Goal: Task Accomplishment & Management: Manage account settings

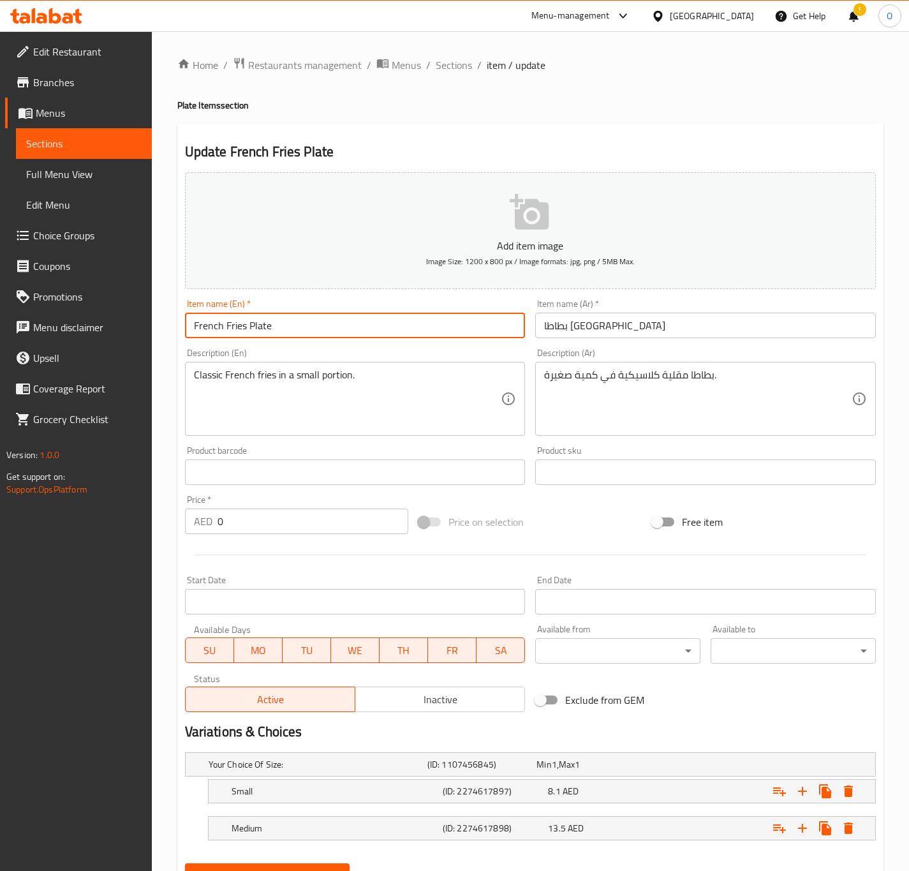
type input "French Fries Plate"
click at [540, 326] on input "بطاطا [GEOGRAPHIC_DATA]" at bounding box center [705, 325] width 341 height 26
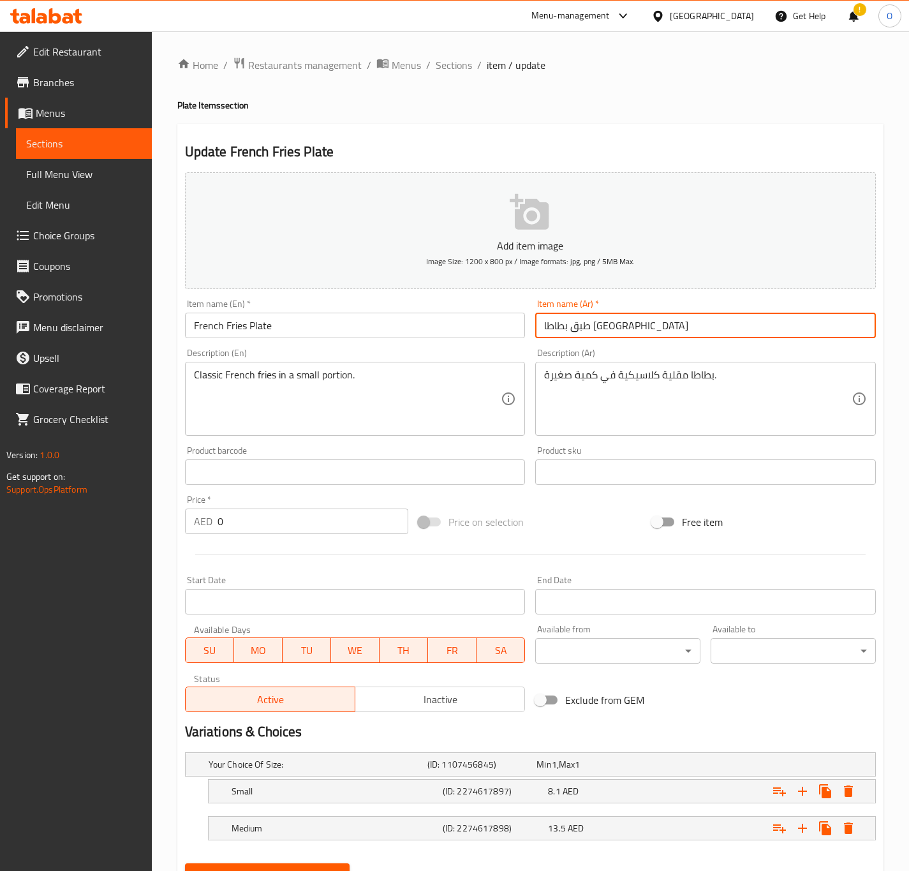
type input "طبق بطاطا [GEOGRAPHIC_DATA]"
click at [185, 863] on button "Update" at bounding box center [267, 875] width 165 height 24
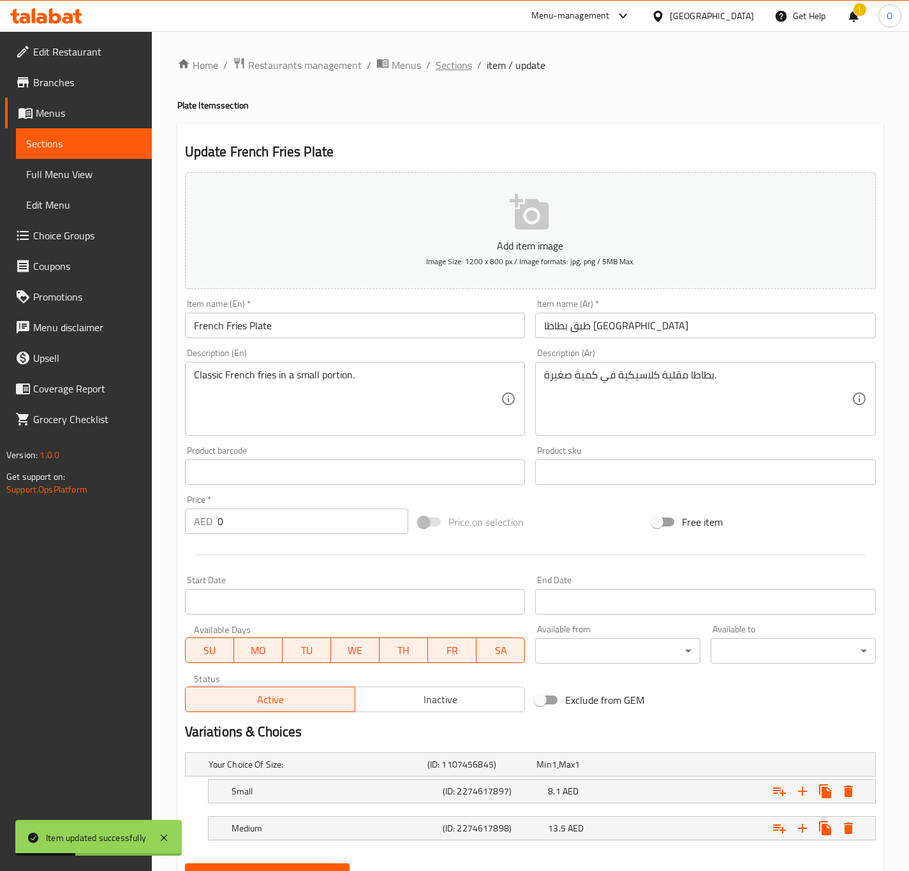
click at [443, 71] on span "Sections" at bounding box center [454, 64] width 36 height 15
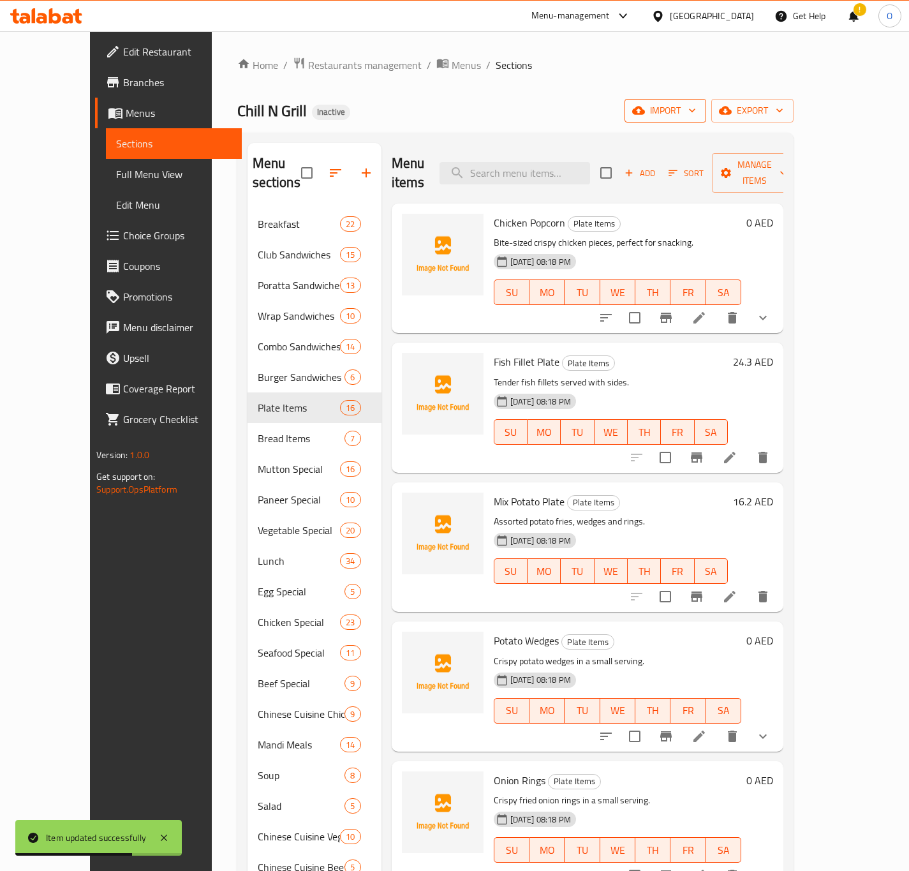
click at [706, 110] on button "import" at bounding box center [665, 111] width 82 height 24
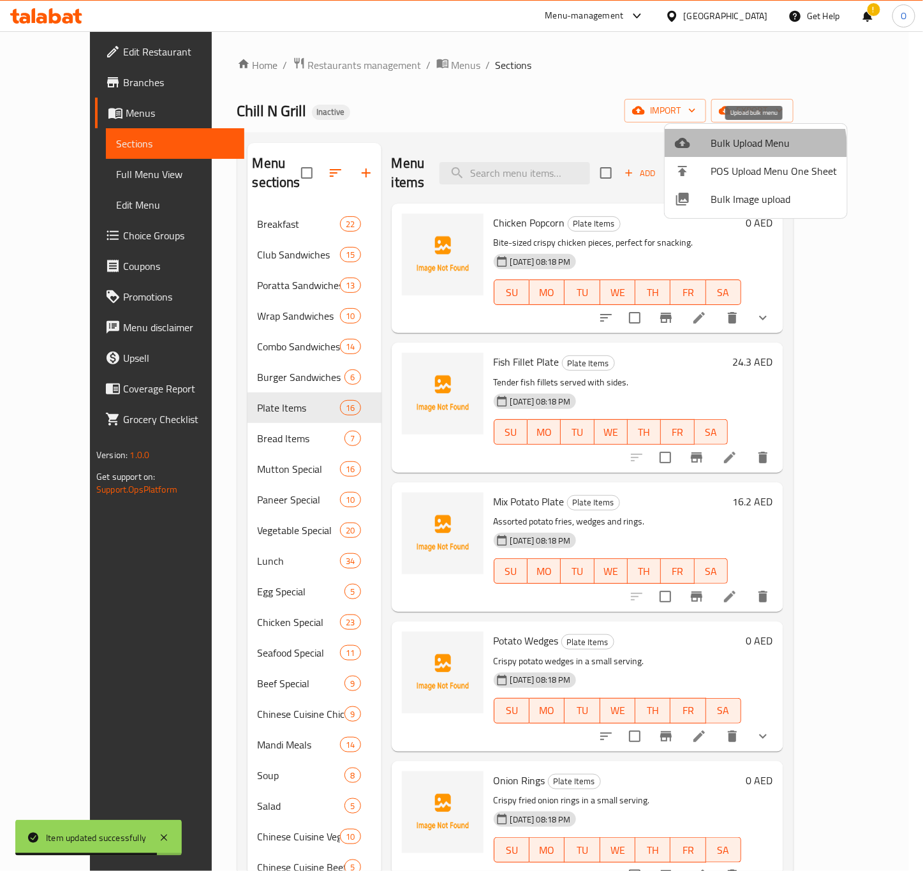
click at [717, 153] on li "Bulk Upload Menu" at bounding box center [756, 143] width 182 height 28
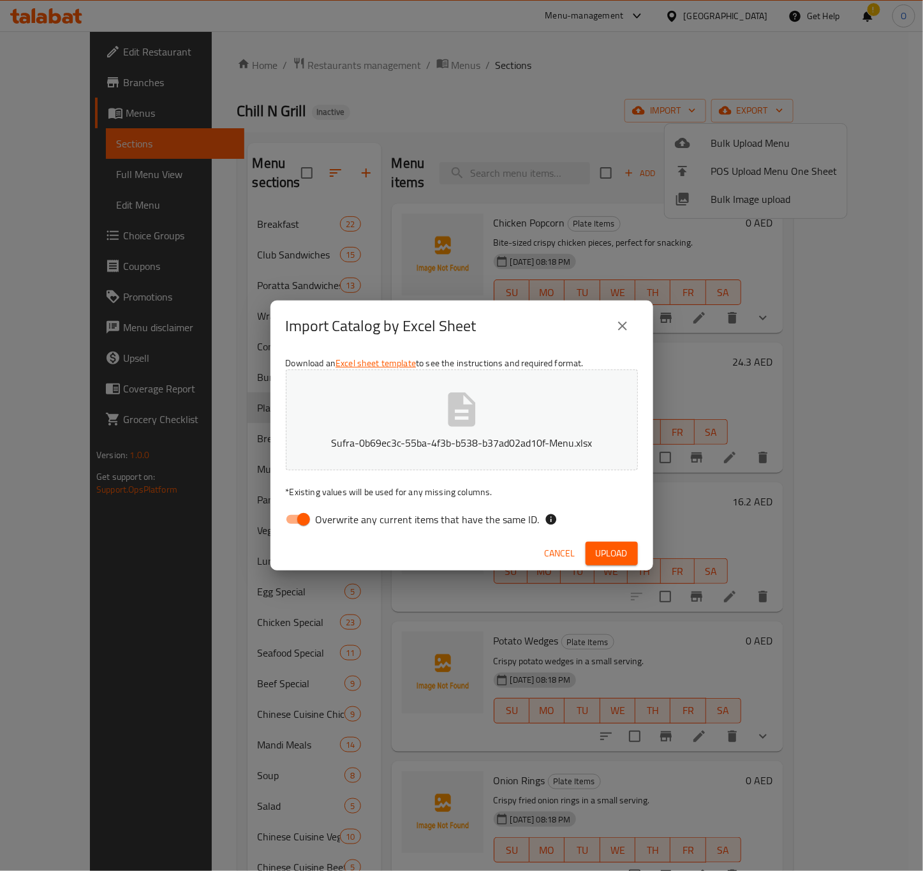
click at [399, 517] on span "Overwrite any current items that have the same ID." at bounding box center [428, 518] width 224 height 15
click at [340, 517] on input "Overwrite any current items that have the same ID." at bounding box center [303, 519] width 73 height 24
click at [399, 517] on span "Overwrite any current items that have the same ID." at bounding box center [428, 518] width 224 height 15
click at [327, 517] on input "Overwrite any current items that have the same ID." at bounding box center [290, 519] width 73 height 24
click at [356, 511] on span "Overwrite any current items that have the same ID." at bounding box center [428, 518] width 224 height 15
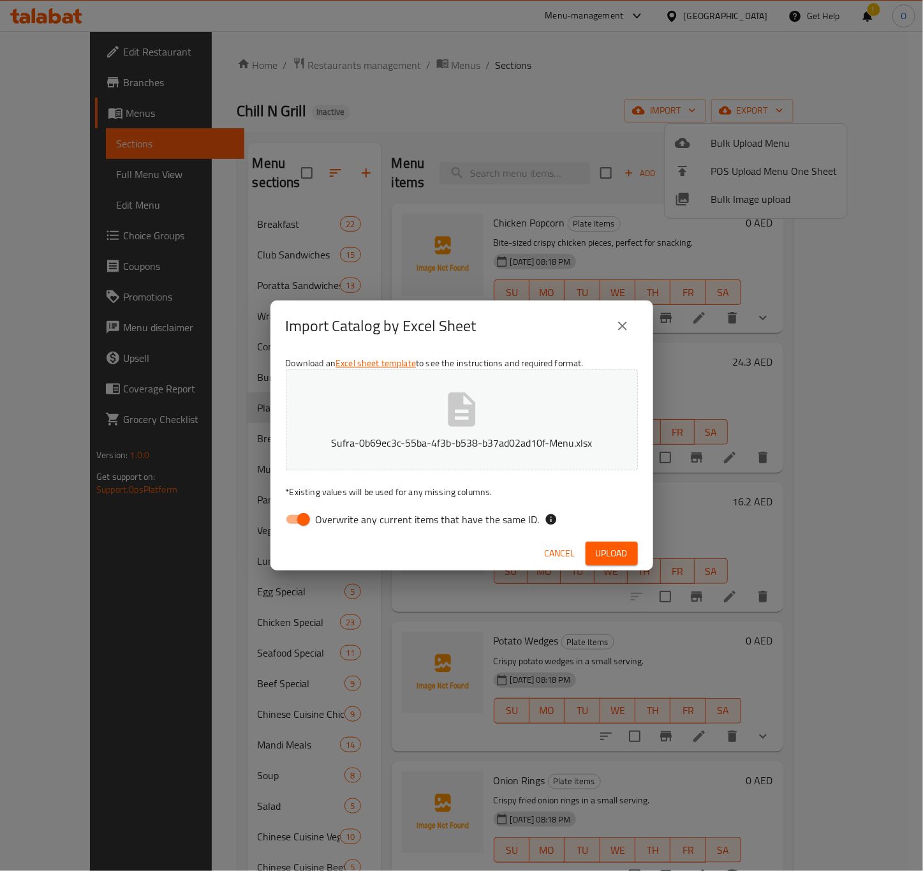
click at [340, 511] on input "Overwrite any current items that have the same ID." at bounding box center [303, 519] width 73 height 24
checkbox input "false"
click at [596, 554] on span "Upload" at bounding box center [612, 553] width 32 height 16
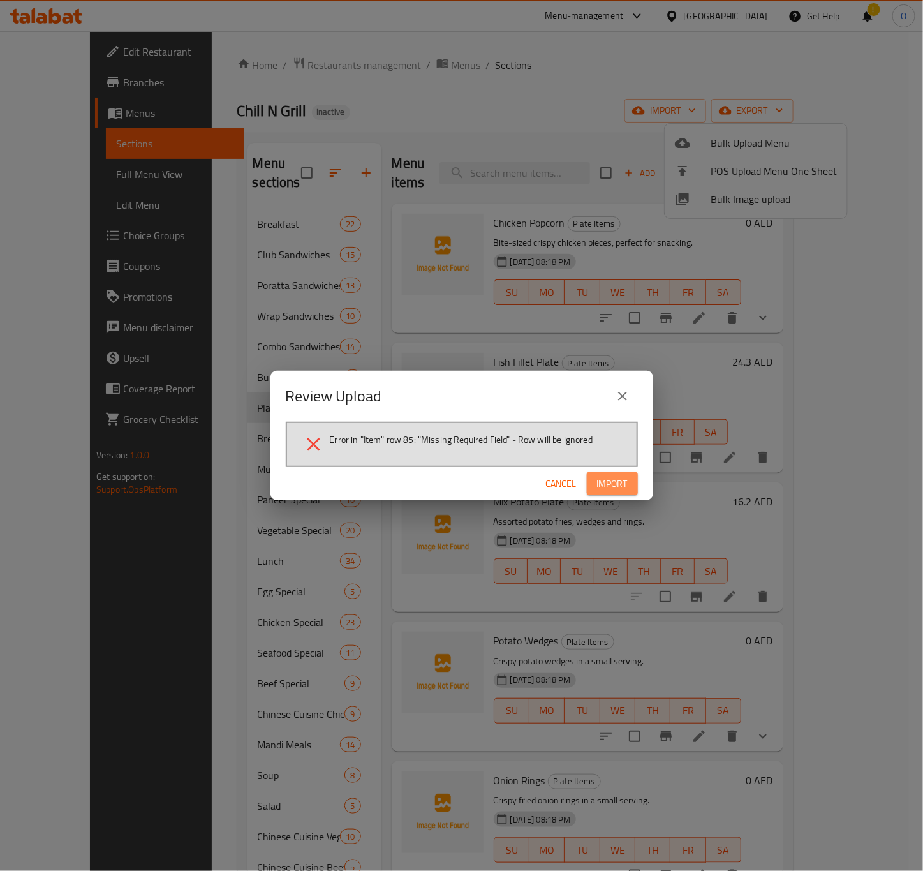
click at [619, 476] on span "Import" at bounding box center [612, 484] width 31 height 16
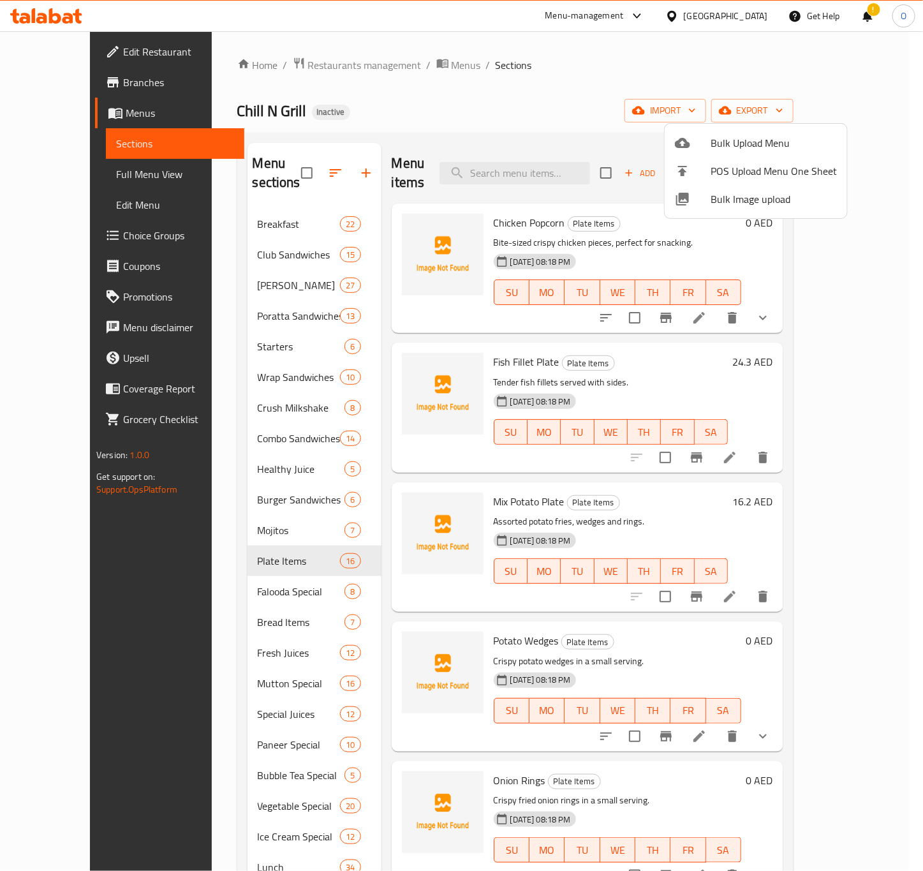
click at [643, 533] on div at bounding box center [461, 435] width 923 height 871
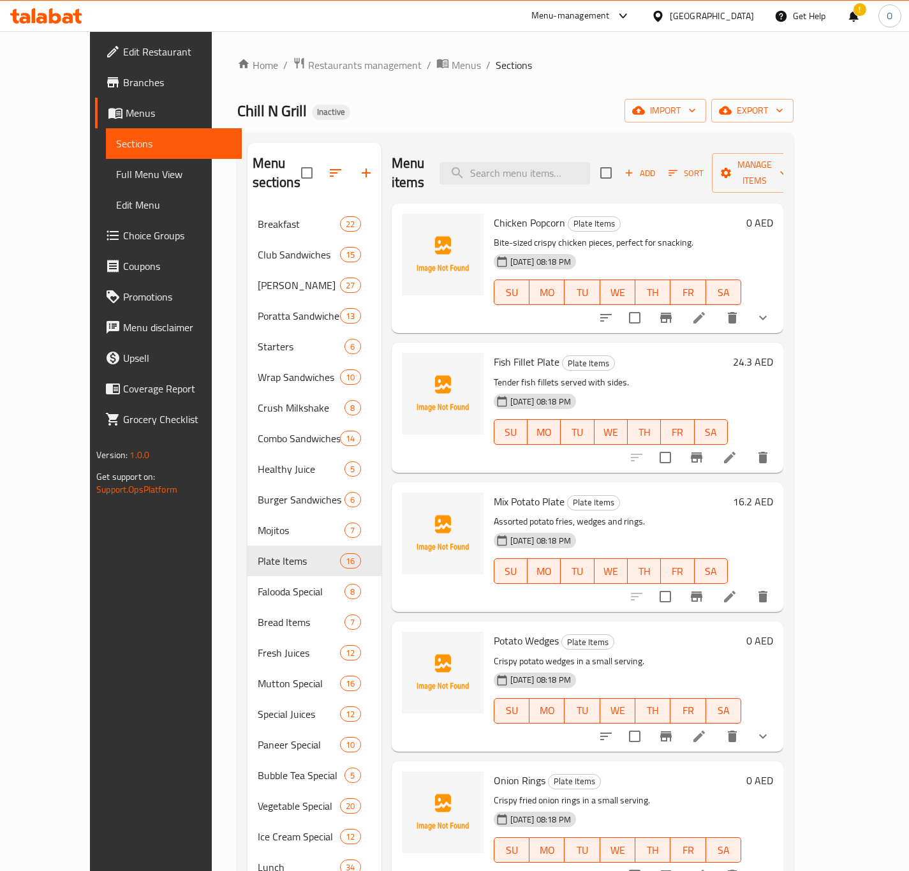
click at [90, 643] on div "Edit Restaurant Branches Menus Sections Full Menu View Edit Menu Choice Groups …" at bounding box center [166, 466] width 152 height 871
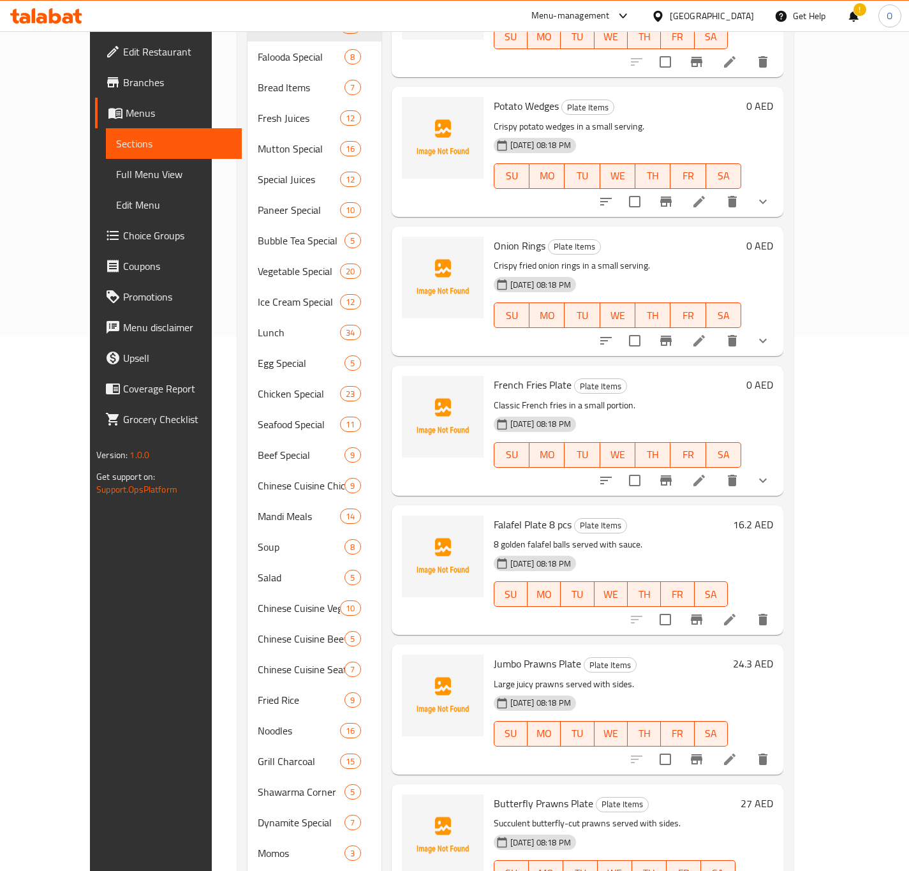
scroll to position [675, 0]
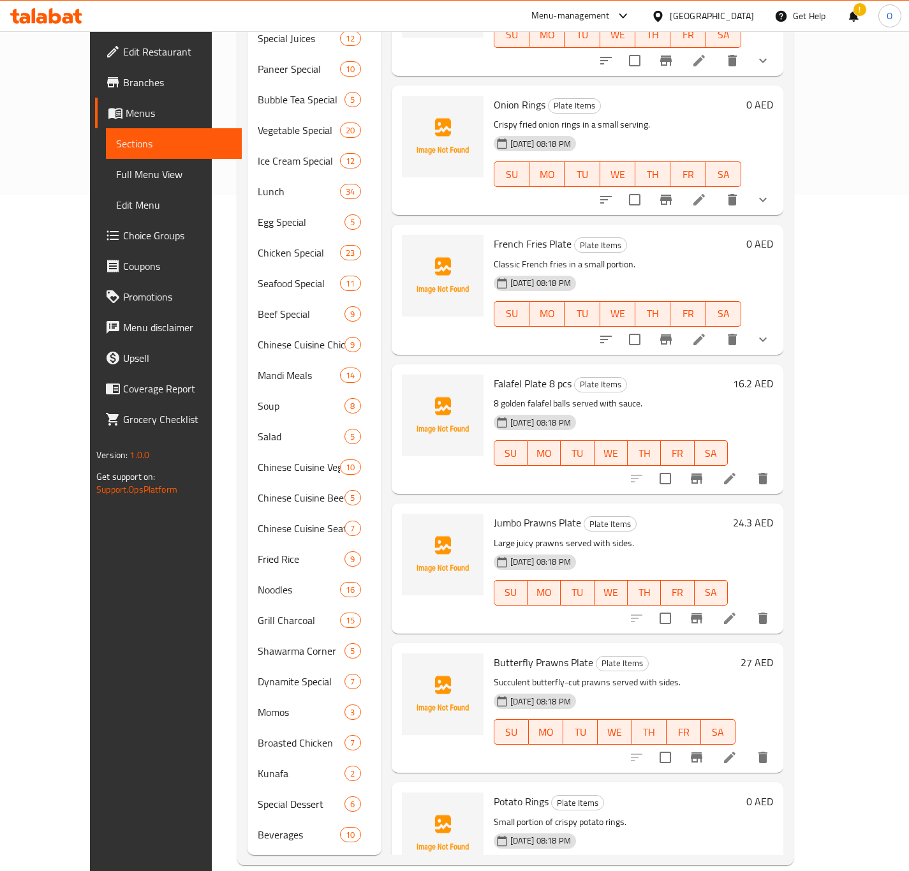
click at [145, 593] on div "Edit Restaurant Branches Menus Sections Full Menu View Edit Menu Choice Groups …" at bounding box center [166, 466] width 152 height 871
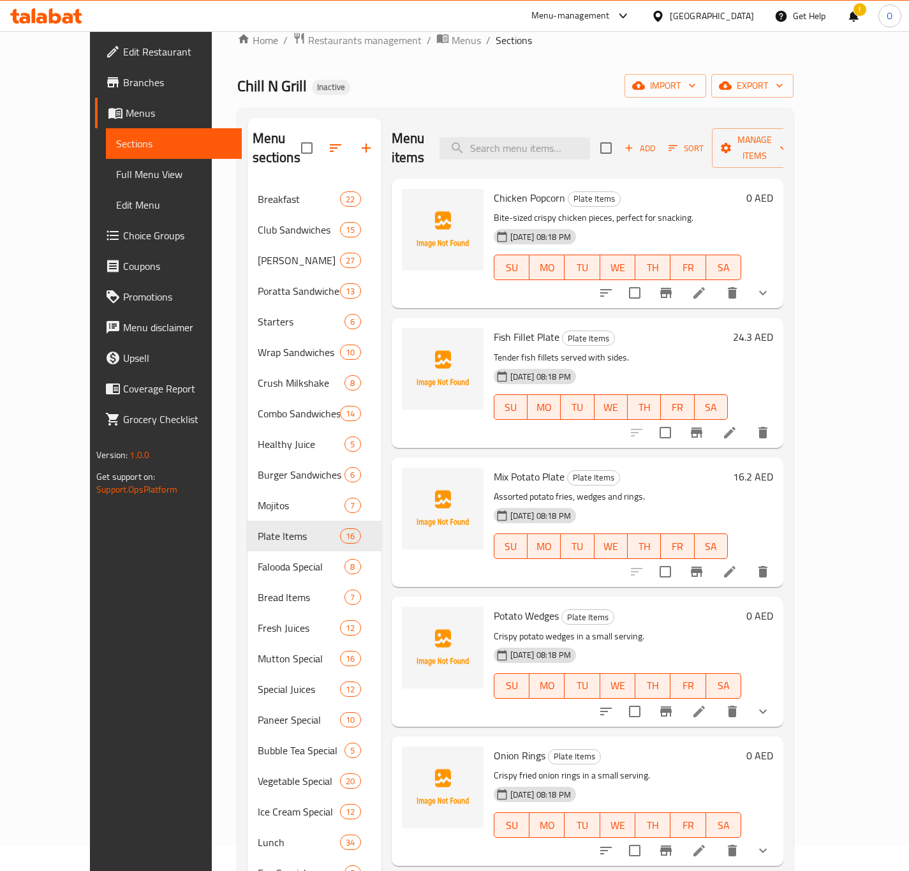
scroll to position [0, 0]
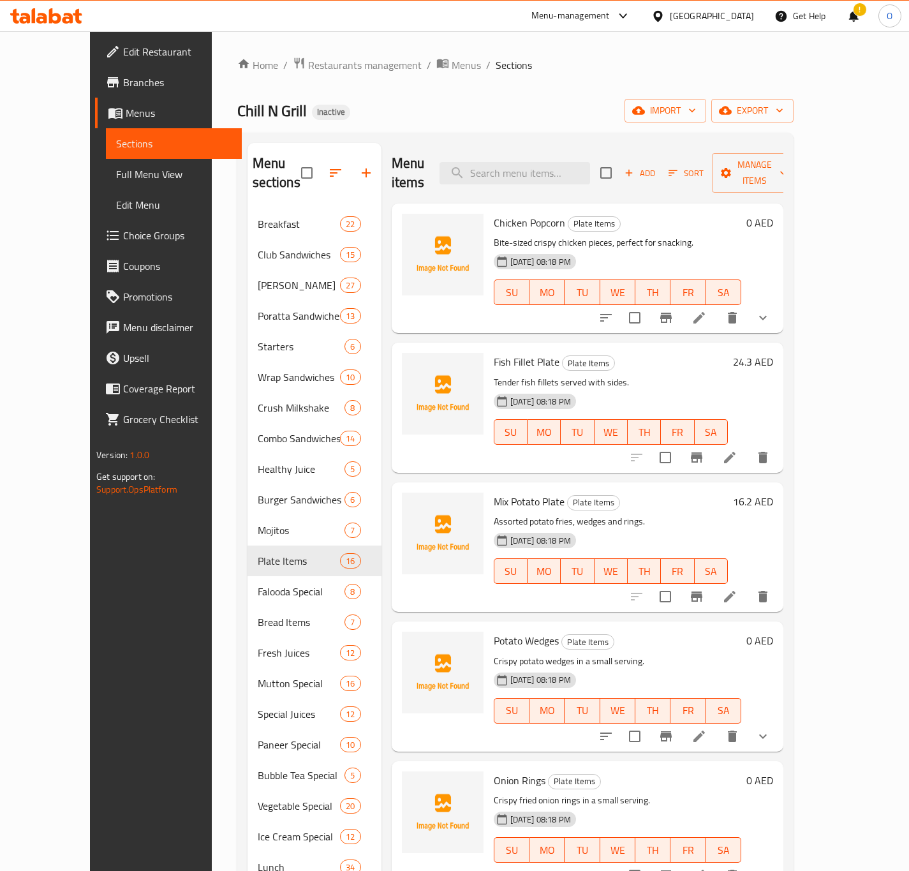
click at [212, 584] on div "Home / Restaurants management / Menus / Sections Chill N Grill Inactive import …" at bounding box center [515, 798] width 607 height 1534
click at [237, 394] on div "Menu sections Breakfast 22 Club Sandwiches 15 Tahni Naddan 27 Poratta Sandwiche…" at bounding box center [515, 837] width 556 height 1408
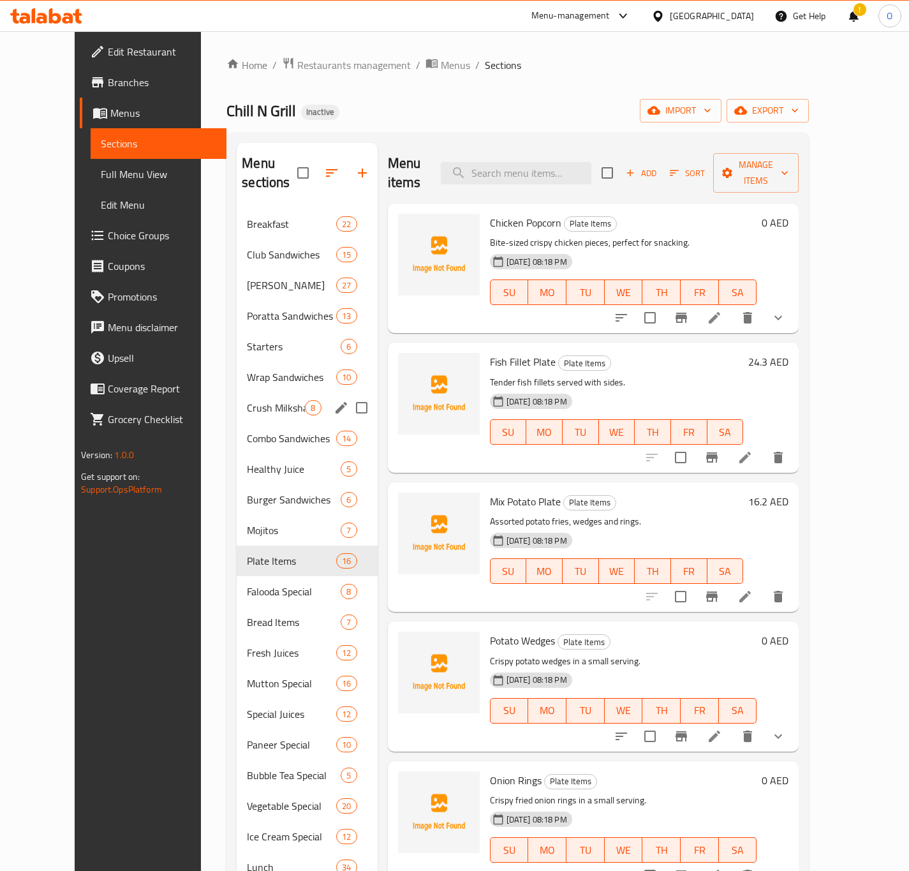
click at [237, 394] on div "Crush Milkshake 8" at bounding box center [307, 407] width 140 height 31
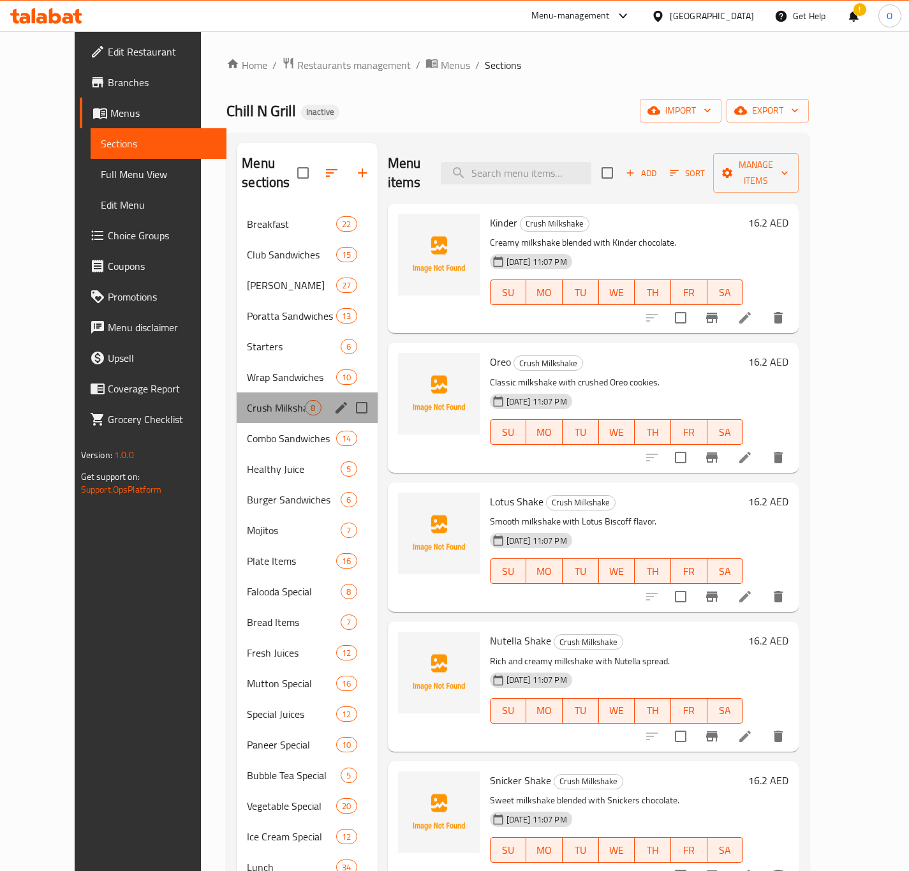
click at [318, 392] on div "Crush Milkshake 8" at bounding box center [307, 407] width 140 height 31
click at [334, 400] on icon "edit" at bounding box center [341, 407] width 15 height 15
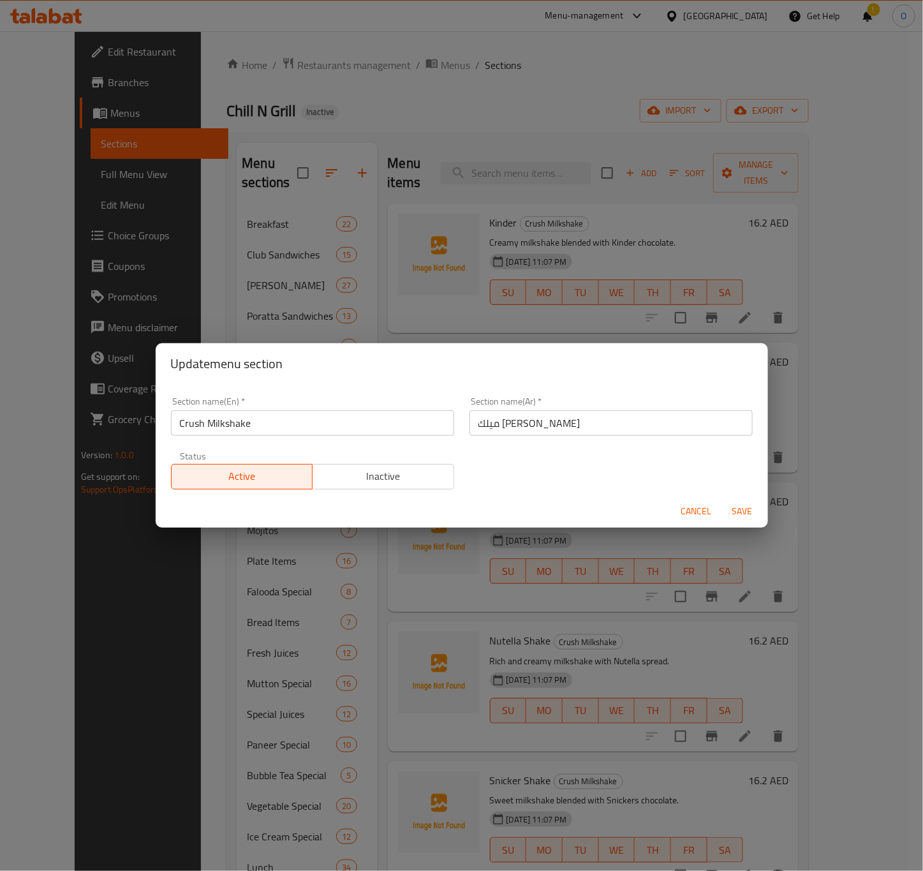
click at [557, 439] on div "Section name(Ar)   * ميلك شيك كراش Section name(Ar) *" at bounding box center [611, 416] width 298 height 54
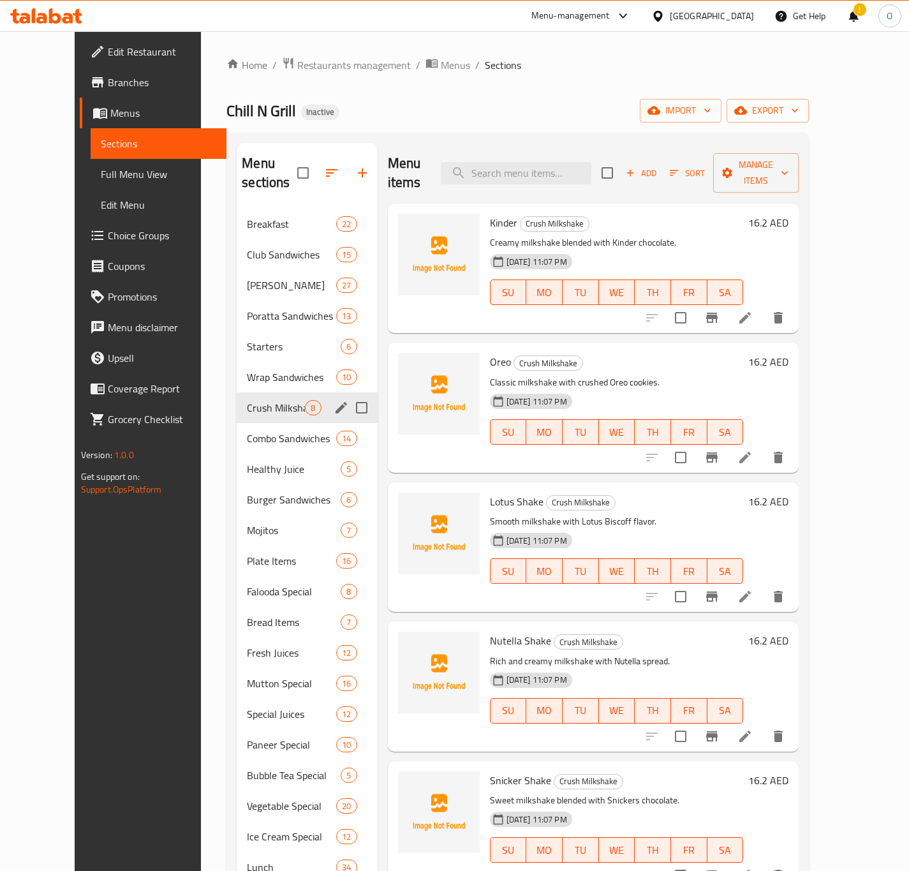
drag, startPoint x: 836, startPoint y: 297, endPoint x: 823, endPoint y: 298, distance: 12.9
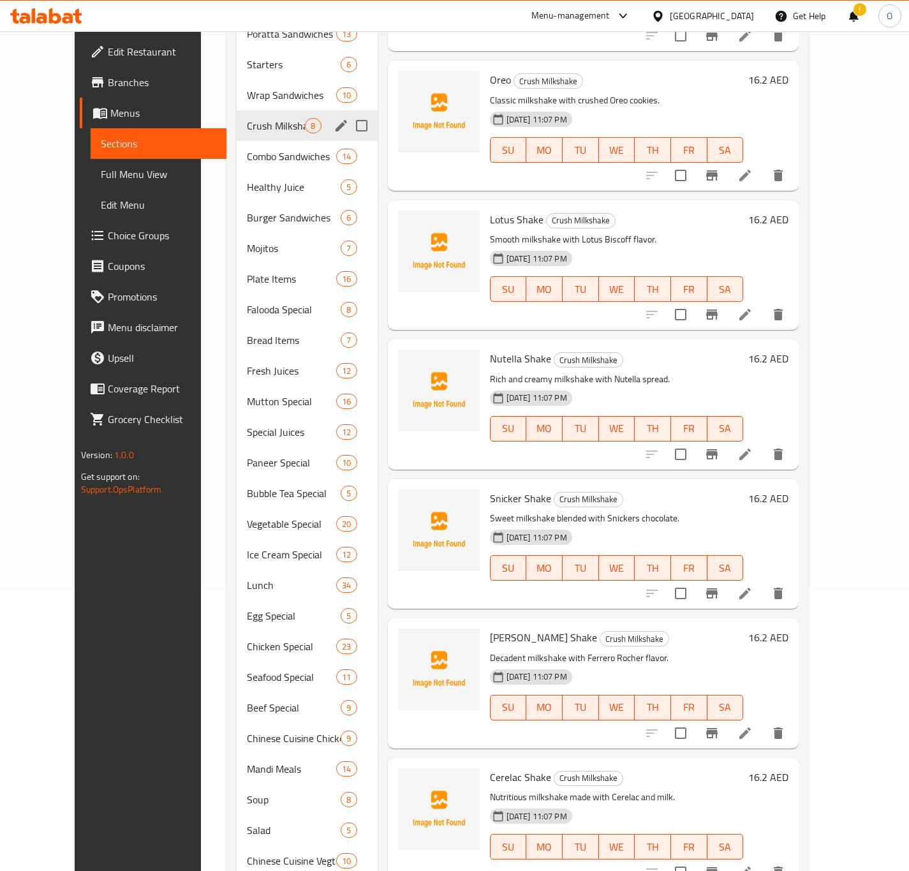
scroll to position [287, 0]
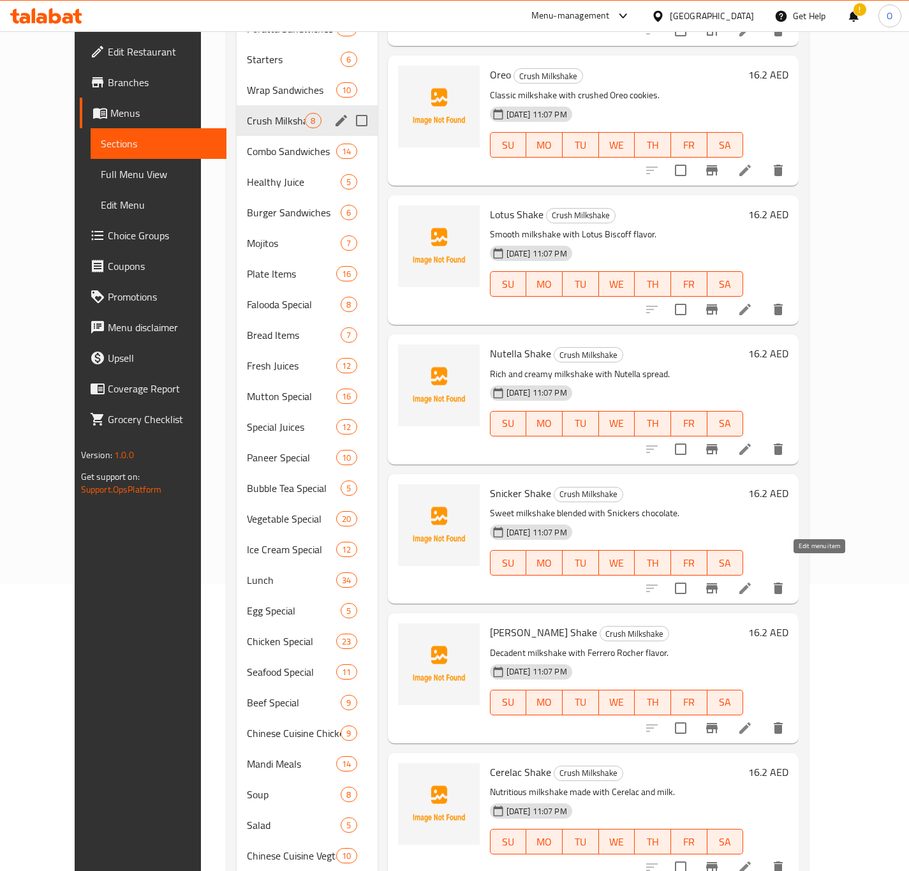
drag, startPoint x: 808, startPoint y: 578, endPoint x: 815, endPoint y: 577, distance: 7.3
drag, startPoint x: 827, startPoint y: 712, endPoint x: 752, endPoint y: 721, distance: 75.9
click at [694, 721] on input "checkbox" at bounding box center [680, 727] width 27 height 27
checkbox input "true"
drag, startPoint x: 820, startPoint y: 714, endPoint x: 700, endPoint y: 463, distance: 277.6
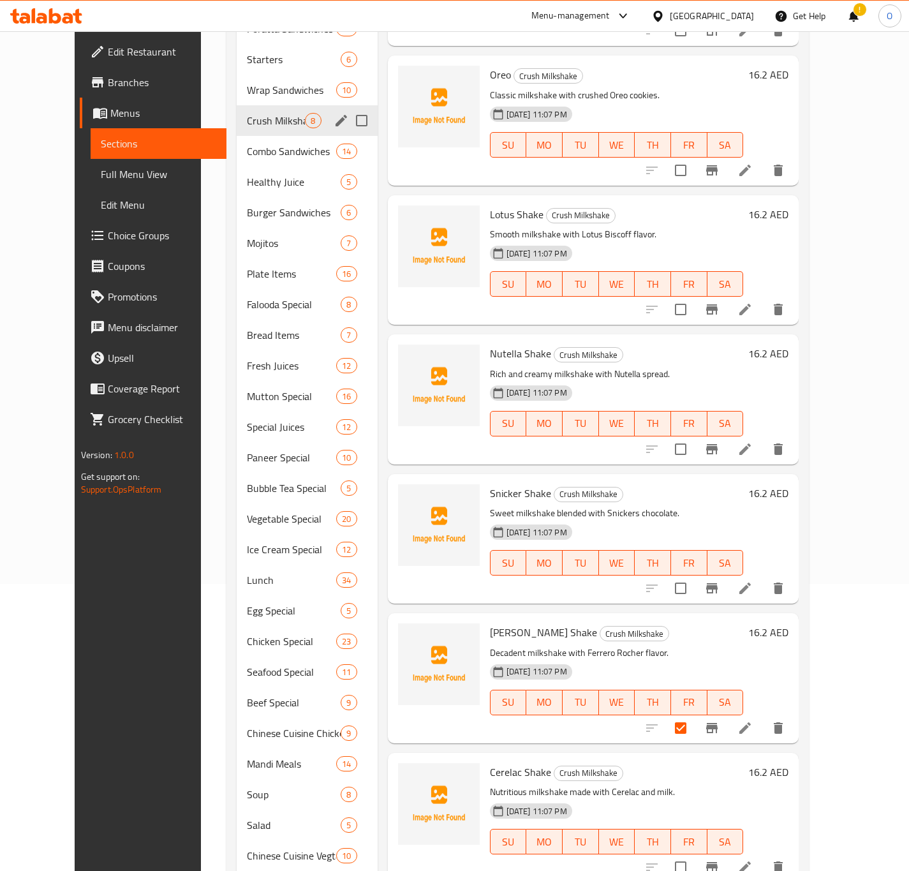
click at [700, 479] on div "Snicker Shake Crush Milkshake Sweet milkshake blended with Snickers chocolate. …" at bounding box center [617, 538] width 264 height 119
drag, startPoint x: 811, startPoint y: 718, endPoint x: 820, endPoint y: 714, distance: 9.1
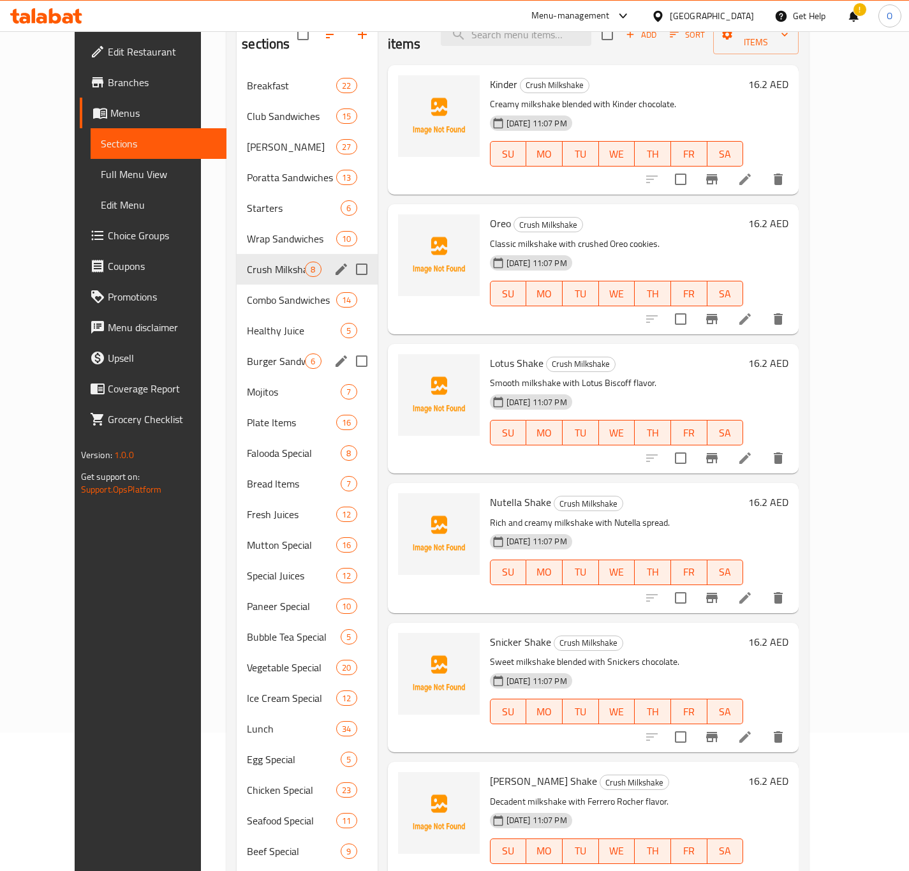
scroll to position [96, 0]
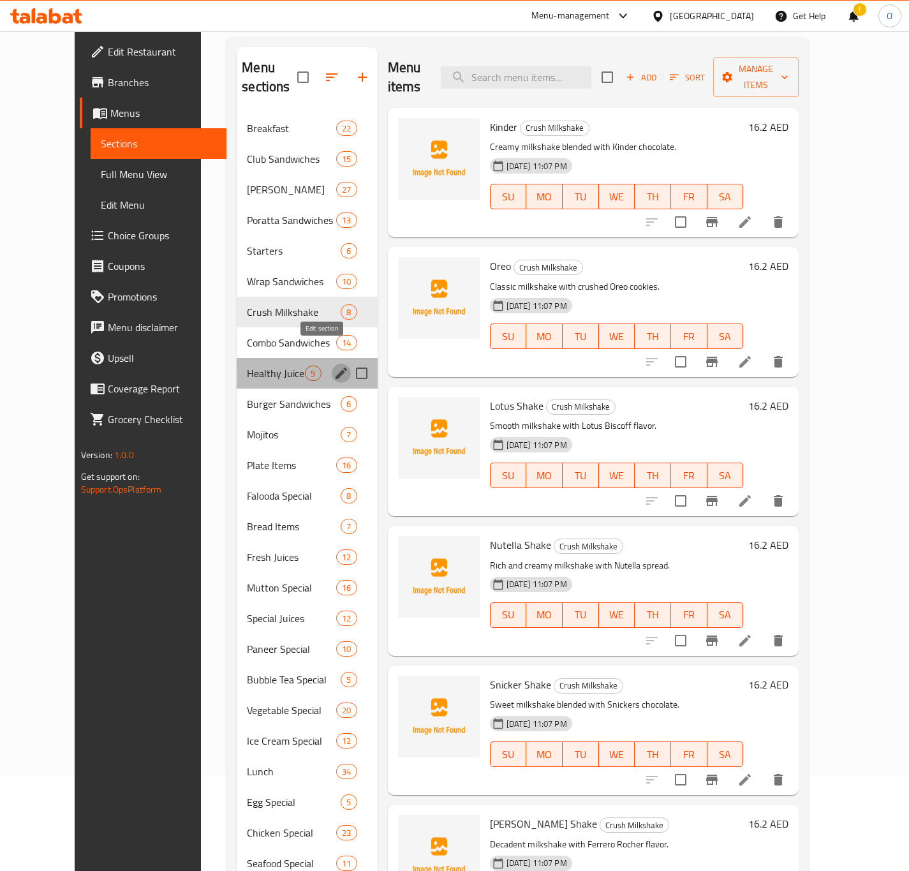
click at [334, 365] on icon "edit" at bounding box center [341, 372] width 15 height 15
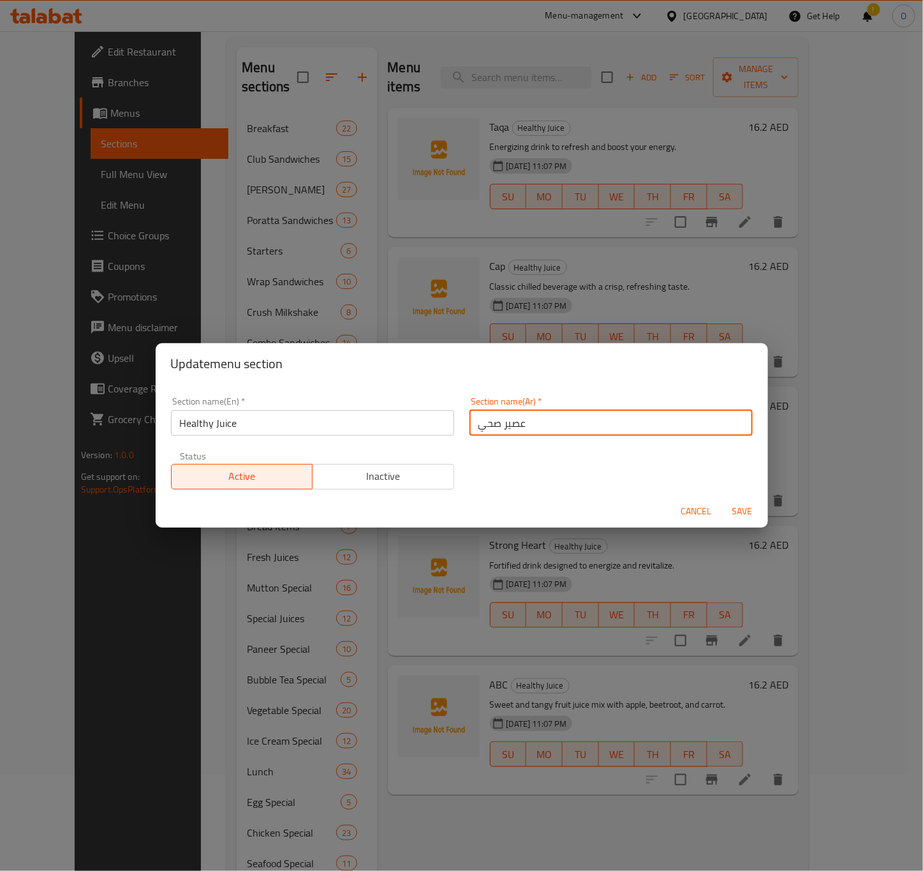
click at [469, 434] on input "عصير صحي" at bounding box center [610, 423] width 283 height 26
click at [496, 430] on input "العصير صحي" at bounding box center [610, 423] width 283 height 26
type input "العصير الصحي"
click at [753, 511] on span "Save" at bounding box center [742, 511] width 31 height 16
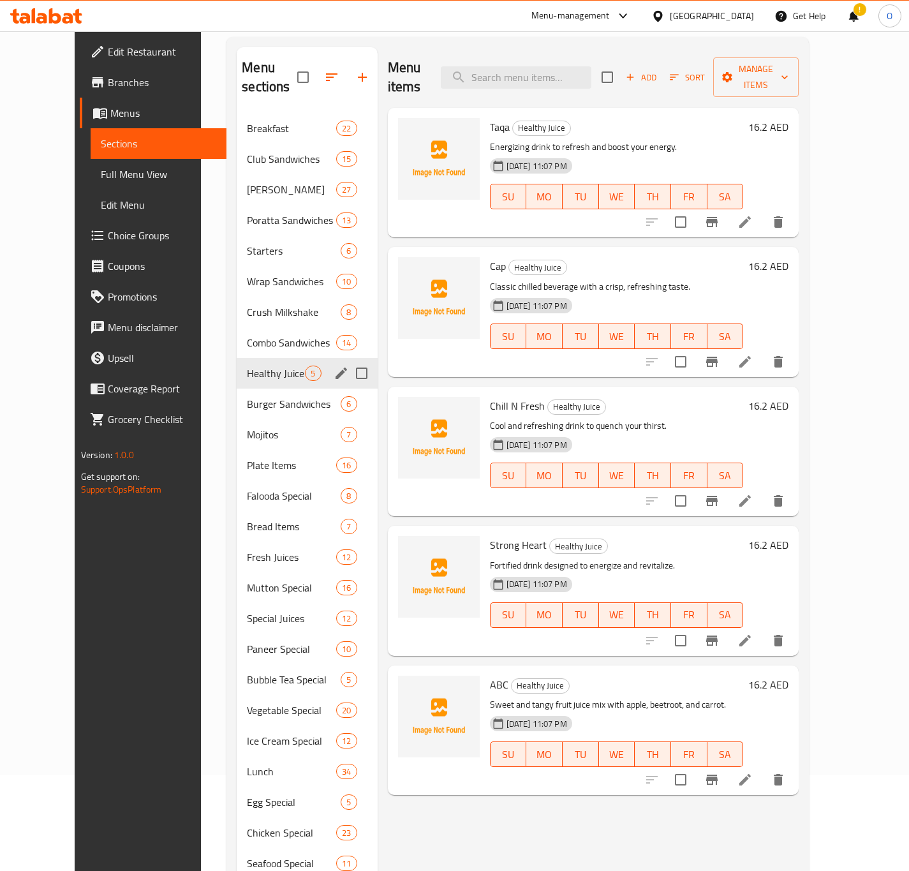
drag, startPoint x: 806, startPoint y: 617, endPoint x: 825, endPoint y: 621, distance: 18.9
click at [335, 429] on icon "edit" at bounding box center [340, 434] width 11 height 11
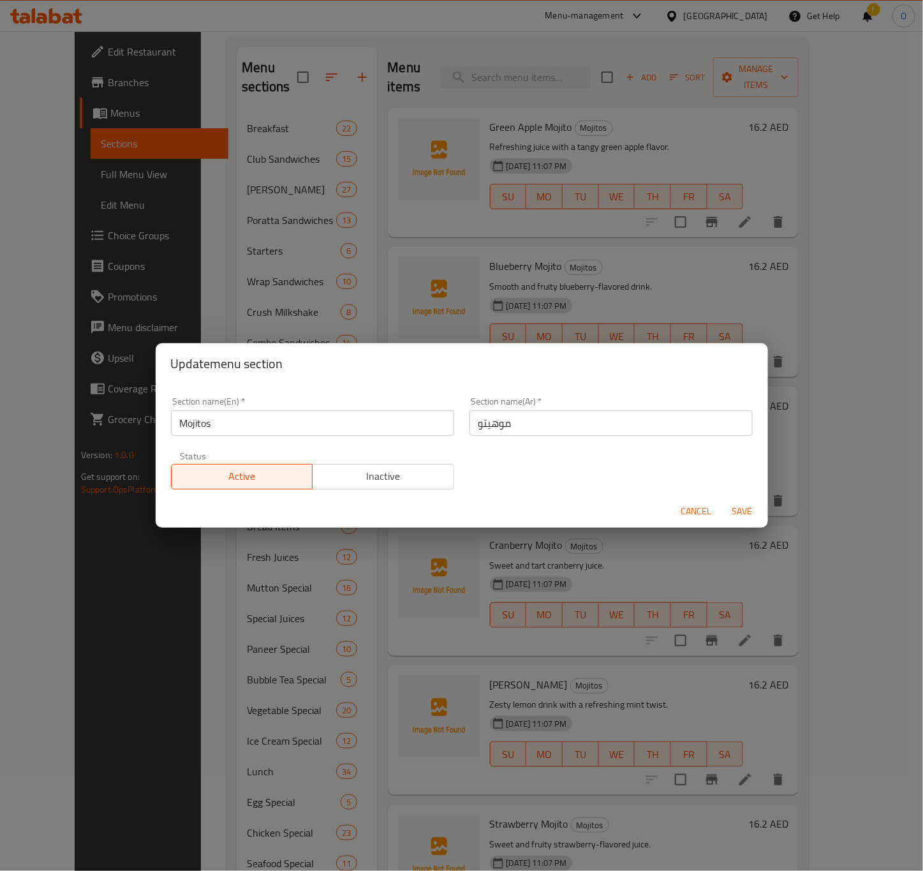
click at [469, 422] on input "موهيتو" at bounding box center [610, 423] width 283 height 26
type input "الموهيتو"
click at [750, 510] on span "Save" at bounding box center [742, 511] width 31 height 16
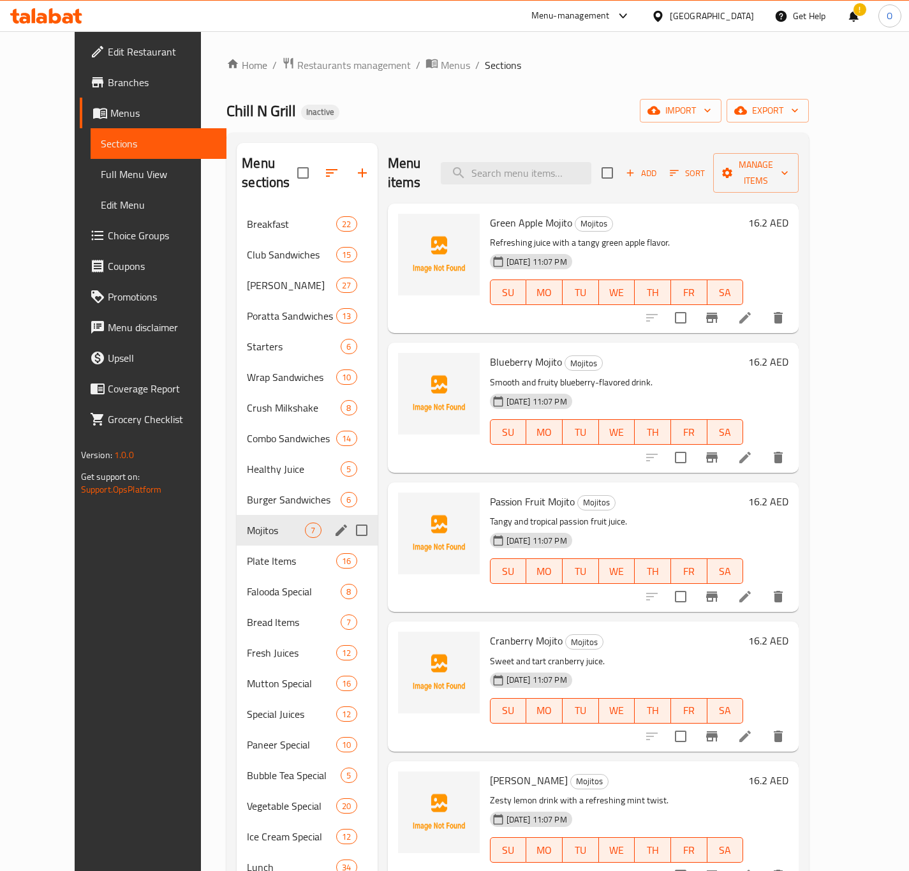
drag, startPoint x: 831, startPoint y: 434, endPoint x: 823, endPoint y: 438, distance: 8.6
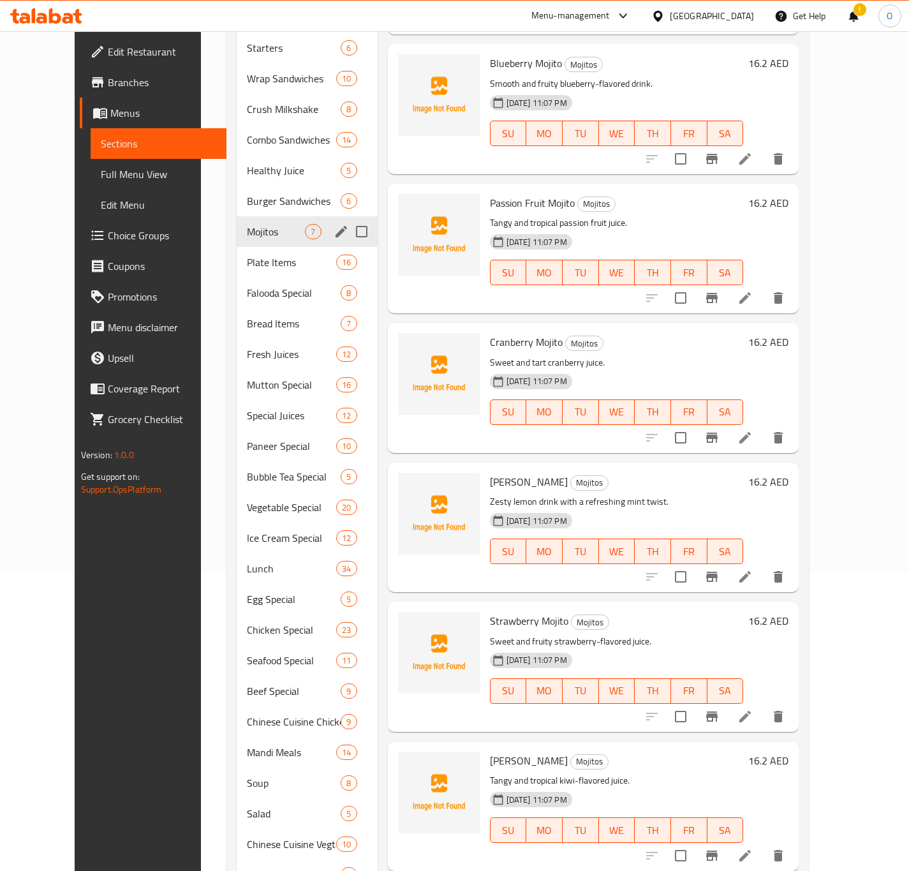
scroll to position [478, 0]
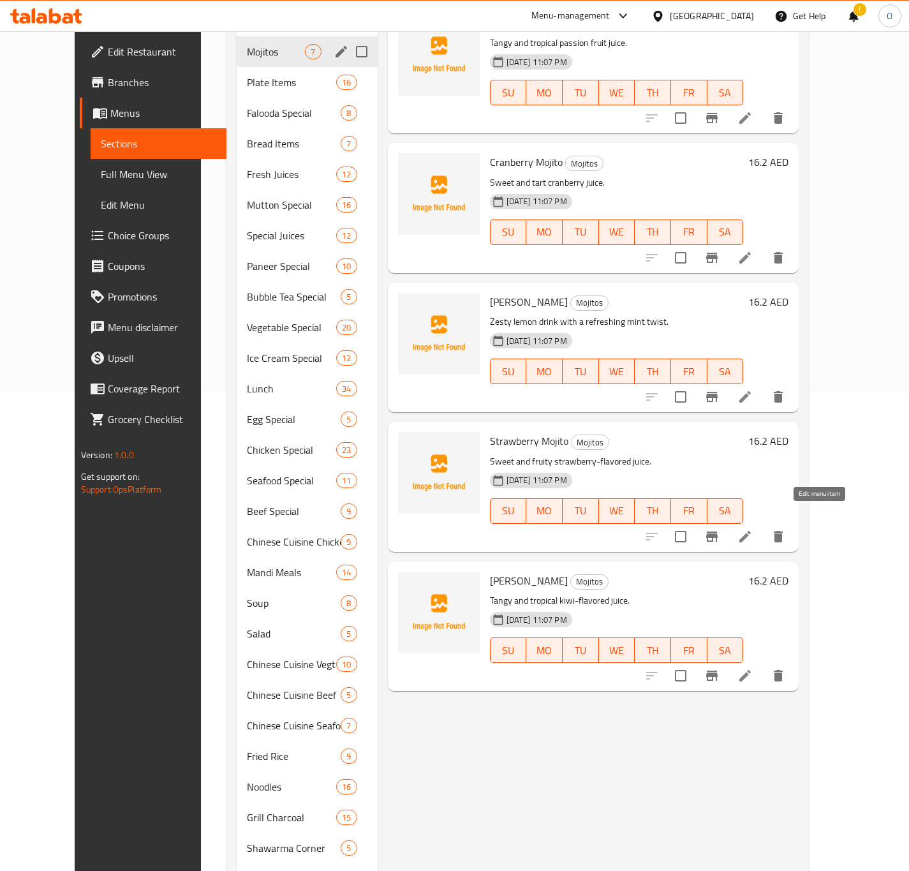
drag, startPoint x: 811, startPoint y: 528, endPoint x: 821, endPoint y: 521, distance: 12.4
drag, startPoint x: 833, startPoint y: 651, endPoint x: 828, endPoint y: 657, distance: 7.3
drag, startPoint x: 828, startPoint y: 657, endPoint x: 748, endPoint y: 716, distance: 99.9
click at [748, 716] on div "Menu items Add Sort Manage items Green Apple Mojito Mojitos Refreshing juice wi…" at bounding box center [589, 358] width 422 height 1387
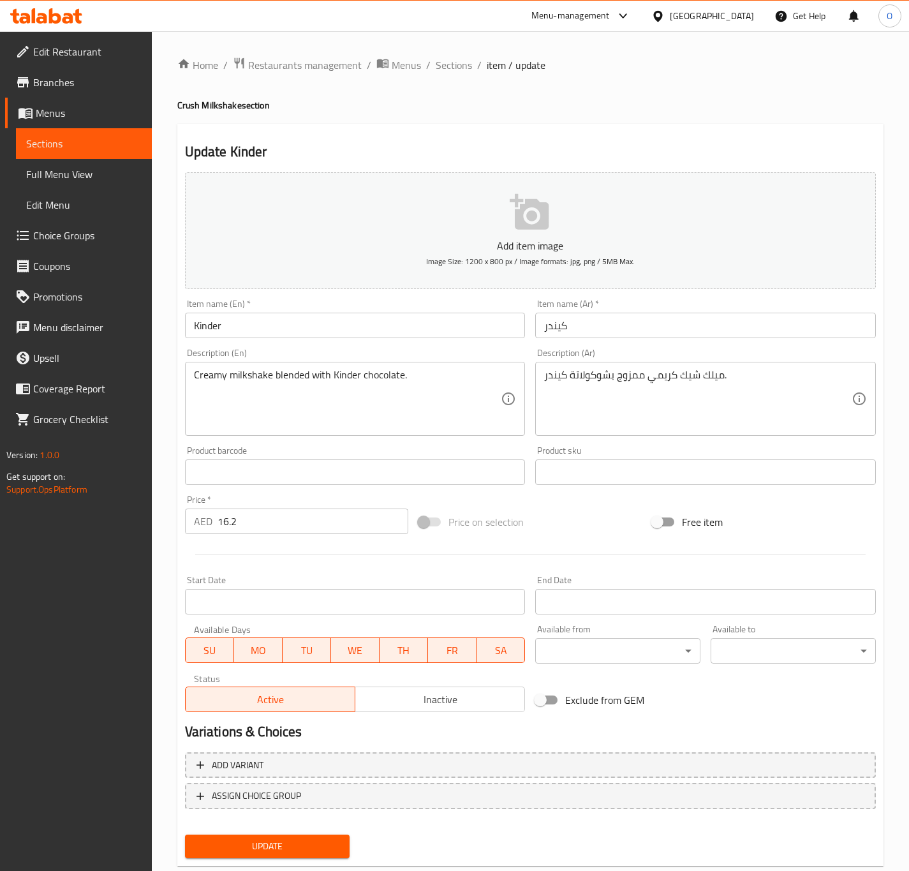
click at [203, 337] on input "Kinder" at bounding box center [355, 325] width 341 height 26
click at [185, 834] on button "Update" at bounding box center [267, 846] width 165 height 24
click at [564, 331] on input "أوريو" at bounding box center [705, 325] width 341 height 26
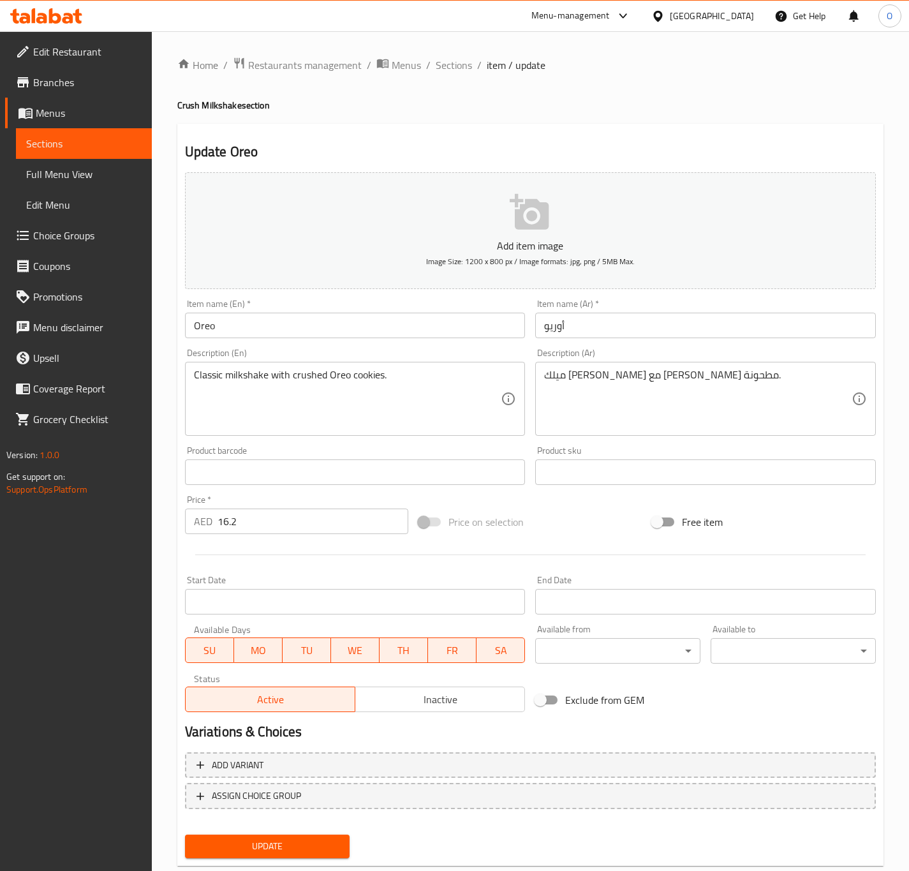
click at [517, 394] on div "Classic milkshake with crushed Oreo cookies. Description (En)" at bounding box center [355, 399] width 341 height 74
click at [577, 327] on input "لوتس شيك" at bounding box center [705, 325] width 341 height 26
click at [597, 320] on input "شيك" at bounding box center [705, 325] width 341 height 26
paste input "لوتس"
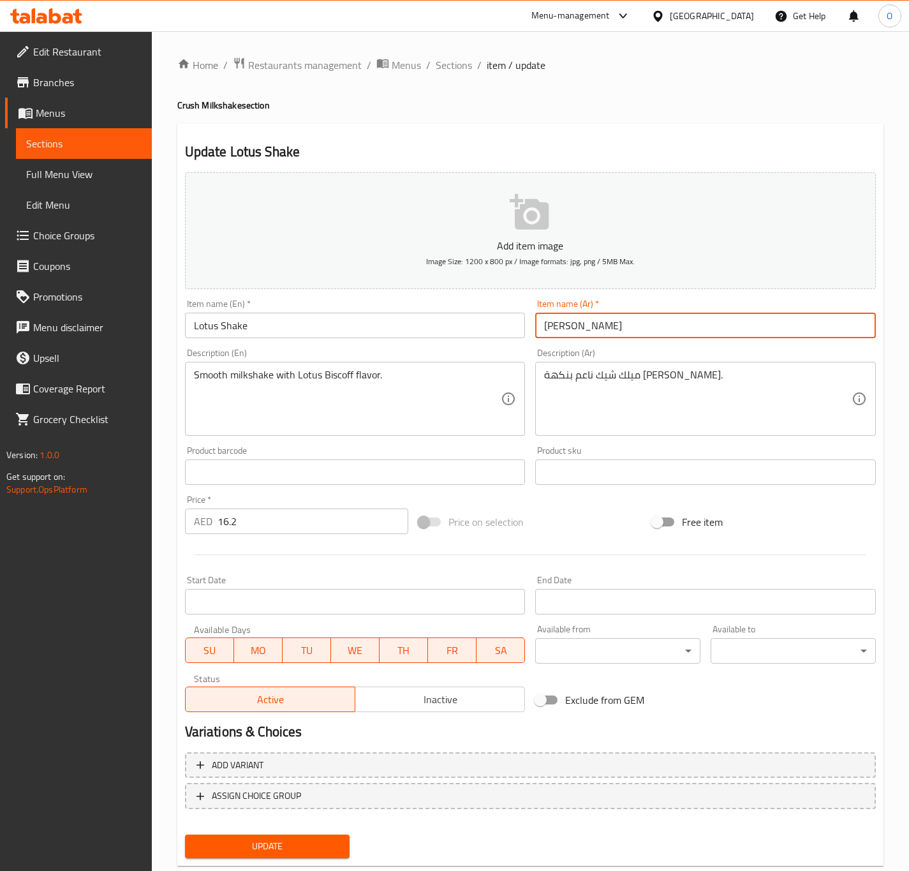
type input "شيك لوتس"
click at [185, 834] on button "Update" at bounding box center [267, 846] width 165 height 24
click at [578, 331] on input "نوتيلا شيك" at bounding box center [705, 325] width 341 height 26
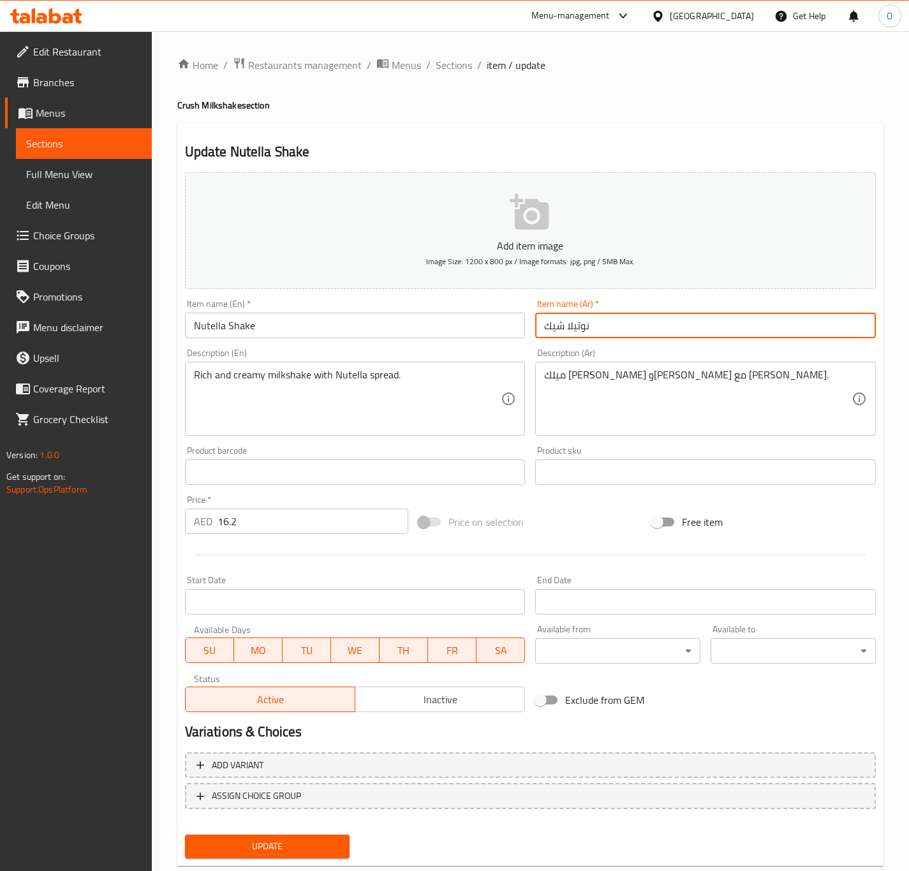
click at [578, 331] on input "نوتيلا شيك" at bounding box center [705, 325] width 341 height 26
click at [578, 331] on input "شيك" at bounding box center [705, 325] width 341 height 26
paste input "نوتيلا"
type input "شيك نوتيلا"
click at [185, 834] on button "Update" at bounding box center [267, 846] width 165 height 24
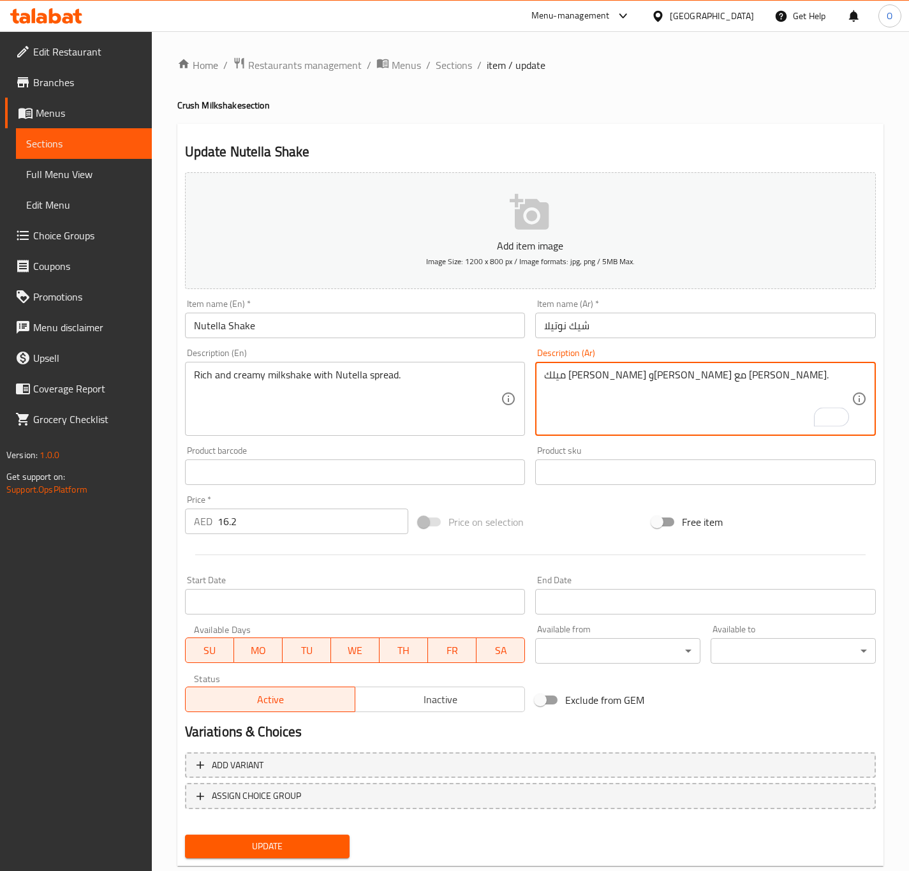
type textarea "ميلك شيك غني وكريمي مع سبريد نوتيلا."
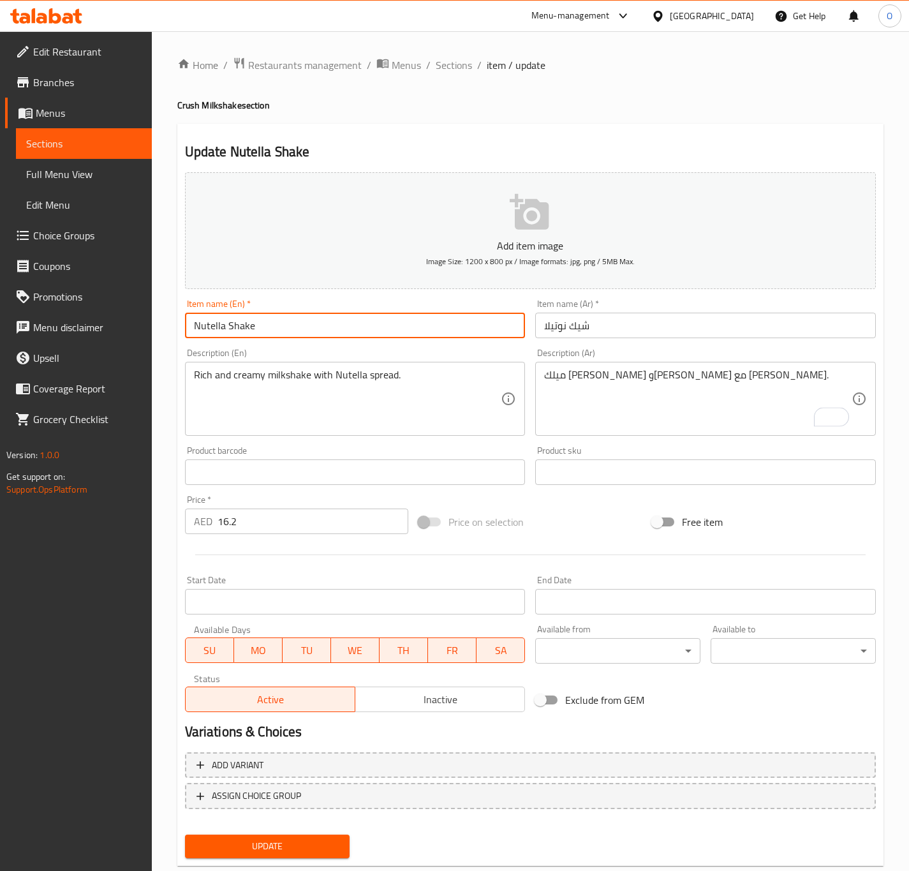
click at [329, 322] on input "Nutella Shake" at bounding box center [355, 325] width 341 height 26
click at [185, 834] on button "Update" at bounding box center [267, 846] width 165 height 24
click at [551, 333] on input "سنيكر شيك" at bounding box center [705, 325] width 341 height 26
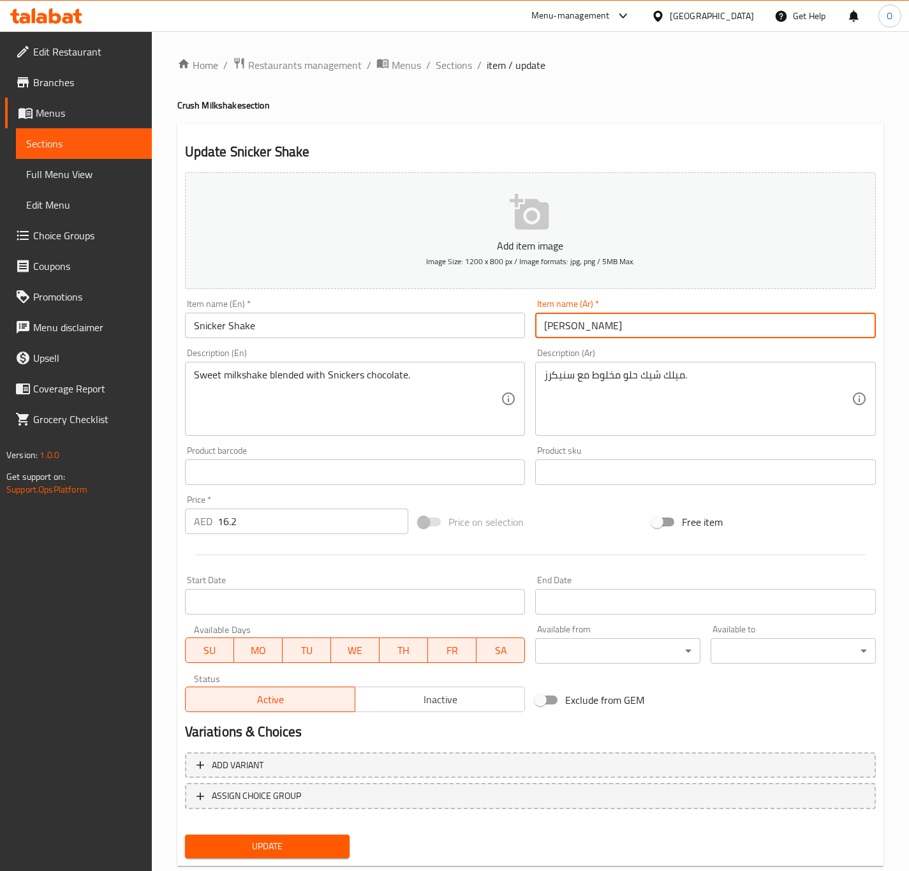
click at [551, 333] on input "سنيكر شيك" at bounding box center [705, 325] width 341 height 26
click at [544, 332] on input "سنيكر" at bounding box center [705, 325] width 341 height 26
paste input "شيك"
click at [607, 324] on input "شيك سنيكر" at bounding box center [705, 325] width 341 height 26
type input "شيك سنيكرز"
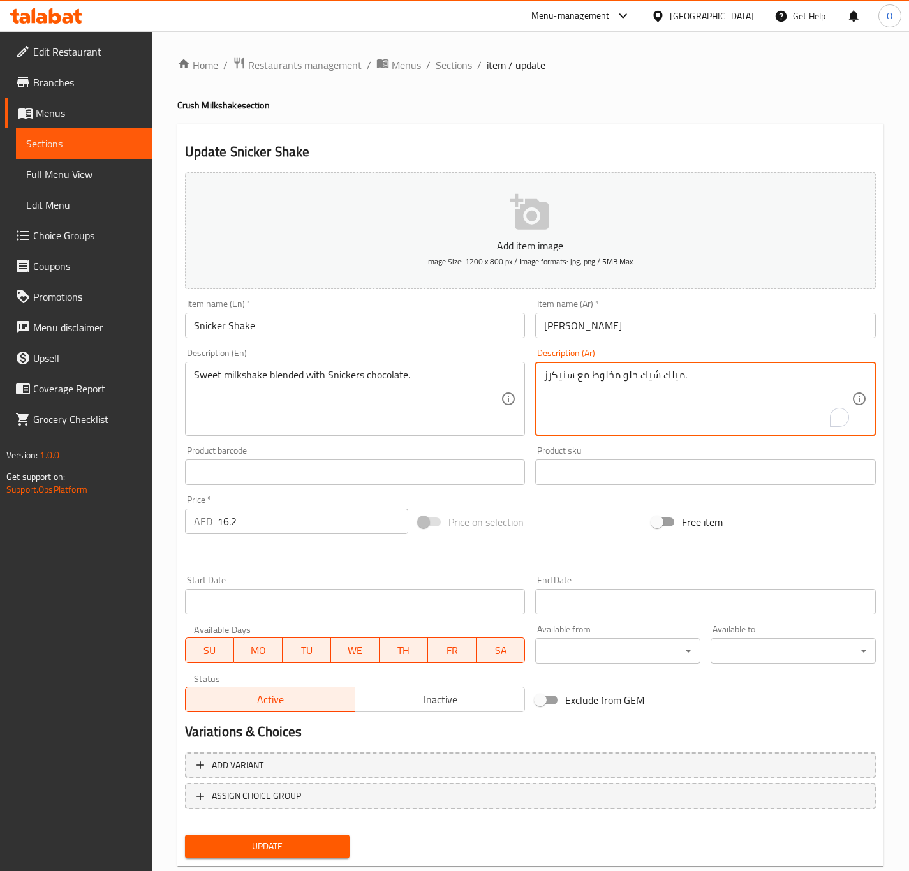
click at [575, 374] on textarea "ميلك شيك حلو مخلوط مع سنيكرز." at bounding box center [697, 399] width 307 height 61
type textarea "ميلك شيك حلو مخلوط مع شوكولاتة سنيكرز."
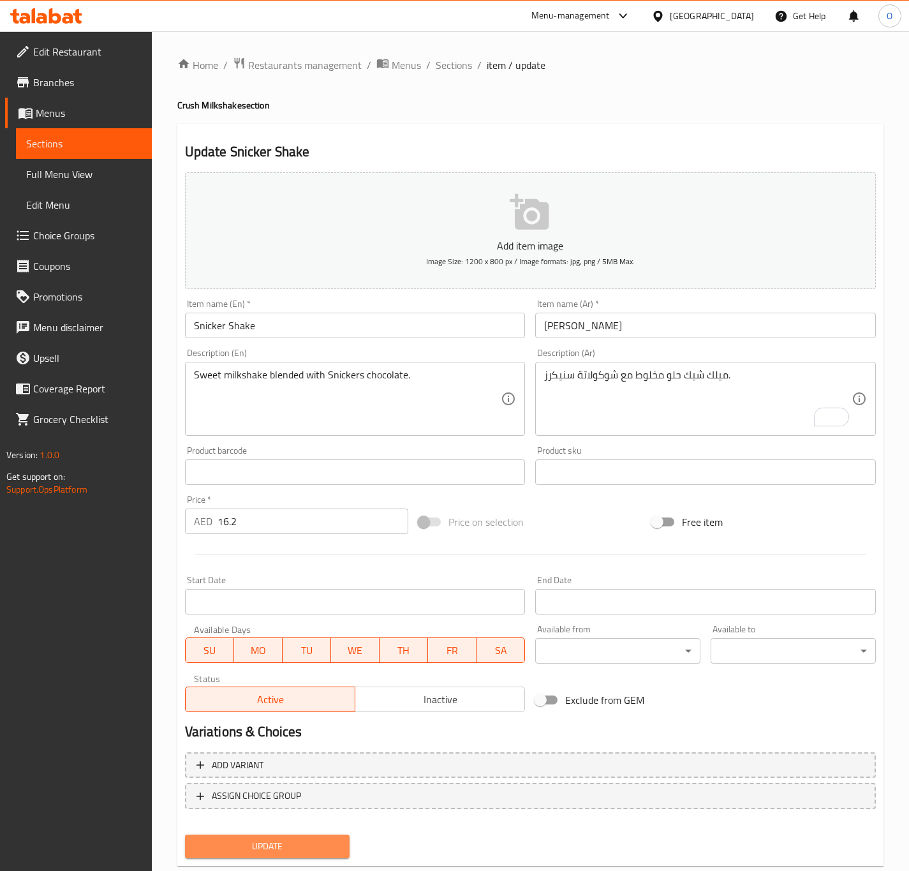
click at [290, 853] on button "Update" at bounding box center [267, 846] width 165 height 24
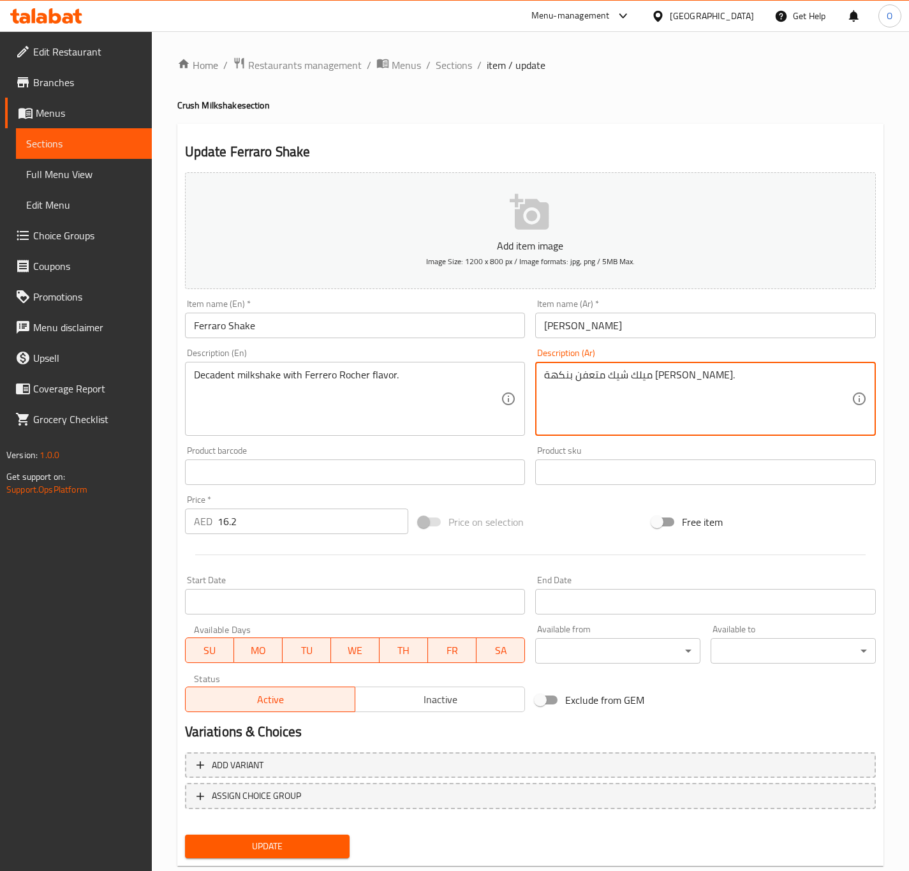
click at [651, 383] on textarea "ميلك شيك متعفن بنكهة [PERSON_NAME]." at bounding box center [697, 399] width 307 height 61
type textarea "ميلك شيك ديكادينت بنكهة [PERSON_NAME]."
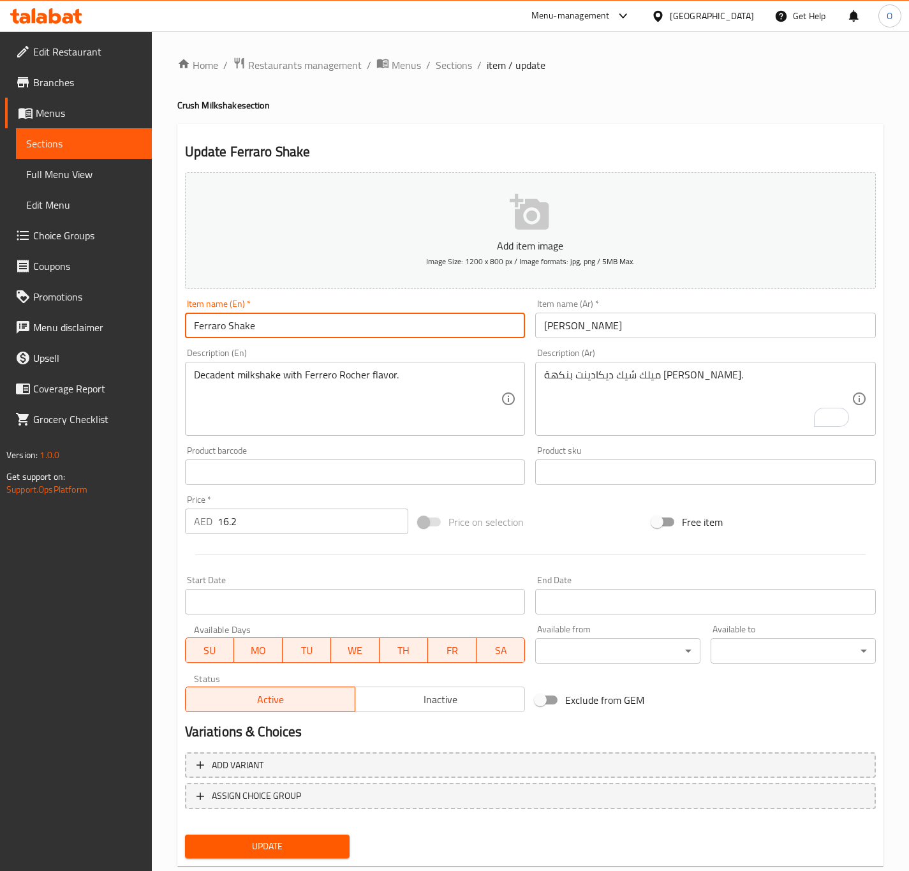
click at [274, 316] on input "Ferraro Shake" at bounding box center [355, 325] width 341 height 26
click at [185, 834] on button "Update" at bounding box center [267, 846] width 165 height 24
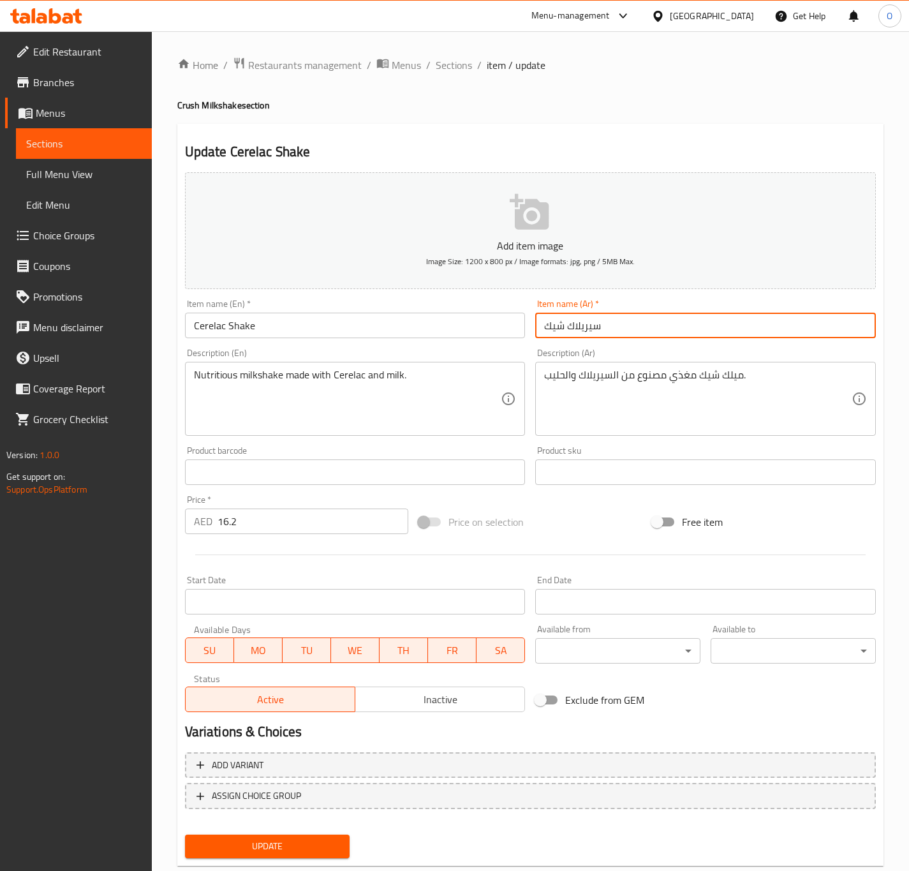
click at [551, 331] on input "سيريلاك شيك" at bounding box center [705, 325] width 341 height 26
click at [550, 331] on input "سيريلاك" at bounding box center [705, 325] width 341 height 26
click at [535, 329] on input "سيريلاك" at bounding box center [705, 325] width 341 height 26
paste input "شيك"
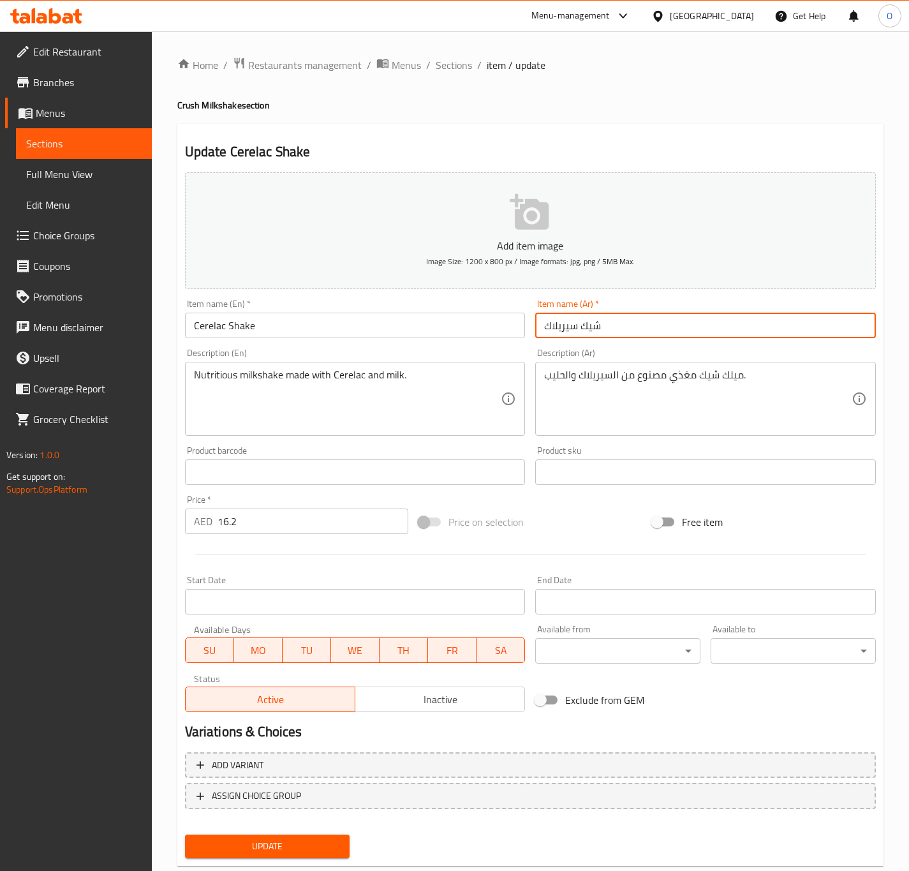
type input "شيك سيريلاك"
click at [185, 834] on button "Update" at bounding box center [267, 846] width 165 height 24
click at [535, 329] on input "شيك سيريلاك" at bounding box center [705, 325] width 341 height 26
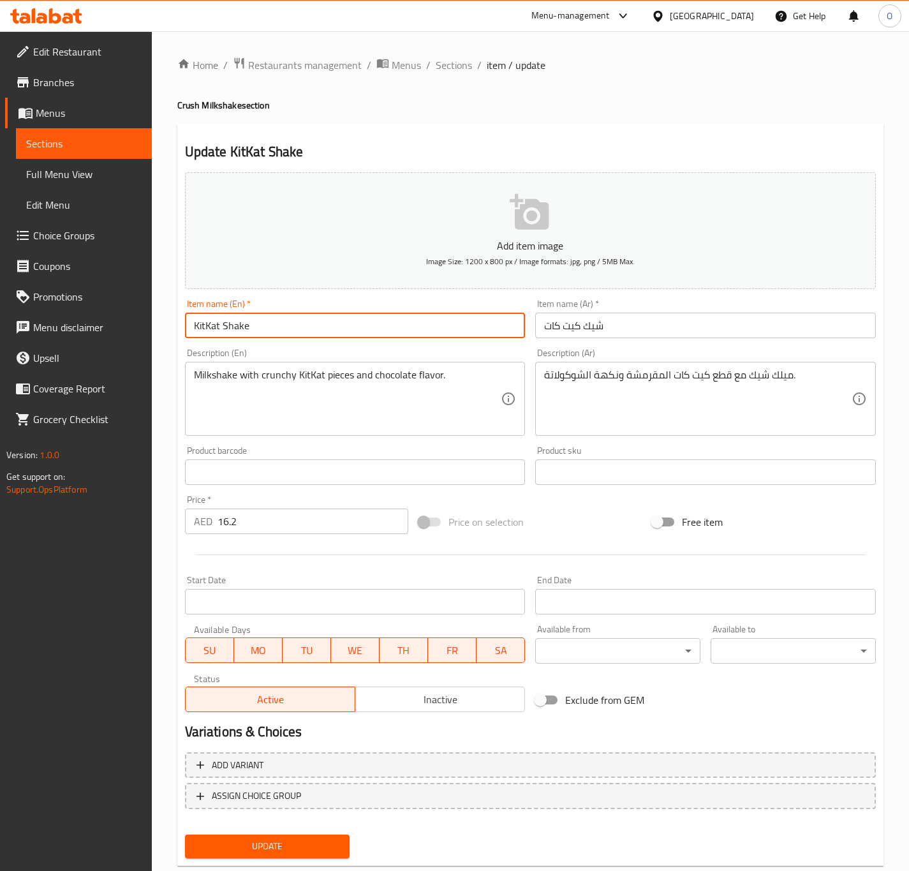
click at [343, 316] on input "KitKat Shake" at bounding box center [355, 325] width 341 height 26
click at [185, 834] on button "Update" at bounding box center [267, 846] width 165 height 24
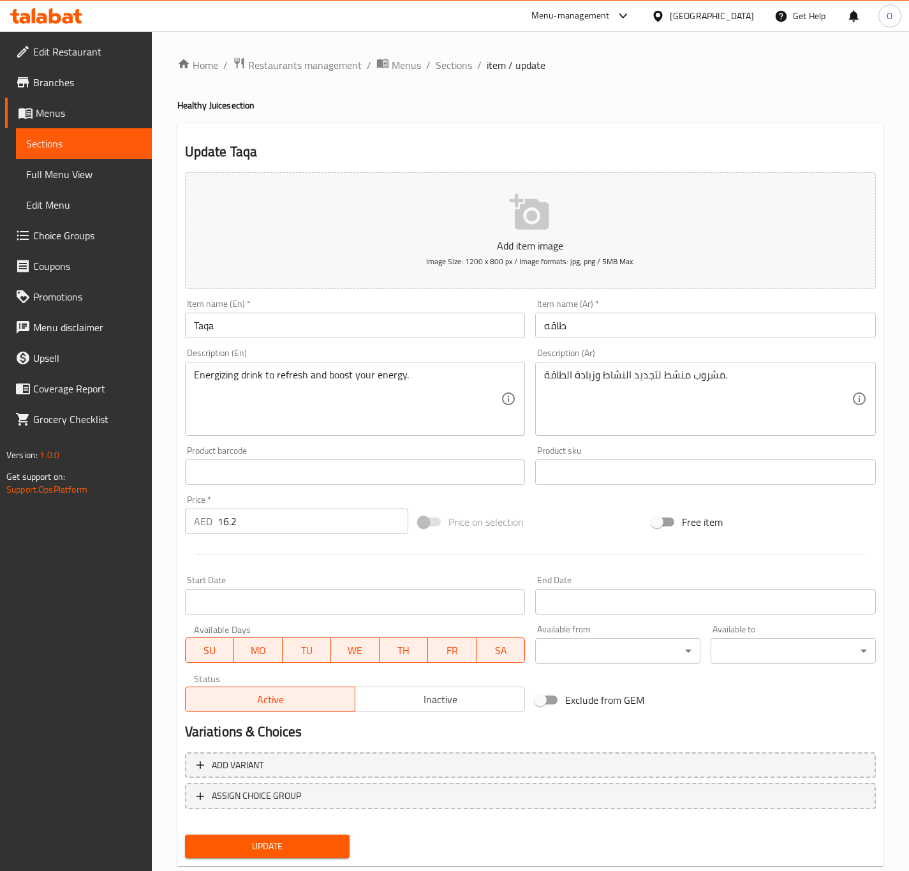
drag, startPoint x: 830, startPoint y: 117, endPoint x: 762, endPoint y: 101, distance: 69.9
click at [810, 115] on div "Home / Restaurants management / Menus / Sections / item / update Healthy Juice …" at bounding box center [530, 466] width 706 height 819
click at [564, 365] on div "عصير منعش بنكهة التفاح الأخضر الحامض. Description (Ar)" at bounding box center [705, 399] width 341 height 74
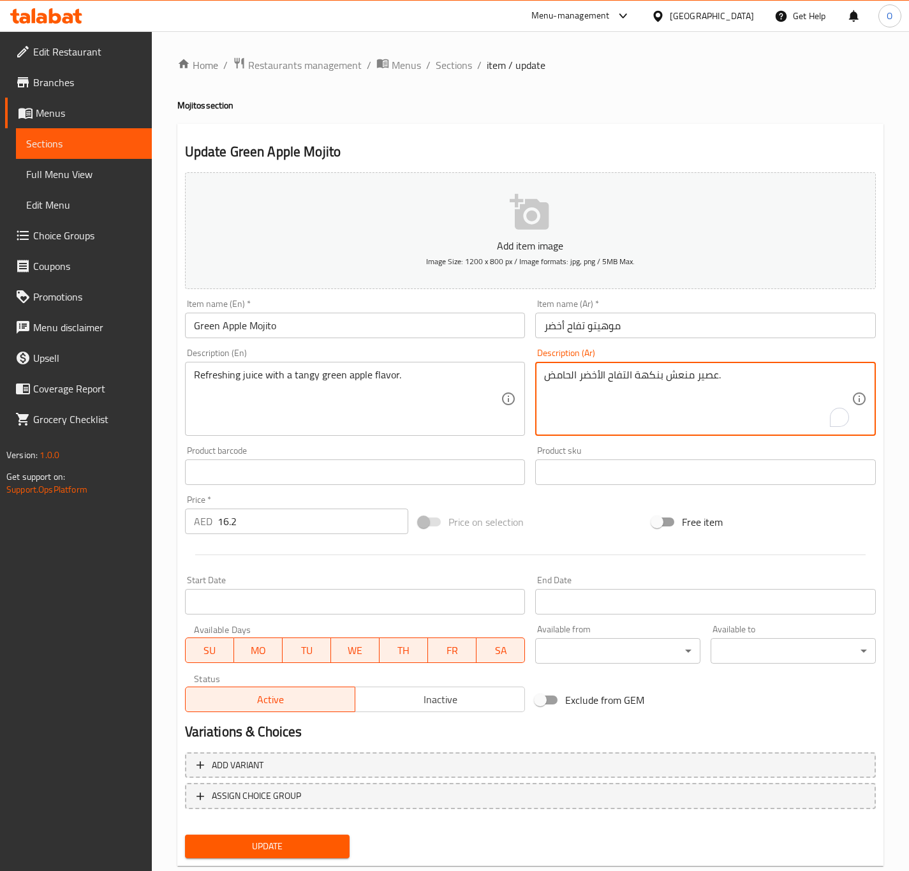
click at [559, 378] on textarea "عصير منعش بنكهة التفاح الأخضر الحامض." at bounding box center [697, 399] width 307 height 61
type textarea "عصير منعش بنكهة التفاح الأخضر المنعش."
click at [448, 337] on input "Green Apple Mojito" at bounding box center [355, 325] width 341 height 26
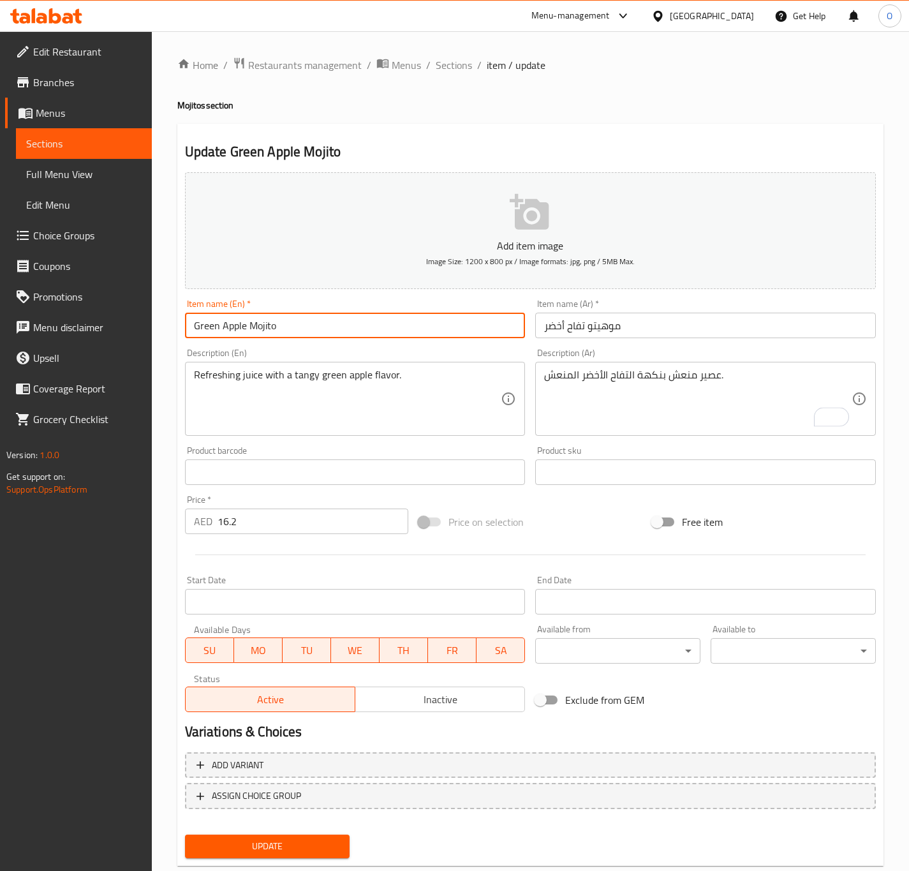
click at [185, 834] on button "Update" at bounding box center [267, 846] width 165 height 24
click at [364, 306] on div "Item name (En)   * Blueberry Mojito Item name (En) *" at bounding box center [355, 318] width 341 height 39
click at [346, 334] on input "Blueberry Mojito" at bounding box center [355, 325] width 341 height 26
click at [185, 834] on button "Update" at bounding box center [267, 846] width 165 height 24
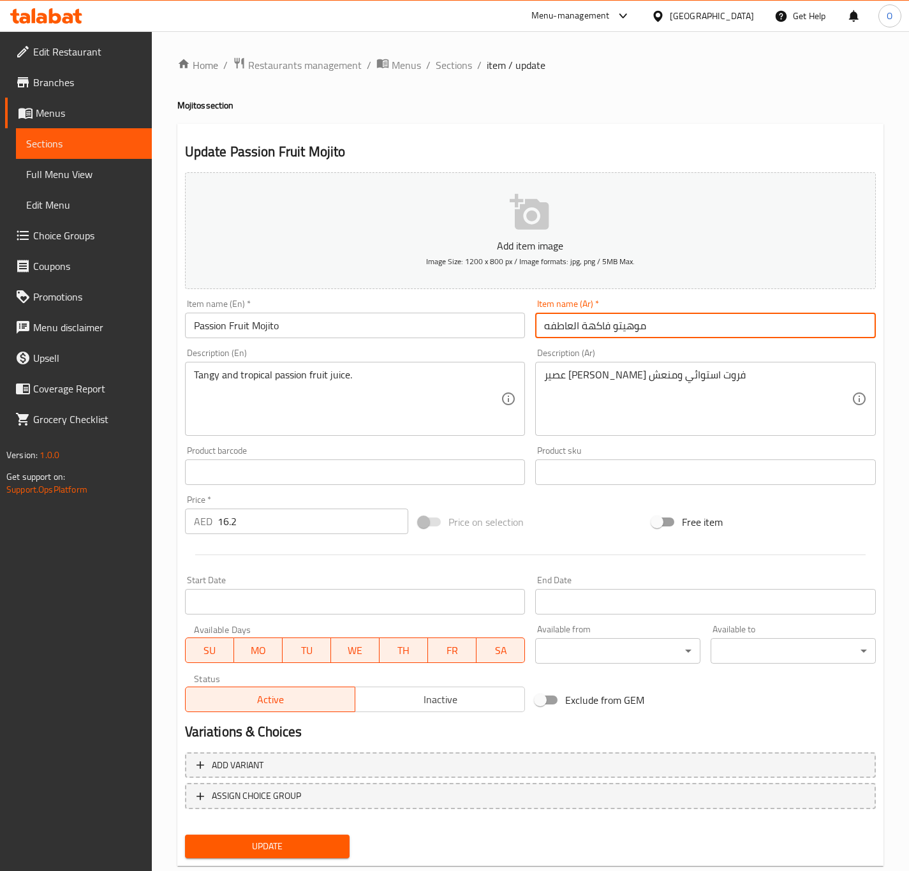
click at [675, 330] on input "موهيتو فاكهة العاطفه" at bounding box center [705, 325] width 341 height 26
type input "موهيتو باشون فروت"
click at [571, 318] on input "موهيتو باشون فروت" at bounding box center [705, 325] width 341 height 26
click at [573, 320] on input "موهيتو باشون فروت" at bounding box center [705, 325] width 341 height 26
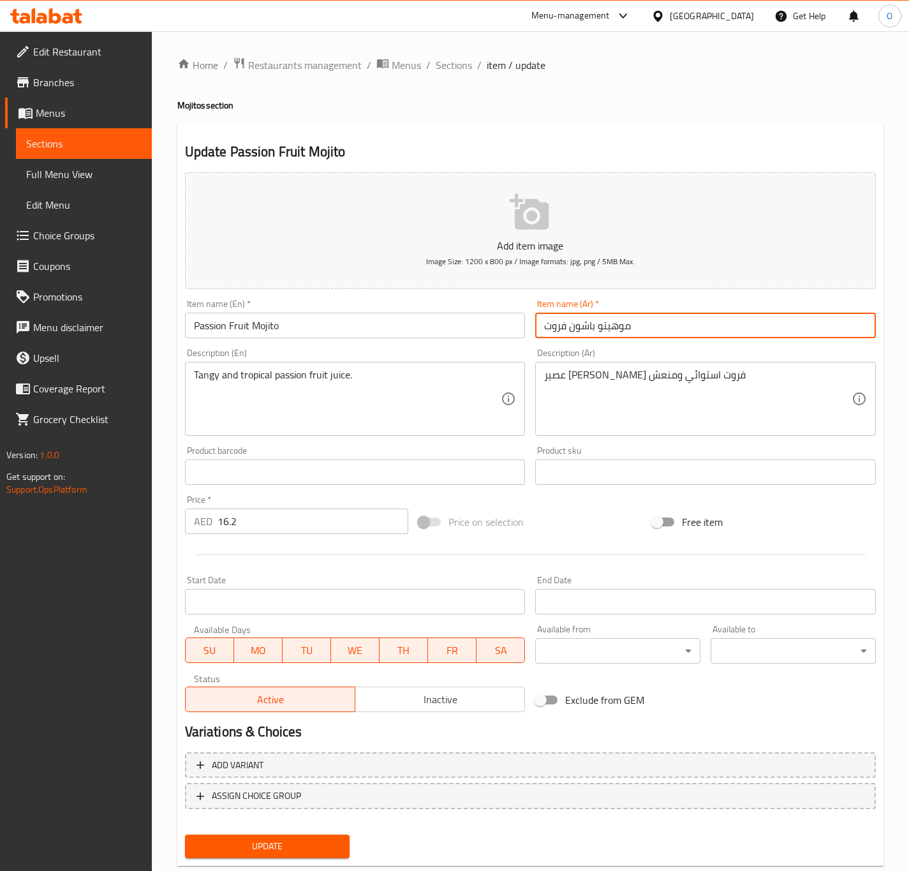
click at [573, 320] on input "موهيتو باشون فروت" at bounding box center [705, 325] width 341 height 26
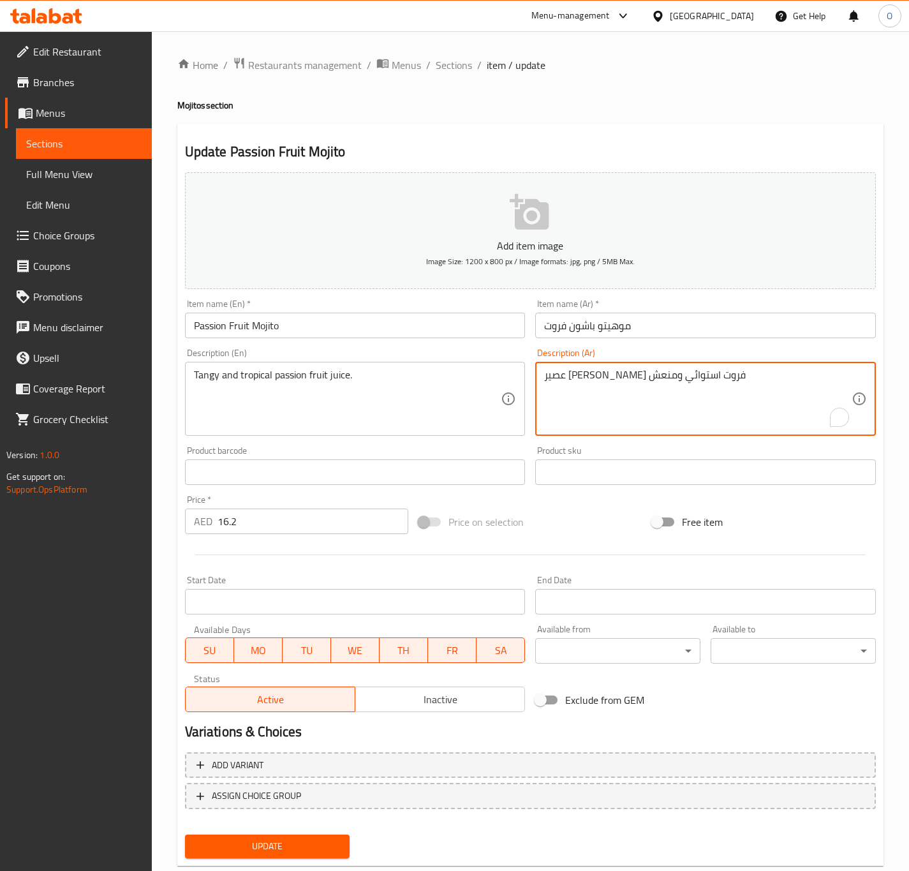
click at [655, 369] on textarea "عصير باشن فروت استوائي ومنعش" at bounding box center [697, 399] width 307 height 61
paste textarea "To enrich screen reader interactions, please activate Accessibility in Grammarl…"
type textarea "عصير باشون فروت استوائي ومنعش"
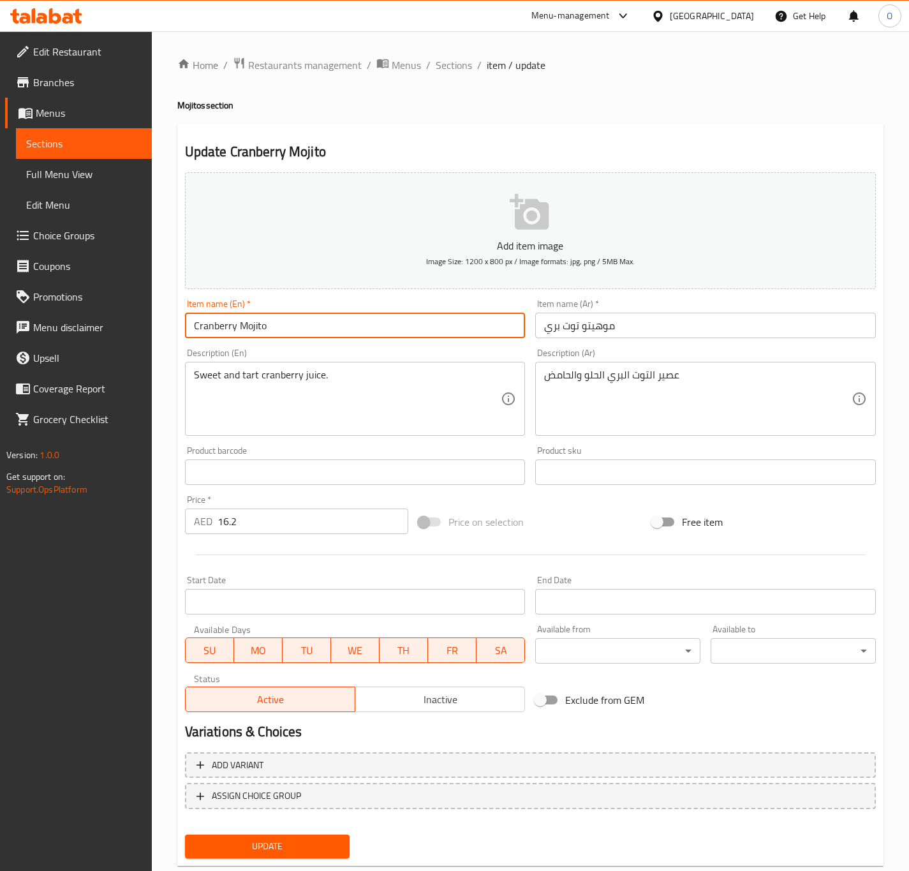
click at [212, 331] on input "Cranberry Mojito" at bounding box center [355, 325] width 341 height 26
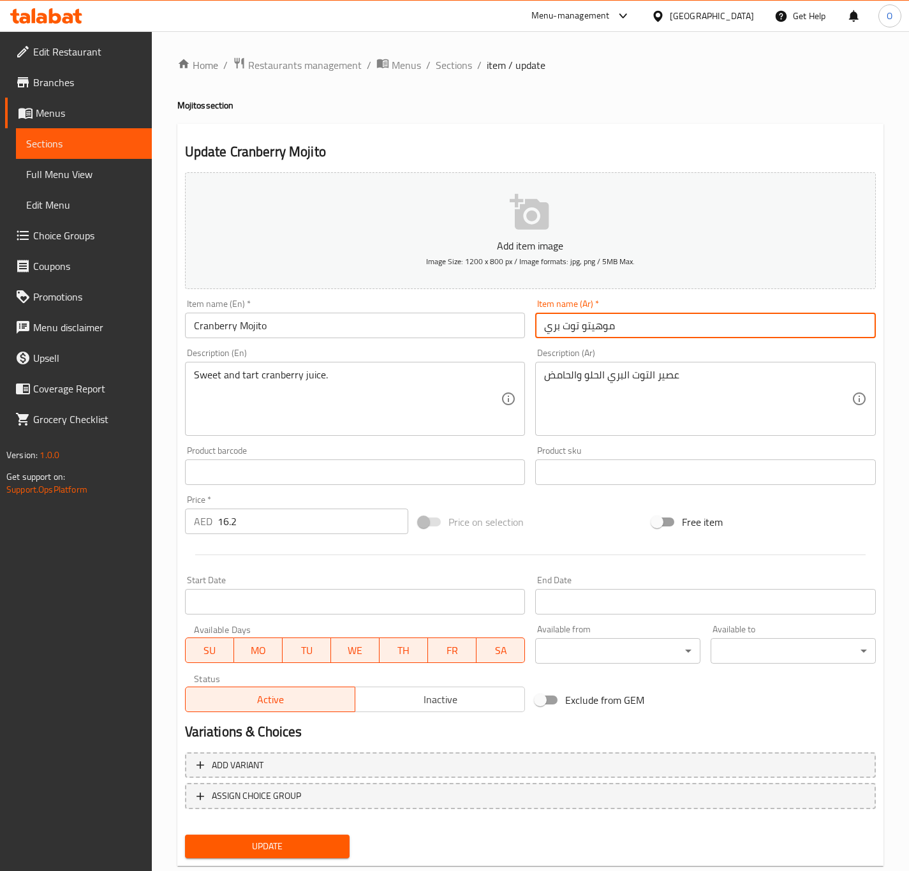
drag, startPoint x: 578, startPoint y: 321, endPoint x: 465, endPoint y: 314, distance: 113.8
click at [465, 314] on div "Add item image Image Size: 1200 x 800 px / Image formats: jpg, png / 5MB Max. I…" at bounding box center [530, 442] width 701 height 550
type input "موهيتو توت بري أحمر"
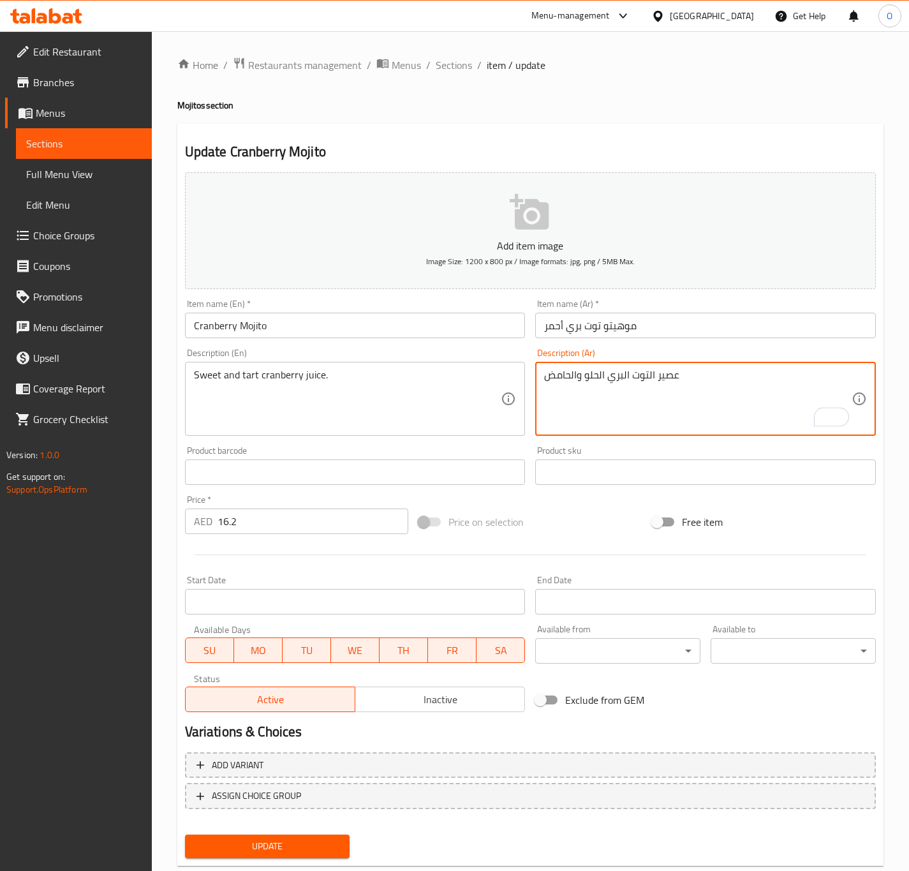
drag, startPoint x: 605, startPoint y: 385, endPoint x: 658, endPoint y: 372, distance: 55.2
paste textarea "وت بري أحمر"
click at [567, 381] on textarea "عصير توت بري أحمر حلو والحامض" at bounding box center [697, 399] width 307 height 61
click at [568, 378] on textarea "عصير توت بري أحمر حلو والحامض" at bounding box center [697, 399] width 307 height 61
click at [571, 373] on textarea "عصير توت بري أحمر حلو والحامض" at bounding box center [697, 399] width 307 height 61
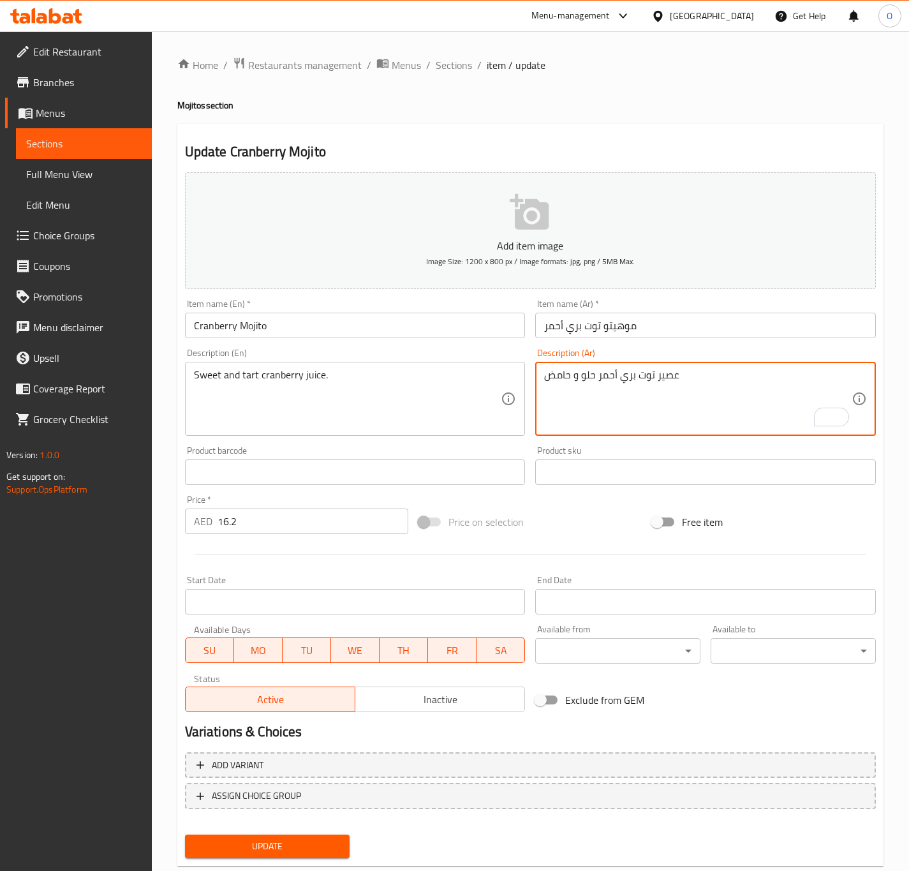
type textarea "عصير توت بري أحمر حلو و حامض"
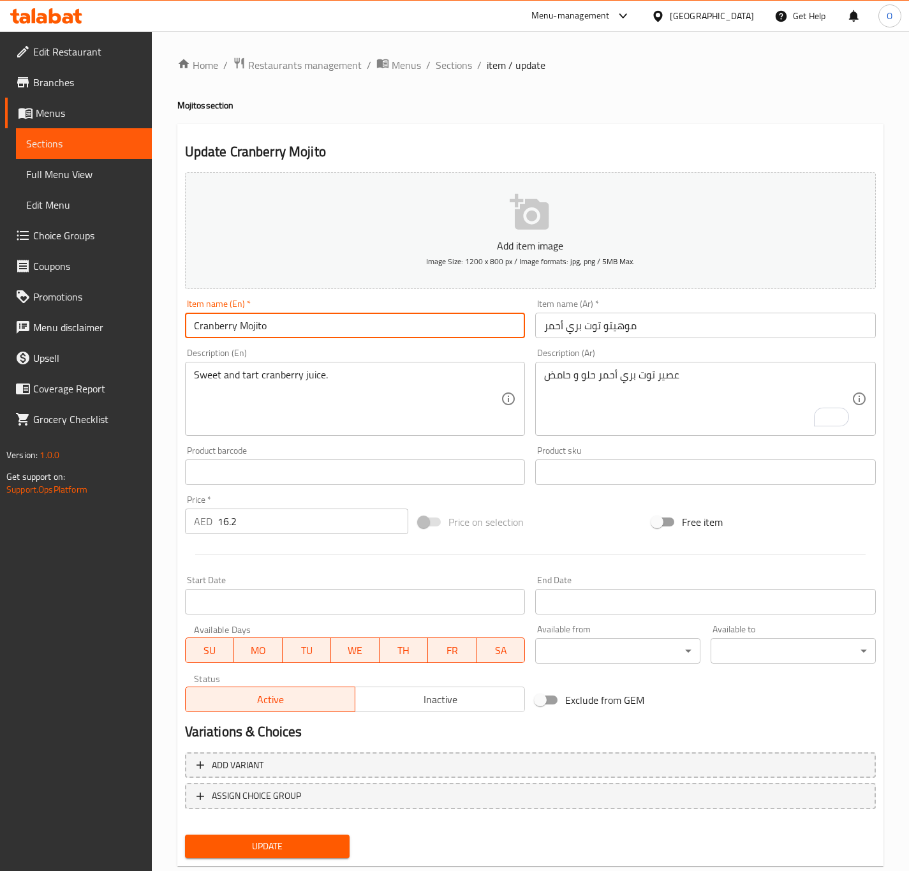
click at [486, 324] on input "Cranberry Mojito" at bounding box center [355, 325] width 341 height 26
click at [185, 834] on button "Update" at bounding box center [267, 846] width 165 height 24
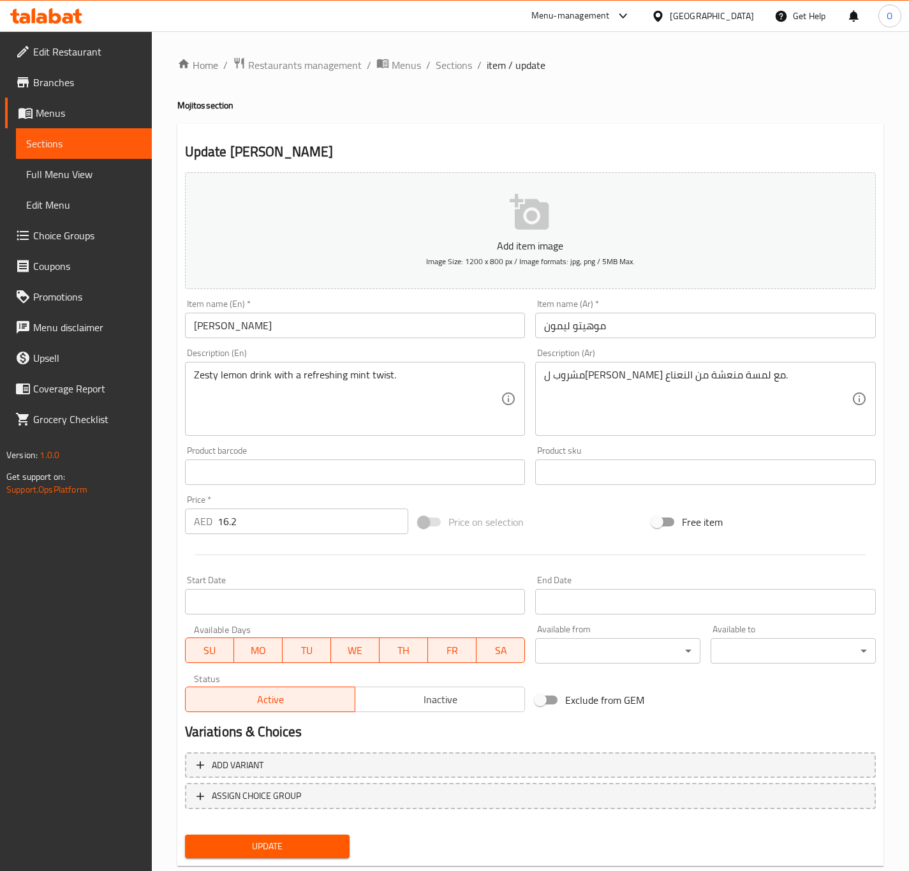
click at [307, 328] on input "Lemon Mojito" at bounding box center [355, 325] width 341 height 26
click at [185, 834] on button "Update" at bounding box center [267, 846] width 165 height 24
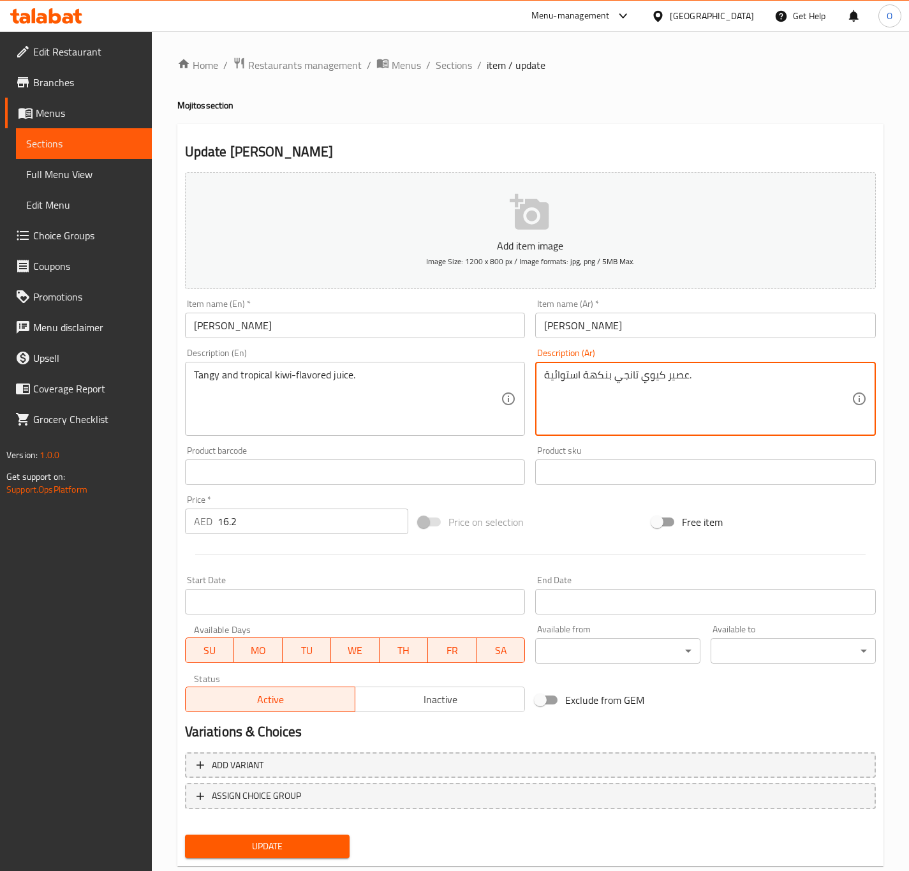
click at [628, 381] on textarea "عصير كيوي تانجي بنكهة استوائية." at bounding box center [697, 399] width 307 height 61
click at [657, 364] on div "عصير كيوي تانجي بنكهة استوائية. Description (Ar)" at bounding box center [705, 399] width 341 height 74
click at [661, 371] on textarea "عصير كيوي تانجي بنكهة استوائية." at bounding box center [697, 399] width 307 height 61
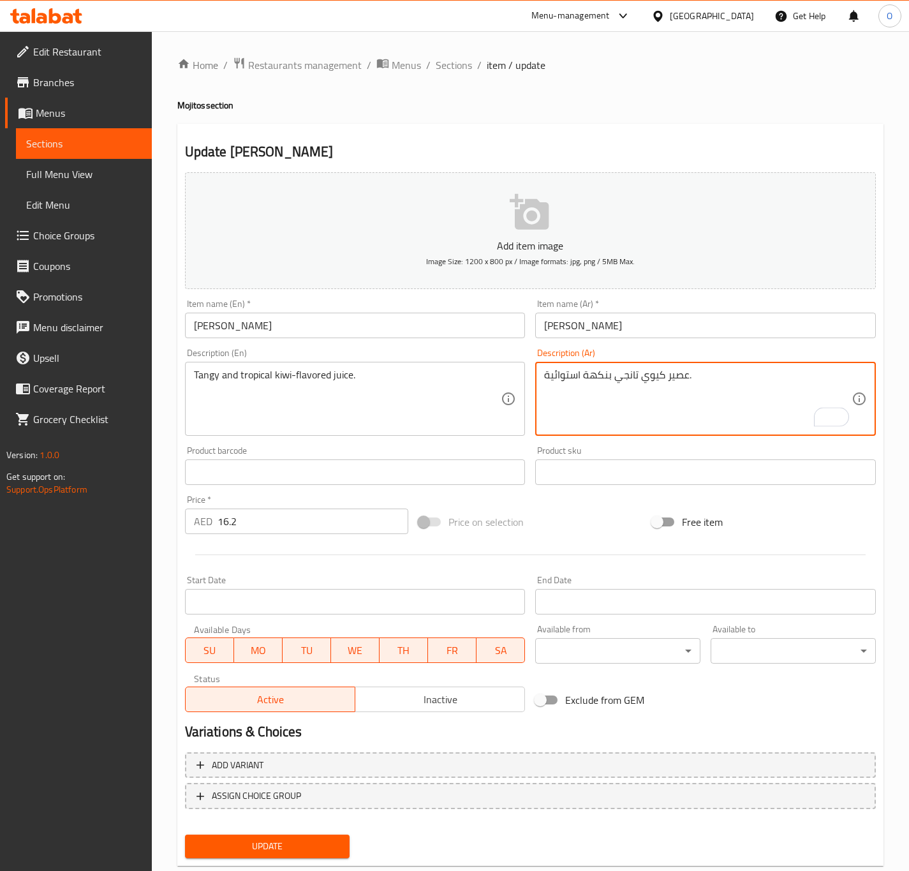
click at [661, 371] on textarea "عصير كيوي تانجي بنكهة استوائية." at bounding box center [697, 399] width 307 height 61
type textarea "عصير منعش و استوائي بنكهة الكيوي"
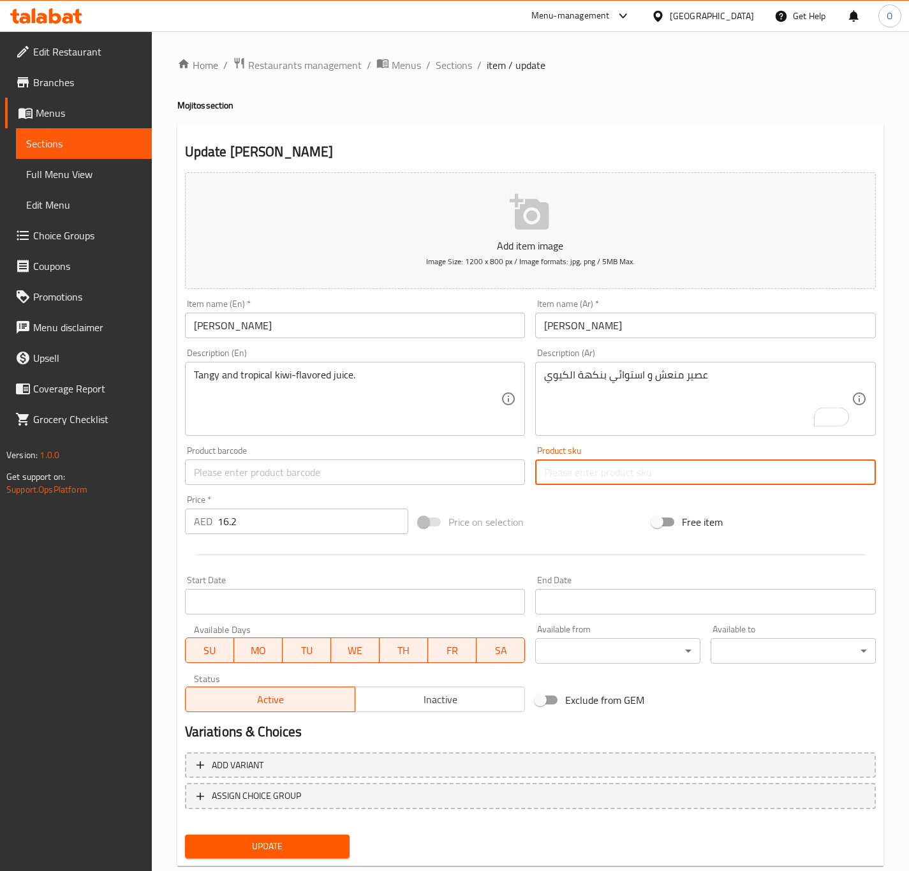
click at [185, 834] on button "Update" at bounding box center [267, 846] width 165 height 24
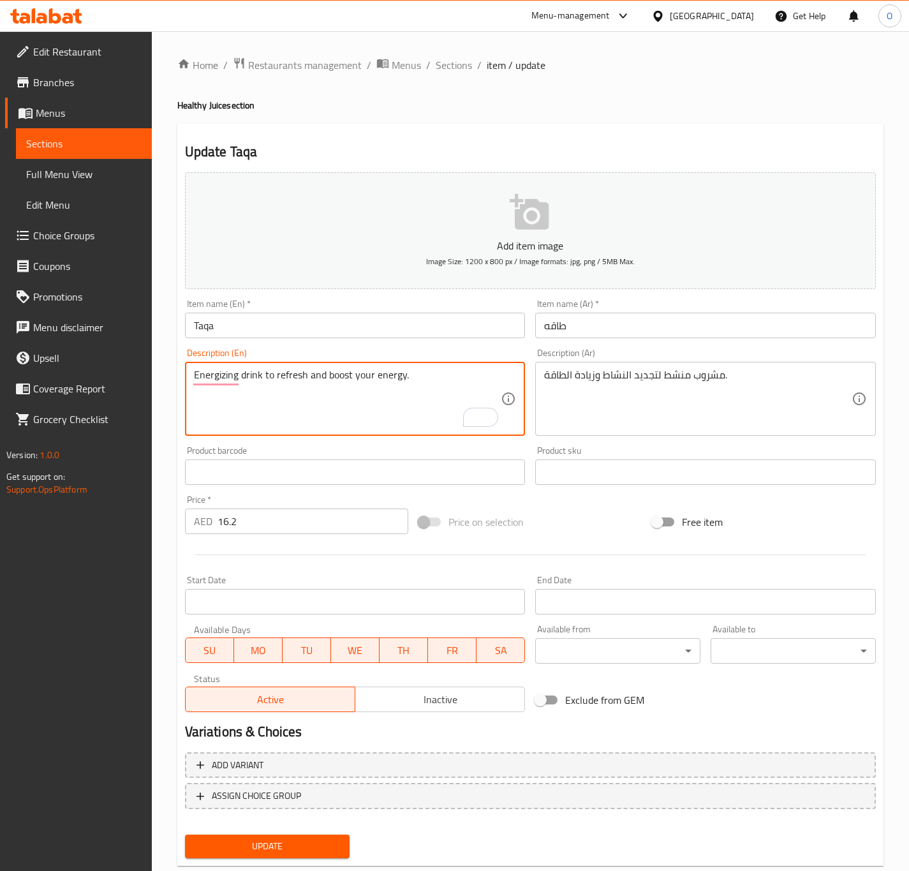
click at [488, 320] on input "Taqa" at bounding box center [355, 325] width 341 height 26
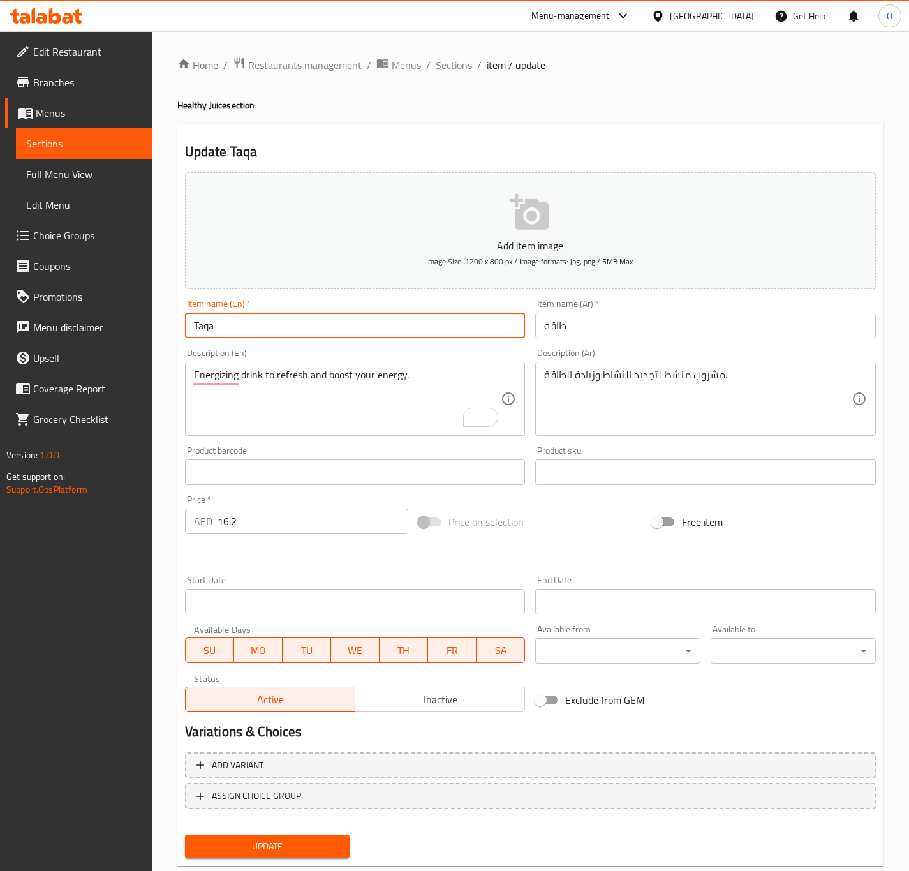
click at [185, 834] on button "Update" at bounding box center [267, 846] width 165 height 24
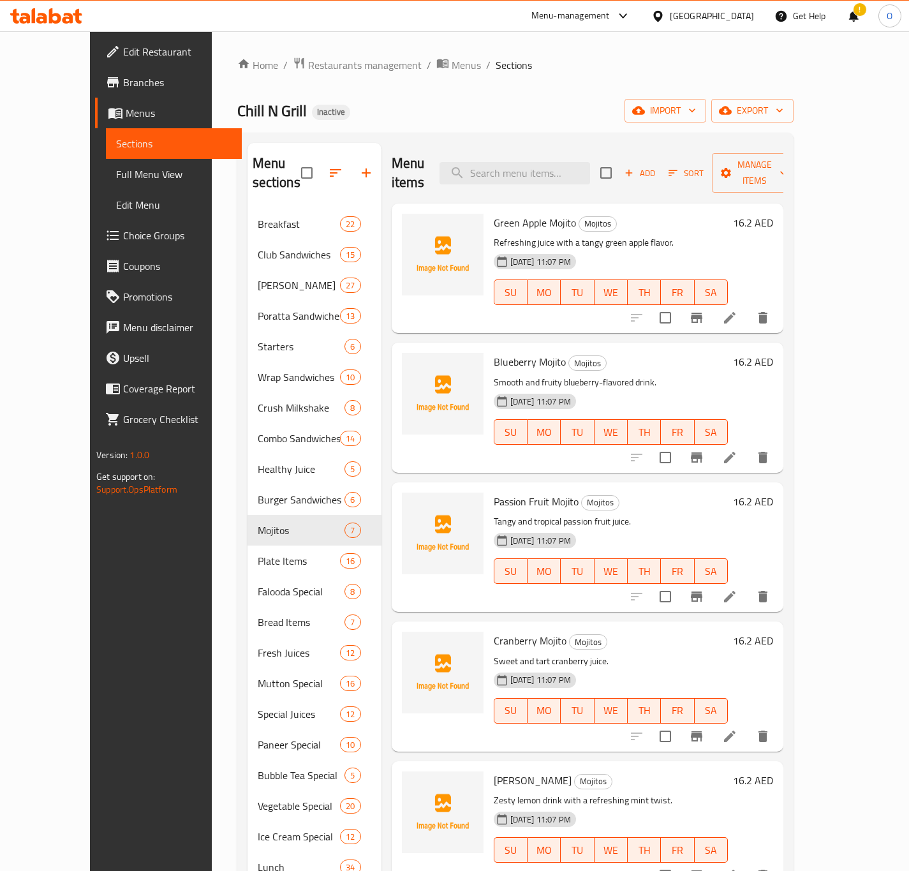
scroll to position [478, 0]
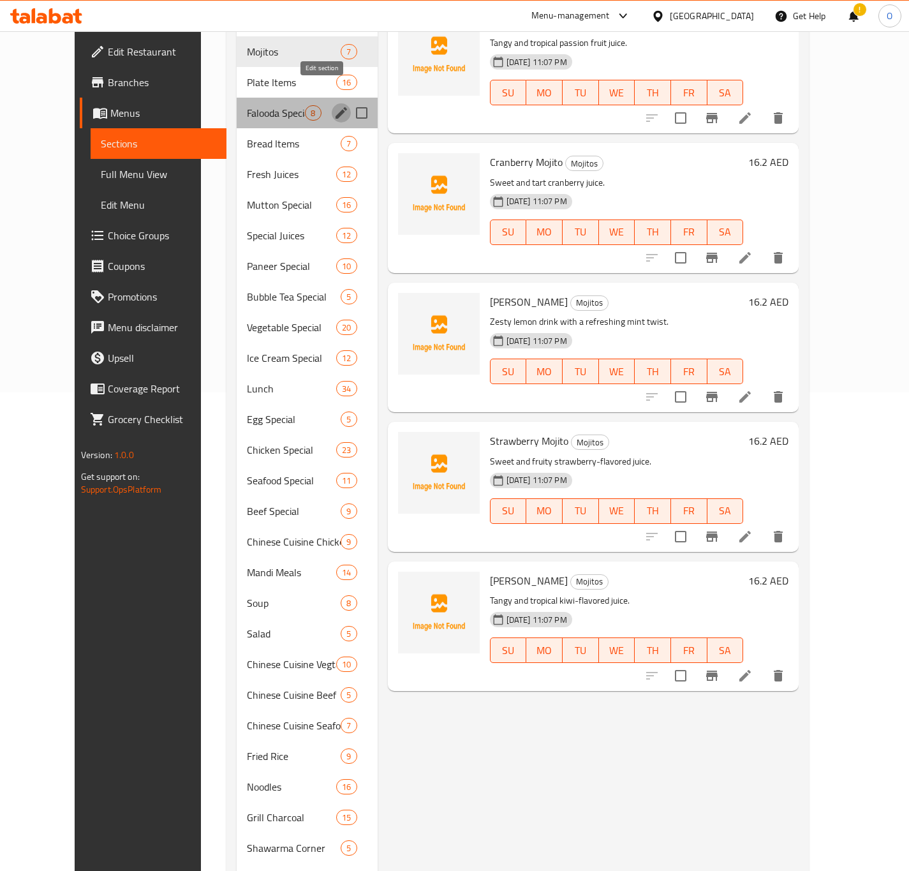
click at [334, 105] on icon "edit" at bounding box center [341, 112] width 15 height 15
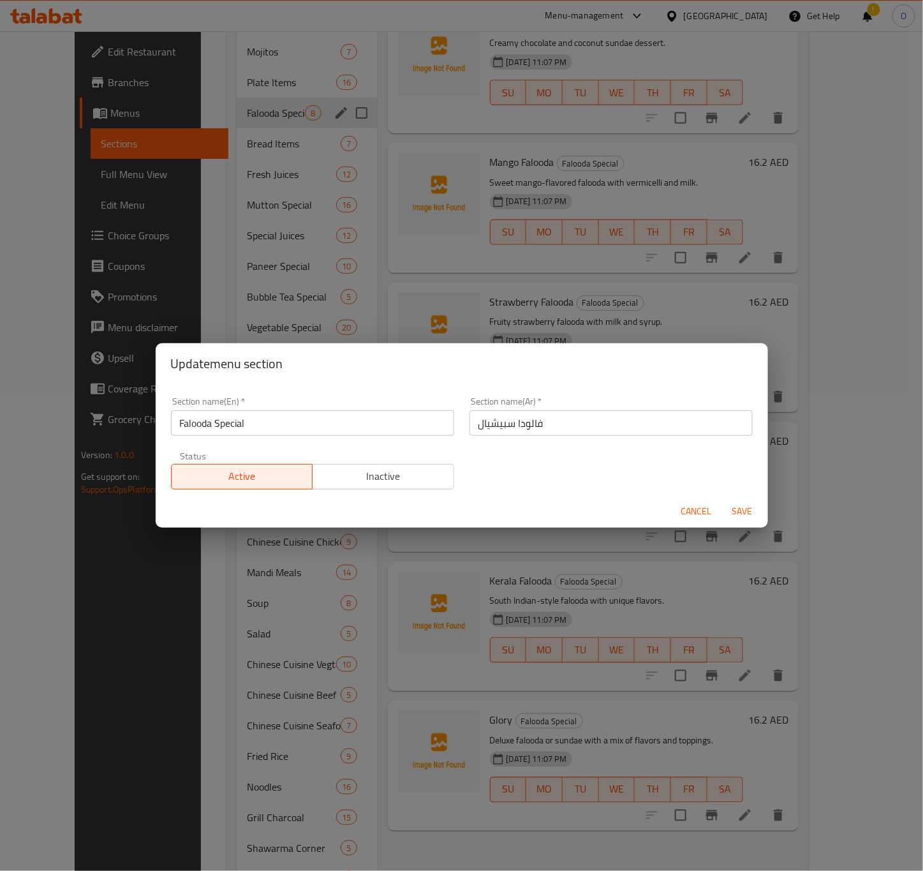
click at [687, 515] on span "Cancel" at bounding box center [696, 511] width 31 height 16
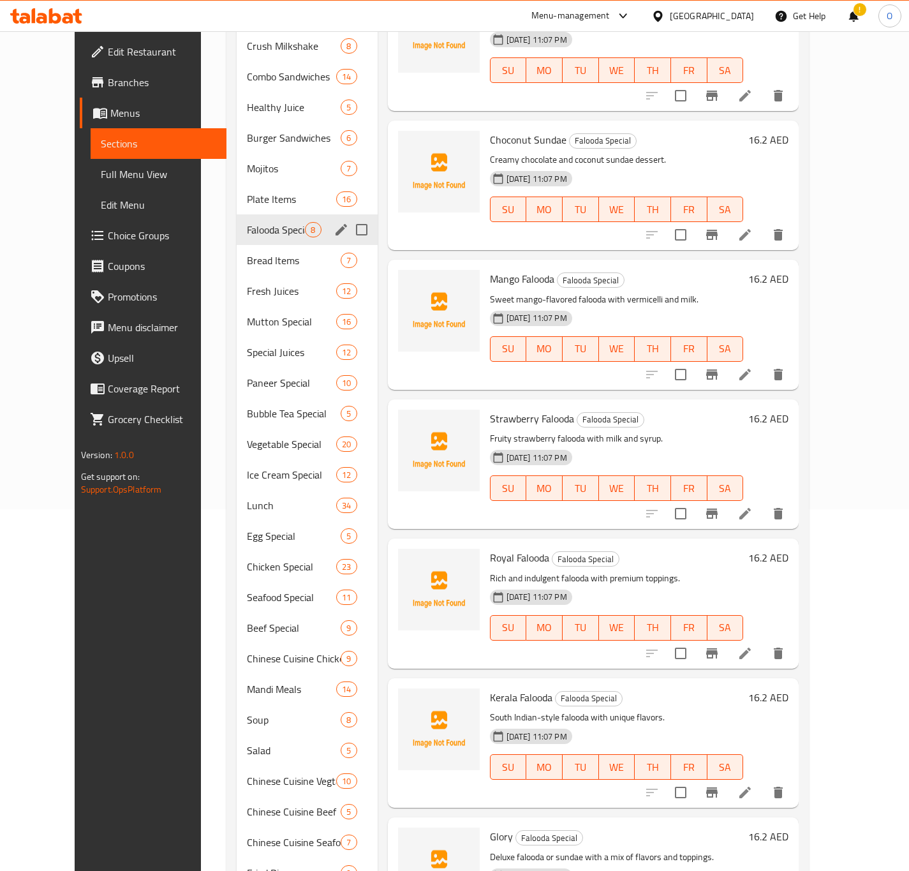
scroll to position [96, 0]
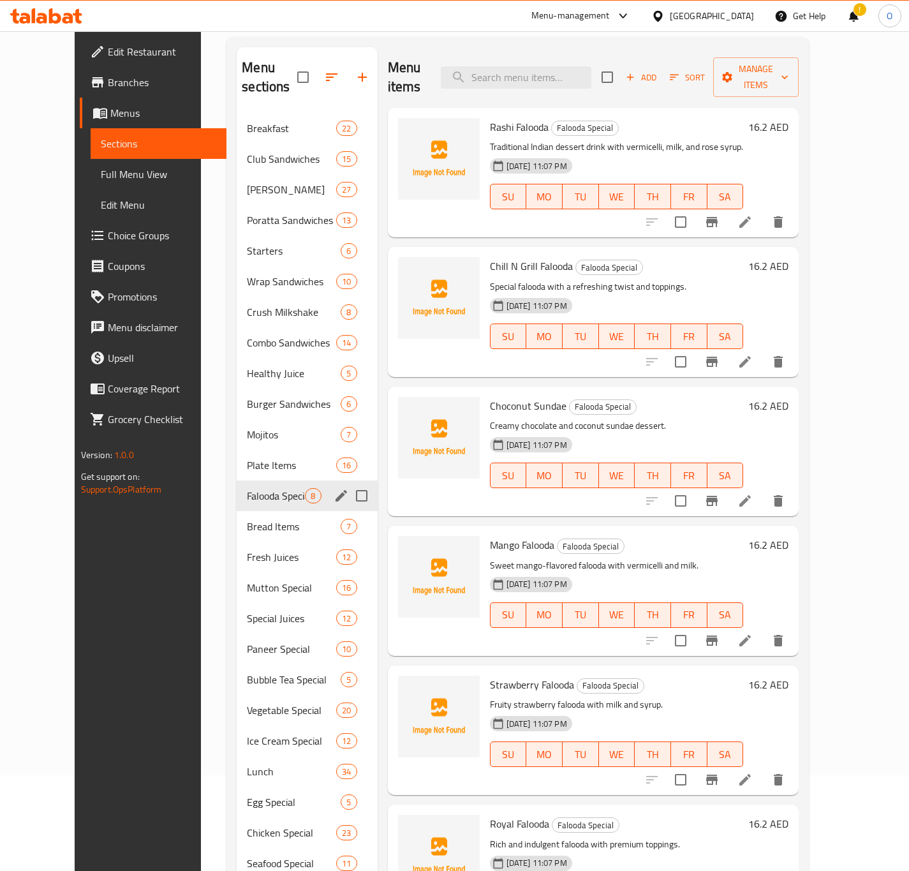
drag, startPoint x: 817, startPoint y: 212, endPoint x: 823, endPoint y: 209, distance: 7.4
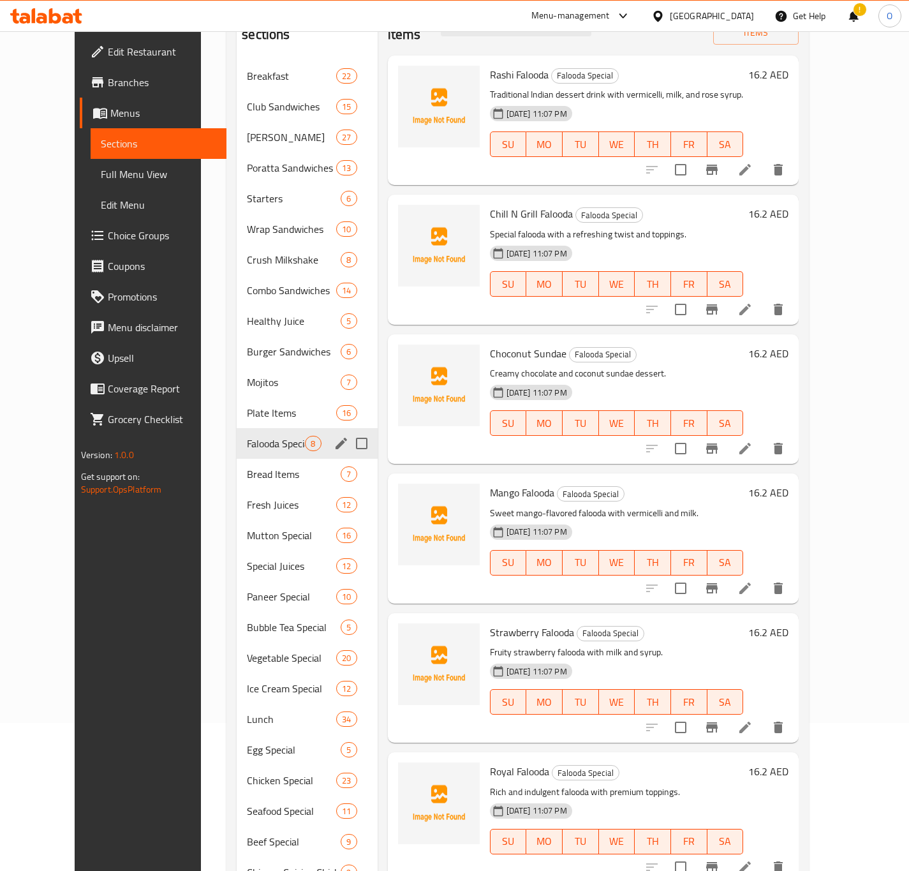
scroll to position [675, 0]
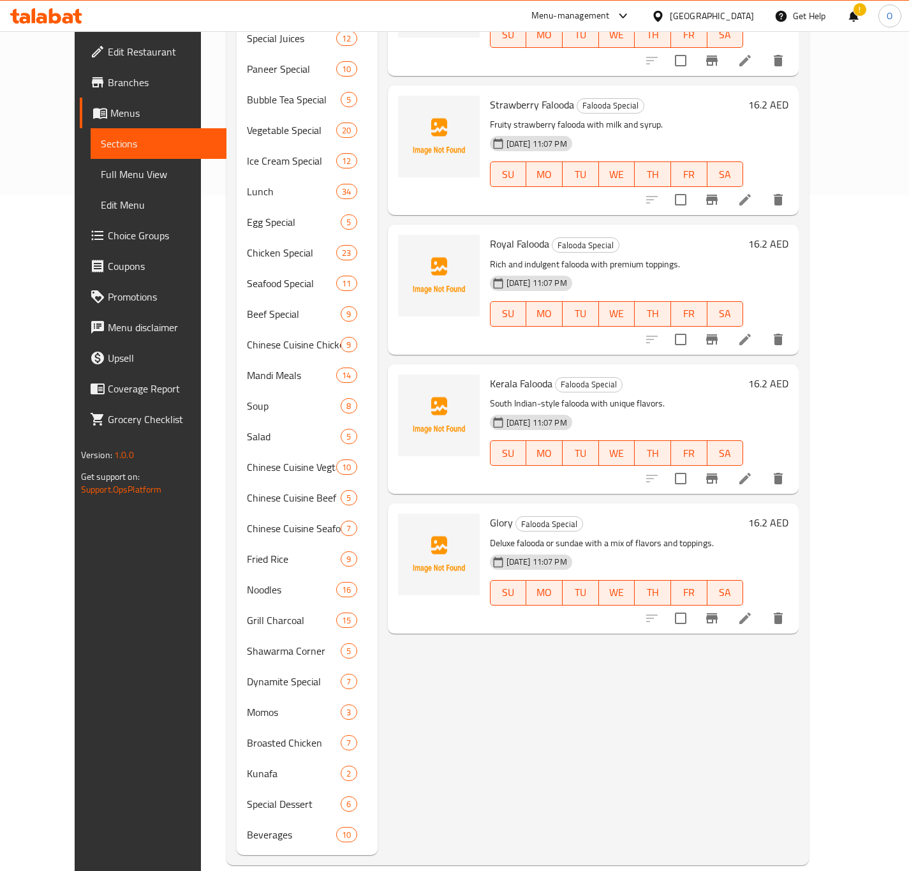
click at [108, 235] on span "Choice Groups" at bounding box center [162, 235] width 108 height 15
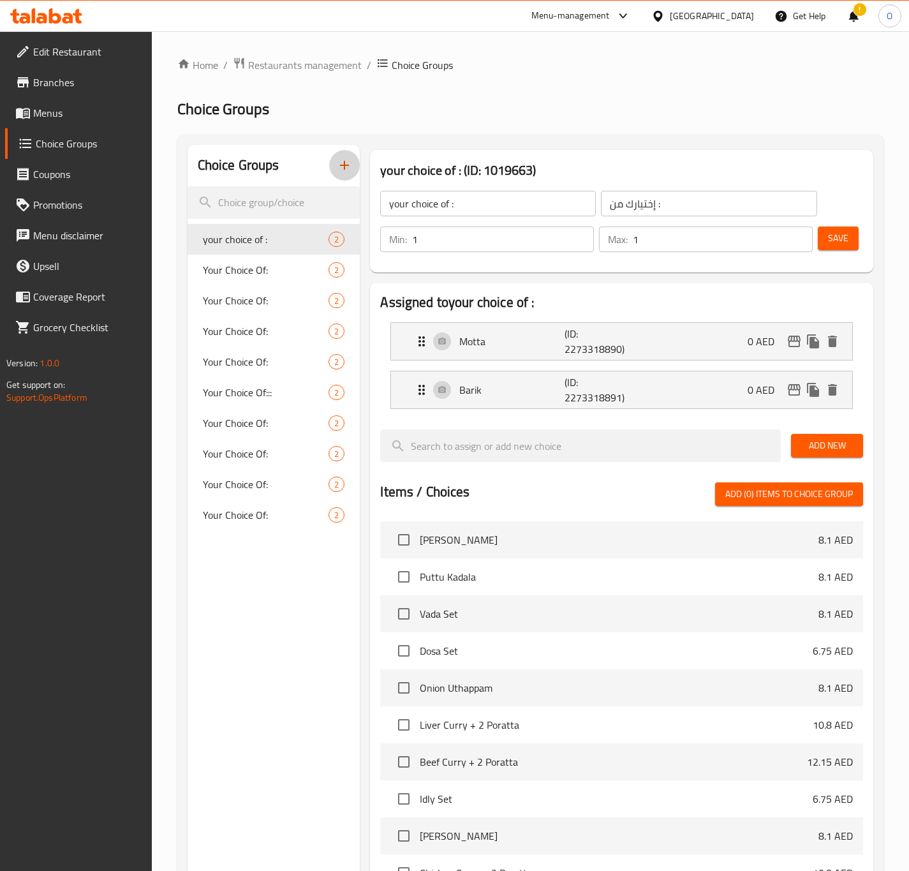
click at [345, 158] on icon "button" at bounding box center [344, 165] width 15 height 15
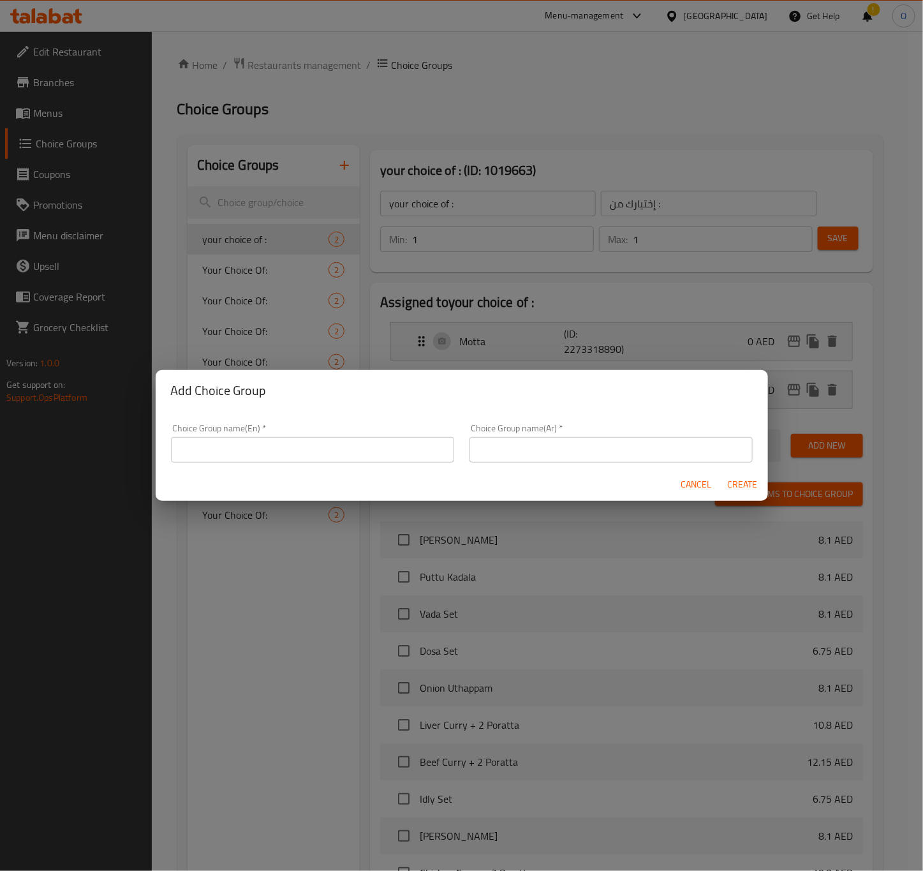
click at [314, 445] on input "text" at bounding box center [312, 450] width 283 height 26
type input "Large Pizza Toppings:"
click at [328, 461] on input "Large Pizza Toppings:" at bounding box center [312, 450] width 283 height 26
click at [329, 453] on input "Large Pizza Toppings:" at bounding box center [312, 450] width 283 height 26
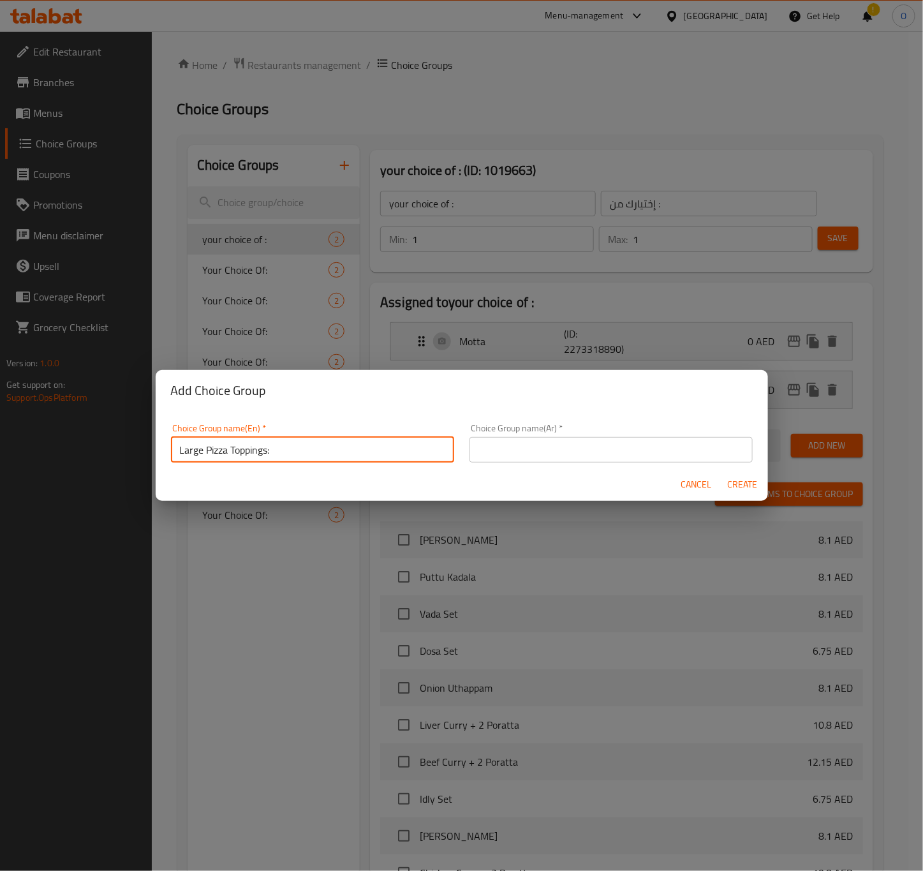
click at [329, 453] on input "Large Pizza Toppings:" at bounding box center [312, 450] width 283 height 26
click at [328, 453] on input "text" at bounding box center [312, 450] width 283 height 26
type input "Your Choice Of:"
click at [520, 437] on input "text" at bounding box center [610, 450] width 283 height 26
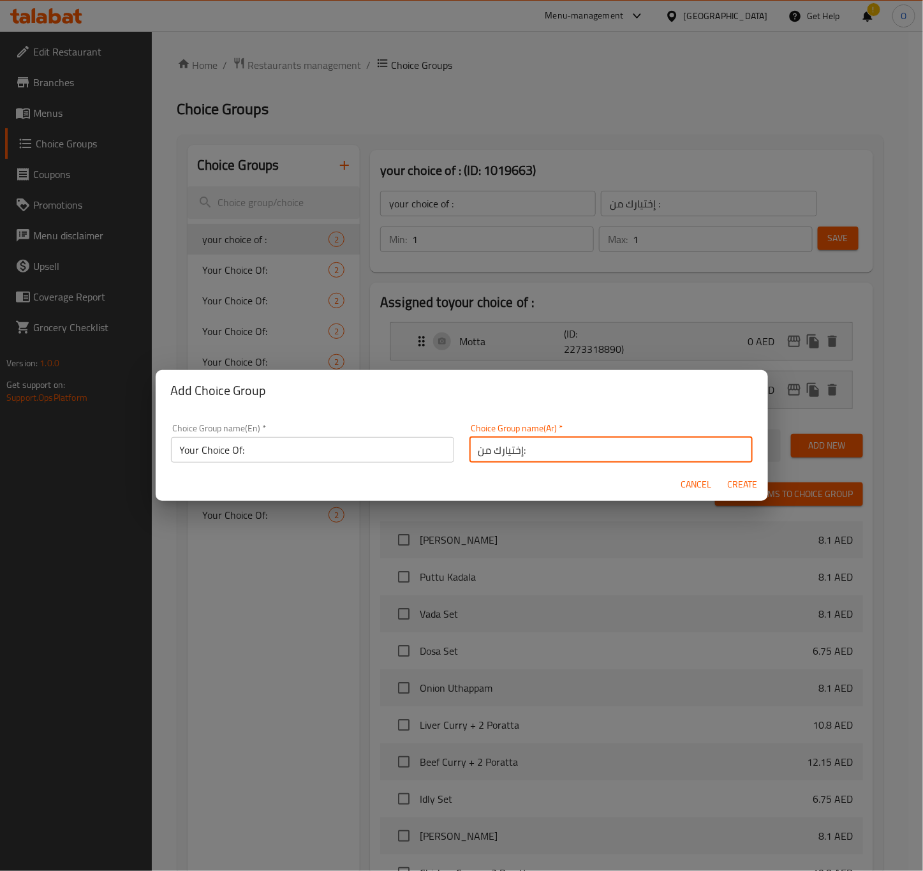
type input "إختيارك من:"
click at [750, 486] on span "Create" at bounding box center [742, 484] width 31 height 16
type input "Your Choice Of:"
type input "إختيارك من:"
type input "0"
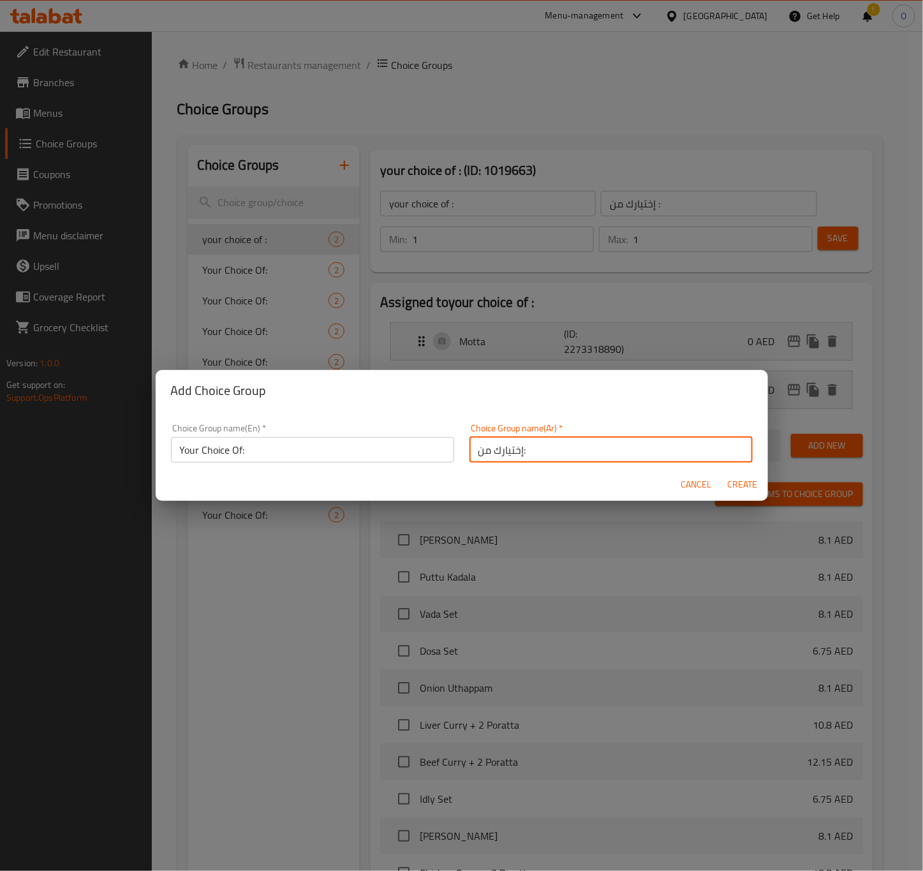
type input "0"
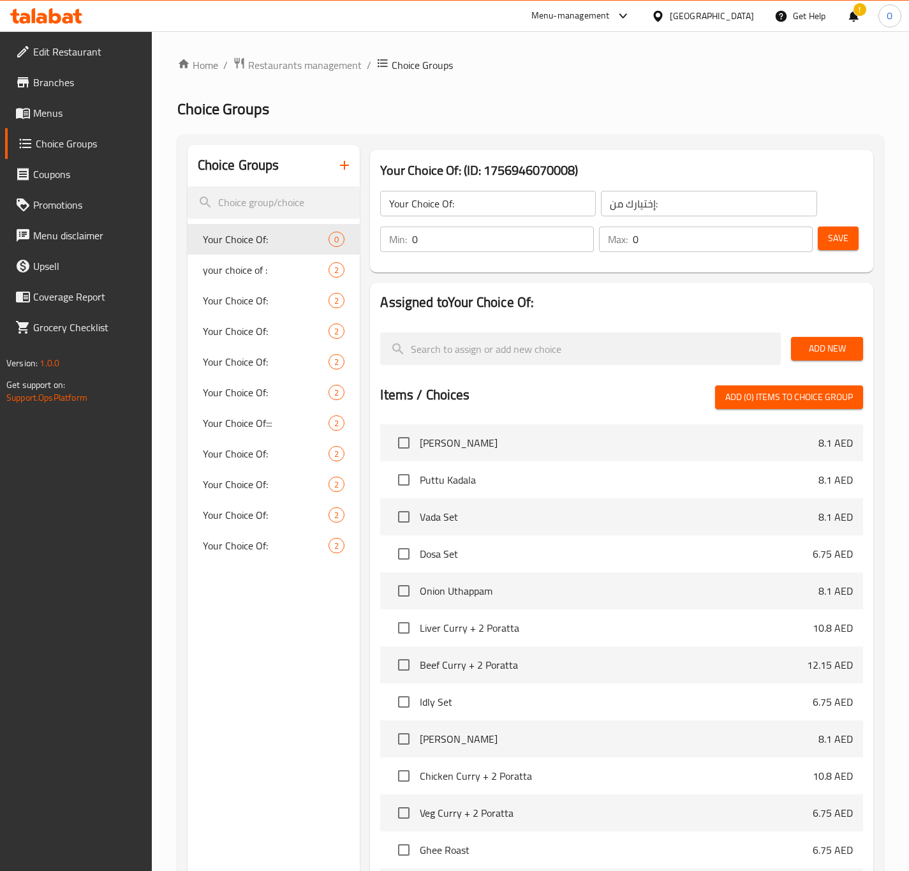
click at [580, 239] on input "0" at bounding box center [503, 239] width 182 height 26
click at [578, 228] on input "0" at bounding box center [503, 239] width 182 height 26
type input "1"
click at [580, 236] on input "1" at bounding box center [503, 239] width 182 height 26
type input "1"
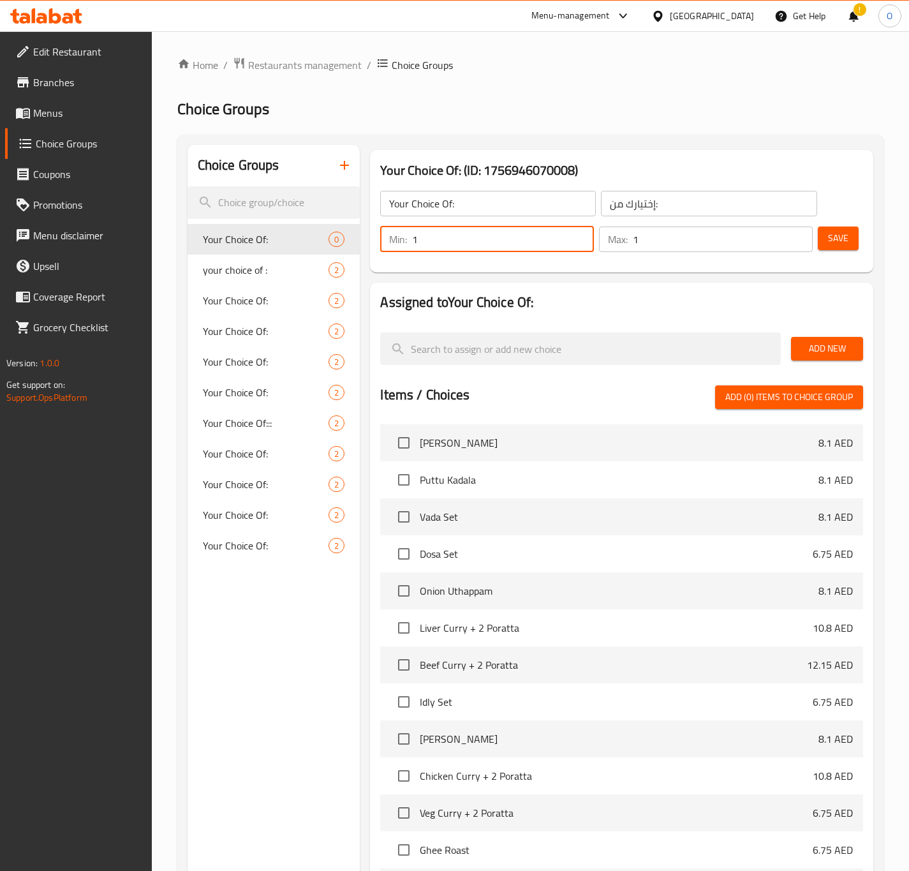
click at [797, 233] on input "1" at bounding box center [723, 239] width 180 height 26
click at [842, 341] on span "Add New" at bounding box center [827, 349] width 52 height 16
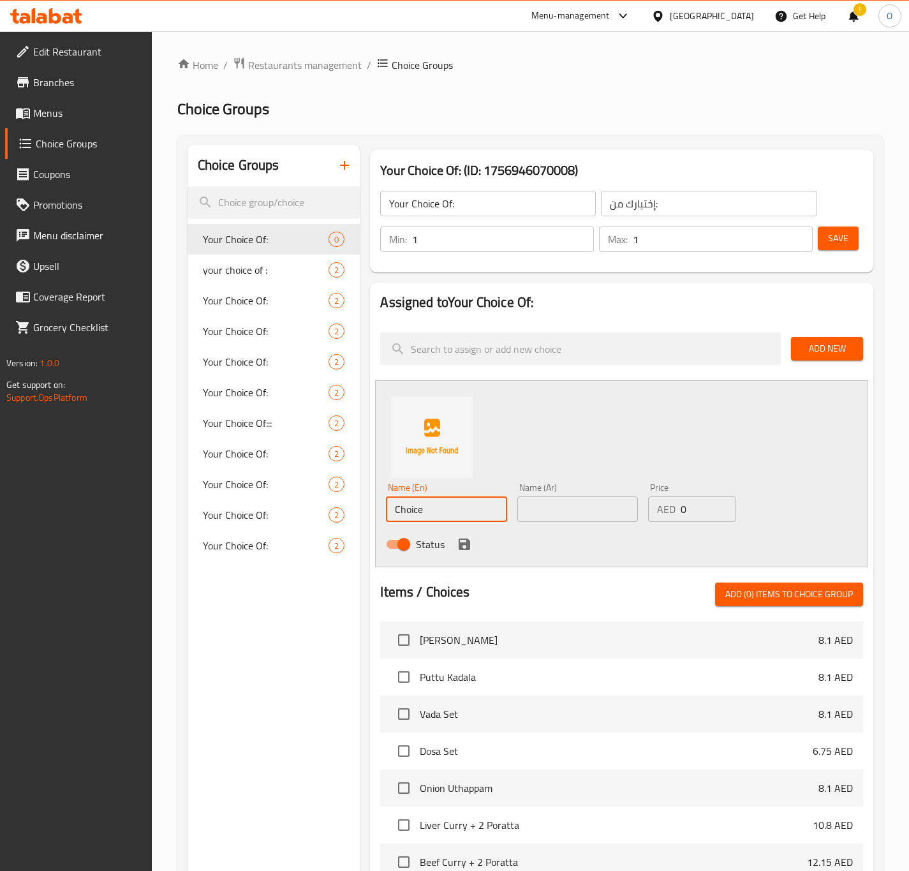
click at [400, 500] on input "Choice" at bounding box center [446, 509] width 121 height 26
paste input "falooda"
type input "Falooda"
click at [549, 502] on input "text" at bounding box center [577, 509] width 121 height 26
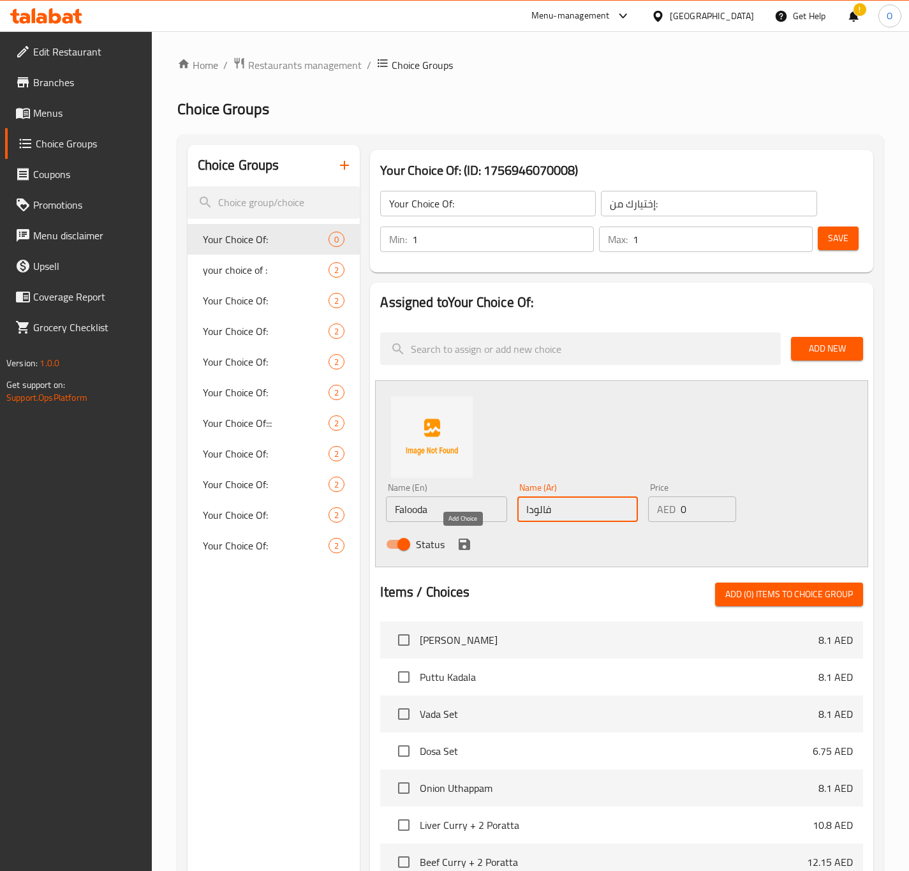
type input "فالودا"
click at [463, 547] on icon "save" at bounding box center [464, 543] width 15 height 15
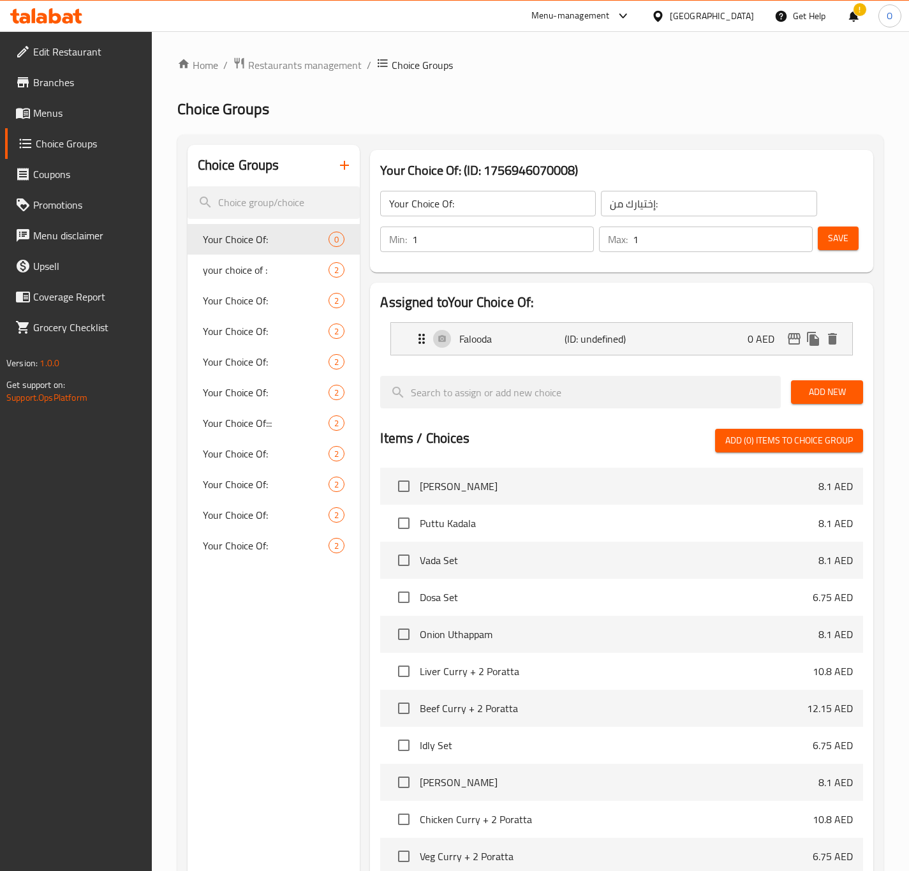
click at [813, 397] on span "Add New" at bounding box center [827, 392] width 52 height 16
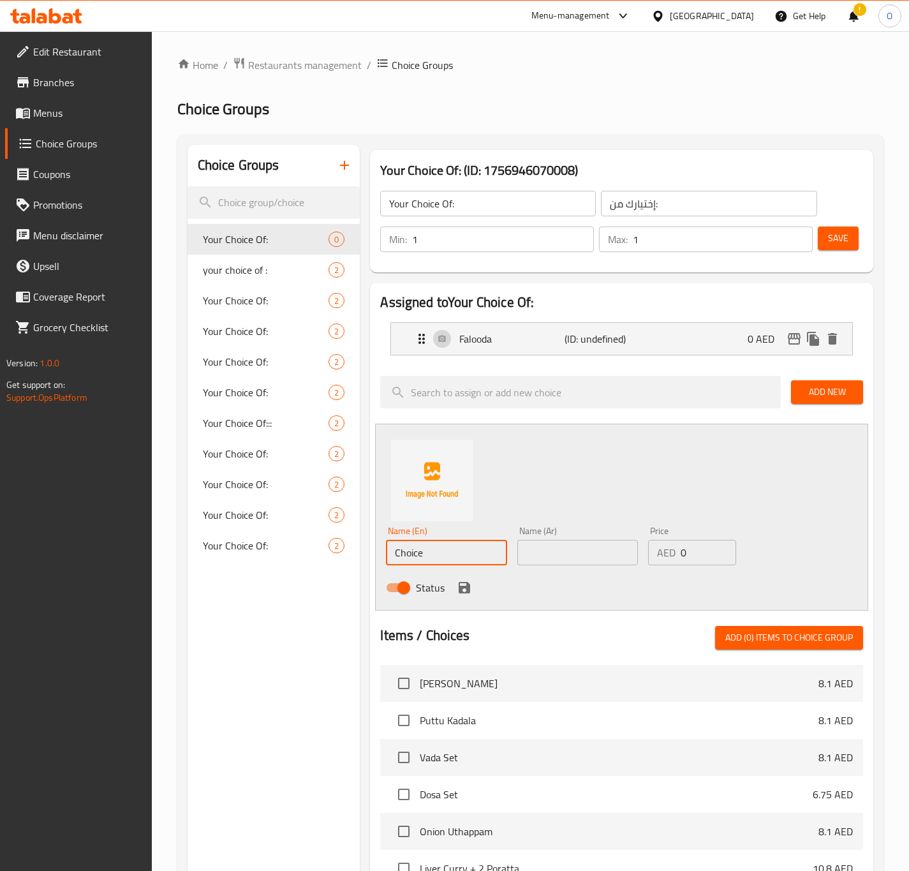
click at [448, 553] on input "Choice" at bounding box center [446, 553] width 121 height 26
paste input "sundae"
click at [438, 550] on input "sundae" at bounding box center [446, 553] width 121 height 26
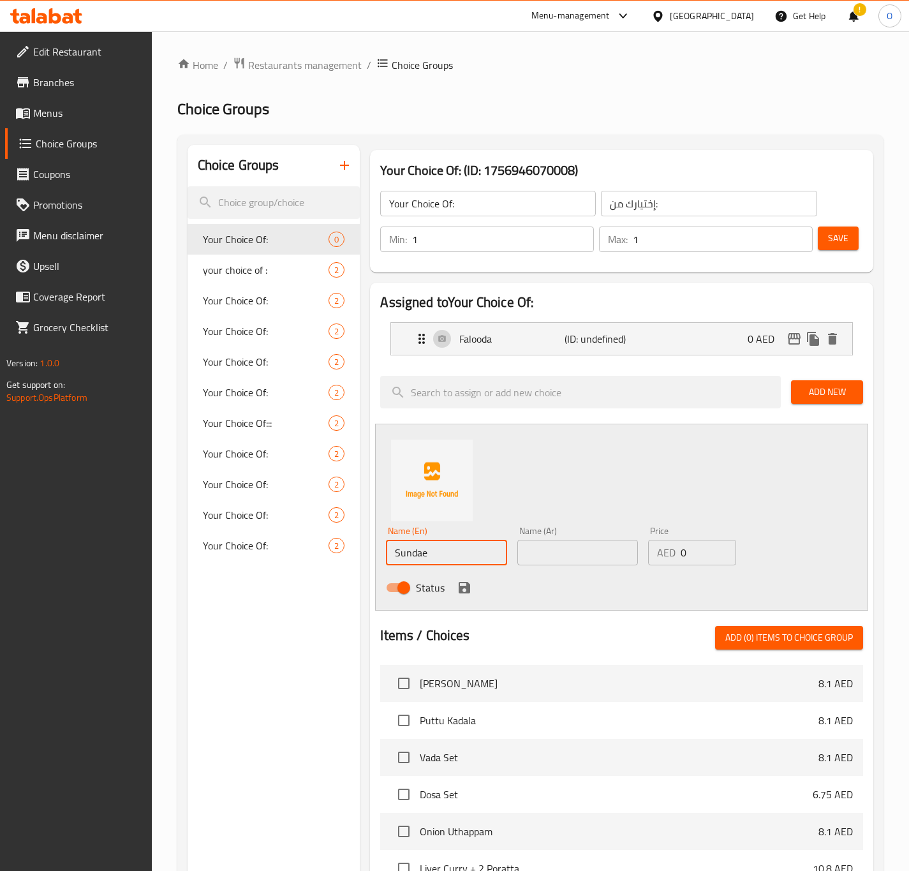
type input "Sundae"
paste input "صاندي"
type input "صاندي"
click at [469, 580] on icon "save" at bounding box center [464, 587] width 15 height 15
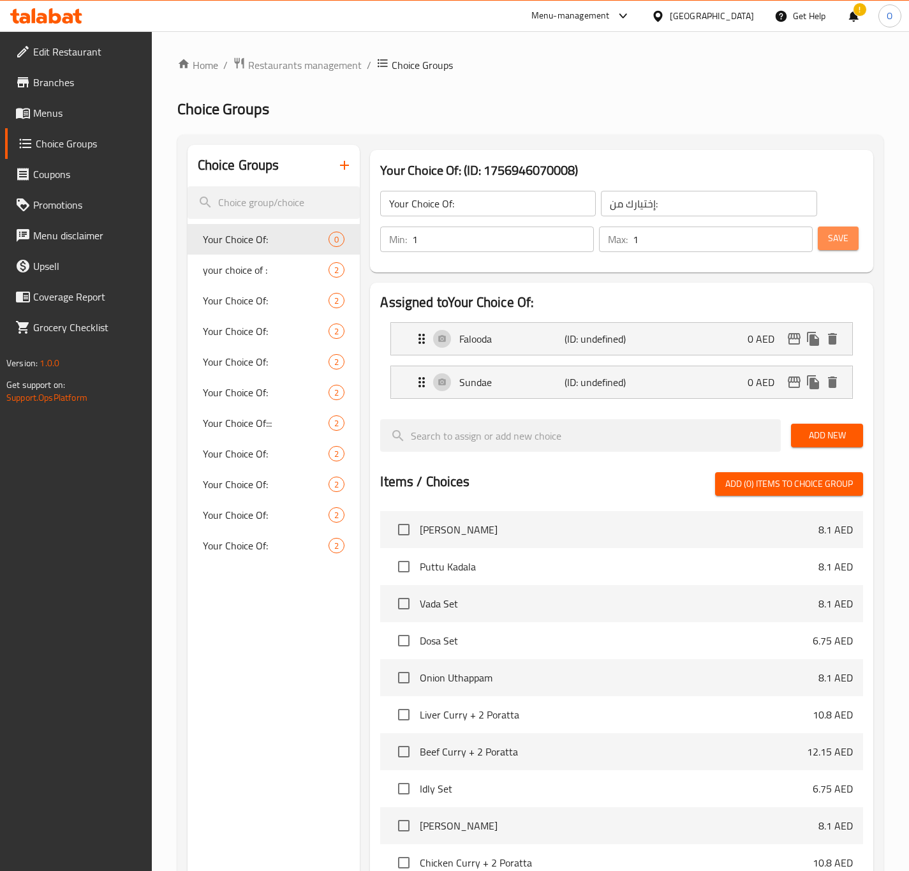
click at [842, 234] on span "Save" at bounding box center [838, 238] width 20 height 16
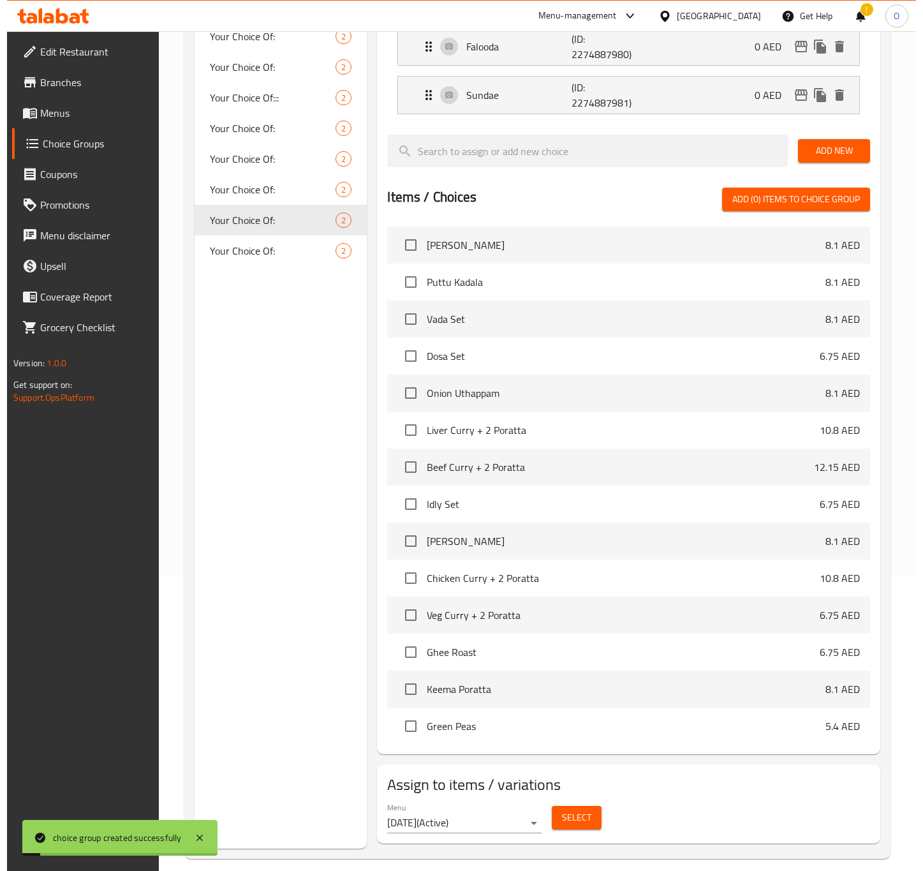
scroll to position [309, 0]
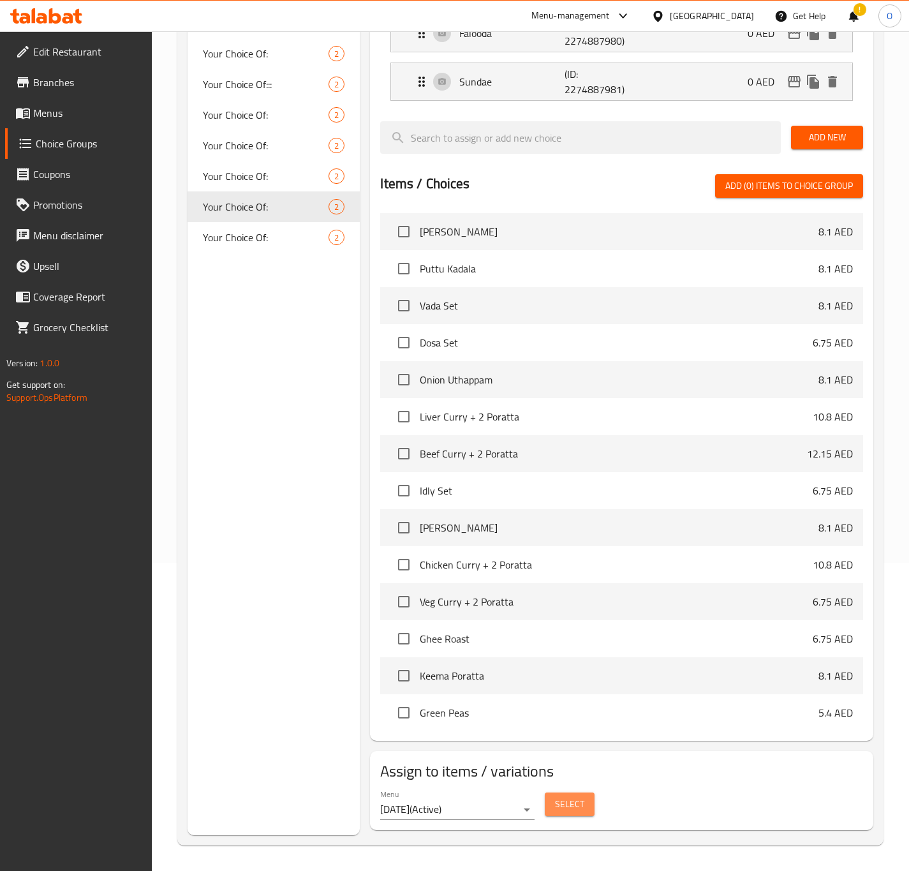
click at [570, 798] on span "Select" at bounding box center [569, 804] width 29 height 16
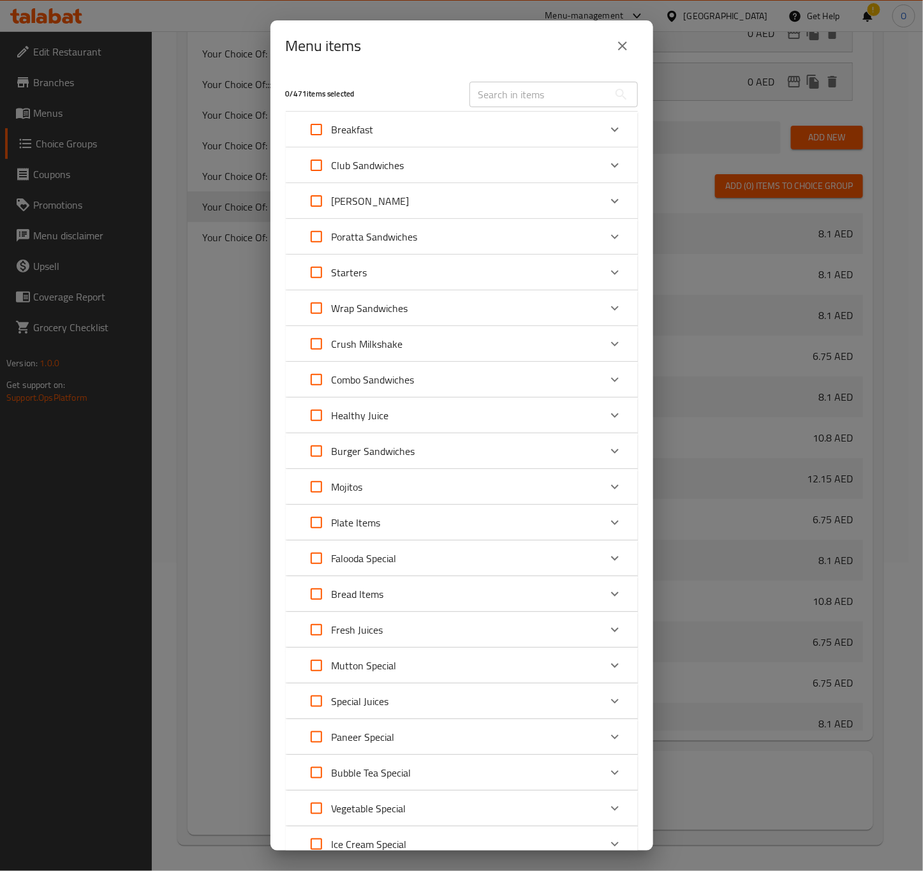
click at [473, 566] on div "Falooda Special" at bounding box center [450, 558] width 298 height 31
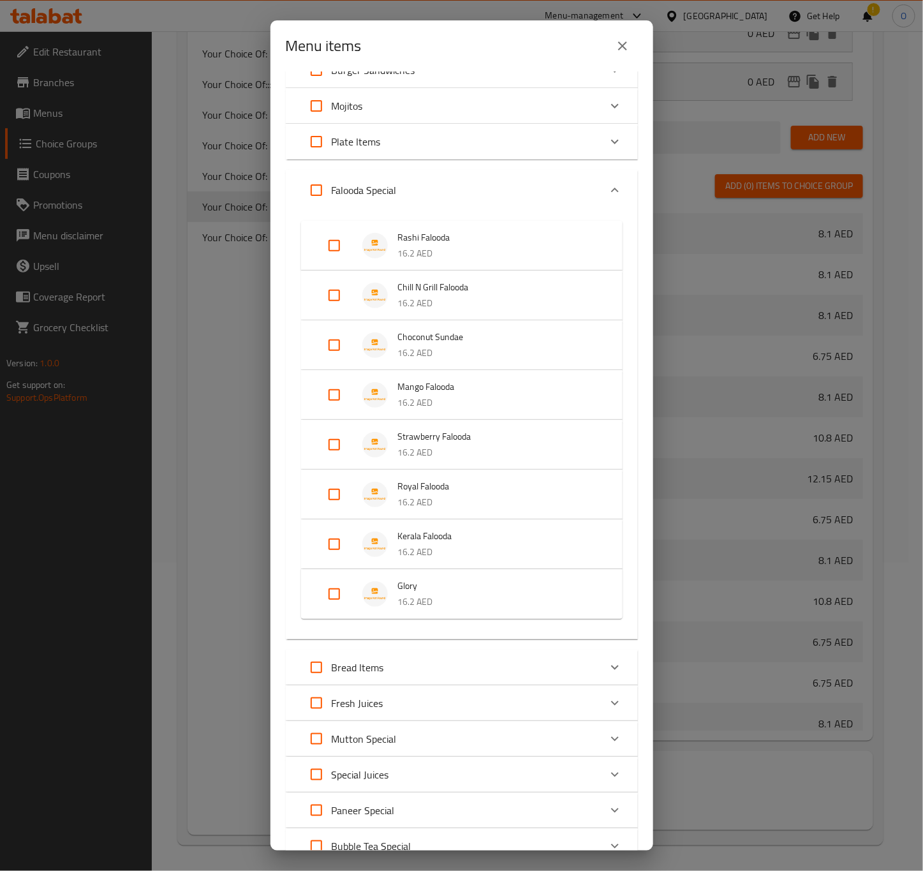
scroll to position [383, 0]
click at [331, 591] on input "Expand" at bounding box center [334, 592] width 31 height 31
checkbox input "true"
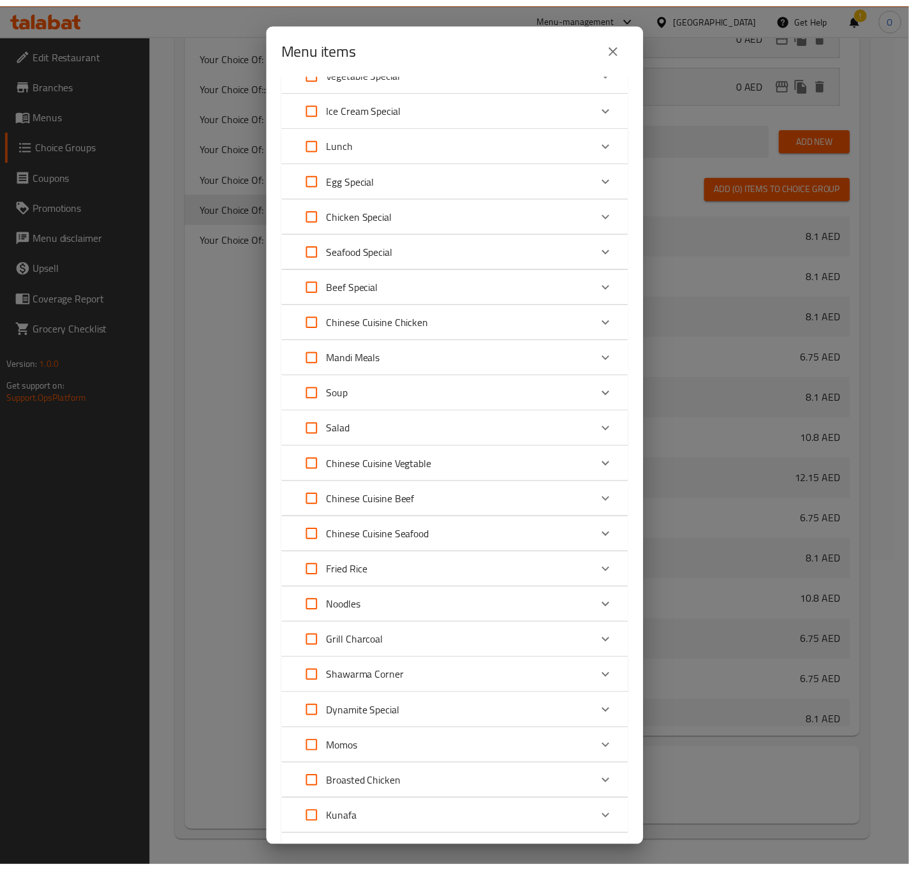
scroll to position [1348, 0]
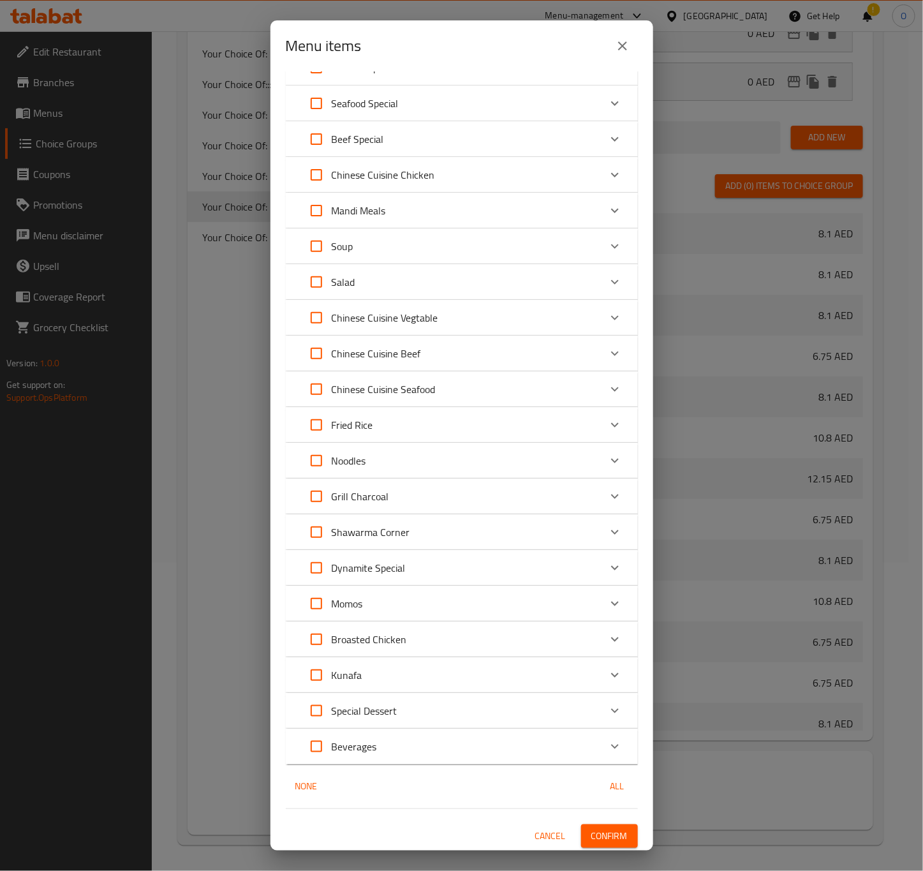
click at [599, 828] on span "Confirm" at bounding box center [609, 836] width 36 height 16
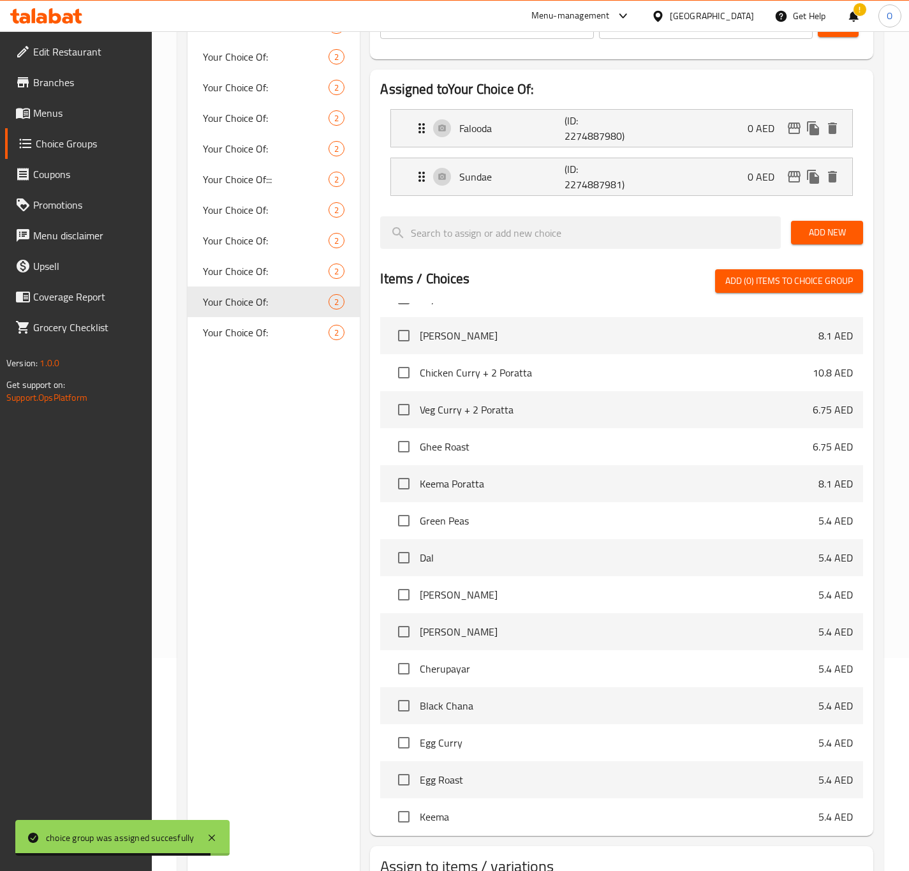
scroll to position [309, 0]
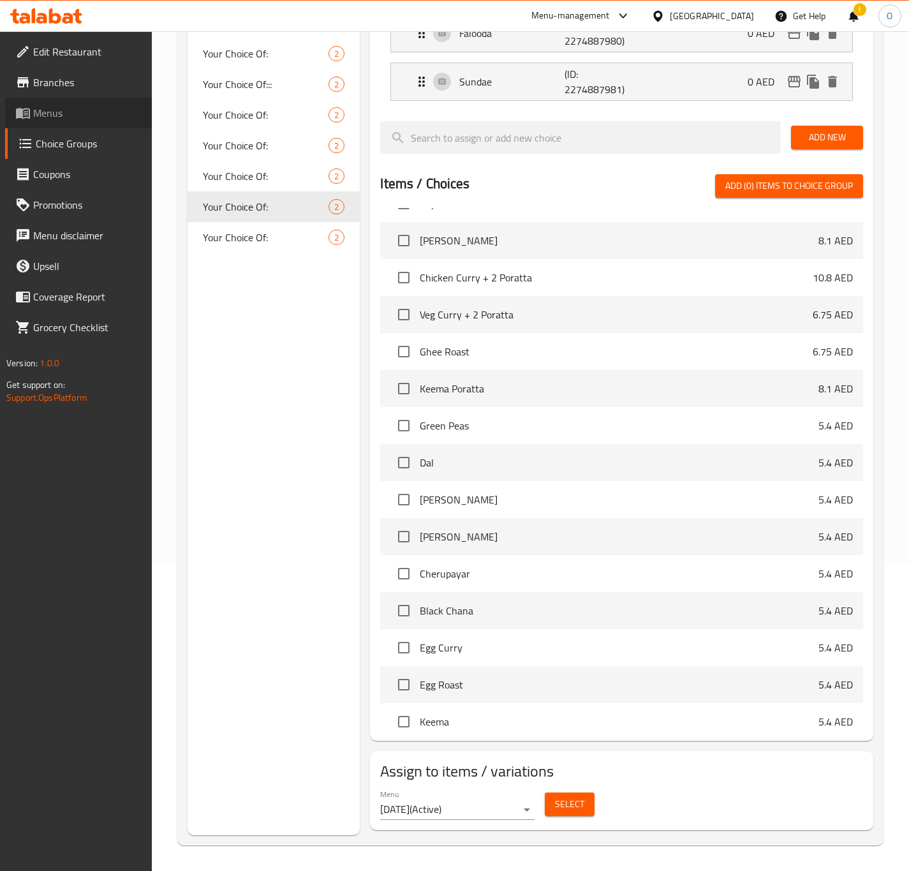
click at [25, 107] on icon at bounding box center [22, 112] width 15 height 15
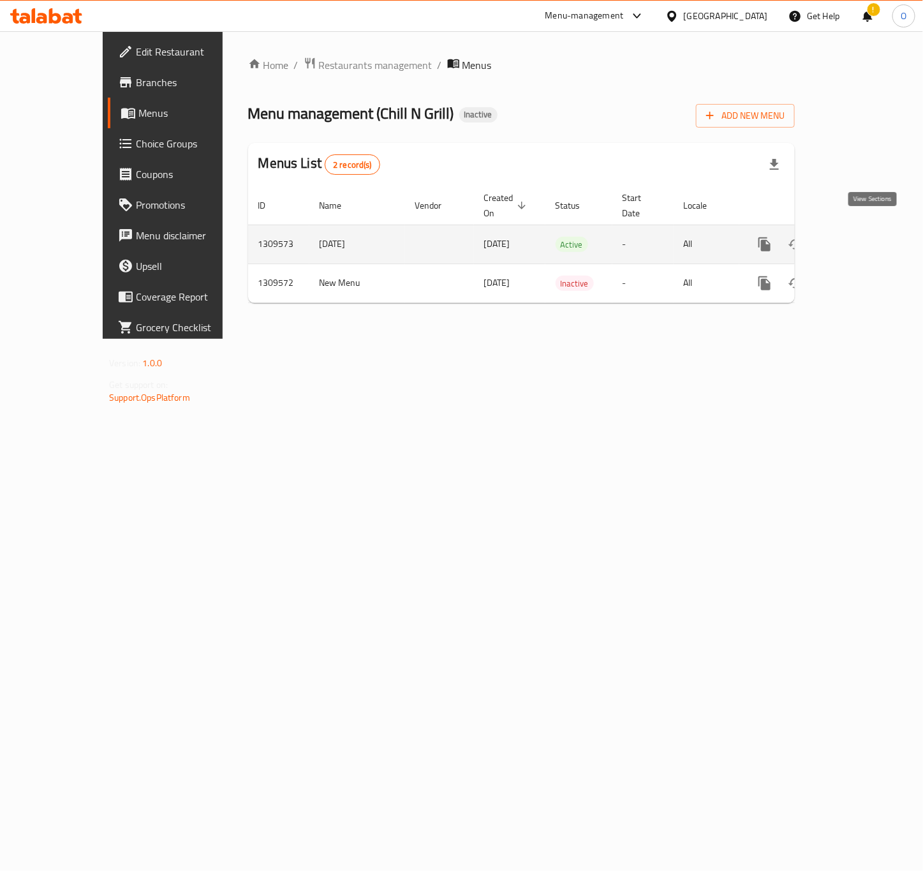
click at [864, 237] on icon "enhanced table" at bounding box center [856, 244] width 15 height 15
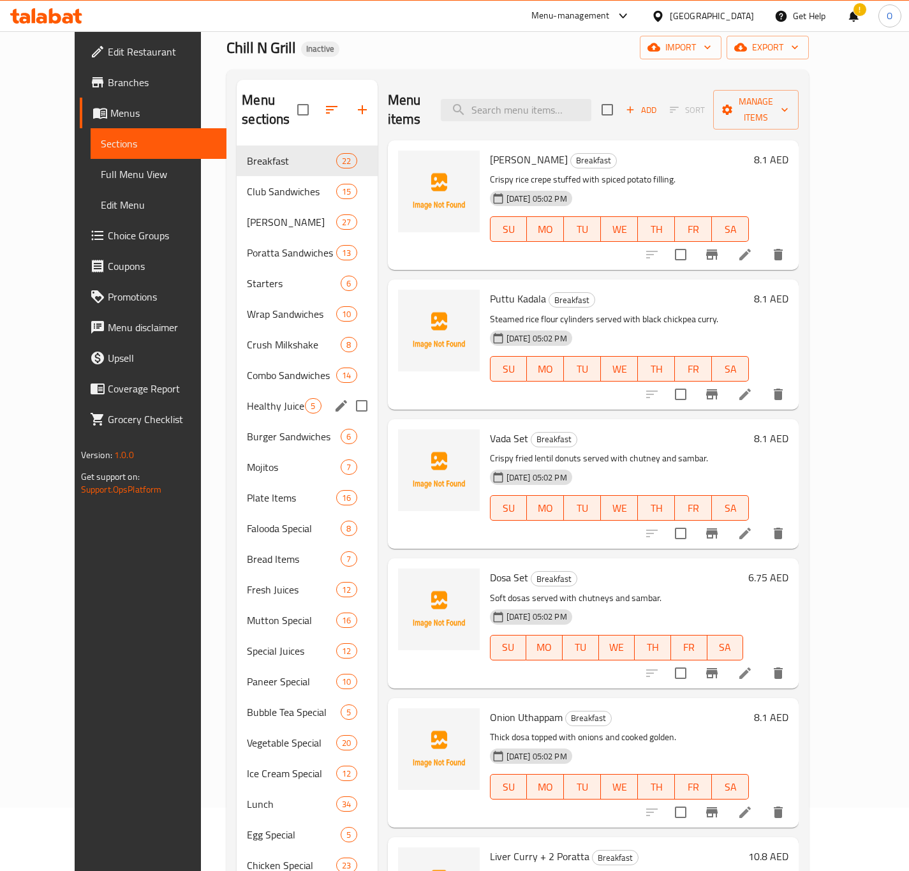
scroll to position [96, 0]
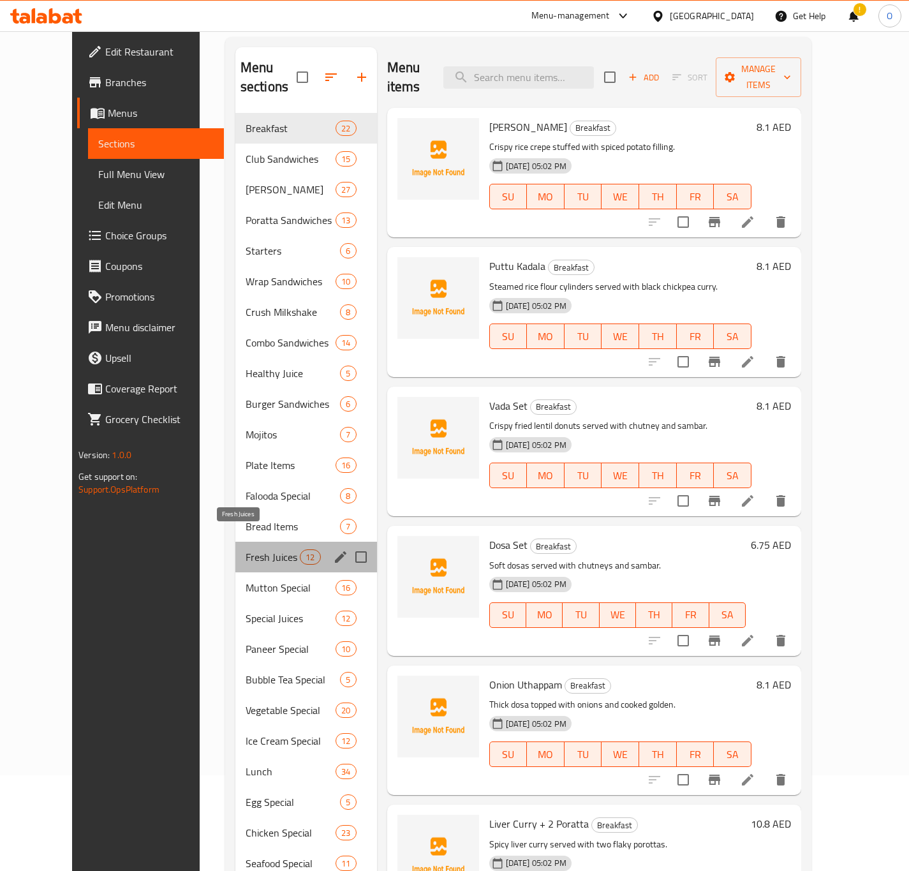
click at [259, 549] on span "Fresh Juices" at bounding box center [273, 556] width 54 height 15
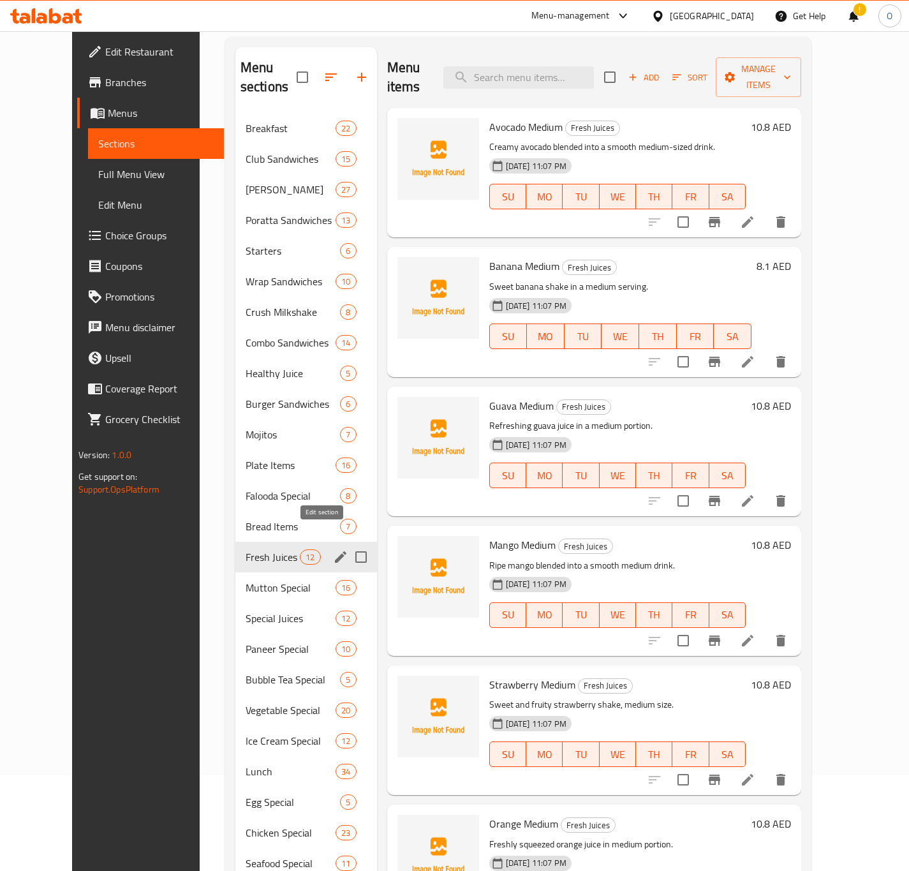
click at [335, 551] on icon "edit" at bounding box center [340, 556] width 11 height 11
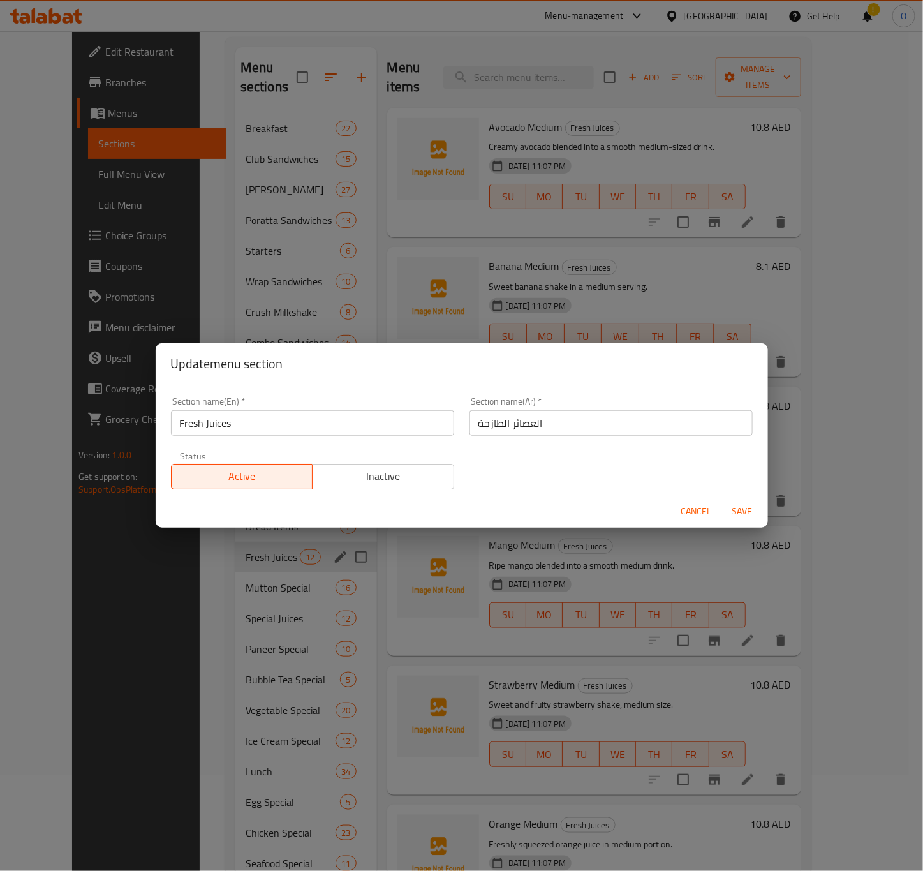
click at [698, 511] on span "Cancel" at bounding box center [696, 511] width 31 height 16
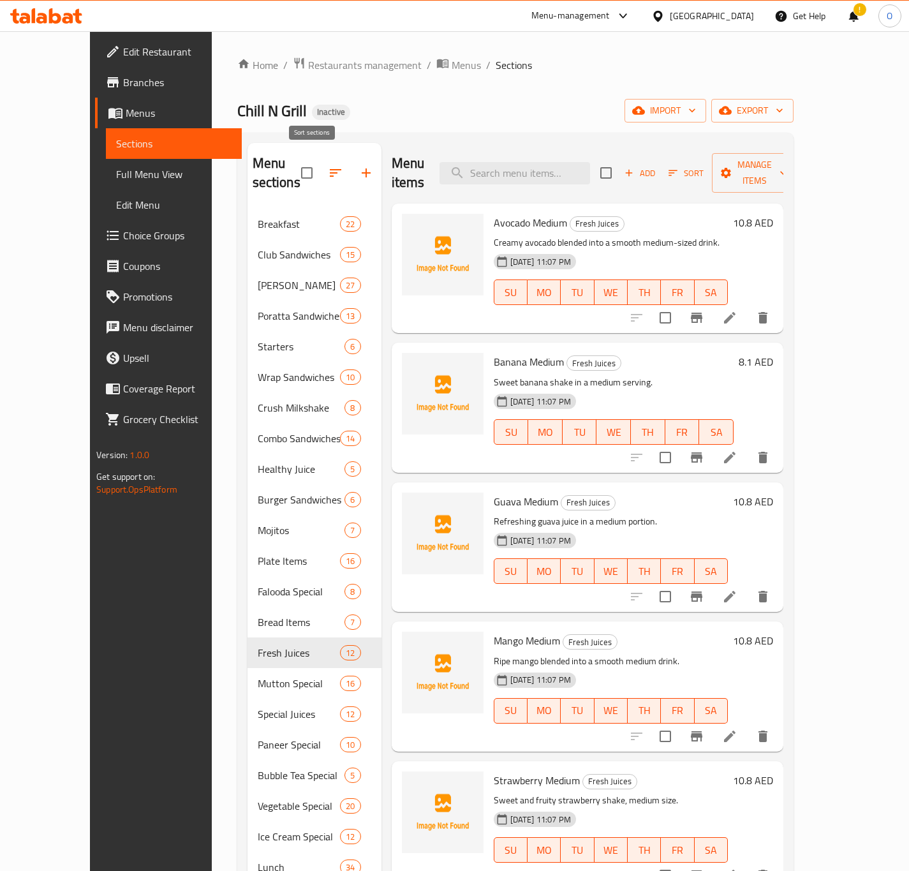
click at [328, 167] on icon "button" at bounding box center [335, 172] width 15 height 15
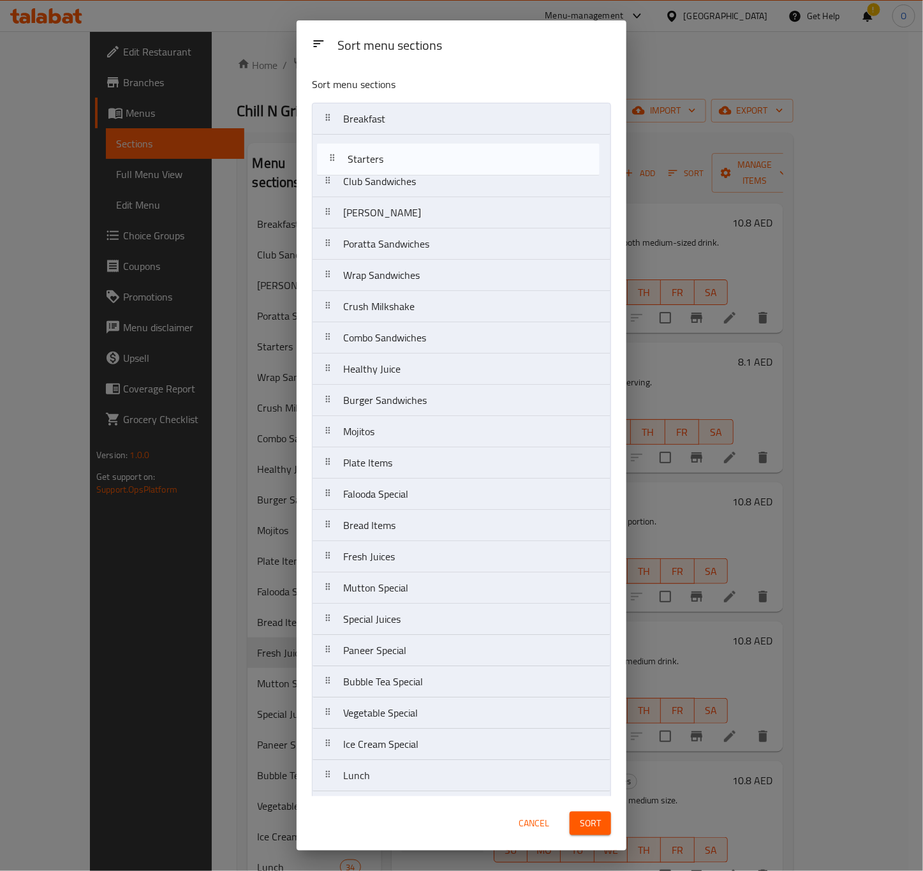
drag, startPoint x: 345, startPoint y: 235, endPoint x: 350, endPoint y: 140, distance: 95.2
click at [350, 140] on nav "Breakfast Club Sandwiches Tahni Naddan Poratta Sandwiches Starters Wrap Sandwic…" at bounding box center [461, 775] width 299 height 1345
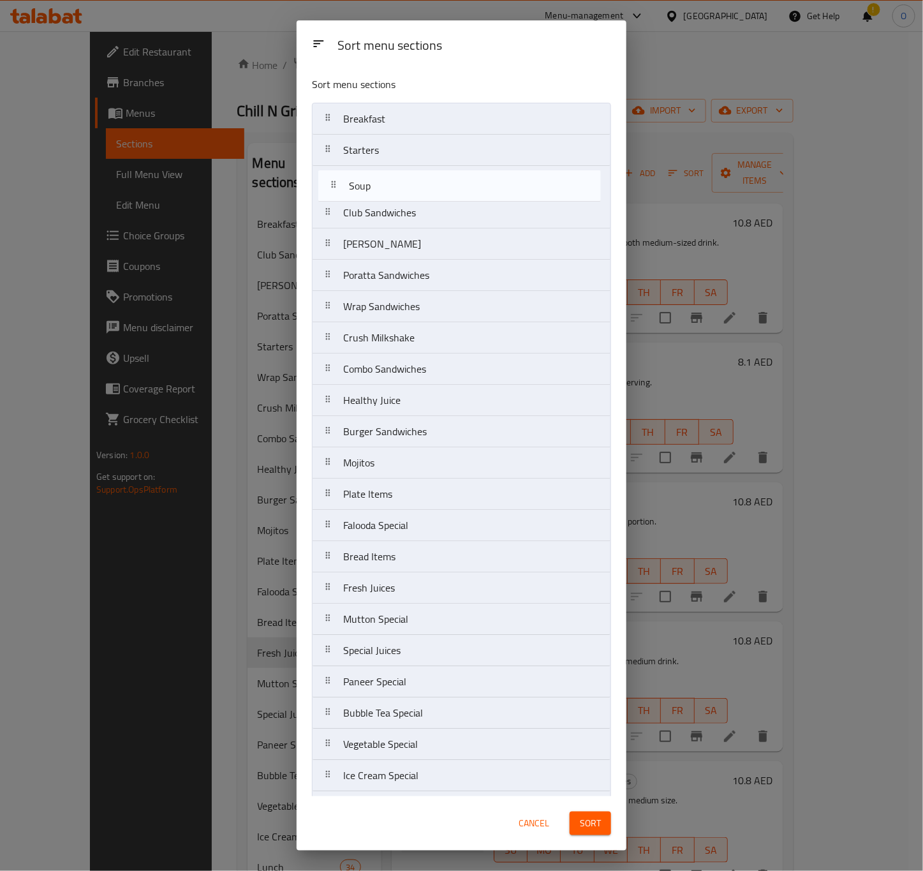
drag, startPoint x: 381, startPoint y: 520, endPoint x: 386, endPoint y: 177, distance: 343.8
click at [386, 177] on nav "Breakfast Starters Club Sandwiches Tahni Naddan Poratta Sandwiches Wrap Sandwic…" at bounding box center [461, 775] width 299 height 1345
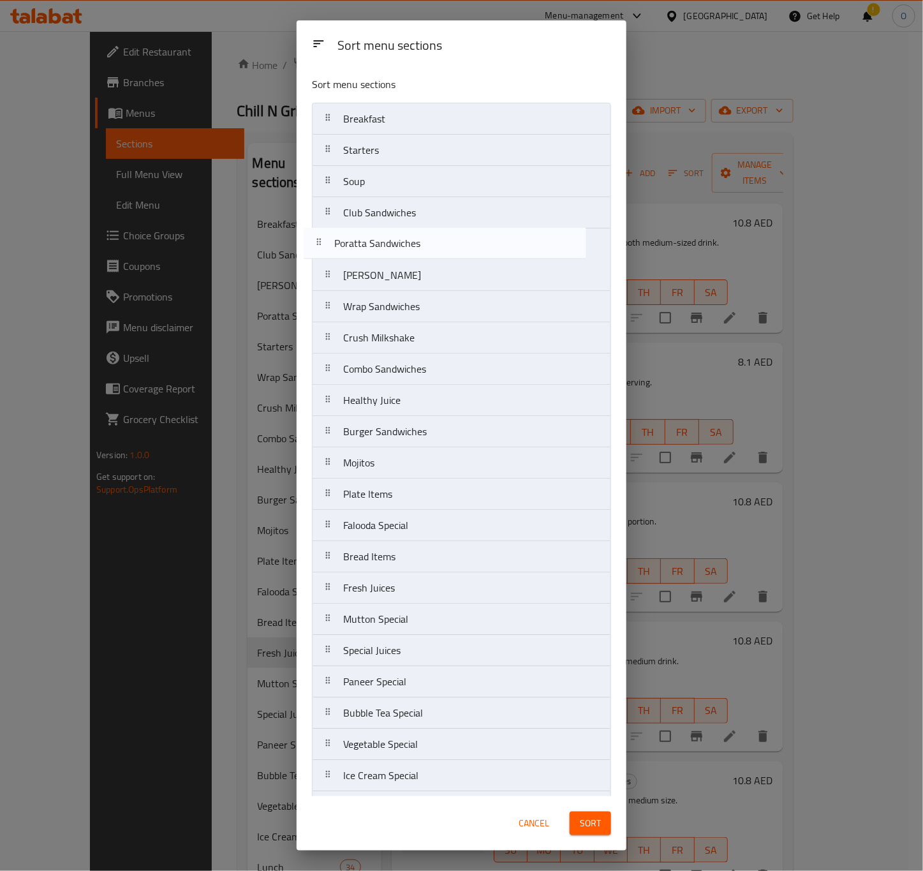
drag, startPoint x: 381, startPoint y: 282, endPoint x: 376, endPoint y: 242, distance: 40.6
click at [376, 242] on nav "Breakfast Starters Soup Club Sandwiches Tahni Naddan Poratta Sandwiches Wrap Sa…" at bounding box center [461, 775] width 299 height 1345
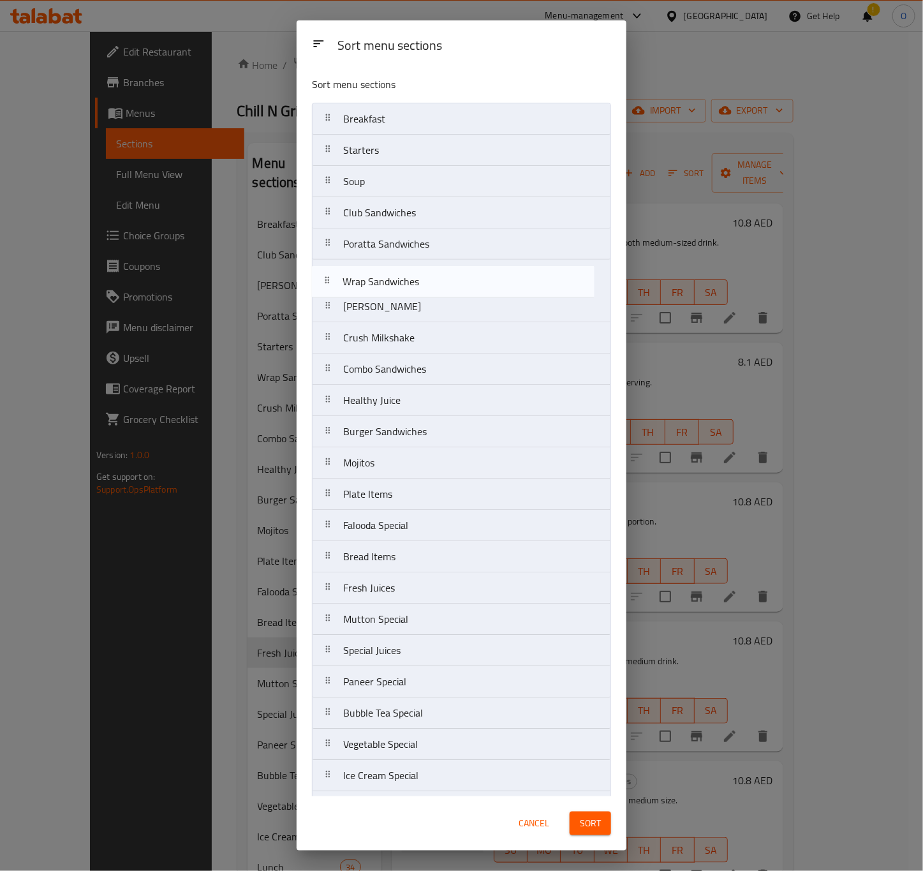
drag, startPoint x: 388, startPoint y: 314, endPoint x: 389, endPoint y: 278, distance: 36.4
click at [389, 278] on nav "Breakfast Starters Soup Club Sandwiches Poratta Sandwiches Tahni Naddan Wrap Sa…" at bounding box center [461, 775] width 299 height 1345
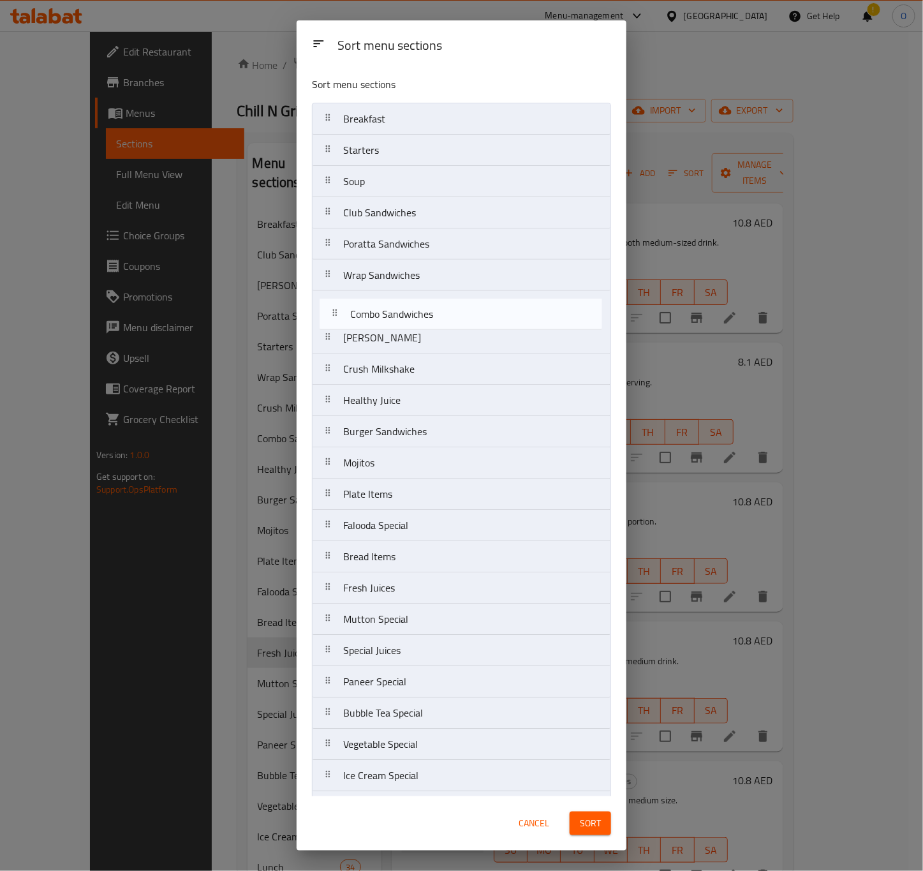
drag, startPoint x: 370, startPoint y: 379, endPoint x: 379, endPoint y: 316, distance: 63.9
click at [379, 316] on nav "Breakfast Starters Soup Club Sandwiches Poratta Sandwiches Wrap Sandwiches Tahn…" at bounding box center [461, 775] width 299 height 1345
drag, startPoint x: 350, startPoint y: 446, endPoint x: 357, endPoint y: 324, distance: 122.6
click at [357, 324] on nav "Breakfast Starters Soup Club Sandwiches Poratta Sandwiches Wrap Sandwiches Comb…" at bounding box center [461, 775] width 299 height 1345
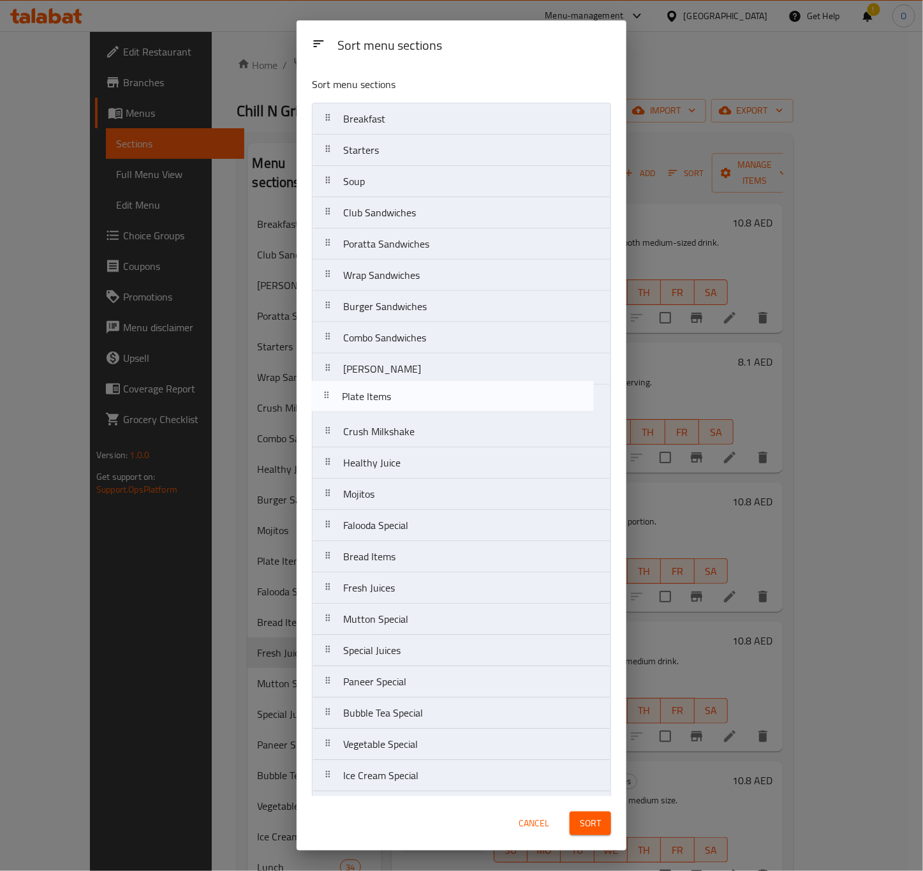
drag, startPoint x: 369, startPoint y: 506, endPoint x: 371, endPoint y: 385, distance: 121.2
click at [371, 385] on nav "Breakfast Starters Soup Club Sandwiches Poratta Sandwiches Wrap Sandwiches Burg…" at bounding box center [461, 775] width 299 height 1345
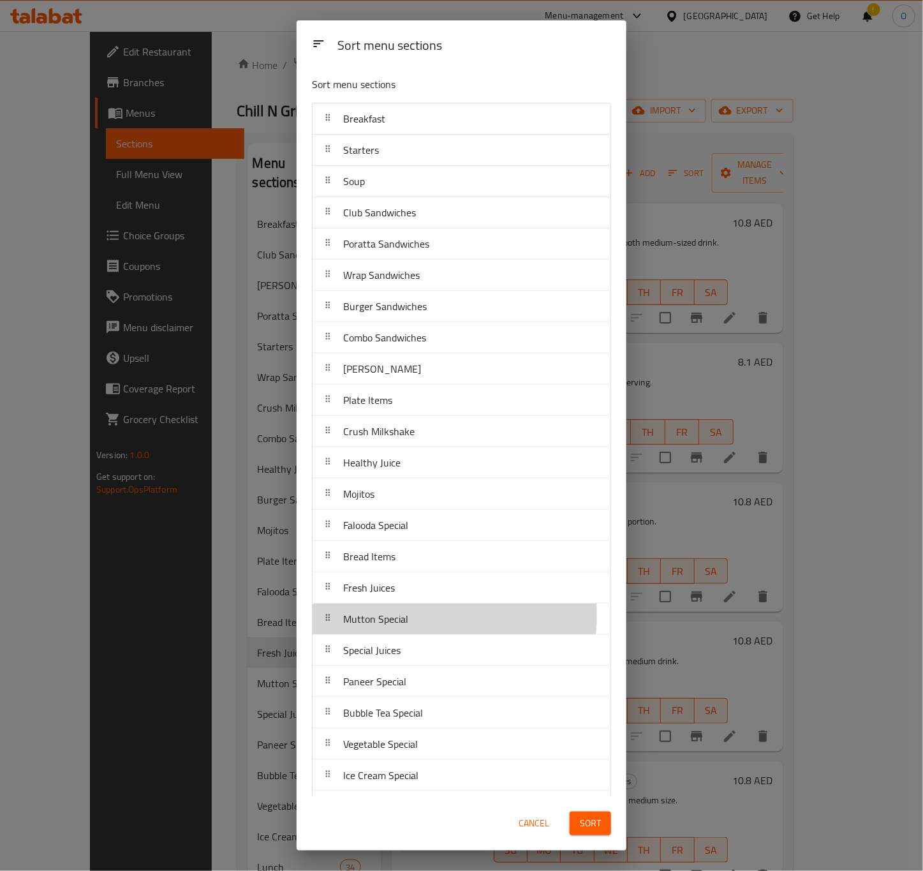
scroll to position [6, 0]
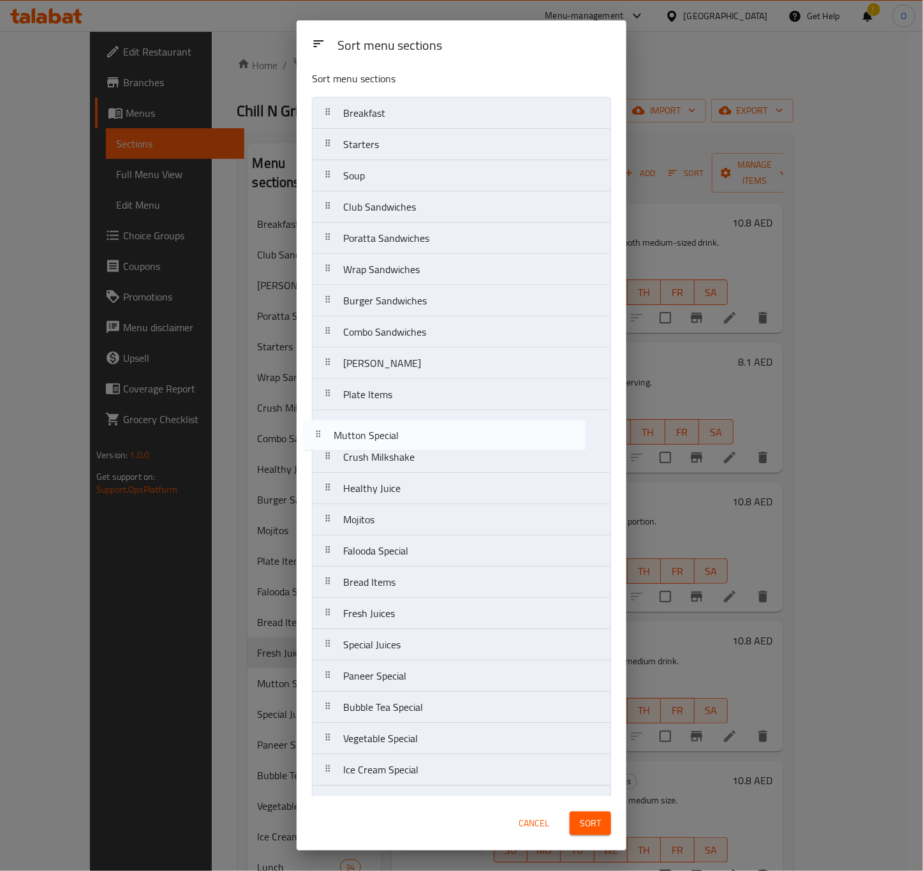
drag, startPoint x: 385, startPoint y: 619, endPoint x: 379, endPoint y: 425, distance: 193.3
click at [377, 425] on nav "Breakfast Starters Soup Club Sandwiches Poratta Sandwiches Wrap Sandwiches Burg…" at bounding box center [461, 769] width 299 height 1345
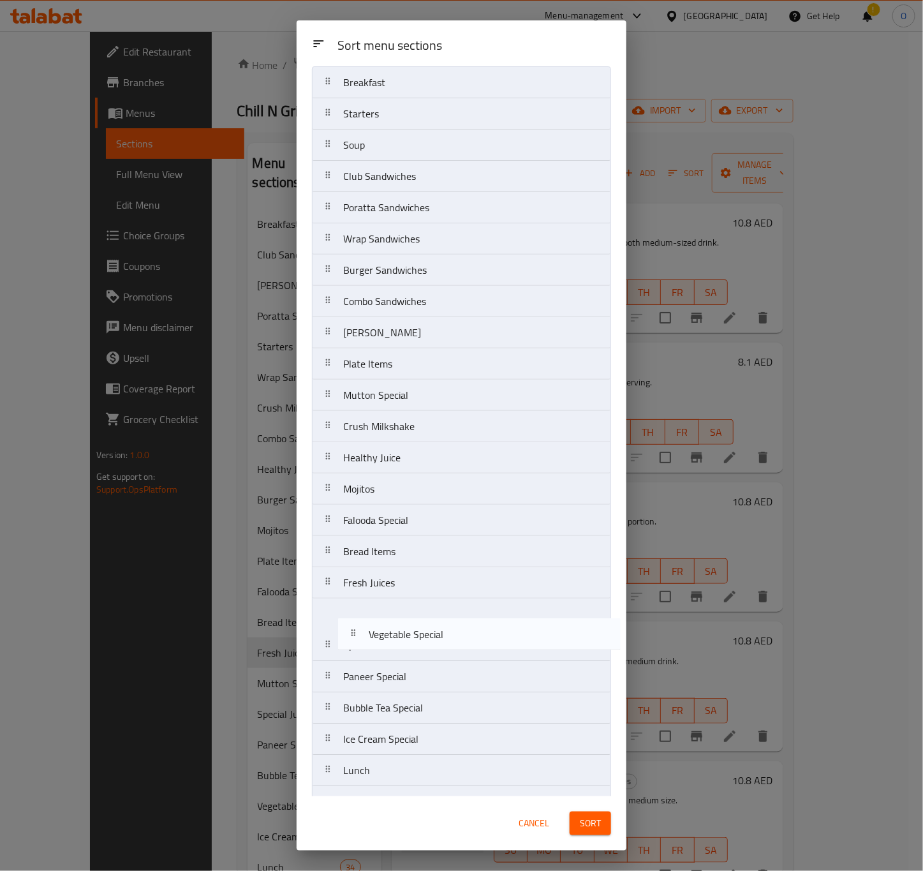
scroll to position [40, 0]
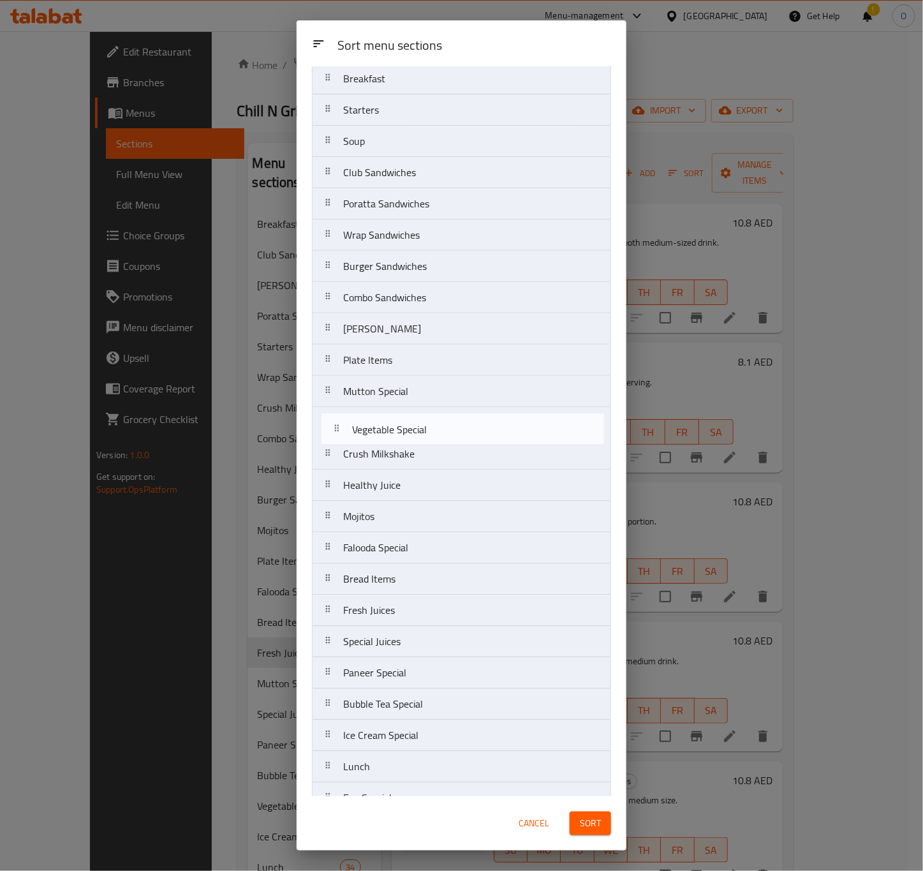
drag, startPoint x: 414, startPoint y: 739, endPoint x: 423, endPoint y: 416, distance: 322.8
click at [423, 416] on nav "Breakfast Starters Soup Club Sandwiches Poratta Sandwiches Wrap Sandwiches Burg…" at bounding box center [461, 734] width 299 height 1345
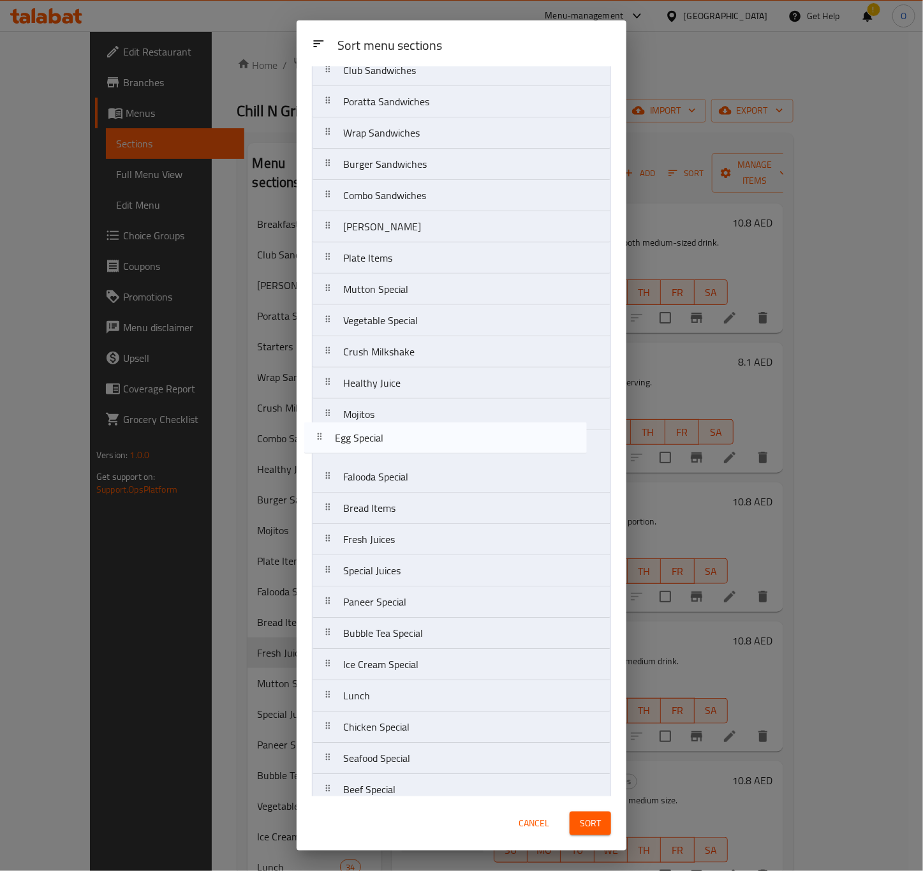
scroll to position [143, 0]
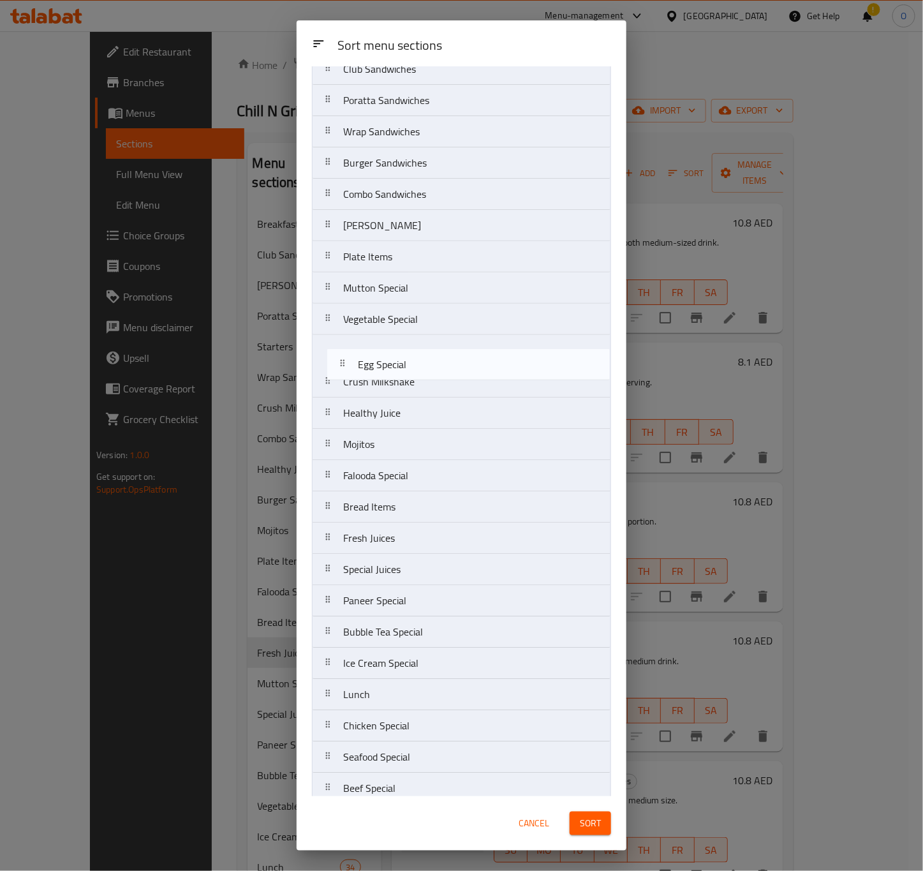
drag, startPoint x: 375, startPoint y: 708, endPoint x: 389, endPoint y: 358, distance: 350.4
click at [389, 358] on nav "Breakfast Starters Soup Club Sandwiches Poratta Sandwiches Wrap Sandwiches Burg…" at bounding box center [461, 631] width 299 height 1345
drag, startPoint x: 406, startPoint y: 288, endPoint x: 398, endPoint y: 360, distance: 72.5
click at [398, 360] on nav "Breakfast Starters Soup Club Sandwiches Poratta Sandwiches Wrap Sandwiches Burg…" at bounding box center [461, 631] width 299 height 1345
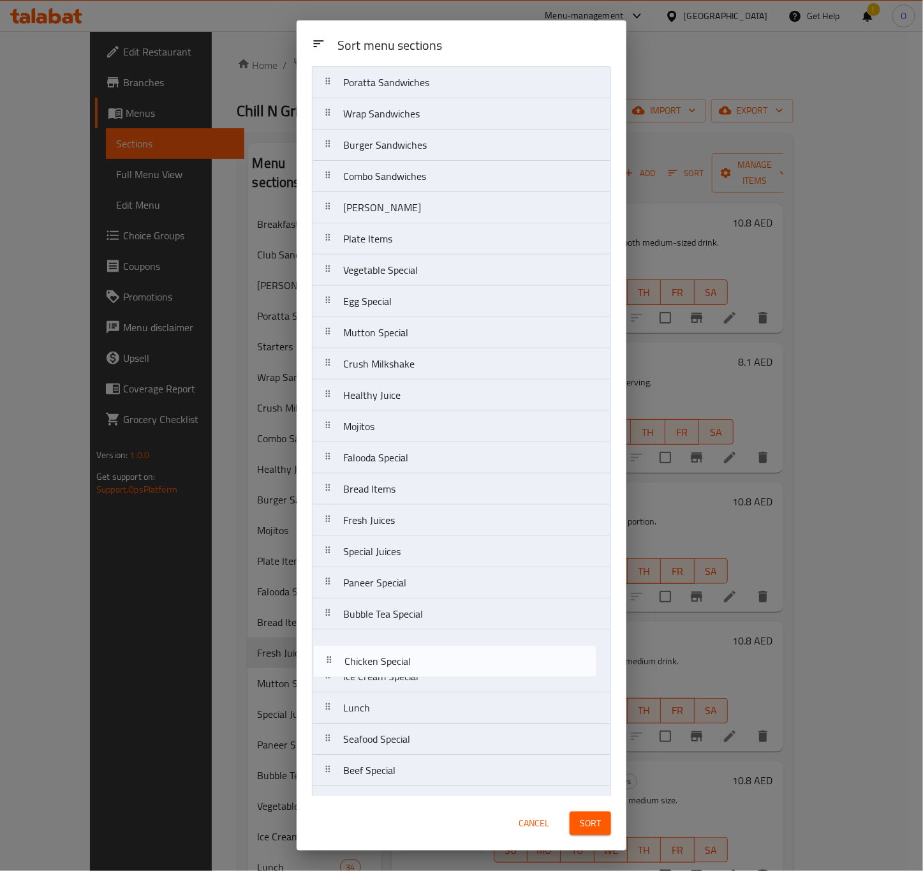
scroll to position [169, 0]
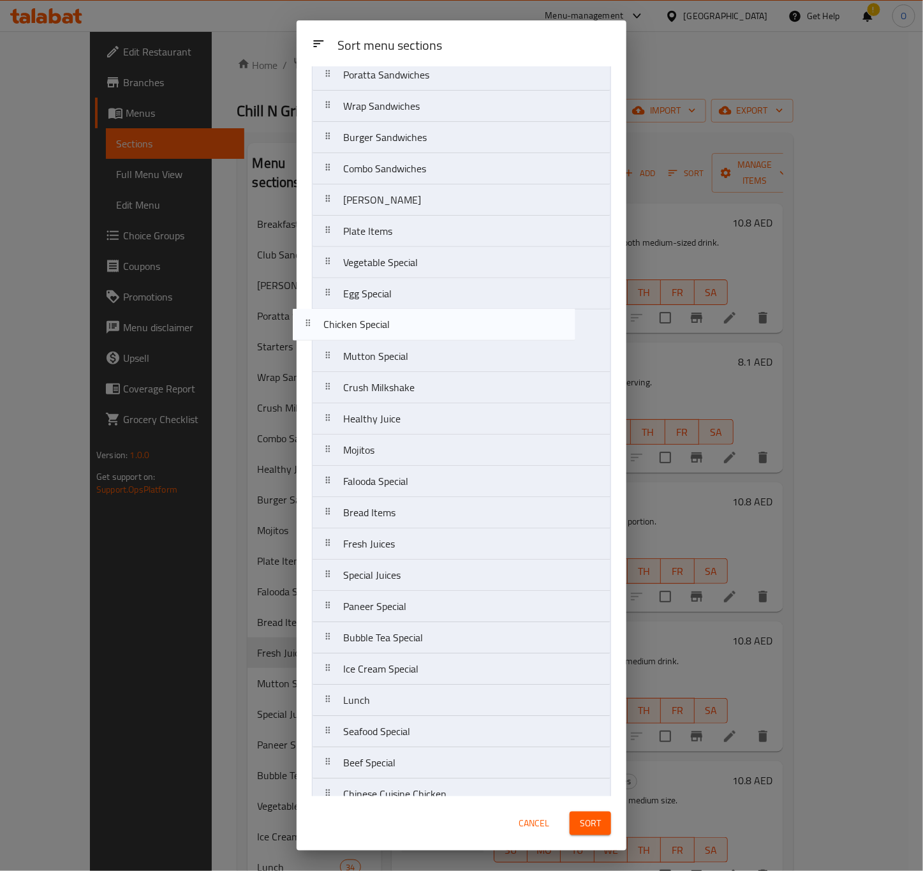
drag, startPoint x: 383, startPoint y: 739, endPoint x: 401, endPoint y: 352, distance: 387.5
click at [365, 328] on nav "Breakfast Starters Soup Club Sandwiches Poratta Sandwiches Wrap Sandwiches Burg…" at bounding box center [461, 606] width 299 height 1345
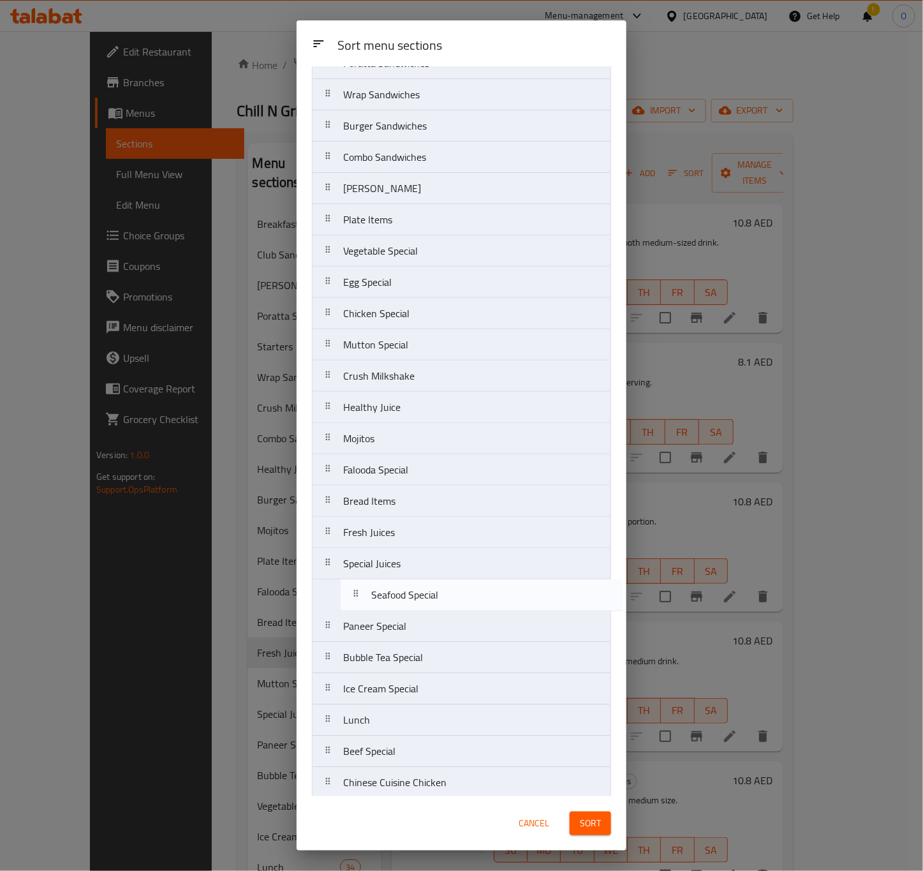
scroll to position [184, 0]
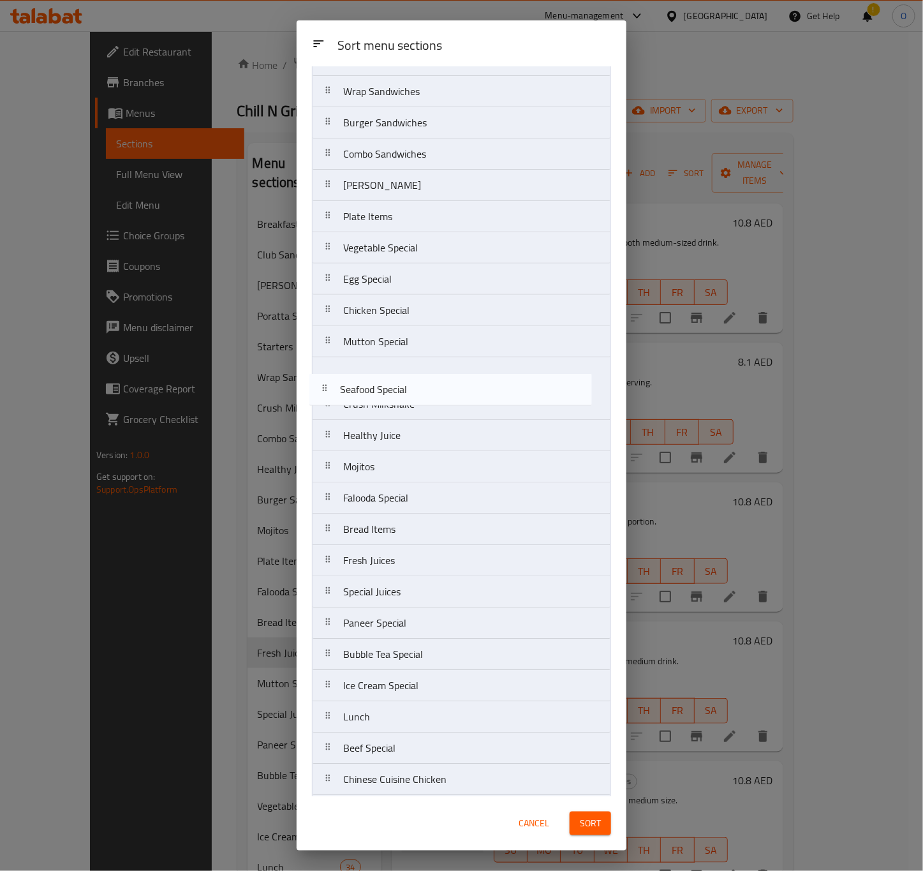
drag, startPoint x: 420, startPoint y: 733, endPoint x: 413, endPoint y: 362, distance: 371.2
click at [413, 362] on nav "Breakfast Starters Soup Club Sandwiches Poratta Sandwiches Wrap Sandwiches Burg…" at bounding box center [461, 591] width 299 height 1345
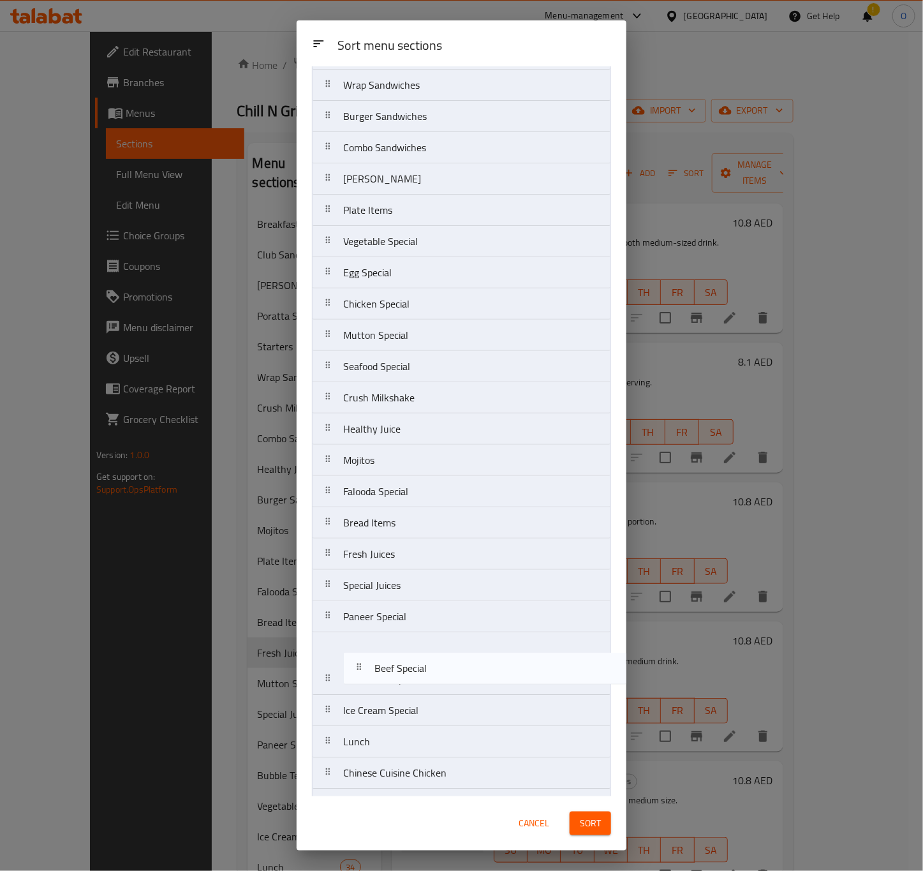
scroll to position [190, 0]
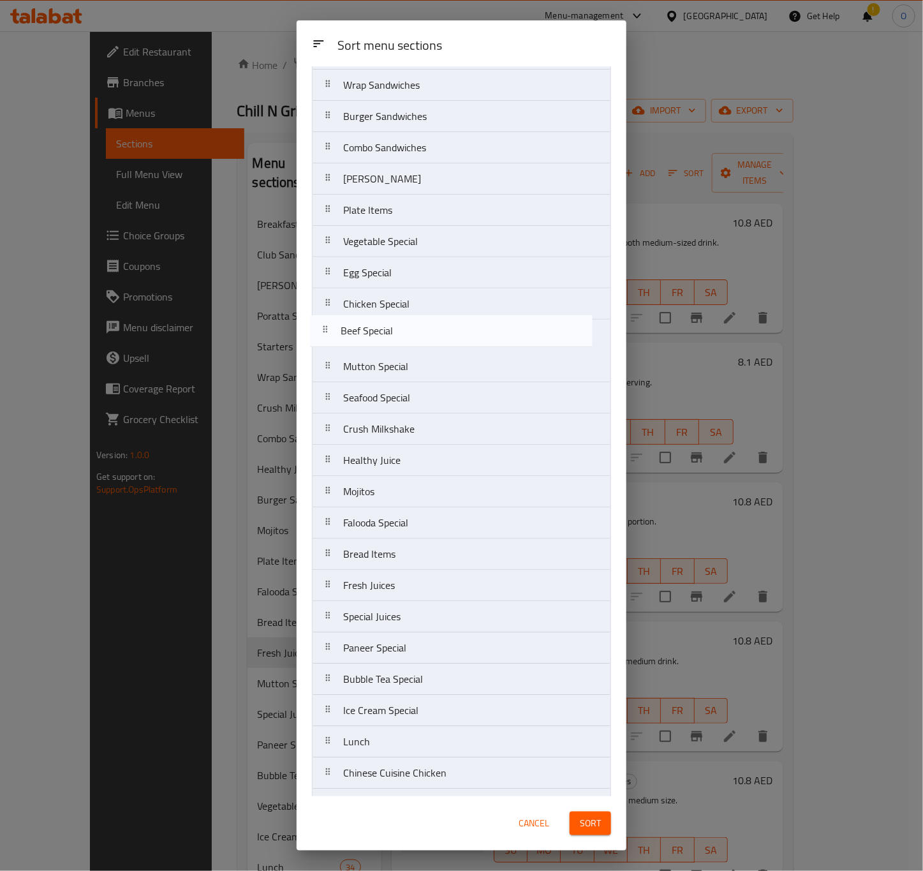
drag, startPoint x: 347, startPoint y: 758, endPoint x: 349, endPoint y: 327, distance: 431.1
click at [349, 327] on nav "Breakfast Starters Soup Club Sandwiches Poratta Sandwiches Wrap Sandwiches Burg…" at bounding box center [461, 585] width 299 height 1345
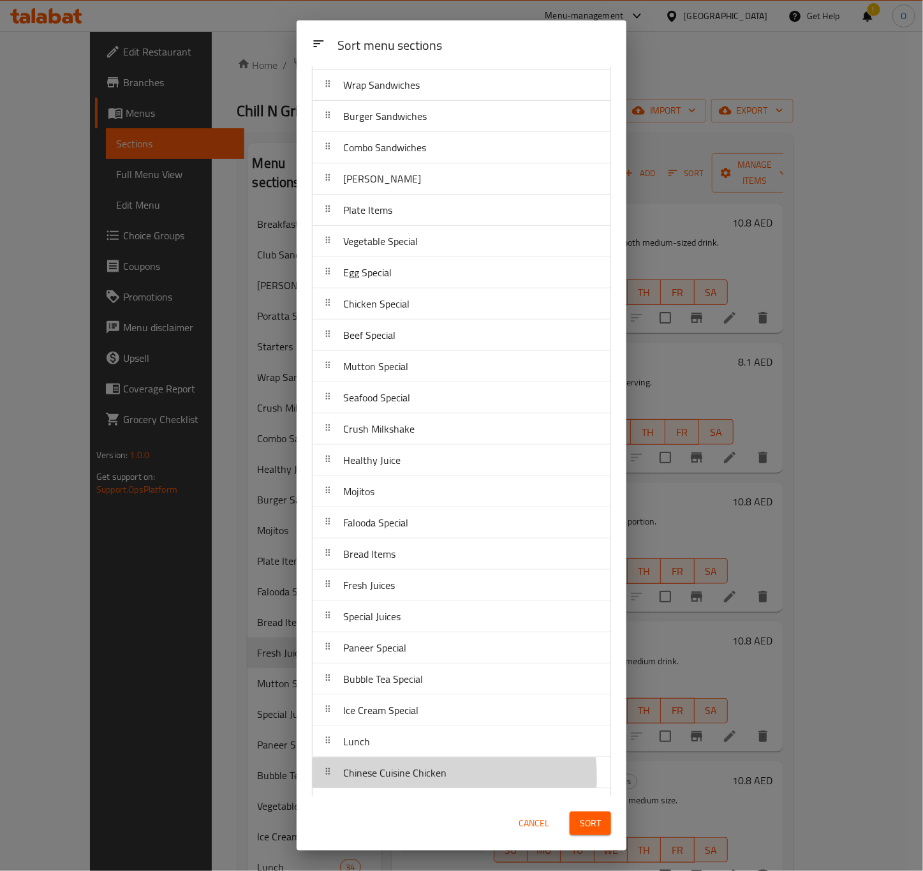
scroll to position [196, 0]
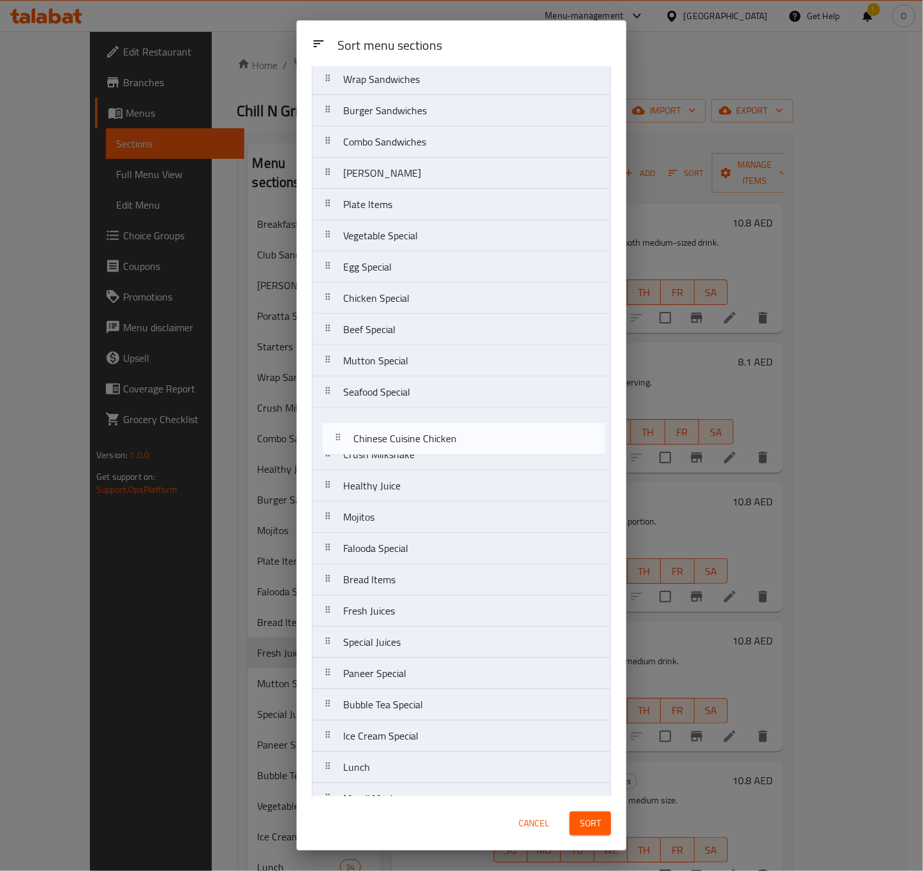
drag, startPoint x: 393, startPoint y: 784, endPoint x: 402, endPoint y: 433, distance: 351.5
click at [402, 433] on nav "Breakfast Starters Soup Club Sandwiches Poratta Sandwiches Wrap Sandwiches Burg…" at bounding box center [461, 579] width 299 height 1345
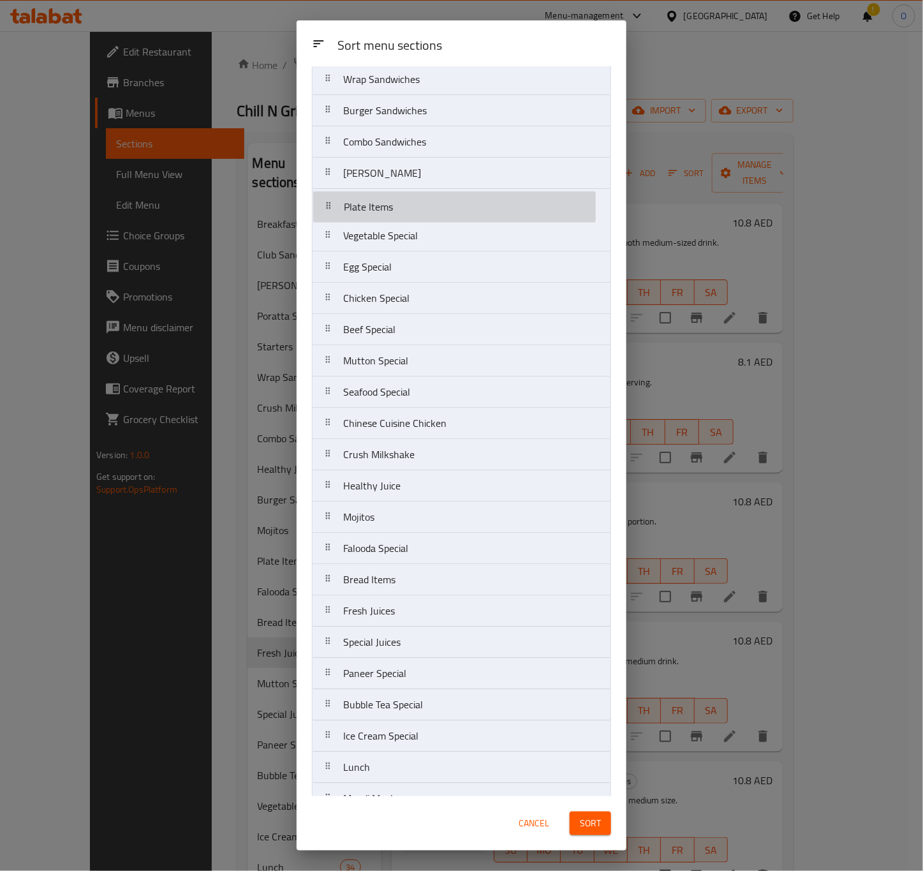
scroll to position [191, 0]
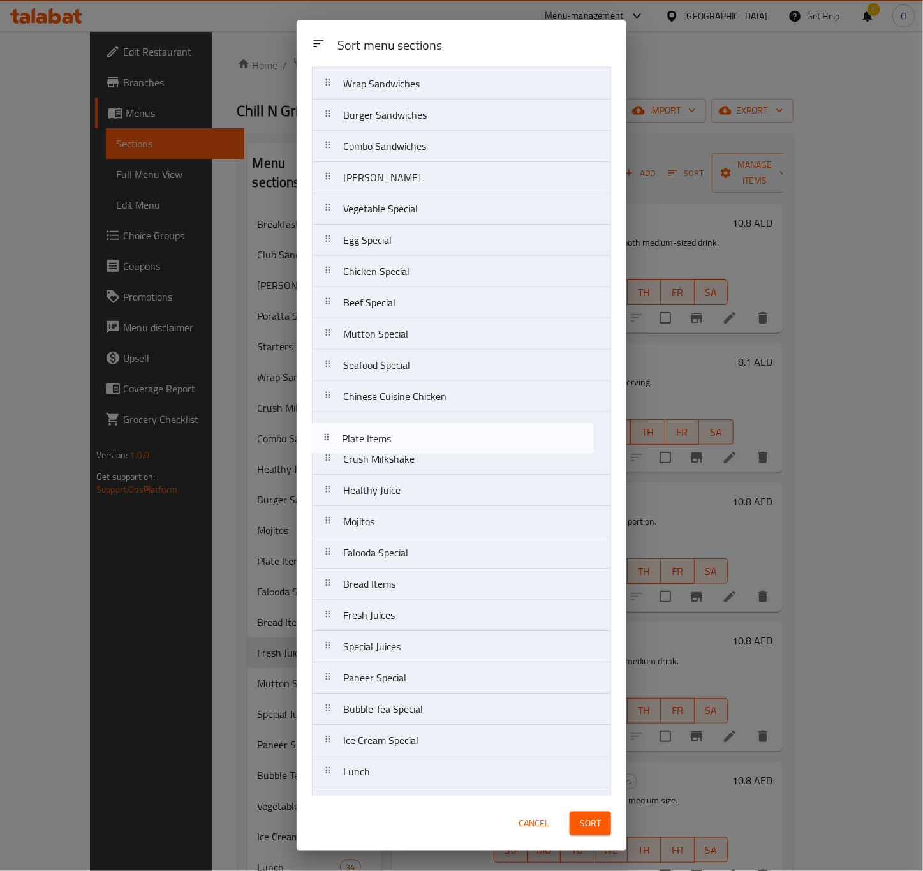
drag, startPoint x: 412, startPoint y: 209, endPoint x: 412, endPoint y: 450, distance: 241.7
click at [412, 450] on nav "Breakfast Starters Soup Club Sandwiches Poratta Sandwiches Wrap Sandwiches Burg…" at bounding box center [461, 583] width 299 height 1345
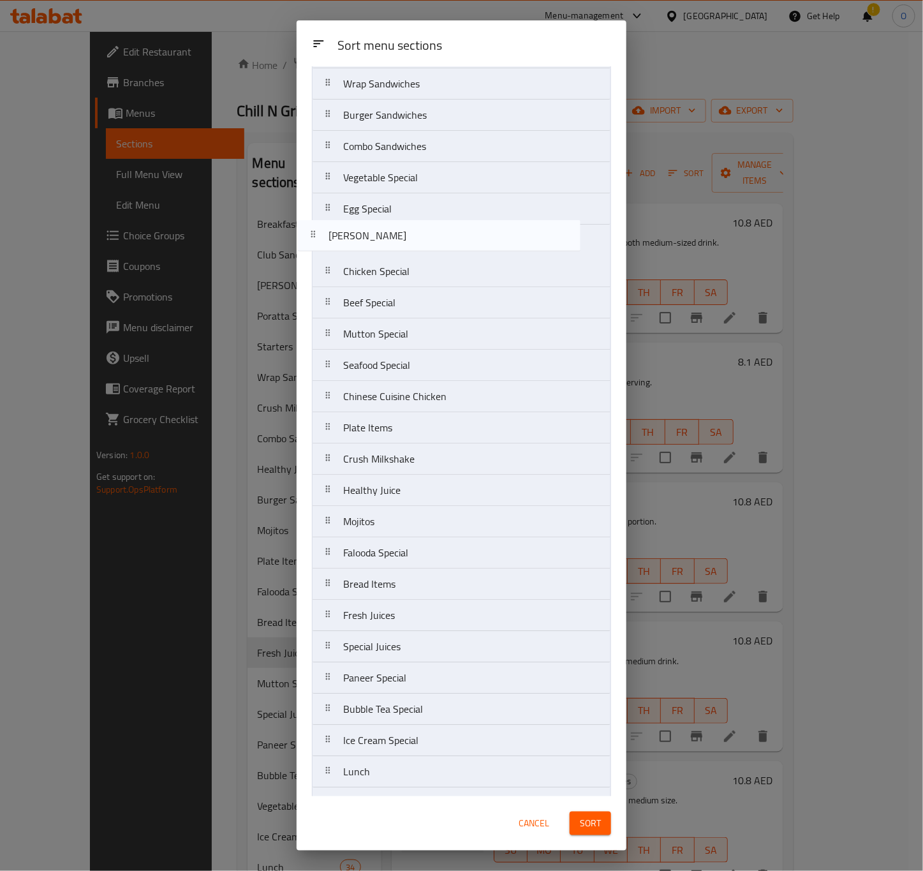
scroll to position [187, 0]
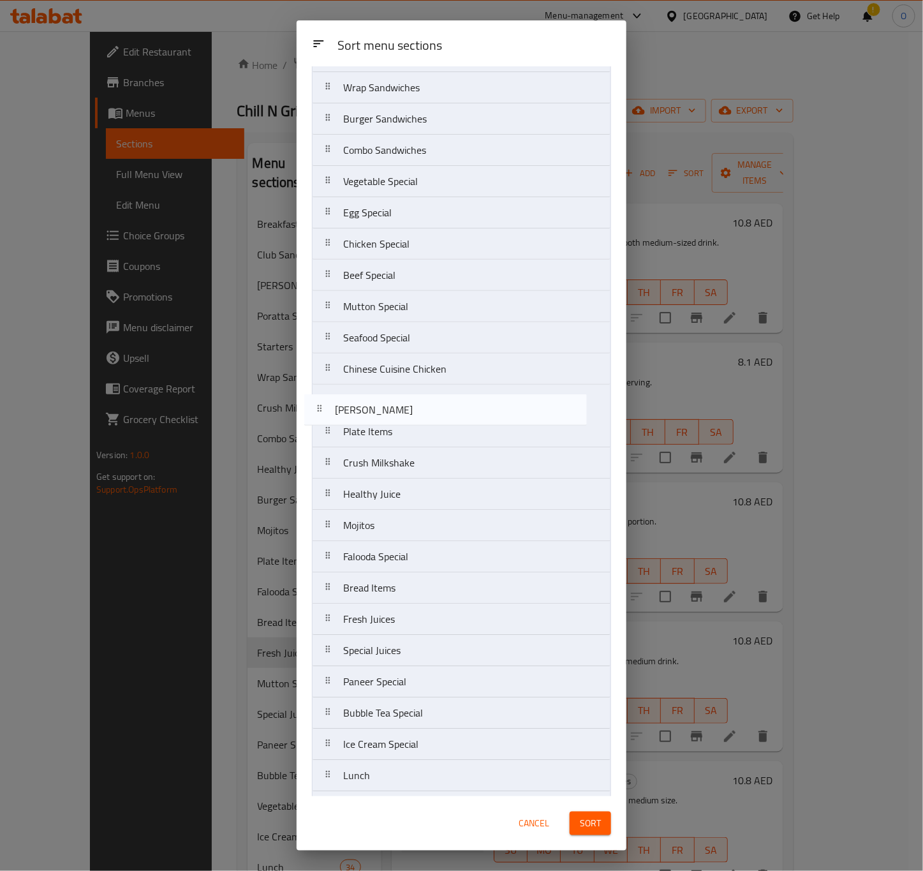
drag, startPoint x: 427, startPoint y: 187, endPoint x: 416, endPoint y: 421, distance: 233.7
click at [416, 421] on nav "Breakfast Starters Soup Club Sandwiches Poratta Sandwiches Wrap Sandwiches Burg…" at bounding box center [461, 587] width 299 height 1345
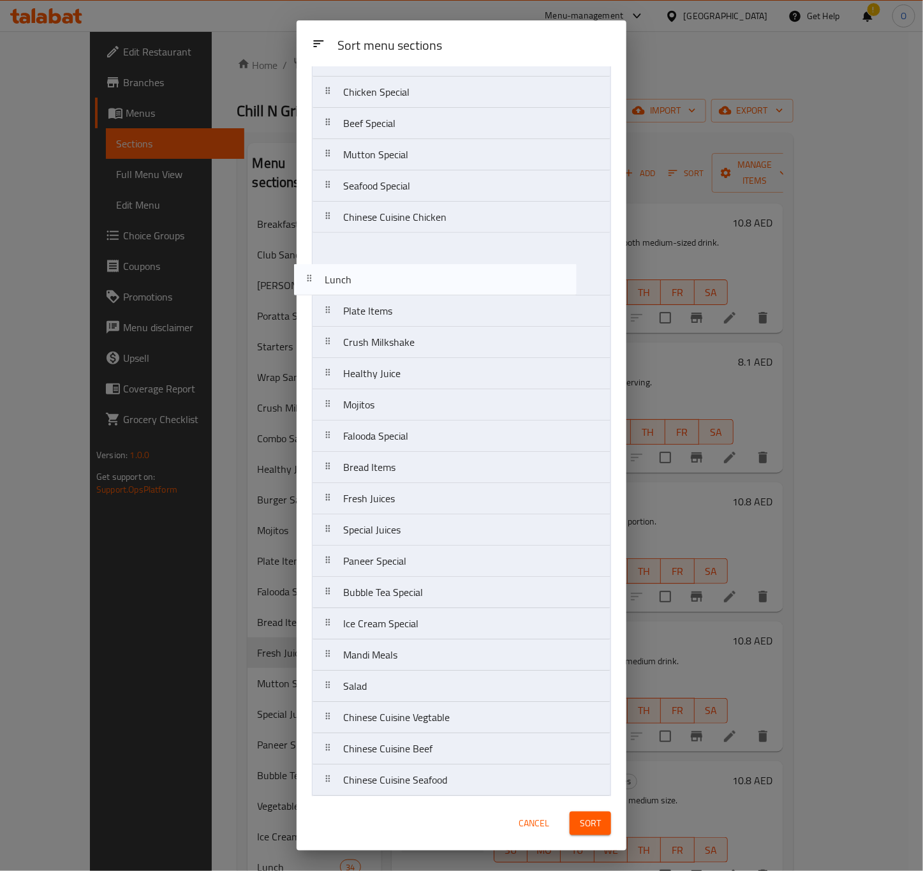
scroll to position [328, 0]
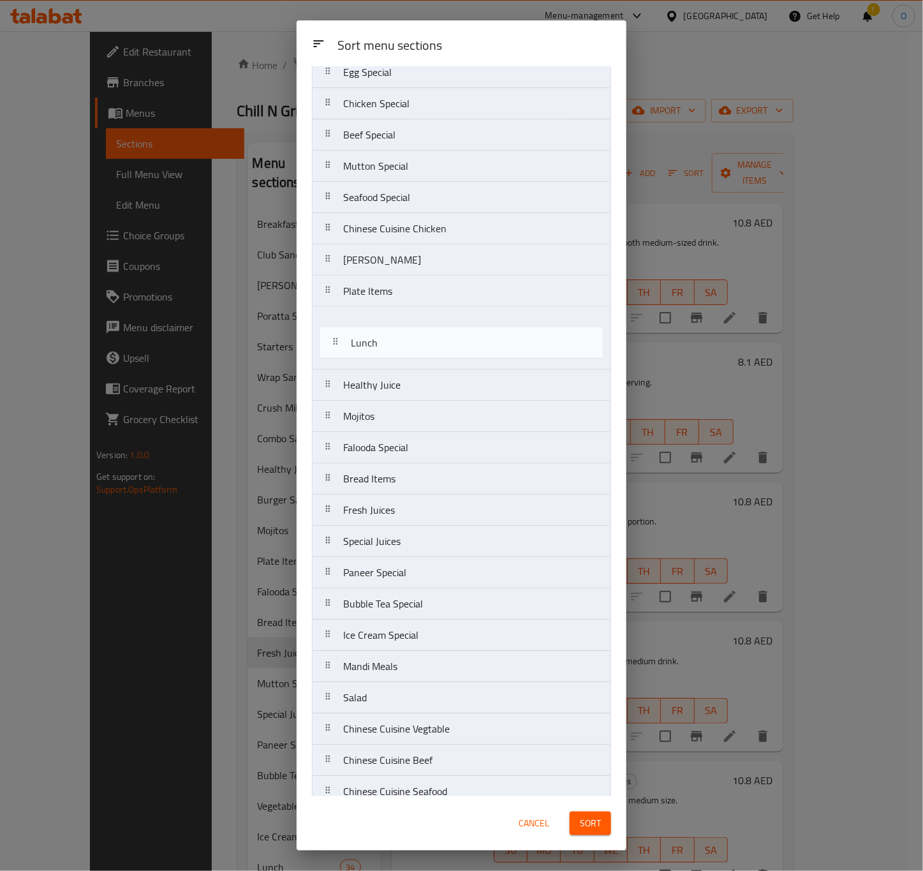
drag, startPoint x: 344, startPoint y: 587, endPoint x: 358, endPoint y: 321, distance: 266.3
click at [358, 321] on nav "Breakfast Starters Soup Club Sandwiches Poratta Sandwiches Wrap Sandwiches Burg…" at bounding box center [461, 447] width 299 height 1345
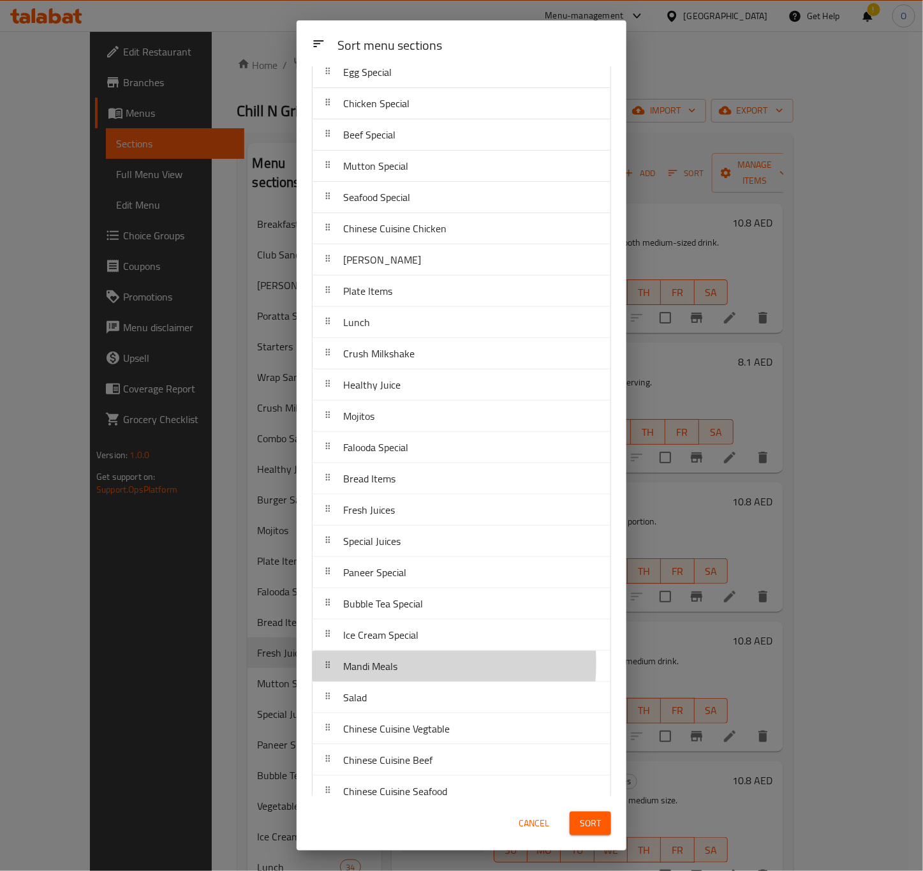
scroll to position [334, 0]
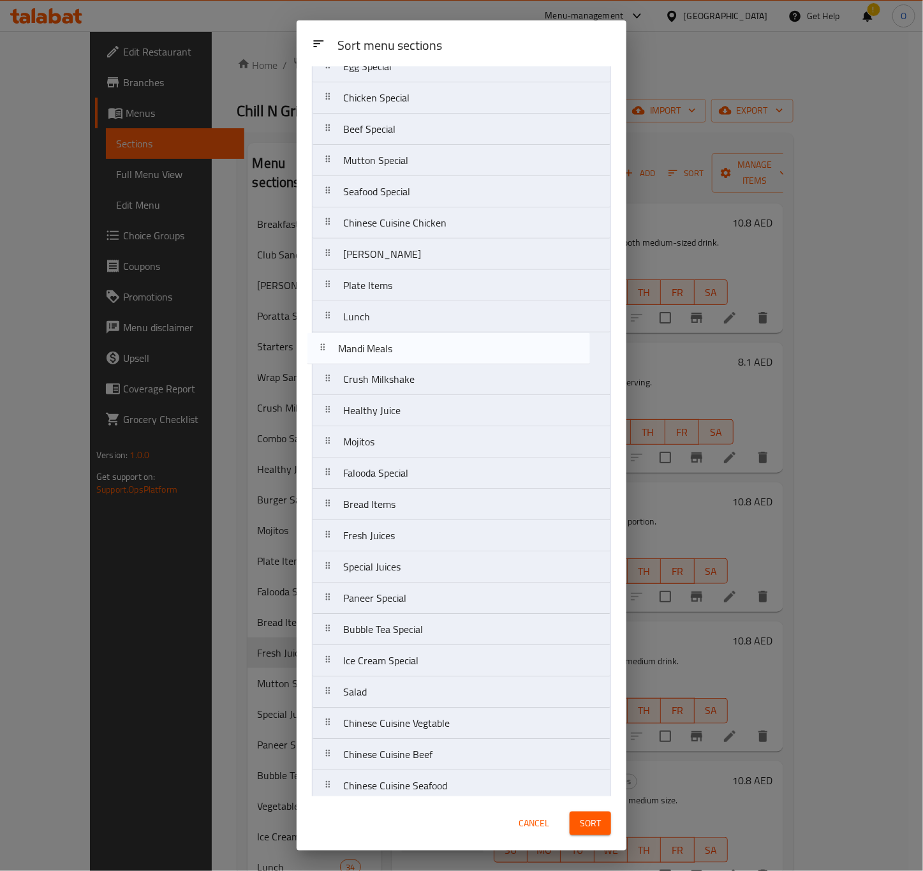
drag, startPoint x: 392, startPoint y: 672, endPoint x: 386, endPoint y: 342, distance: 329.1
click at [386, 342] on nav "Breakfast Starters Soup Club Sandwiches Poratta Sandwiches Wrap Sandwiches Burg…" at bounding box center [461, 441] width 299 height 1345
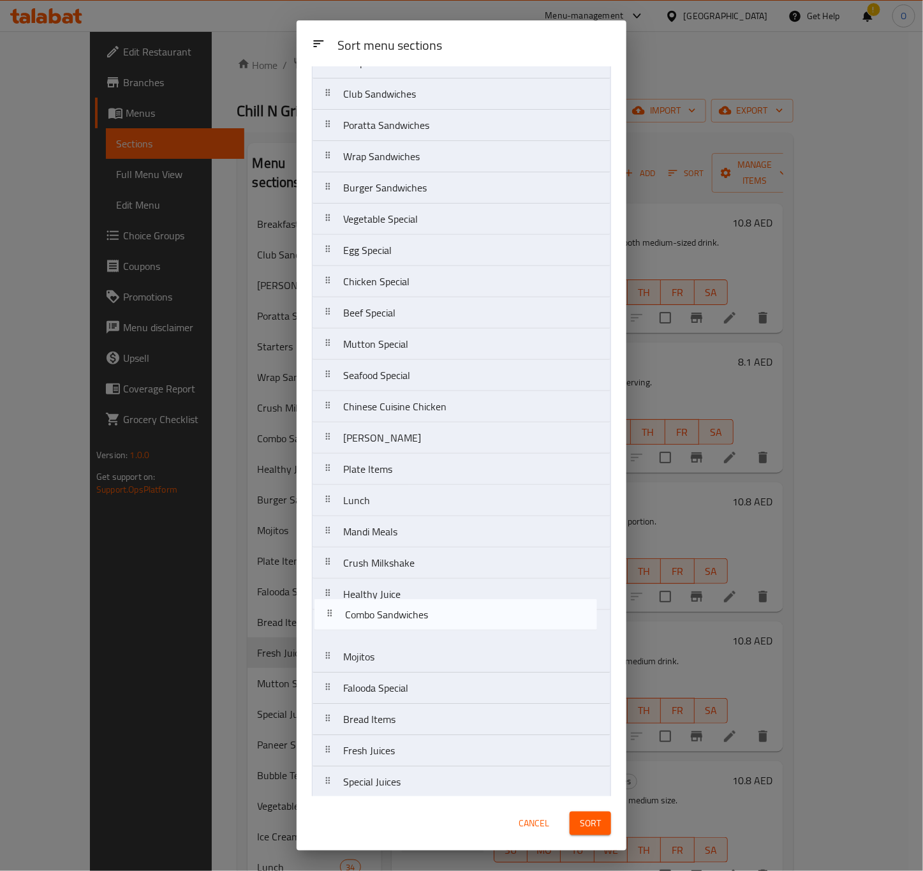
scroll to position [125, 0]
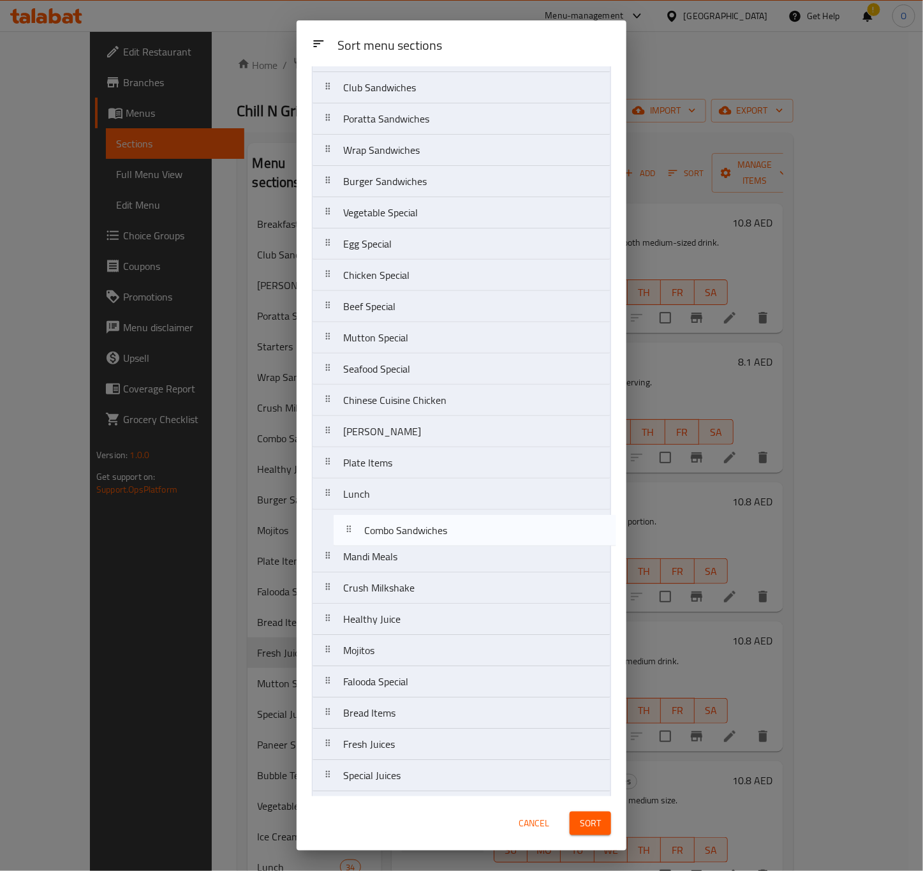
drag, startPoint x: 422, startPoint y: 335, endPoint x: 440, endPoint y: 531, distance: 196.7
click at [440, 531] on nav "Breakfast Starters Soup Club Sandwiches Poratta Sandwiches Wrap Sandwiches Burg…" at bounding box center [461, 650] width 299 height 1345
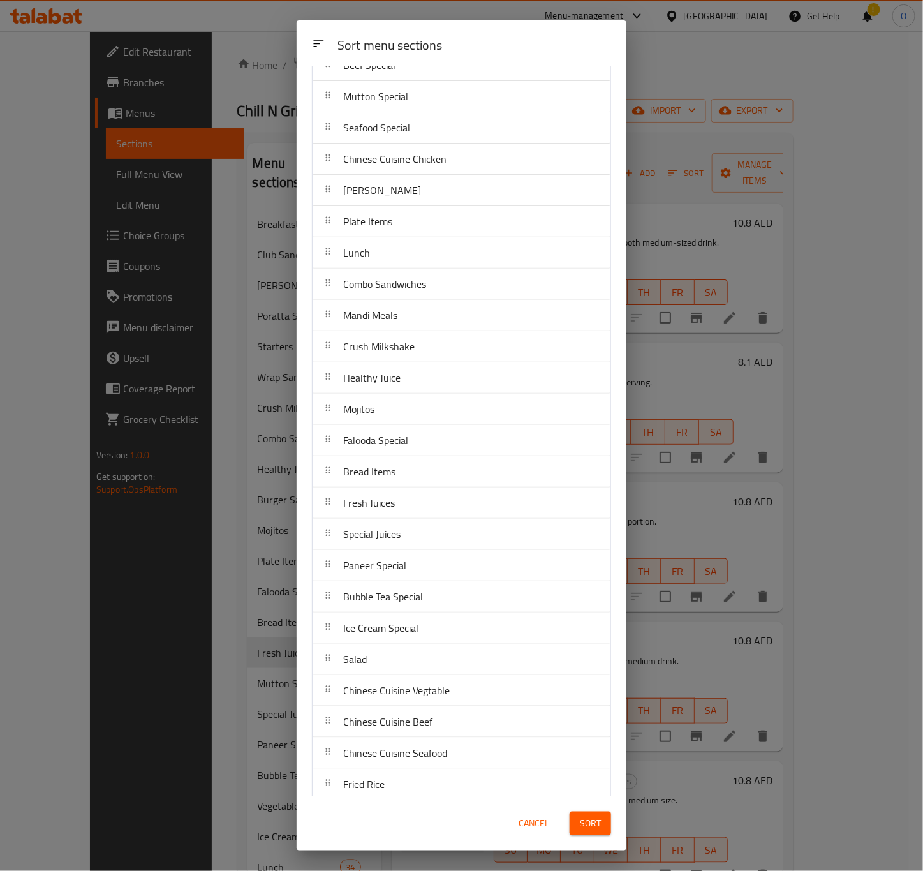
scroll to position [412, 0]
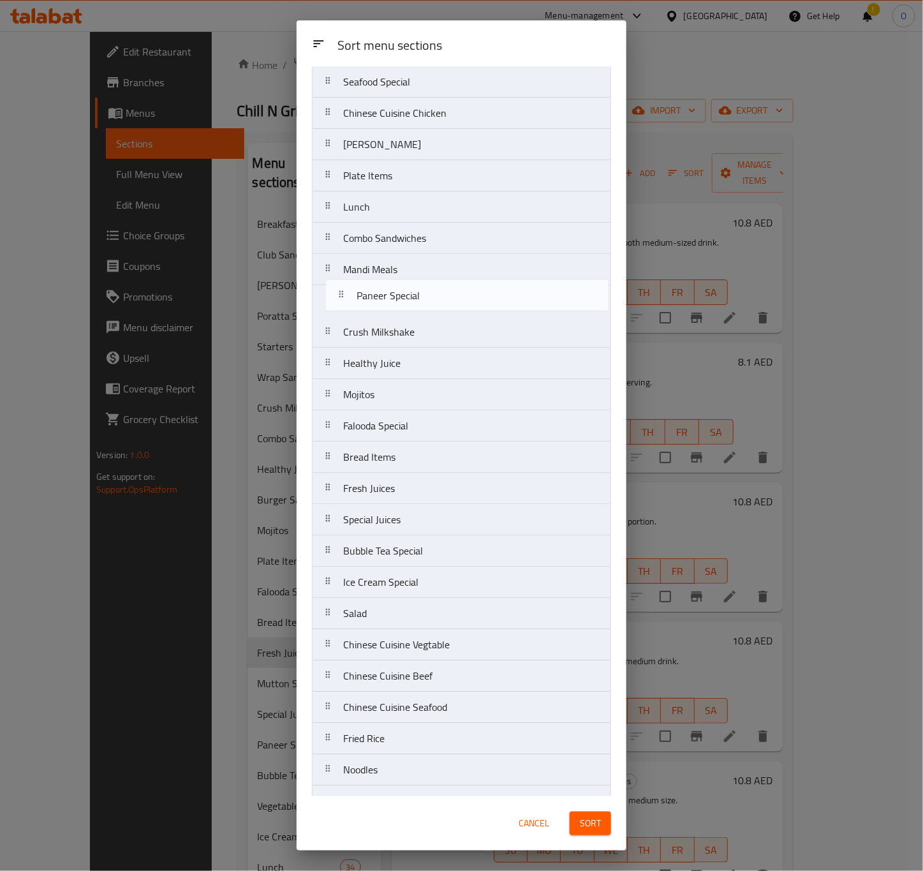
drag, startPoint x: 383, startPoint y: 531, endPoint x: 396, endPoint y: 293, distance: 237.6
click at [396, 293] on nav "Breakfast Starters Soup Club Sandwiches Poratta Sandwiches Wrap Sandwiches Burg…" at bounding box center [461, 363] width 299 height 1345
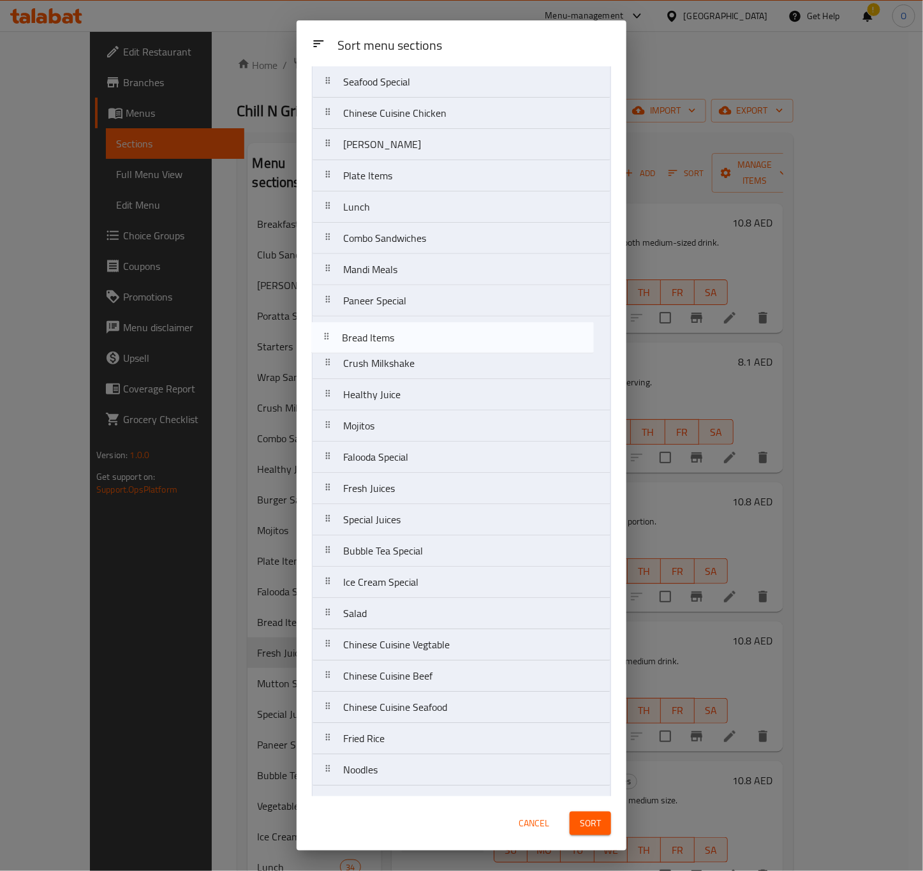
drag, startPoint x: 377, startPoint y: 461, endPoint x: 375, endPoint y: 324, distance: 137.1
click at [375, 324] on nav "Breakfast Starters Soup Club Sandwiches Poratta Sandwiches Wrap Sandwiches Burg…" at bounding box center [461, 363] width 299 height 1345
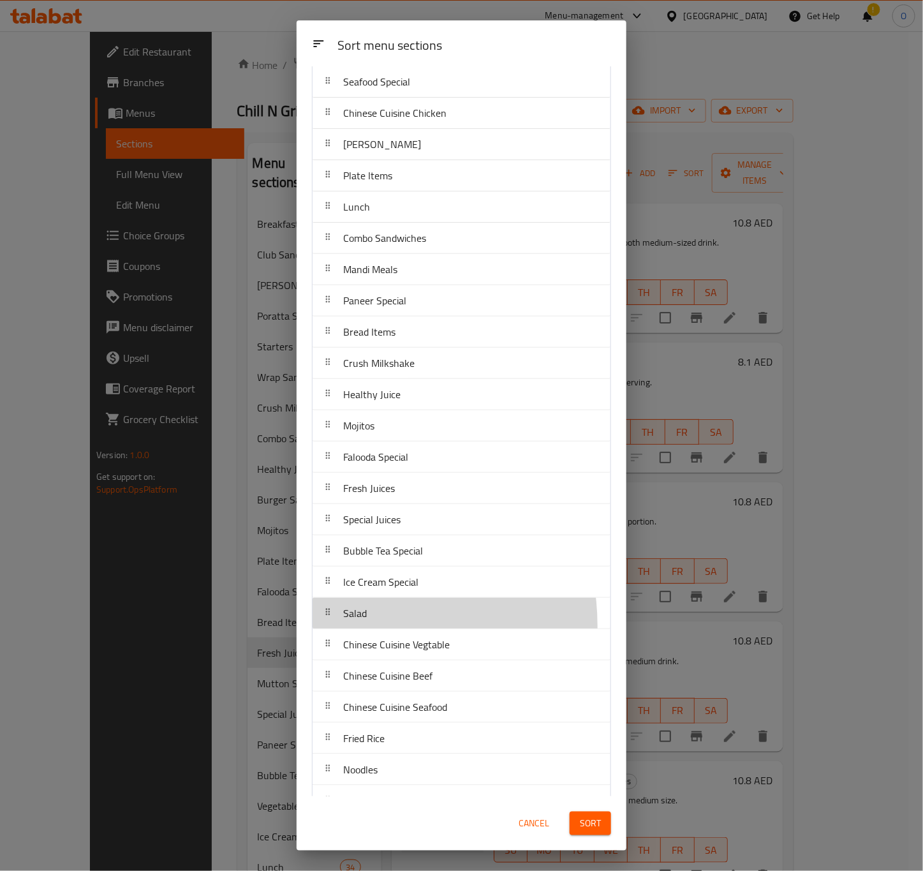
scroll to position [413, 0]
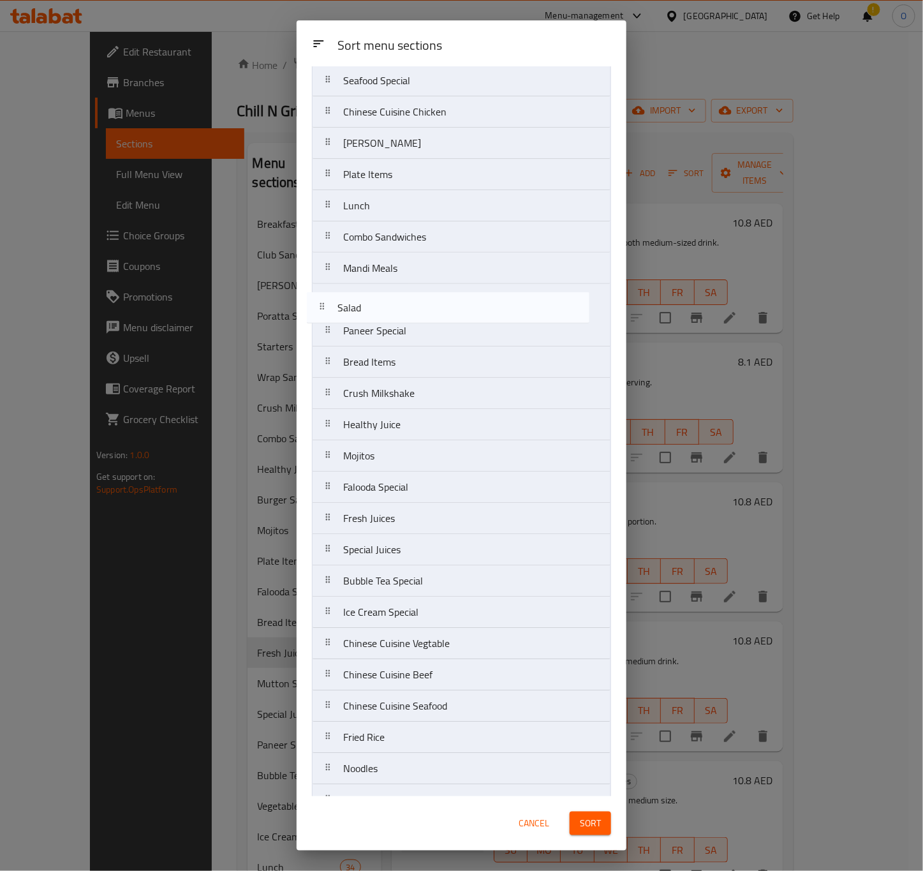
drag, startPoint x: 353, startPoint y: 634, endPoint x: 352, endPoint y: 300, distance: 333.5
click at [352, 300] on nav "Breakfast Starters Soup Club Sandwiches Poratta Sandwiches Wrap Sandwiches Burg…" at bounding box center [461, 361] width 299 height 1345
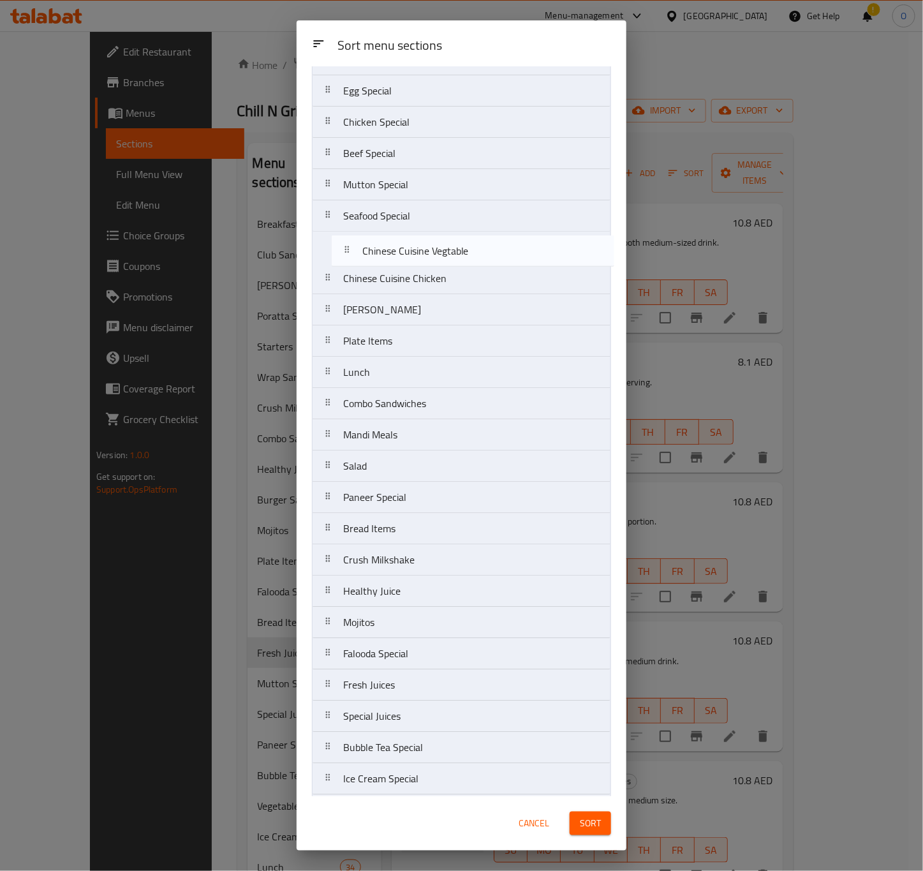
scroll to position [274, 0]
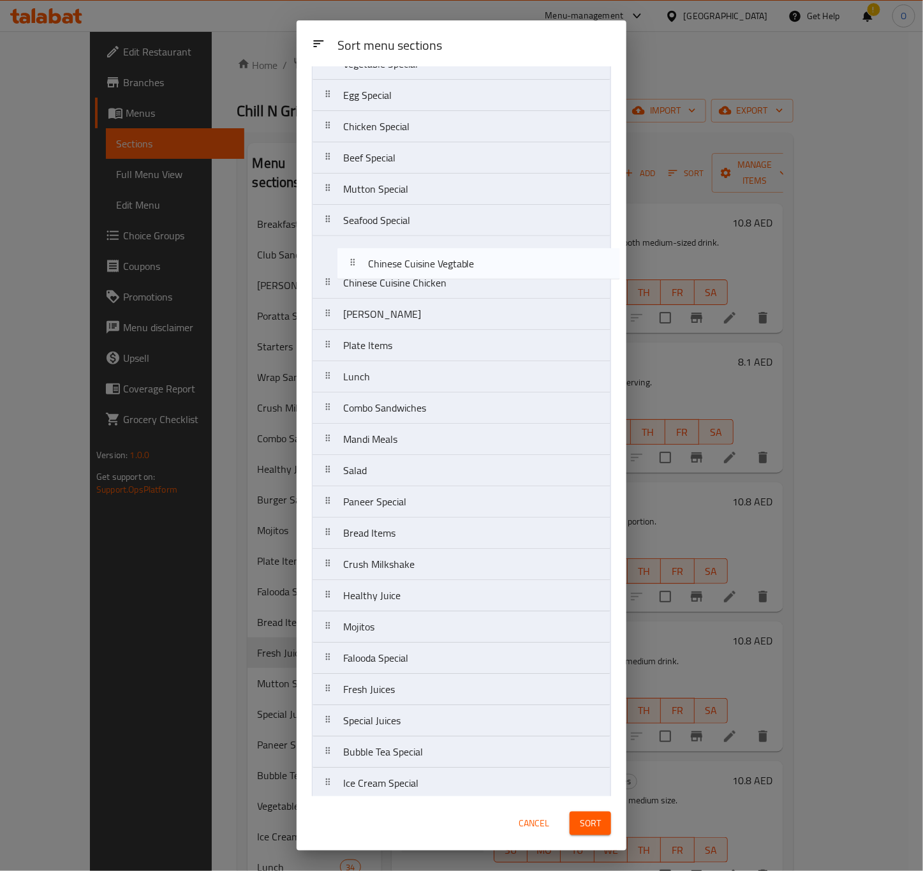
drag, startPoint x: 406, startPoint y: 665, endPoint x: 430, endPoint y: 270, distance: 395.6
click at [430, 270] on nav "Breakfast Starters Soup Club Sandwiches Poratta Sandwiches Wrap Sandwiches Burg…" at bounding box center [461, 501] width 299 height 1345
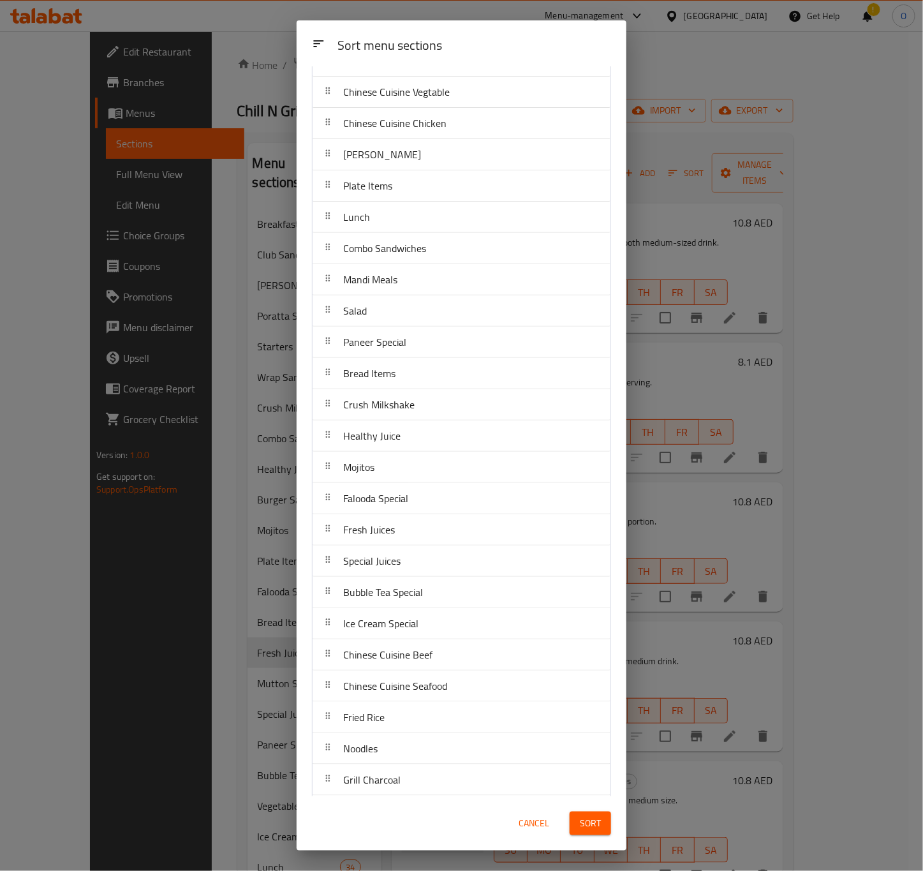
scroll to position [465, 0]
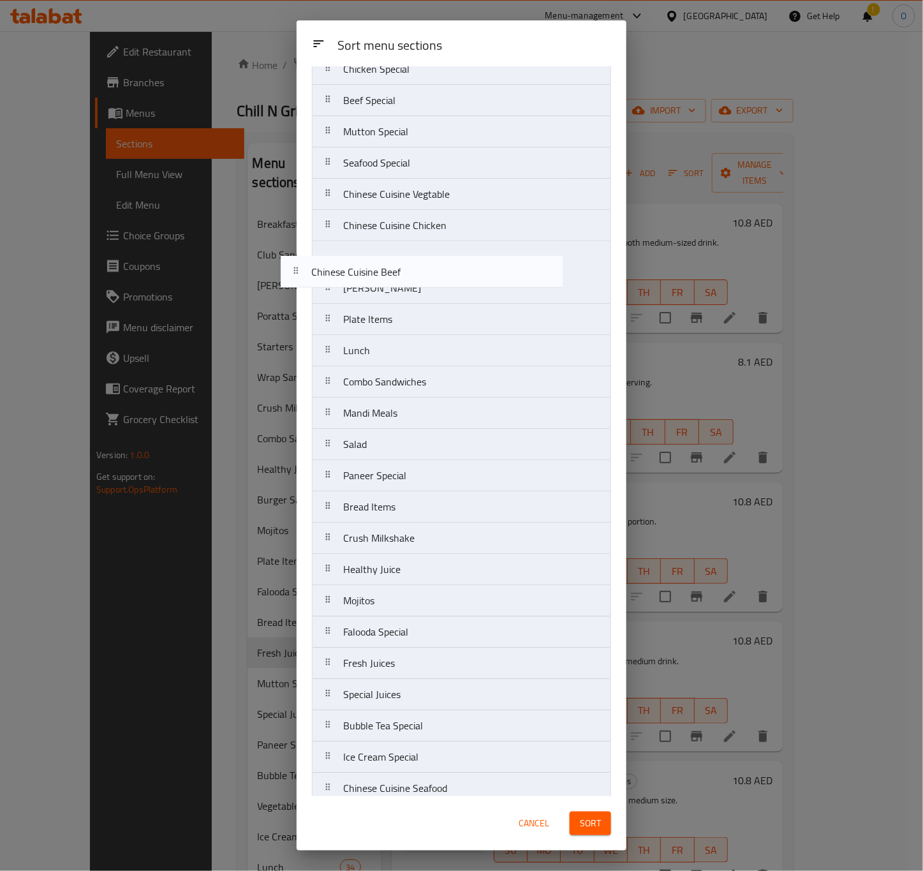
drag, startPoint x: 452, startPoint y: 622, endPoint x: 420, endPoint y: 254, distance: 369.4
click at [420, 254] on nav "Breakfast Starters Soup Club Sandwiches Poratta Sandwiches Wrap Sandwiches Burg…" at bounding box center [461, 444] width 299 height 1345
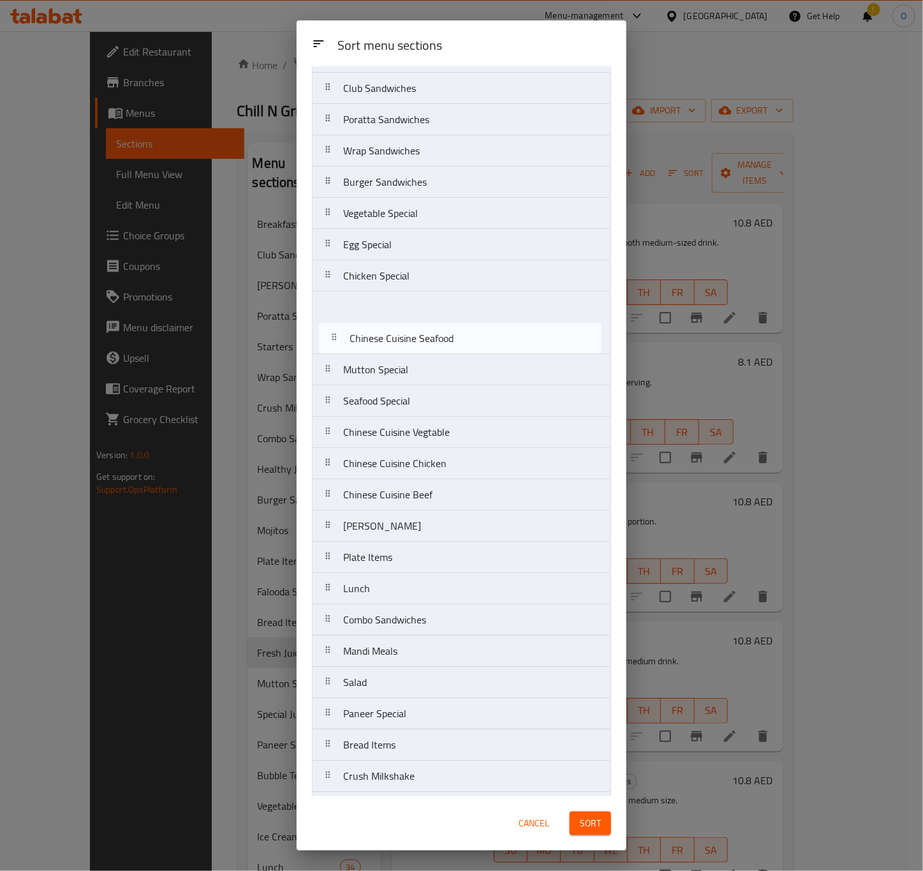
scroll to position [96, 0]
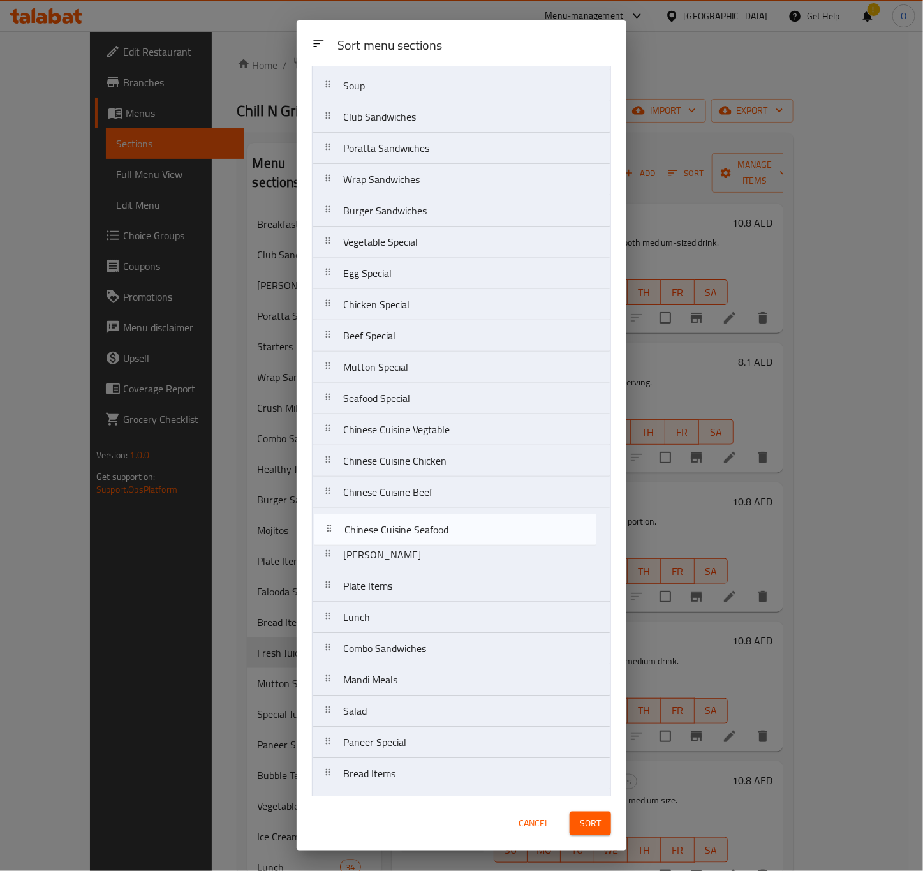
drag, startPoint x: 452, startPoint y: 506, endPoint x: 454, endPoint y: 518, distance: 13.0
click at [454, 518] on nav "Breakfast Starters Soup Club Sandwiches Poratta Sandwiches Wrap Sandwiches Burg…" at bounding box center [461, 679] width 299 height 1345
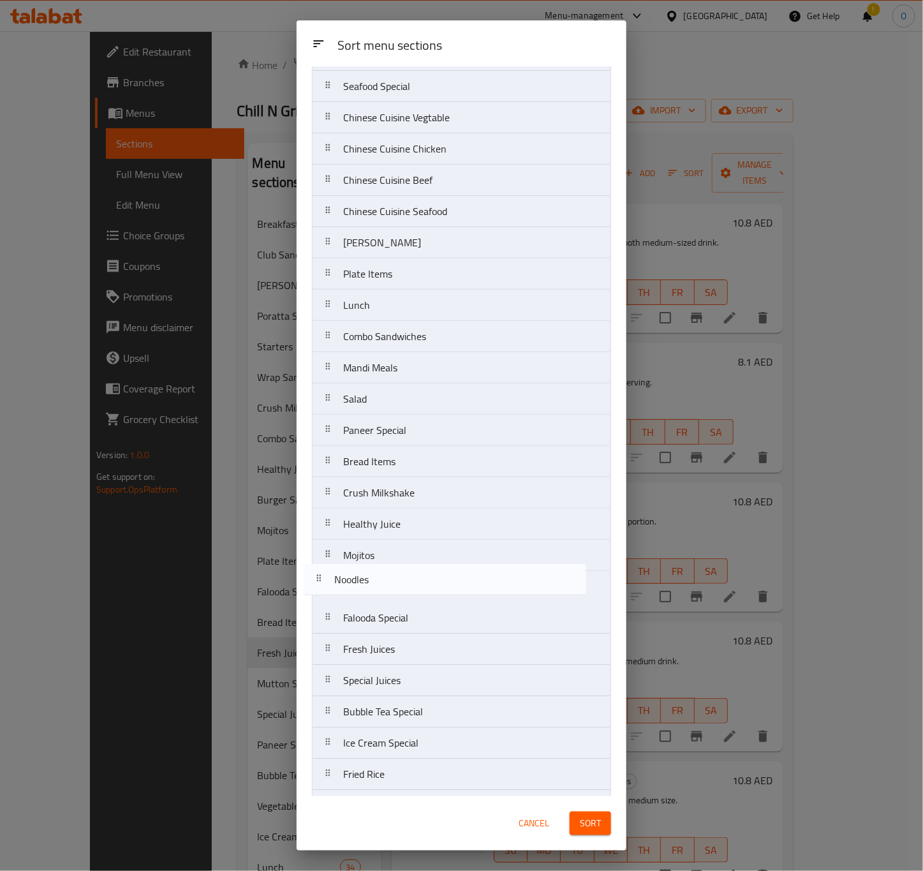
scroll to position [409, 0]
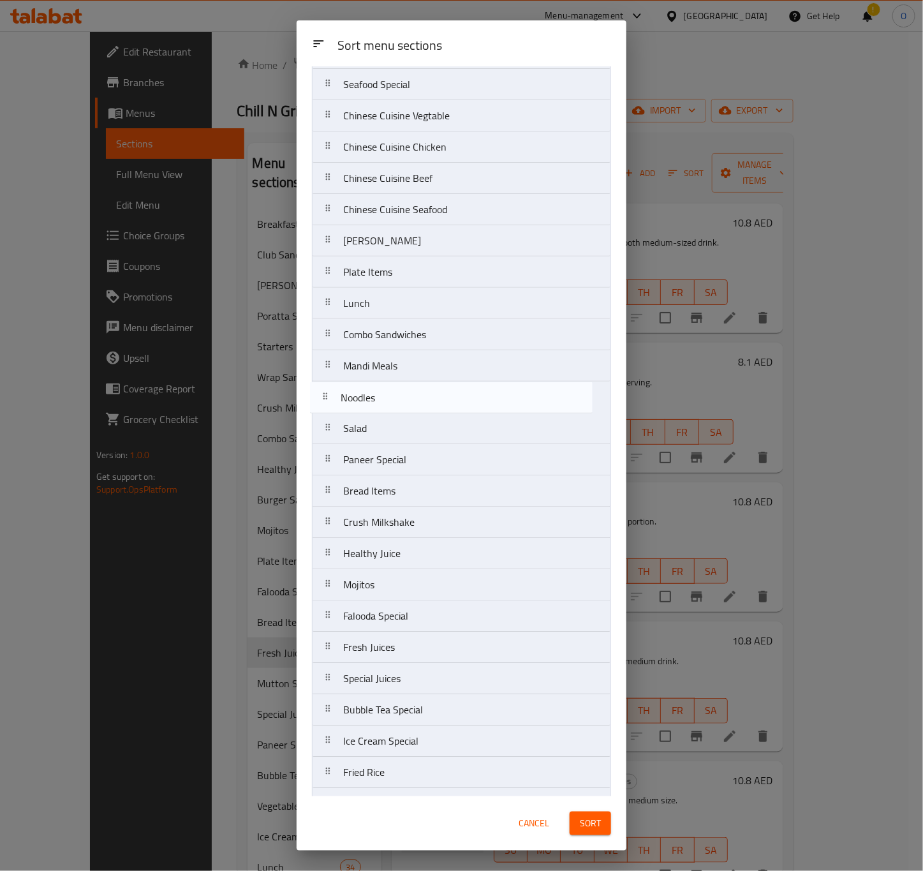
drag, startPoint x: 416, startPoint y: 536, endPoint x: 412, endPoint y: 408, distance: 127.6
click at [412, 408] on nav "Breakfast Starters Soup Club Sandwiches Poratta Sandwiches Wrap Sandwiches Burg…" at bounding box center [461, 365] width 299 height 1345
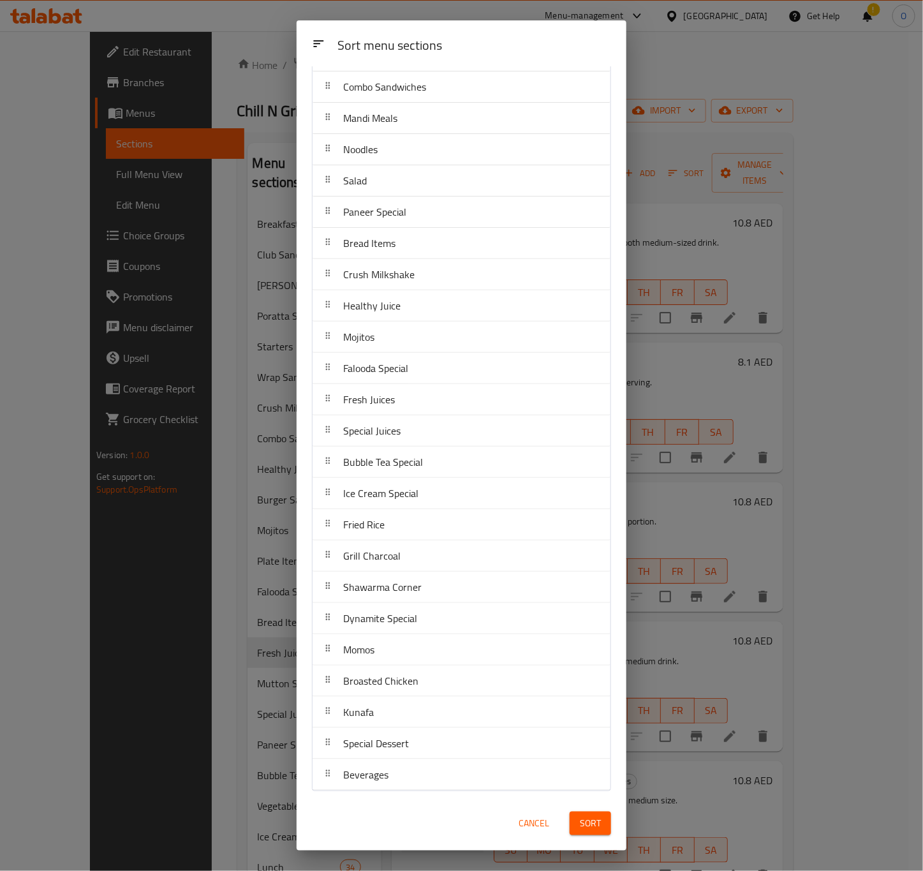
scroll to position [670, 0]
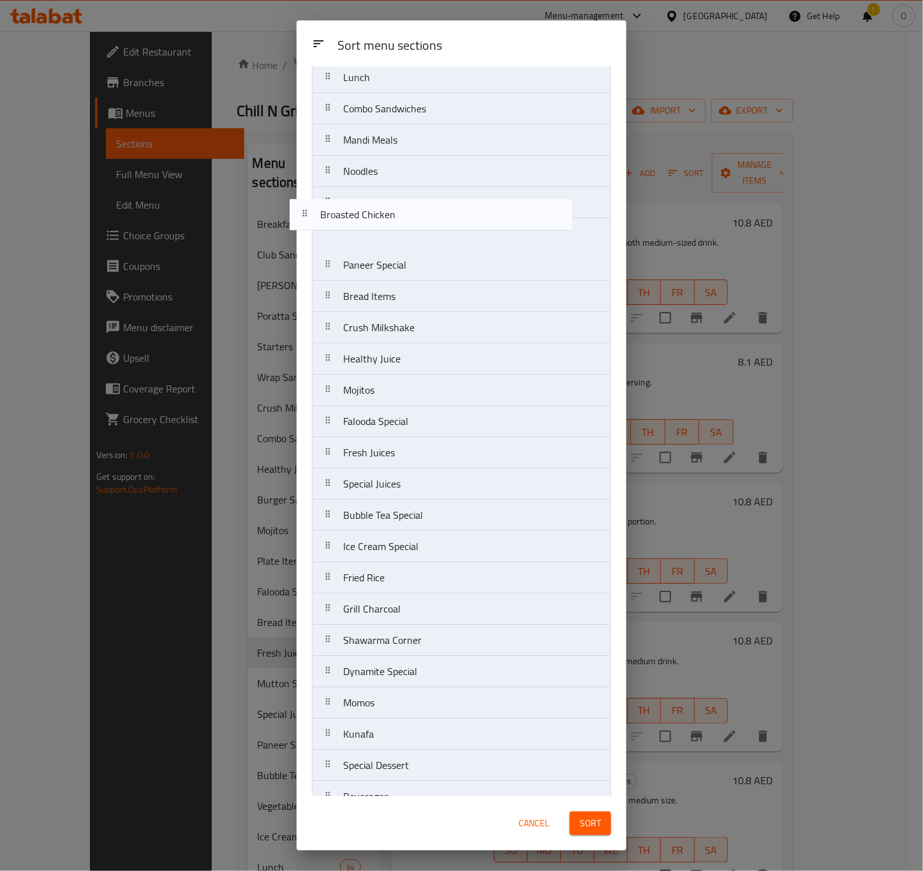
drag, startPoint x: 466, startPoint y: 693, endPoint x: 446, endPoint y: 224, distance: 469.2
click at [446, 224] on nav "Breakfast Starters Soup Club Sandwiches Poratta Sandwiches Wrap Sandwiches Burg…" at bounding box center [461, 139] width 299 height 1345
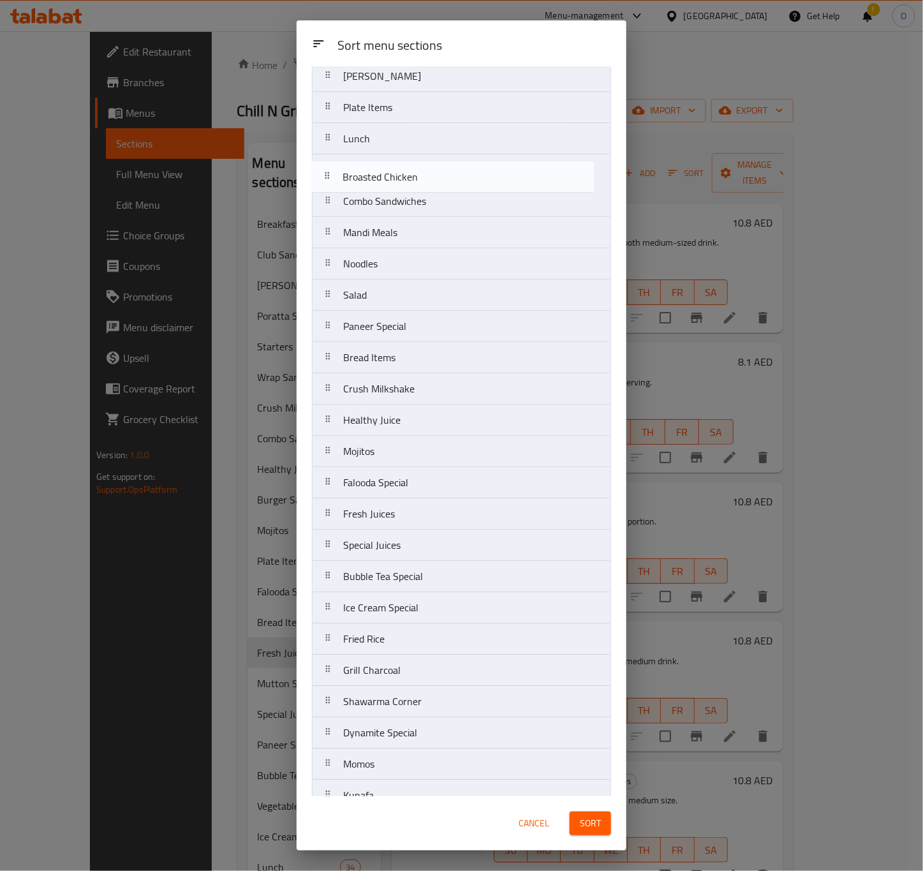
scroll to position [554, 0]
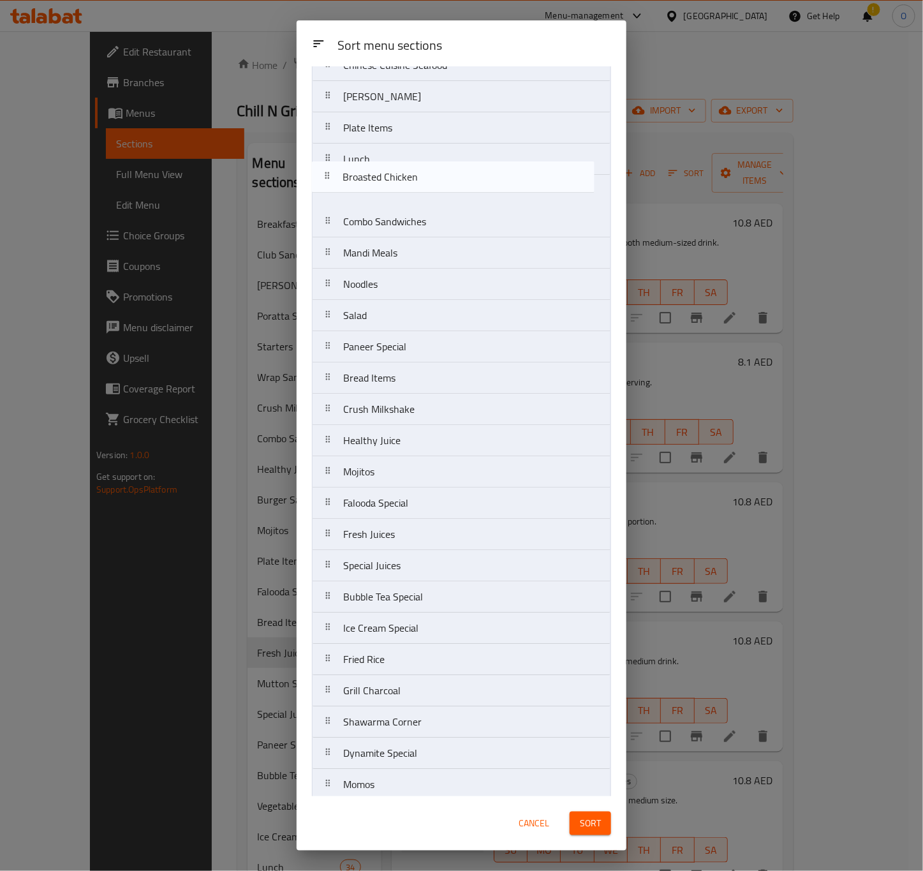
drag, startPoint x: 462, startPoint y: 207, endPoint x: 458, endPoint y: 170, distance: 36.6
click at [458, 170] on nav "Breakfast Starters Soup Club Sandwiches Poratta Sandwiches Wrap Sandwiches Burg…" at bounding box center [461, 221] width 299 height 1345
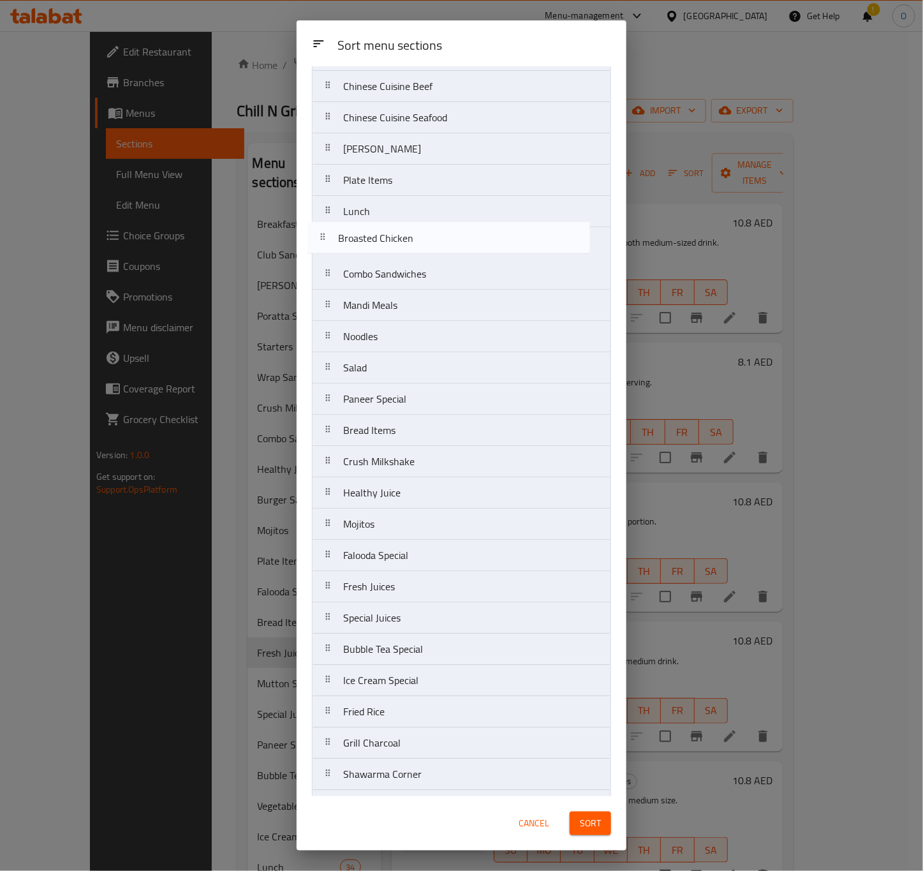
scroll to position [498, 0]
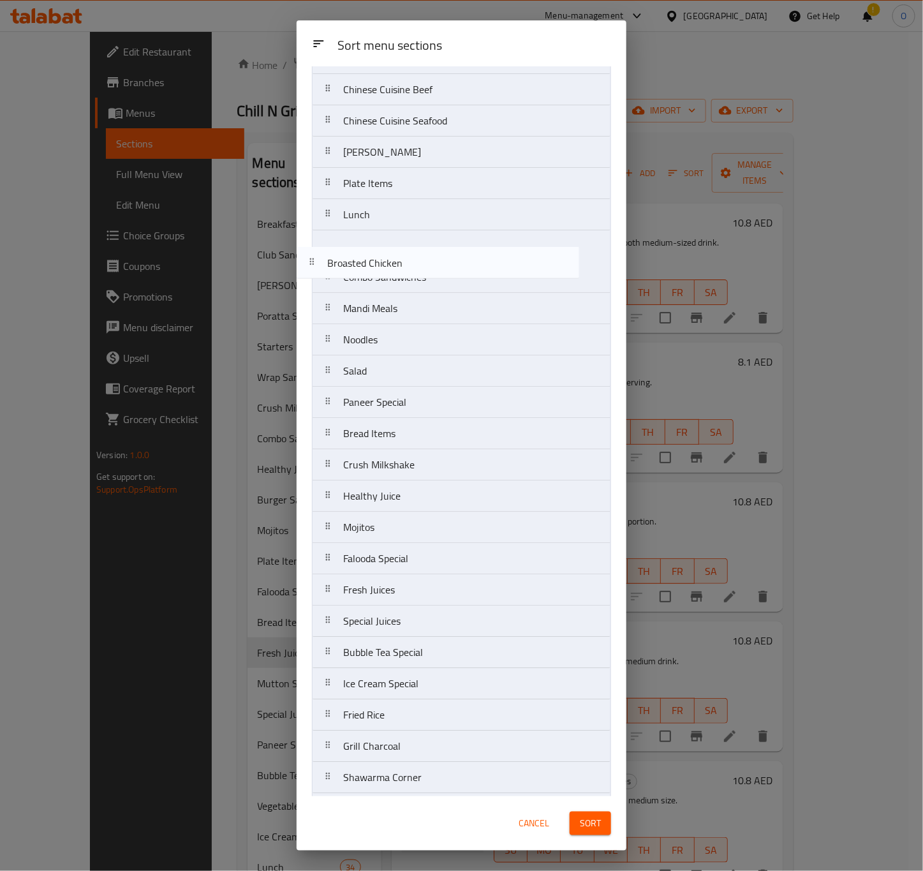
drag, startPoint x: 465, startPoint y: 170, endPoint x: 456, endPoint y: 276, distance: 106.2
click at [452, 274] on nav "Breakfast Starters Soup Club Sandwiches Poratta Sandwiches Wrap Sandwiches Burg…" at bounding box center [461, 277] width 299 height 1345
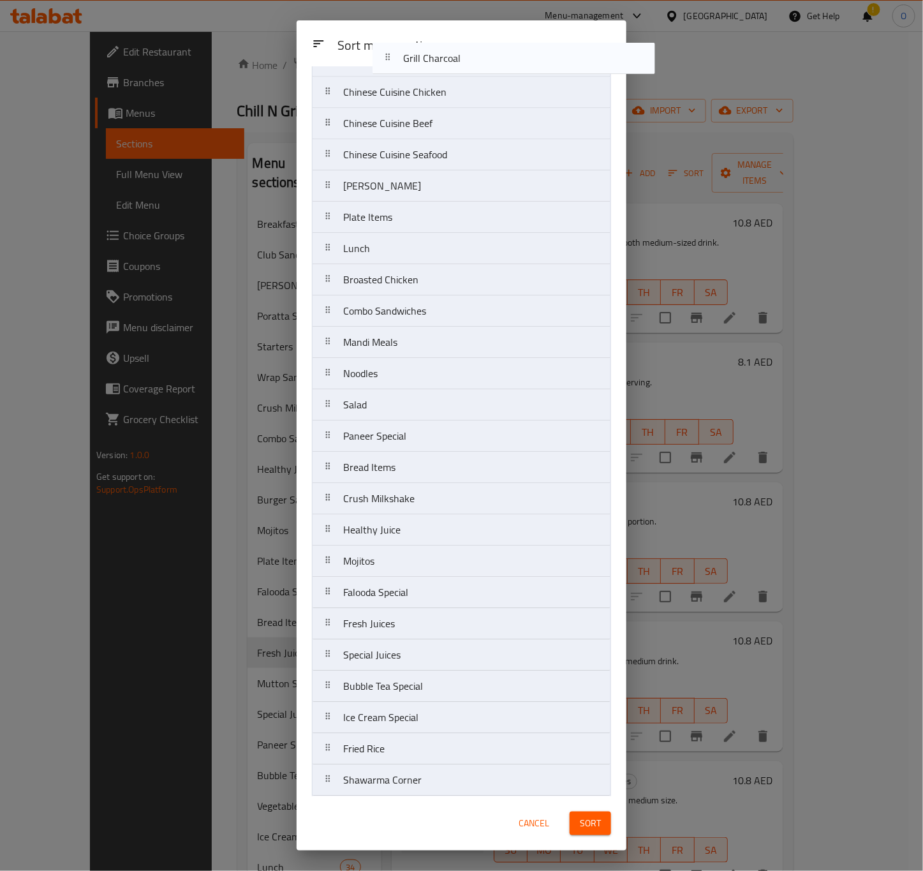
scroll to position [349, 0]
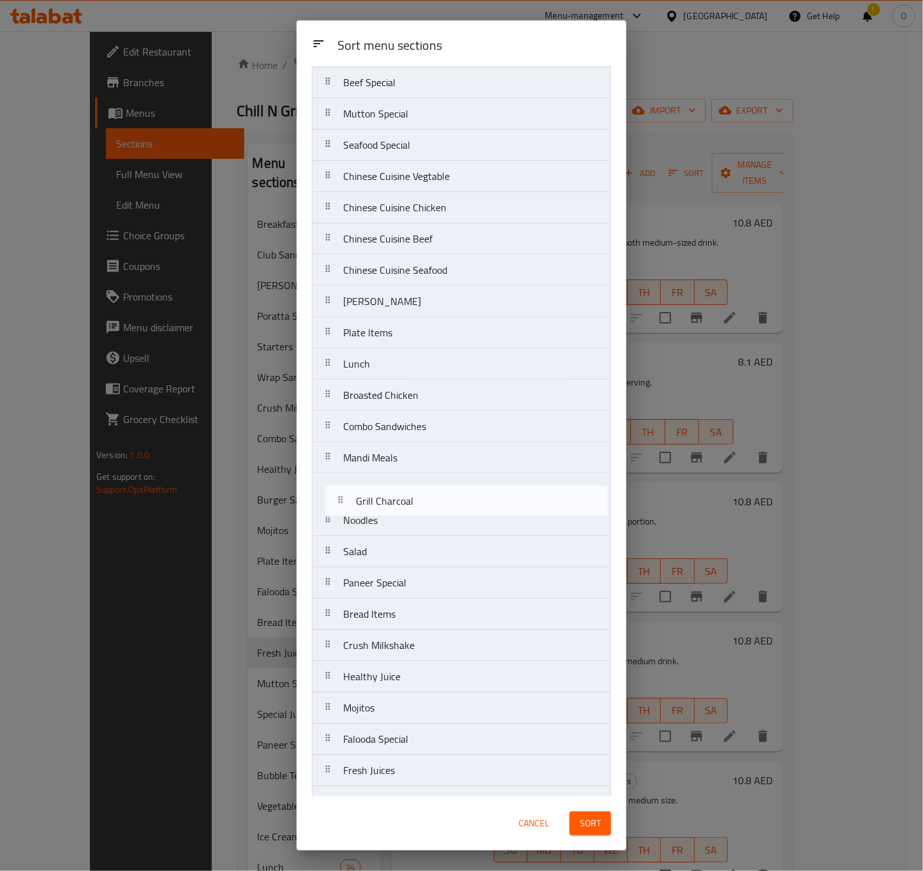
drag, startPoint x: 395, startPoint y: 593, endPoint x: 406, endPoint y: 500, distance: 93.8
click at [406, 500] on nav "Breakfast Starters Soup Club Sandwiches Poratta Sandwiches Wrap Sandwiches Burg…" at bounding box center [461, 426] width 299 height 1345
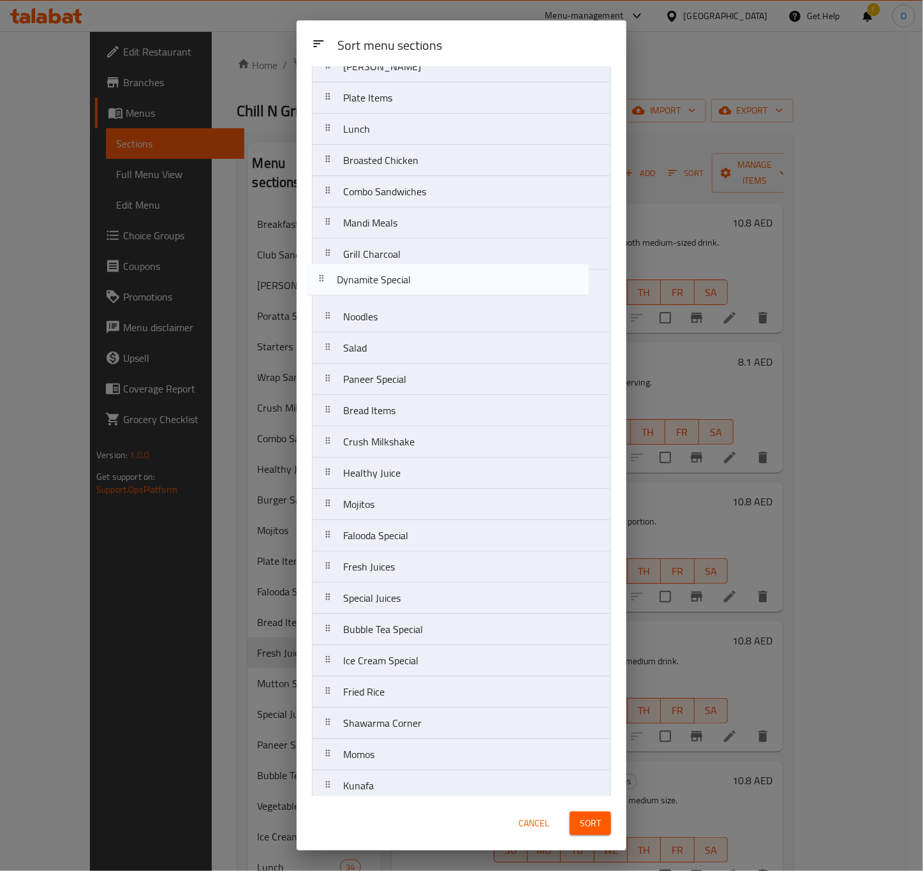
scroll to position [584, 0]
drag, startPoint x: 389, startPoint y: 657, endPoint x: 396, endPoint y: 267, distance: 390.4
click at [396, 267] on nav "Breakfast Starters Soup Club Sandwiches Poratta Sandwiches Wrap Sandwiches Burg…" at bounding box center [461, 191] width 299 height 1345
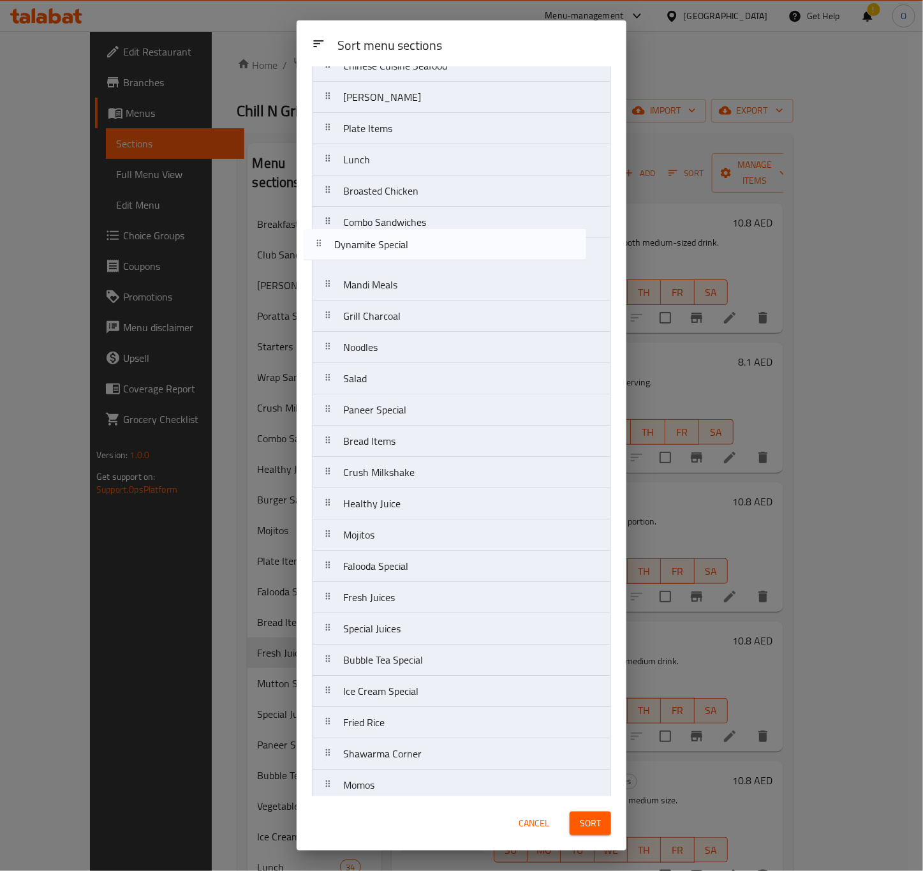
scroll to position [545, 0]
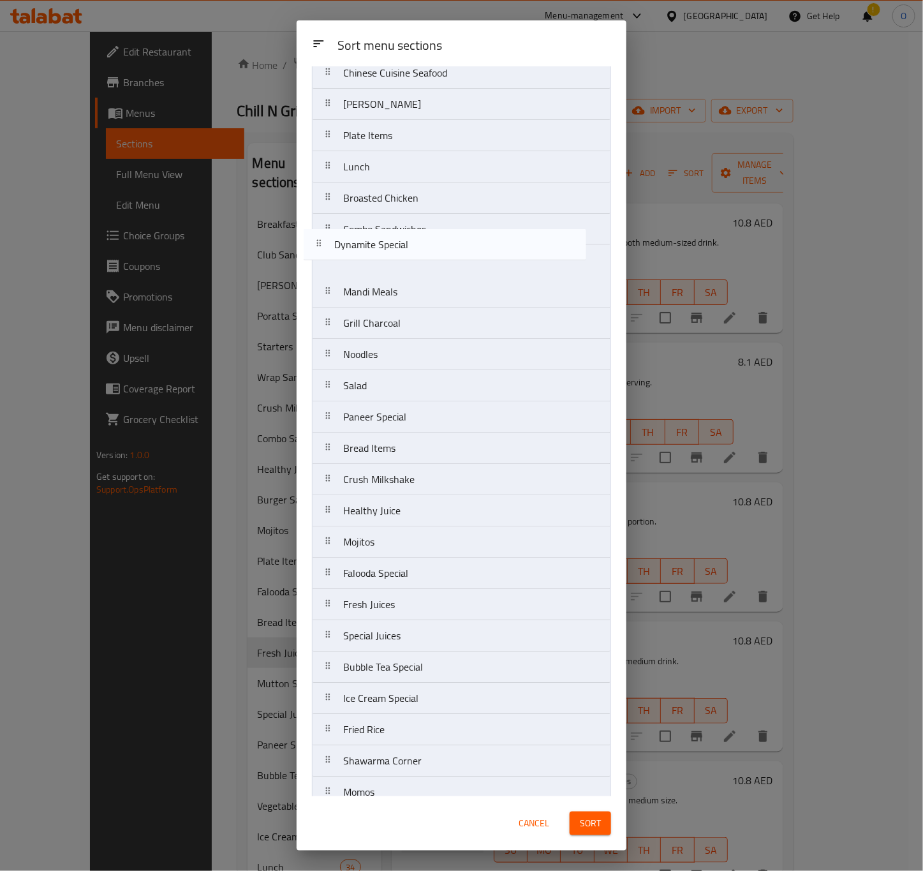
drag, startPoint x: 396, startPoint y: 267, endPoint x: 389, endPoint y: 244, distance: 24.0
click at [389, 244] on nav "Breakfast Starters Soup Club Sandwiches Poratta Sandwiches Wrap Sandwiches Burg…" at bounding box center [461, 229] width 299 height 1345
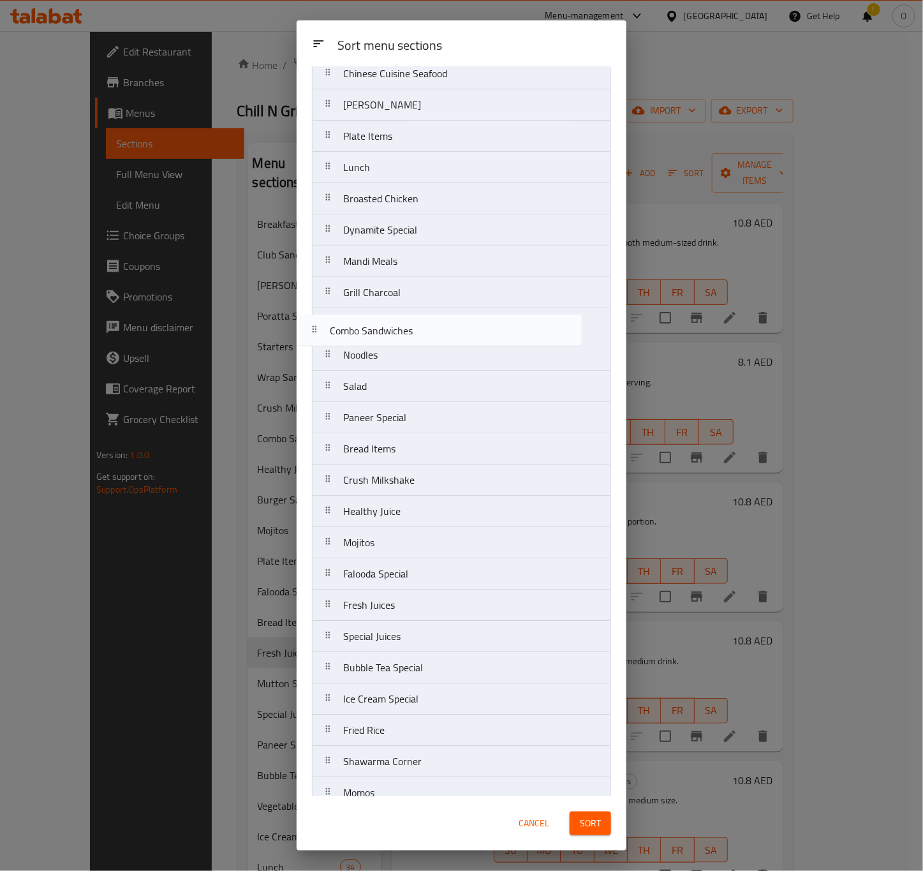
drag, startPoint x: 383, startPoint y: 274, endPoint x: 369, endPoint y: 341, distance: 68.4
click at [369, 341] on nav "Breakfast Starters Soup Club Sandwiches Poratta Sandwiches Wrap Sandwiches Burg…" at bounding box center [461, 229] width 299 height 1345
drag, startPoint x: 391, startPoint y: 270, endPoint x: 377, endPoint y: 332, distance: 63.4
click at [377, 332] on nav "Breakfast Starters Soup Club Sandwiches Poratta Sandwiches Wrap Sandwiches Burg…" at bounding box center [461, 229] width 299 height 1345
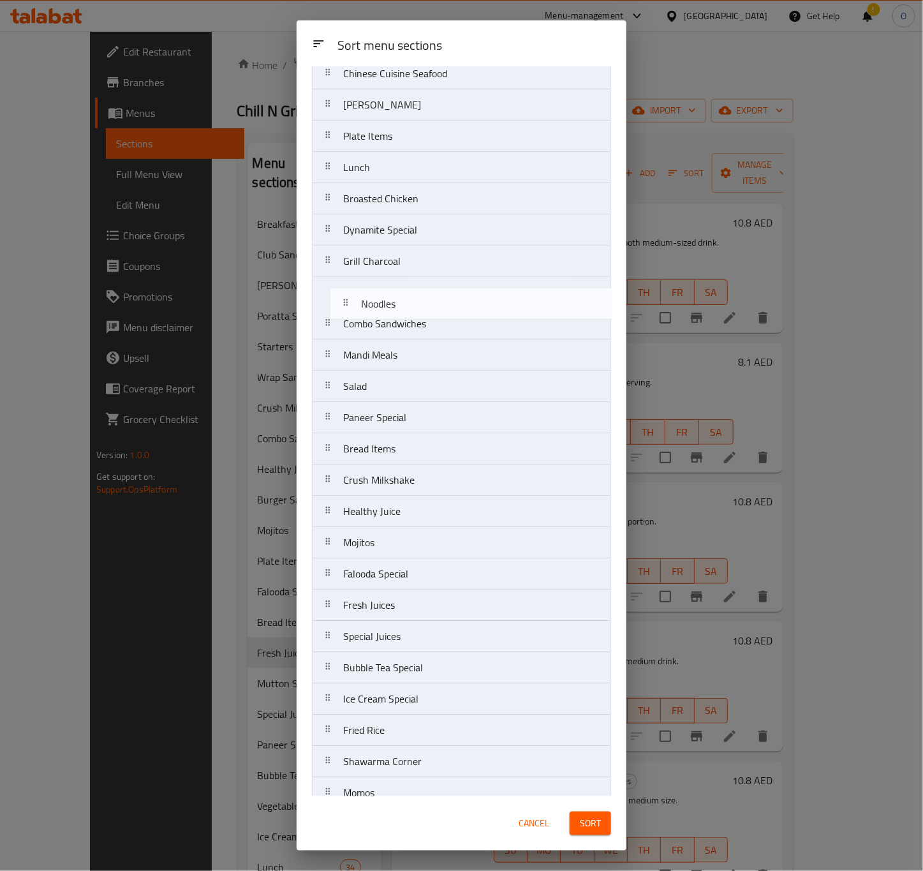
drag, startPoint x: 378, startPoint y: 358, endPoint x: 398, endPoint y: 299, distance: 62.1
click at [398, 299] on nav "Breakfast Starters Soup Club Sandwiches Poratta Sandwiches Wrap Sandwiches Burg…" at bounding box center [461, 229] width 299 height 1345
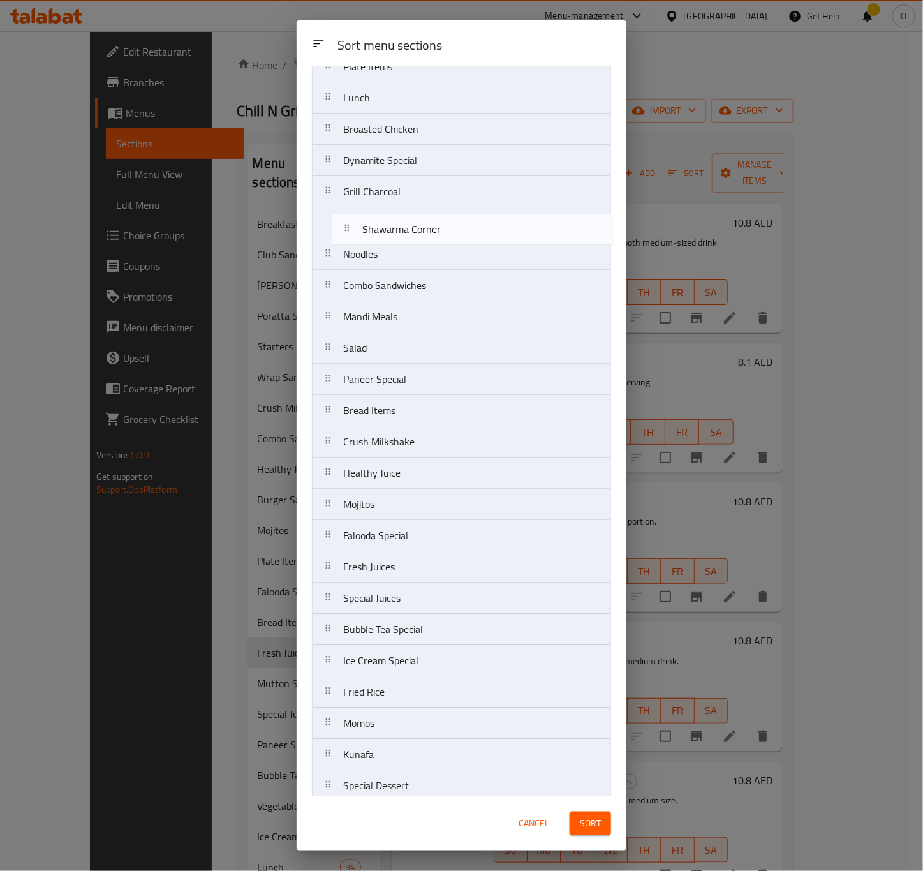
scroll to position [603, 0]
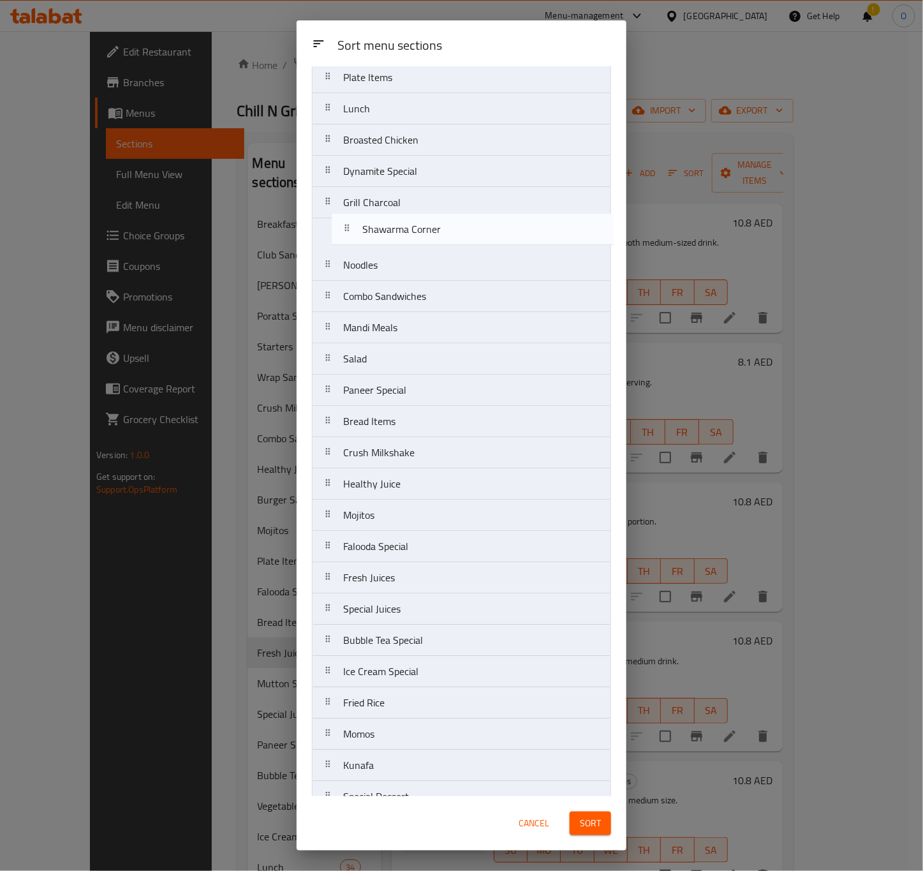
drag, startPoint x: 433, startPoint y: 645, endPoint x: 443, endPoint y: 230, distance: 414.7
click at [444, 230] on nav "Breakfast Starters Soup Club Sandwiches Poratta Sandwiches Wrap Sandwiches Burg…" at bounding box center [461, 171] width 299 height 1345
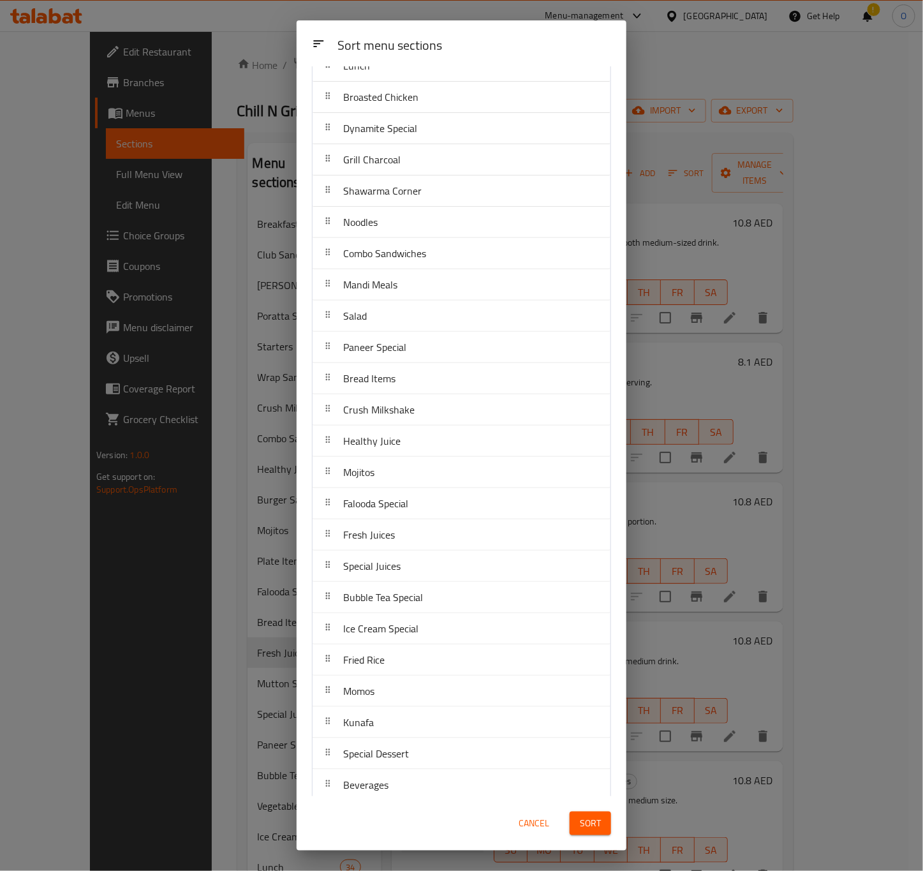
scroll to position [670, 0]
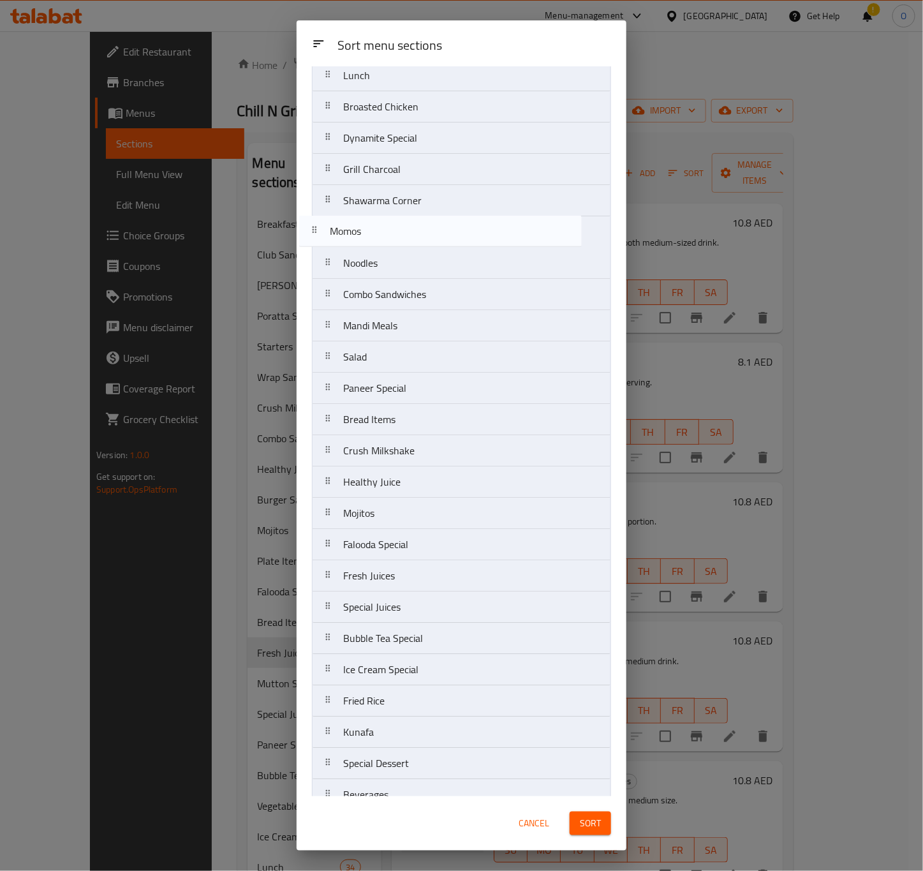
drag, startPoint x: 406, startPoint y: 693, endPoint x: 392, endPoint y: 239, distance: 454.3
click at [392, 239] on nav "Breakfast Starters Soup Club Sandwiches Poratta Sandwiches Wrap Sandwiches Burg…" at bounding box center [461, 138] width 299 height 1345
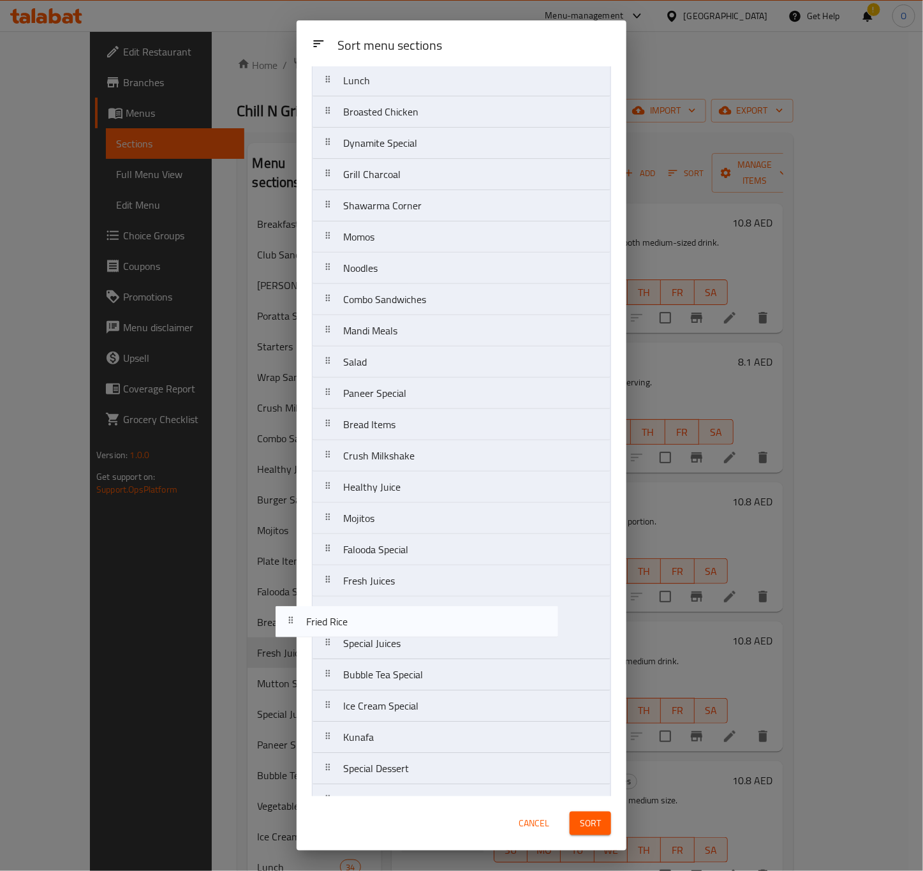
scroll to position [638, 0]
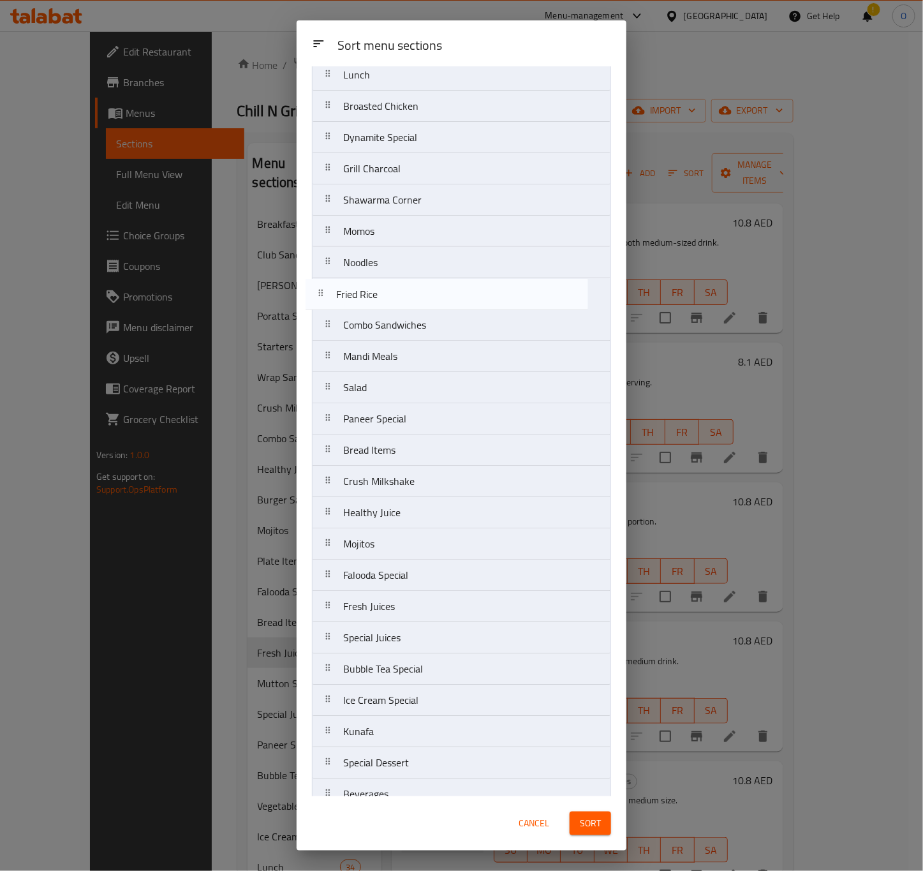
drag, startPoint x: 402, startPoint y: 730, endPoint x: 394, endPoint y: 291, distance: 438.8
click at [394, 291] on nav "Breakfast Starters Soup Club Sandwiches Poratta Sandwiches Wrap Sandwiches Burg…" at bounding box center [461, 137] width 299 height 1345
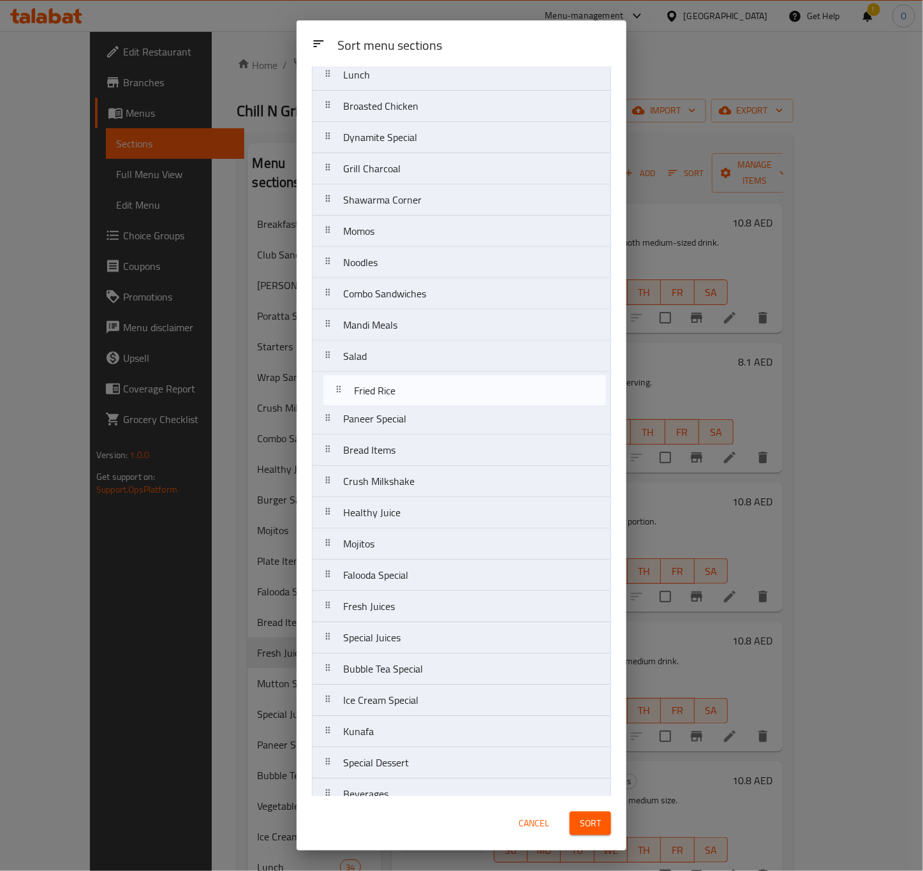
drag, startPoint x: 358, startPoint y: 295, endPoint x: 368, endPoint y: 392, distance: 97.4
click at [368, 392] on nav "Breakfast Starters Soup Club Sandwiches Poratta Sandwiches Wrap Sandwiches Burg…" at bounding box center [461, 137] width 299 height 1345
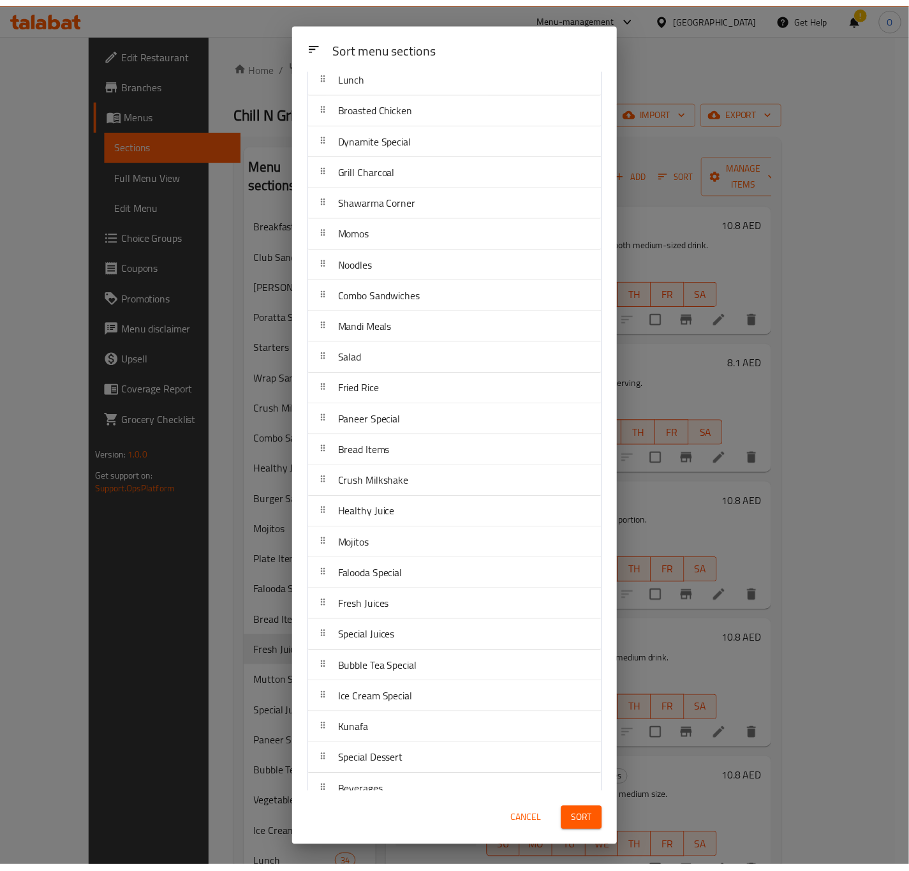
scroll to position [670, 0]
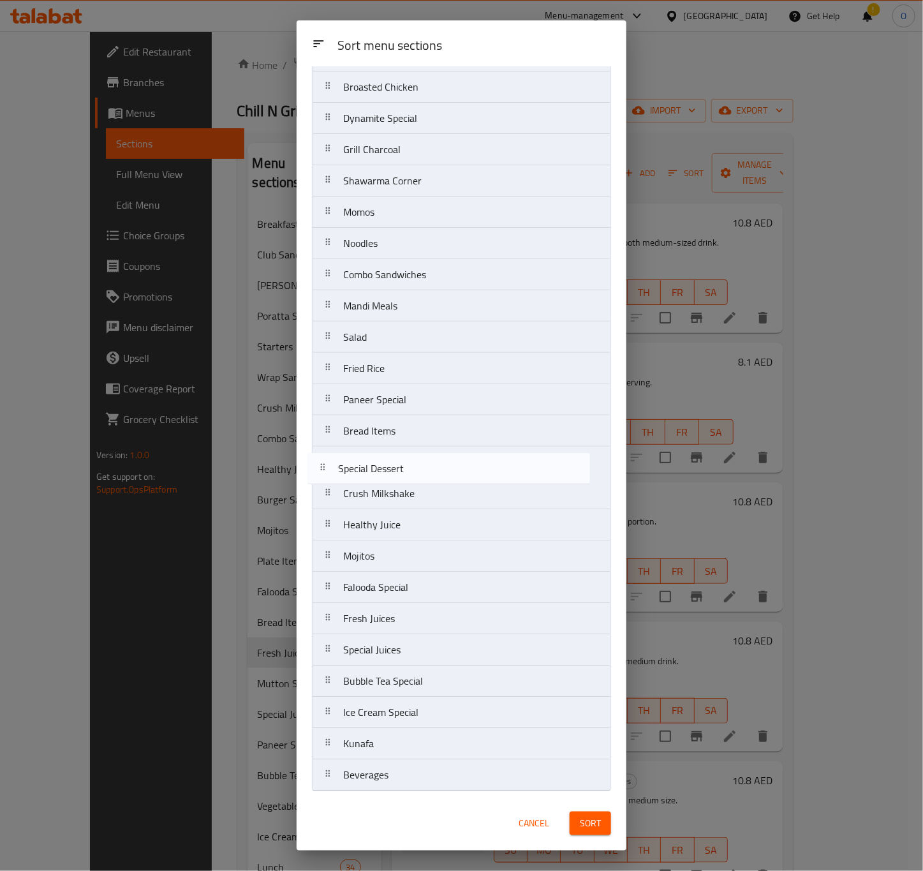
drag, startPoint x: 386, startPoint y: 735, endPoint x: 381, endPoint y: 457, distance: 278.1
click at [381, 457] on nav "Breakfast Starters Soup Club Sandwiches Poratta Sandwiches Wrap Sandwiches Burg…" at bounding box center [461, 118] width 299 height 1345
drag, startPoint x: 365, startPoint y: 750, endPoint x: 377, endPoint y: 458, distance: 292.3
click at [377, 458] on nav "Breakfast Starters Soup Club Sandwiches Poratta Sandwiches Wrap Sandwiches Burg…" at bounding box center [461, 118] width 299 height 1345
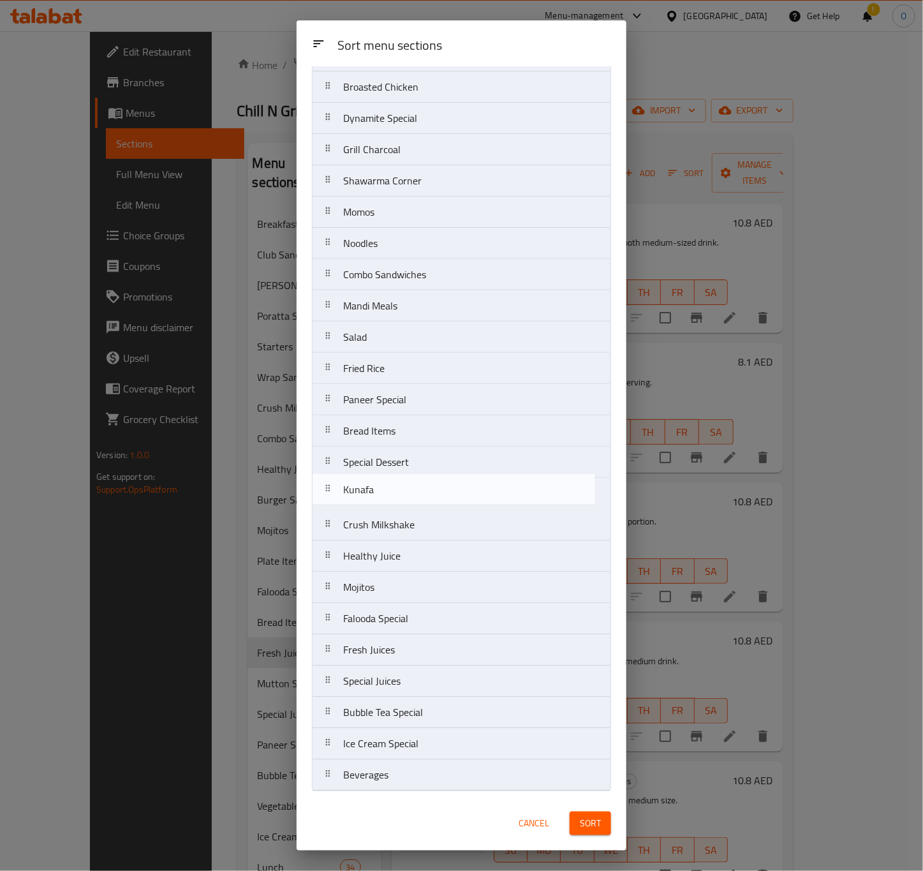
drag, startPoint x: 387, startPoint y: 452, endPoint x: 388, endPoint y: 486, distance: 33.8
click at [388, 486] on nav "Breakfast Starters Soup Club Sandwiches Poratta Sandwiches Wrap Sandwiches Burg…" at bounding box center [461, 118] width 299 height 1345
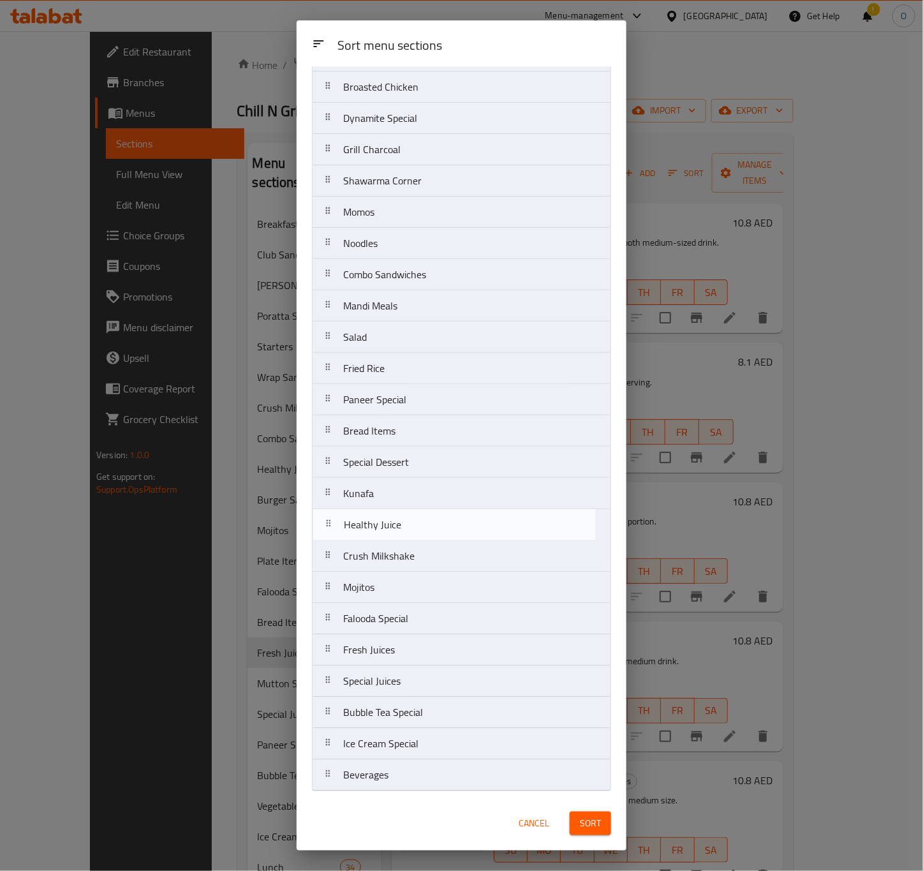
drag, startPoint x: 374, startPoint y: 548, endPoint x: 377, endPoint y: 513, distance: 34.6
click at [377, 513] on nav "Breakfast Starters Soup Club Sandwiches Poratta Sandwiches Wrap Sandwiches Burg…" at bounding box center [461, 118] width 299 height 1345
drag, startPoint x: 368, startPoint y: 597, endPoint x: 365, endPoint y: 557, distance: 39.6
click at [365, 557] on nav "Breakfast Starters Soup Club Sandwiches Poratta Sandwiches Wrap Sandwiches Burg…" at bounding box center [461, 118] width 299 height 1345
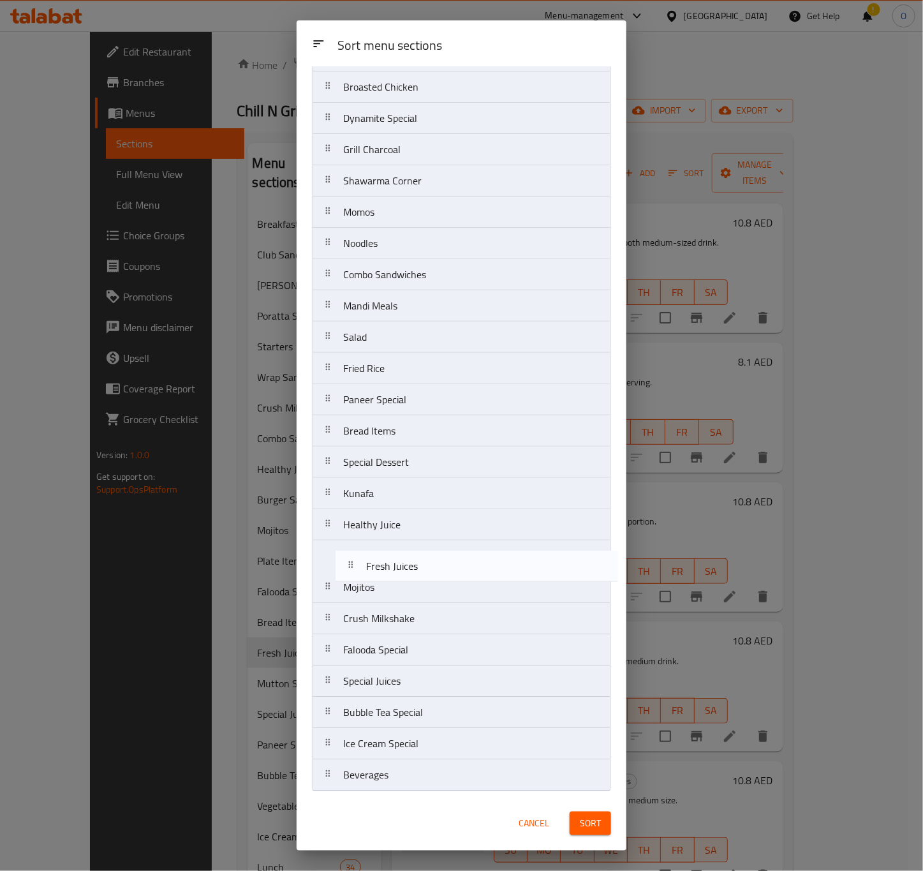
drag, startPoint x: 378, startPoint y: 637, endPoint x: 385, endPoint y: 545, distance: 92.1
click at [385, 545] on nav "Breakfast Starters Soup Club Sandwiches Poratta Sandwiches Wrap Sandwiches Burg…" at bounding box center [461, 118] width 299 height 1345
drag, startPoint x: 381, startPoint y: 683, endPoint x: 387, endPoint y: 578, distance: 104.7
click at [387, 578] on nav "Breakfast Starters Soup Club Sandwiches Poratta Sandwiches Wrap Sandwiches Burg…" at bounding box center [461, 118] width 299 height 1345
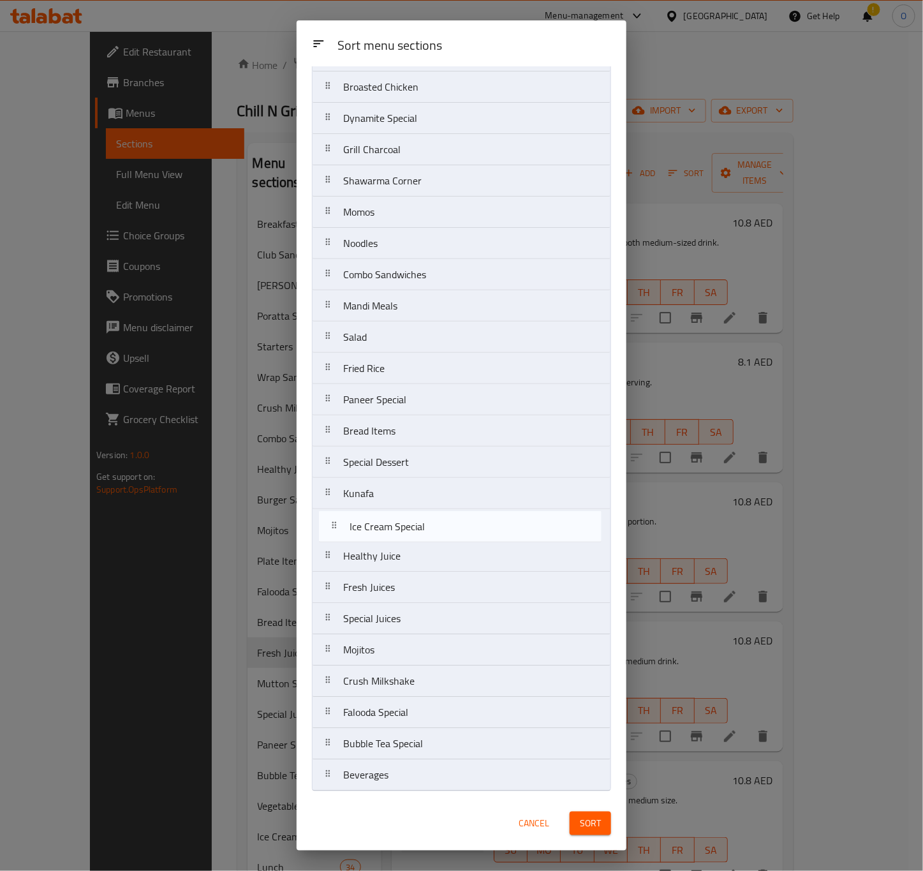
drag, startPoint x: 355, startPoint y: 751, endPoint x: 358, endPoint y: 521, distance: 229.6
click at [358, 521] on nav "Breakfast Starters Soup Club Sandwiches Poratta Sandwiches Wrap Sandwiches Burg…" at bounding box center [461, 118] width 299 height 1345
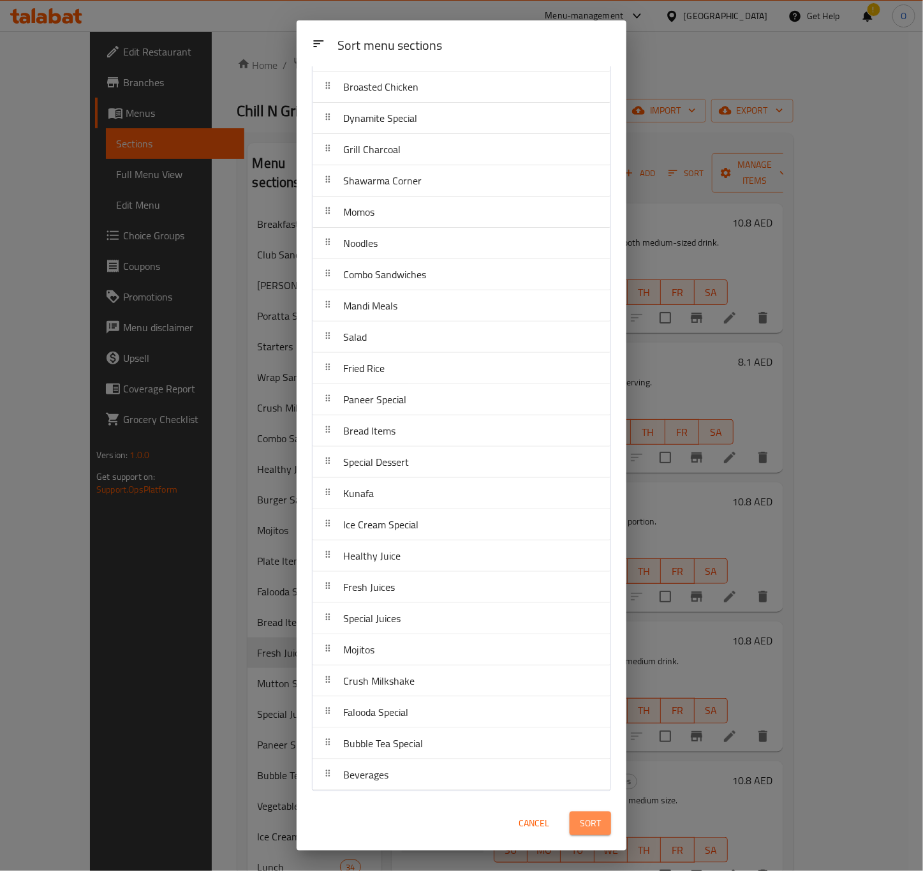
click at [597, 827] on span "Sort" at bounding box center [590, 823] width 21 height 16
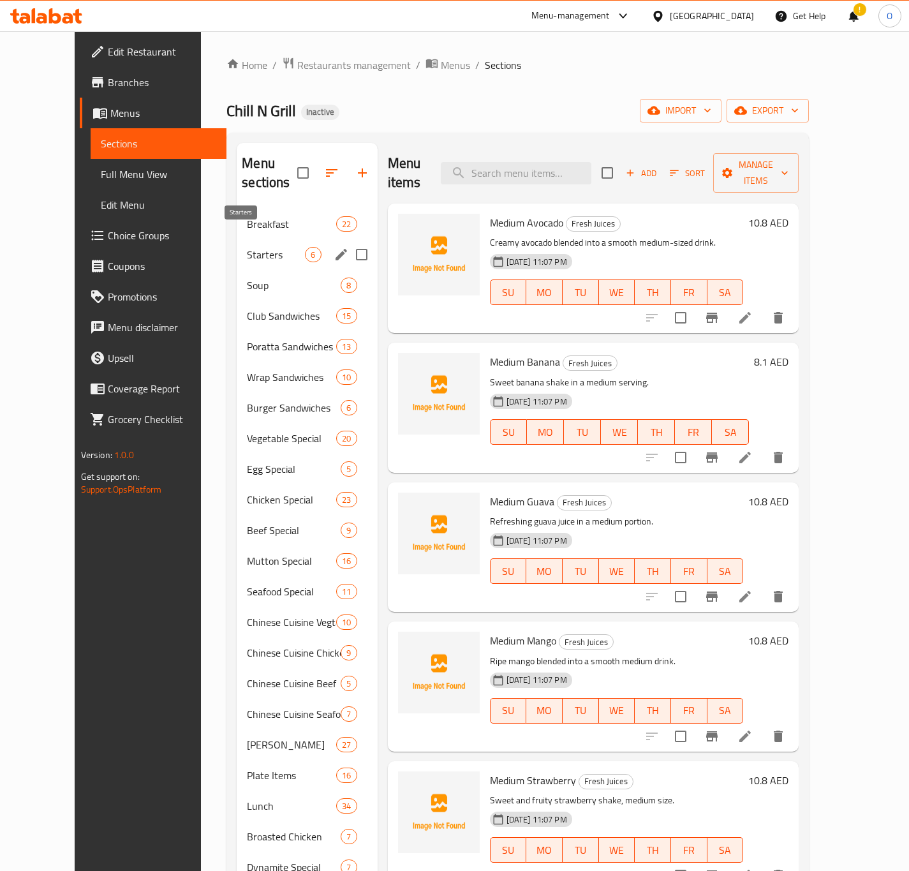
drag, startPoint x: 258, startPoint y: 238, endPoint x: 255, endPoint y: 247, distance: 10.1
click at [258, 247] on span "Starters" at bounding box center [276, 254] width 58 height 15
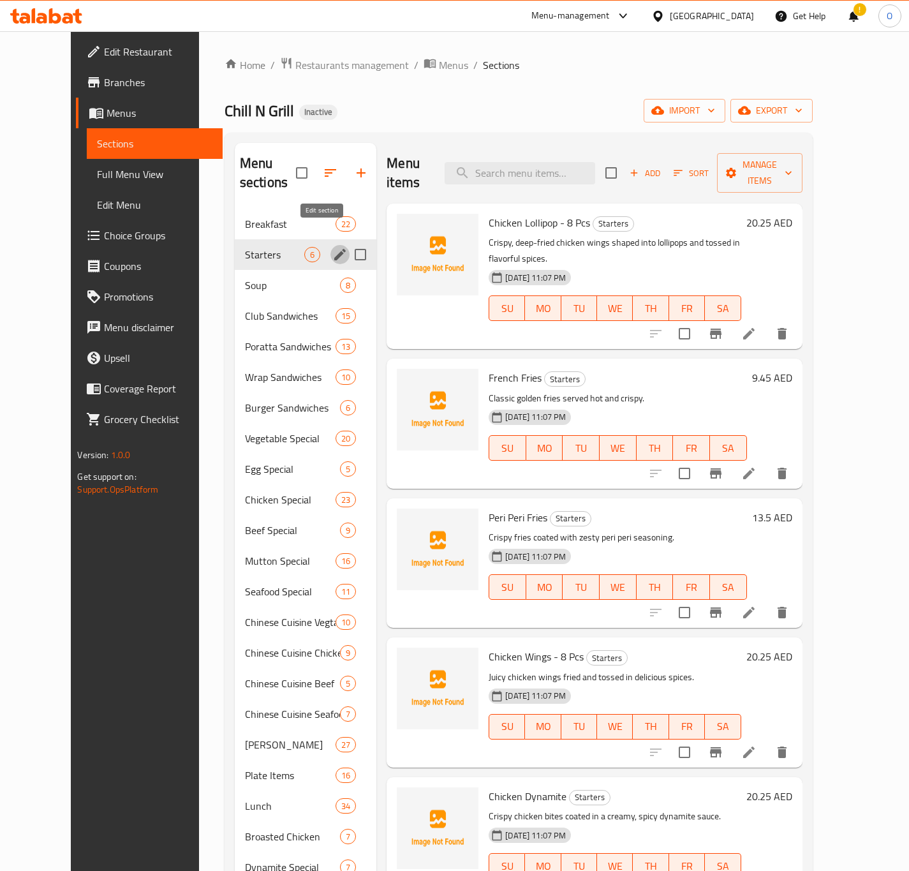
click at [332, 247] on icon "edit" at bounding box center [339, 254] width 15 height 15
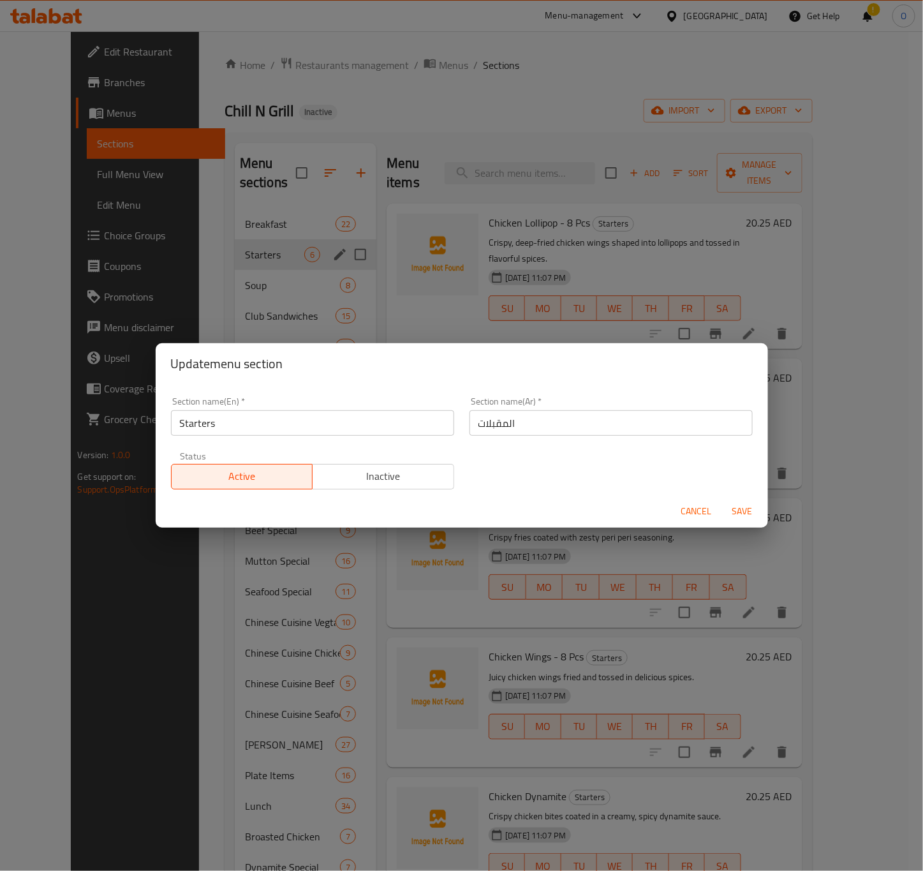
click at [677, 499] on button "Cancel" at bounding box center [696, 511] width 41 height 24
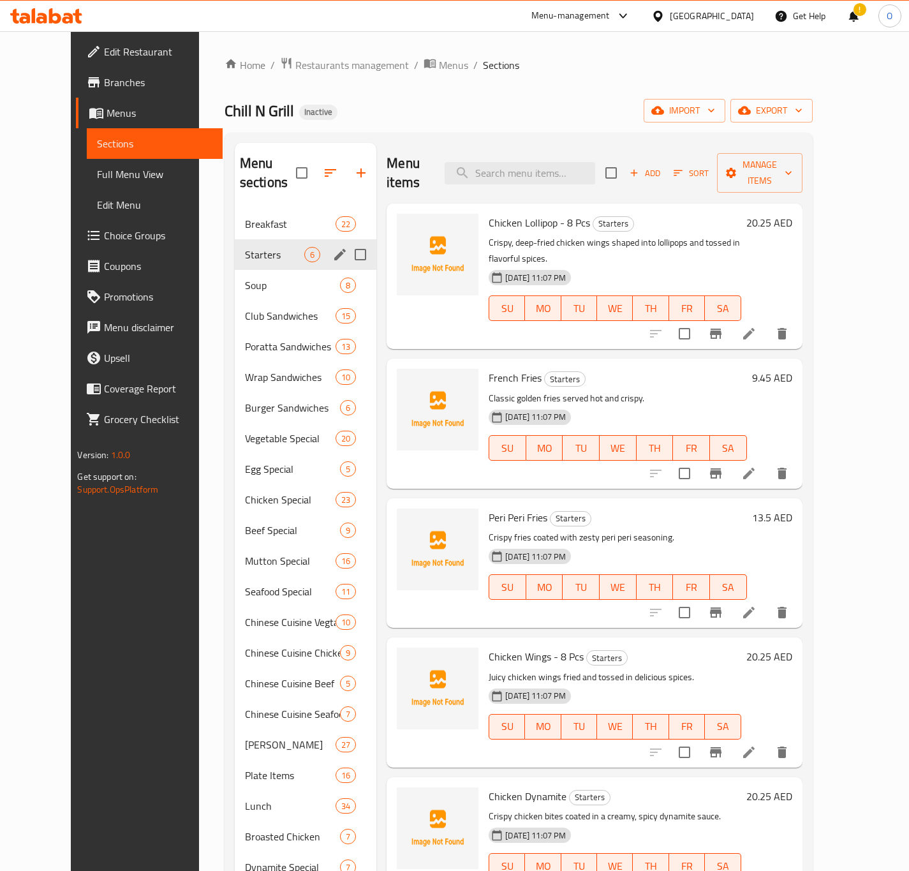
drag, startPoint x: 811, startPoint y: 307, endPoint x: 817, endPoint y: 302, distance: 7.3
drag, startPoint x: 829, startPoint y: 577, endPoint x: 816, endPoint y: 578, distance: 13.5
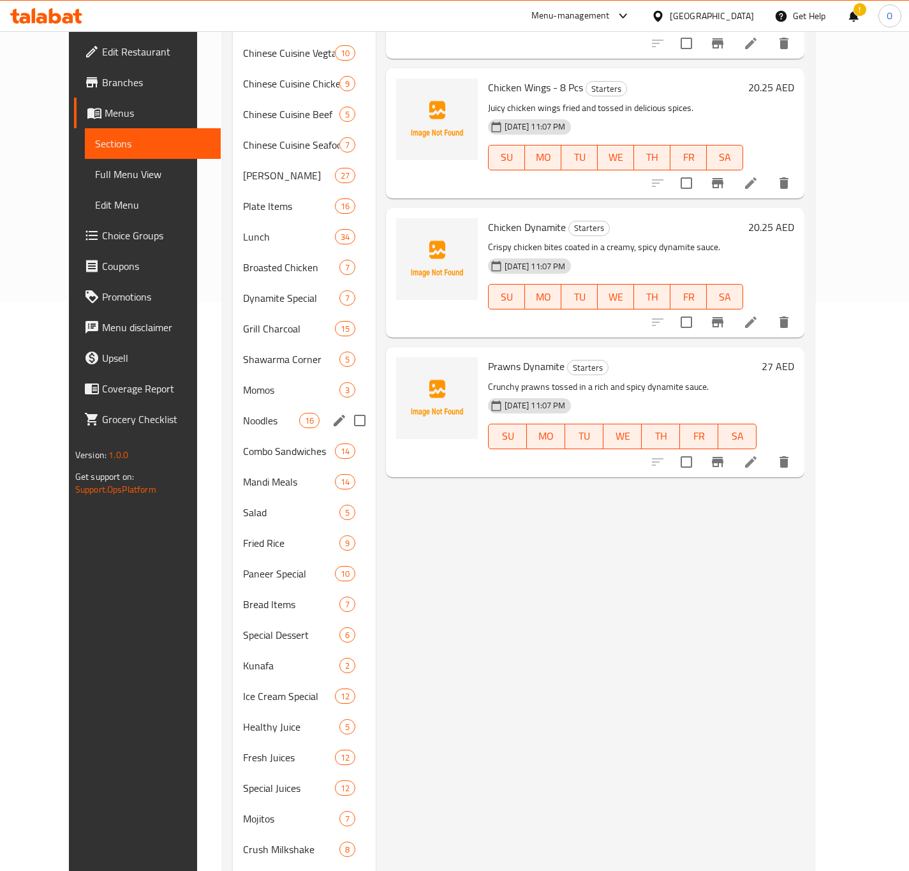
scroll to position [675, 0]
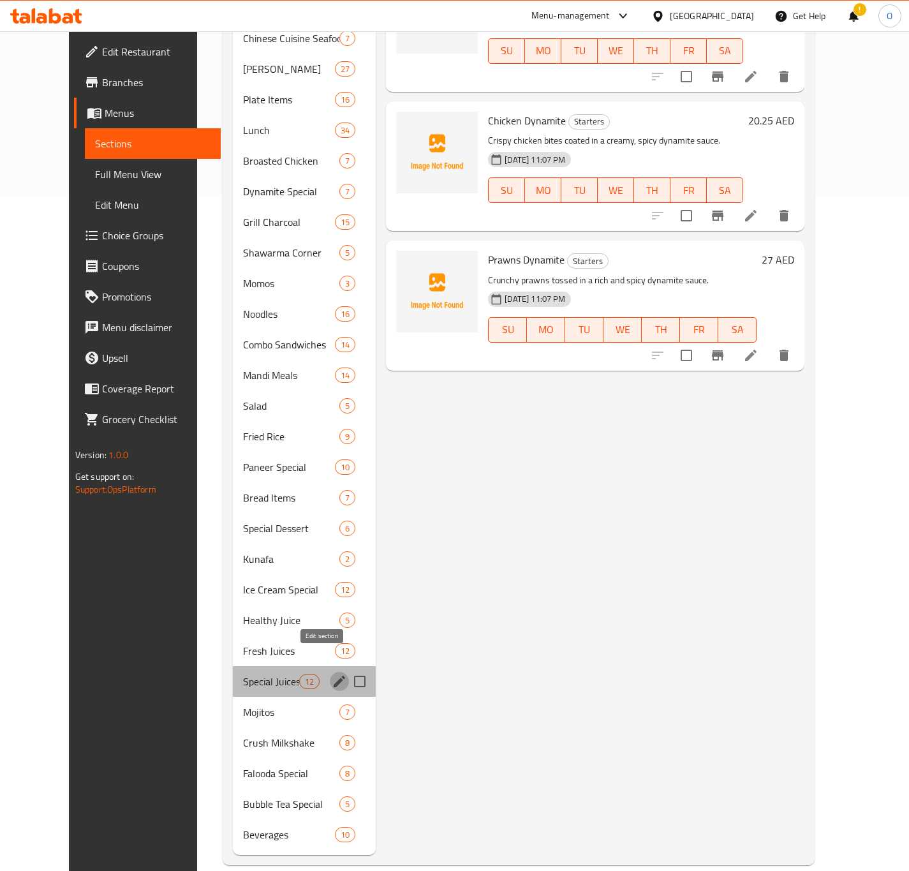
click at [332, 673] on icon "edit" at bounding box center [339, 680] width 15 height 15
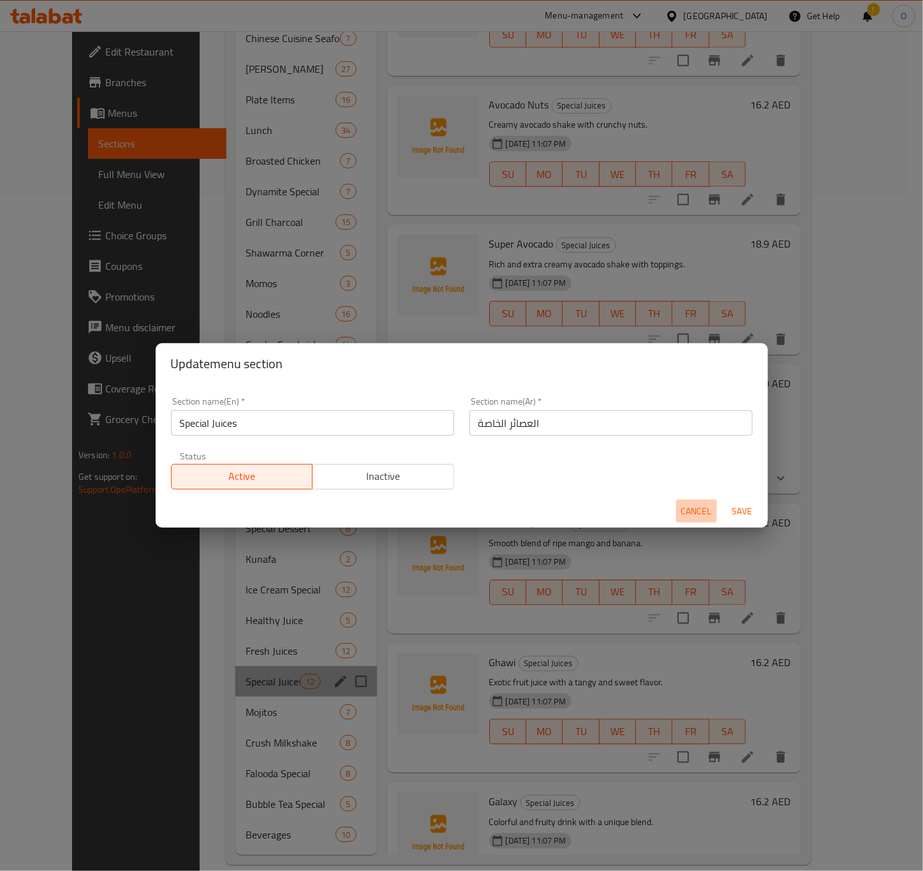
click at [687, 506] on span "Cancel" at bounding box center [696, 511] width 31 height 16
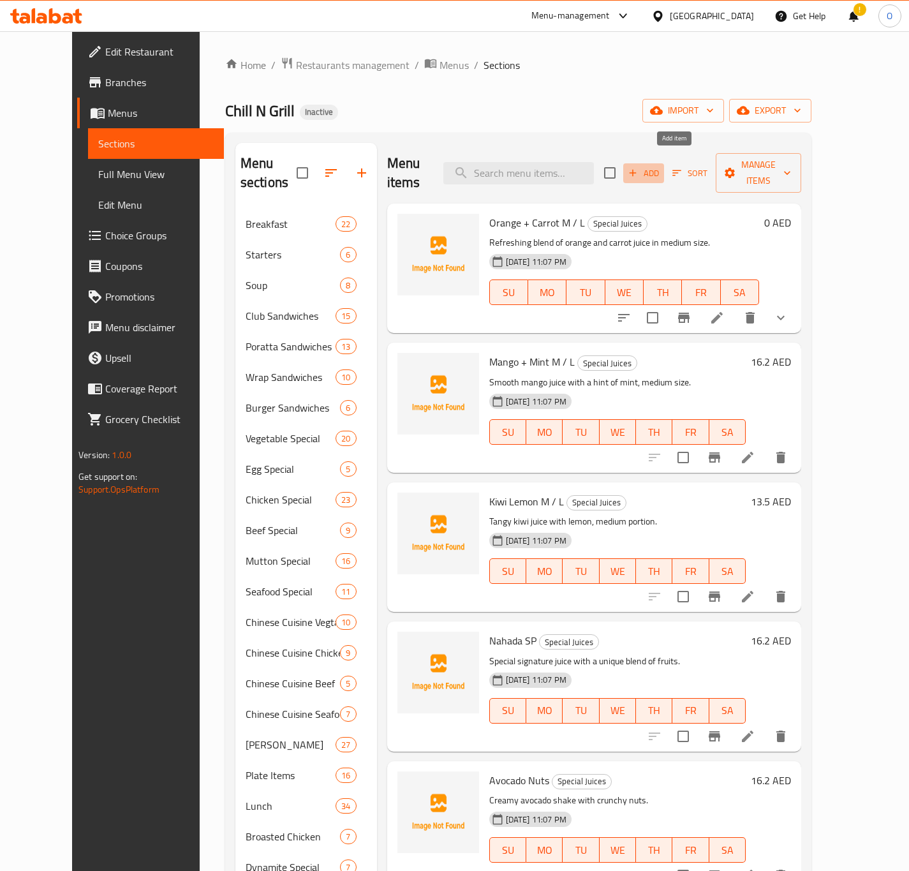
click at [638, 167] on icon "button" at bounding box center [632, 172] width 11 height 11
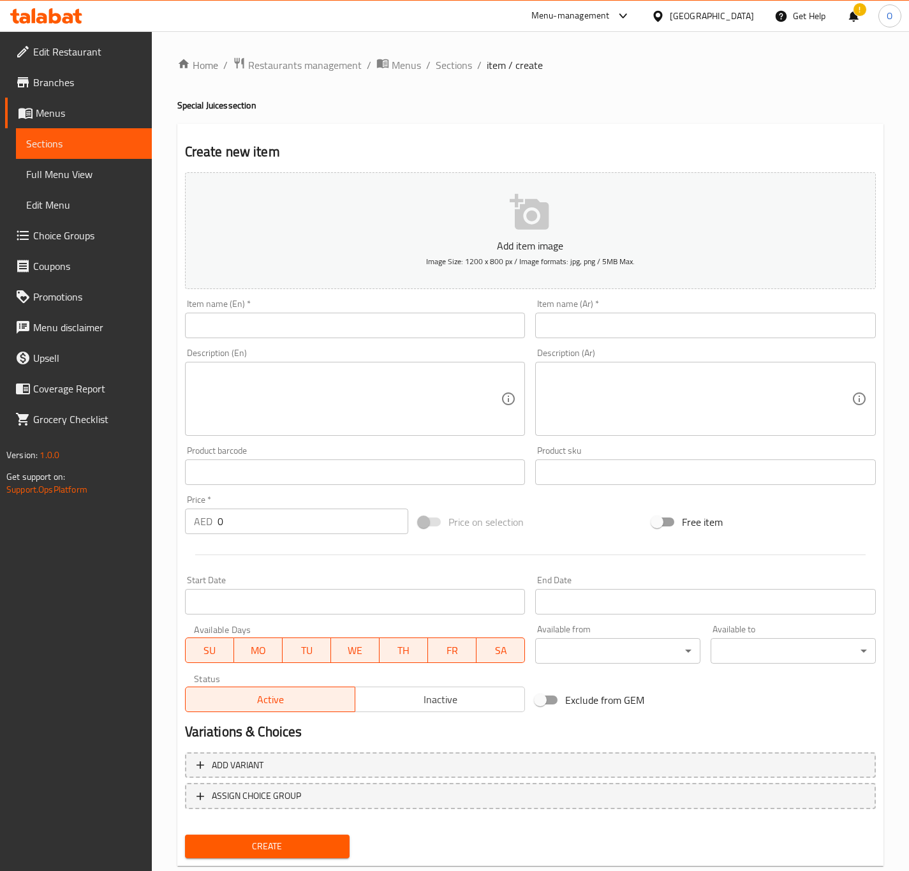
click at [314, 333] on input "text" at bounding box center [355, 325] width 341 height 26
type input "Large Abood"
type input "عبود كبير"
type input "16.2"
click at [185, 834] on button "Create" at bounding box center [267, 846] width 165 height 24
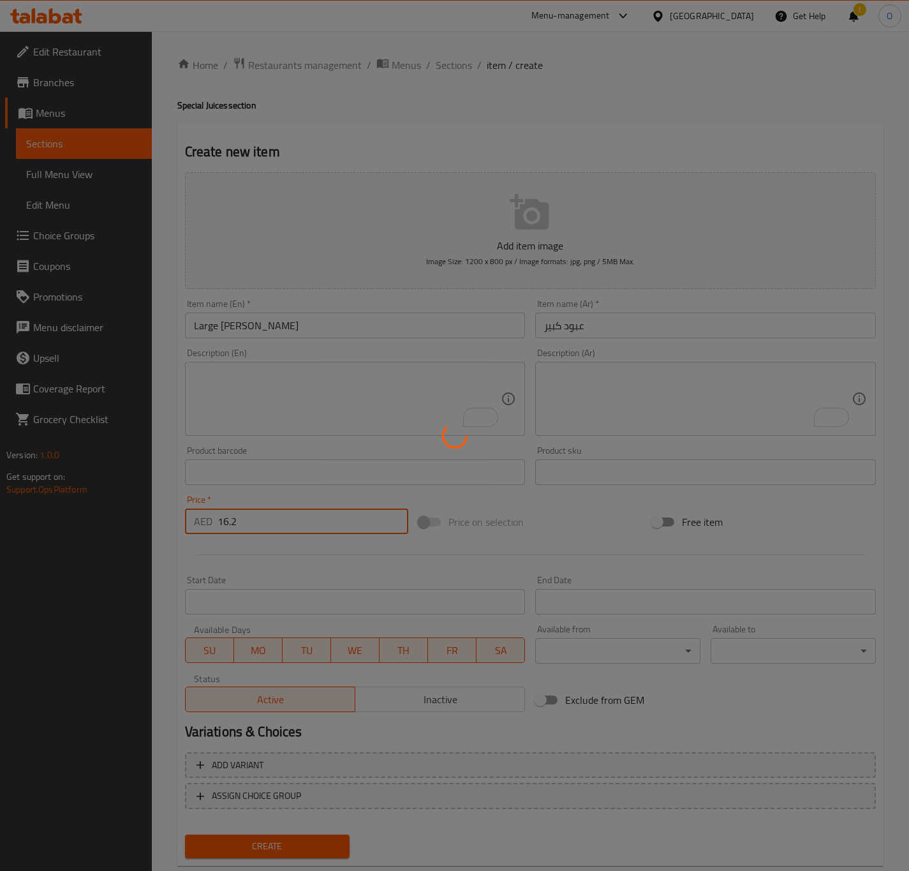
type input "0"
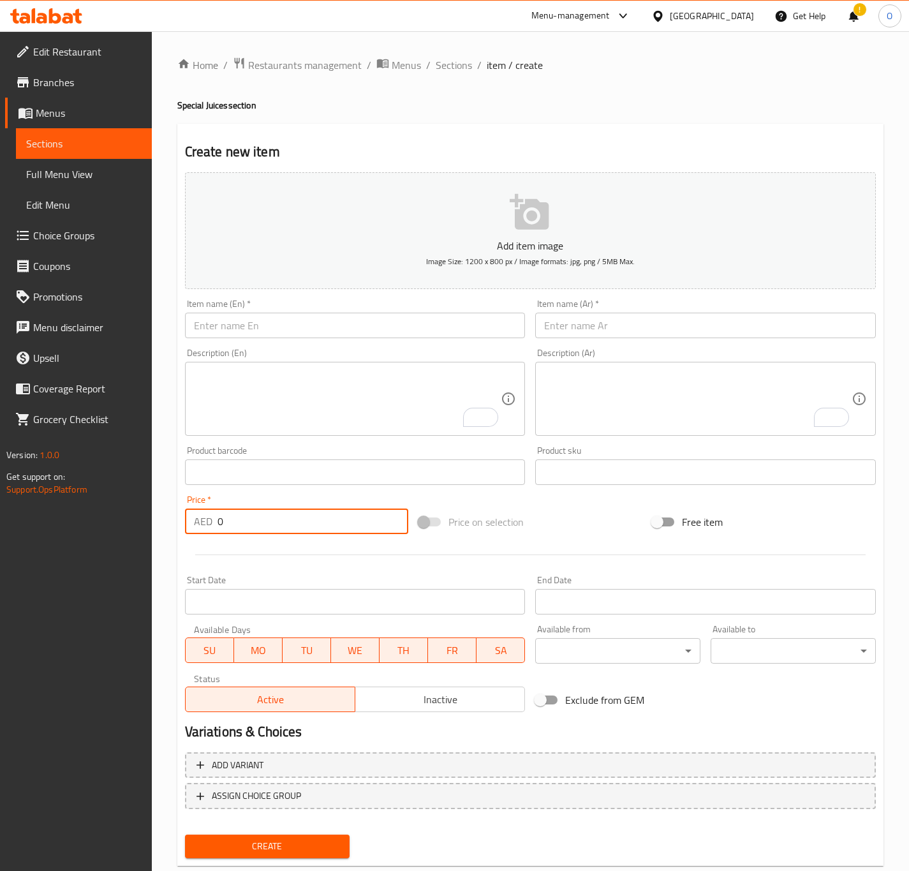
click at [209, 321] on input "text" at bounding box center [355, 325] width 341 height 26
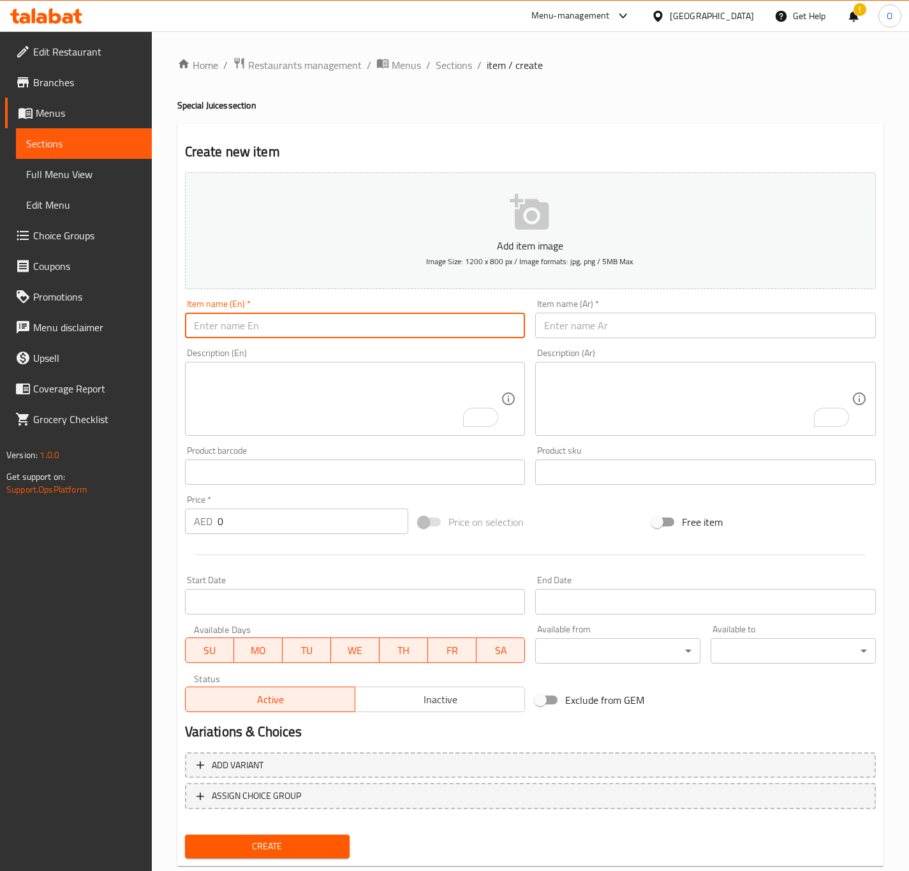
paste input "Orange And Carrot M / L"
drag, startPoint x: 268, startPoint y: 323, endPoint x: 438, endPoint y: 341, distance: 170.6
click at [438, 341] on div "Item name (En)   * Orange And Carrot M / L Item name (En) *" at bounding box center [355, 318] width 351 height 49
click at [201, 327] on input "Orange And Carrot" at bounding box center [355, 325] width 341 height 26
type input "Large Orange And Carrot"
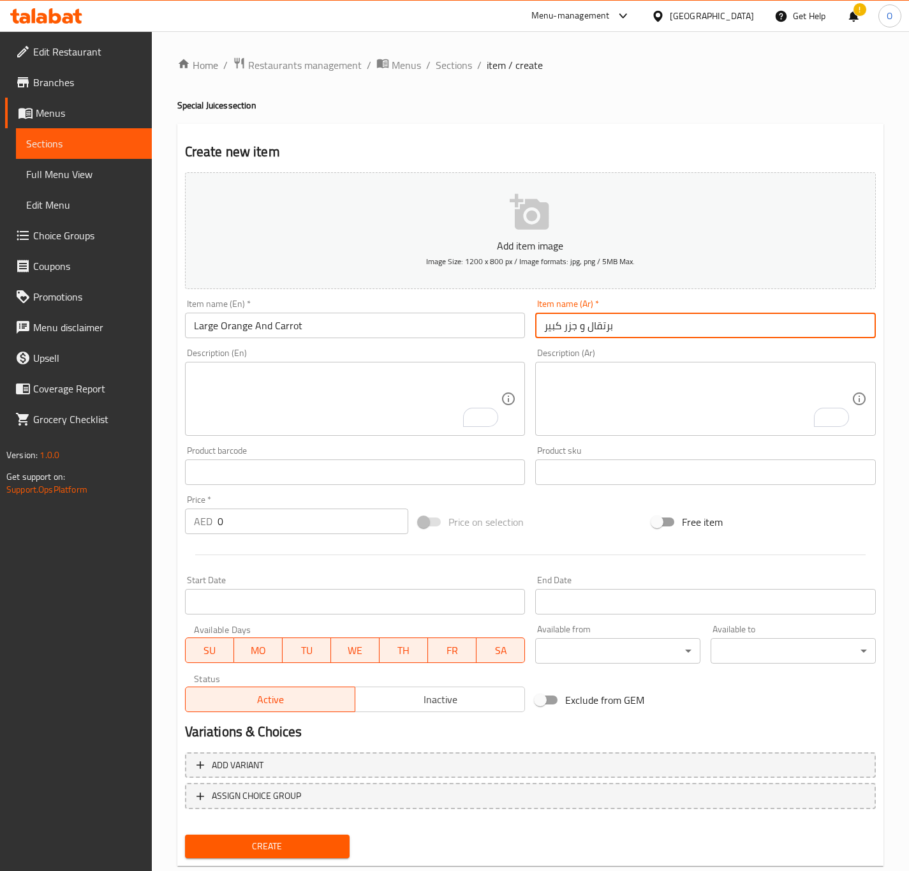
type input "برتقال و جزر كبير"
click at [220, 531] on input "0" at bounding box center [312, 521] width 191 height 26
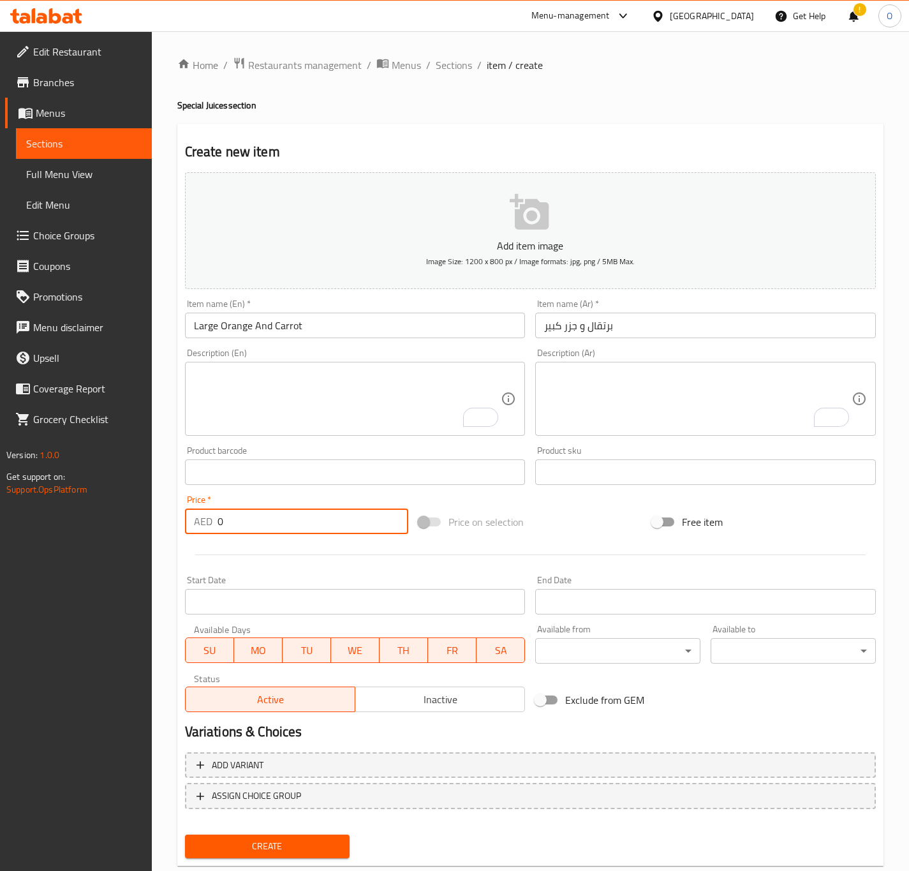
click at [220, 531] on input "0" at bounding box center [312, 521] width 191 height 26
type input "16.2"
click at [185, 834] on button "Create" at bounding box center [267, 846] width 165 height 24
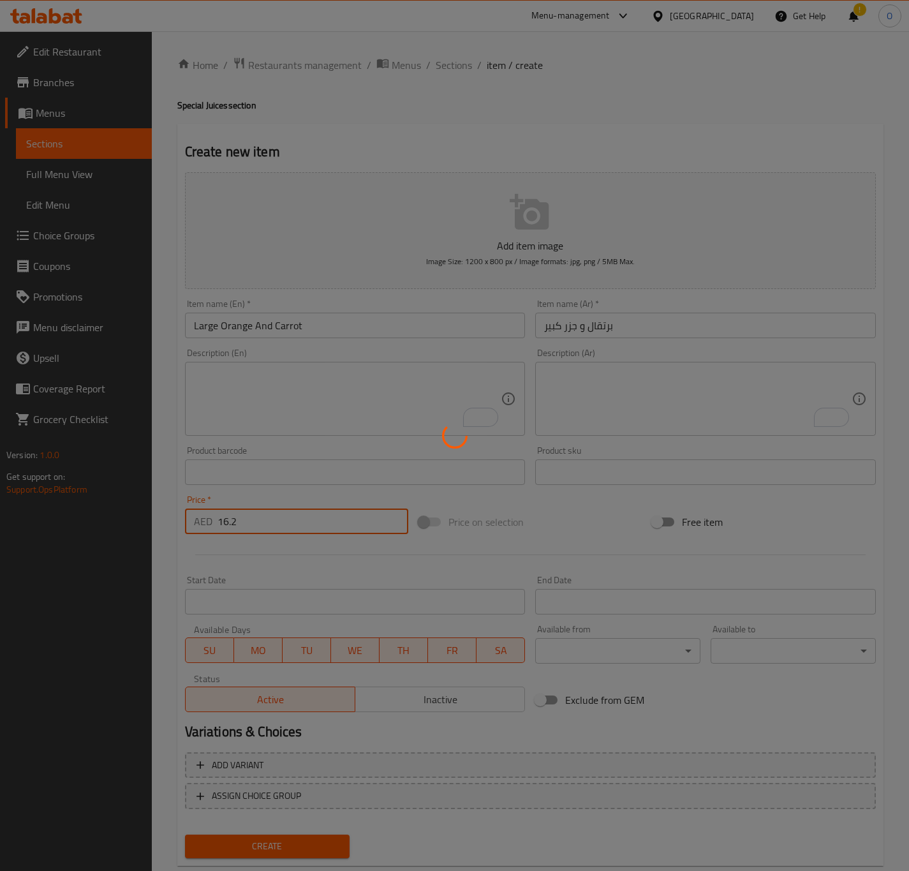
type input "0"
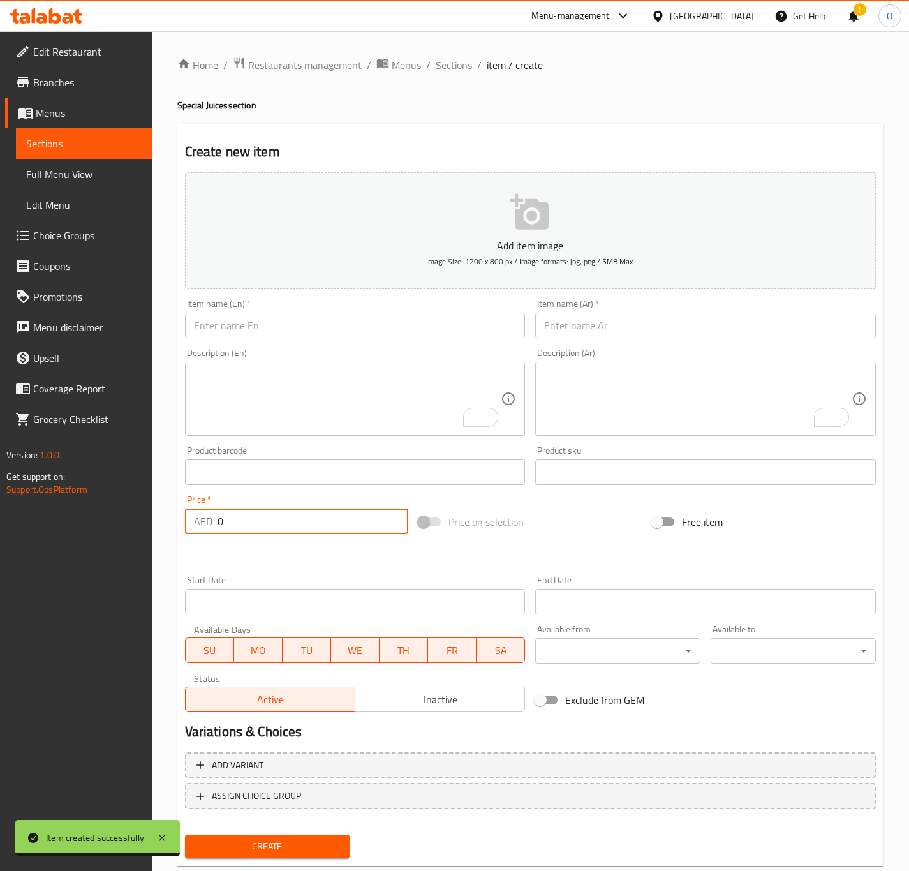
click at [452, 57] on span "Sections" at bounding box center [454, 64] width 36 height 15
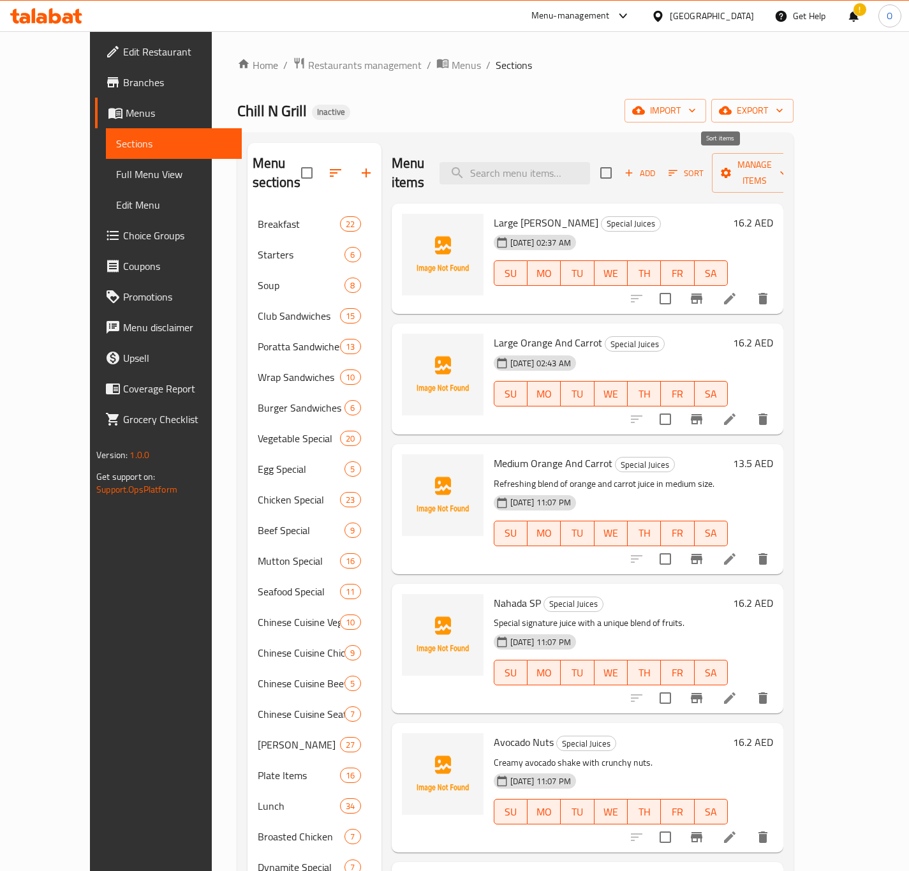
click at [703, 169] on span "Sort" at bounding box center [685, 173] width 35 height 15
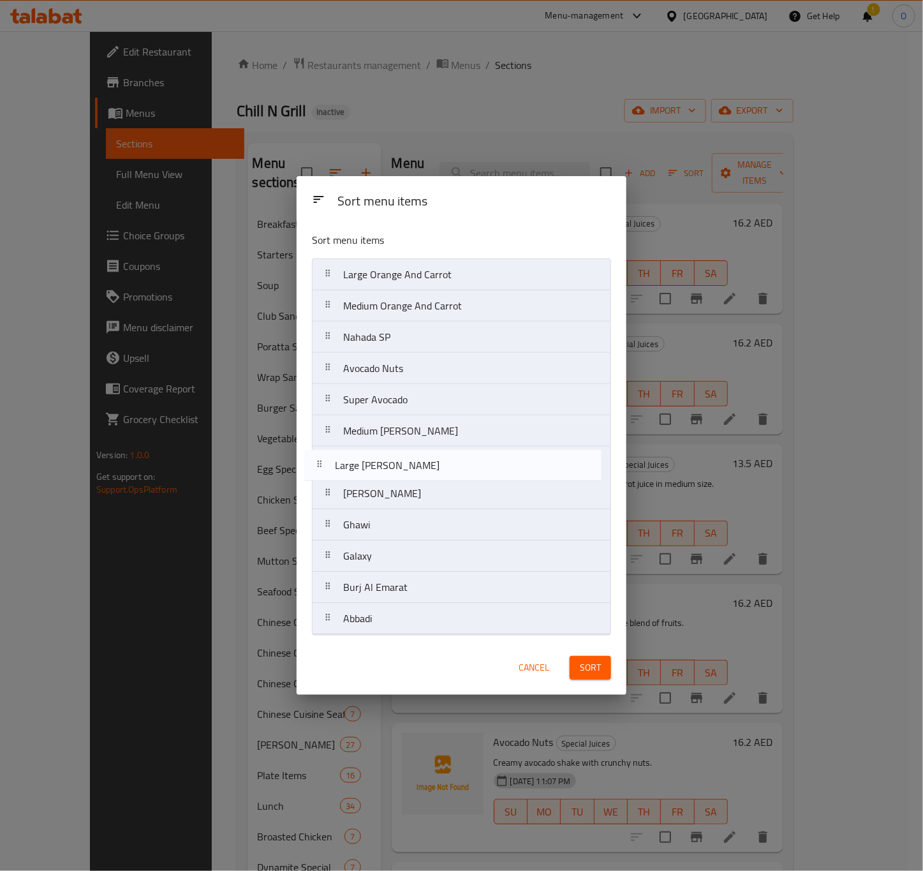
drag, startPoint x: 442, startPoint y: 272, endPoint x: 433, endPoint y: 467, distance: 196.0
click at [433, 467] on nav "Large Abood Large Orange And Carrot Medium Orange And Carrot Nahada SP Avocado …" at bounding box center [461, 446] width 299 height 376
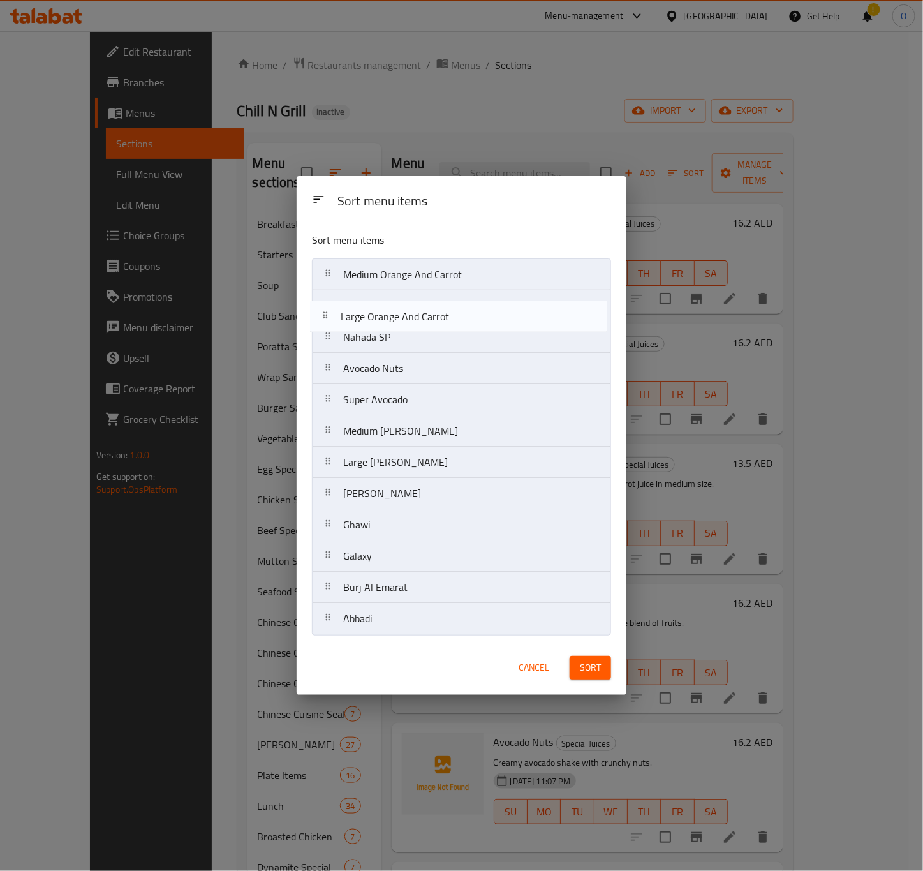
drag, startPoint x: 473, startPoint y: 282, endPoint x: 469, endPoint y: 329, distance: 47.3
click at [469, 329] on nav "Large Orange And Carrot Medium Orange And Carrot Nahada SP Avocado Nuts Super A…" at bounding box center [461, 446] width 299 height 376
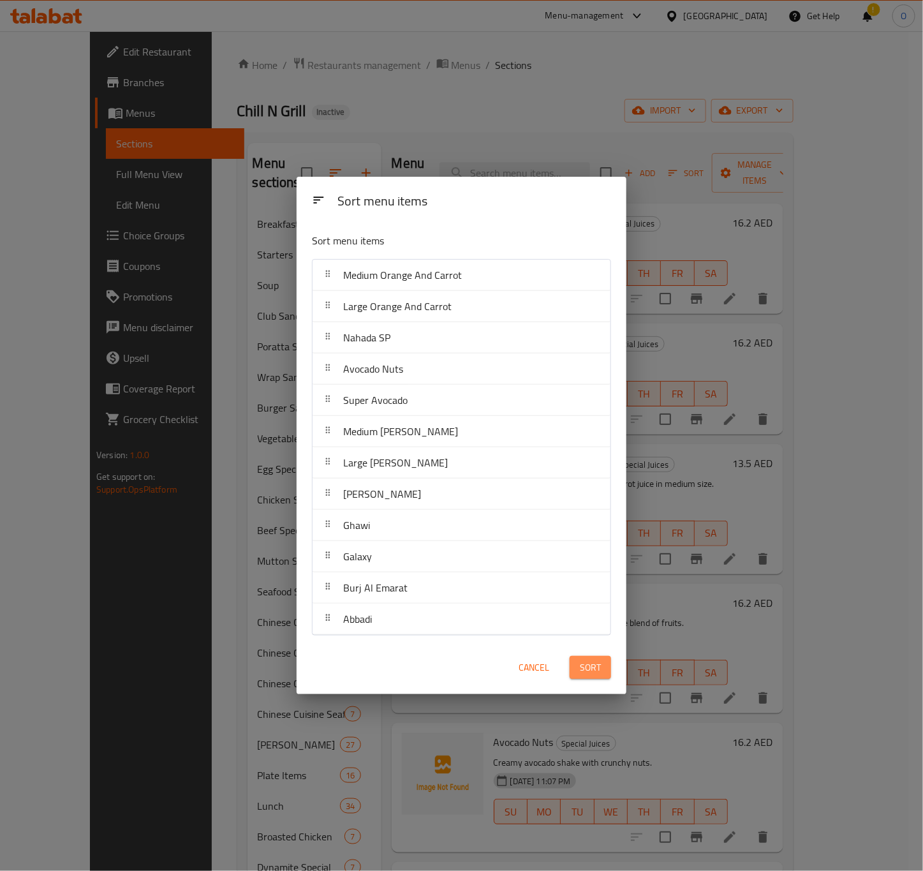
click at [584, 670] on span "Sort" at bounding box center [590, 667] width 21 height 16
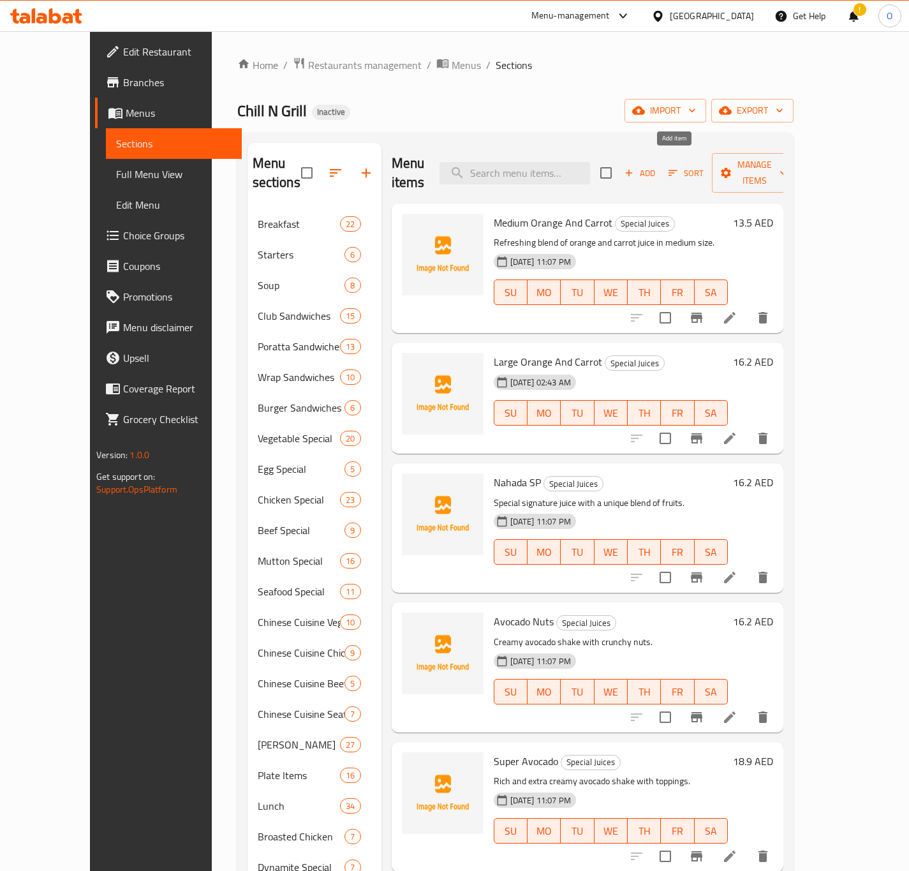
click at [657, 171] on span "Add" at bounding box center [639, 173] width 34 height 15
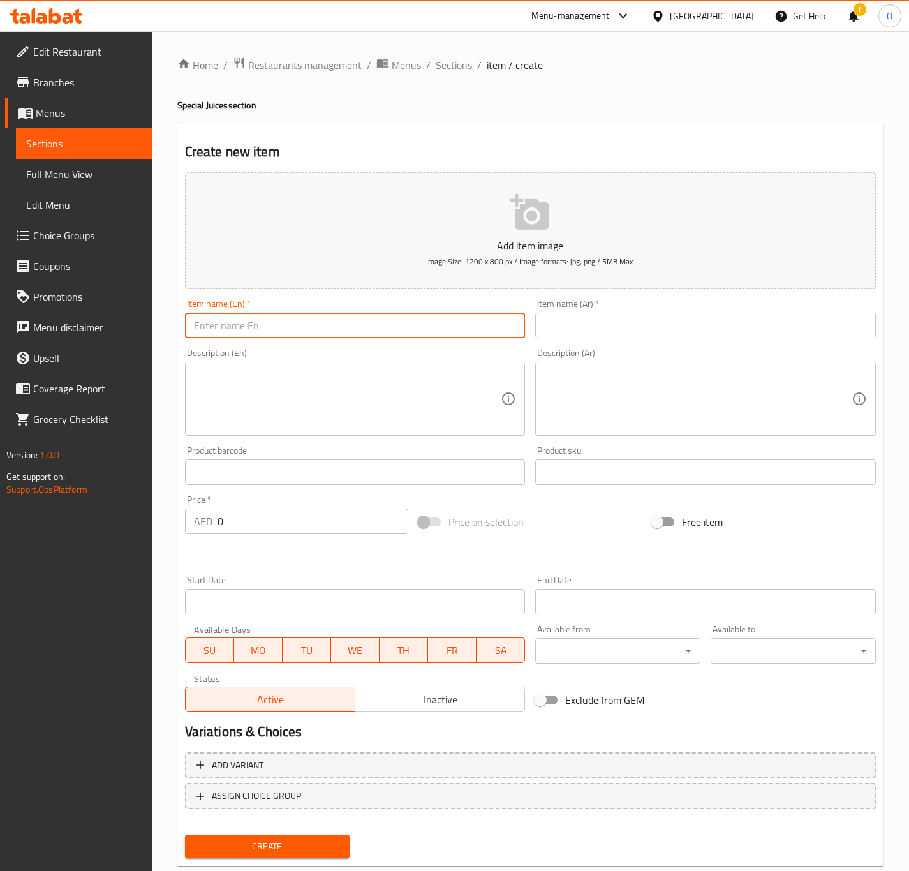
click at [220, 331] on input "text" at bounding box center [355, 325] width 341 height 26
type input "50x50"
click at [253, 335] on input "50x50" at bounding box center [355, 325] width 341 height 26
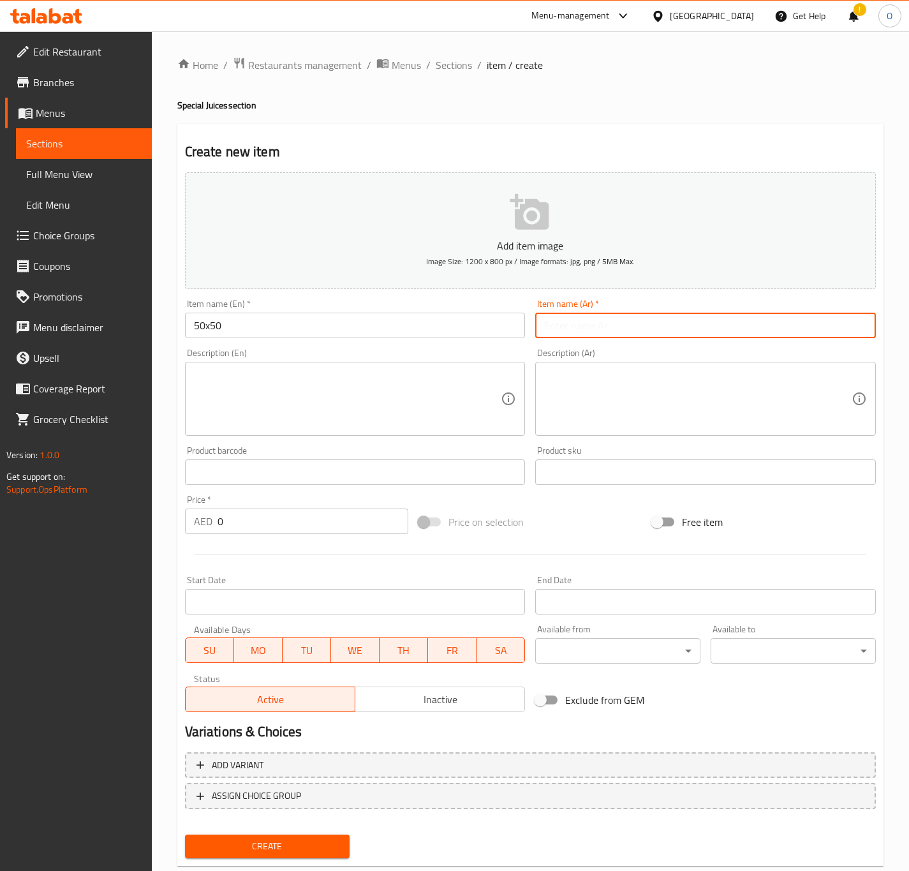
drag, startPoint x: 634, startPoint y: 335, endPoint x: 629, endPoint y: 318, distance: 17.8
click at [633, 333] on input "text" at bounding box center [705, 325] width 341 height 26
paste input "50 × 50"
type input "50 × 50"
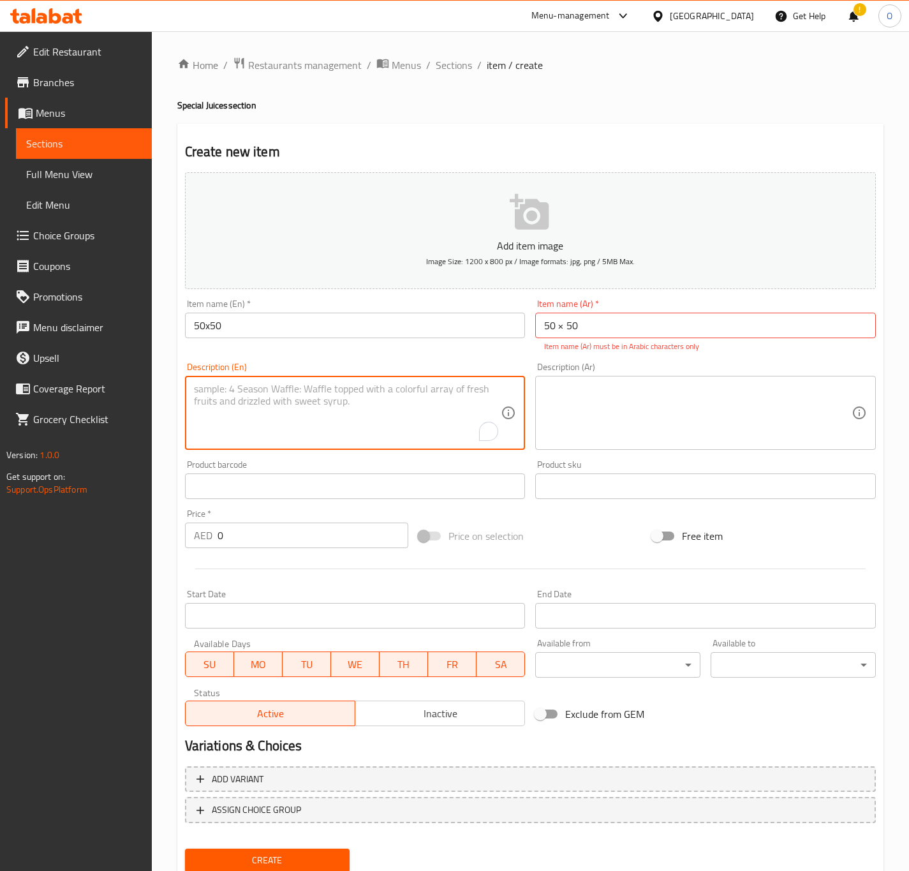
click at [310, 427] on textarea "To enrich screen reader interactions, please activate Accessibility in Grammarl…" at bounding box center [347, 413] width 307 height 61
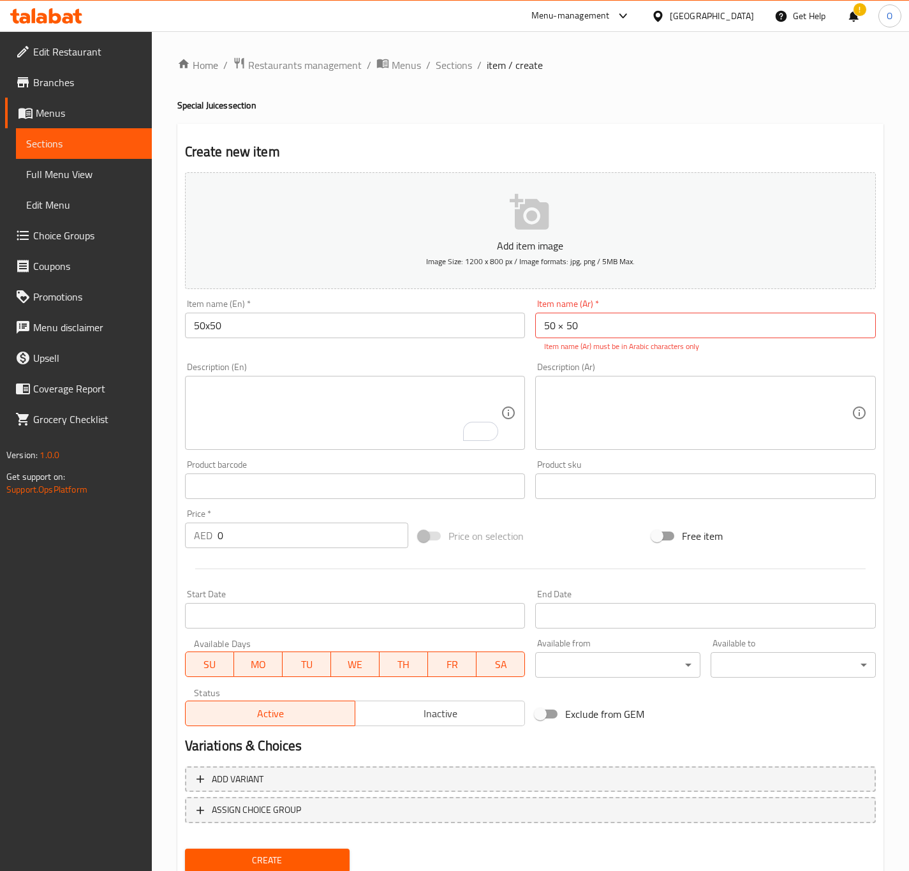
click at [304, 412] on textarea "To enrich screen reader interactions, please activate Accessibility in Grammarl…" at bounding box center [347, 413] width 307 height 61
paste textarea "Mixed fruit juice with a perfect balance of flavors."
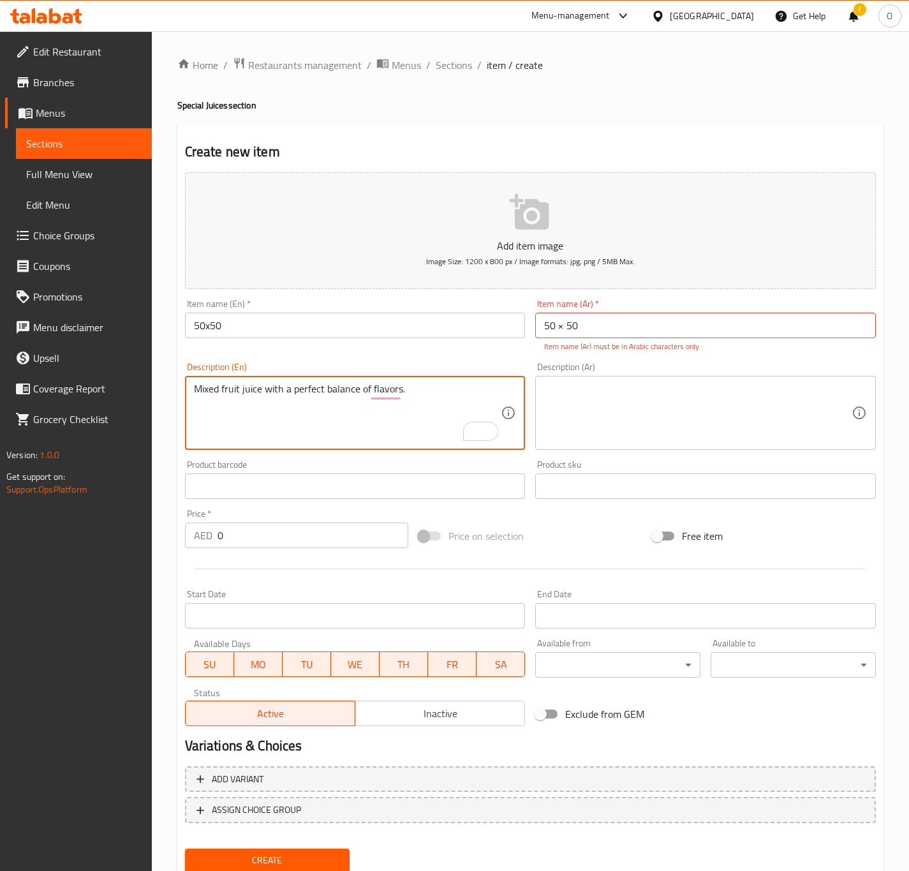
type textarea "Mixed fruit juice with a perfect balance of flavors."
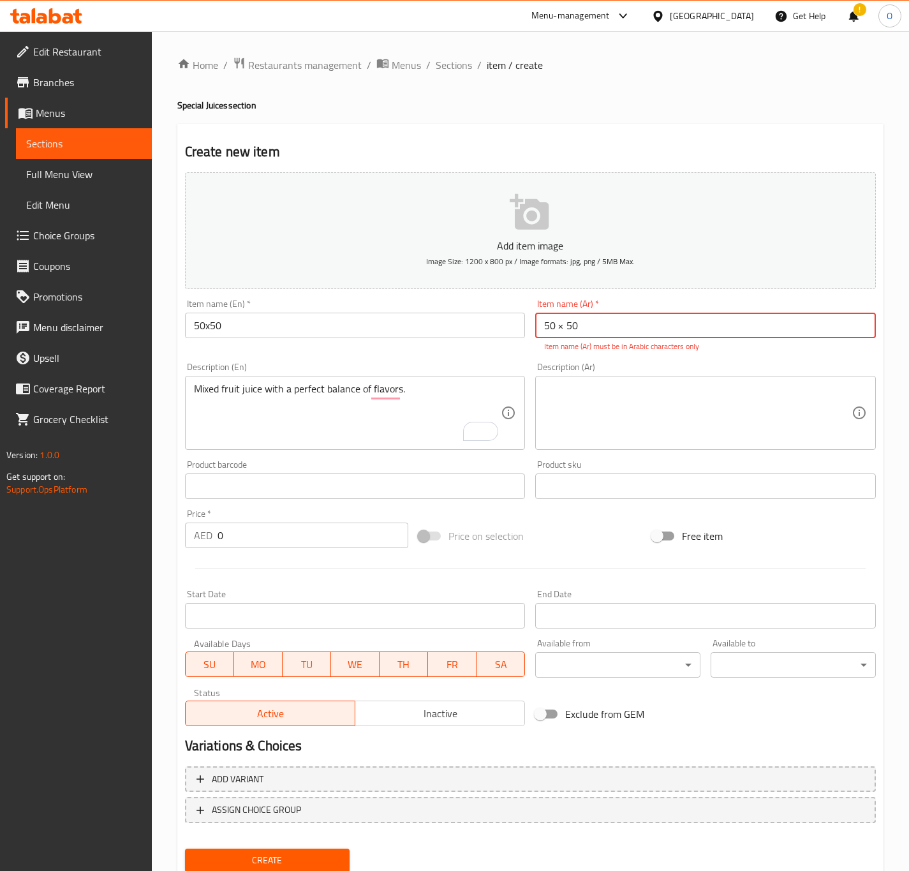
click at [647, 335] on input "50 × 50" at bounding box center [705, 325] width 341 height 26
click at [482, 348] on div "Item name (En)   * 50x50 Item name (En) *" at bounding box center [355, 325] width 351 height 63
click at [445, 291] on div "Add item image Image Size: 1200 x 800 px / Image formats: jpg, png / 5MB Max." at bounding box center [530, 230] width 701 height 127
click at [427, 311] on div "Item name (En)   * 50x50 Item name (En) *" at bounding box center [355, 318] width 341 height 39
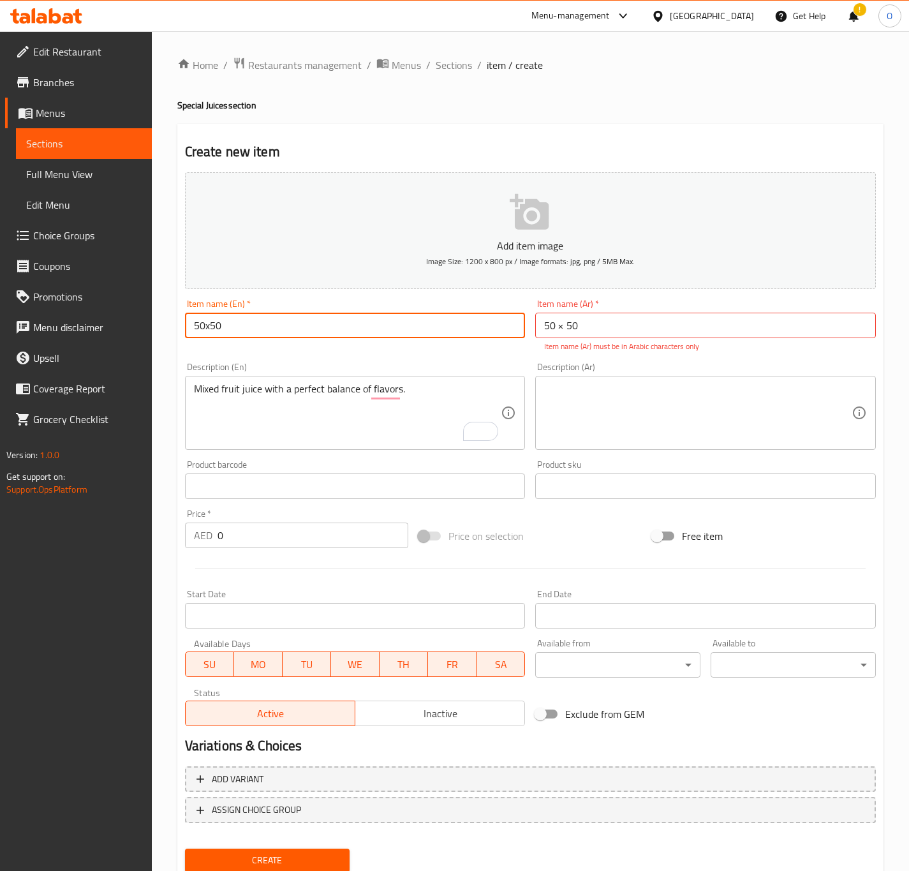
click at [427, 318] on input "50x50" at bounding box center [355, 325] width 341 height 26
drag, startPoint x: 203, startPoint y: 334, endPoint x: 210, endPoint y: 332, distance: 7.9
click at [210, 332] on input "50x50" at bounding box center [355, 325] width 341 height 26
click at [230, 337] on input "50x50" at bounding box center [355, 325] width 341 height 26
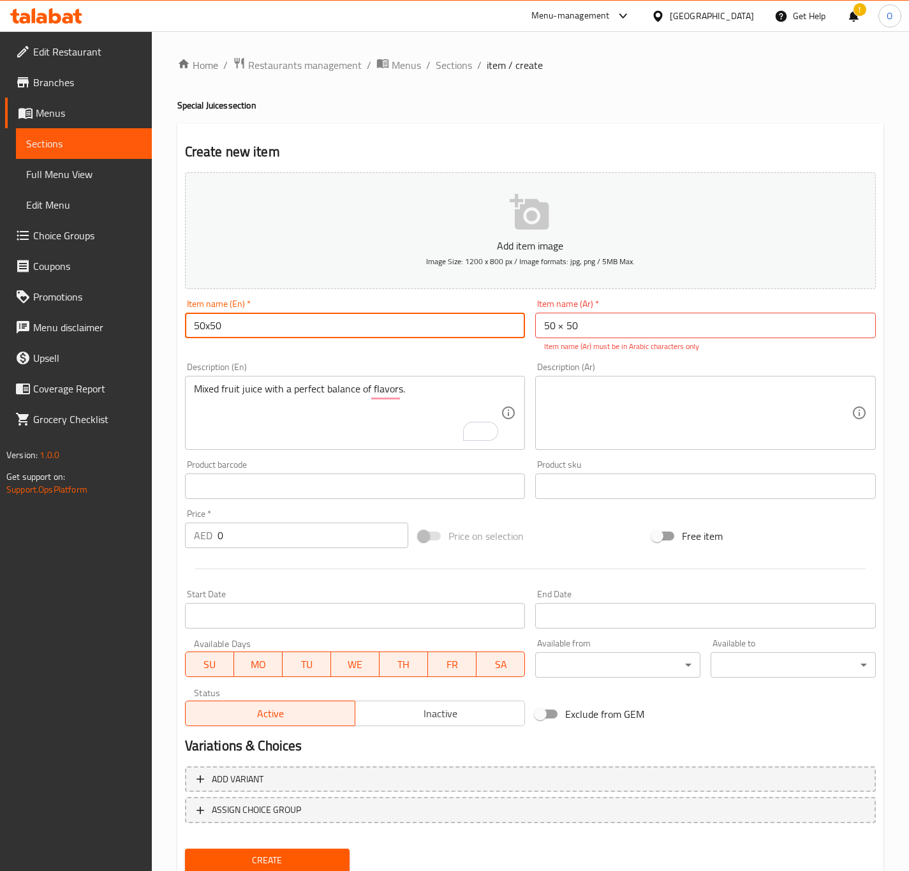
click at [230, 337] on input "50x50" at bounding box center [355, 325] width 341 height 26
drag, startPoint x: 205, startPoint y: 332, endPoint x: 213, endPoint y: 325, distance: 10.5
click at [213, 325] on input "50x50" at bounding box center [355, 325] width 341 height 26
click at [213, 330] on input "50x50" at bounding box center [355, 325] width 341 height 26
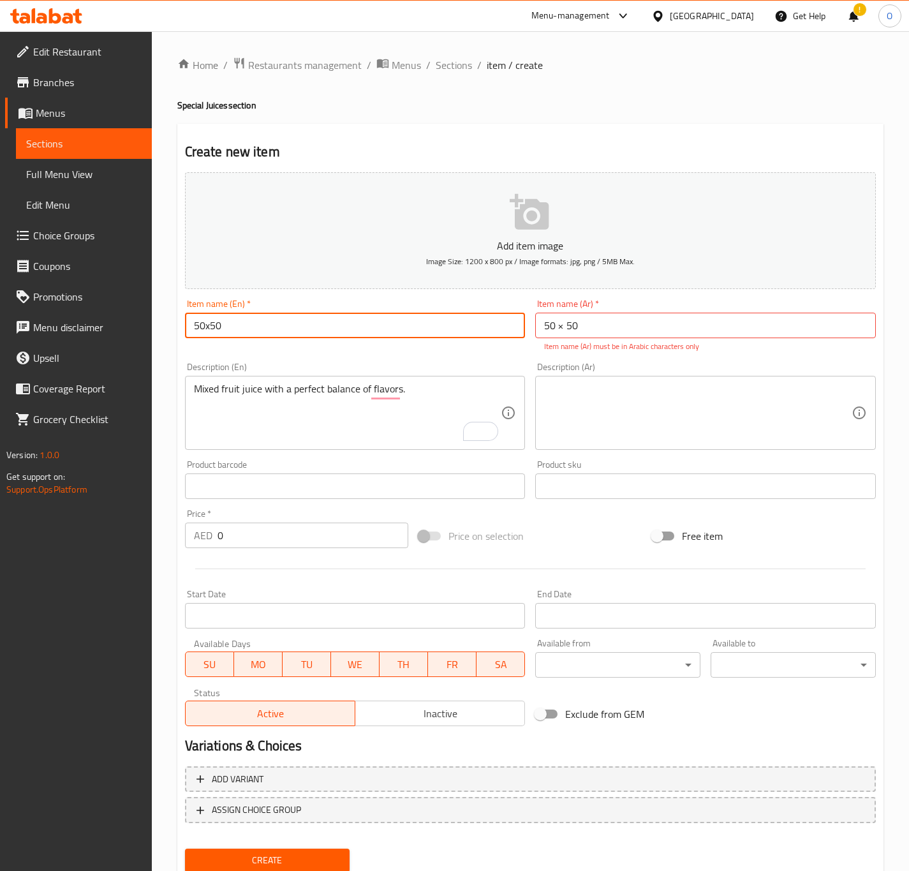
click at [209, 331] on input "50x50" at bounding box center [355, 325] width 341 height 26
click at [209, 331] on input "50X50" at bounding box center [355, 325] width 341 height 26
type input "50X50"
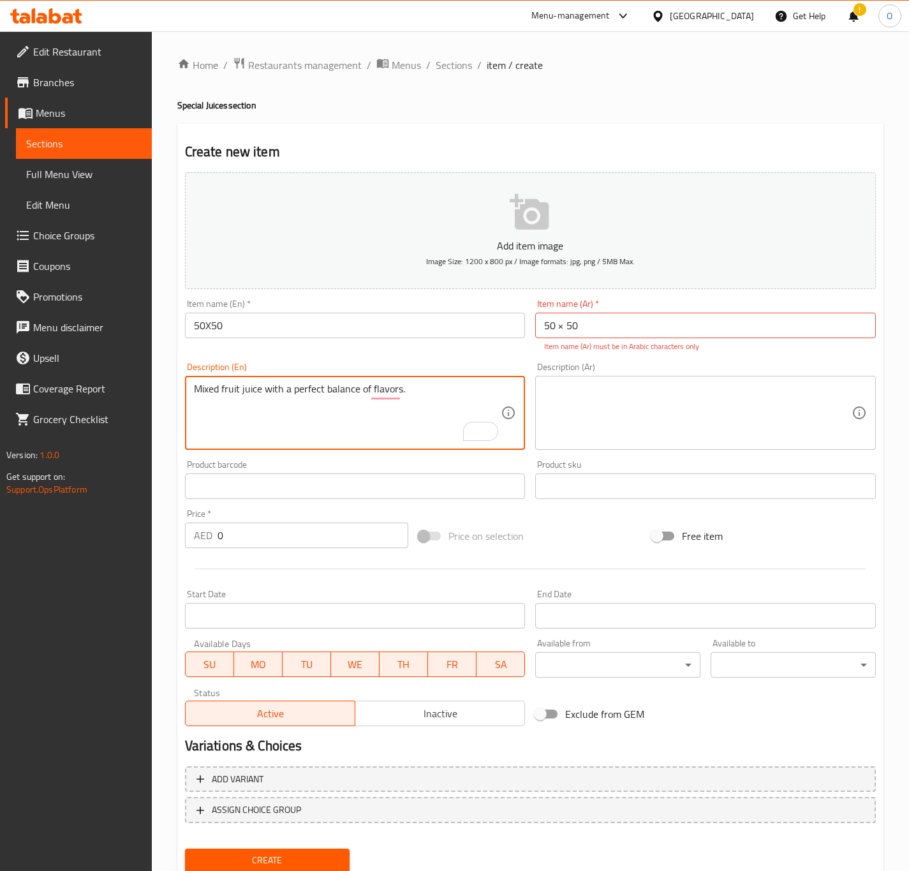
click at [364, 406] on textarea "Mixed fruit juice with a perfect balance of flavors." at bounding box center [347, 413] width 307 height 61
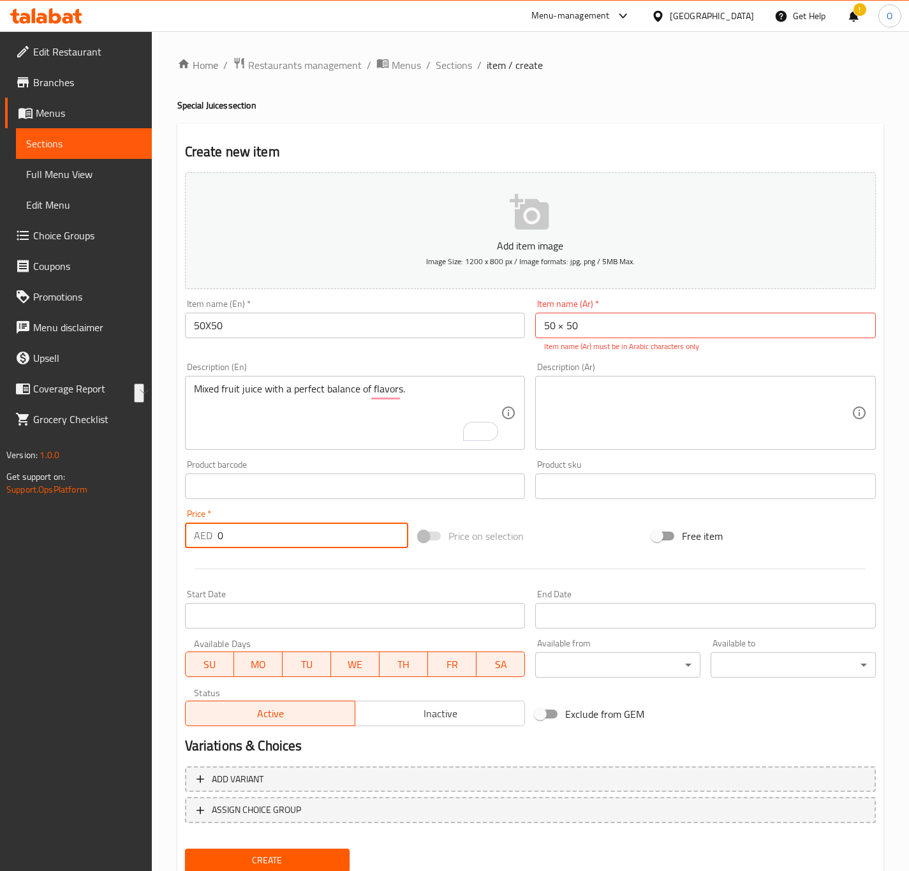
click at [261, 546] on input "0" at bounding box center [312, 535] width 191 height 26
paste input "16.2"
type input "16.2"
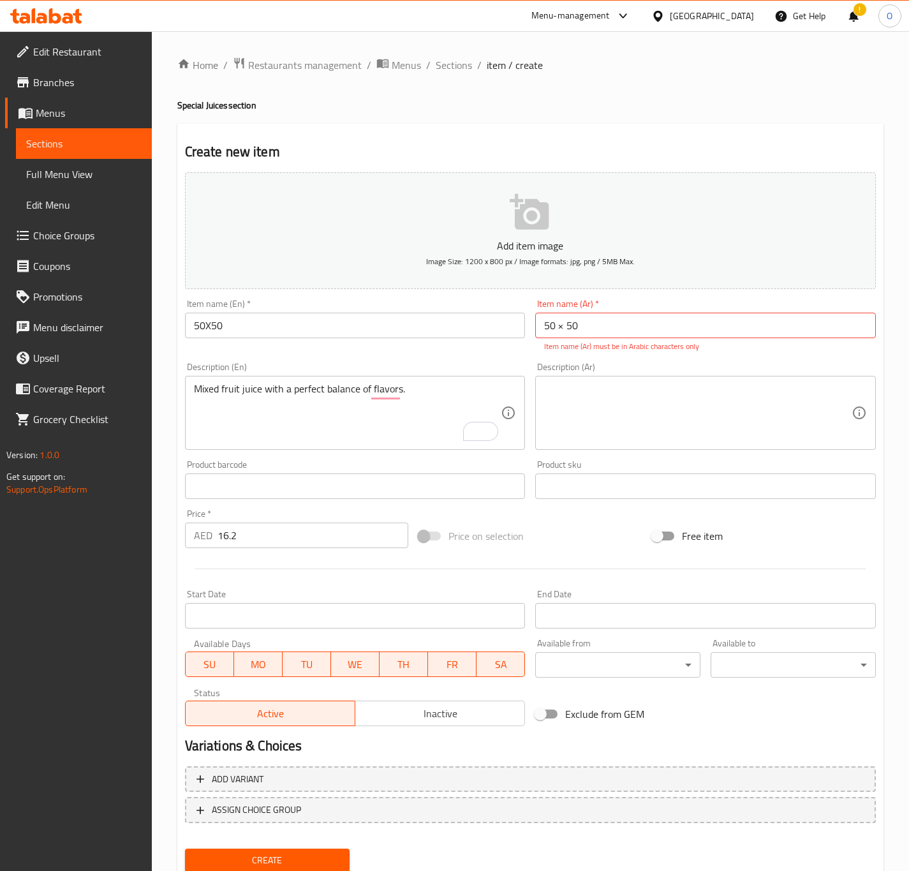
click at [643, 459] on div "Product sku Product sku" at bounding box center [705, 479] width 351 height 49
click at [620, 429] on textarea at bounding box center [697, 413] width 307 height 61
paste textarea "عصير فواكه مشكل مع توازن مثالي بين النكهات."
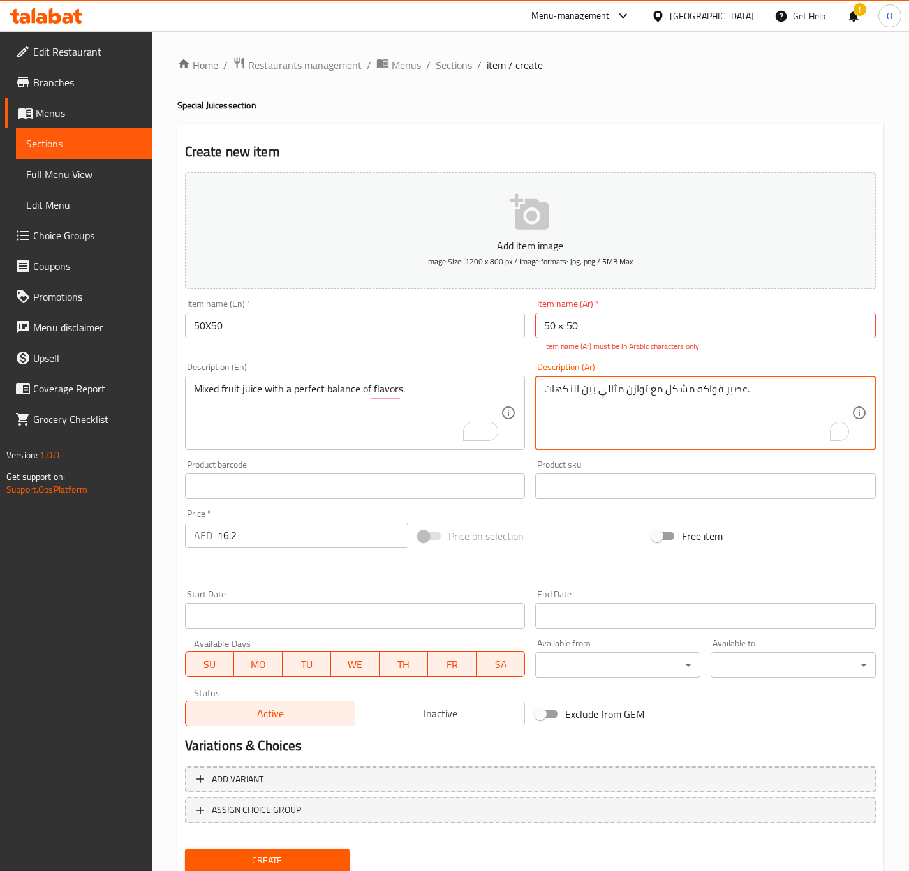
type textarea "عصير فواكه مشكل مع توازن مثالي بين النكهات."
click at [574, 342] on p "Item name (Ar) must be in Arabic characters only" at bounding box center [705, 346] width 323 height 11
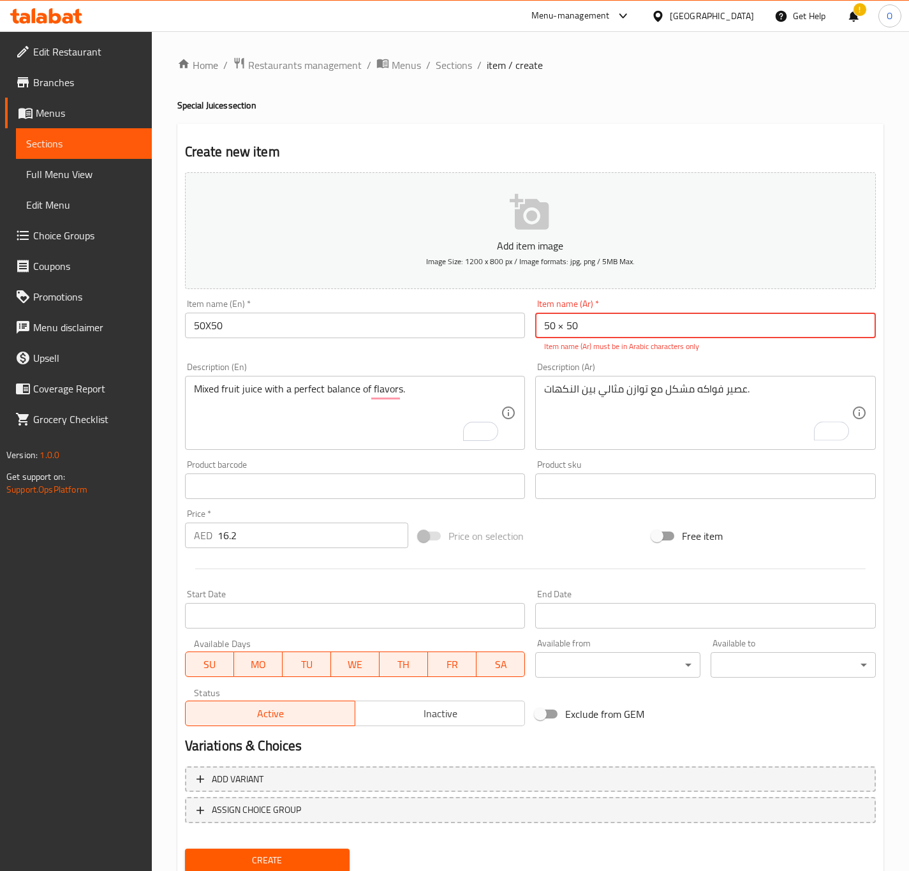
click at [559, 334] on input "50 × 50" at bounding box center [705, 325] width 341 height 26
click at [185, 848] on button "Create" at bounding box center [267, 860] width 165 height 24
click at [457, 295] on div "Item name (En)   * 50X50 Item name (En) *" at bounding box center [355, 325] width 351 height 63
click at [563, 318] on input "50 X 50" at bounding box center [705, 325] width 341 height 26
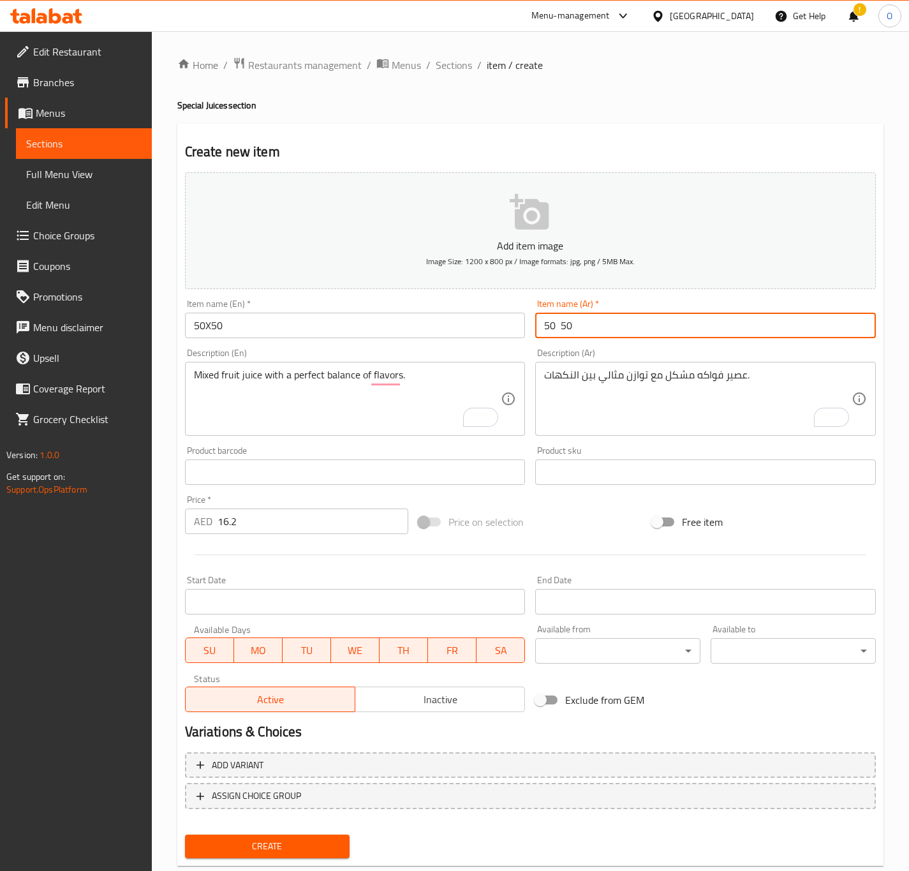
click at [569, 318] on input "50 50" at bounding box center [705, 325] width 341 height 26
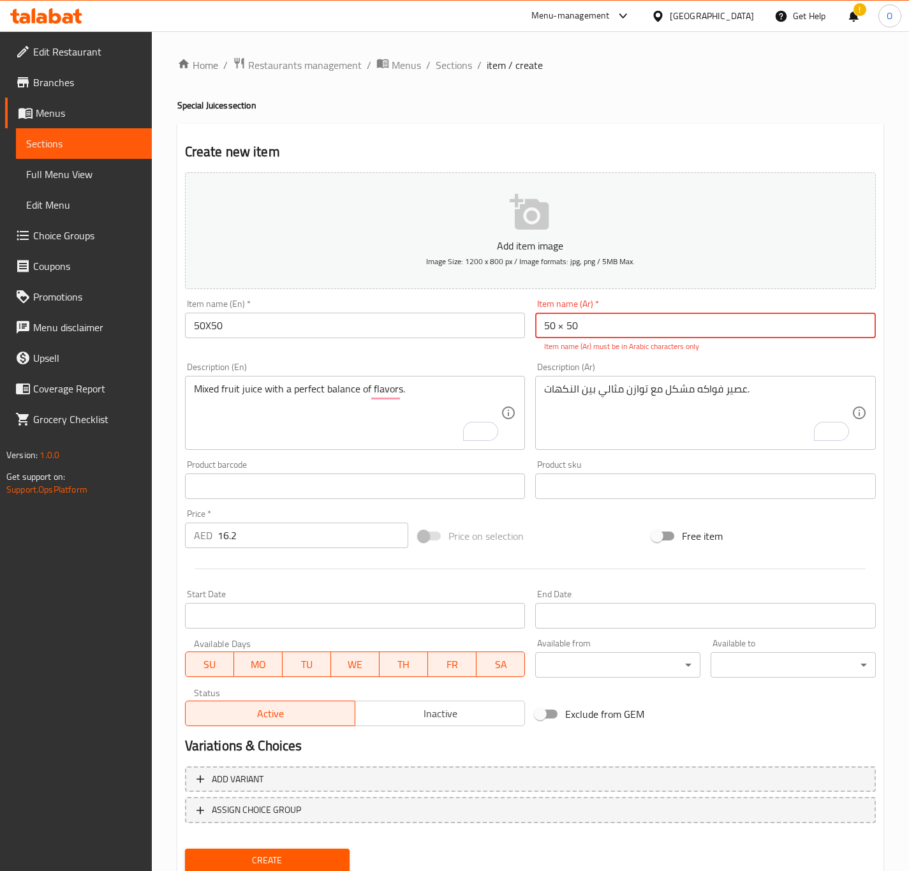
click at [185, 848] on button "Create" at bounding box center [267, 860] width 165 height 24
click at [554, 335] on input "50 × 50" at bounding box center [705, 325] width 341 height 26
click at [226, 328] on input "50X50" at bounding box center [355, 325] width 341 height 26
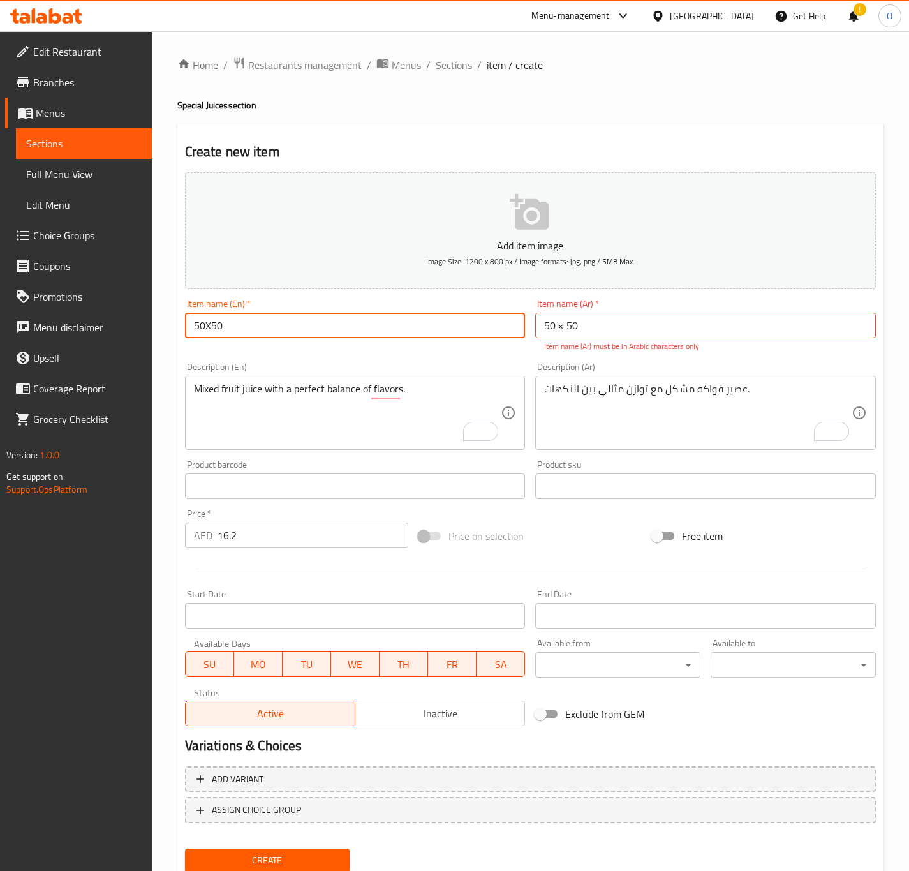
click at [226, 328] on input "50X50" at bounding box center [355, 325] width 341 height 26
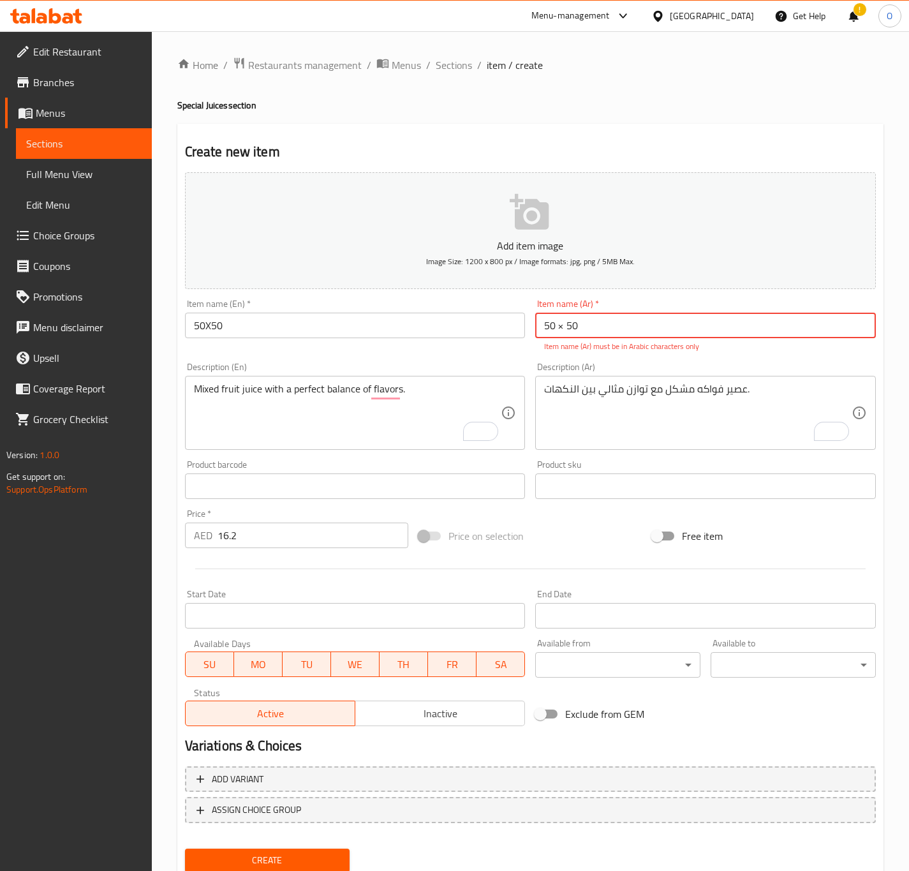
click at [185, 848] on button "Create" at bounding box center [267, 860] width 165 height 24
drag, startPoint x: 564, startPoint y: 334, endPoint x: 553, endPoint y: 334, distance: 11.5
click at [553, 334] on input "50 × 50" at bounding box center [705, 325] width 341 height 26
drag, startPoint x: 553, startPoint y: 334, endPoint x: 561, endPoint y: 334, distance: 7.7
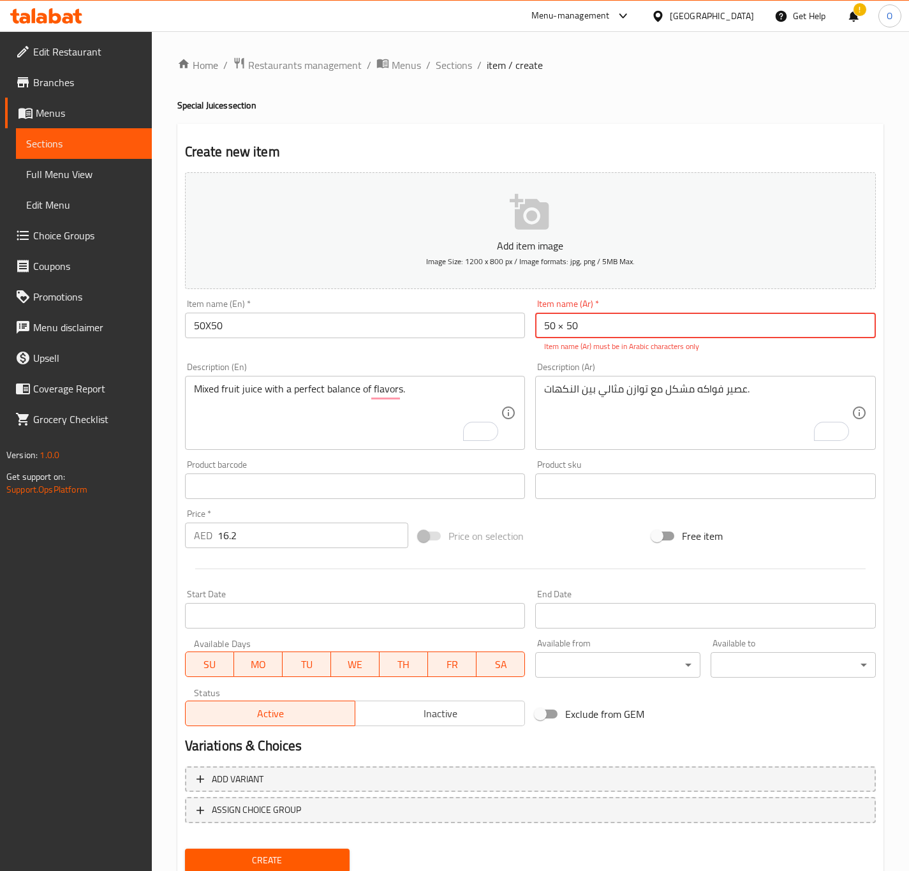
click at [561, 334] on input "50 × 50" at bounding box center [705, 325] width 341 height 26
click at [555, 335] on input "50 × 50" at bounding box center [705, 325] width 341 height 26
click at [561, 338] on input "50× 50" at bounding box center [705, 325] width 341 height 26
click at [610, 326] on input "50×50" at bounding box center [705, 325] width 341 height 26
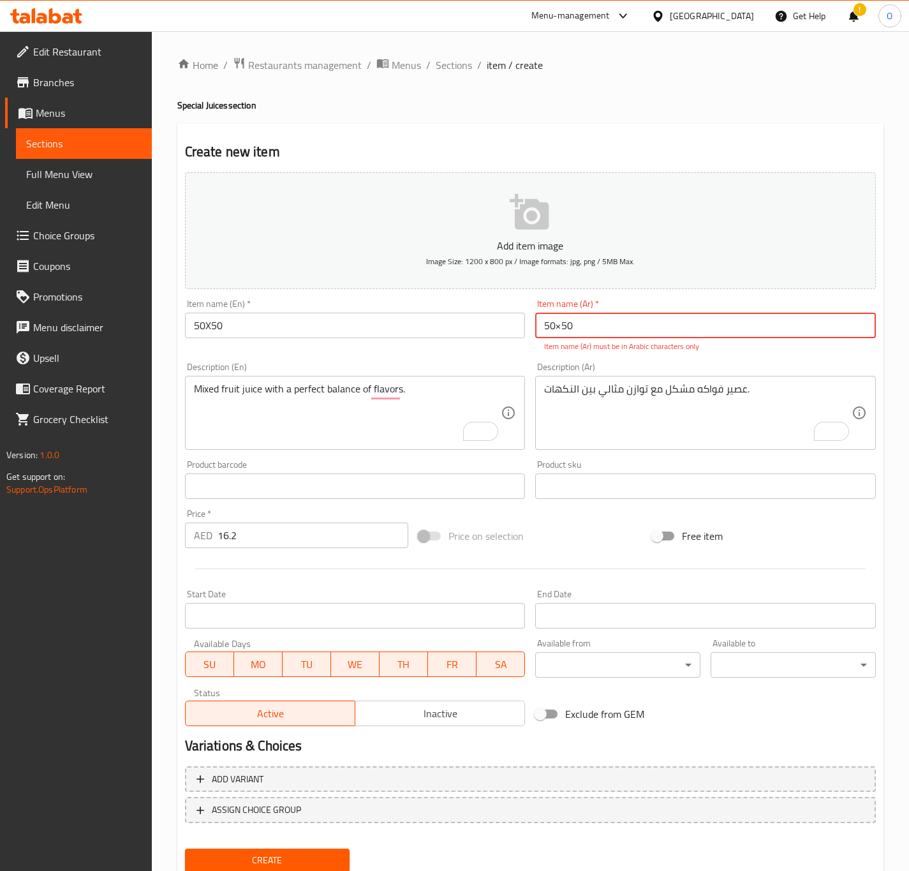
click at [588, 352] on p "Item name (Ar) must be in Arabic characters only" at bounding box center [705, 346] width 323 height 11
click at [562, 316] on input "50×50" at bounding box center [705, 325] width 341 height 26
click at [562, 318] on input "50×50" at bounding box center [705, 325] width 341 height 26
paste input "*"
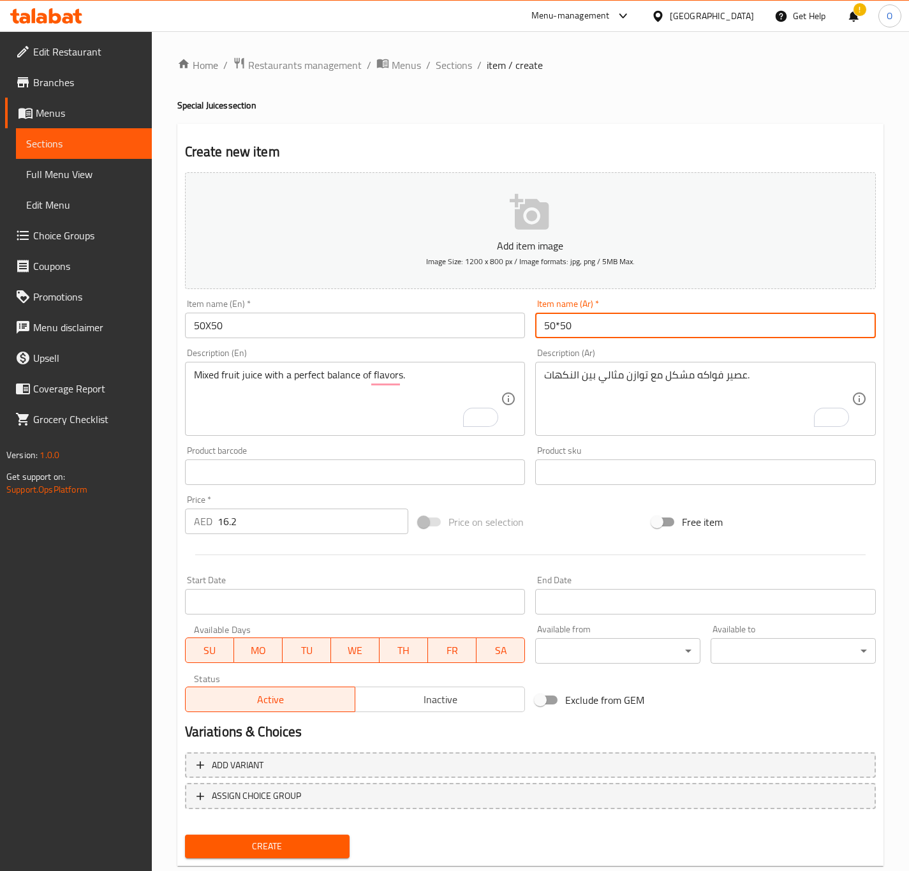
type input "50*50"
click at [185, 834] on button "Create" at bounding box center [267, 846] width 165 height 24
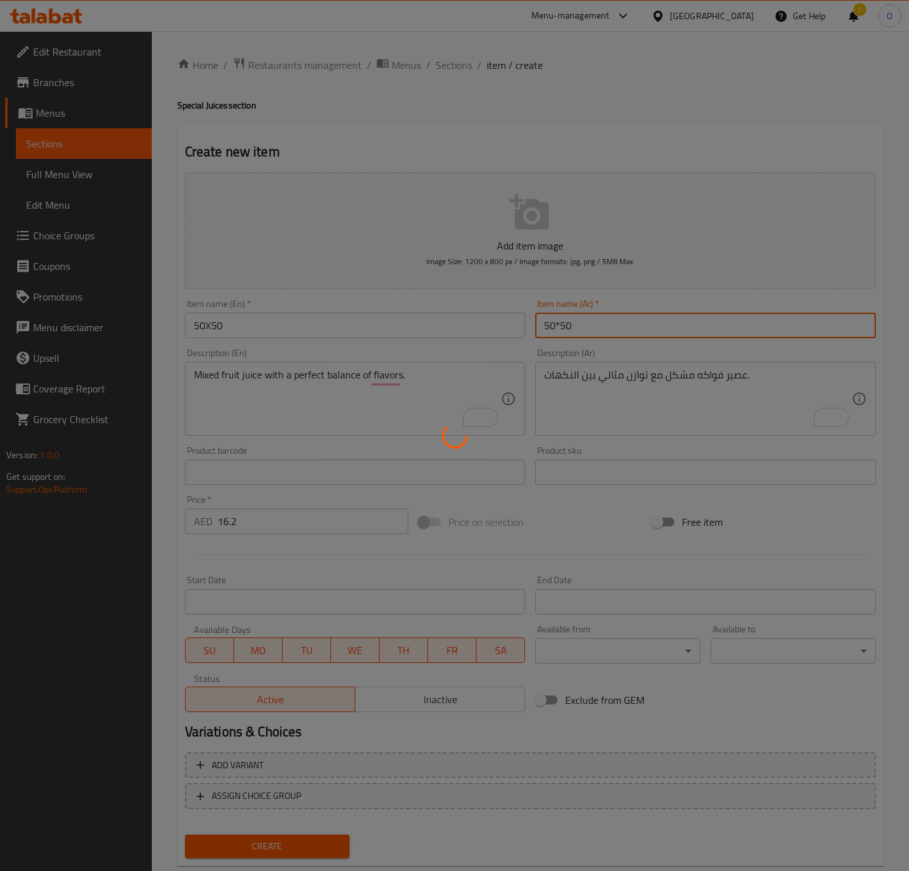
type input "0"
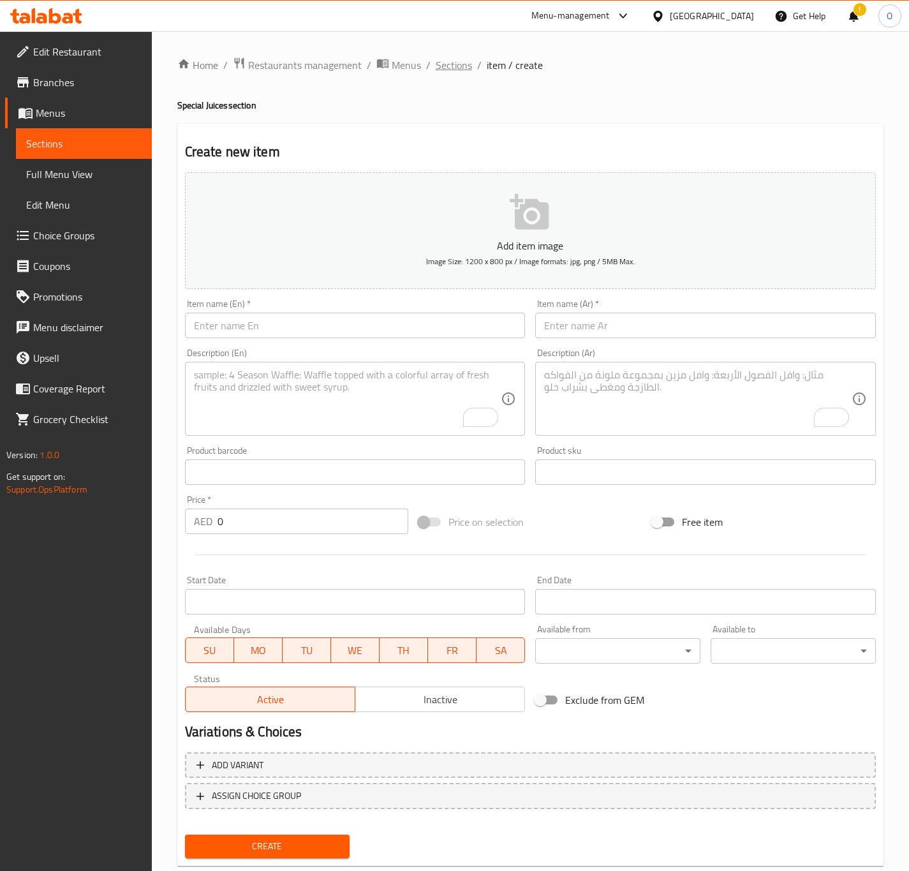
click at [446, 65] on span "Sections" at bounding box center [454, 64] width 36 height 15
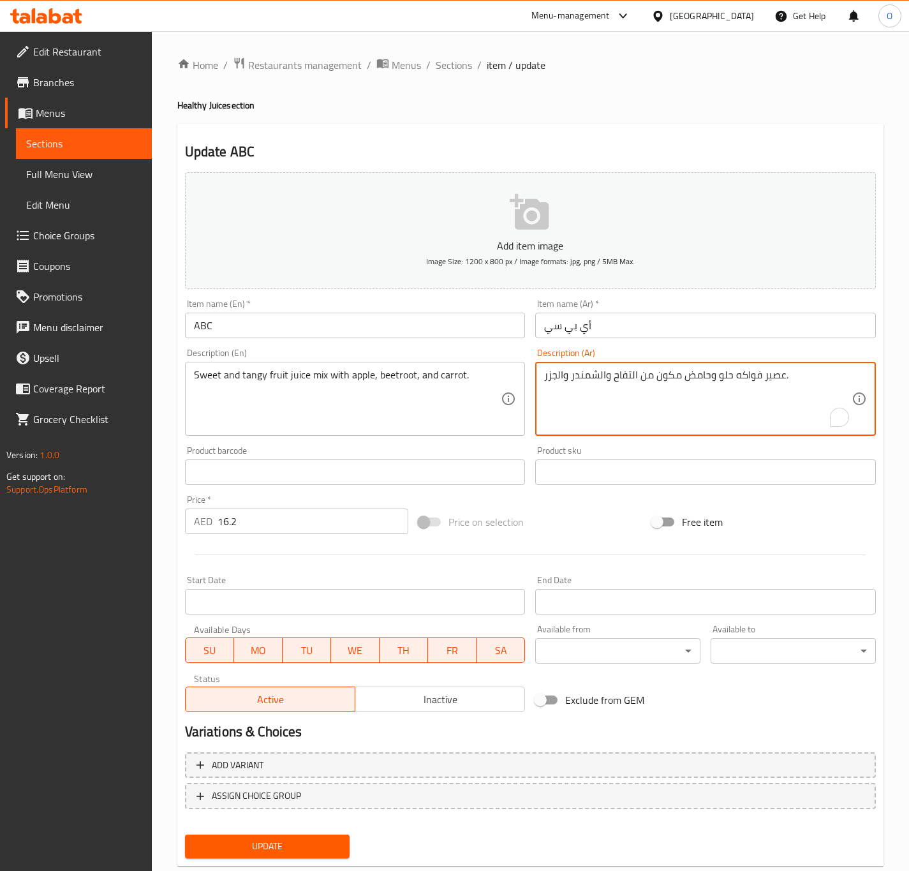
click at [743, 388] on textarea "عصير فواكه حلو وحامض مكون من التفاح والشمندر والجزر." at bounding box center [697, 399] width 307 height 61
type textarea "عصير فاكهة حلو وحامض مكون من تفاح، شمندر و جزر."
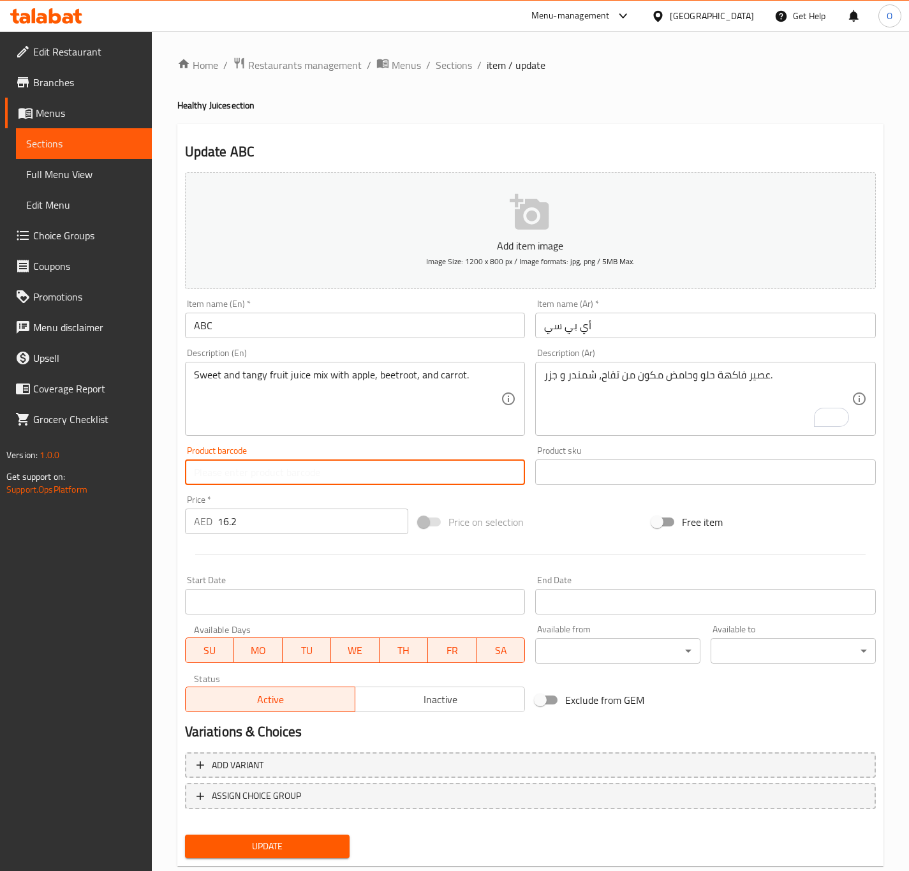
click at [185, 834] on button "Update" at bounding box center [267, 846] width 165 height 24
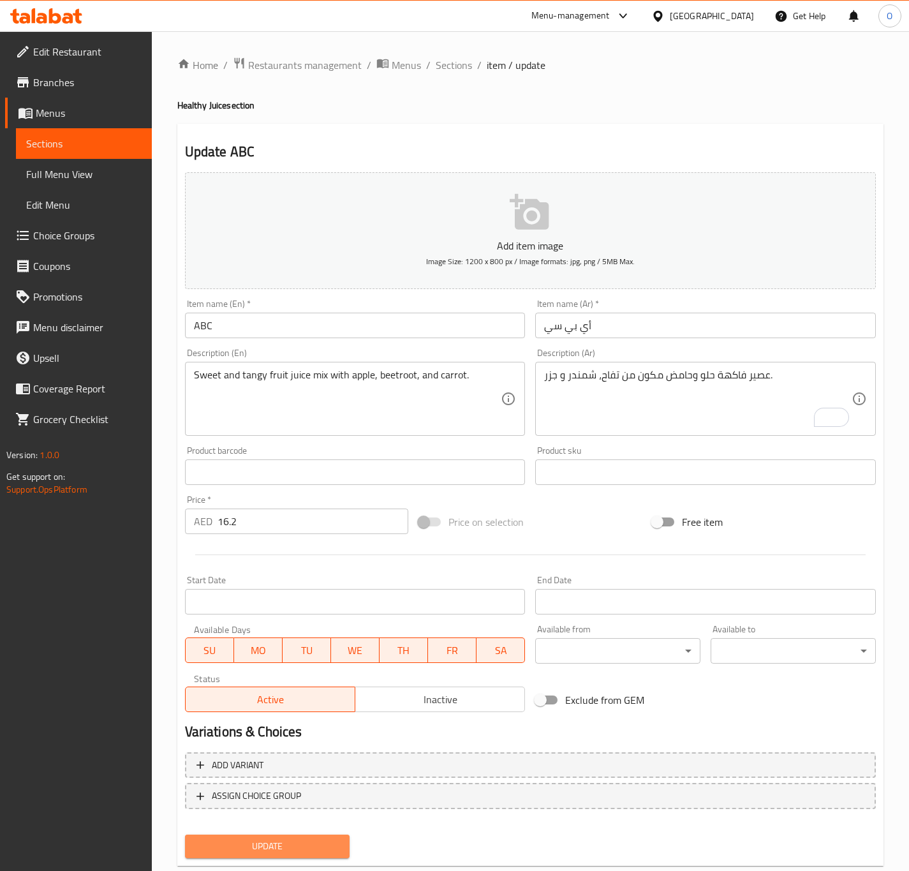
click at [308, 846] on span "Update" at bounding box center [267, 846] width 145 height 16
click at [608, 337] on input "قلب قوي" at bounding box center [705, 325] width 341 height 26
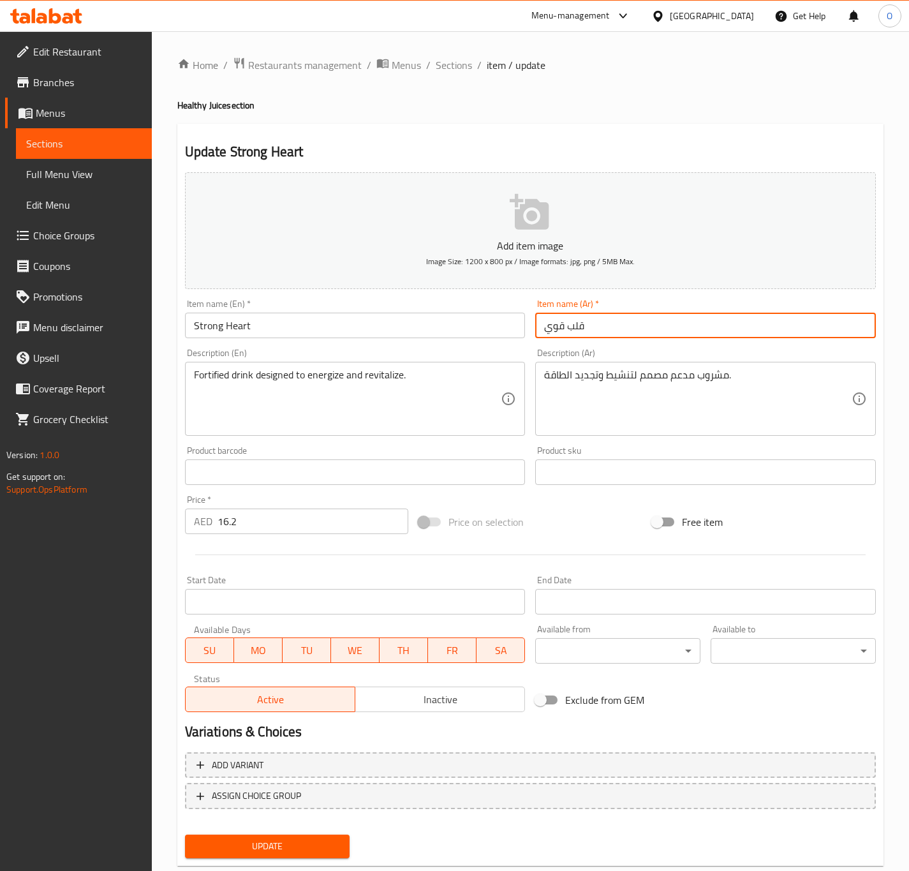
click at [608, 337] on input "قلب قوي" at bounding box center [705, 325] width 341 height 26
type input "سترونج هارت"
click at [431, 329] on input "Strong Heart" at bounding box center [355, 325] width 341 height 26
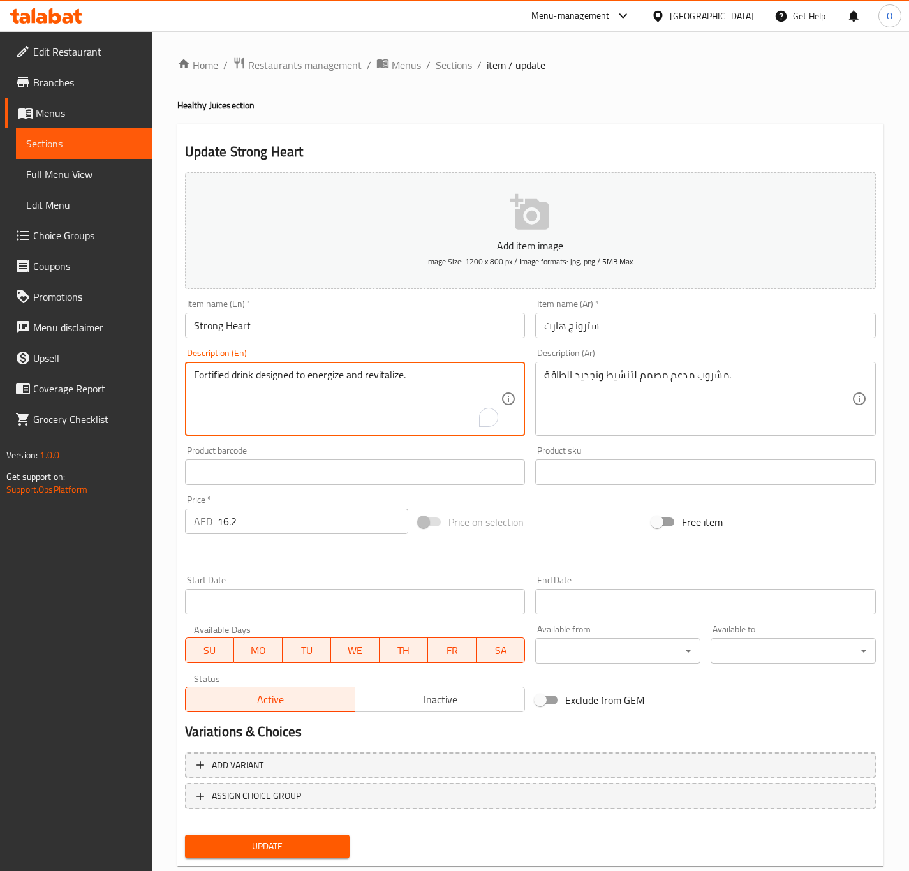
click at [441, 386] on textarea "Fortified drink designed to energize and revitalize." at bounding box center [347, 399] width 307 height 61
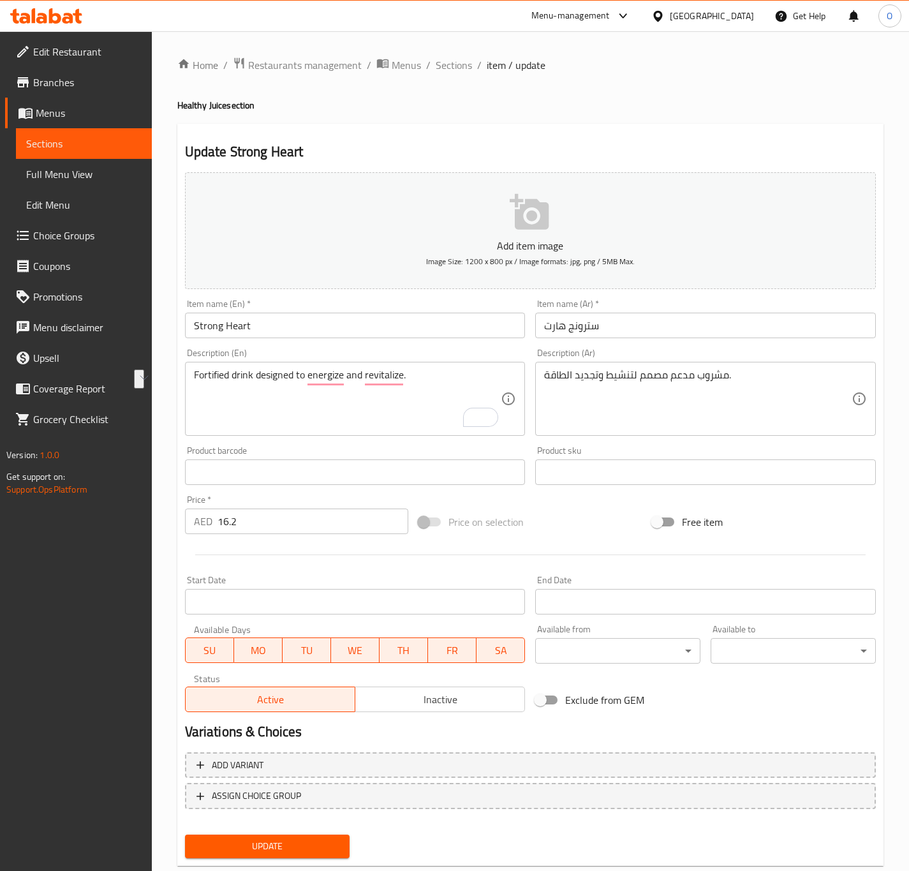
click at [601, 365] on div "مشروب مدعم مصمم لتنشيط وتجديد الطاقة. Description (Ar)" at bounding box center [705, 399] width 341 height 74
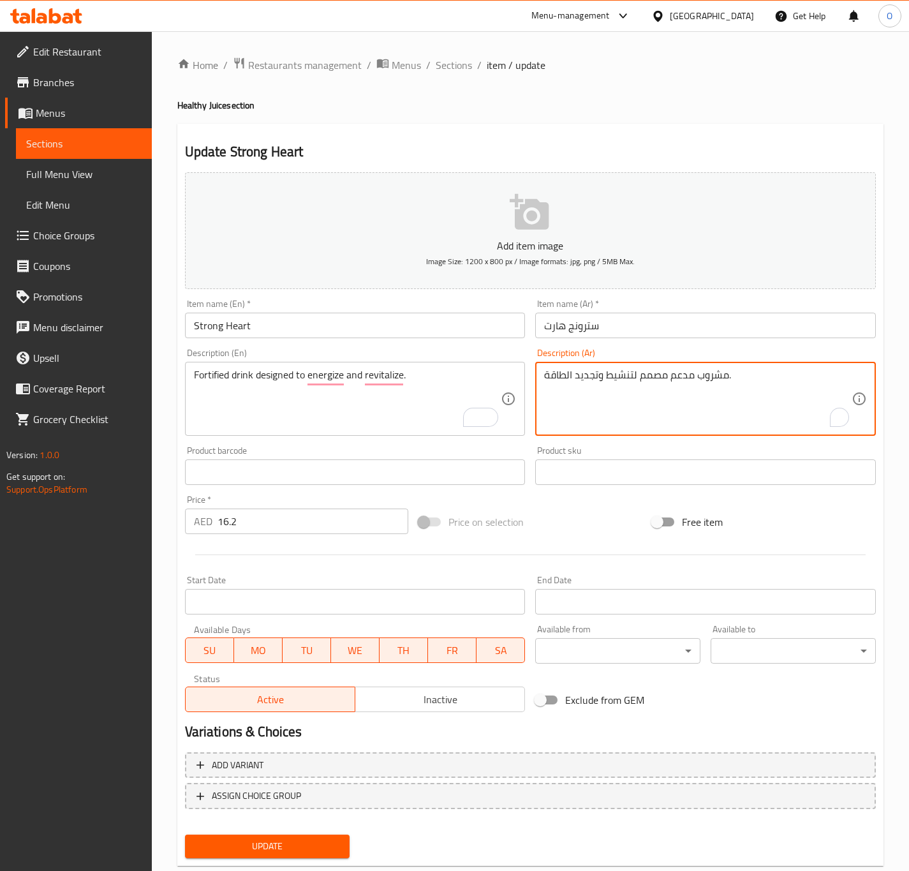
click at [603, 370] on textarea "مشروب مدعم مصمم لتنشيط وتجديد الطاقة." at bounding box center [697, 399] width 307 height 61
paste textarea "زويد الجسم بالطاقة والنشاط"
type textarea "مشروب مدعم مصمم لتزويد الجسم بالطاقة والنشاط."
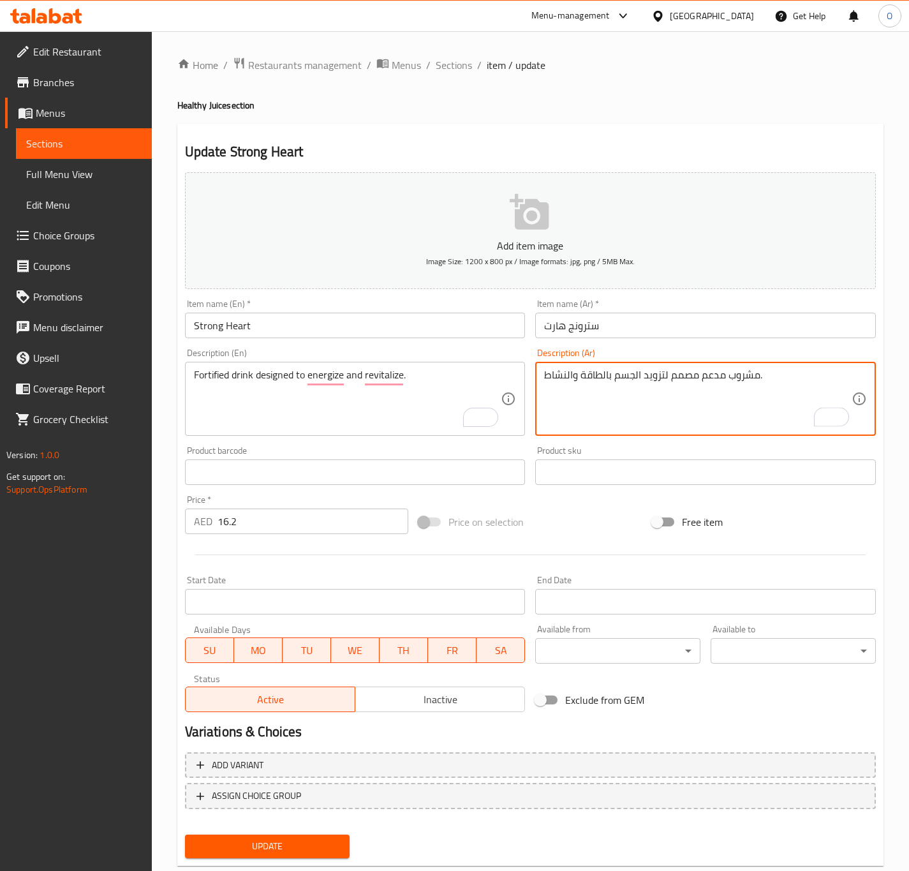
click at [314, 320] on input "Strong Heart" at bounding box center [355, 325] width 341 height 26
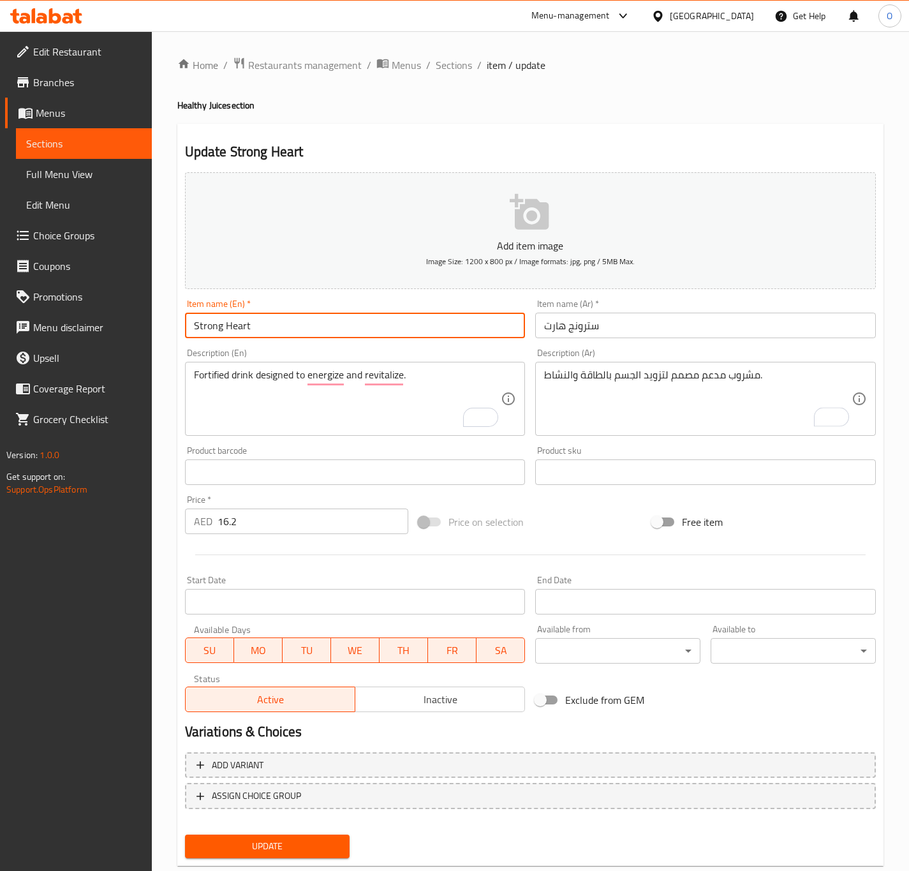
click at [185, 834] on button "Update" at bounding box center [267, 846] width 165 height 24
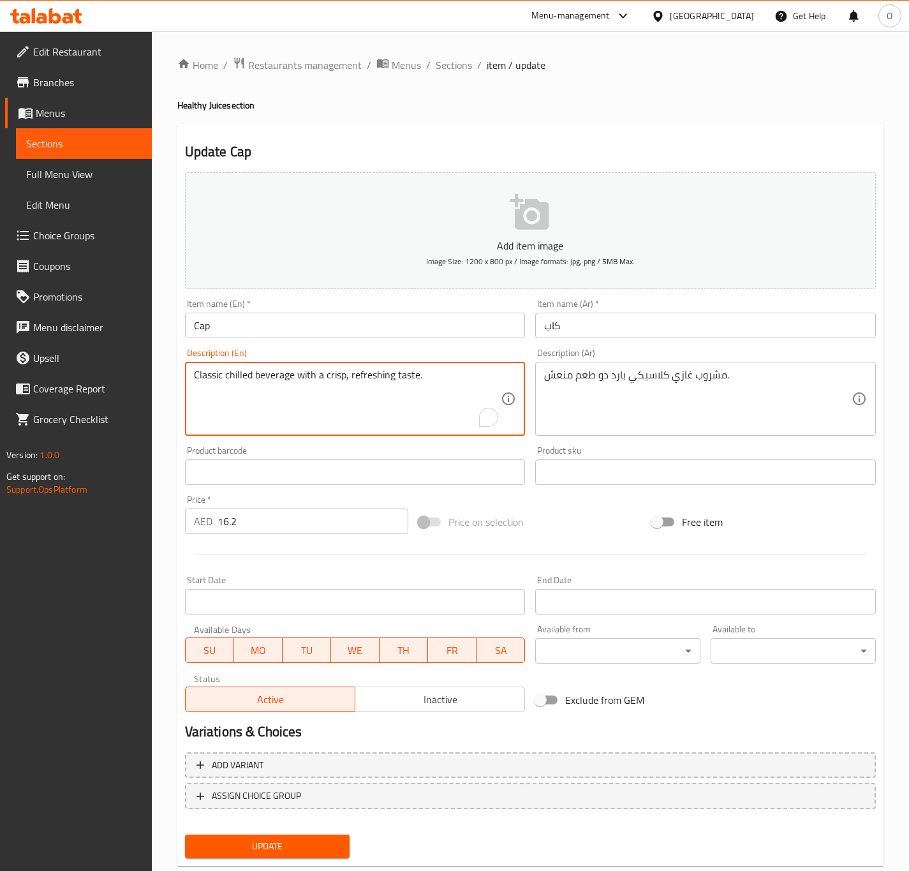
click at [328, 411] on textarea "Classic chilled beverage with a crisp, refreshing taste." at bounding box center [347, 399] width 307 height 61
click at [312, 401] on textarea "Classic chilled beverage with a crisp, refreshing taste." at bounding box center [347, 399] width 307 height 61
drag, startPoint x: 344, startPoint y: 371, endPoint x: 360, endPoint y: 379, distance: 17.1
click at [360, 379] on textarea "Classic chilled beverage with a crisp, refreshing taste." at bounding box center [347, 399] width 307 height 61
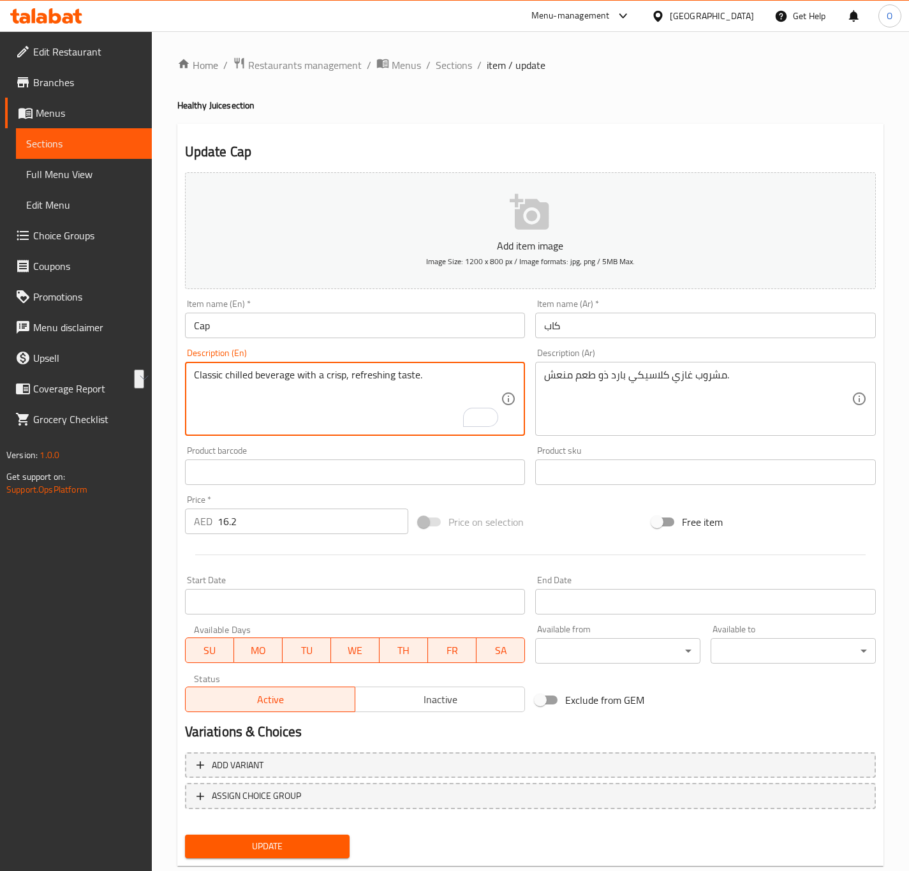
click at [394, 423] on textarea "Classic chilled beverage with a crisp, refreshing taste." at bounding box center [347, 399] width 307 height 61
click at [438, 343] on div "Description (En) Classic chilled beverage with a crisp, refreshing taste. Descr…" at bounding box center [355, 392] width 351 height 98
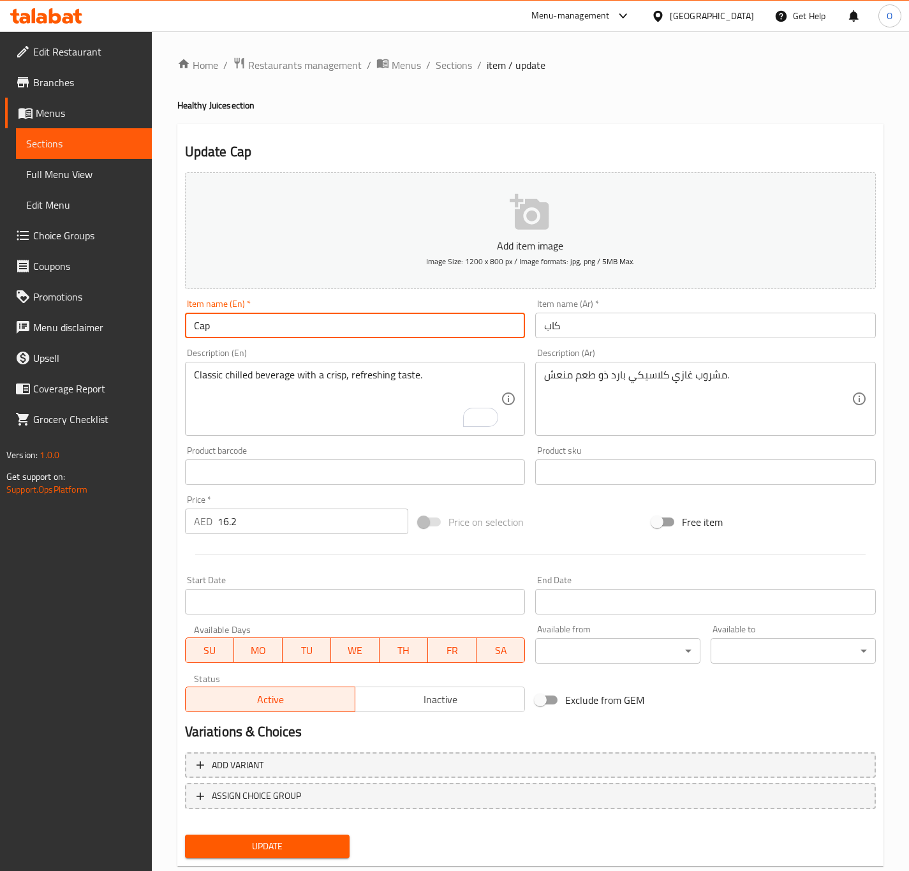
click at [423, 329] on input "Cap" at bounding box center [355, 325] width 341 height 26
click at [185, 834] on button "Update" at bounding box center [267, 846] width 165 height 24
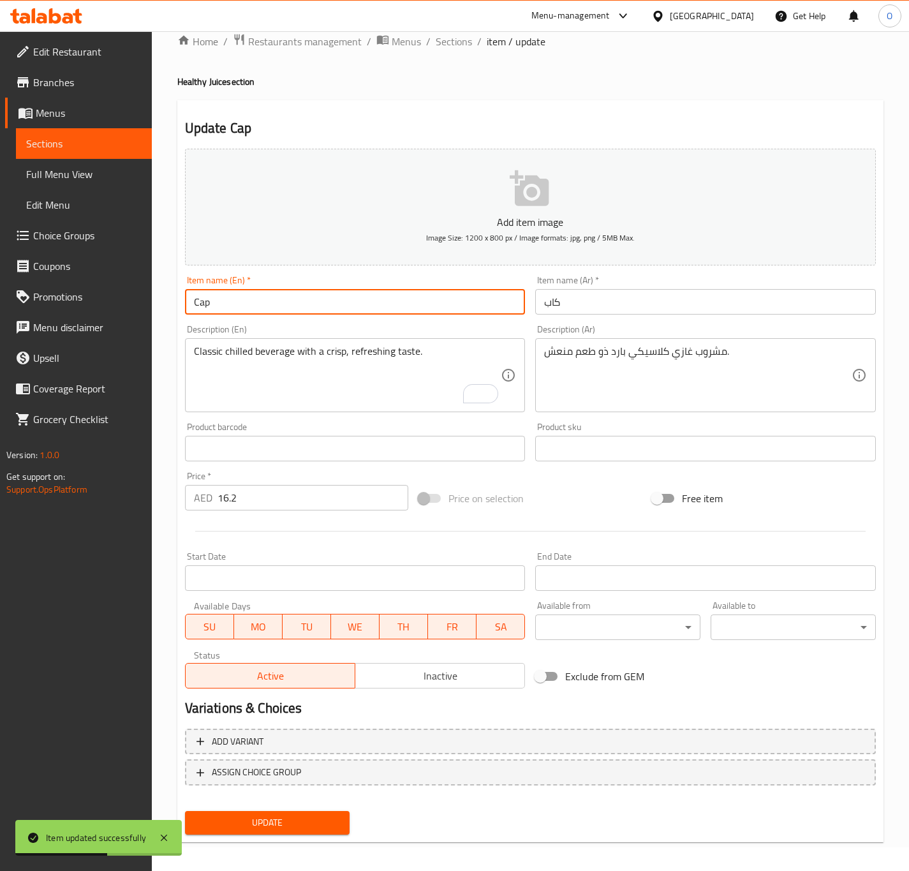
scroll to position [29, 0]
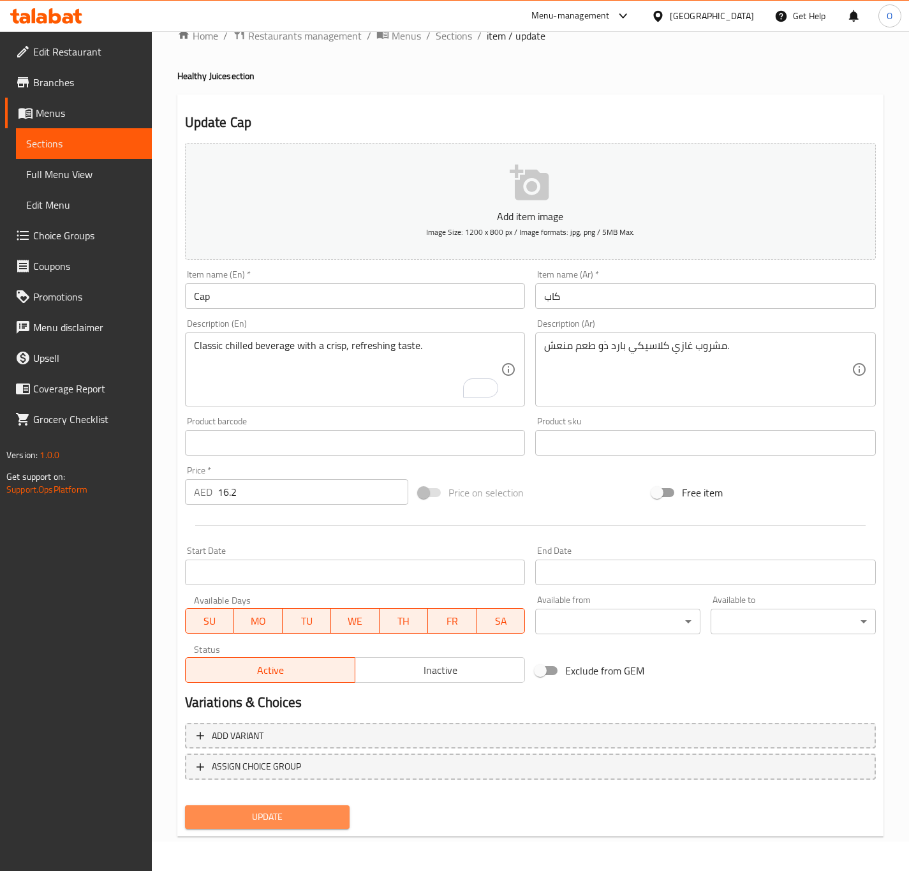
click at [233, 825] on button "Update" at bounding box center [267, 817] width 165 height 24
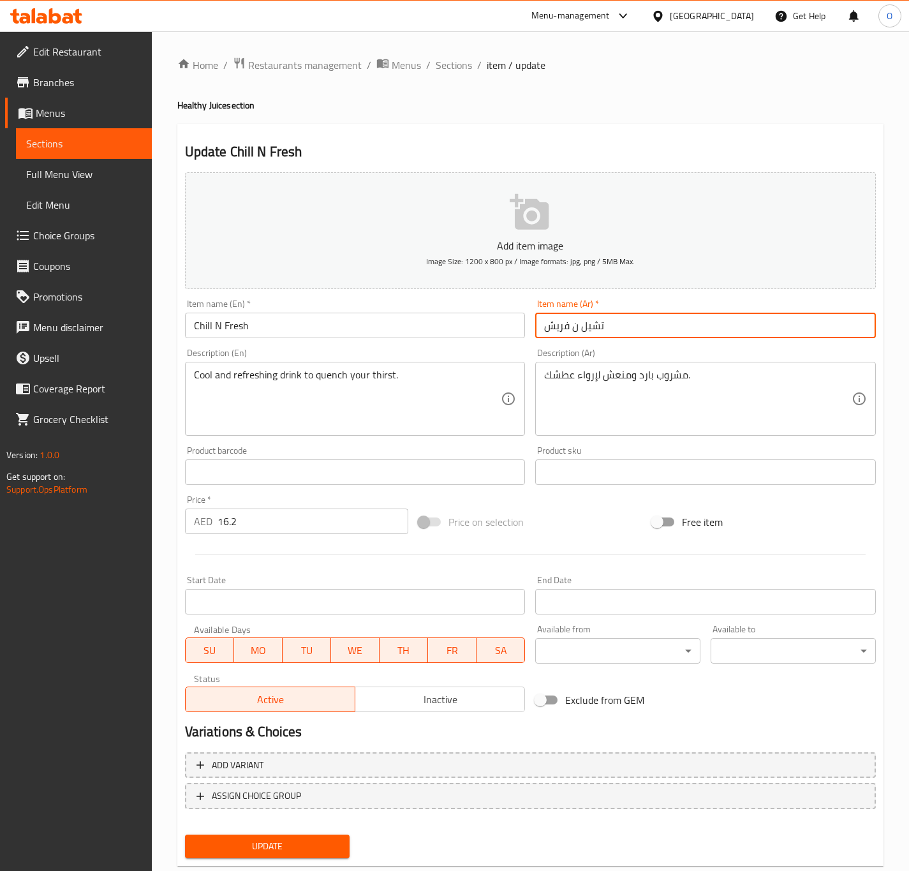
drag, startPoint x: 573, startPoint y: 326, endPoint x: 580, endPoint y: 325, distance: 7.0
click at [580, 325] on input "تشيل ن فريش" at bounding box center [705, 325] width 341 height 26
type input "تشيل آند فريش"
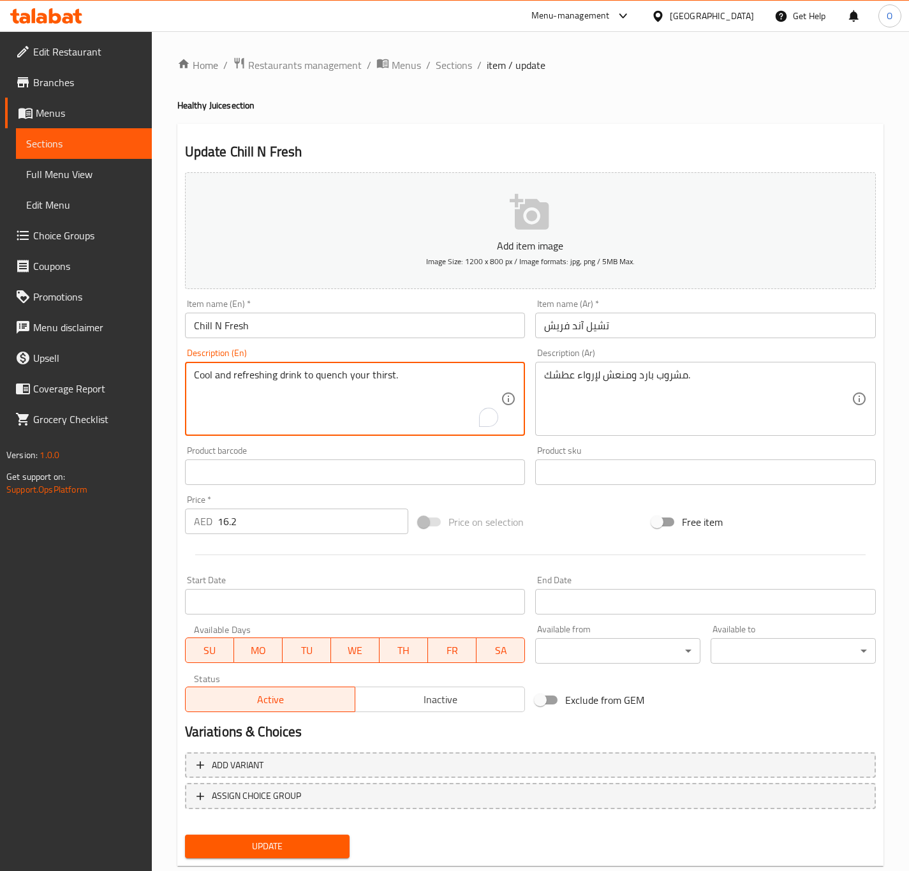
drag, startPoint x: 303, startPoint y: 375, endPoint x: 448, endPoint y: 377, distance: 145.4
type textarea "Cool and refreshing drink"
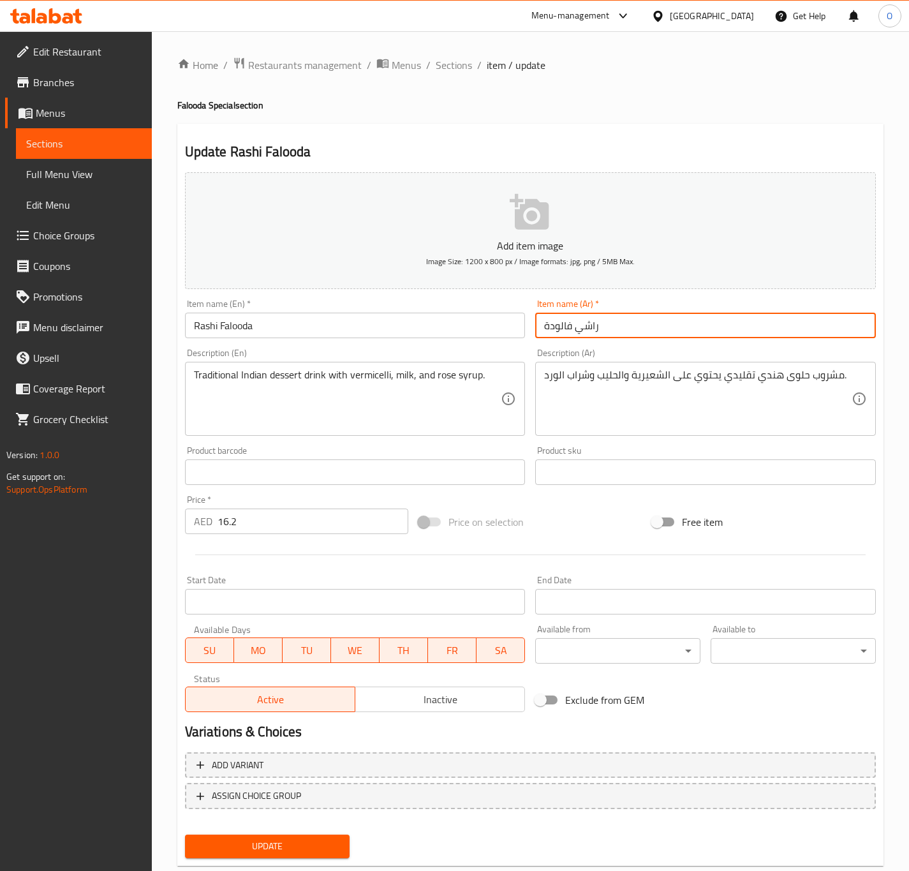
click at [546, 326] on input "راشي فالودة" at bounding box center [705, 325] width 341 height 26
type input "فالودا راشي"
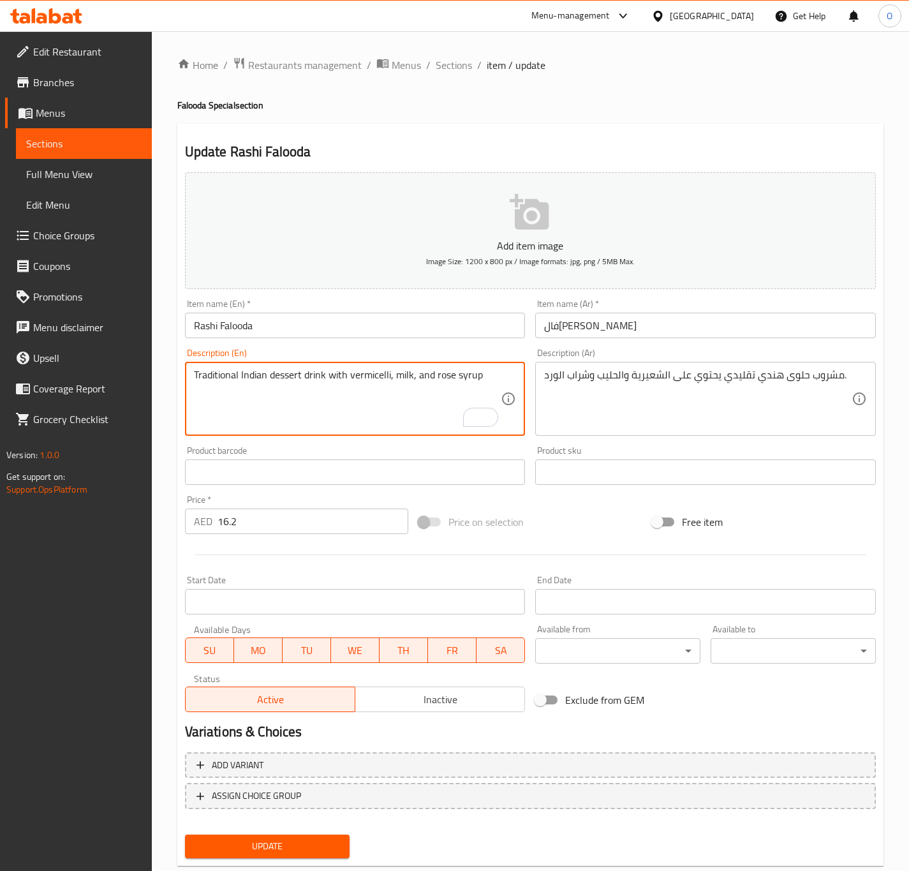
type textarea "Traditional Indian dessert drink with vermicelli, milk, and rose syrup"
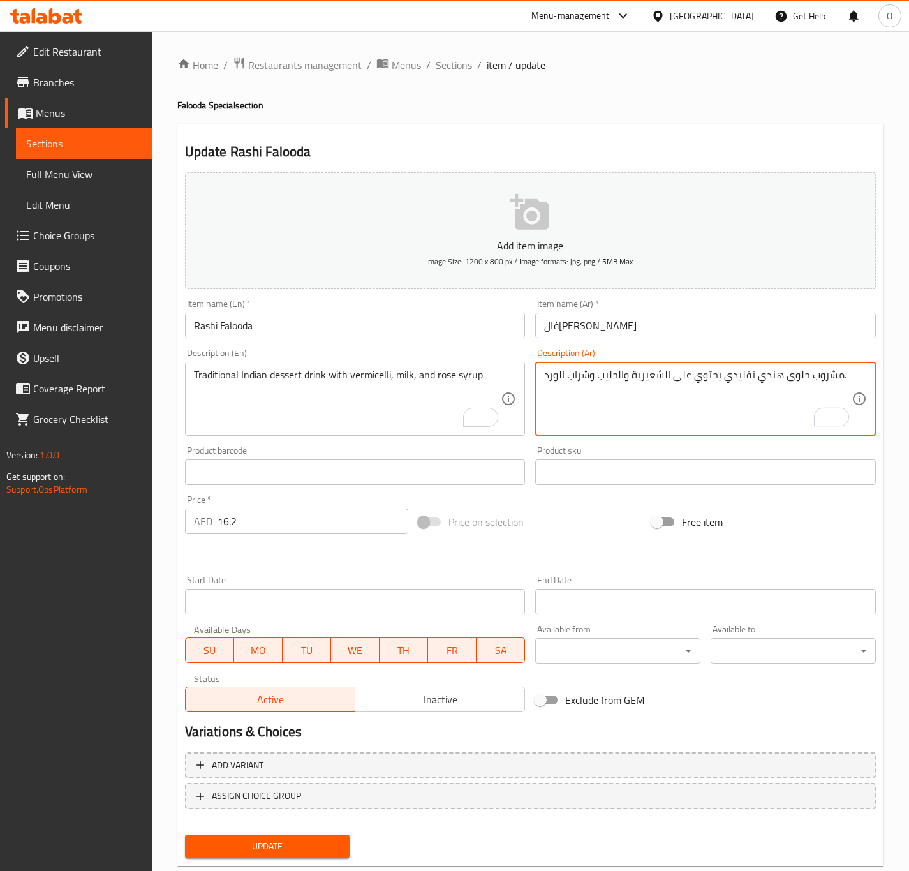
drag, startPoint x: 622, startPoint y: 375, endPoint x: 632, endPoint y: 374, distance: 9.7
type textarea "مشروب حلوى هندي تقليدي يحتوي على الشعيرية، الحليب وشراب الورد."
click at [410, 316] on input "Rashi Falooda" at bounding box center [355, 325] width 341 height 26
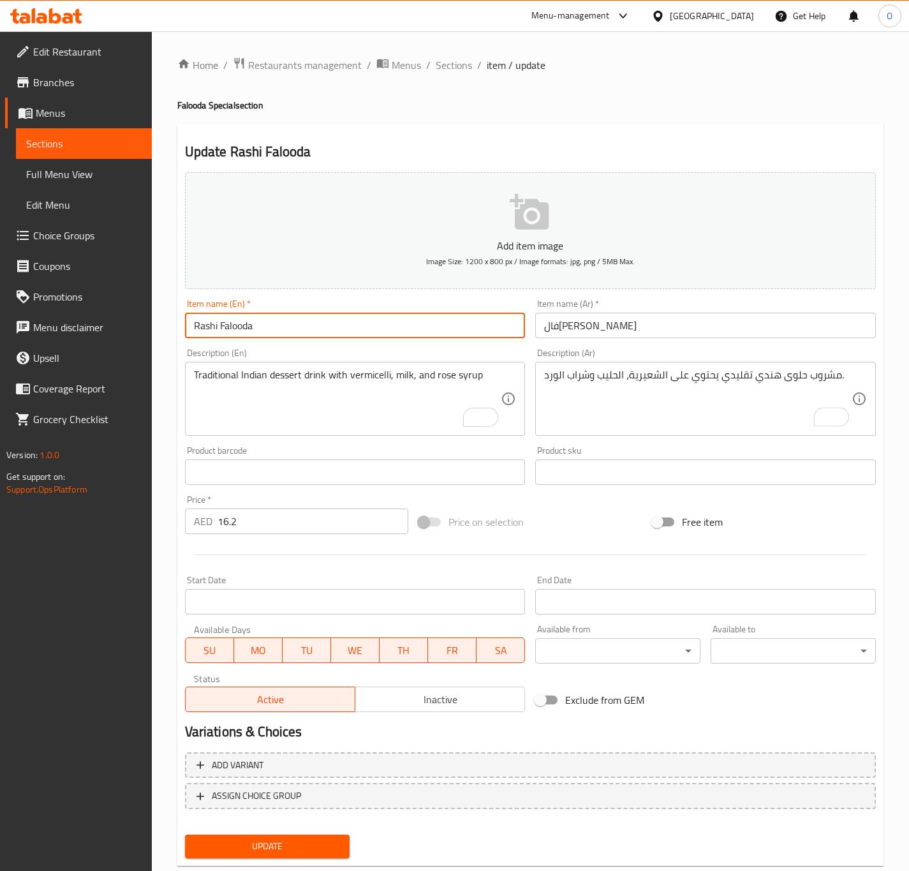
click at [185, 834] on button "Update" at bounding box center [267, 846] width 165 height 24
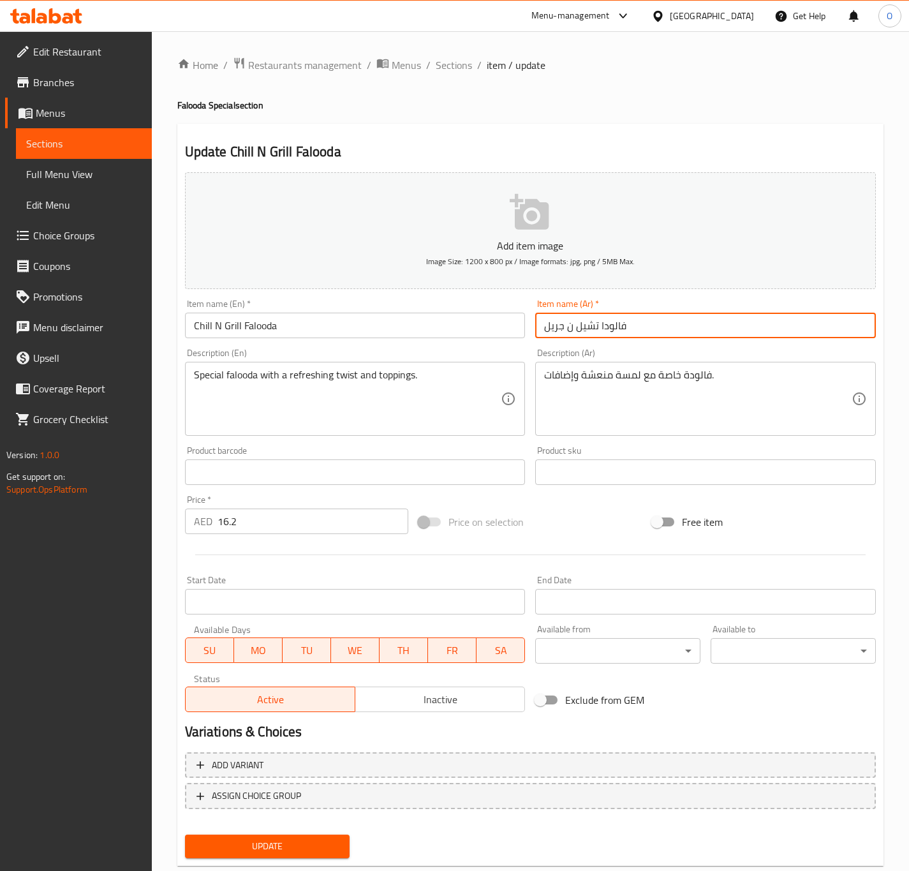
drag, startPoint x: 571, startPoint y: 324, endPoint x: 566, endPoint y: 330, distance: 7.3
click at [566, 330] on input "فالودا تشيل ن جريل" at bounding box center [705, 325] width 341 height 26
type input "فالودا تشيل آند جريل"
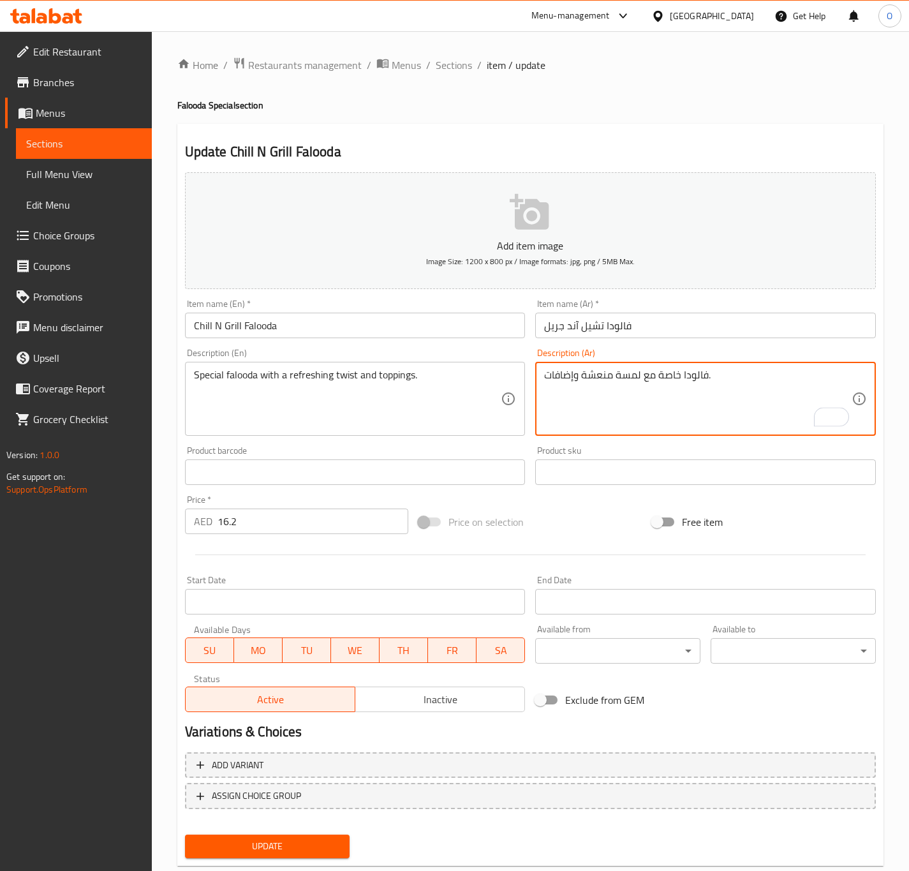
type textarea "فالودا خاصة مع لمسة منعشة وإضافات."
click at [415, 330] on input "Chill N Grill Falooda" at bounding box center [355, 325] width 341 height 26
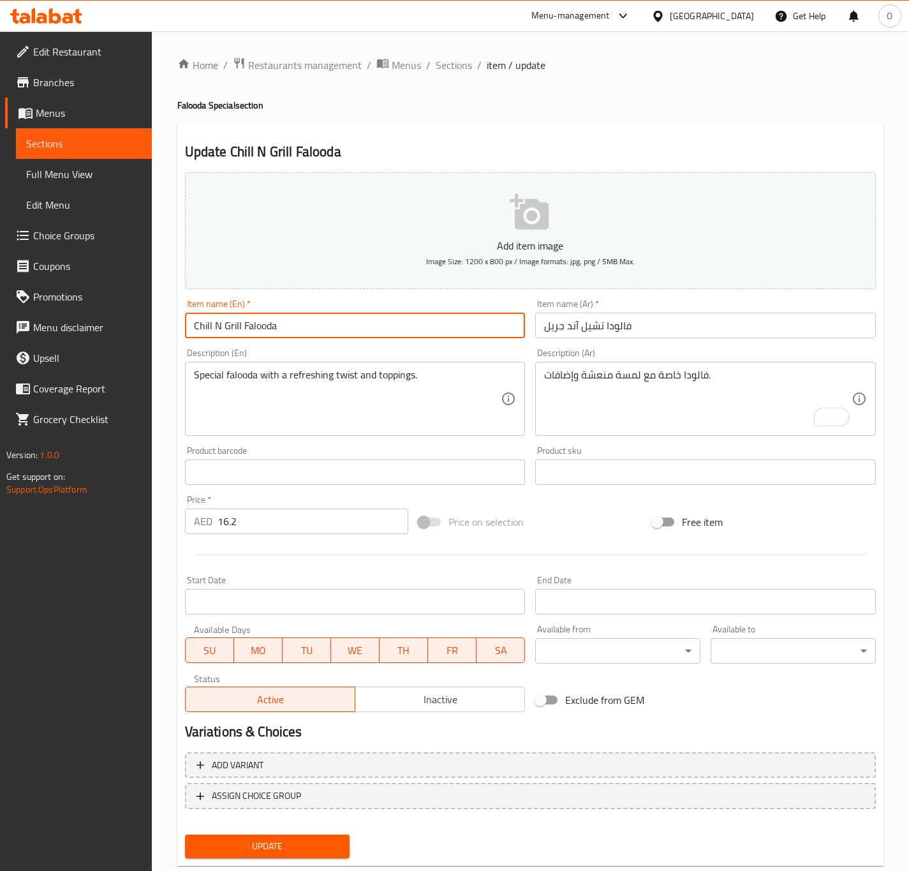
click at [185, 834] on button "Update" at bounding box center [267, 846] width 165 height 24
click at [238, 333] on input "Choconut Sundae" at bounding box center [355, 325] width 341 height 26
click at [239, 333] on input "Choconut Sundae" at bounding box center [355, 325] width 341 height 26
click at [599, 330] on input "صنداي شوكونت" at bounding box center [705, 325] width 341 height 26
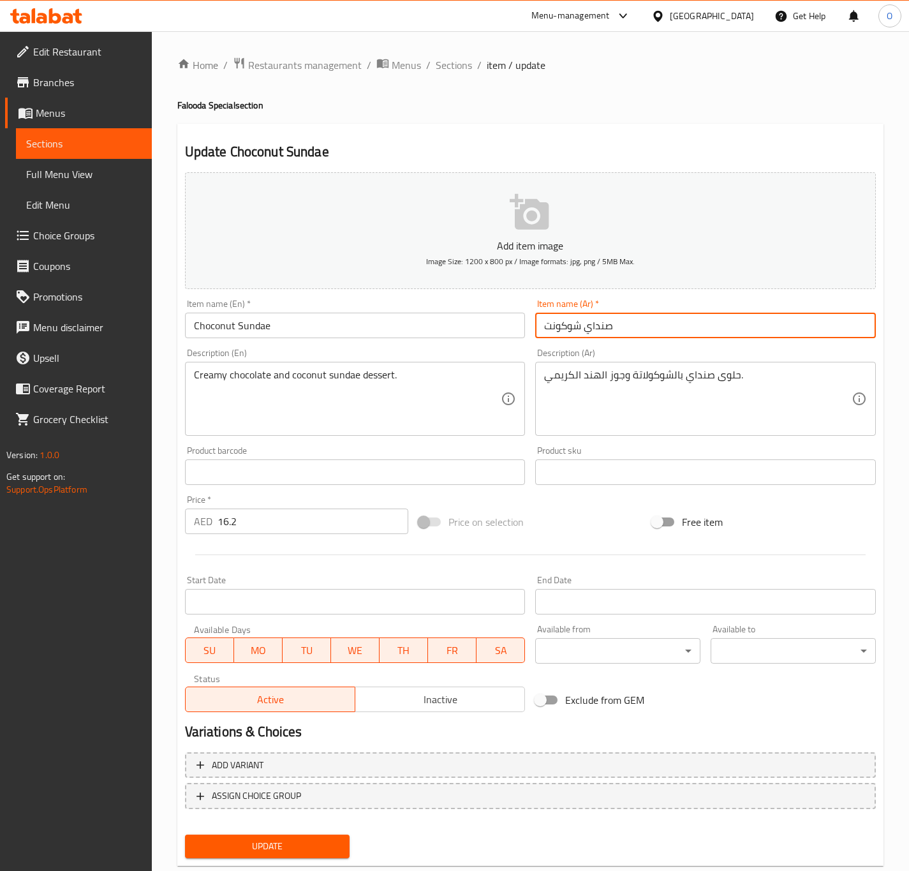
click at [599, 330] on input "صنداي شوكونت" at bounding box center [705, 325] width 341 height 26
paste input "اندي"
type input "صاندي شوكونت"
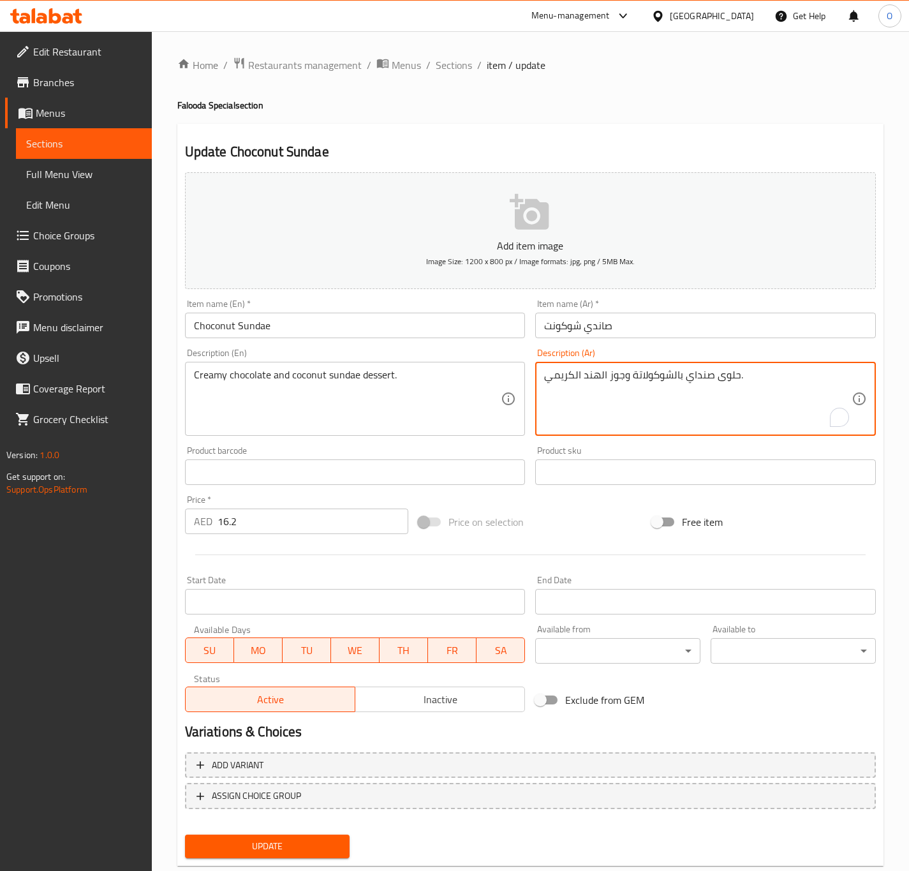
drag, startPoint x: 723, startPoint y: 378, endPoint x: 710, endPoint y: 377, distance: 12.8
click at [709, 379] on textarea "حلويات صنداي بالشوكولاتة وجوز الهند الكريمي." at bounding box center [697, 399] width 307 height 61
paste textarea "اندي"
type textarea "حلويات صاندي بالشوكولاتة وجوز الهند الكريمي."
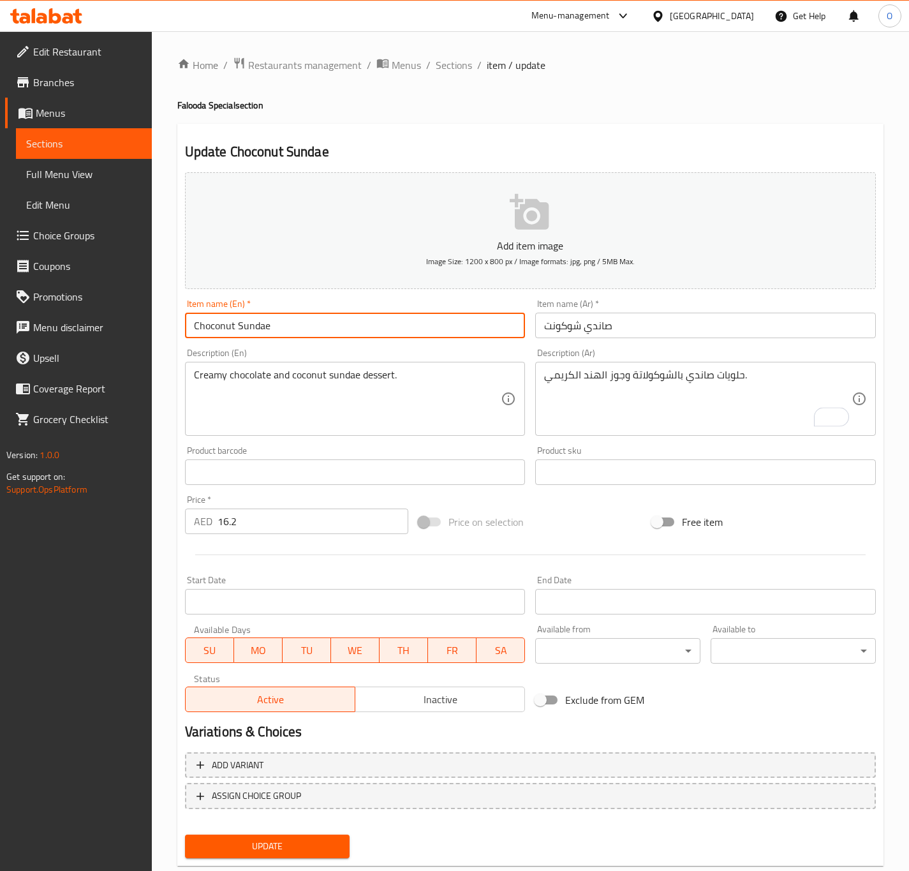
click at [356, 316] on input "Choconut Sundae" at bounding box center [355, 325] width 341 height 26
click at [185, 834] on button "Update" at bounding box center [267, 846] width 165 height 24
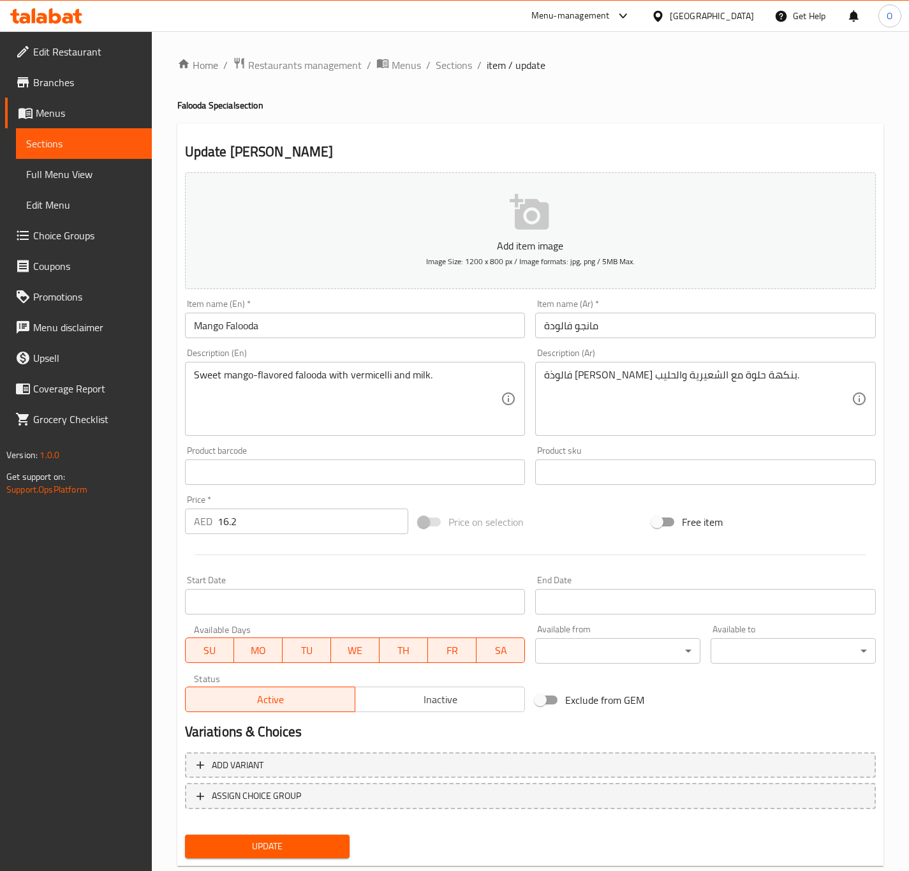
click at [582, 311] on div "Item name (Ar)   * مانجو فالودة Item name (Ar) *" at bounding box center [705, 318] width 341 height 39
click at [578, 318] on input "مانجو فالودة" at bounding box center [705, 325] width 341 height 26
type input "فالودا مانجو"
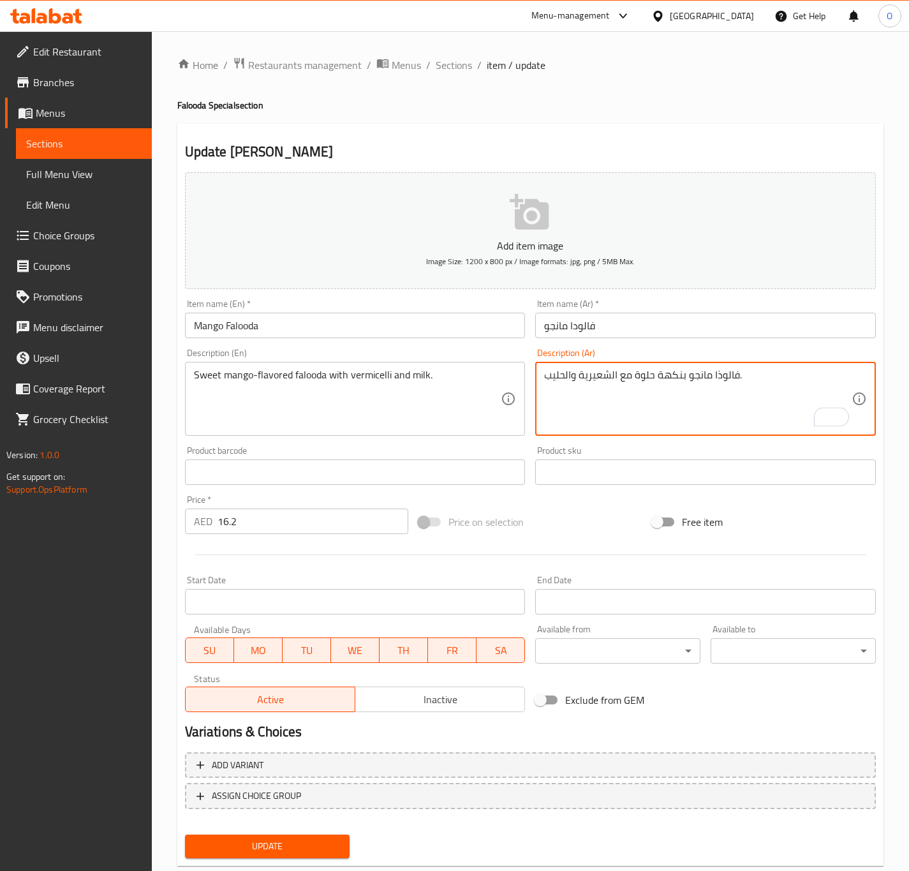
type textarea "فالوذا مانجو بنكهة حلوة مع الشعيرية والحليب."
click at [243, 327] on input "Mango Falooda" at bounding box center [355, 325] width 341 height 26
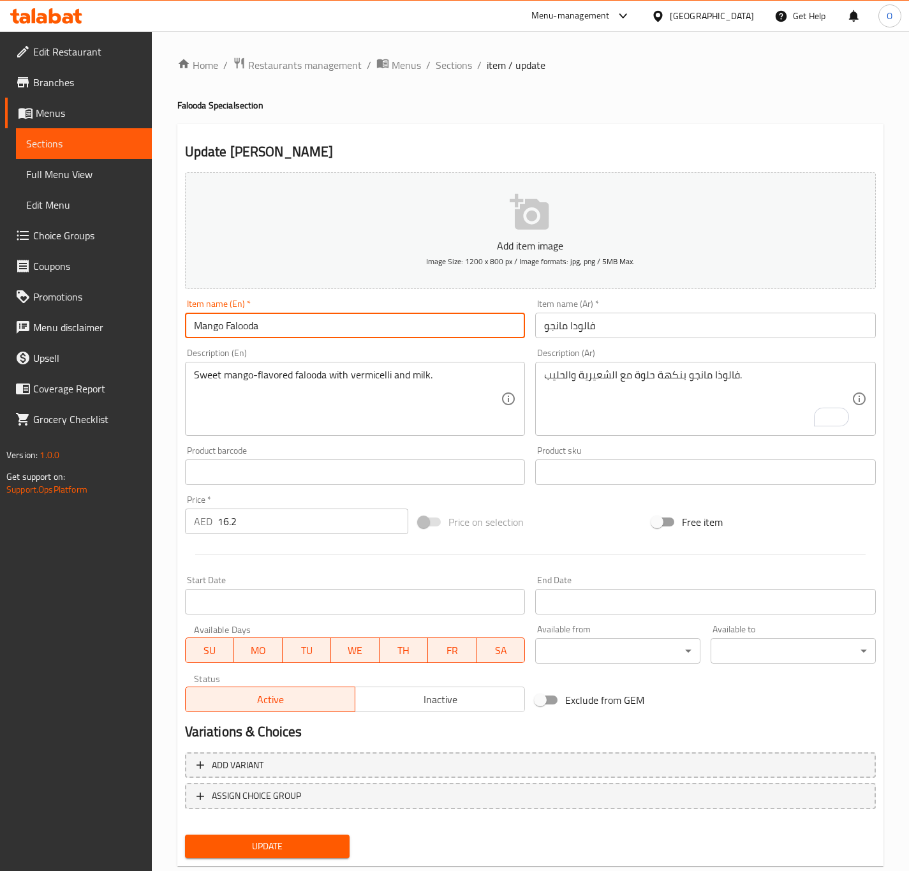
click at [243, 327] on input "Mango Falooda" at bounding box center [355, 325] width 341 height 26
click at [419, 338] on input "Mango Falooda" at bounding box center [355, 325] width 341 height 26
click at [185, 834] on button "Update" at bounding box center [267, 846] width 165 height 24
click at [575, 338] on input "فالودة فراولة" at bounding box center [705, 325] width 341 height 26
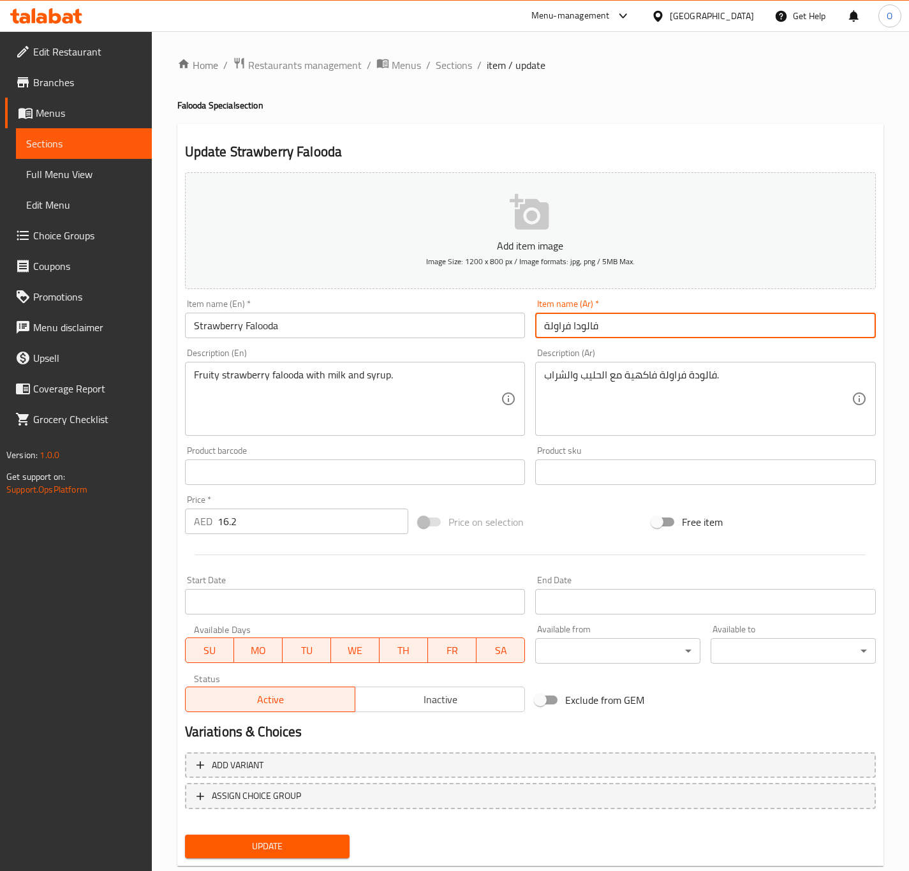
type input "فالودا فراولة"
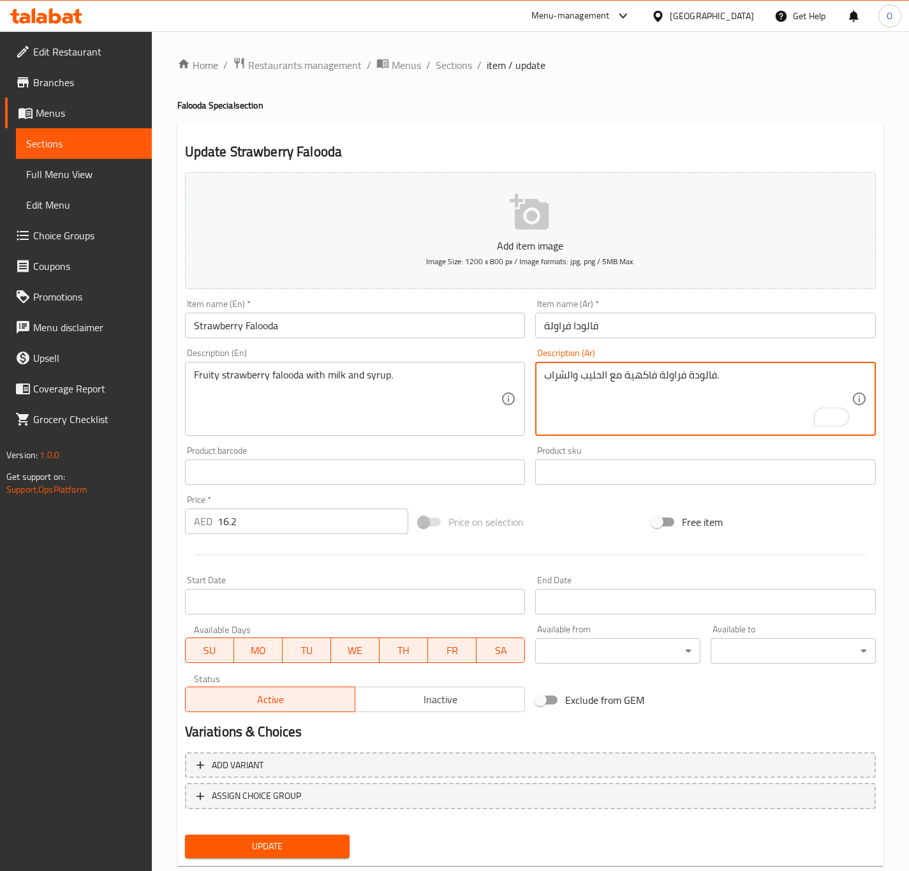
drag, startPoint x: 685, startPoint y: 369, endPoint x: 693, endPoint y: 366, distance: 8.9
type textarea "فالودا فراولة فاكهية مع الحليب والشراب."
click at [404, 341] on div "Item name (En)   * Strawberry Falooda Item name (En) *" at bounding box center [355, 318] width 351 height 49
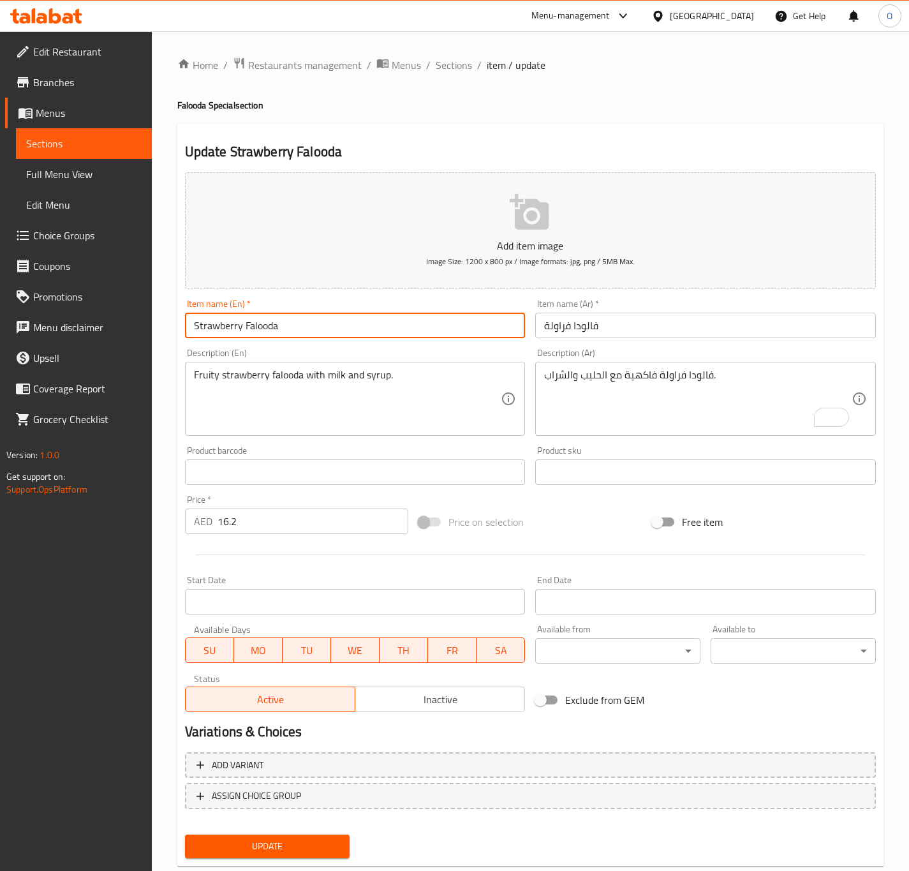
click at [362, 320] on input "Strawberry Falooda" at bounding box center [355, 325] width 341 height 26
click at [185, 834] on button "Update" at bounding box center [267, 846] width 165 height 24
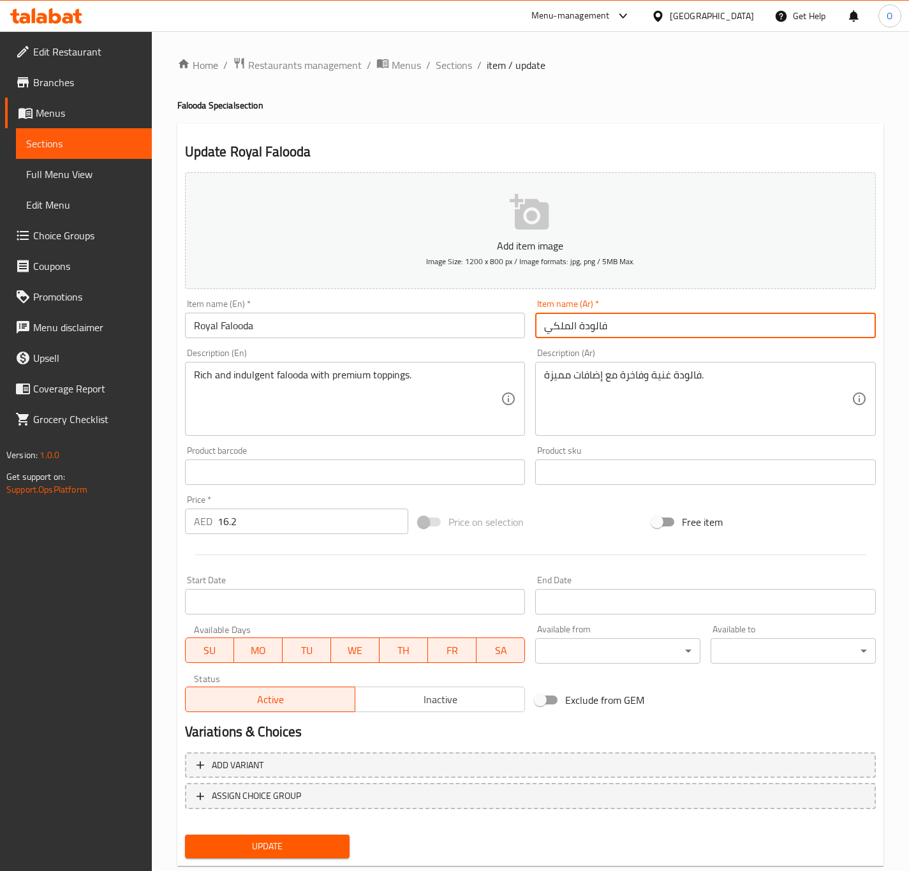
click at [582, 326] on input "فالودة الملكي" at bounding box center [705, 325] width 341 height 26
click at [559, 337] on input "فالودا الملكي" at bounding box center [705, 325] width 341 height 26
type input "فالودا رويال"
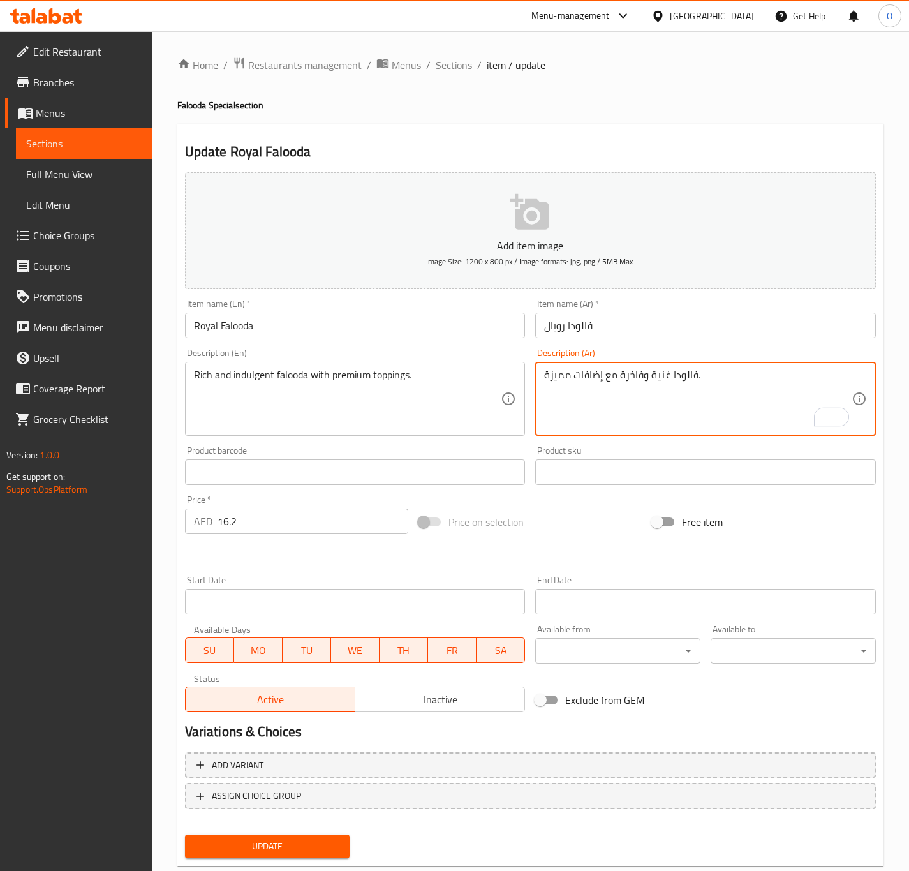
click at [343, 333] on input "Royal Falooda" at bounding box center [355, 325] width 341 height 26
click at [559, 381] on textarea "فالودا غنية وفاخرة مع إضافات مميزة." at bounding box center [697, 399] width 307 height 61
click at [559, 383] on textarea "فالودا غنية وفاخرة مع إضافات مميزة." at bounding box center [697, 399] width 307 height 61
type textarea "فالودا غنية وفاخرة مع إضافات بريميوم."
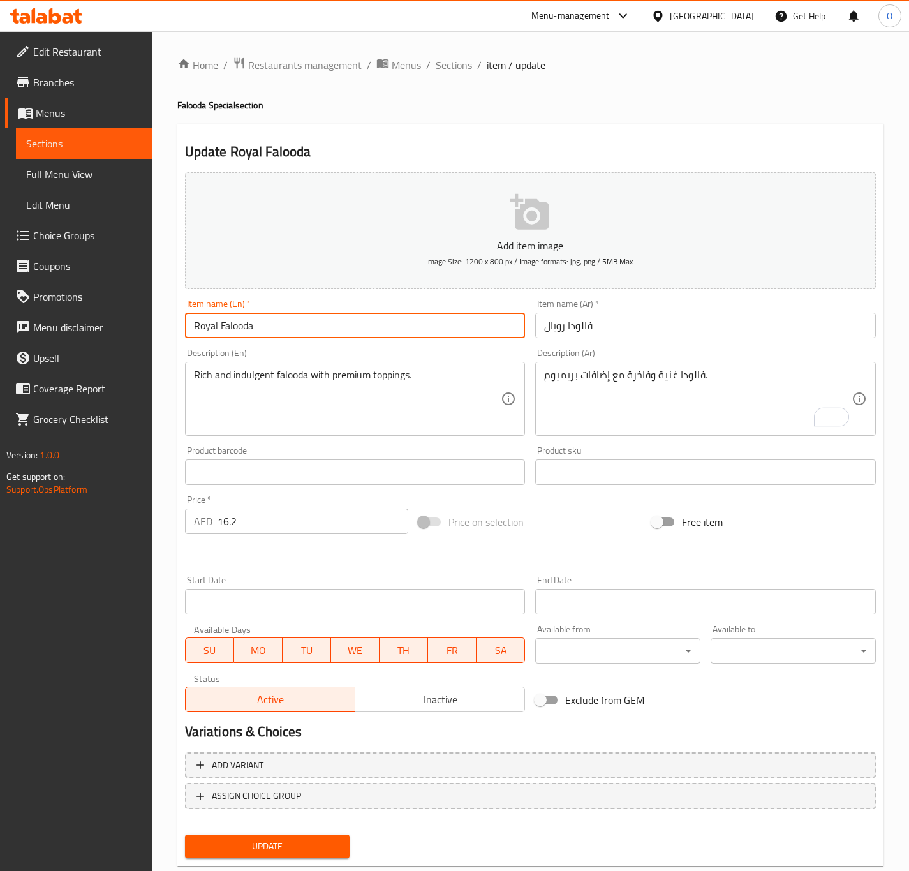
click at [452, 337] on input "Royal Falooda" at bounding box center [355, 325] width 341 height 26
click at [185, 834] on button "Update" at bounding box center [267, 846] width 165 height 24
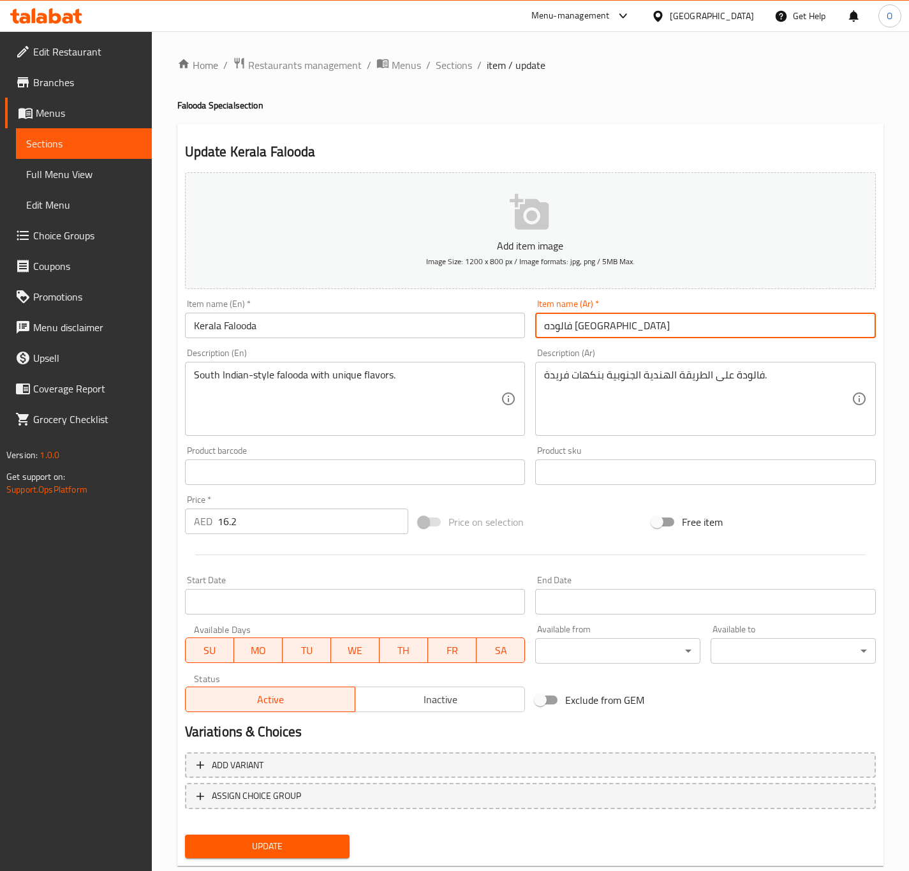
click at [568, 337] on input "فالوده [GEOGRAPHIC_DATA]" at bounding box center [705, 325] width 341 height 26
type input "فالودا [GEOGRAPHIC_DATA]"
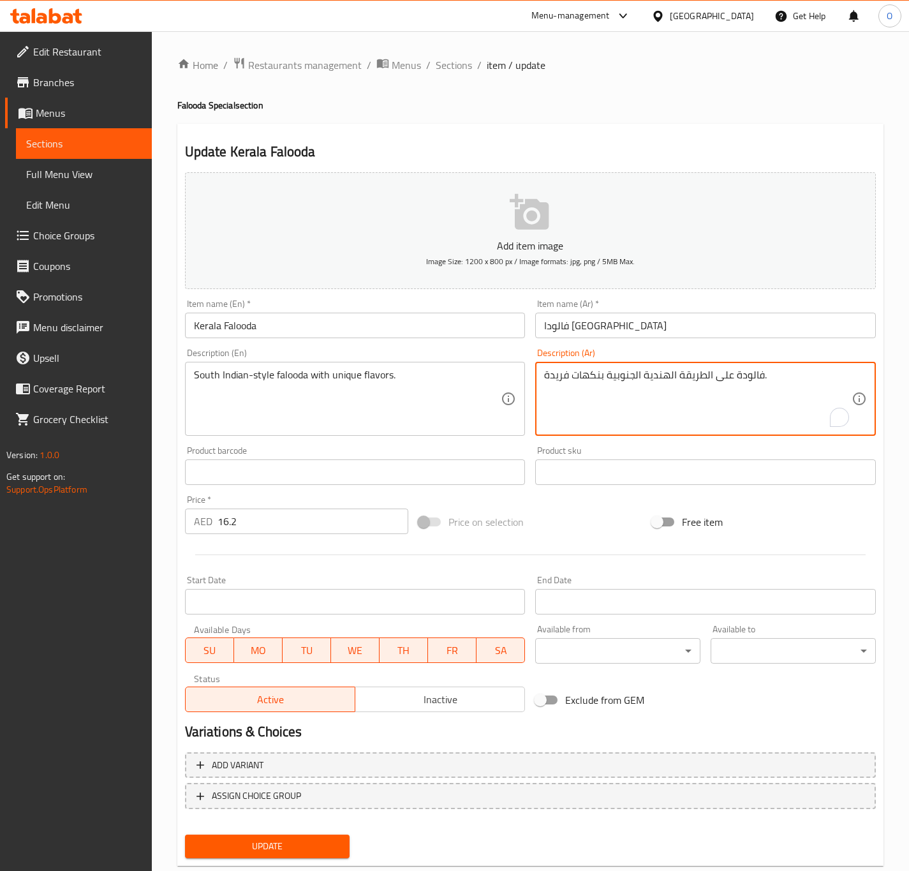
drag, startPoint x: 732, startPoint y: 373, endPoint x: 737, endPoint y: 367, distance: 8.1
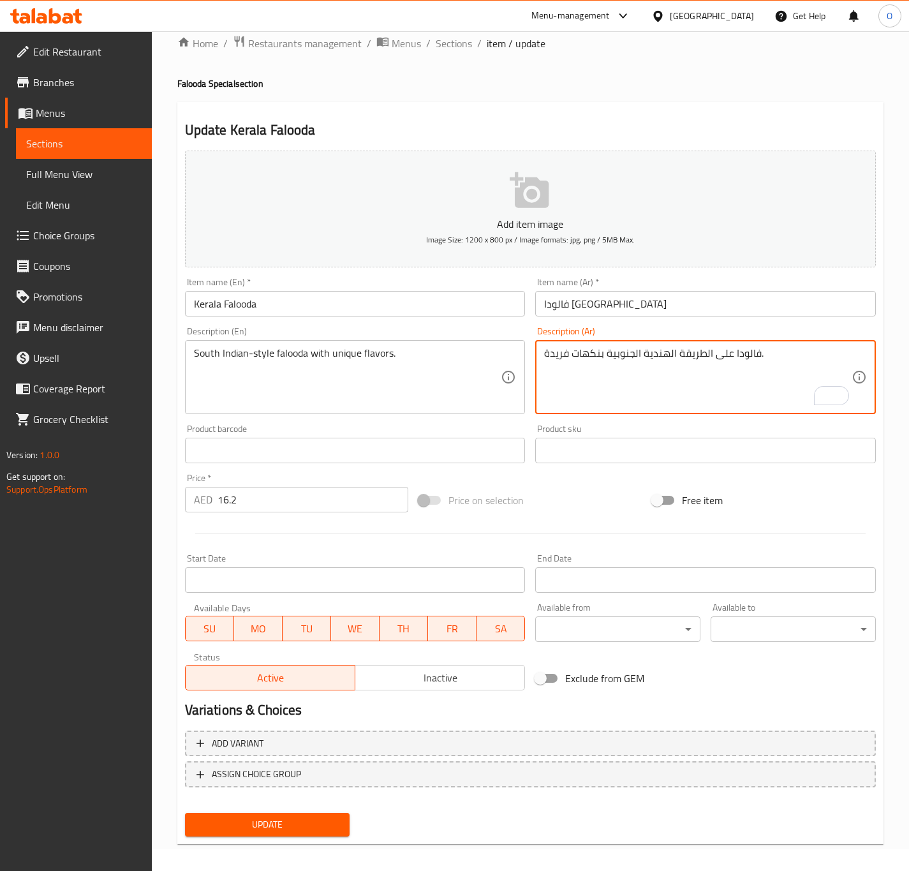
scroll to position [29, 0]
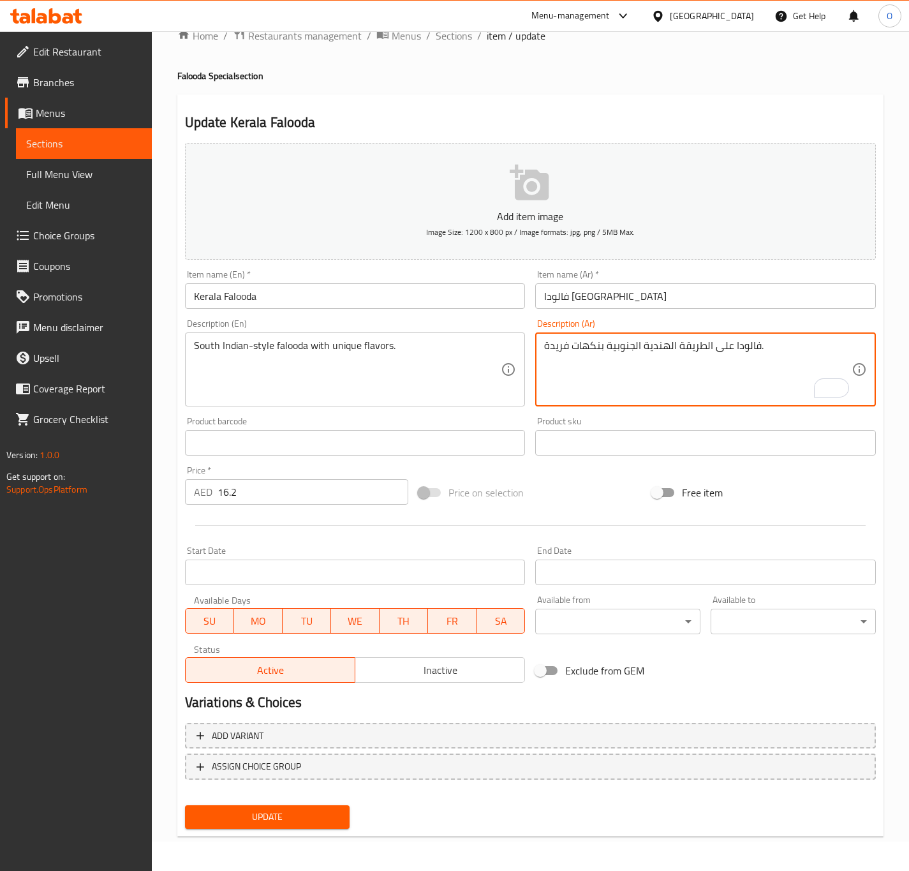
type textarea "فالودا على الطريقة الهندية الجنوبية بنكهات فريدة."
click at [258, 802] on div "Update" at bounding box center [267, 817] width 175 height 34
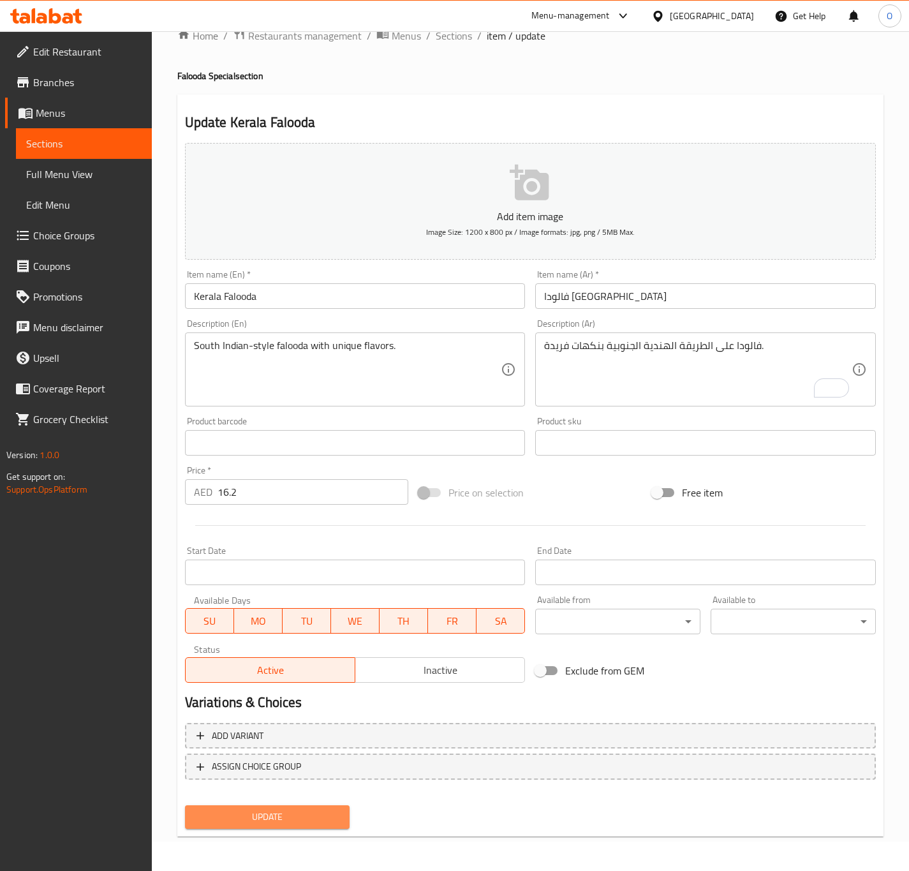
click at [259, 805] on button "Update" at bounding box center [267, 817] width 165 height 24
click at [268, 813] on span "Update" at bounding box center [267, 817] width 145 height 16
click at [172, 727] on div "Home / Restaurants management / Menus / Sections / item / update Falooda Specia…" at bounding box center [530, 437] width 757 height 870
click at [304, 820] on span "Update" at bounding box center [267, 817] width 145 height 16
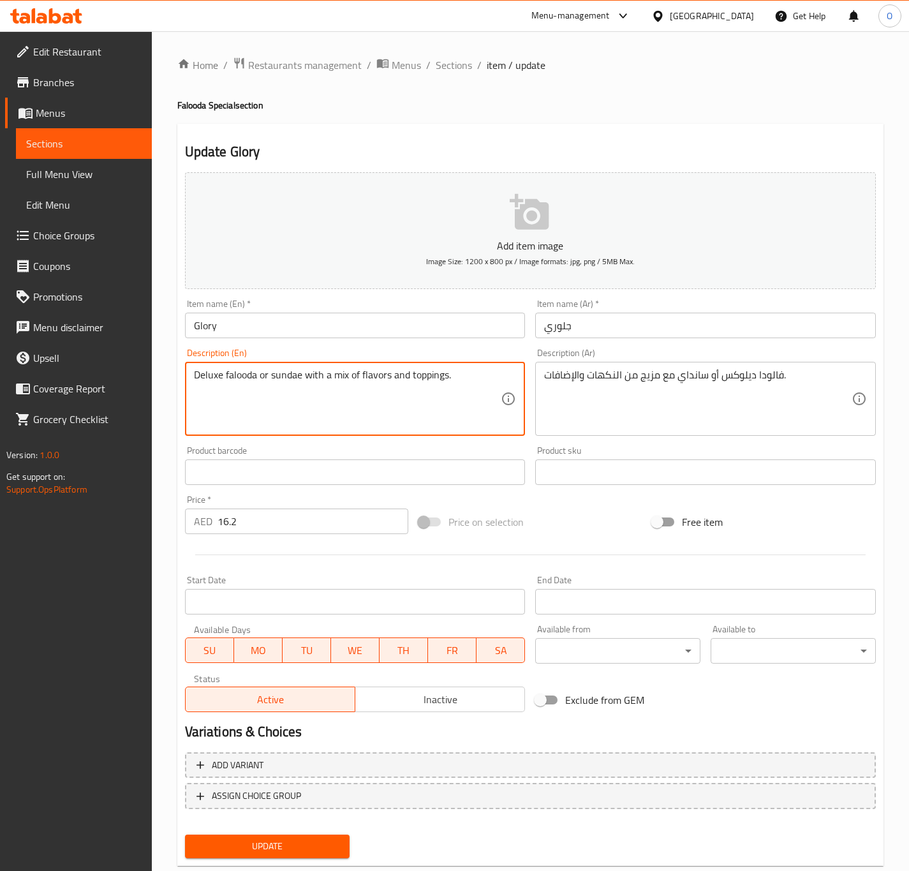
click at [285, 373] on textarea "Deluxe falooda or sundae with a mix of flavors and toppings." at bounding box center [347, 399] width 307 height 61
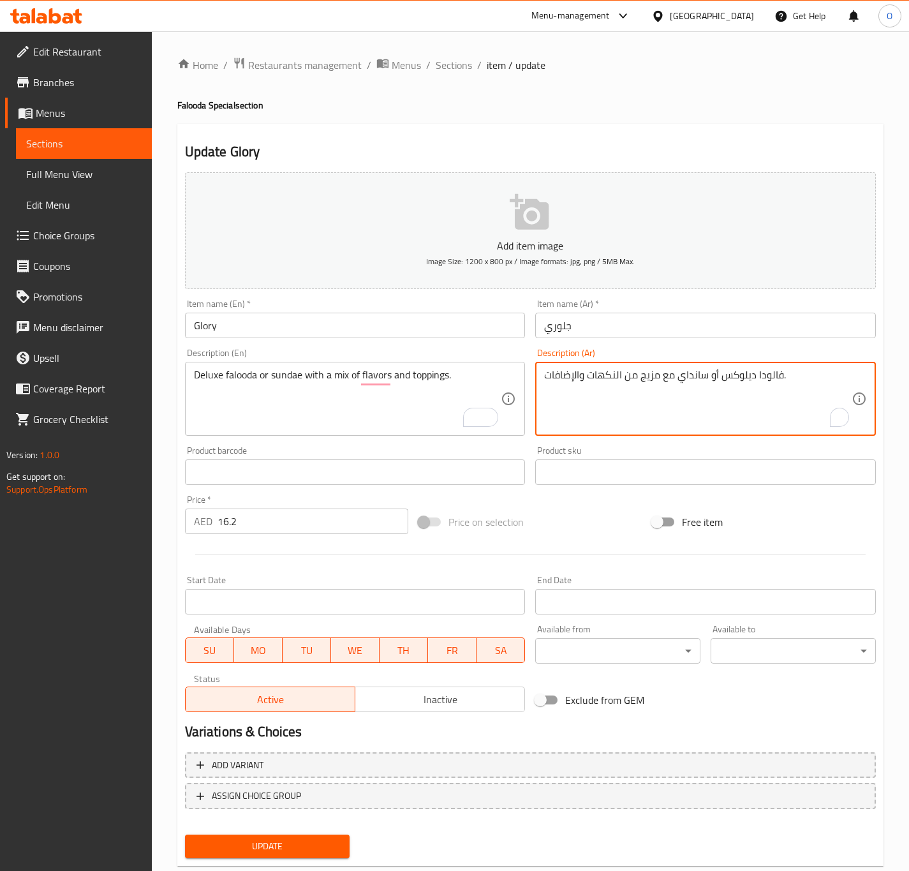
click at [702, 374] on textarea "فالودا ديلوكس أو سانداي مع مزيج من النكهات والإضافات." at bounding box center [697, 399] width 307 height 61
paste textarea "اندي"
type textarea "فالودا ديلوكس أو صاندي مع مزيج من النكهات والإضافات."
click at [324, 335] on input "Glory" at bounding box center [355, 325] width 341 height 26
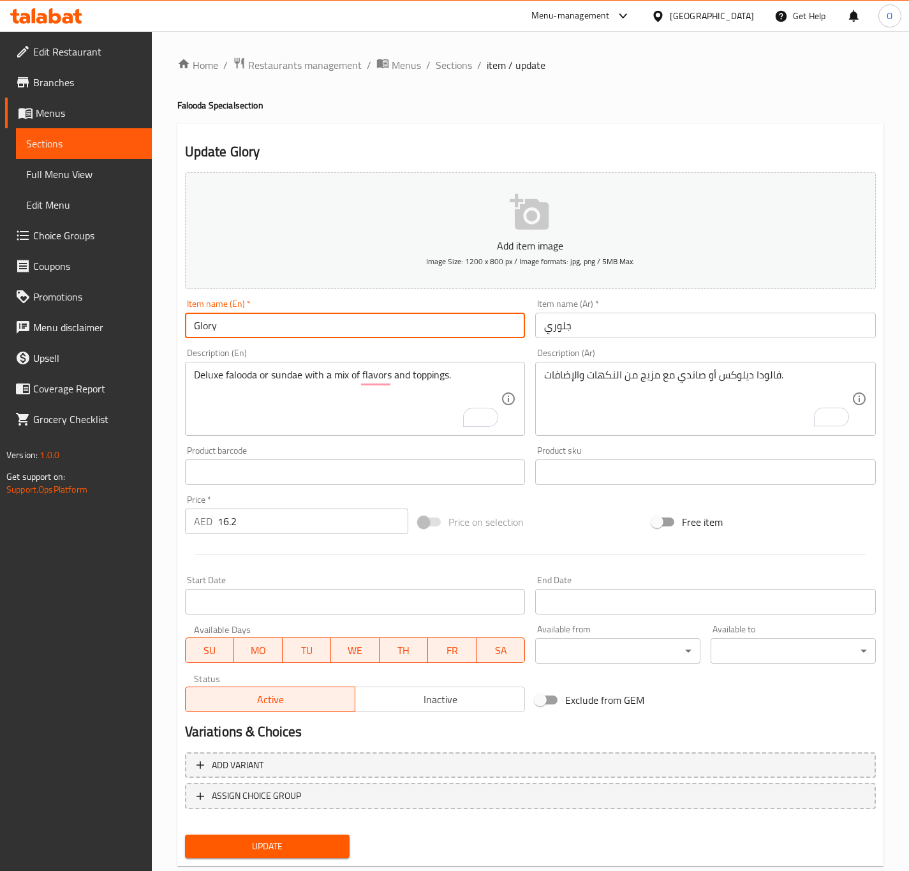
click at [185, 834] on button "Update" at bounding box center [267, 846] width 165 height 24
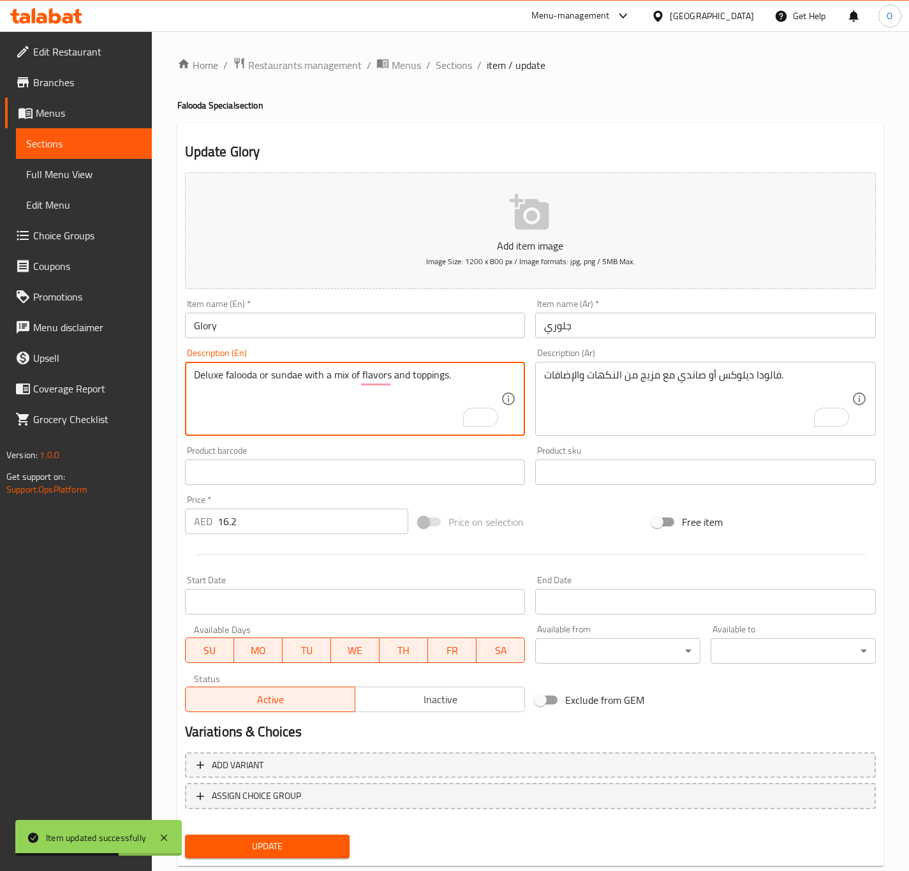
click at [242, 378] on textarea "Deluxe falooda or sundae with a mix of flavors and toppings." at bounding box center [347, 399] width 307 height 61
click at [301, 385] on textarea "Deluxe falooda or sundae with a mix of flavors and toppings." at bounding box center [347, 399] width 307 height 61
click at [270, 375] on textarea "Deluxe falooda or sundae with a mix of flavors and toppings." at bounding box center [347, 399] width 307 height 61
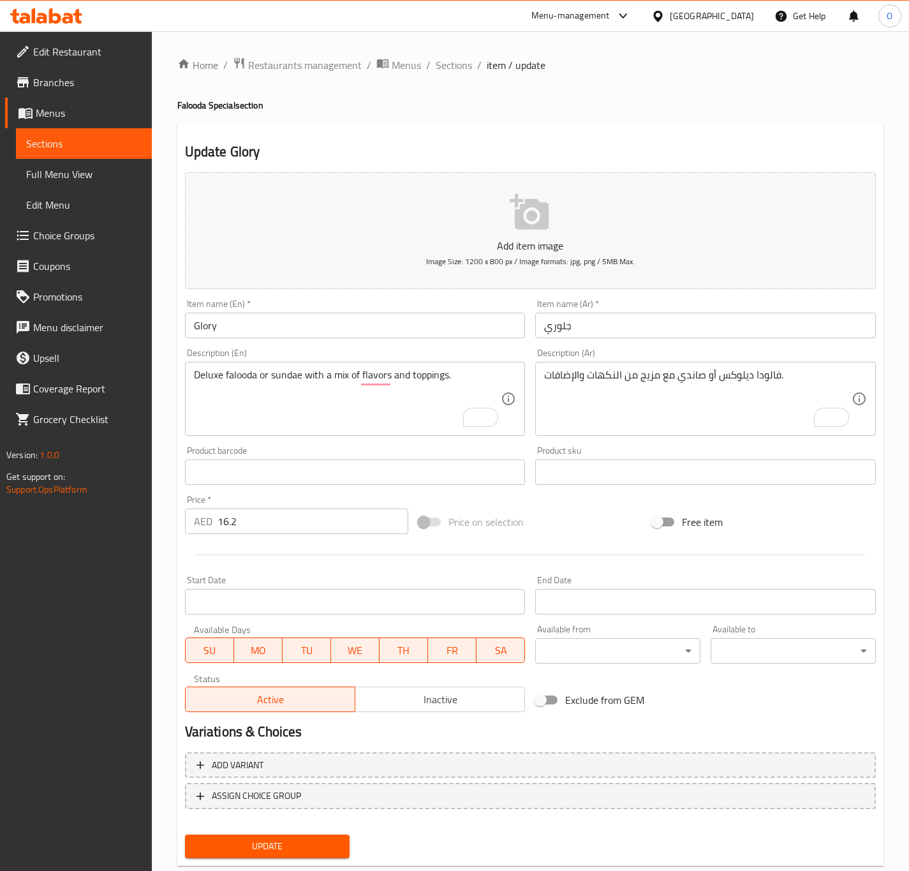
drag, startPoint x: 293, startPoint y: 825, endPoint x: 297, endPoint y: 830, distance: 6.8
click at [293, 825] on div "Add variant ASSIGN CHOICE GROUP" at bounding box center [530, 788] width 701 height 83
click at [305, 848] on span "Update" at bounding box center [267, 846] width 145 height 16
click at [198, 335] on input "Banana Medium" at bounding box center [355, 325] width 341 height 26
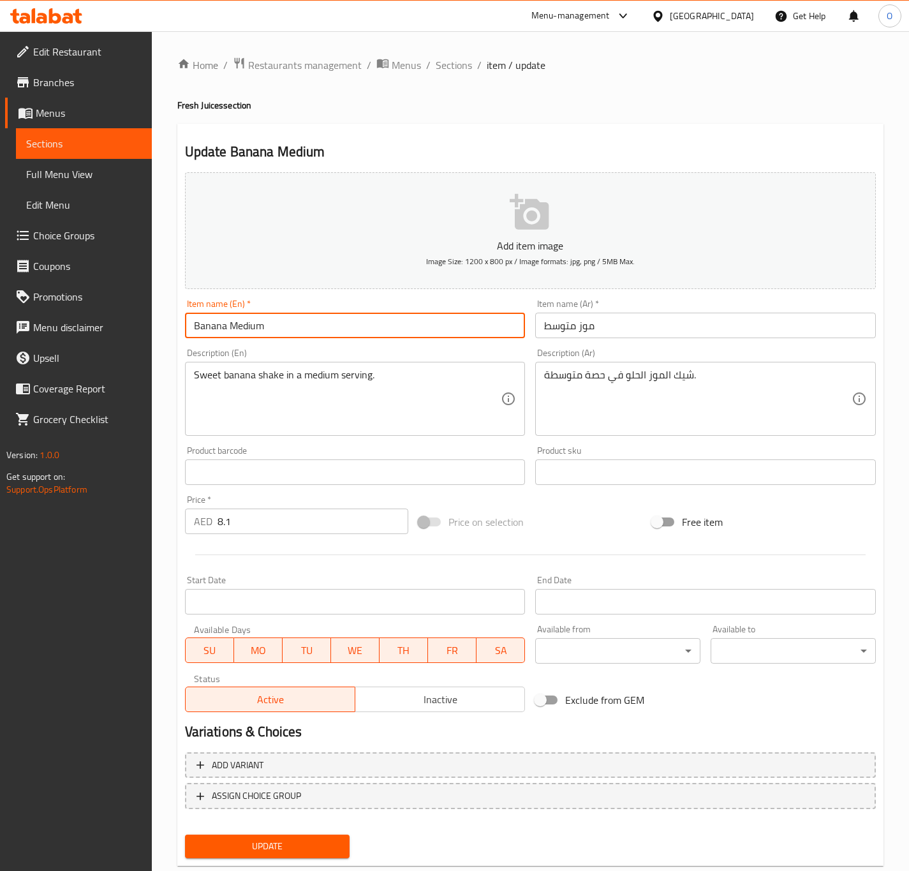
click at [198, 335] on input "Banana Medium" at bounding box center [355, 325] width 341 height 26
click at [223, 332] on input "Medium" at bounding box center [355, 325] width 341 height 26
click at [230, 323] on input "Medium" at bounding box center [355, 325] width 341 height 26
paste input "Banana"
type input "Medium Banana"
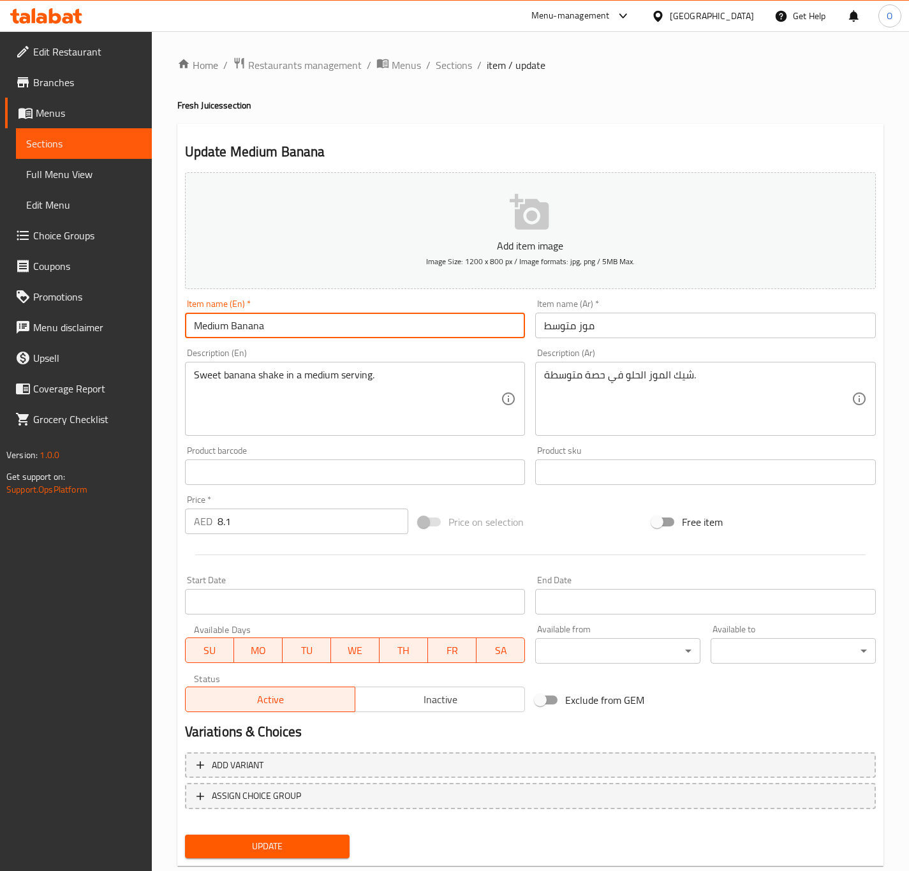
click at [254, 360] on div "Description (En) Sweet banana shake in a medium serving. Description (En)" at bounding box center [355, 391] width 341 height 87
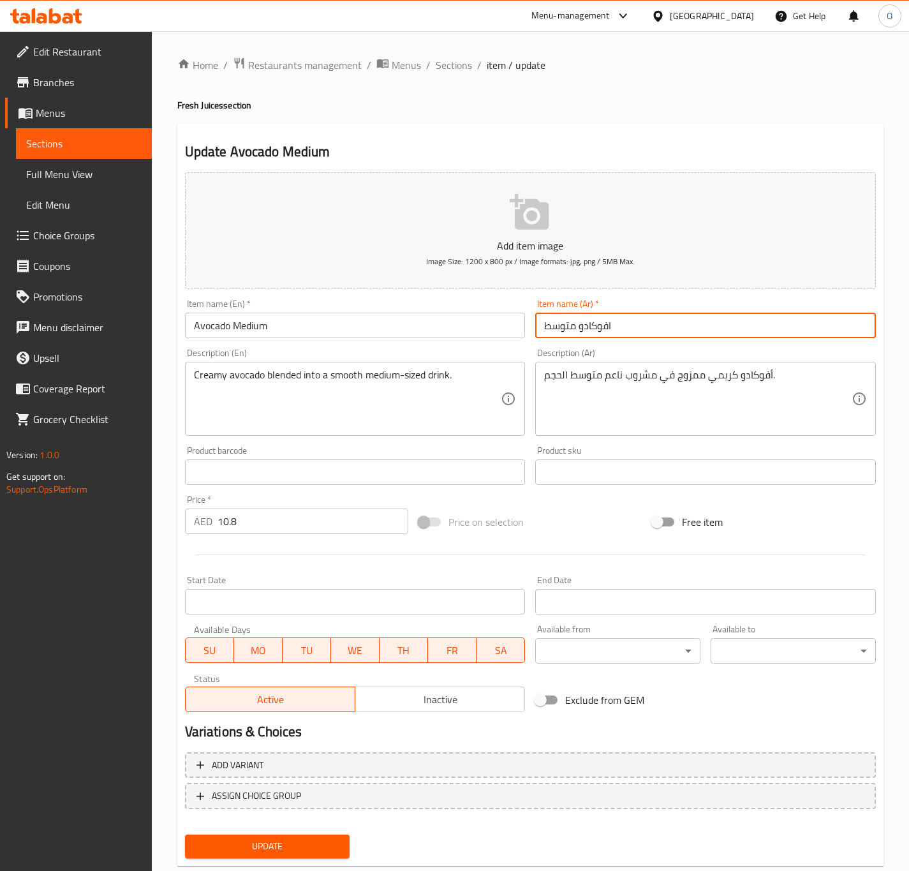
click at [564, 327] on input "افوكادو متوسط" at bounding box center [705, 325] width 341 height 26
type input "أفوكادو وسط"
click at [201, 334] on input "Avocado Medium" at bounding box center [355, 325] width 341 height 26
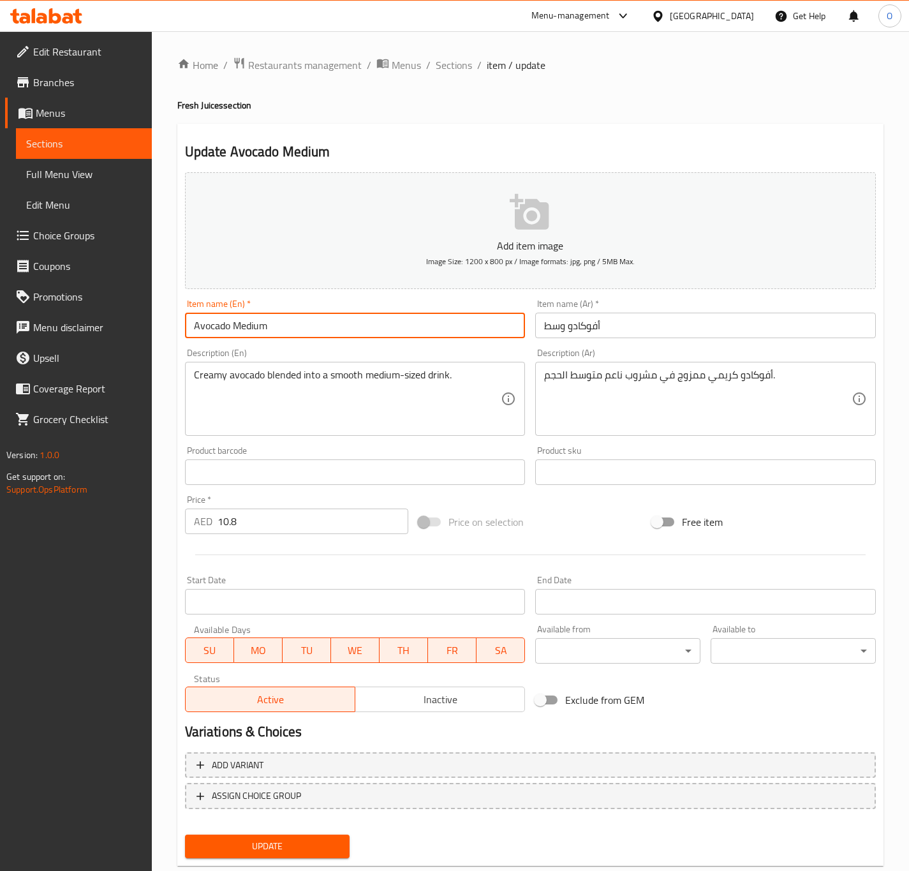
click at [201, 334] on input "Avocado Medium" at bounding box center [355, 325] width 341 height 26
click at [257, 327] on input "Medium" at bounding box center [355, 325] width 341 height 26
paste input "Avocado"
type input "Medium Avocado"
click at [396, 325] on input "Medium Avocado" at bounding box center [355, 325] width 341 height 26
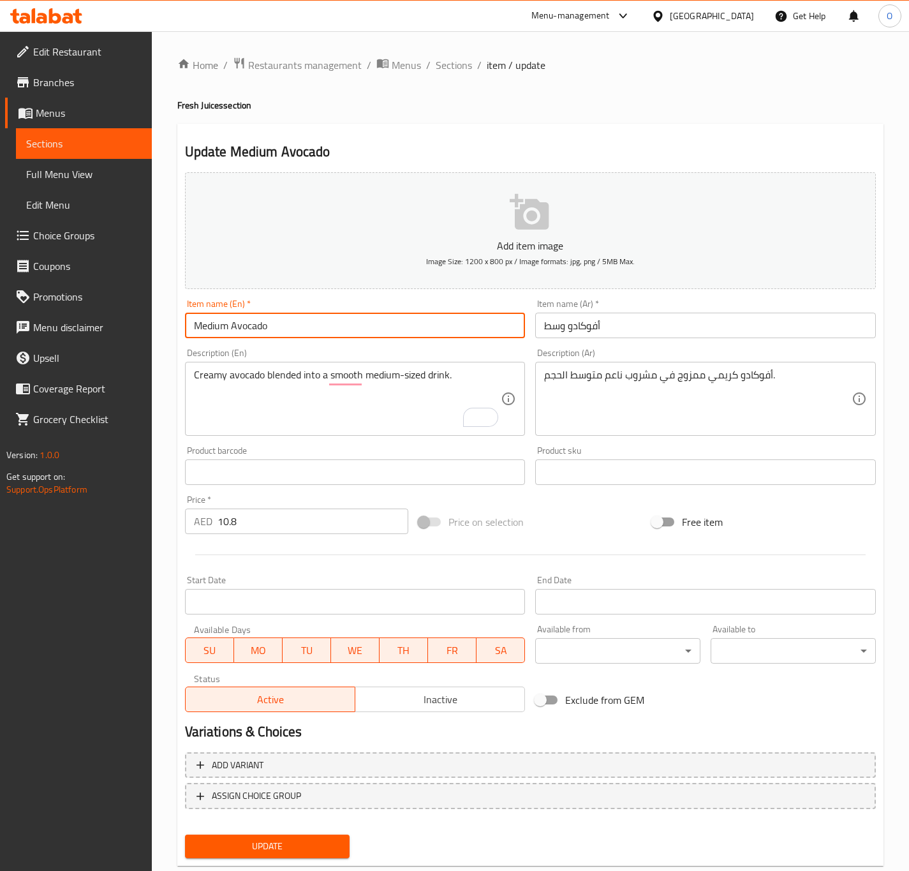
click at [185, 834] on button "Update" at bounding box center [267, 846] width 165 height 24
click at [210, 337] on input "Guava Medium" at bounding box center [355, 325] width 341 height 26
click at [249, 318] on input "Medium" at bounding box center [355, 325] width 341 height 26
paste input "Guava"
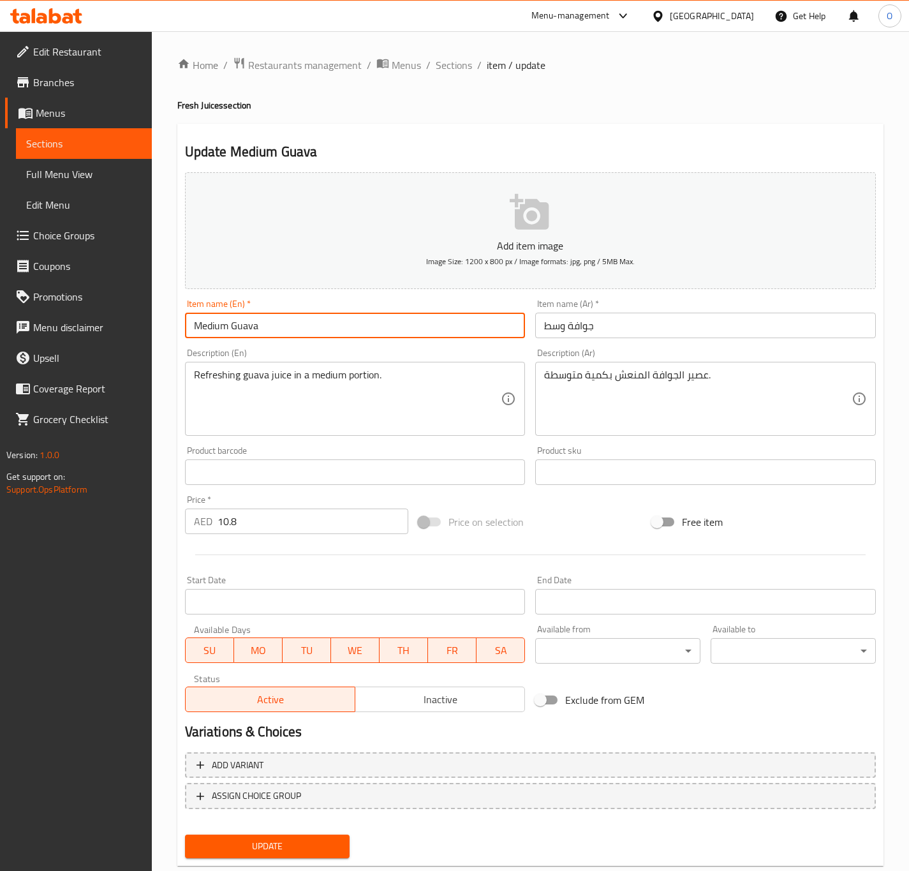
type input "Medium Guava"
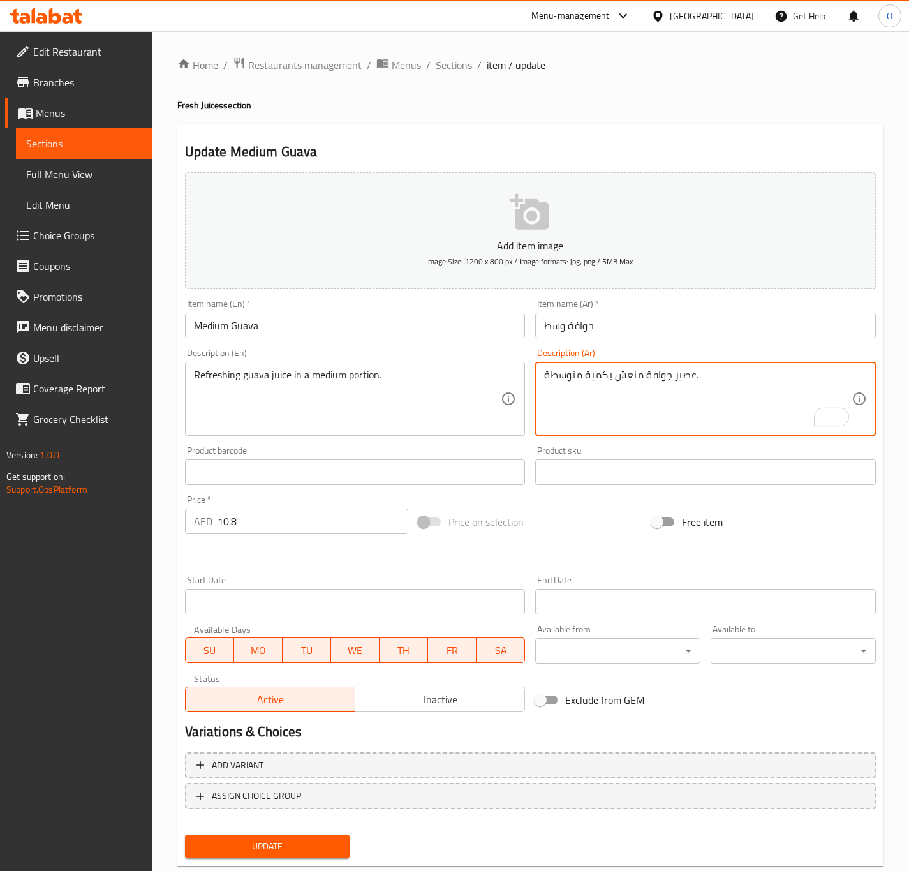
type textarea "عصير جوافة منعش بكمية متوسطة."
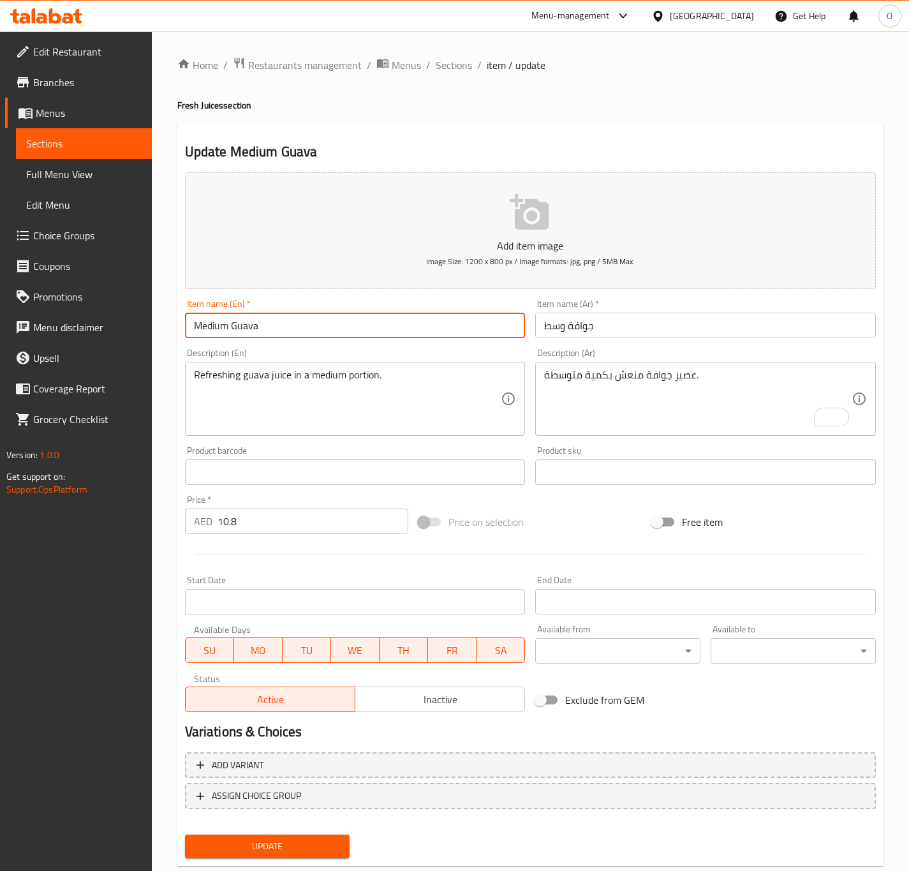
click at [392, 330] on input "Medium Guava" at bounding box center [355, 325] width 341 height 26
click at [185, 834] on button "Update" at bounding box center [267, 846] width 165 height 24
click at [203, 337] on input "Mango Medium" at bounding box center [355, 325] width 341 height 26
click at [272, 335] on input "Medium" at bounding box center [355, 325] width 341 height 26
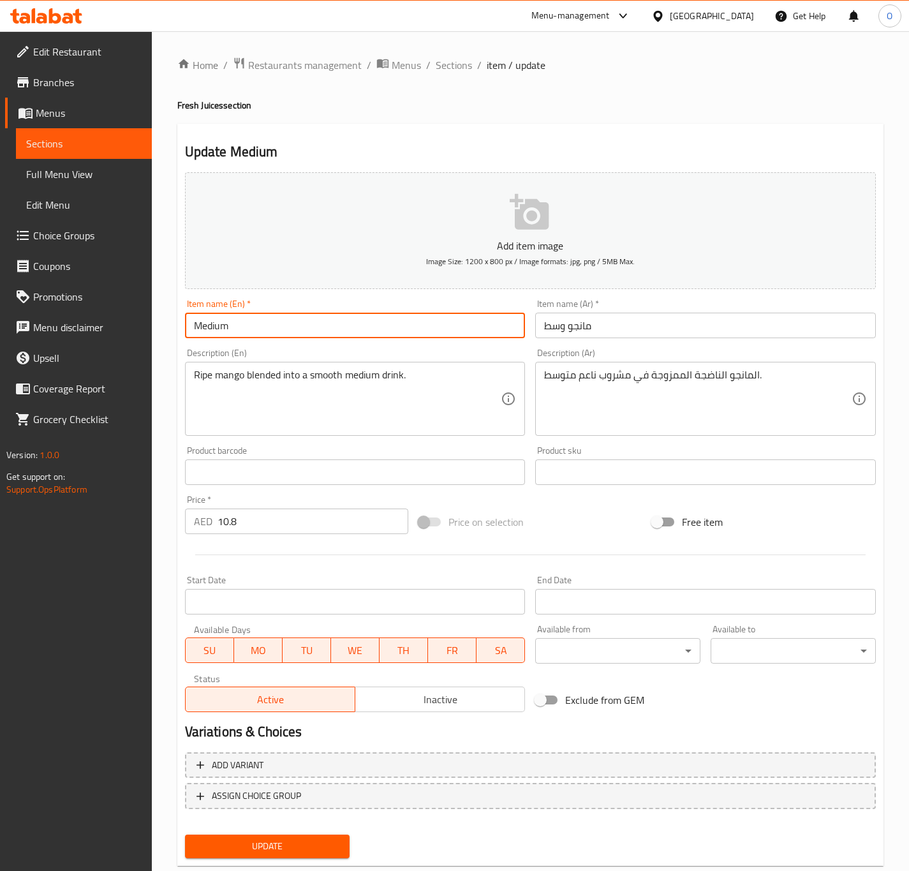
paste input "Mango"
type input "Medium Mango"
click at [203, 332] on input "Strawberry Medium" at bounding box center [355, 325] width 341 height 26
click at [235, 321] on input "Medium" at bounding box center [355, 325] width 341 height 26
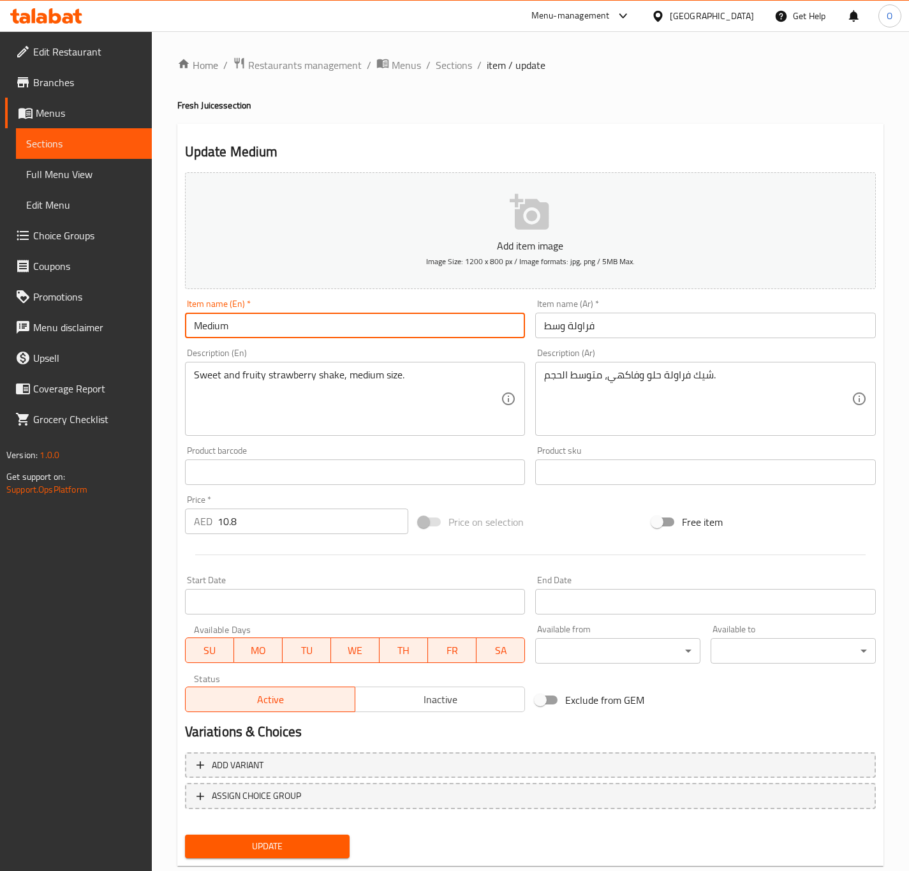
paste input "Strawberry"
type input "Medium Strawberry"
click at [486, 320] on input "Medium Strawberry" at bounding box center [355, 325] width 341 height 26
click at [185, 834] on button "Update" at bounding box center [267, 846] width 165 height 24
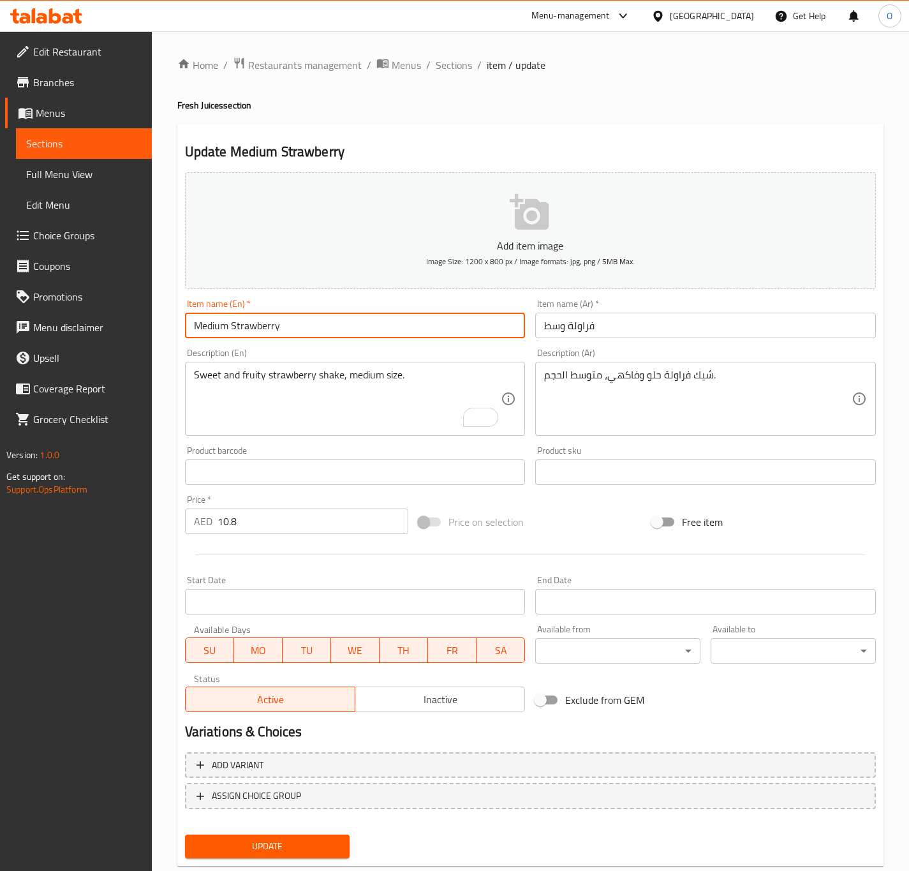
click at [185, 834] on button "Update" at bounding box center [267, 846] width 165 height 24
click at [202, 328] on input "Orange Medium" at bounding box center [355, 325] width 341 height 26
click at [270, 325] on input "Medium" at bounding box center [355, 325] width 341 height 26
paste input "Orange"
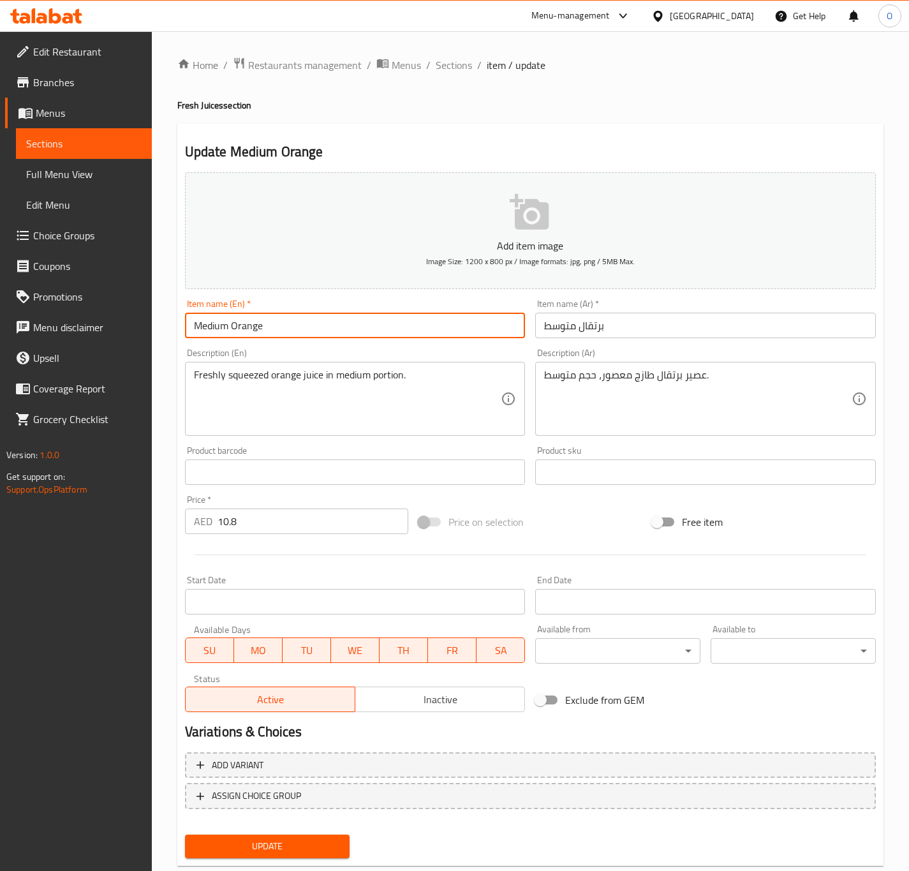
type input "Medium Orange"
click at [568, 322] on input "برتقال متوسط" at bounding box center [705, 325] width 341 height 26
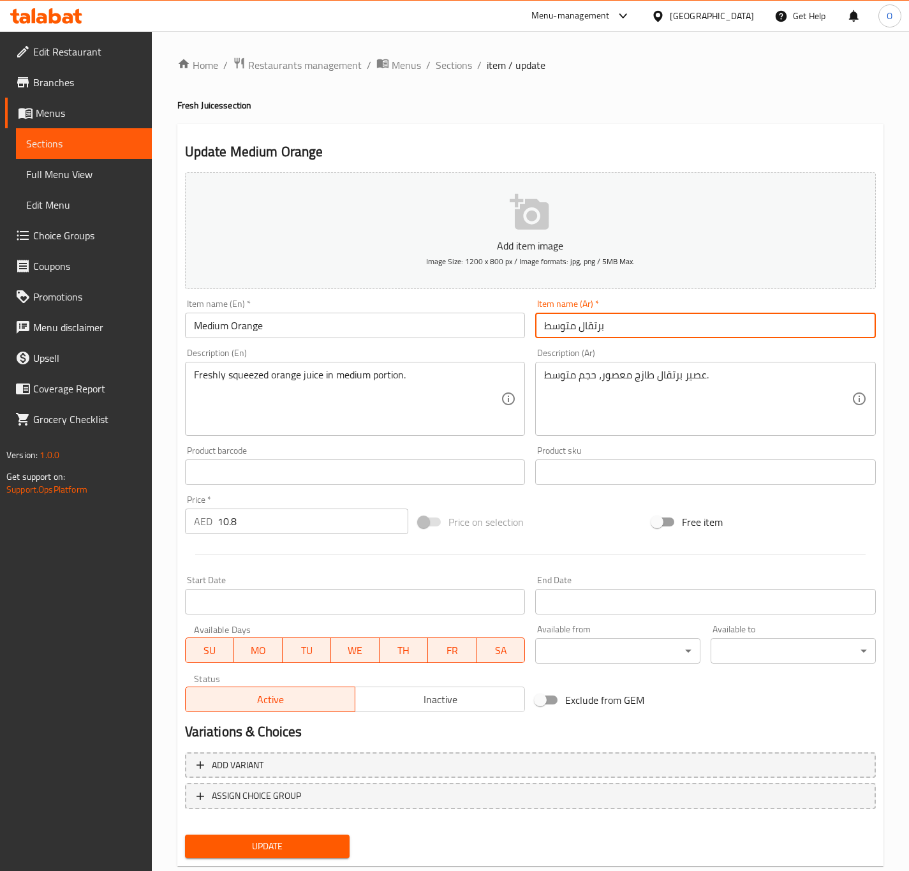
click at [563, 329] on input "برتقال متوسط" at bounding box center [705, 325] width 341 height 26
type input "برتقال وسط"
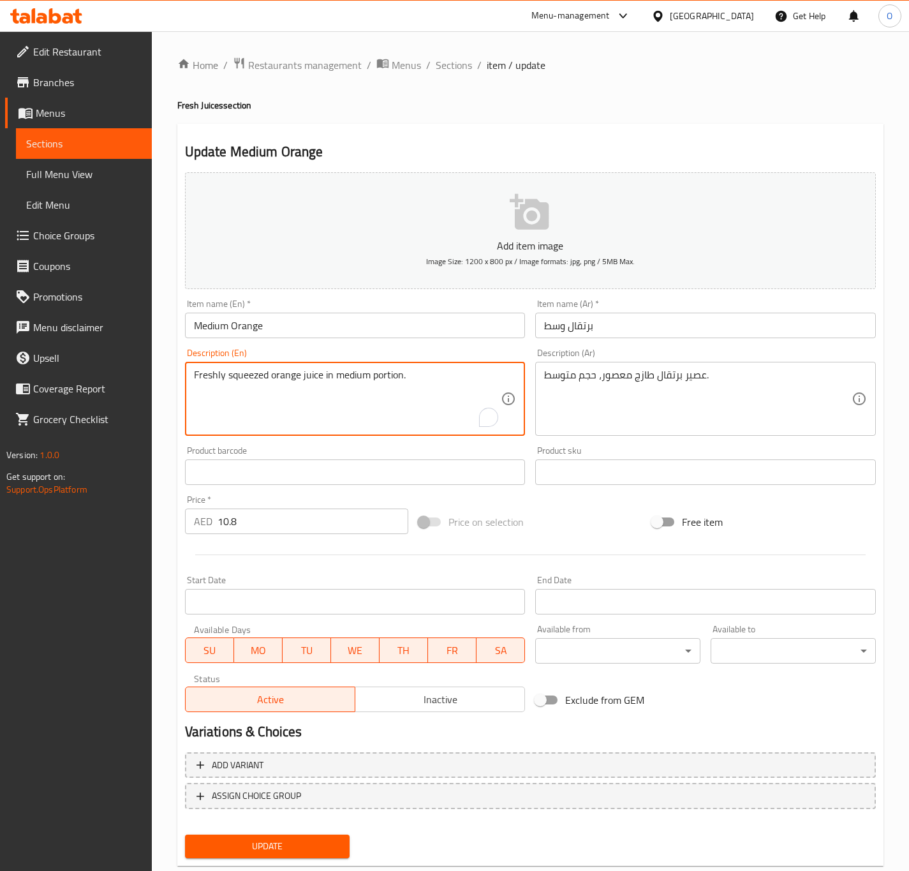
click at [383, 374] on textarea "Freshly squeezed orange juice in medium portion." at bounding box center [347, 399] width 307 height 61
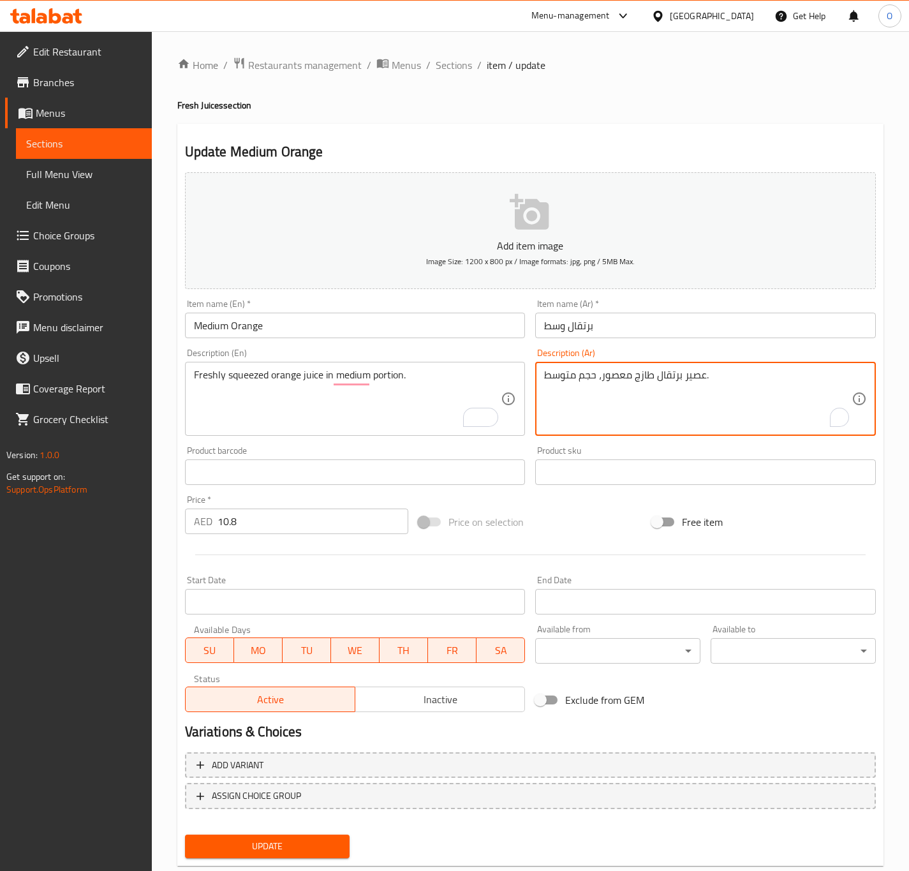
click at [598, 387] on textarea "عصير برتقال طازج معصور، حجم متوسط." at bounding box center [697, 399] width 307 height 61
paste textarea "بكمية متوسطة"
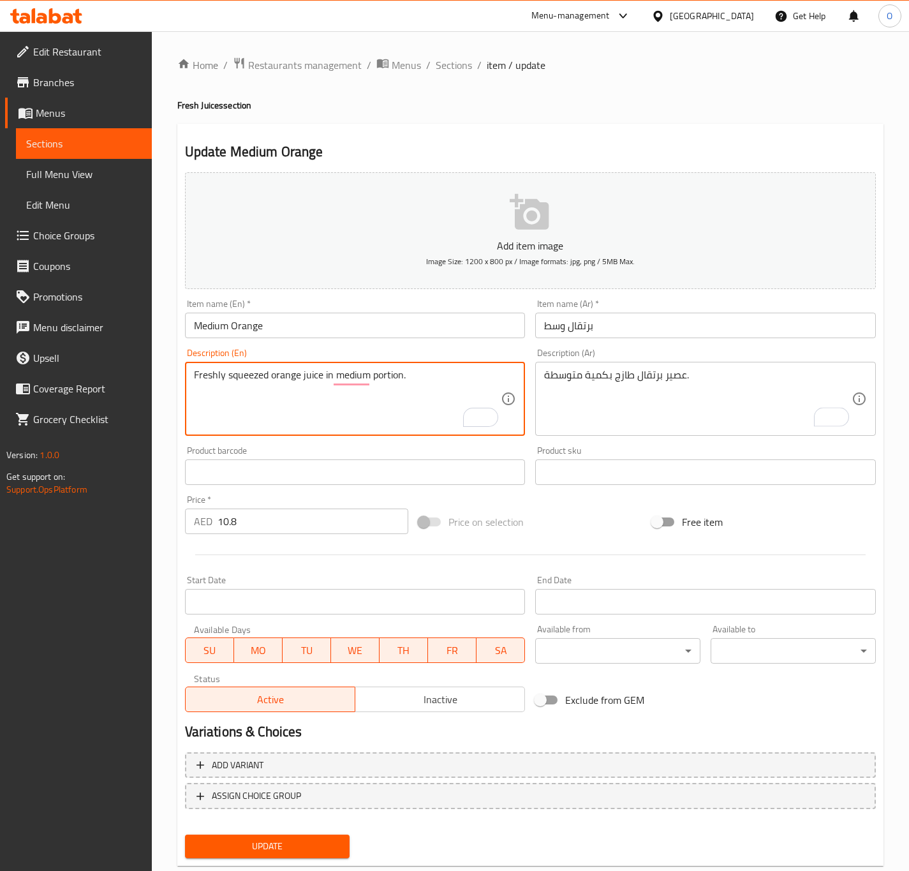
click at [226, 376] on textarea "Freshly squeezed orange juice in medium portion." at bounding box center [347, 399] width 307 height 61
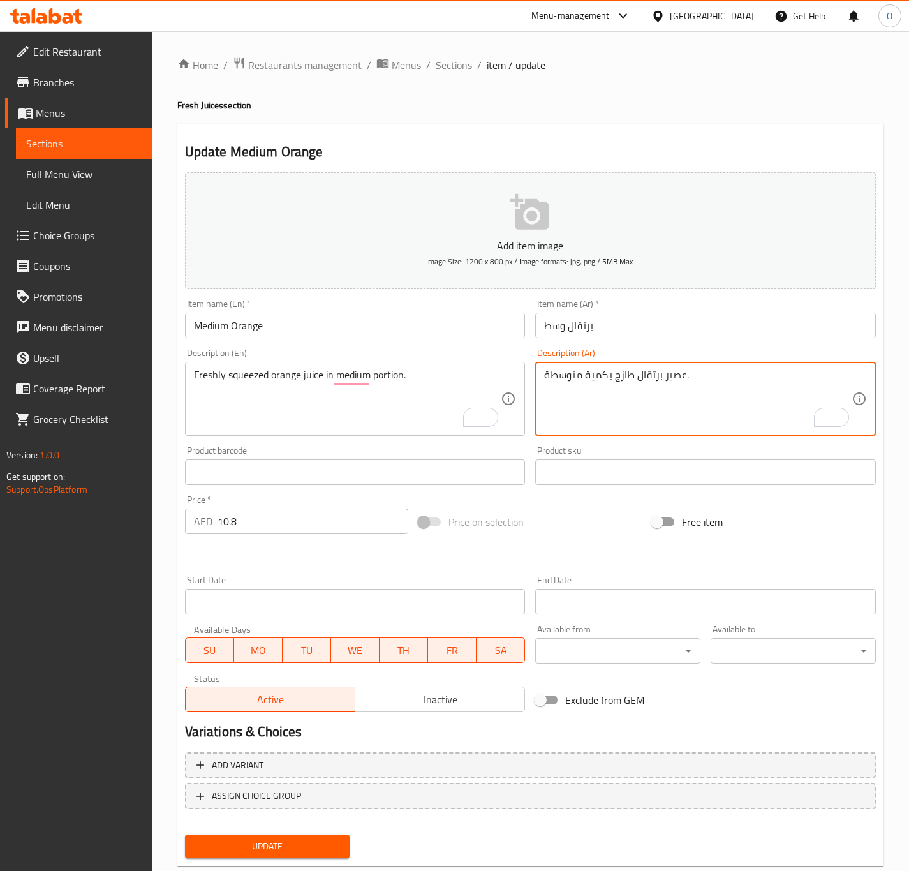
click at [678, 383] on textarea "عصير برتقال طازج بكمية متوسطة." at bounding box center [697, 399] width 307 height 61
paste textarea "كبس"
type textarea "عصير كبس برتقال طازج بكمية متوسطة."
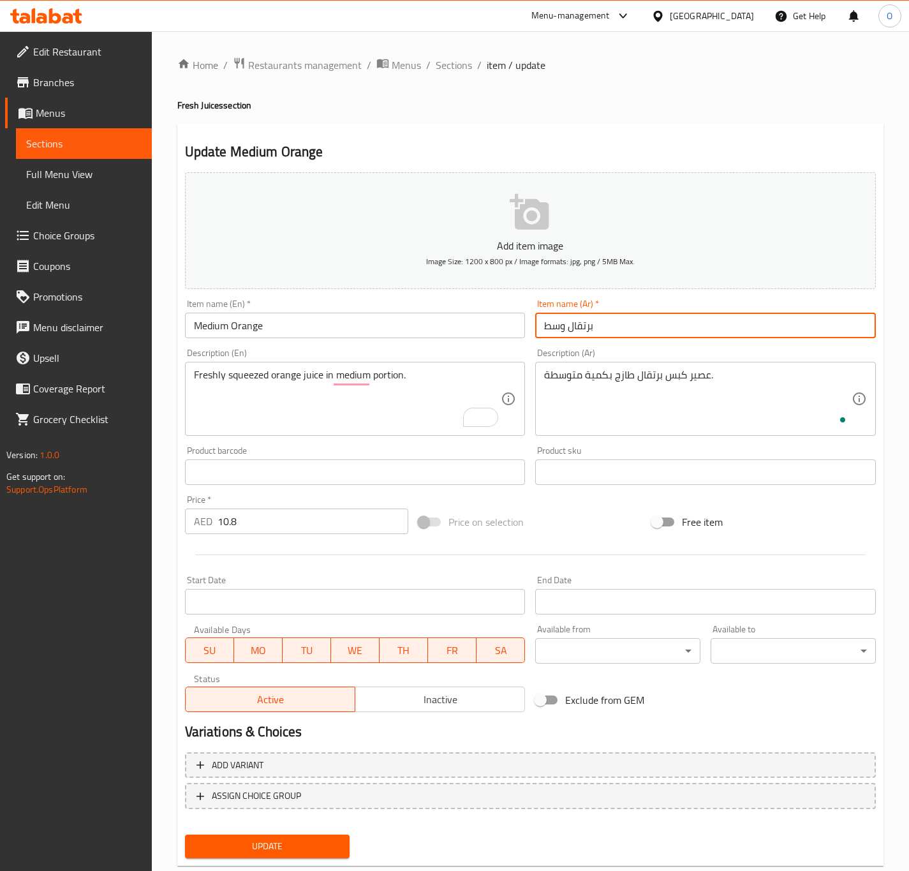
click at [638, 321] on input "برتقال وسط" at bounding box center [705, 325] width 341 height 26
click at [185, 834] on button "Update" at bounding box center [267, 846] width 165 height 24
click at [186, 325] on input "Carrot Medium" at bounding box center [355, 325] width 341 height 26
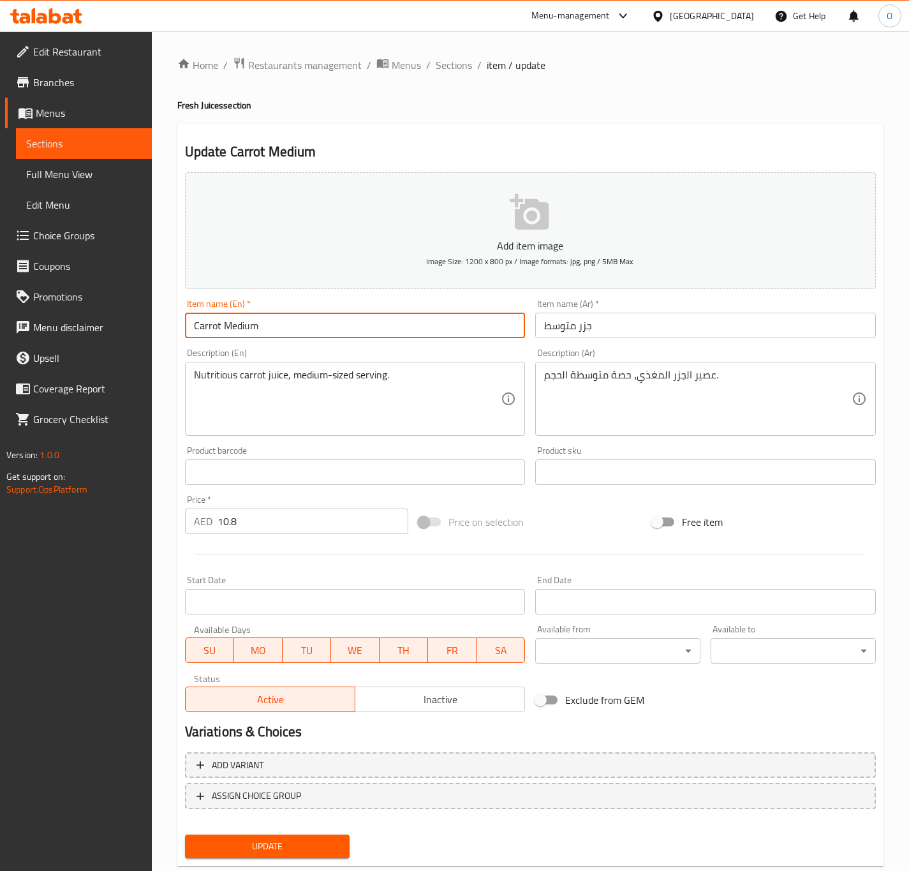
click at [186, 325] on input "Carrot Medium" at bounding box center [355, 325] width 341 height 26
click at [243, 330] on input "Medium" at bounding box center [355, 325] width 341 height 26
paste input "Carrot"
type input "Medium Carrot"
click at [566, 329] on input "جزر متوسط" at bounding box center [705, 325] width 341 height 26
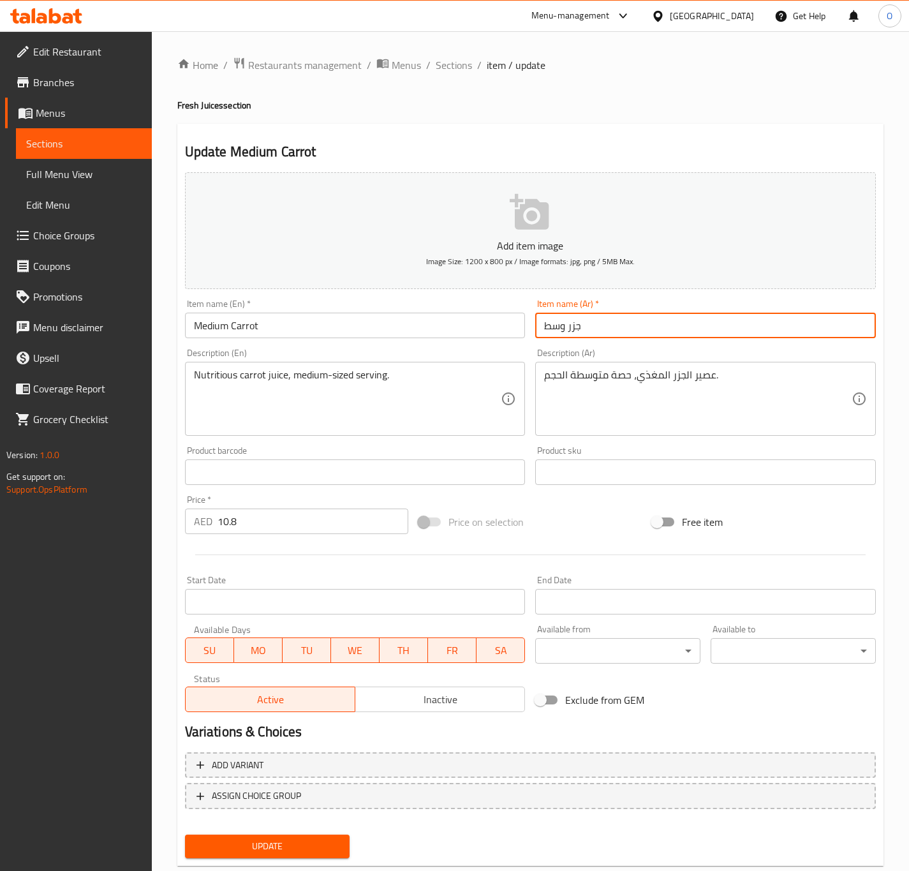
type input "جزر وسط"
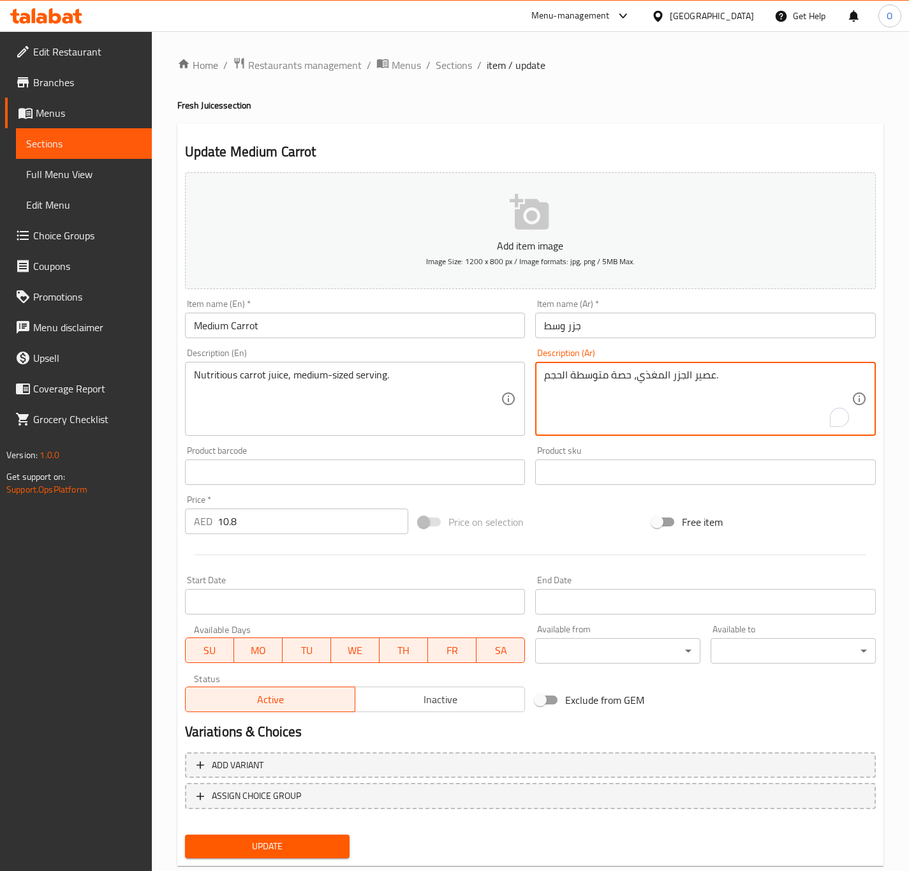
click at [684, 376] on textarea "عصير الجزر المغذي، حصة متوسطة الحجم." at bounding box center [697, 399] width 307 height 61
click at [662, 372] on textarea "عصير جزر المغذي، حصة متوسطة الحجم." at bounding box center [697, 399] width 307 height 61
type textarea "عصير جزر مغذي، حصة متوسطة الحجم."
click at [409, 339] on div "Item name (En)   * Medium Carrot Item name (En) *" at bounding box center [355, 318] width 351 height 49
click at [408, 334] on input "Medium Carrot" at bounding box center [355, 325] width 341 height 26
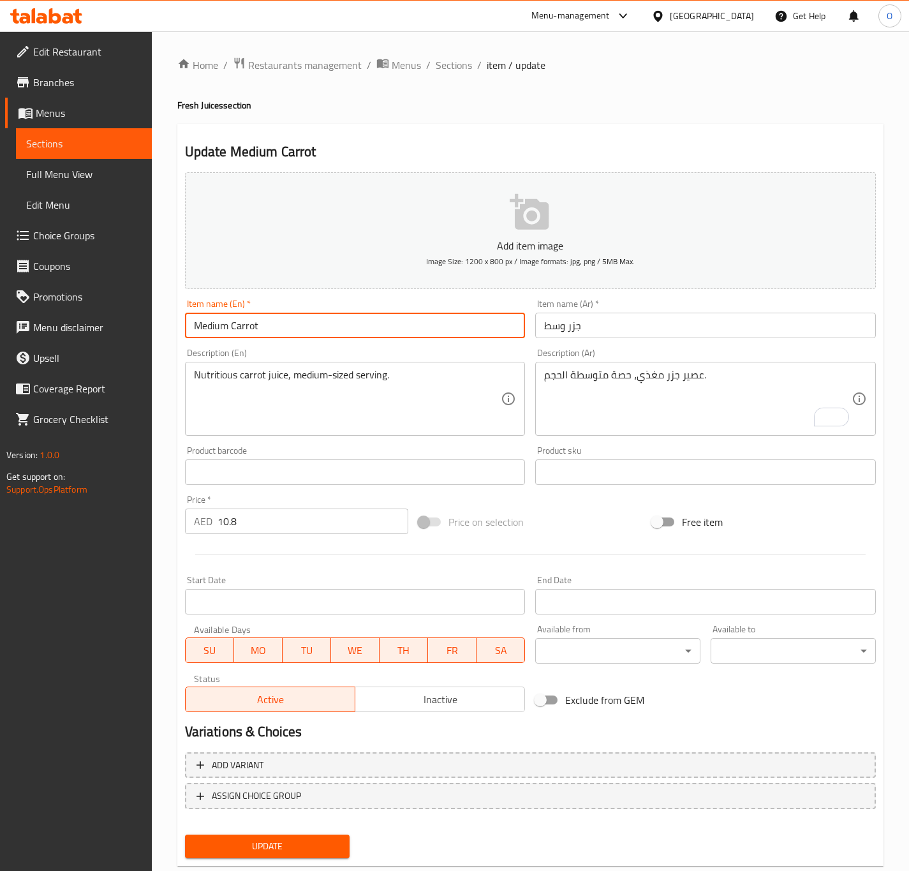
click at [185, 834] on button "Update" at bounding box center [267, 846] width 165 height 24
click at [207, 330] on input "Kiwi Medium" at bounding box center [355, 325] width 341 height 26
click at [236, 332] on input "Medium" at bounding box center [355, 325] width 341 height 26
paste input "Kiwi"
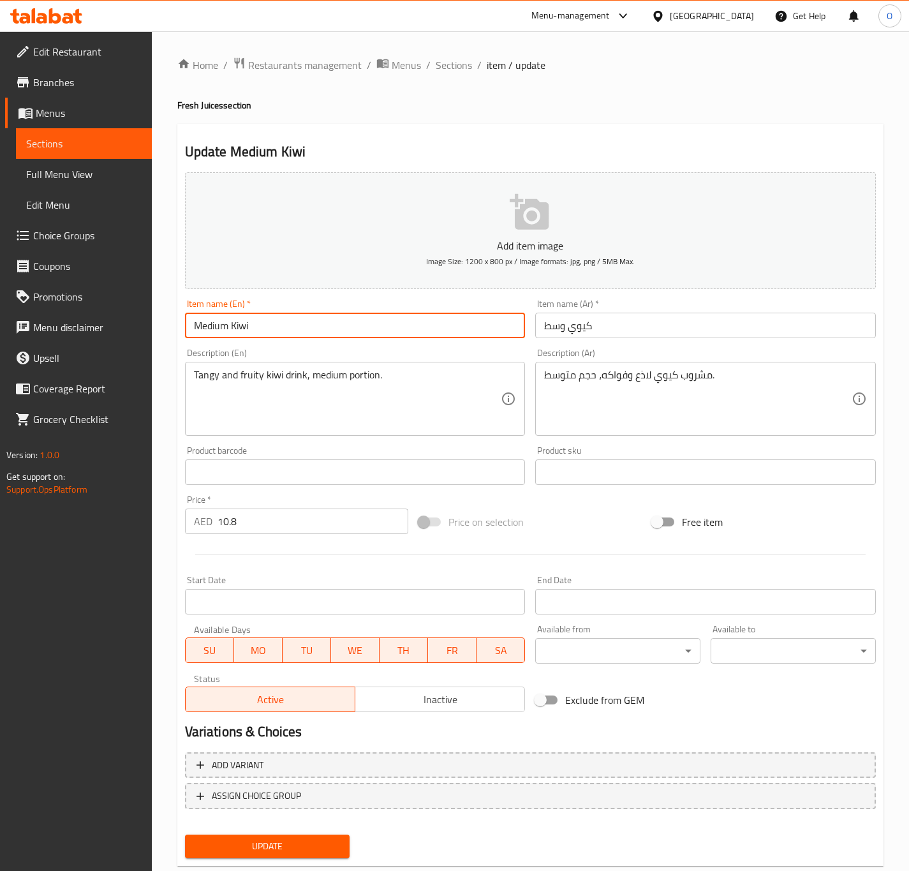
type input "Medium Kiwi"
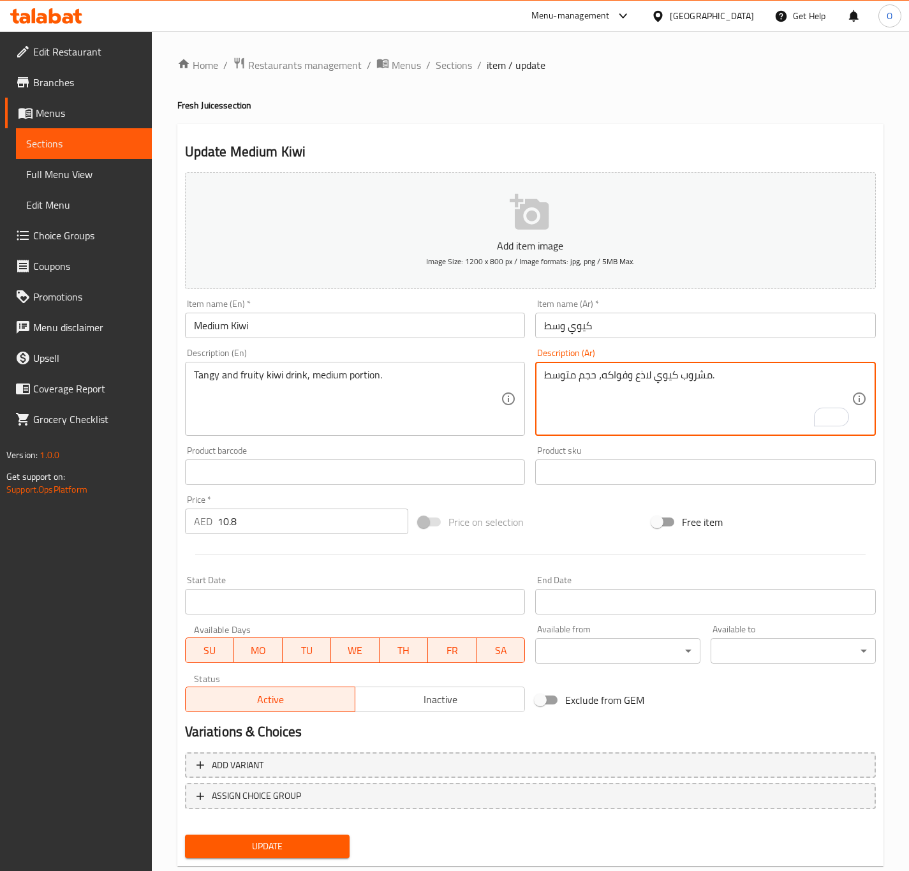
drag, startPoint x: 652, startPoint y: 379, endPoint x: 605, endPoint y: 372, distance: 48.3
drag, startPoint x: 601, startPoint y: 383, endPoint x: 421, endPoint y: 379, distance: 179.9
click at [421, 379] on div "Add item image Image Size: 1200 x 800 px / Image formats: jpg, png / 5MB Max. I…" at bounding box center [530, 442] width 701 height 550
type textarea "مشروب كيوي منعش و فاكهي بكمية متوسطة."
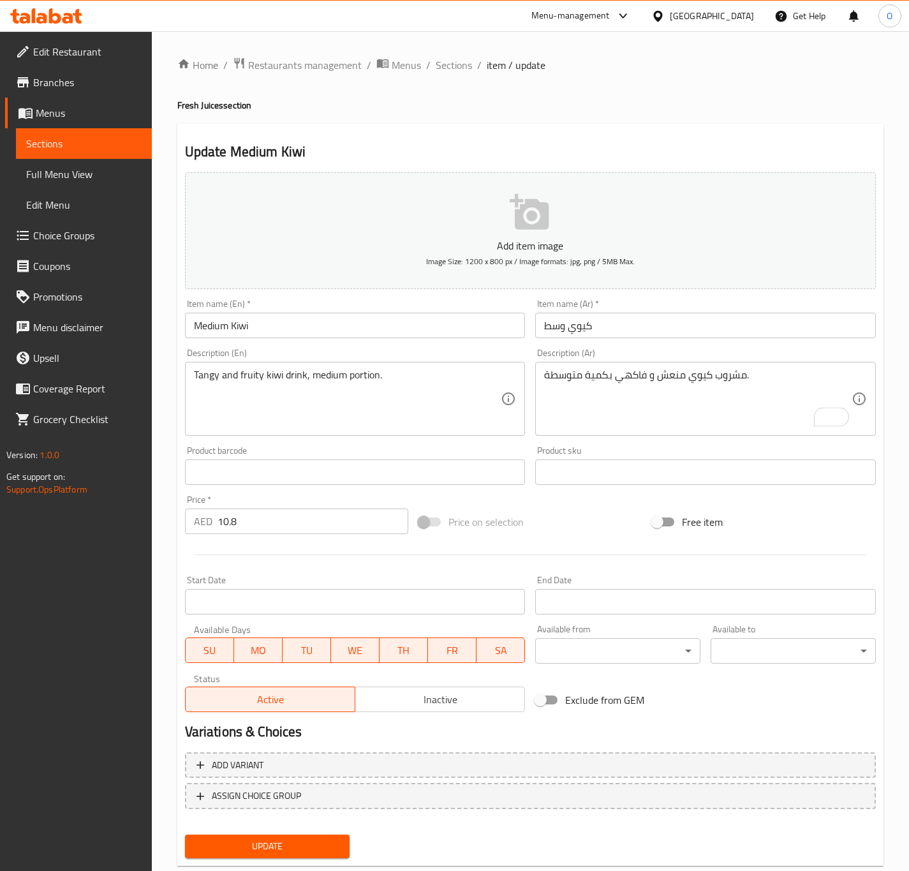
click at [418, 310] on div "Item name (En)   * Medium Kiwi Item name (En) *" at bounding box center [355, 318] width 341 height 39
click at [429, 329] on input "Medium Kiwi" at bounding box center [355, 325] width 341 height 26
click at [185, 834] on button "Update" at bounding box center [267, 846] width 165 height 24
click at [260, 324] on input "Sweet Melon Medium" at bounding box center [355, 325] width 341 height 26
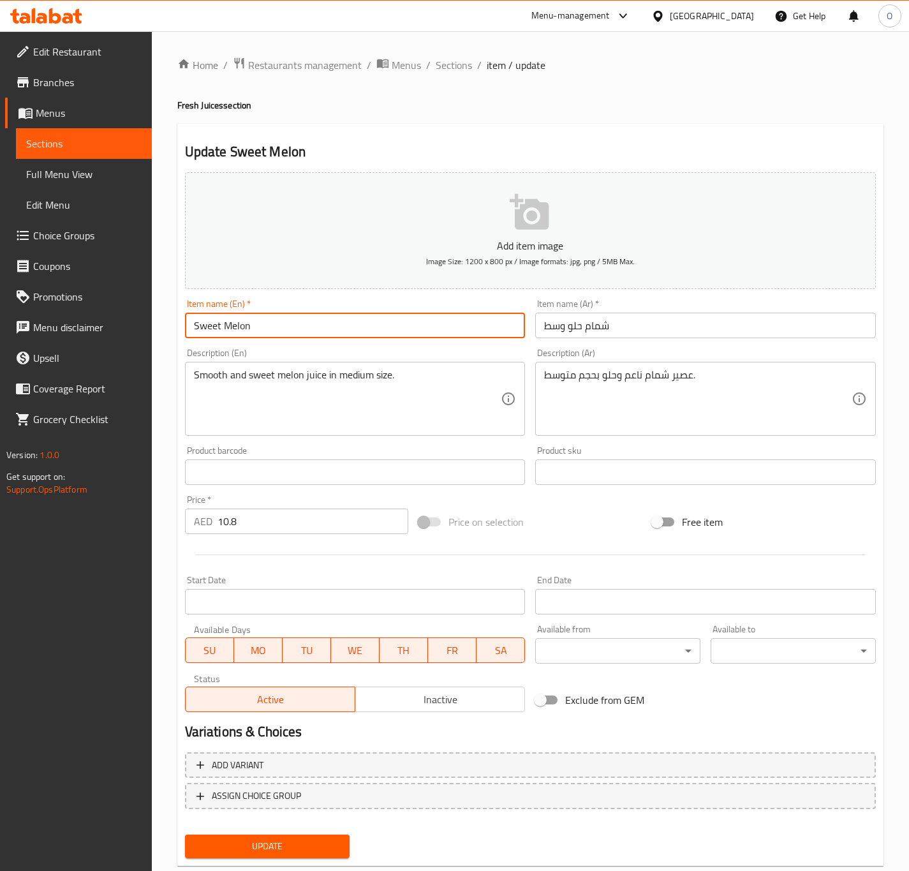
click at [193, 334] on input "Sweet Melon" at bounding box center [355, 325] width 341 height 26
paste input "Medium"
drag, startPoint x: 230, startPoint y: 331, endPoint x: 419, endPoint y: 335, distance: 189.5
click at [419, 335] on input "Medium Sweet Melon" at bounding box center [355, 325] width 341 height 26
type input "Medium Sweet Melon"
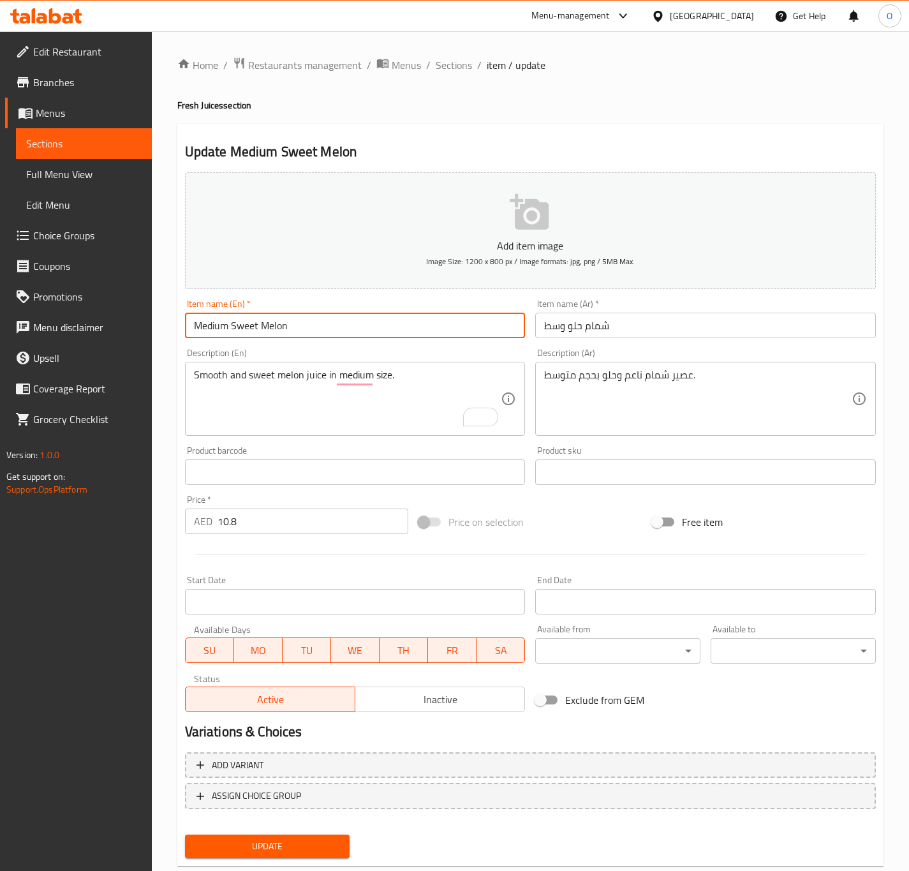
drag, startPoint x: 230, startPoint y: 331, endPoint x: 347, endPoint y: 330, distance: 116.7
click at [347, 330] on input "Medium Sweet Melon" at bounding box center [355, 325] width 341 height 26
click at [575, 327] on input "شمام حلو وسط" at bounding box center [705, 325] width 341 height 26
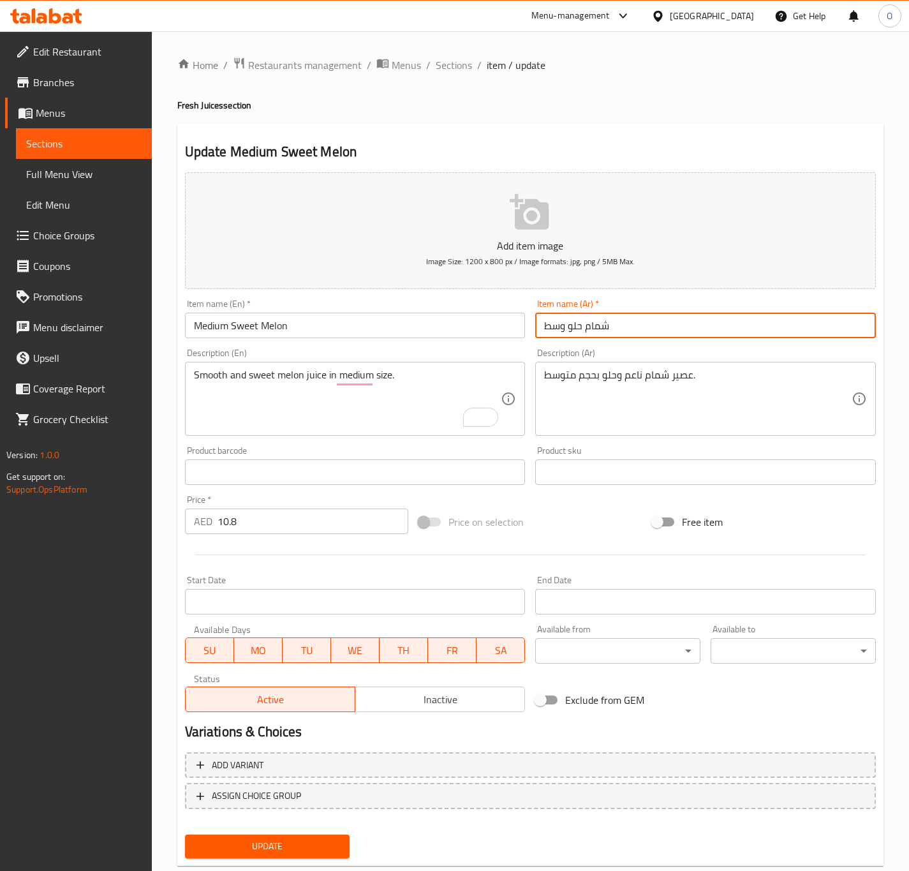
click at [575, 327] on input "شمام حلو وسط" at bounding box center [705, 325] width 341 height 26
type input "شمام وسط"
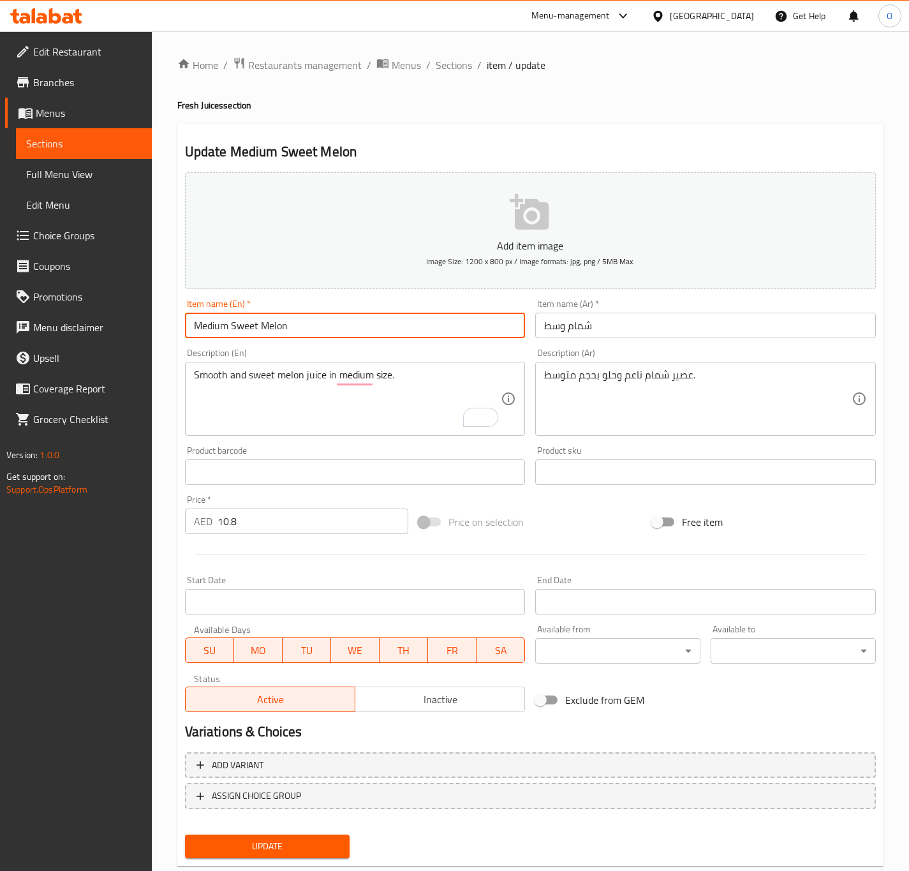
drag, startPoint x: 425, startPoint y: 326, endPoint x: 450, endPoint y: 321, distance: 24.6
click at [427, 327] on input "Medium Sweet Melon" at bounding box center [355, 325] width 341 height 26
click at [185, 834] on button "Update" at bounding box center [267, 846] width 165 height 24
click at [216, 327] on input "Papaya Medium" at bounding box center [355, 325] width 341 height 26
click at [216, 326] on input "Papaya Medium" at bounding box center [355, 325] width 341 height 26
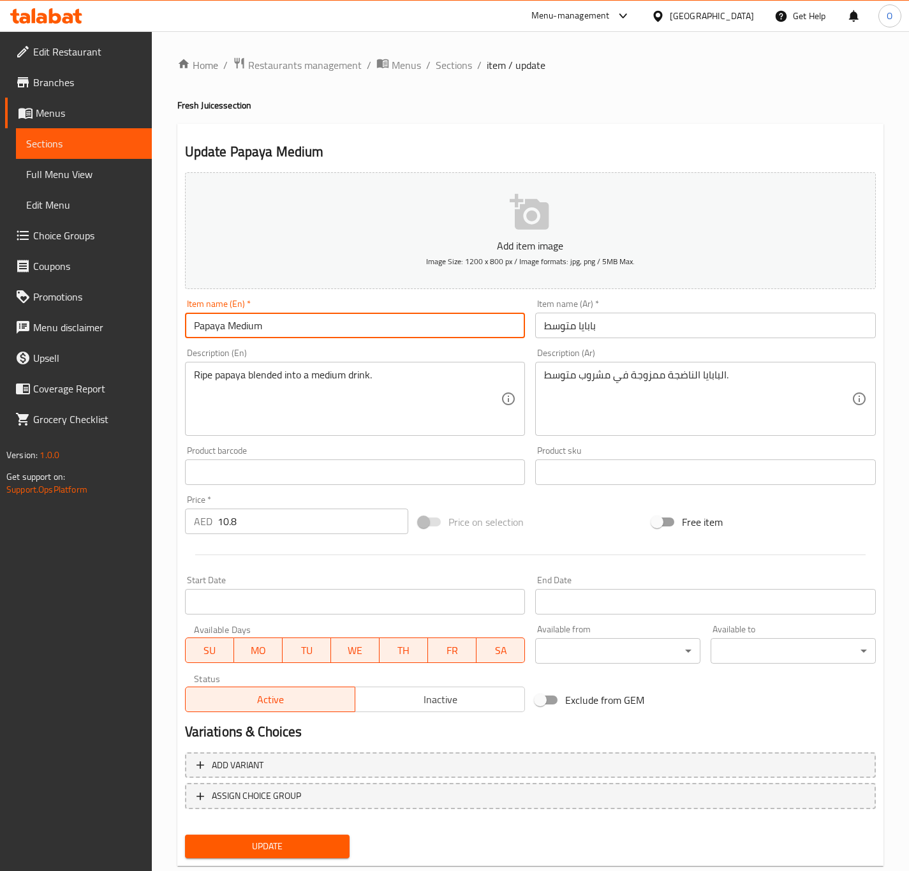
click at [203, 337] on input "Papaya Medium" at bounding box center [355, 325] width 341 height 26
click at [257, 333] on input "Medium" at bounding box center [355, 325] width 341 height 26
paste input "Papaya"
type input "Medium Papaya"
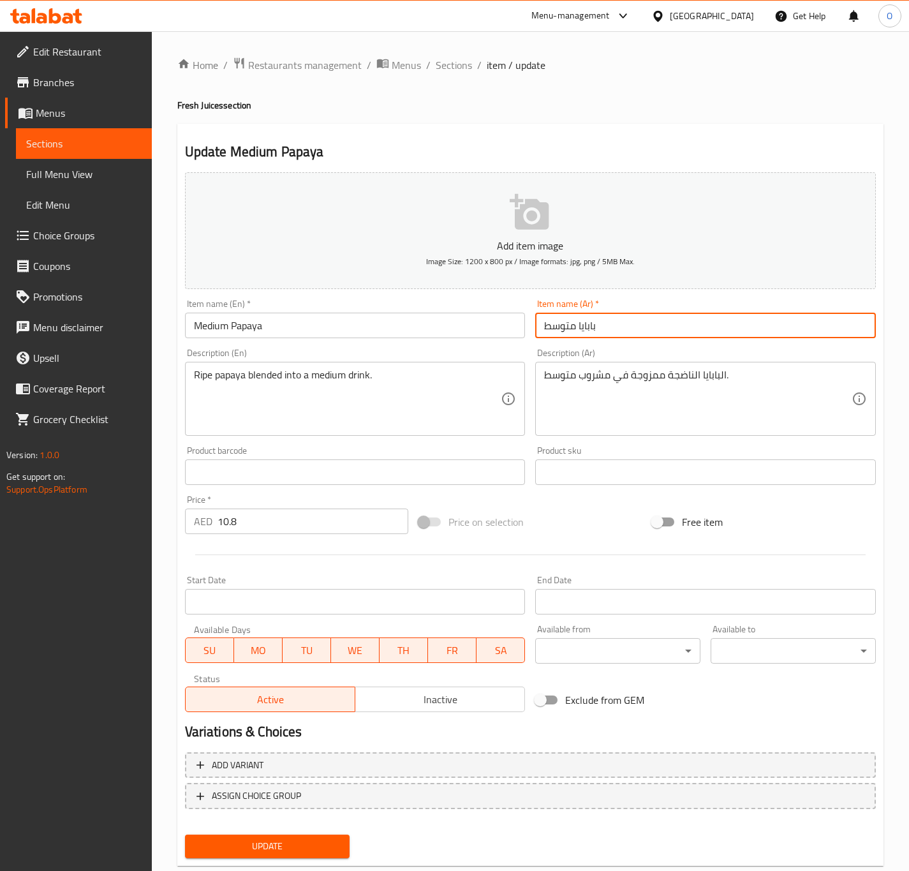
click at [564, 327] on input "بابايا متوسط" at bounding box center [705, 325] width 341 height 26
type input "بابايا وسط"
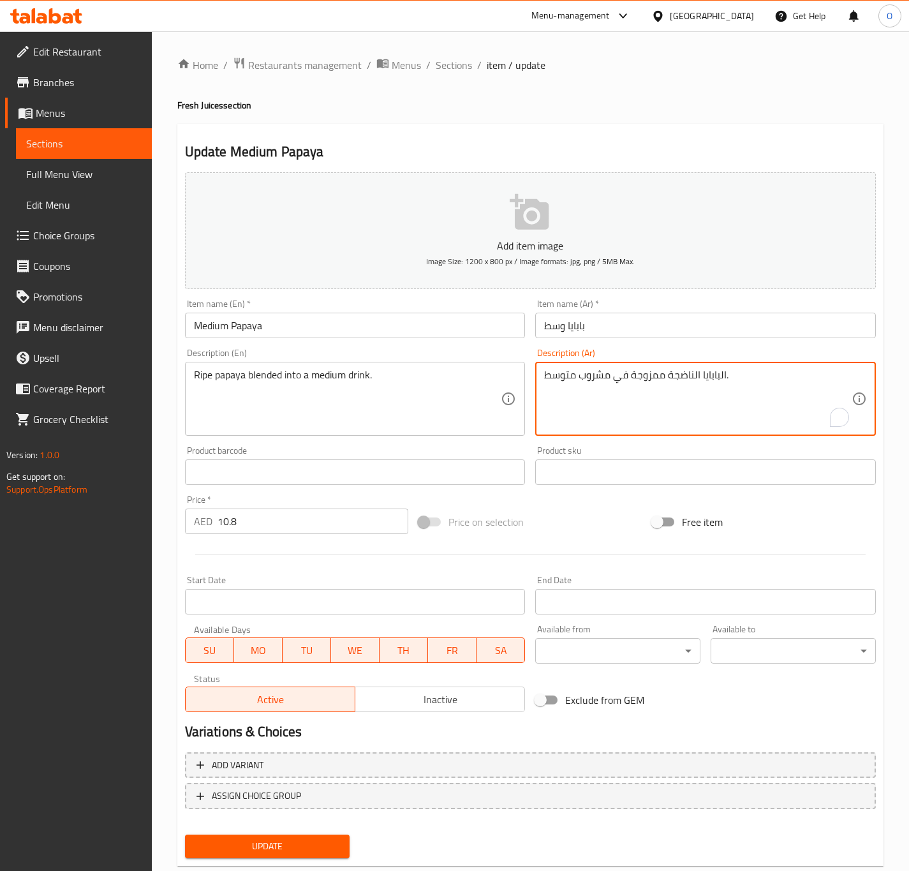
click at [719, 379] on textarea "البابايا الناضجة ممزوجة في مشروب متوسط." at bounding box center [697, 399] width 307 height 61
click at [695, 381] on textarea "بابايا الناضجة ممزوجة في مشروب متوسط." at bounding box center [697, 399] width 307 height 61
type textarea "بابايا ناضجة ممزوجة في مشروب متوسط."
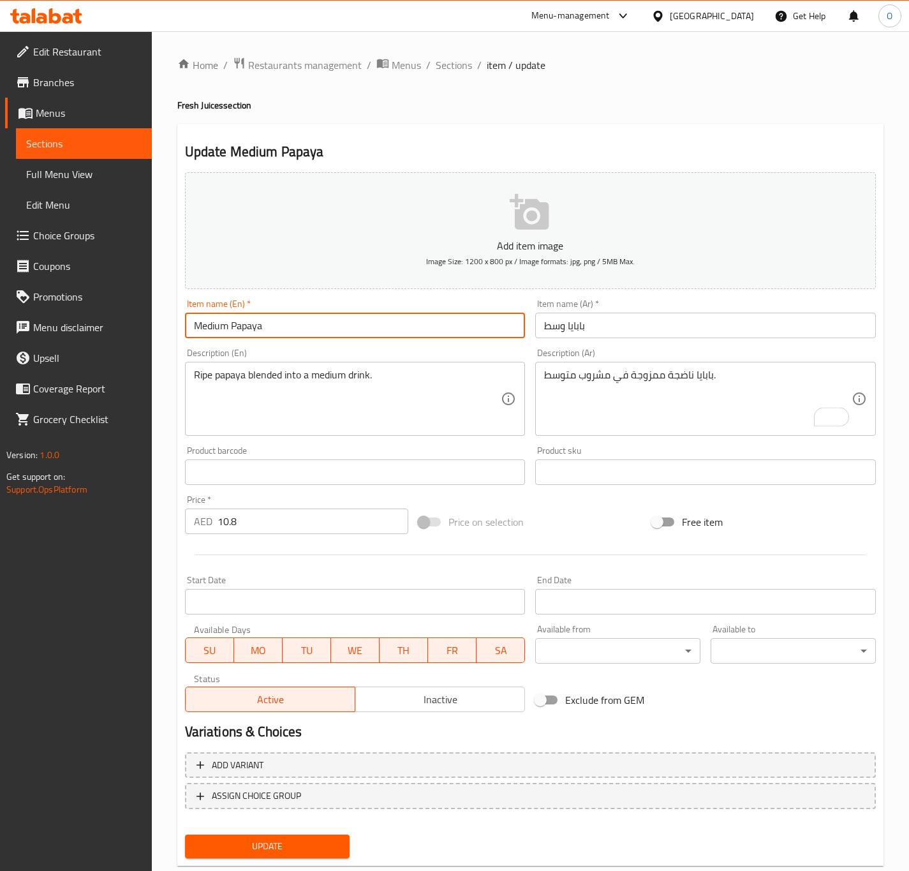
click at [367, 321] on input "Medium Papaya" at bounding box center [355, 325] width 341 height 26
click at [185, 834] on button "Update" at bounding box center [267, 846] width 165 height 24
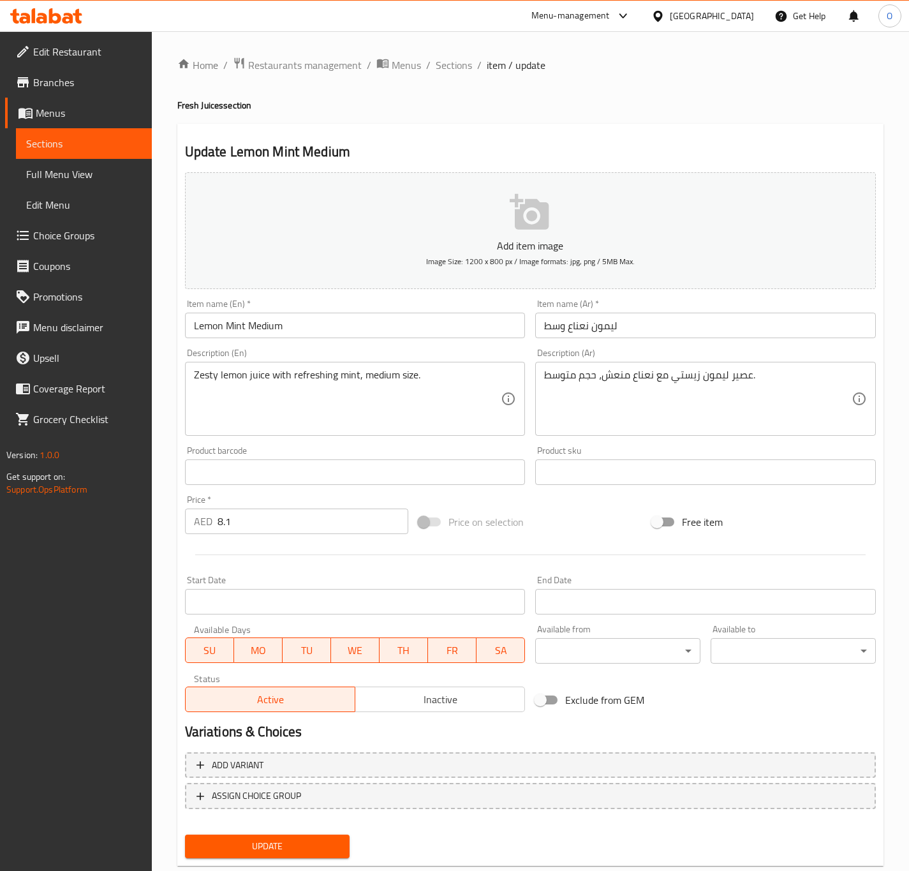
click at [264, 333] on input "Lemon Mint Medium" at bounding box center [355, 325] width 341 height 26
click at [185, 323] on input "Lemon Mint" at bounding box center [355, 325] width 341 height 26
paste input "Medium"
type input "Medium Lemon Mint"
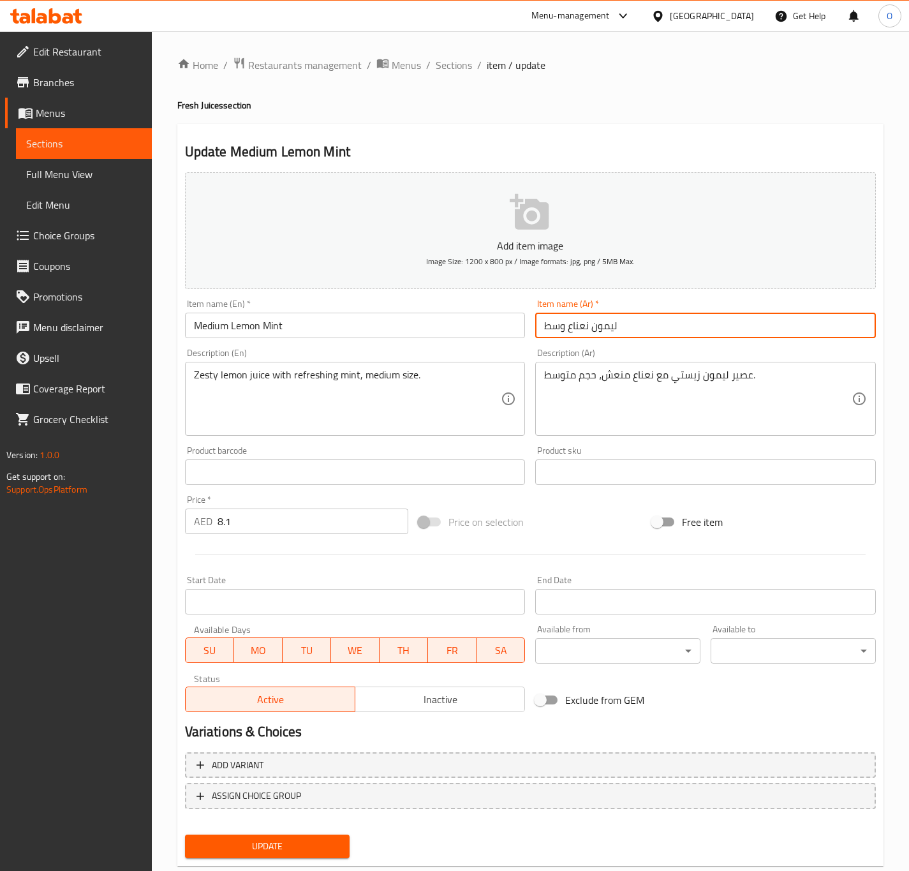
click at [591, 332] on input "ليمون نعناع وسط" at bounding box center [705, 325] width 341 height 26
type input "ليمون و نعناع وسط"
click at [392, 318] on input "Medium Lemon Mint" at bounding box center [355, 325] width 341 height 26
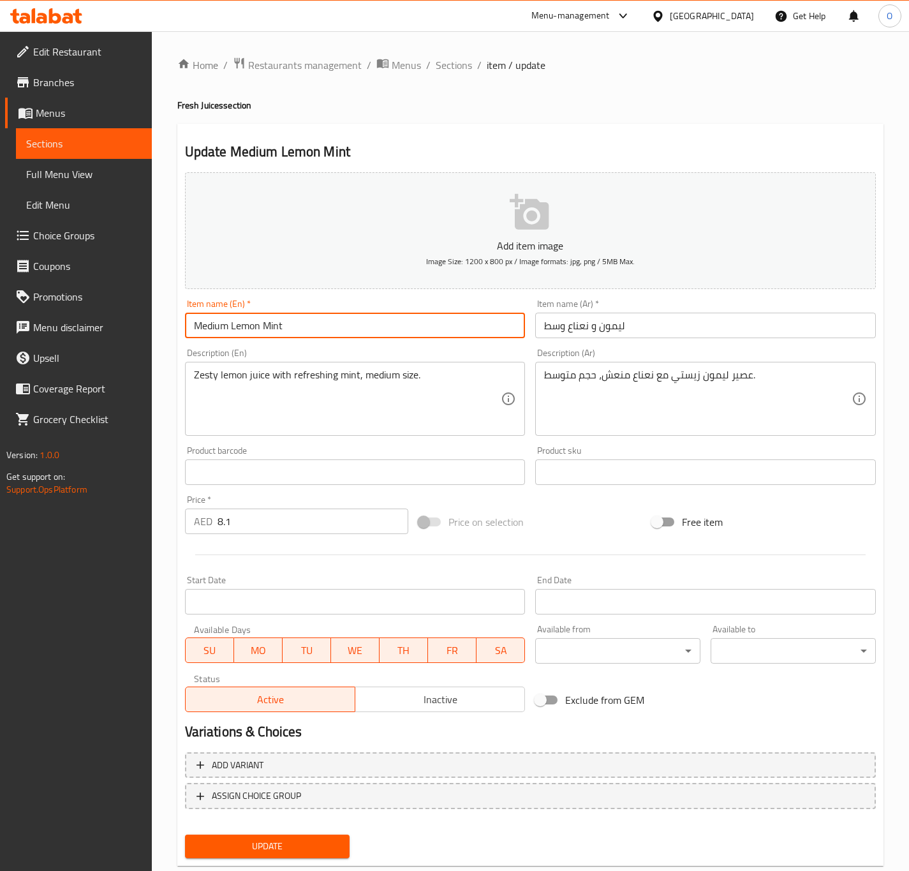
click at [185, 834] on button "Update" at bounding box center [267, 846] width 165 height 24
click at [198, 338] on input "Chickoo Medium" at bounding box center [355, 325] width 341 height 26
click at [247, 337] on input "Medium" at bounding box center [355, 325] width 341 height 26
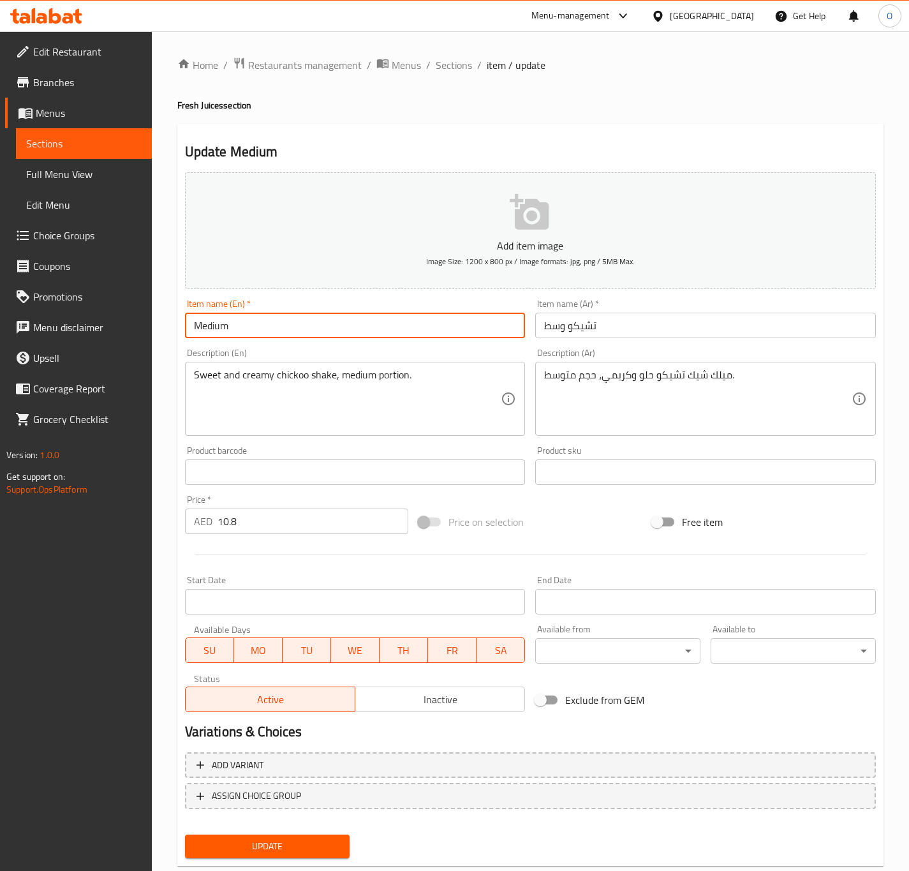
paste input "Chickoo"
click at [247, 337] on input "Medium Chickoo" at bounding box center [355, 325] width 341 height 26
type input "Medium Chickoo"
click at [364, 318] on input "Medium Chickoo" at bounding box center [355, 325] width 341 height 26
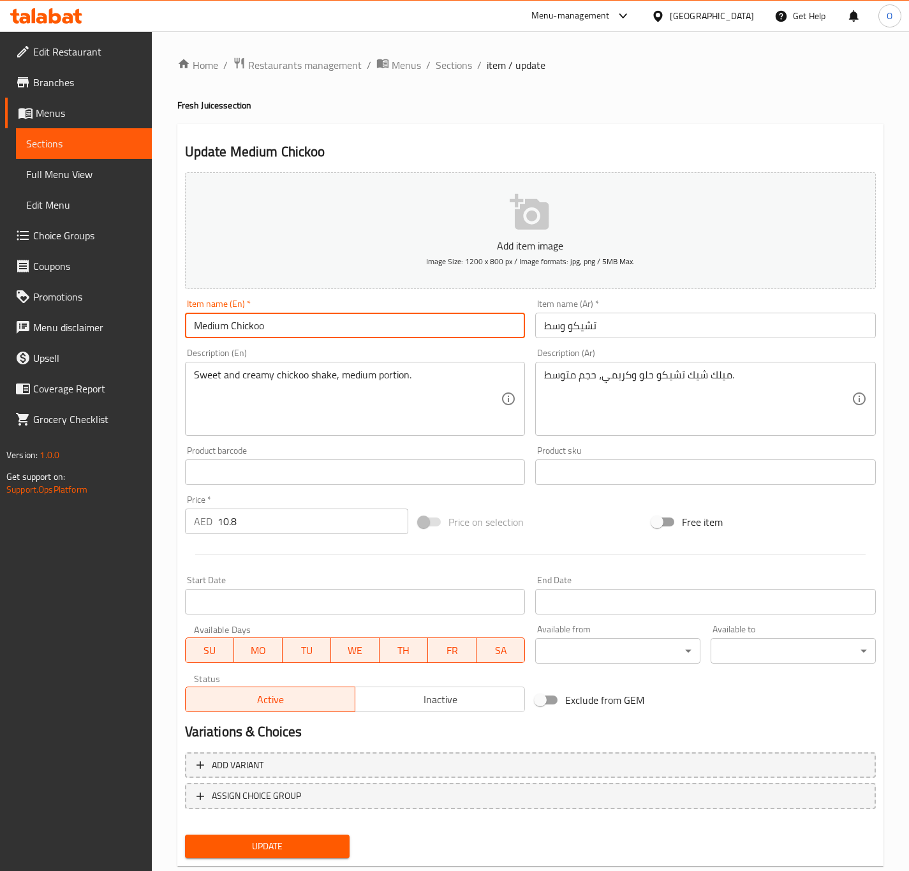
click at [345, 320] on input "Medium Chickoo" at bounding box center [355, 325] width 341 height 26
click at [251, 337] on input "Medium Chickoo" at bounding box center [355, 325] width 341 height 26
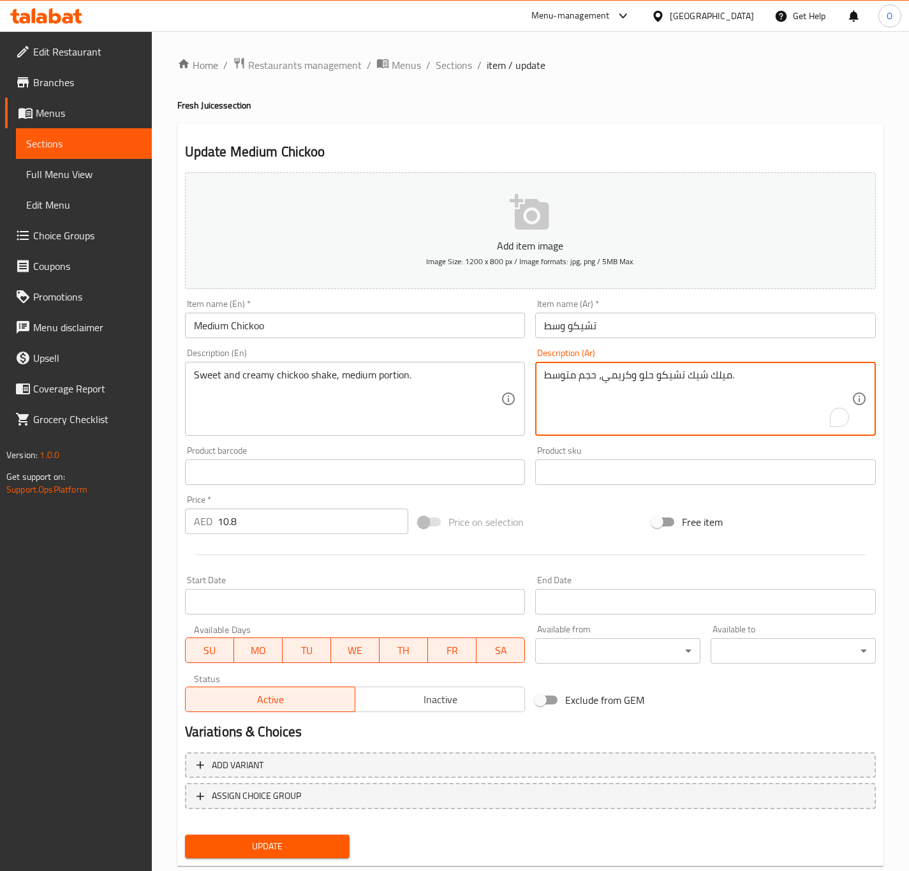
click at [724, 377] on textarea "ميلك شيك تشيكو حلو وكريمي، حجم متوسط." at bounding box center [697, 399] width 307 height 61
click at [725, 375] on textarea "ميلك شيك تشيكو حلو وكريمي، حجم متوسط." at bounding box center [697, 399] width 307 height 61
click at [595, 386] on textarea "شيك تشيكو حلو وكريمي، حجم متوسط." at bounding box center [697, 399] width 307 height 61
click at [594, 386] on textarea "شيك تشيكو حلو وكريمي، حجم متوسط." at bounding box center [697, 399] width 307 height 61
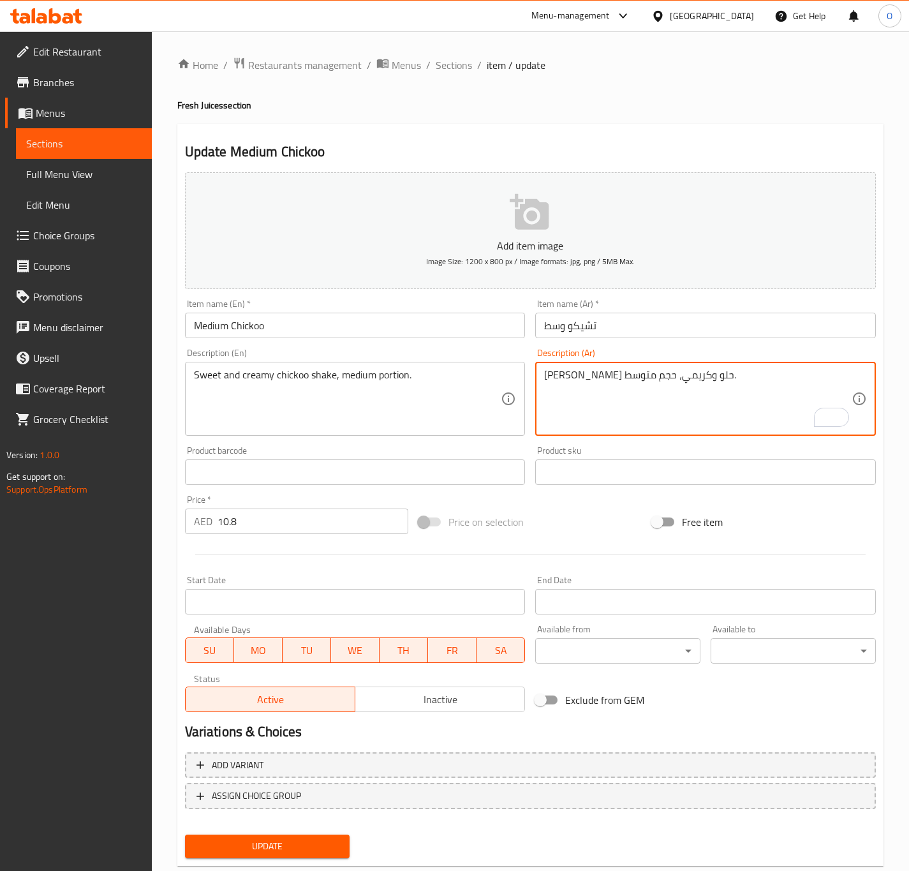
click at [594, 386] on textarea "شيك تشيكو حلو وكريمي، حجم متوسط." at bounding box center [697, 399] width 307 height 61
click at [709, 376] on textarea "شيك تشيكو حلو وكريمي، كمية متوسط." at bounding box center [697, 399] width 307 height 61
type textarea "شيك تشيكو حلو وكريمي، كمية متوسطة."
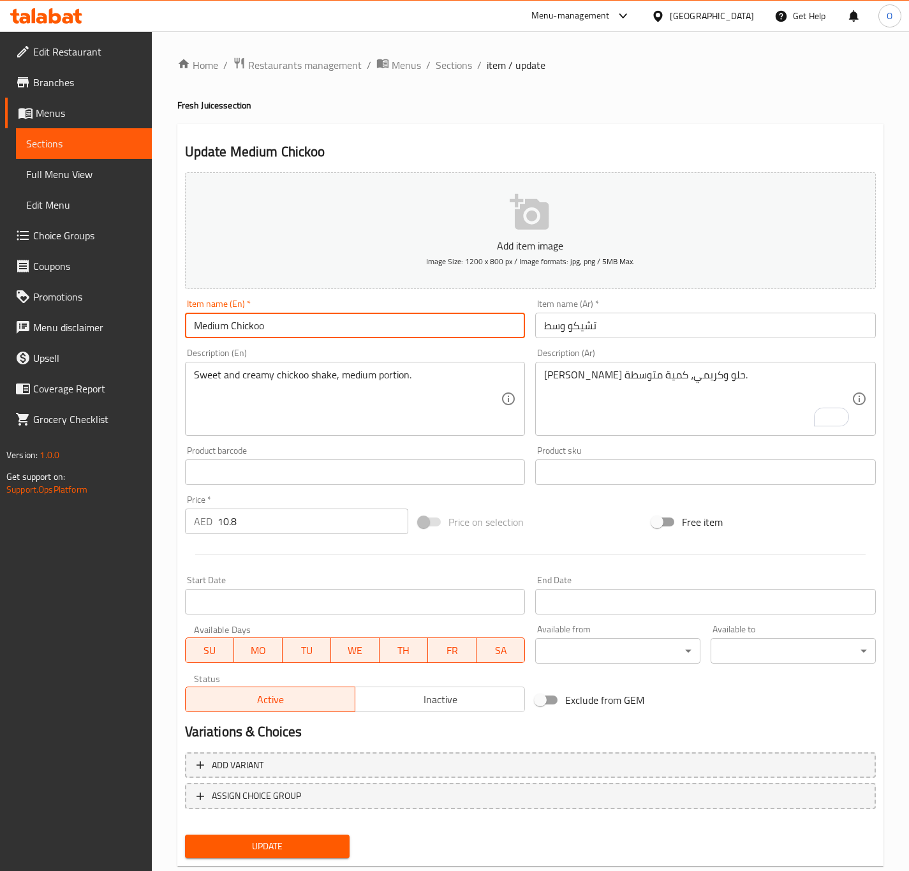
click at [465, 314] on input "Medium Chickoo" at bounding box center [355, 325] width 341 height 26
click at [185, 834] on button "Update" at bounding box center [267, 846] width 165 height 24
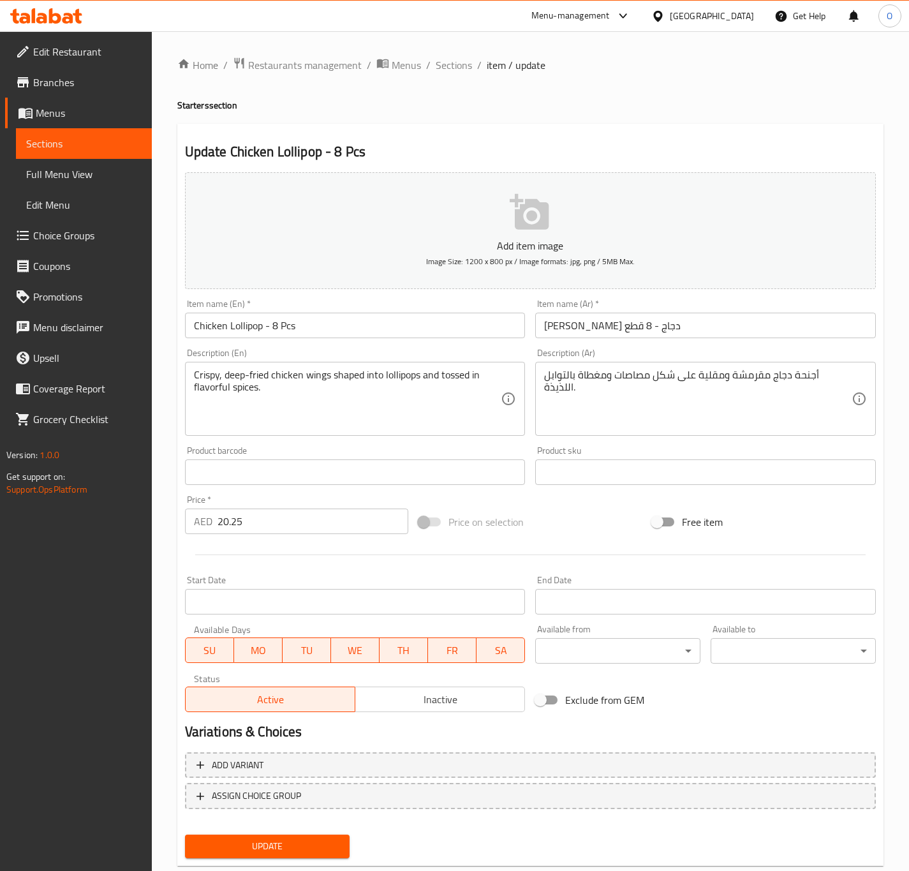
click at [238, 318] on input "Chicken Lollipop - 8 Pcs" at bounding box center [355, 325] width 341 height 26
paste input "دجاج لولي بوب"
click at [621, 351] on div "Description (Ar) أجنحة دجاج مقرمشة ومقلية على شكل مصاصات ومغطاة بالتوابل اللذيذ…" at bounding box center [705, 391] width 341 height 87
drag, startPoint x: 580, startPoint y: 320, endPoint x: 662, endPoint y: 325, distance: 81.8
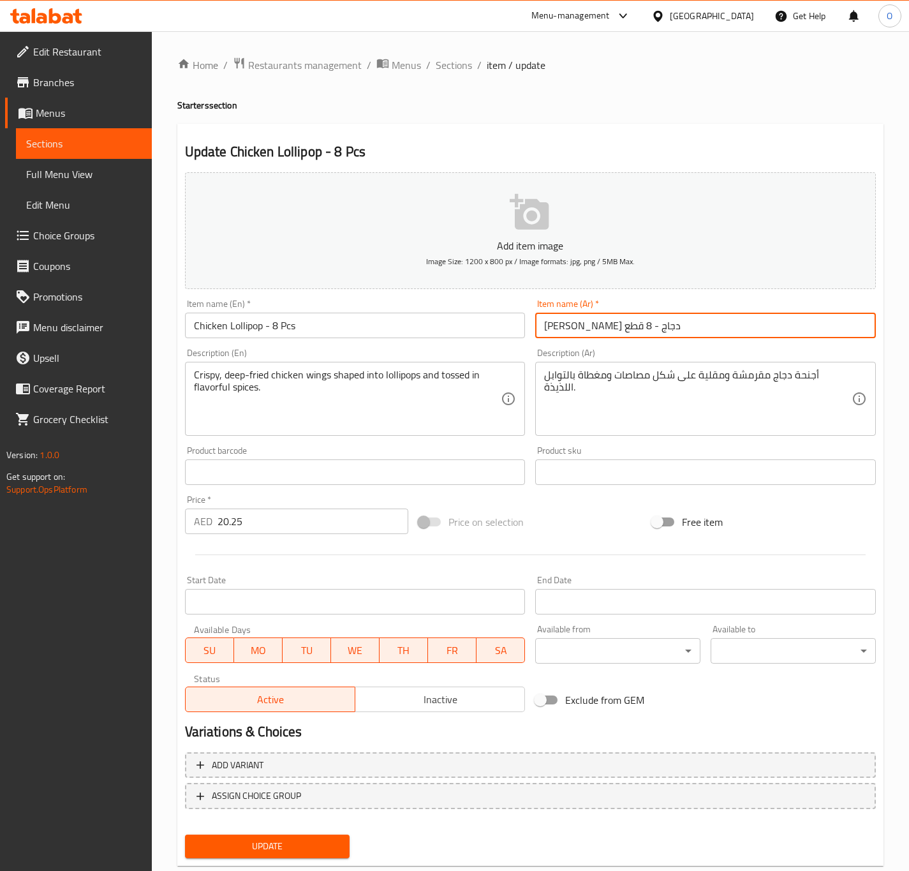
click at [662, 325] on input "لولي بوب دجاج - 8 قطع" at bounding box center [705, 325] width 341 height 26
paste input "دجاج لولي بوب"
drag, startPoint x: 582, startPoint y: 327, endPoint x: 621, endPoint y: 328, distance: 38.3
click at [621, 328] on input "دجاج لولي بوب - 8 قطع" at bounding box center [705, 325] width 341 height 26
type input "دجاج لولي بوب - 8 قطع"
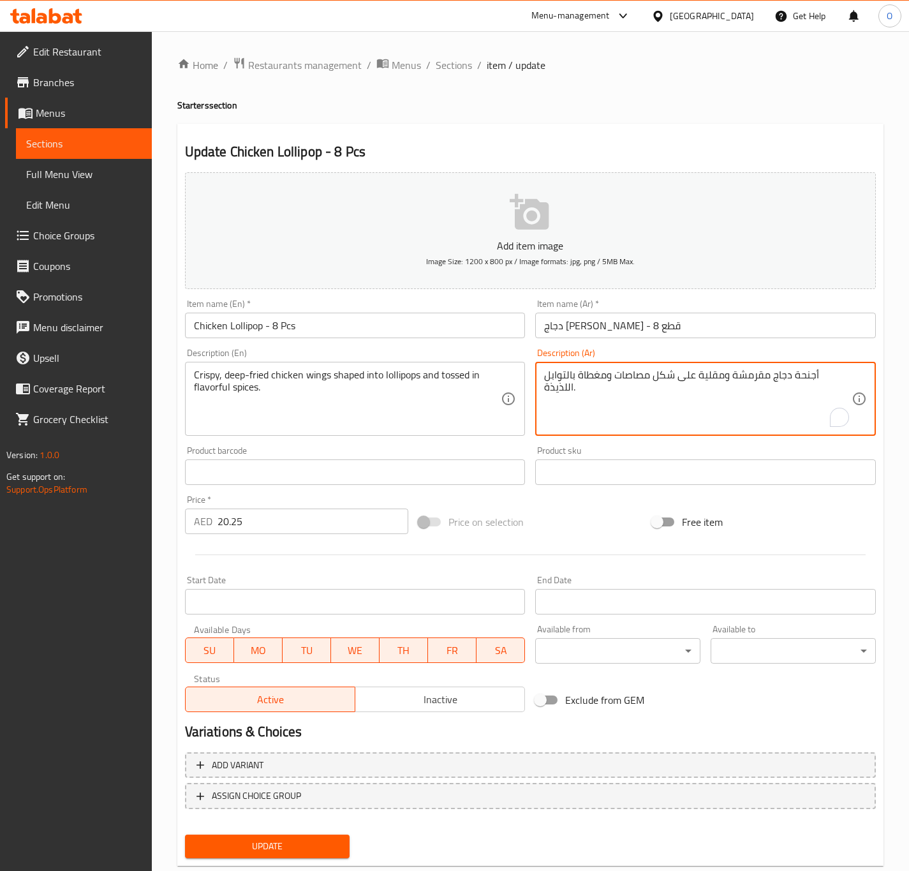
click at [657, 371] on textarea "أجنحة دجاج مقرمشة ومقلية على شكل مصاصات ومغطاة بالتوابل اللذيذة." at bounding box center [697, 399] width 307 height 61
paste textarea "ولي بوب"
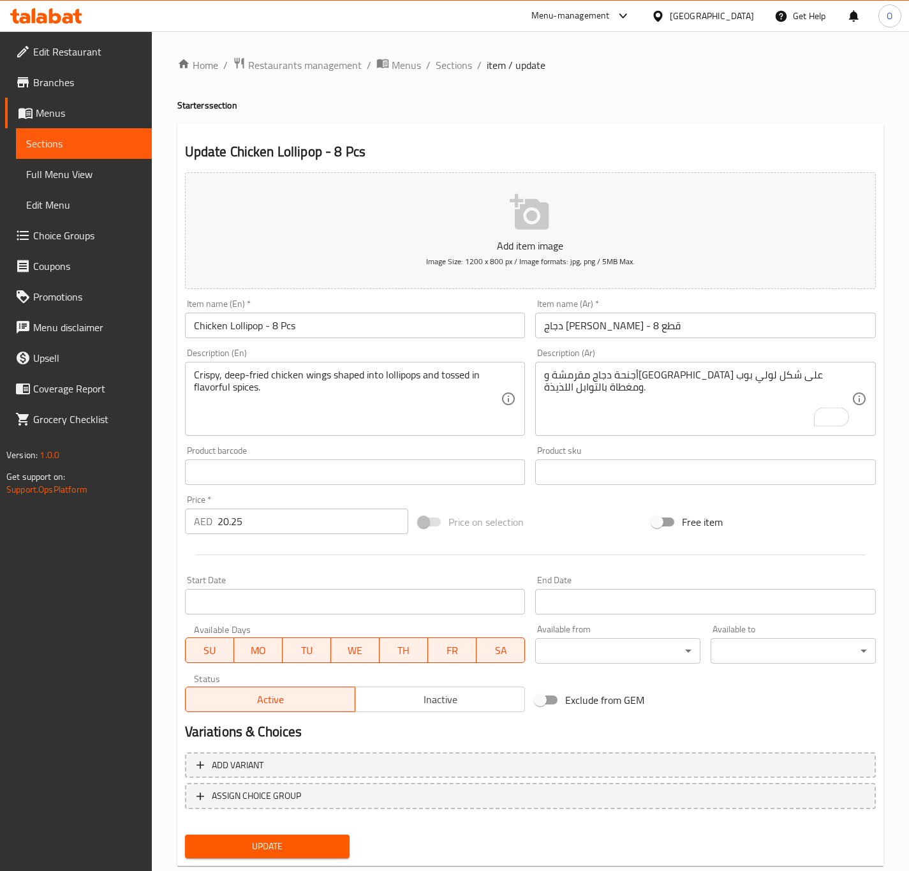
click at [420, 307] on div "Item name (En)   * Chicken Lollipop - 8 Pcs Item name (En) *" at bounding box center [355, 318] width 341 height 39
click at [593, 377] on textarea "أجنحة دجاج مقرمشة ومقلية على شكل لولي بوب ومغطاة بالتوابل اللذيذة." at bounding box center [697, 399] width 307 height 61
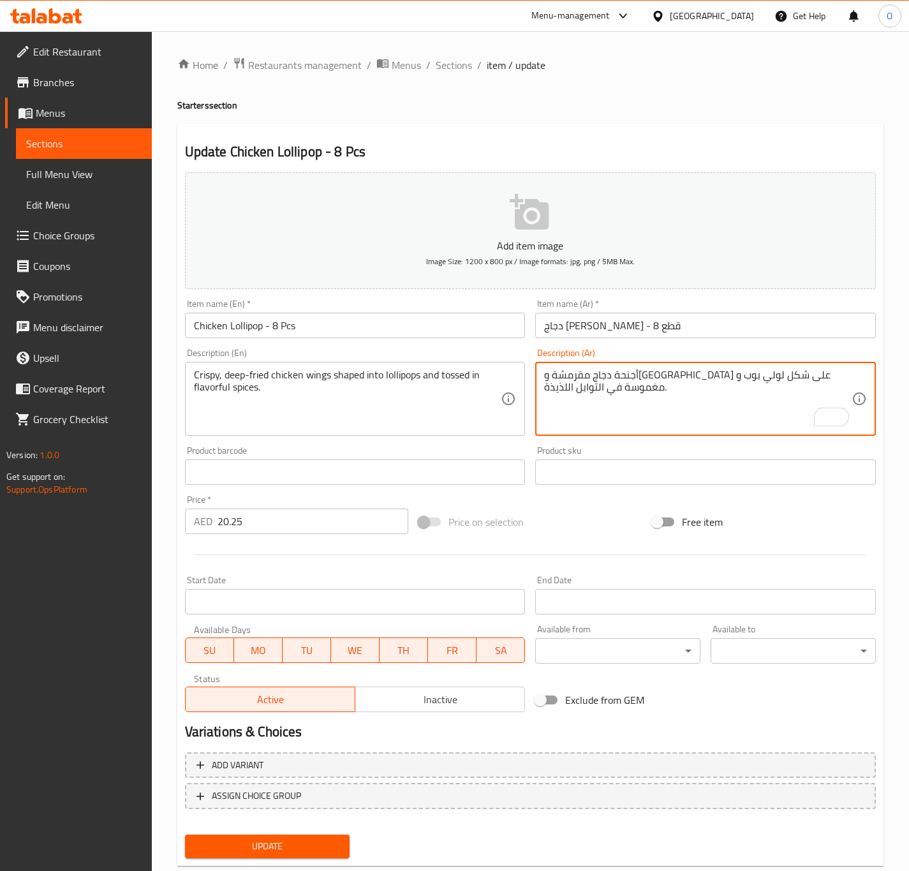
type textarea "أجنحة دجاج مقرمشة ومقلية على شكل لولي بوب و مغموسة في التوابل اللذيذة."
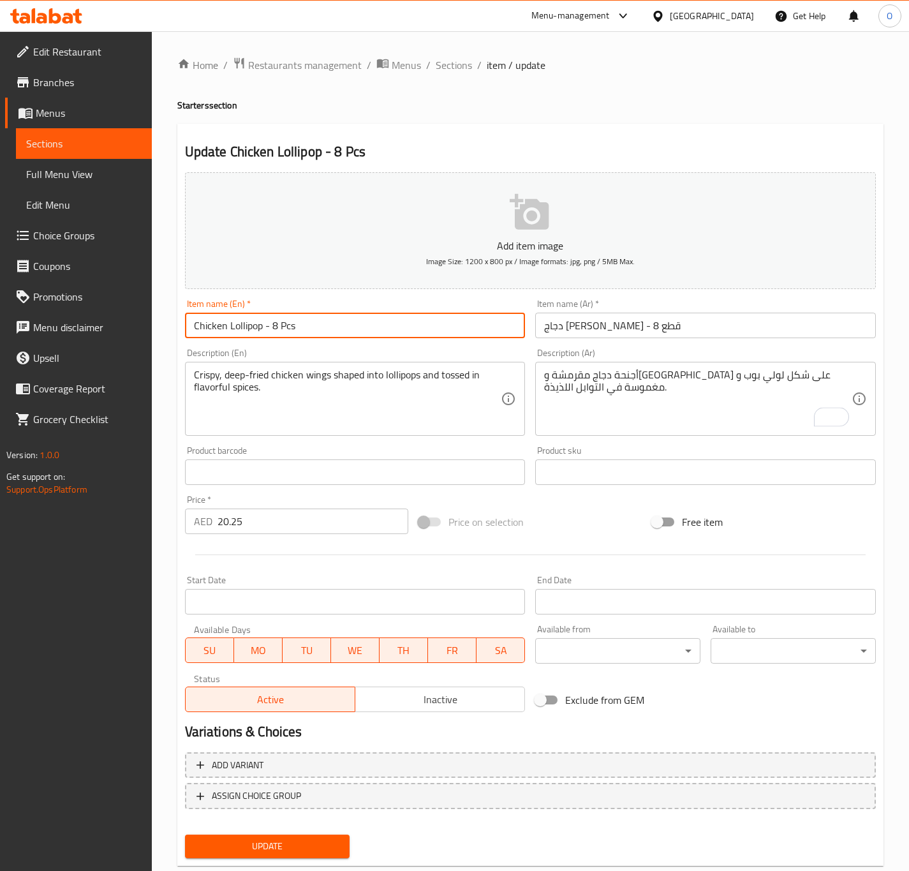
click at [429, 320] on input "Chicken Lollipop - 8 Pcs" at bounding box center [355, 325] width 341 height 26
click at [185, 834] on button "Update" at bounding box center [267, 846] width 165 height 24
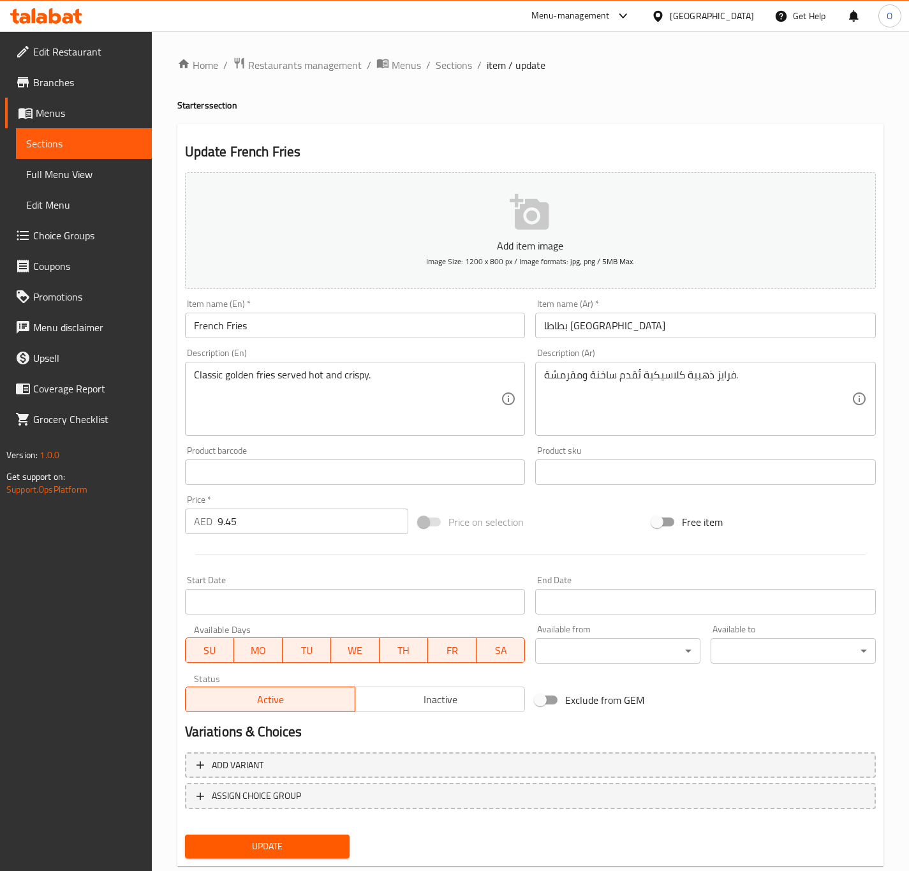
click at [576, 328] on input "بطاطا [GEOGRAPHIC_DATA]" at bounding box center [705, 325] width 341 height 26
click at [580, 326] on input "بطاطا [GEOGRAPHIC_DATA]" at bounding box center [705, 325] width 341 height 26
click at [584, 345] on div "Description (Ar) فرايز ذهبية كلاسيكية تُقدم ساخنة ومقرمشة. Description (Ar)" at bounding box center [705, 392] width 351 height 98
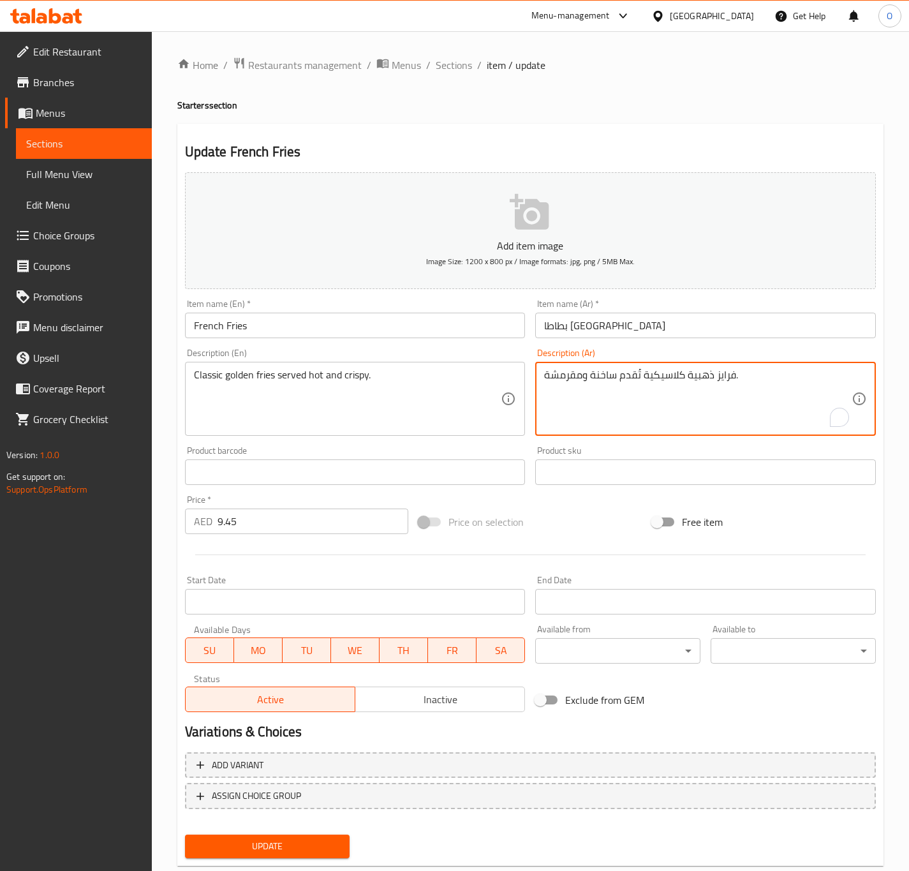
click at [729, 379] on textarea "فرايز ذهبية كلاسيكية تُقدم ساخنة ومقرمشة." at bounding box center [697, 399] width 307 height 61
paste textarea "بطاطا"
type textarea "بطاطا ذهبية كلاسيكية تُقدم ساخنة ومقرمشة."
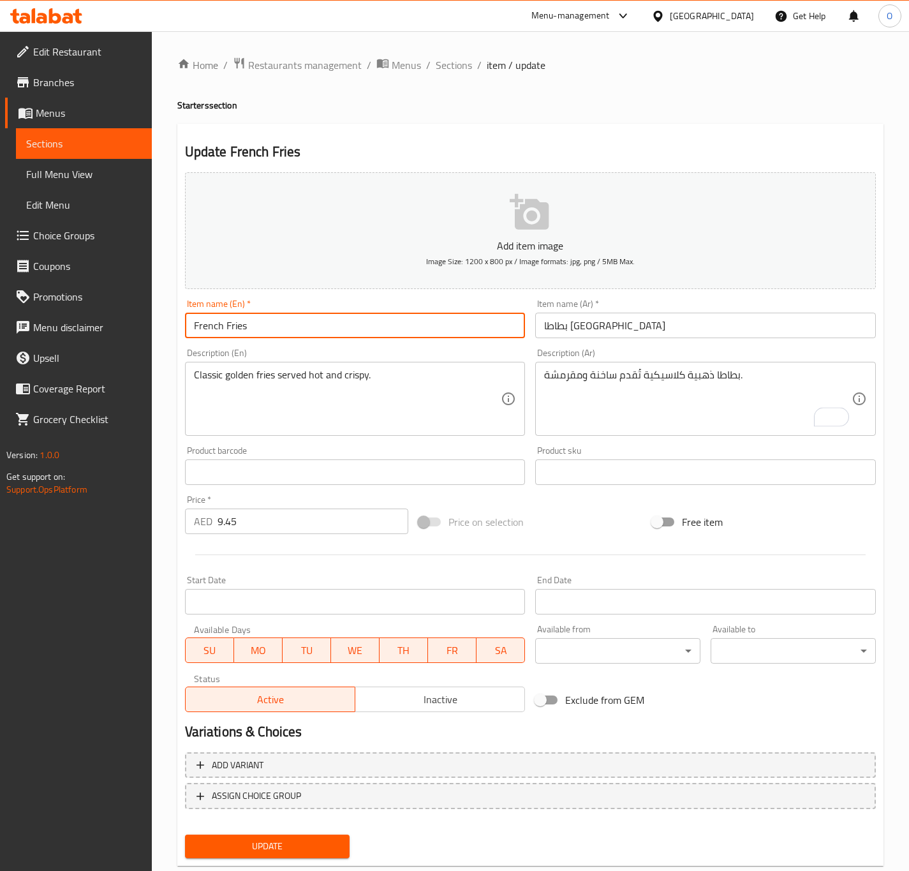
click at [404, 329] on input "French Fries" at bounding box center [355, 325] width 341 height 26
click at [185, 834] on button "Update" at bounding box center [267, 846] width 165 height 24
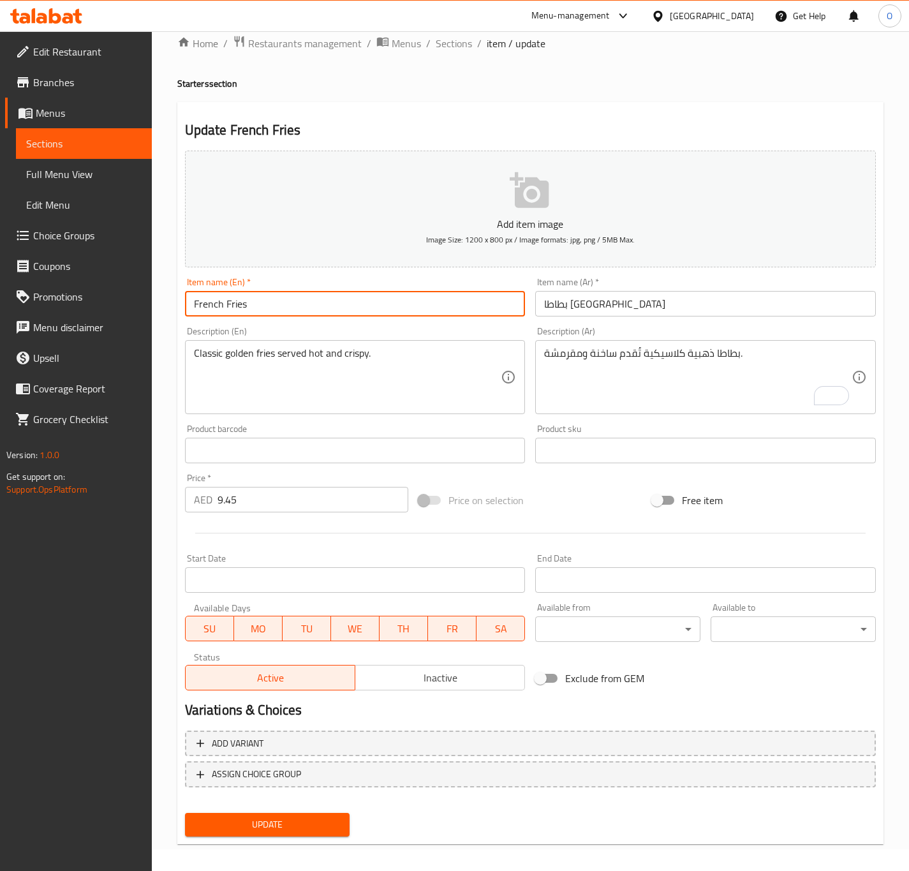
scroll to position [29, 0]
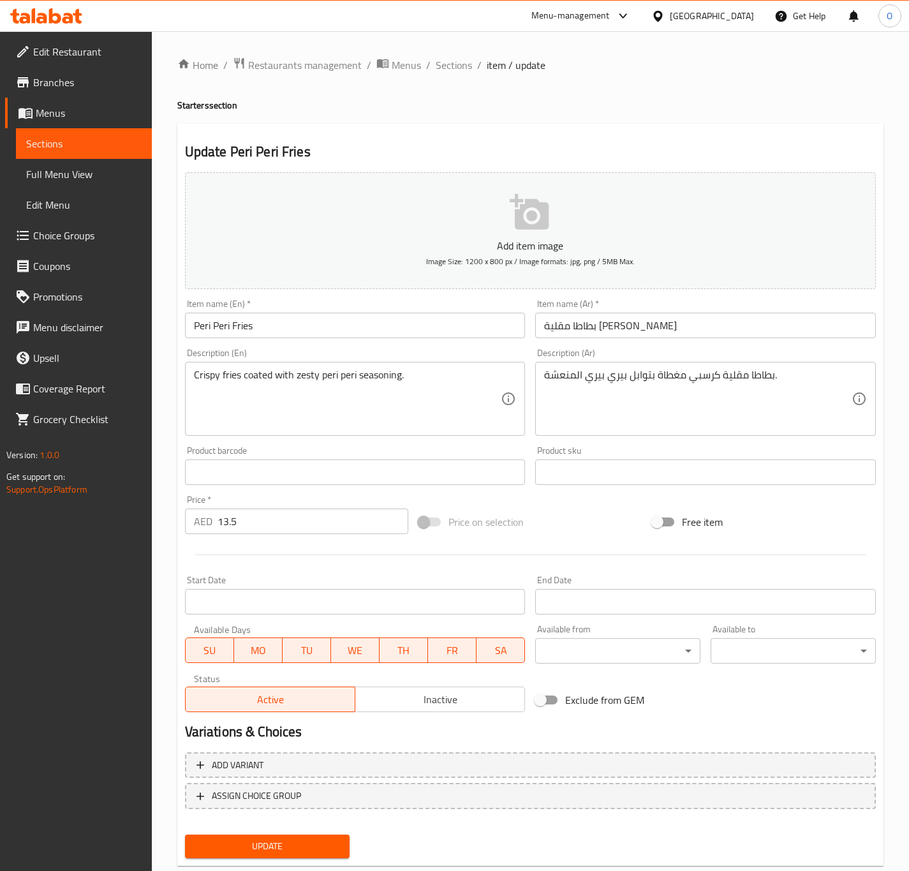
click at [605, 325] on input "بطاطا مقلية بيري بيري" at bounding box center [705, 325] width 341 height 26
click at [605, 326] on input "بطاطا مقلية بيري بيري" at bounding box center [705, 325] width 341 height 26
click at [714, 374] on textarea "بطاطا مقلية كرسبي مغطاة بتوابل بيري بيري المنعشة." at bounding box center [697, 399] width 307 height 61
click at [473, 316] on input "Peri Peri Fries" at bounding box center [355, 325] width 341 height 26
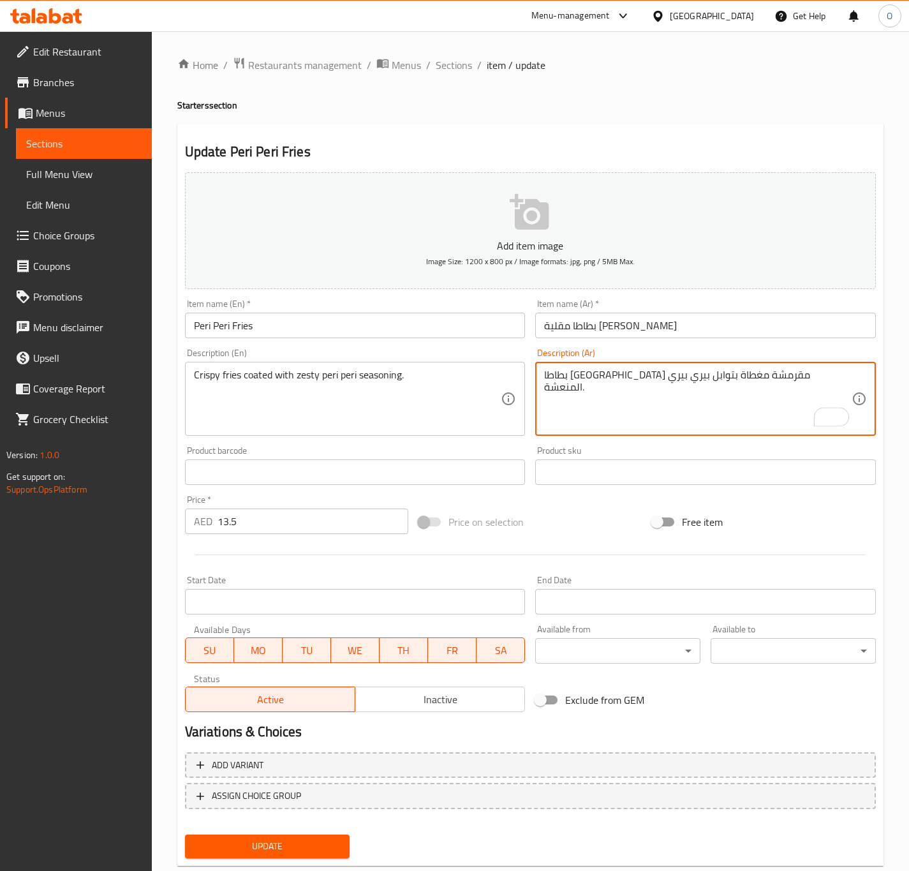
click at [555, 381] on textarea "بطاطا مقلية مقرمشة مغطاة بتوابل بيري بيري المنعشة." at bounding box center [697, 399] width 307 height 61
type textarea "بطاطا مقلية مقرمشة مغطاة بتوابل بيري بيري زيستي."
click at [365, 334] on input "Peri Peri Fries" at bounding box center [355, 325] width 341 height 26
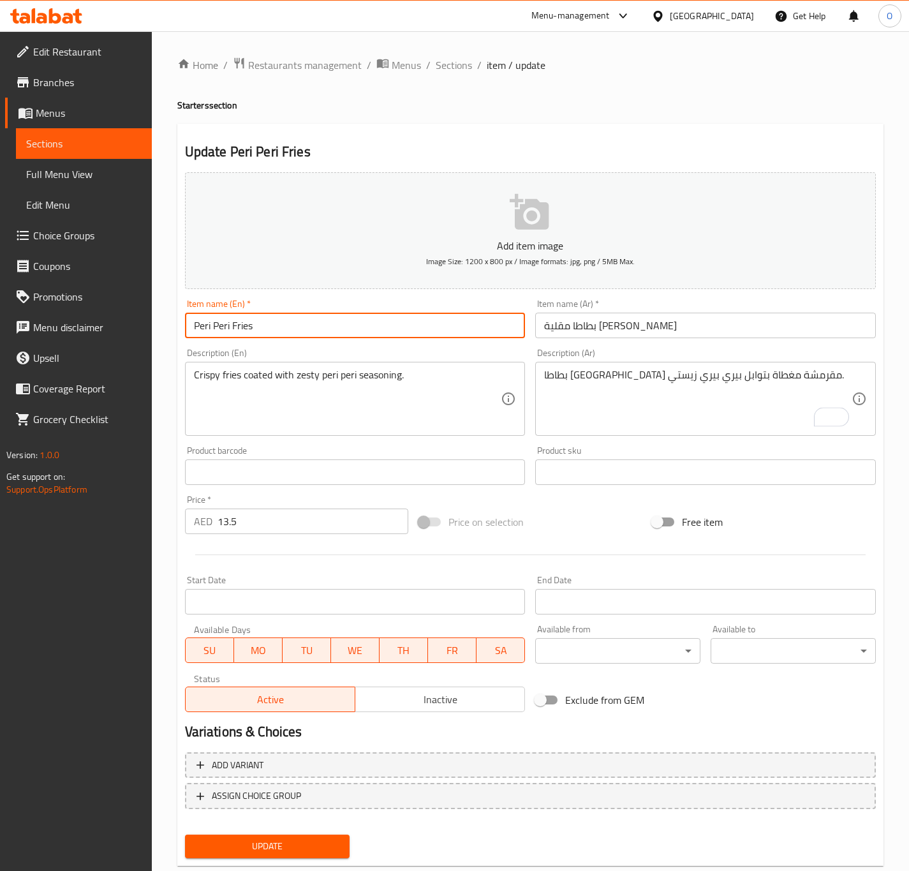
click at [185, 834] on button "Update" at bounding box center [267, 846] width 165 height 24
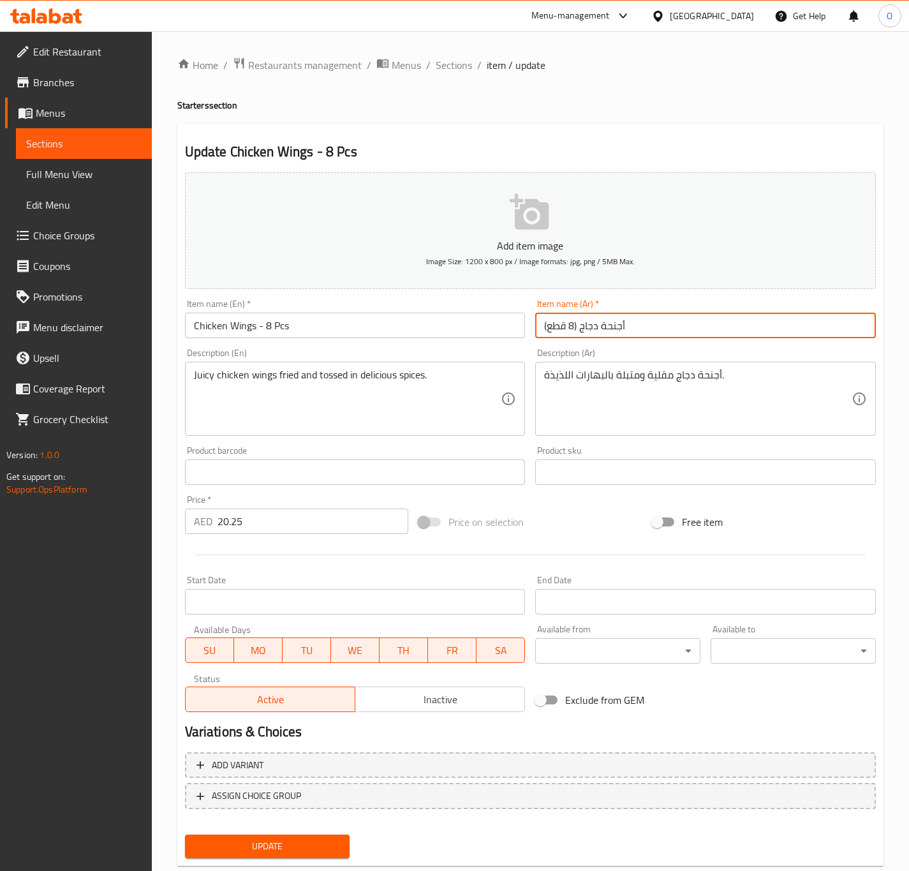
click at [573, 328] on input "أجنحة دجاج (8 قطع)" at bounding box center [705, 325] width 341 height 26
click at [568, 327] on input "أجنحة دجاج (8 قطع)" at bounding box center [705, 325] width 341 height 26
click at [629, 326] on input "أجنحة دجاج - 8 قطع)" at bounding box center [705, 325] width 341 height 26
drag, startPoint x: 624, startPoint y: 328, endPoint x: 643, endPoint y: 321, distance: 19.6
click at [643, 321] on input "أجنحة دجاج - 8 قطع)" at bounding box center [705, 325] width 341 height 26
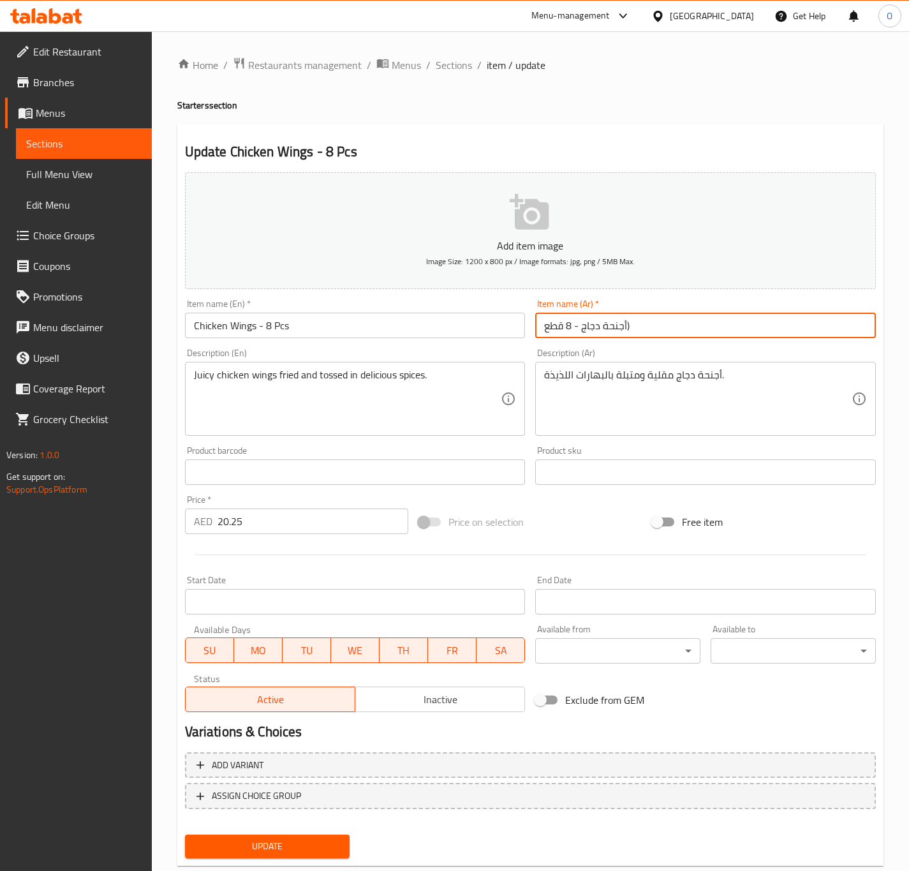
click at [624, 338] on input "أجنحة دجاج - 8 قطع)" at bounding box center [705, 325] width 341 height 26
drag, startPoint x: 624, startPoint y: 326, endPoint x: 632, endPoint y: 326, distance: 7.7
click at [632, 326] on input "أجنحة دجاج - 8 قطع)" at bounding box center [705, 325] width 341 height 26
click at [633, 327] on input "أجنحة دجاج - 8 قطع)" at bounding box center [705, 325] width 341 height 26
drag, startPoint x: 633, startPoint y: 327, endPoint x: 543, endPoint y: 327, distance: 89.9
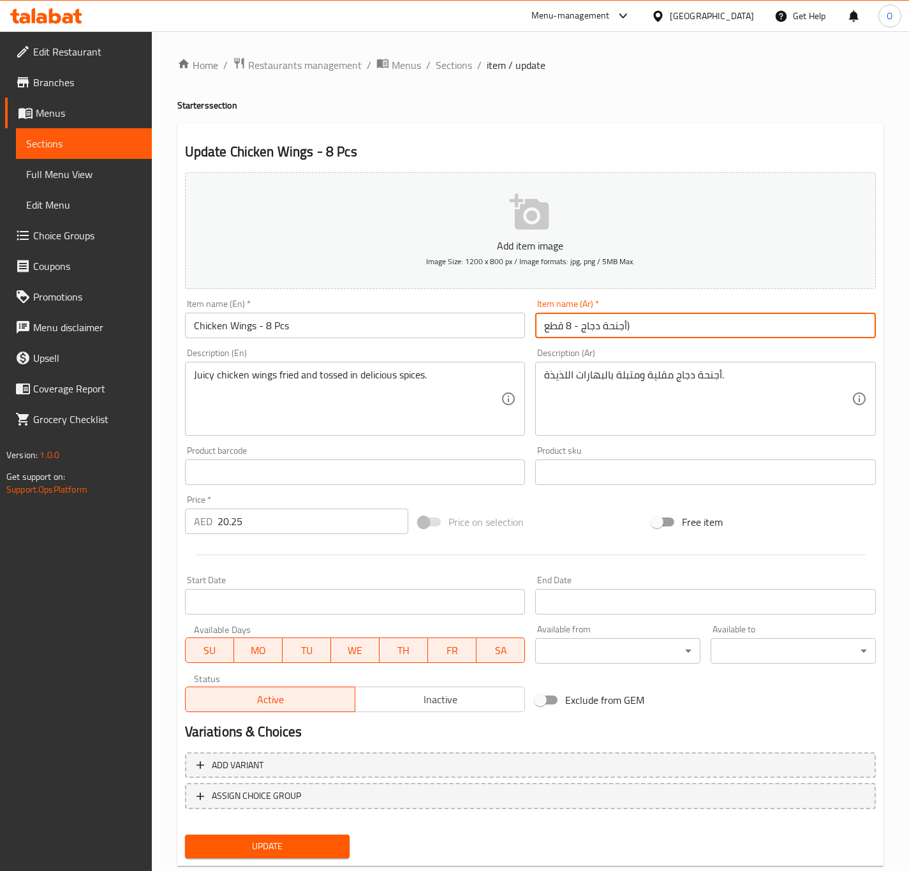
click at [543, 327] on input "أجنحة دجاج - 8 قطع)" at bounding box center [705, 325] width 341 height 26
click at [601, 337] on input "أجنحة دجاج - 8 قطع)" at bounding box center [705, 325] width 341 height 26
drag, startPoint x: 624, startPoint y: 327, endPoint x: 633, endPoint y: 327, distance: 8.9
click at [633, 327] on input "أجنحة دجاج - 8 قطع)" at bounding box center [705, 325] width 341 height 26
click at [635, 327] on input "أجنحة دجاج - 8 قطع)" at bounding box center [705, 325] width 341 height 26
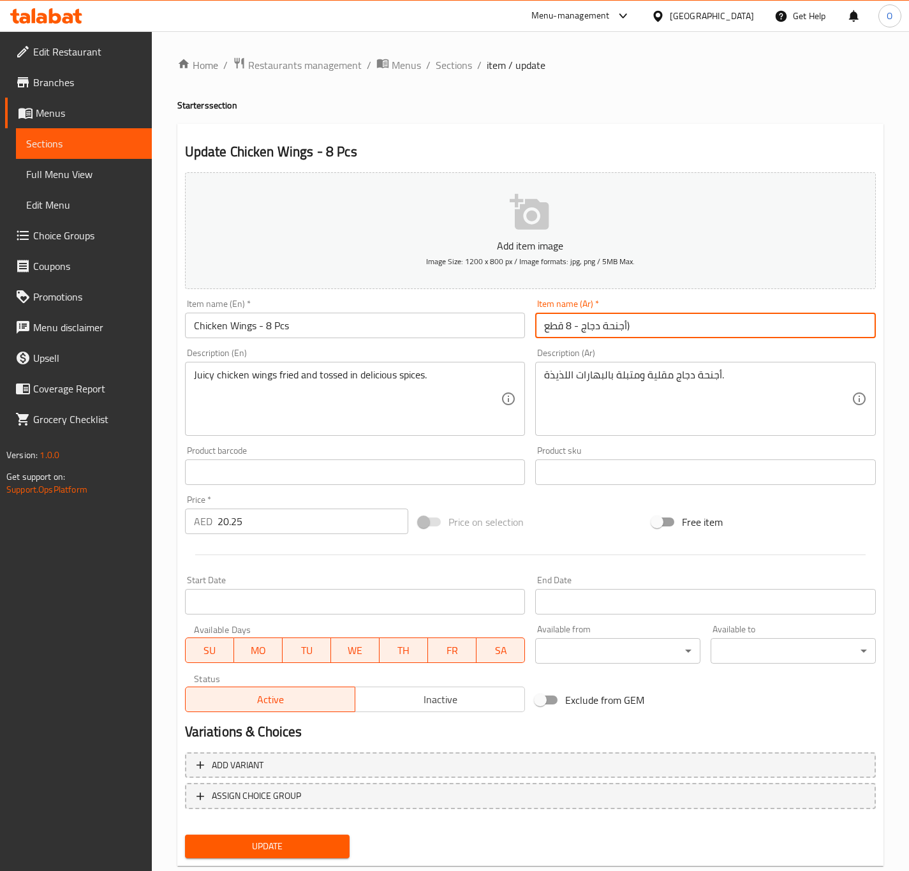
click at [628, 333] on input "أجنحة دجاج - 8 قطع)" at bounding box center [705, 325] width 341 height 26
click at [628, 329] on input "أجنحة دجاج - 8 قطع)" at bounding box center [705, 325] width 341 height 26
click at [629, 341] on div "Item name (Ar)   * أجنحة دجاج - 8 قطع) Item name (Ar) *" at bounding box center [705, 318] width 351 height 49
click at [626, 327] on input "أجنحة دجاج - 8 قطع)" at bounding box center [705, 325] width 341 height 26
type input "أجنحة دجاج - 8 قطع"
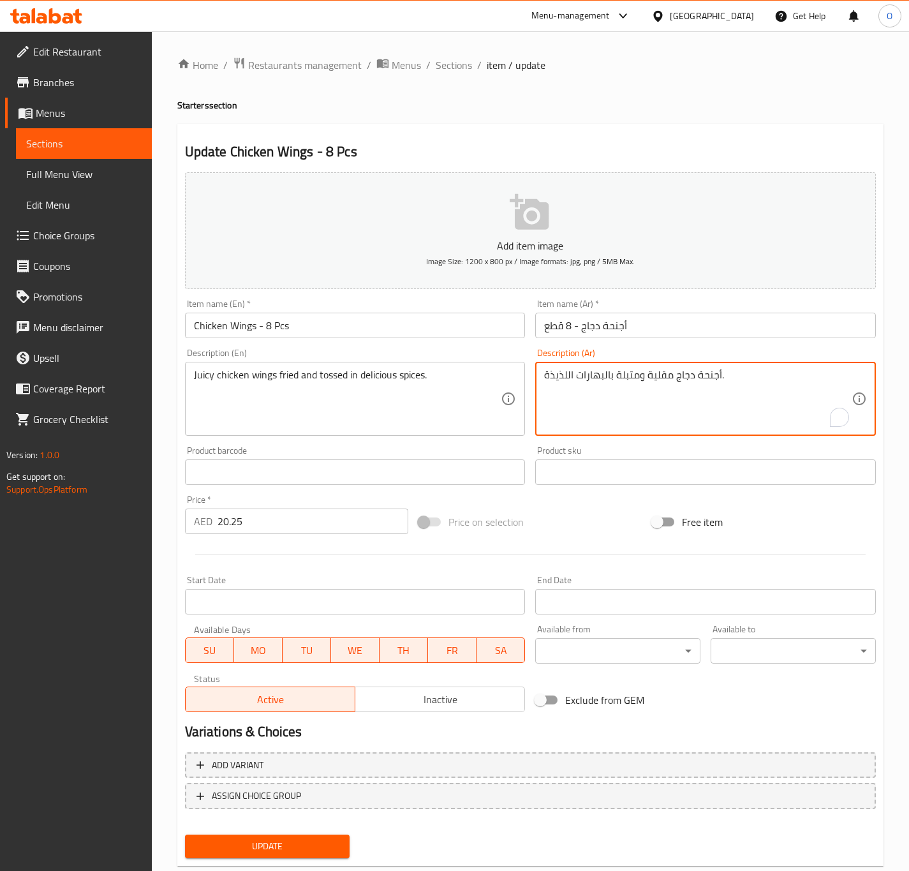
click at [666, 375] on textarea "أجنحة دجاج مقلية ومتبلة بالبهارات اللذيذة." at bounding box center [697, 399] width 307 height 61
click at [670, 375] on textarea "أجنحة دجاج مقلية ومتبلة بالبهارات اللذيذة." at bounding box center [697, 399] width 307 height 61
click at [613, 375] on textarea "أجنحة دجاج جوسي مقلية ومتبلة بالبهارات اللذيذة." at bounding box center [697, 399] width 307 height 61
click at [620, 376] on textarea "أجنحة دجاج جوسي مقلية ومتبلة بالبهارات اللذيذة." at bounding box center [697, 399] width 307 height 61
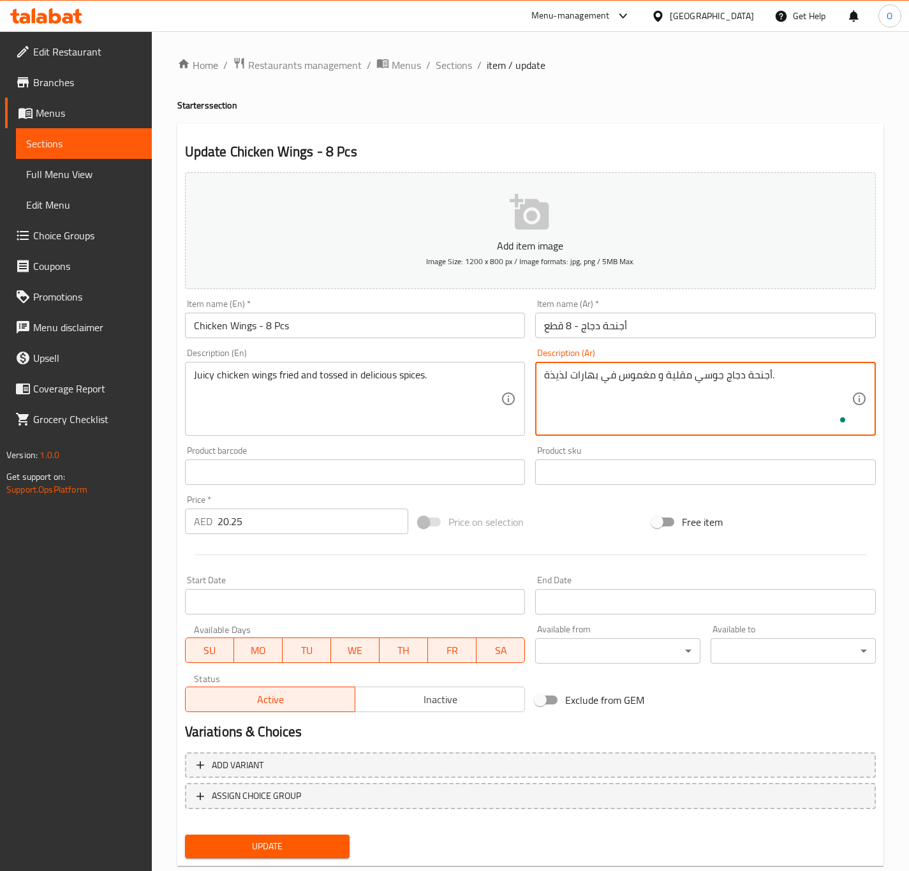
type textarea "أجنحة دجاج جوسي مقلية و مغموس في بهارات لذيذة."
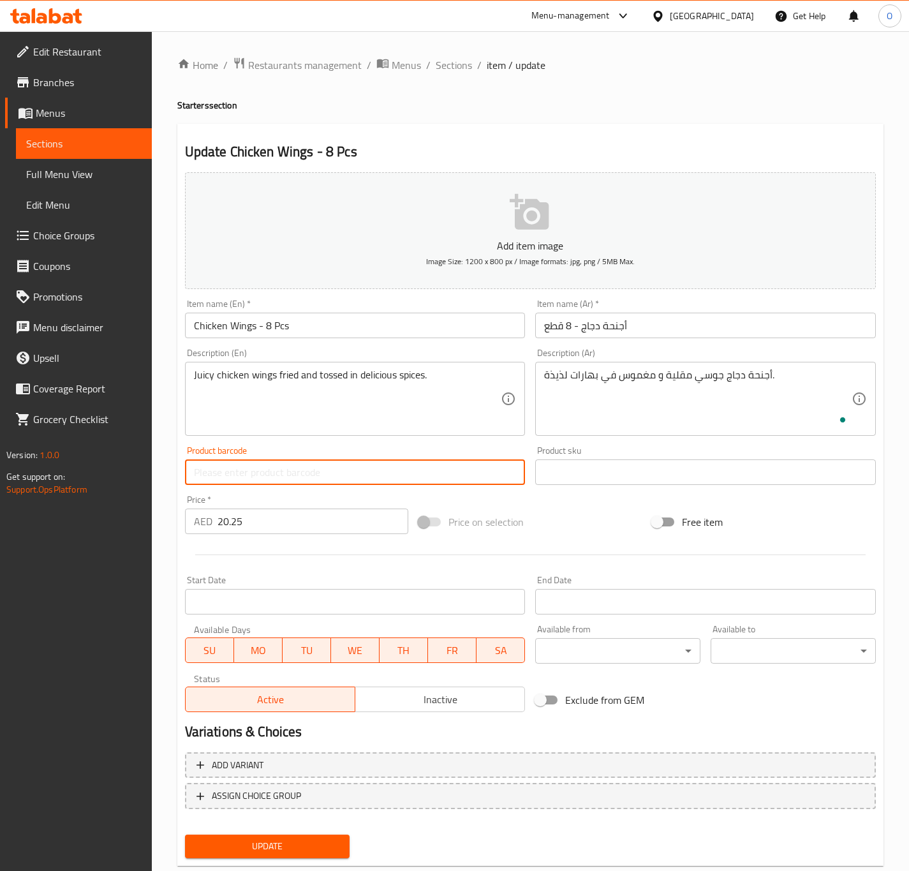
click at [185, 834] on button "Update" at bounding box center [267, 846] width 165 height 24
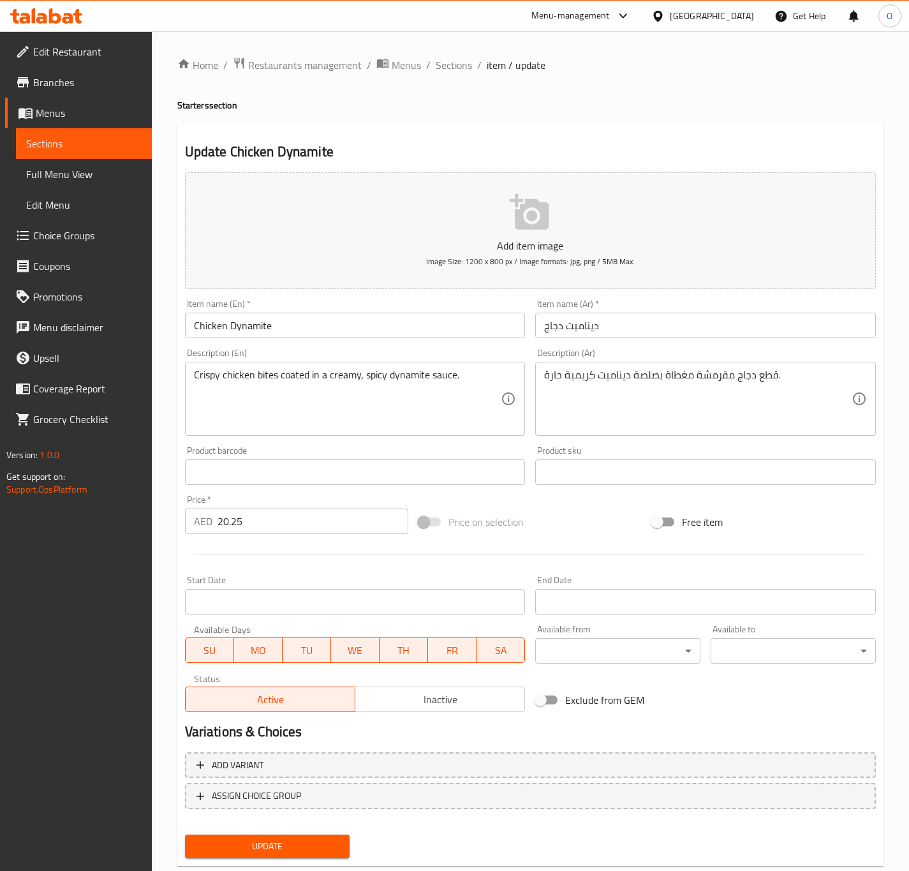
click at [551, 337] on input "ديناميت دجاج" at bounding box center [705, 325] width 341 height 26
click at [543, 338] on input "ديناميت" at bounding box center [705, 325] width 341 height 26
paste input "دجاج"
click at [543, 338] on input "دجاج ديناميت" at bounding box center [705, 325] width 341 height 26
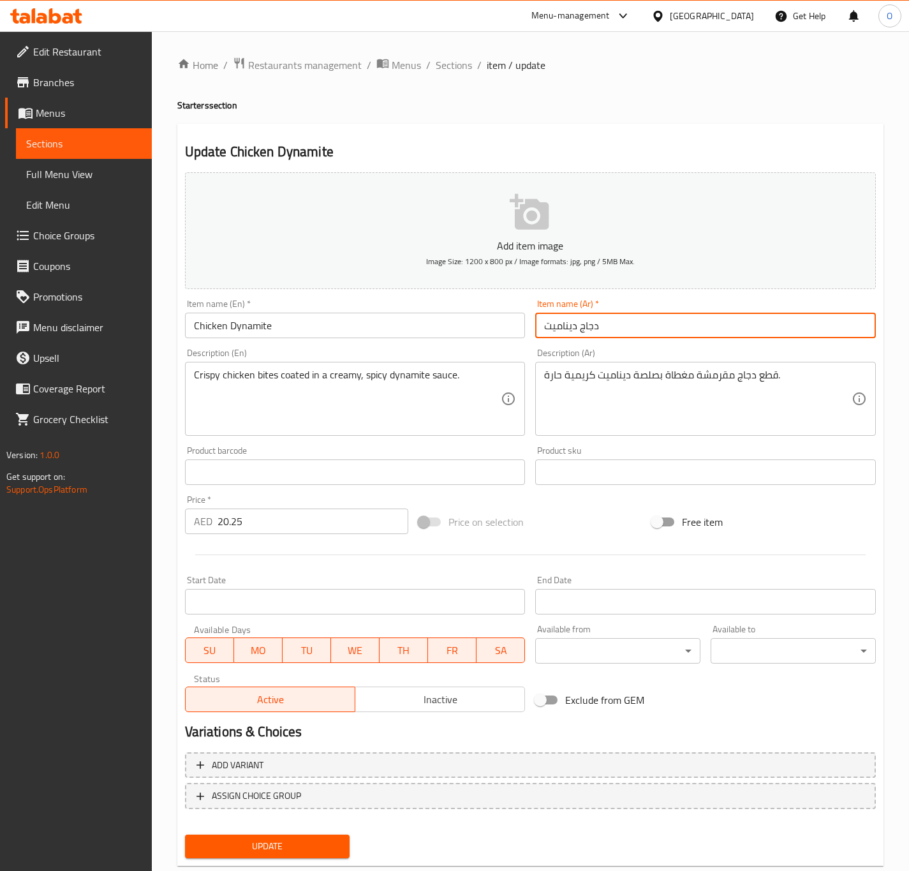
click at [599, 339] on div "Item name (Ar)   * دجاج ديناميت Item name (Ar) *" at bounding box center [705, 318] width 351 height 49
click at [611, 316] on input "دجاج ديناميت" at bounding box center [705, 325] width 341 height 26
type input "دجاج ديناميت"
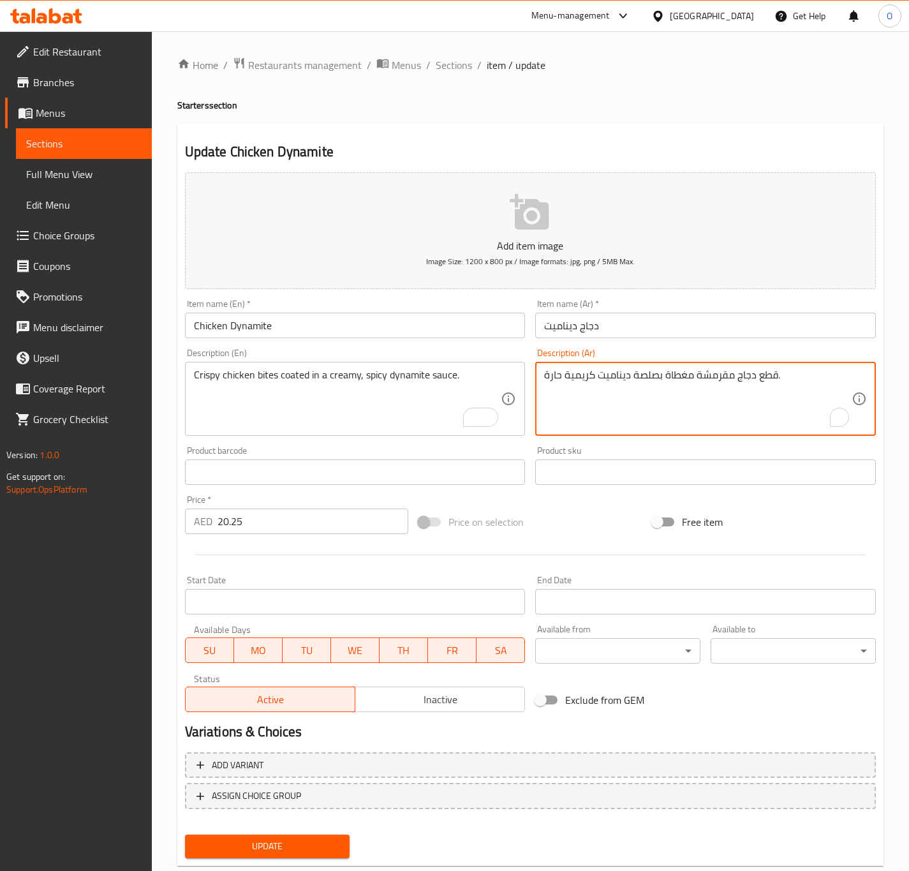
click at [762, 383] on textarea "قطع دجاج مقرمشة مغطاة بصلصة ديناميت كريمية حارة." at bounding box center [697, 399] width 307 height 61
click at [510, 310] on div "Item name (En)   * Chicken Dynamite Item name (En) *" at bounding box center [355, 318] width 341 height 39
drag, startPoint x: 504, startPoint y: 310, endPoint x: 462, endPoint y: 270, distance: 57.8
click at [503, 309] on div "Item name (En)   * Chicken Dynamite Item name (En) *" at bounding box center [355, 318] width 341 height 39
type textarea "لقيمات دجاج مقرمشة مغطاة بصلصة ديناميت كريمية و حارة."
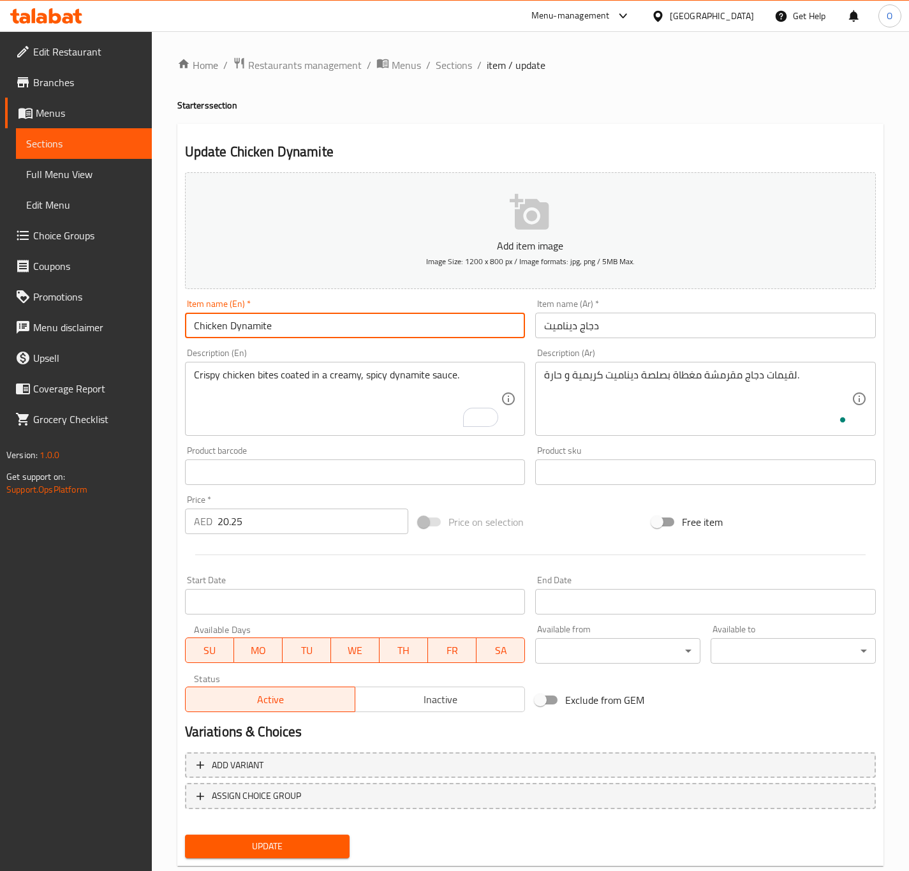
click at [478, 328] on input "Chicken Dynamite" at bounding box center [355, 325] width 341 height 26
click at [185, 834] on button "Update" at bounding box center [267, 846] width 165 height 24
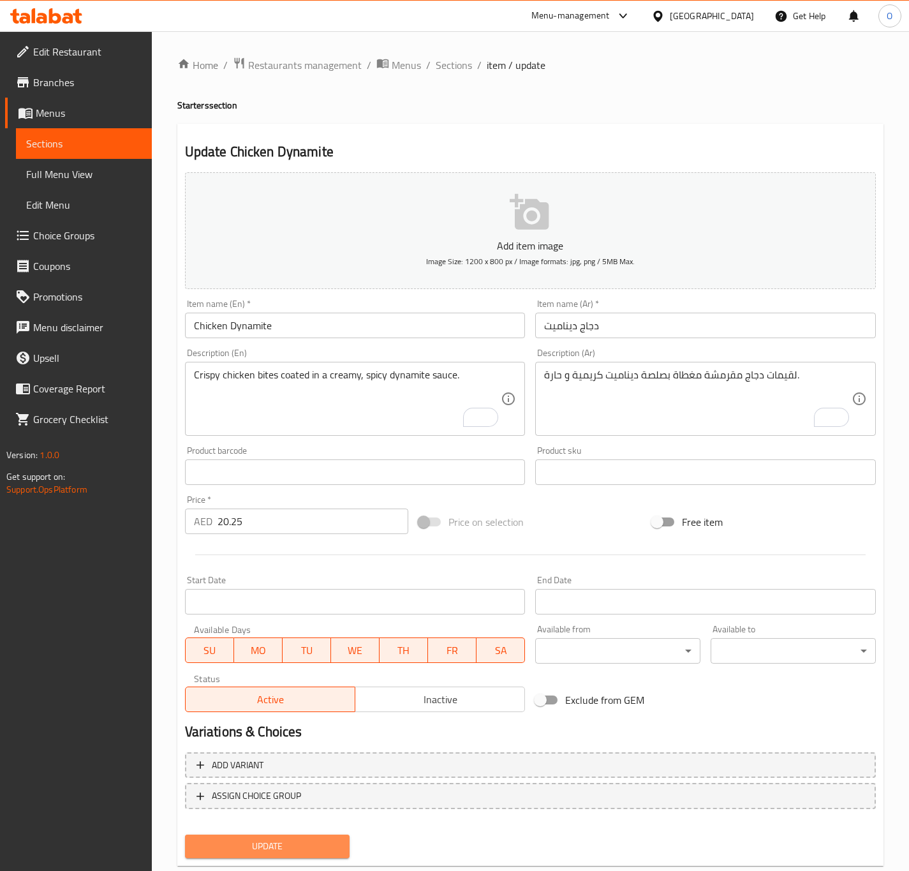
click at [247, 840] on span "Update" at bounding box center [267, 846] width 145 height 16
click at [259, 322] on input "Chicken Dynamite" at bounding box center [355, 325] width 341 height 26
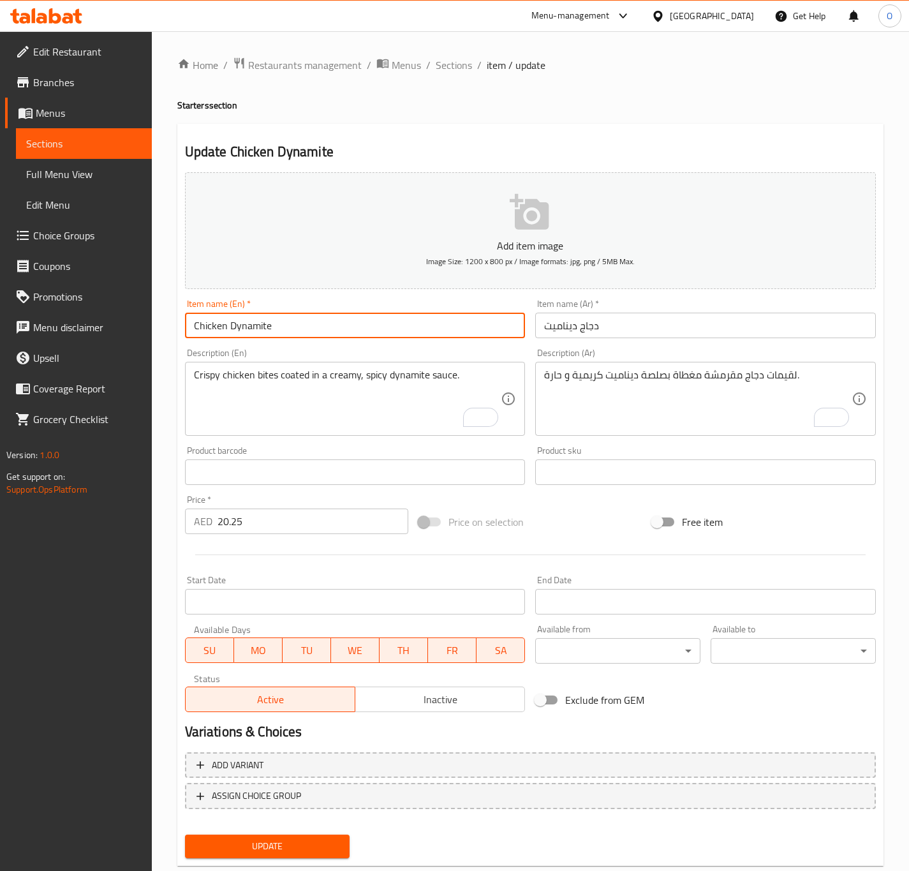
click at [185, 834] on button "Update" at bounding box center [267, 846] width 165 height 24
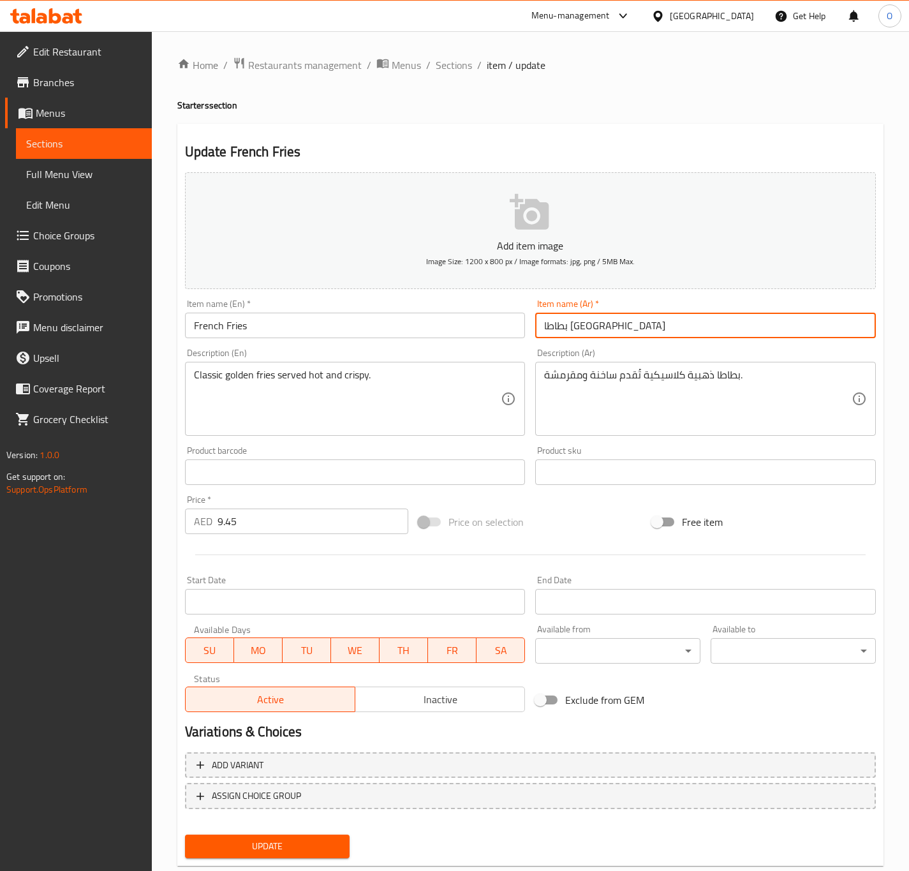
click at [548, 325] on input "بطاطا [GEOGRAPHIC_DATA]" at bounding box center [705, 325] width 341 height 26
click at [552, 316] on input "بطاطا [GEOGRAPHIC_DATA]" at bounding box center [705, 325] width 341 height 26
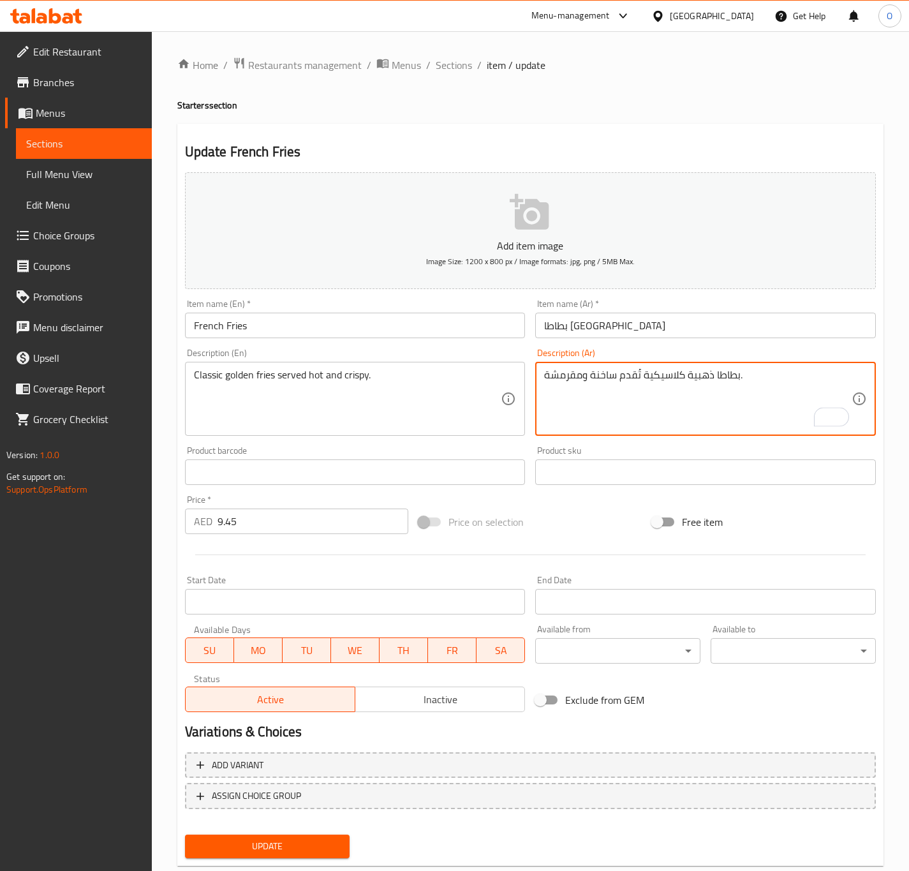
click at [712, 375] on textarea "بطاطا ذهبية كلاسيكية تُقدم ساخنة ومقرمشة." at bounding box center [697, 399] width 307 height 61
paste textarea "[GEOGRAPHIC_DATA]"
type textarea "بطاطا مقلية ذهبية كلاسيكية تُقدم ساخنة ومقرمشة."
click at [598, 337] on input "بطاطا [GEOGRAPHIC_DATA]" at bounding box center [705, 325] width 341 height 26
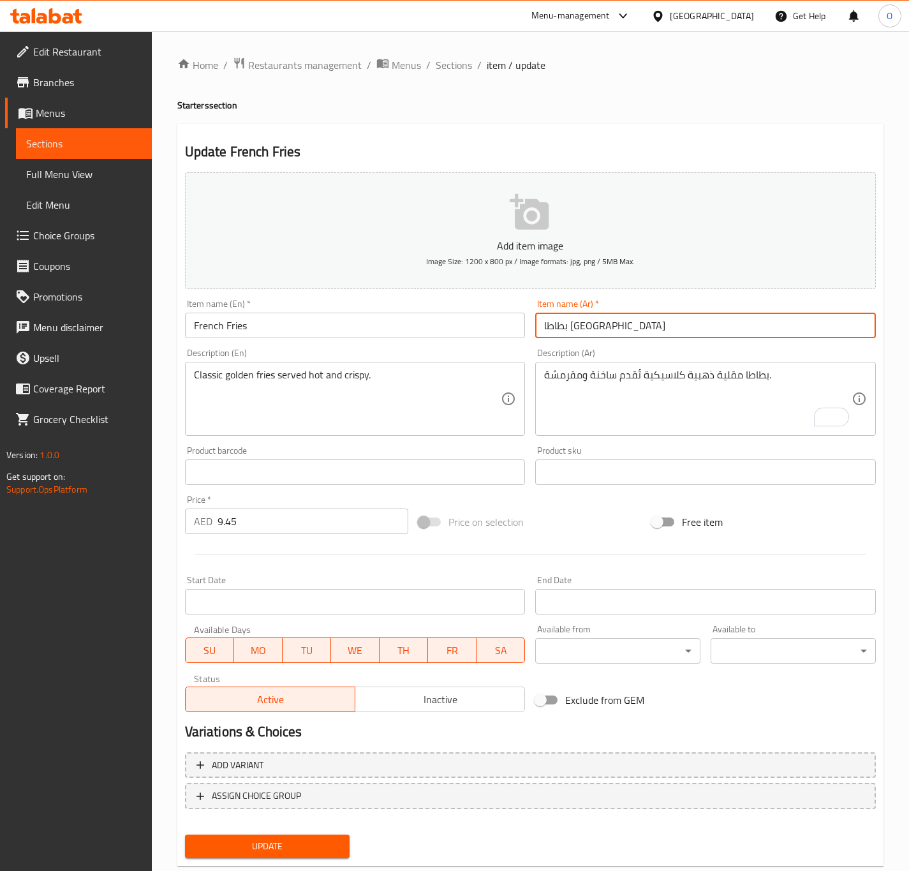
click at [185, 834] on button "Update" at bounding box center [267, 846] width 165 height 24
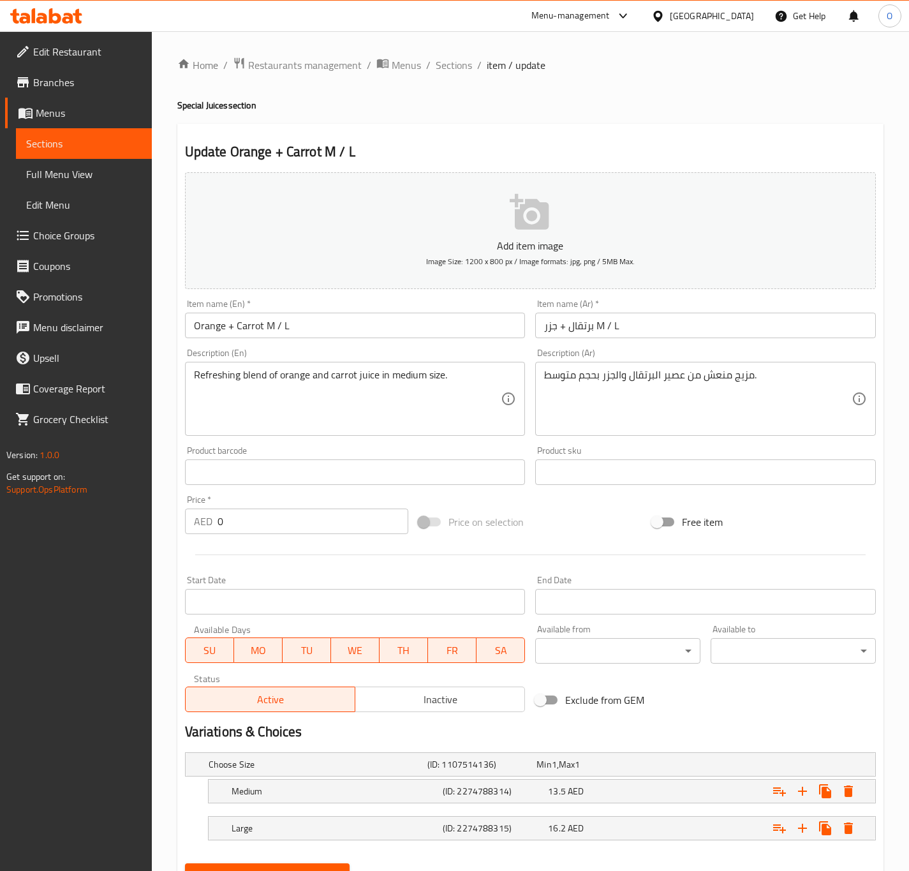
click at [310, 320] on input "Orange + Carrot M / L" at bounding box center [355, 325] width 341 height 26
drag, startPoint x: 228, startPoint y: 328, endPoint x: 232, endPoint y: 322, distance: 6.9
click at [232, 322] on input "Orange + Carrot M / L" at bounding box center [355, 325] width 341 height 26
type input "Orange And Carrot M / L"
drag, startPoint x: 566, startPoint y: 321, endPoint x: 559, endPoint y: 328, distance: 9.5
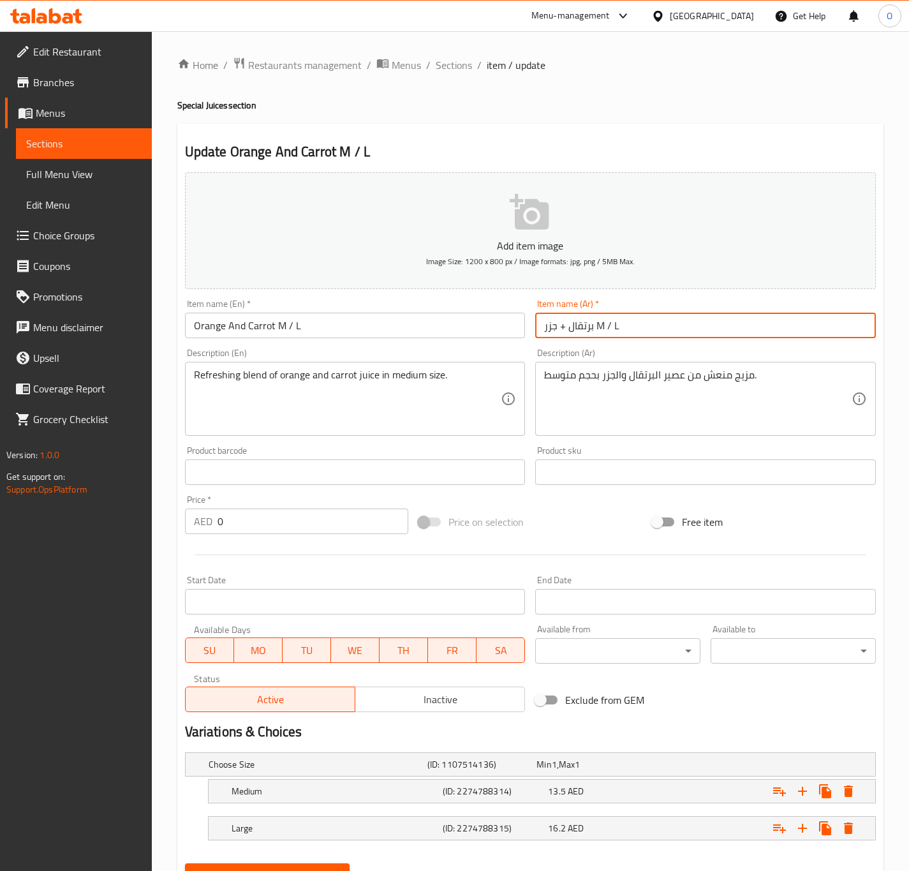
click at [559, 328] on input "برتقال + جزر M / L" at bounding box center [705, 325] width 341 height 26
drag, startPoint x: 599, startPoint y: 324, endPoint x: 617, endPoint y: 327, distance: 18.1
click at [617, 327] on input "برتقال و جزر M / L" at bounding box center [705, 325] width 341 height 26
type input "برتقال و جزر وسط / كبير"
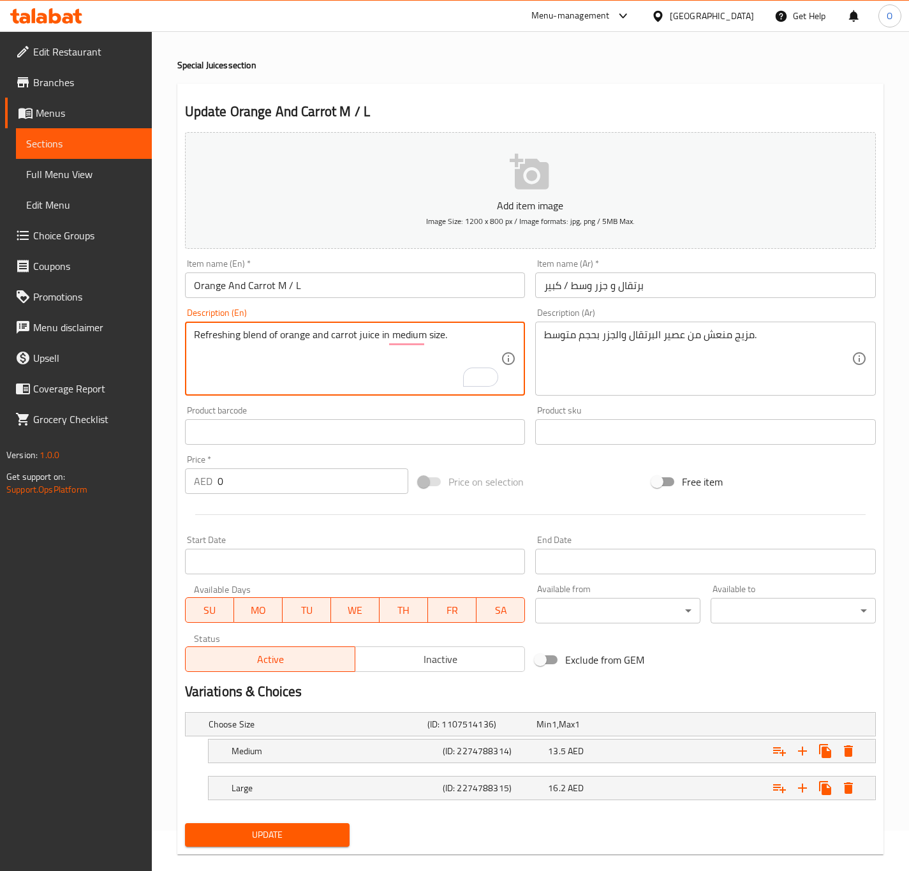
scroll to position [61, 0]
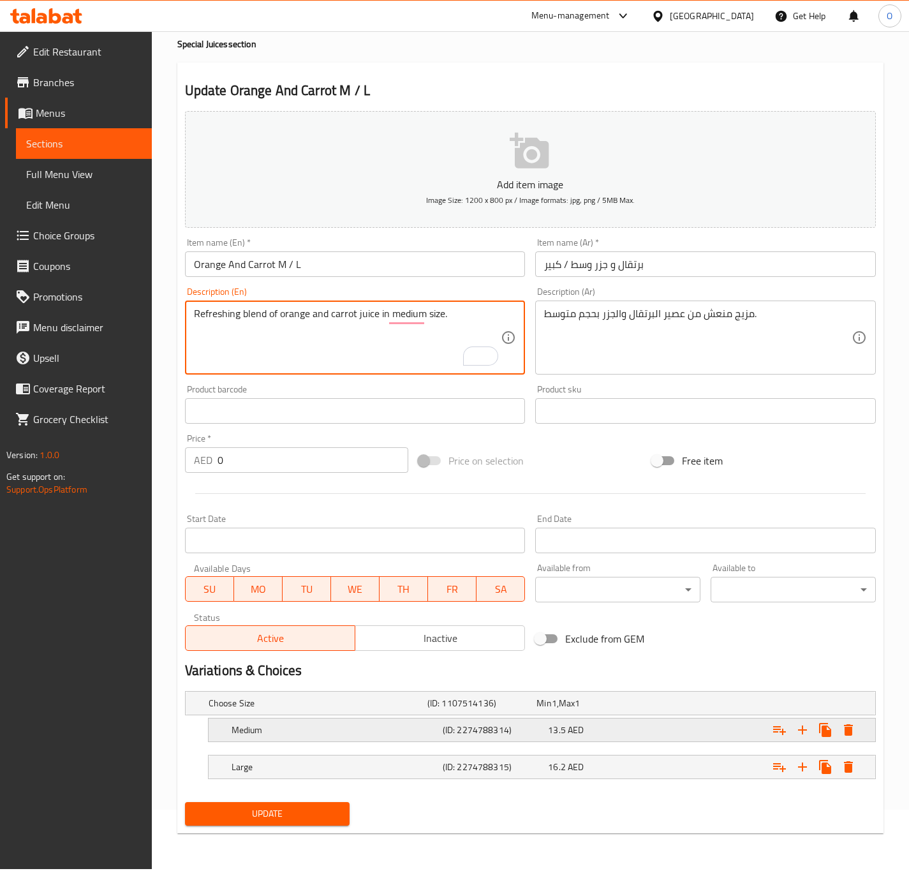
click at [422, 709] on h5 "Medium" at bounding box center [316, 702] width 214 height 13
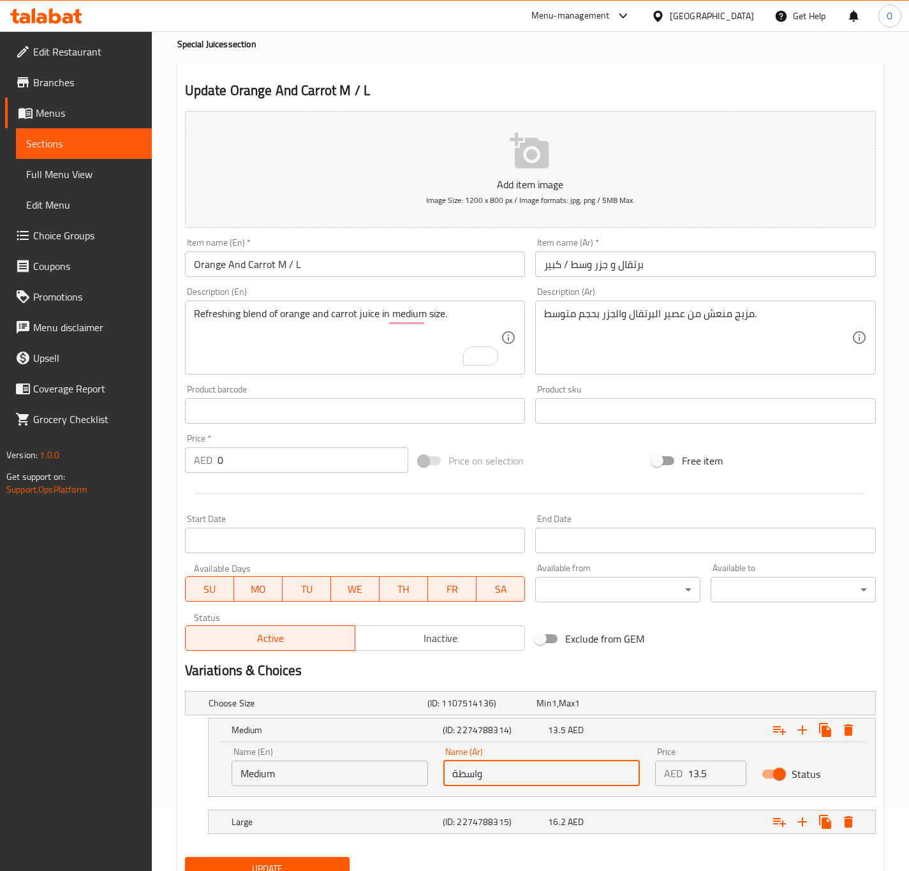
click at [480, 777] on input "واسطة" at bounding box center [541, 773] width 196 height 26
click at [480, 777] on input "text" at bounding box center [541, 773] width 196 height 26
type input "وسط"
click at [466, 712] on div "(ID: 2274788315)" at bounding box center [480, 703] width 110 height 18
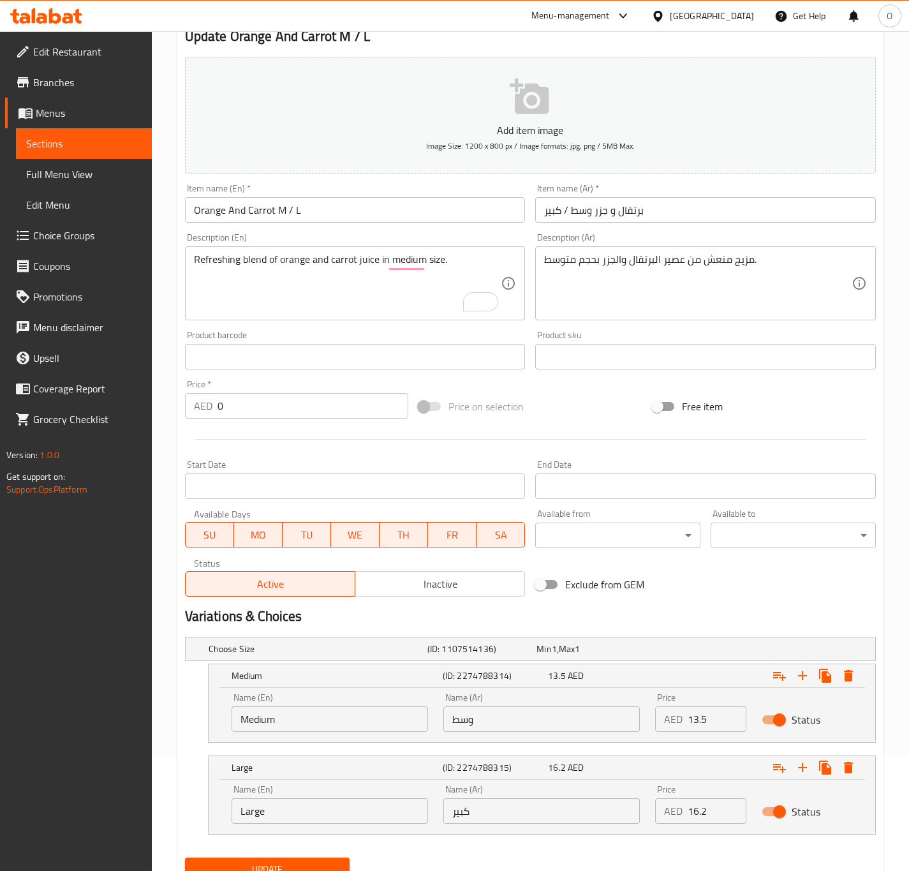
scroll to position [170, 0]
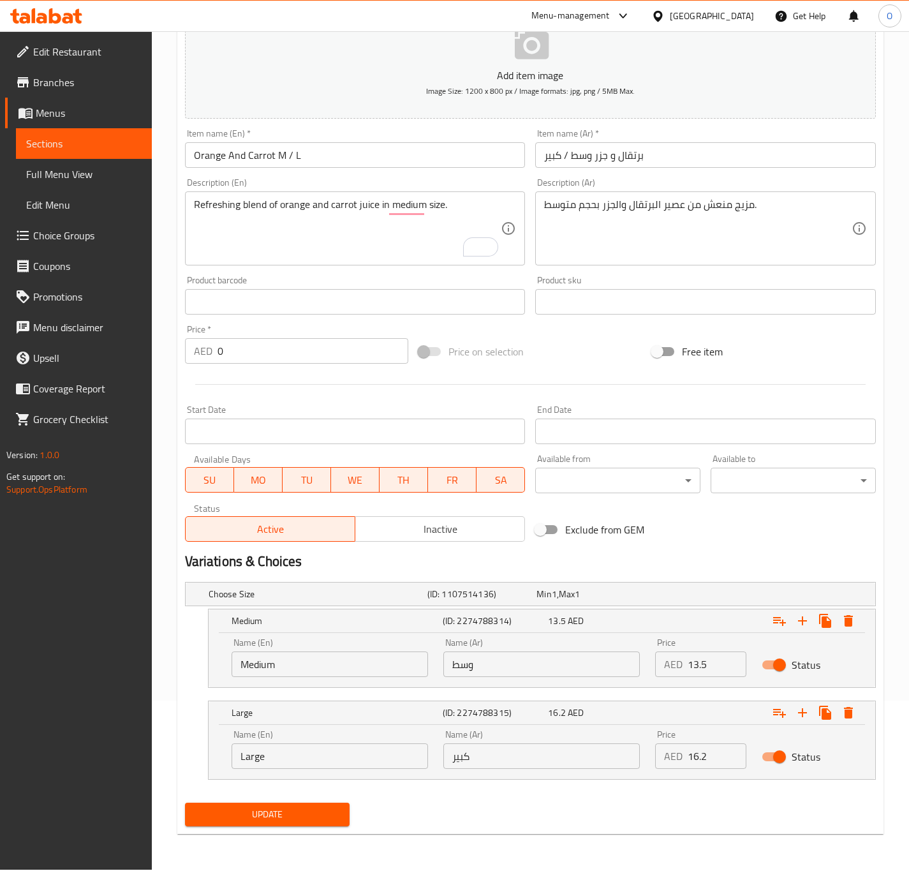
click at [278, 826] on button "Update" at bounding box center [267, 814] width 165 height 24
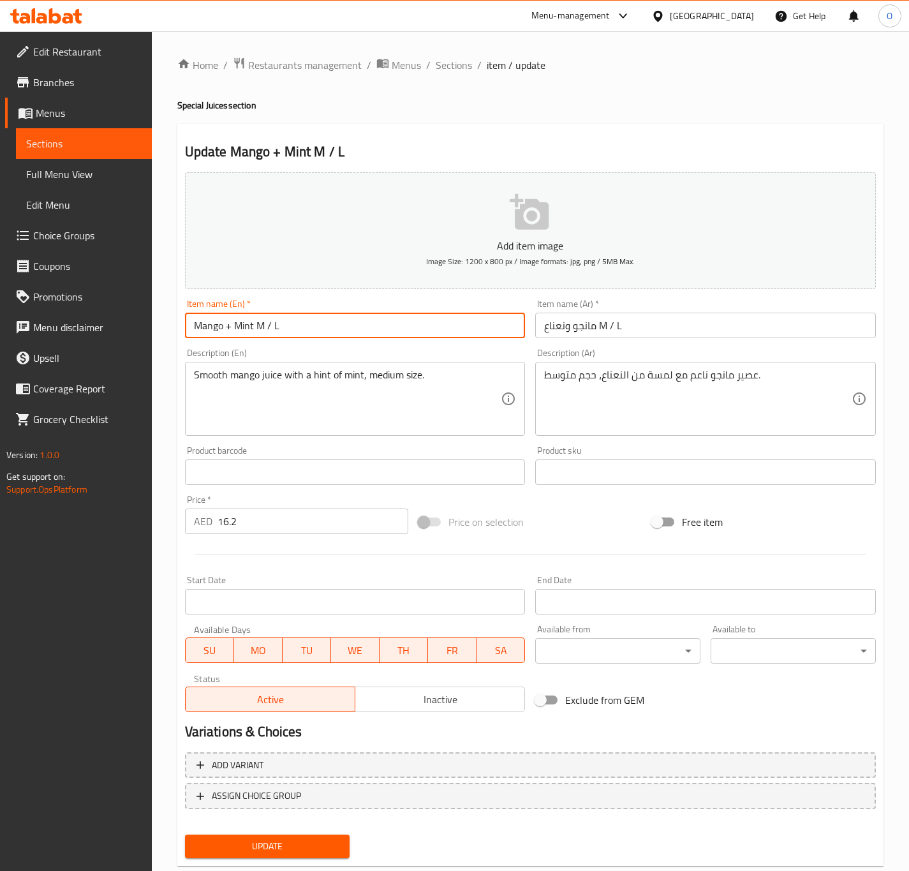
click at [290, 316] on input "Mango + Mint M / L" at bounding box center [355, 325] width 341 height 26
drag, startPoint x: 224, startPoint y: 330, endPoint x: 232, endPoint y: 327, distance: 8.7
click at [232, 327] on input "Mango + Mint M / L" at bounding box center [355, 325] width 341 height 26
click at [466, 321] on input "Mango And Mint M / L" at bounding box center [355, 325] width 341 height 26
type input "Mango And Mint M / L"
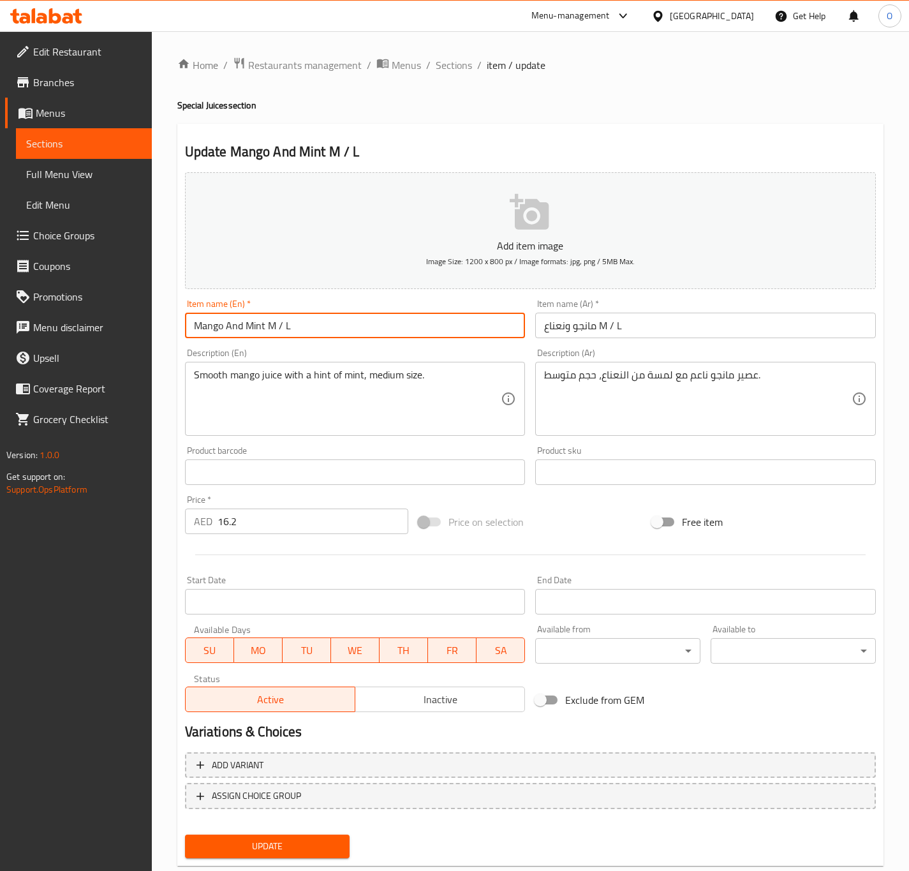
click at [185, 834] on button "Update" at bounding box center [267, 846] width 165 height 24
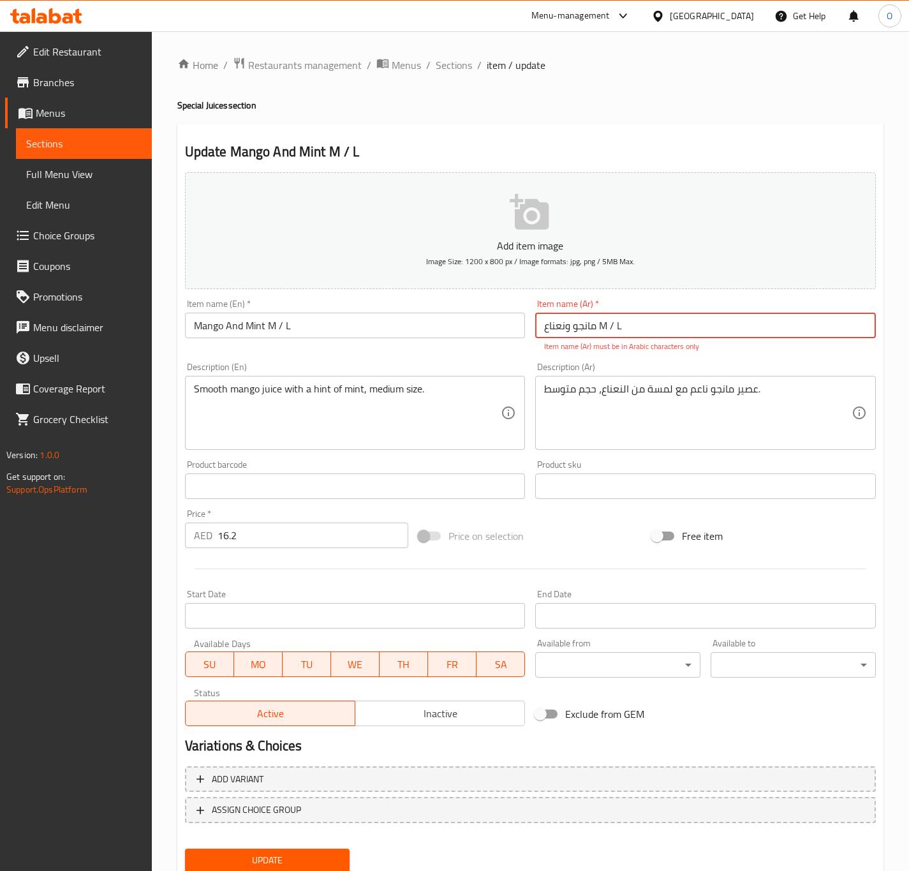
drag, startPoint x: 601, startPoint y: 330, endPoint x: 636, endPoint y: 332, distance: 34.5
click at [636, 332] on input "مانجو ونعناع M / L" at bounding box center [705, 325] width 341 height 26
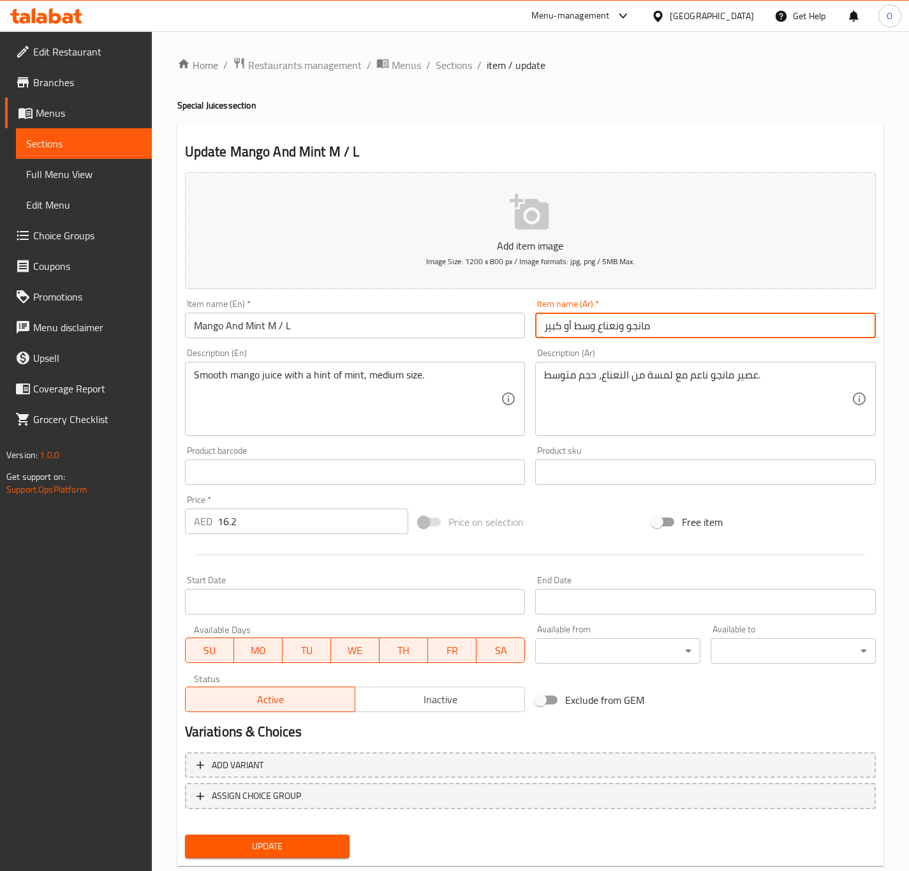
type input "مانجو ونعناع وسط أو كبير"
click at [185, 834] on button "Update" at bounding box center [267, 846] width 165 height 24
drag, startPoint x: 564, startPoint y: 326, endPoint x: 543, endPoint y: 324, distance: 21.1
click at [543, 324] on input "كيوي ليمون م / ل" at bounding box center [705, 325] width 341 height 26
paste input "سط / كبير"
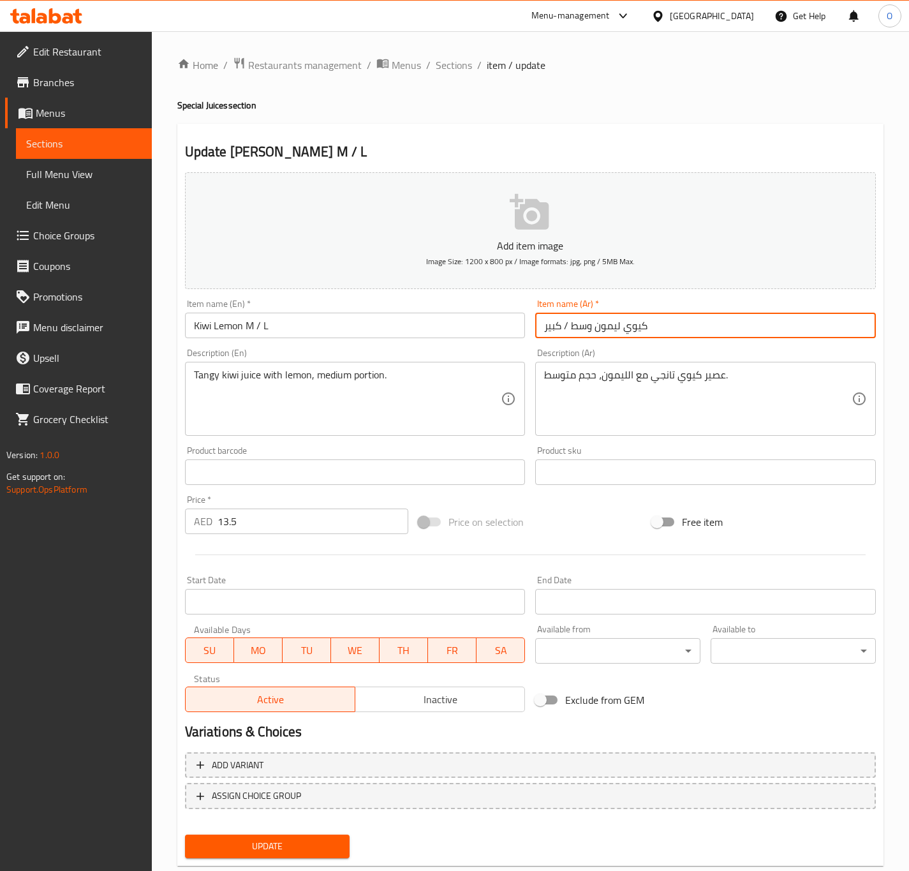
click at [629, 330] on input "كيوي ليمون وسط / كبير" at bounding box center [705, 325] width 341 height 26
click at [621, 332] on input "كيوي ليمون وسط / كبير" at bounding box center [705, 325] width 341 height 26
type input "كيوي و ليمون وسط / كبير"
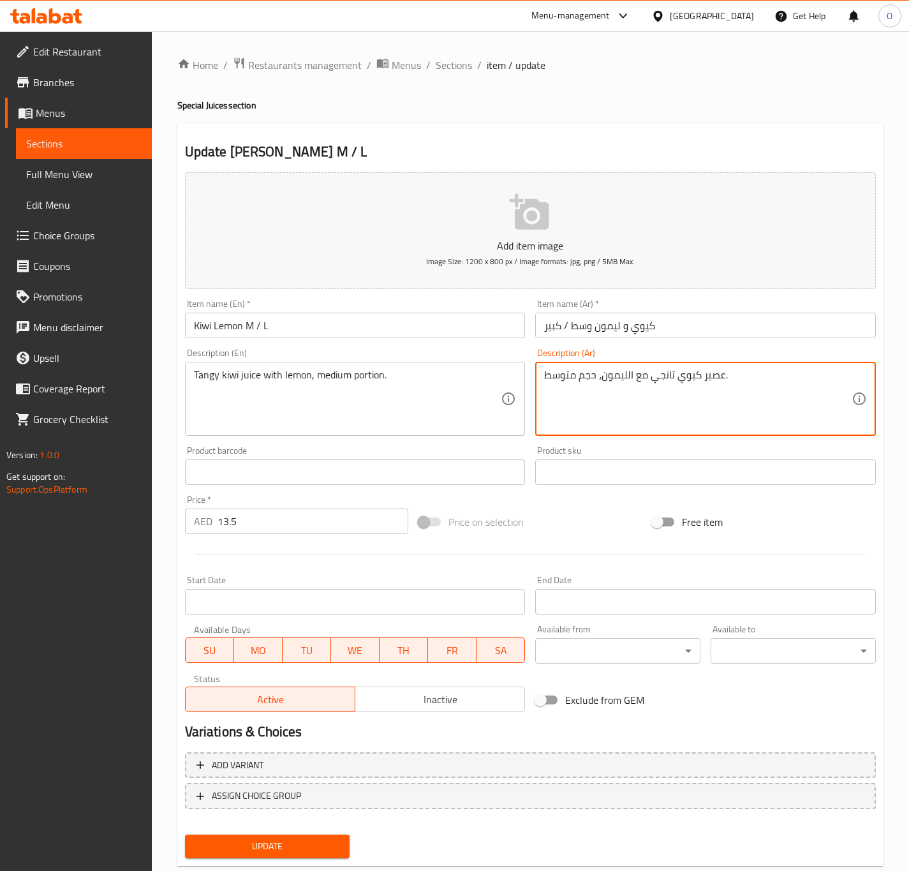
click at [661, 379] on textarea "عصير كيوي تانجي مع الليمون، حجم متوسط." at bounding box center [697, 399] width 307 height 61
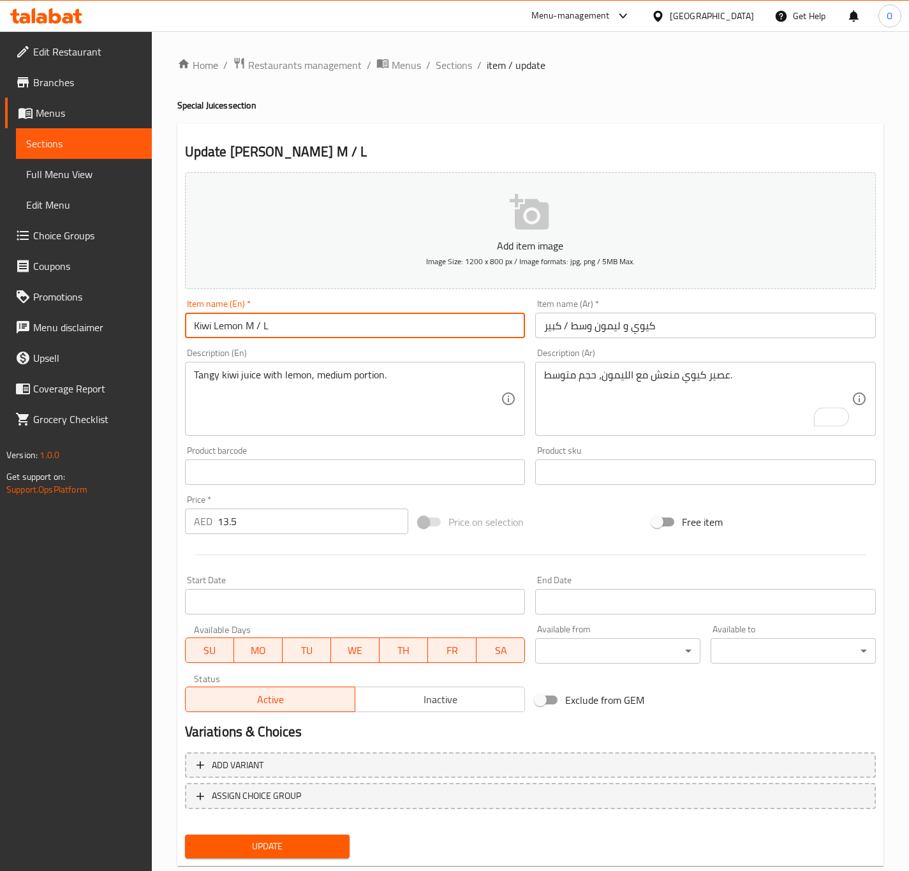
click at [417, 320] on input "Kiwi Lemon M / L" at bounding box center [355, 325] width 341 height 26
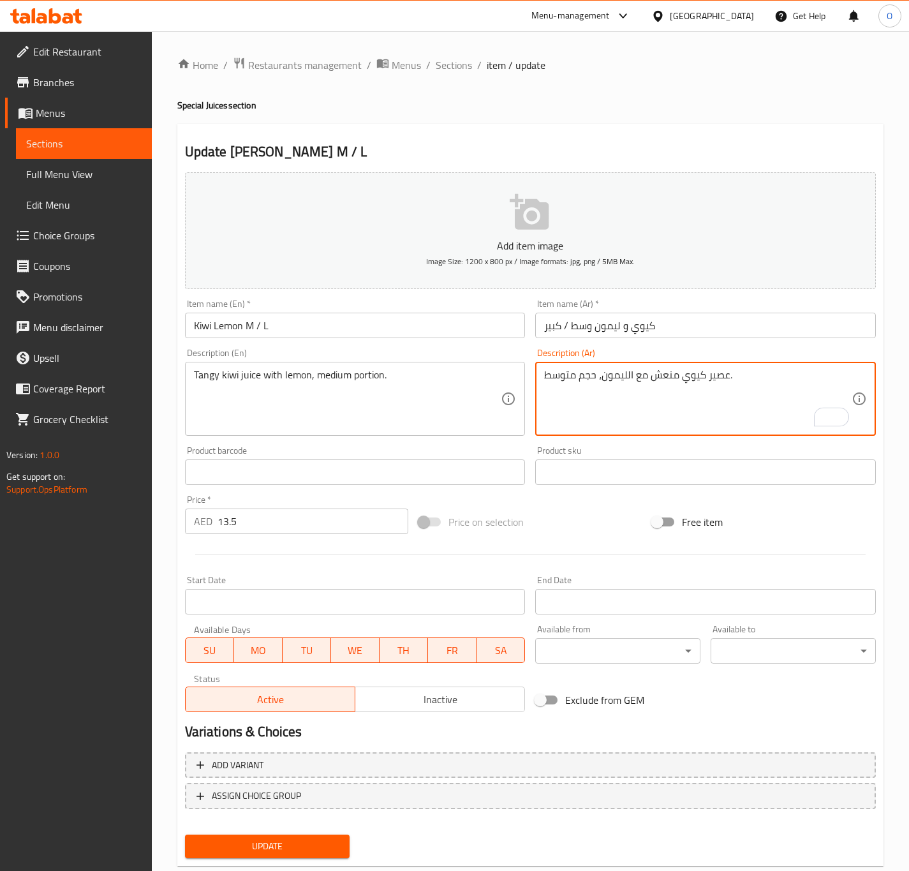
click at [594, 379] on textarea "عصير كيوي منعش مع الليمون، حجم متوسط." at bounding box center [697, 399] width 307 height 61
click at [732, 379] on textarea "عصير كيوي منعش مع الليمون، كمية متوسط." at bounding box center [697, 399] width 307 height 61
click at [735, 373] on textarea "عصير كيوي منعش مع الليمون، كمية متوسط." at bounding box center [697, 399] width 307 height 61
type textarea "عصير كيوي منعش مع الليمون، كمية متوسطة."
click at [411, 316] on input "Kiwi Lemon M / L" at bounding box center [355, 325] width 341 height 26
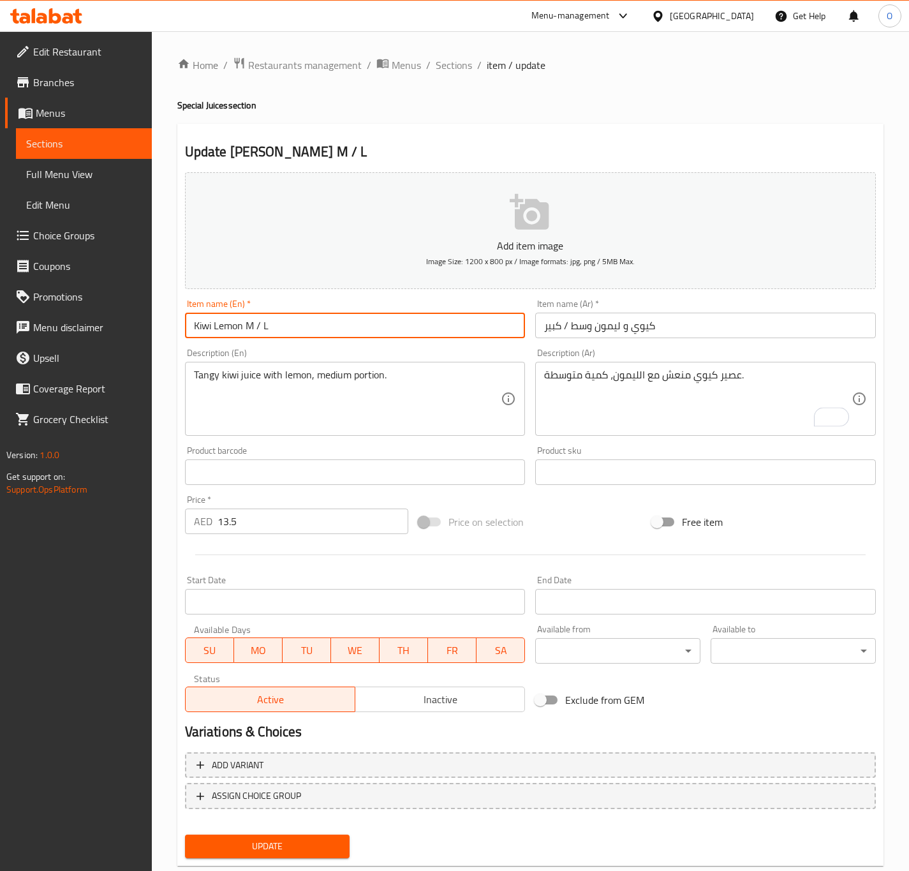
click at [185, 834] on button "Update" at bounding box center [267, 846] width 165 height 24
drag, startPoint x: 242, startPoint y: 322, endPoint x: 323, endPoint y: 333, distance: 82.3
click at [323, 333] on input "Kiwi Lemon M / L" at bounding box center [355, 325] width 341 height 26
type input "Kiwi Lemon"
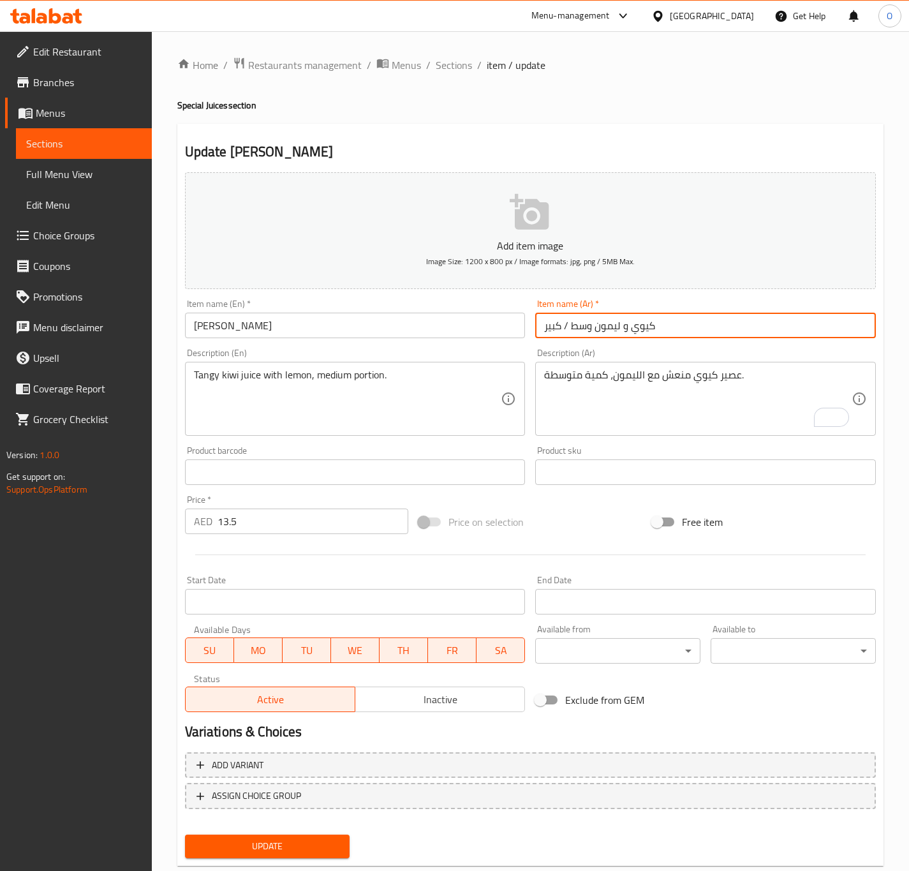
drag, startPoint x: 594, startPoint y: 322, endPoint x: 311, endPoint y: 306, distance: 283.6
click at [311, 306] on div "Add item image Image Size: 1200 x 800 px / Image formats: jpg, png / 5MB Max. I…" at bounding box center [530, 442] width 701 height 550
type input "كيوي و ليمون"
click at [185, 834] on button "Update" at bounding box center [267, 846] width 165 height 24
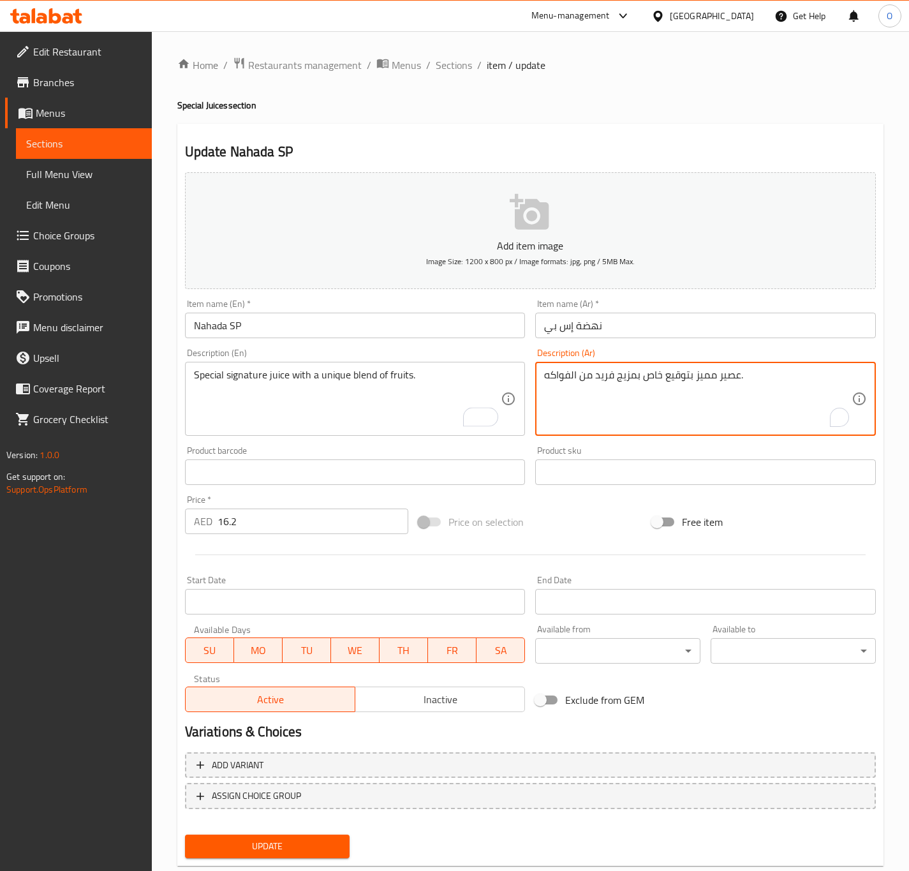
click at [703, 383] on textarea "عصير مميز بتوقيع خاص بمزيج فريد من الفواكه." at bounding box center [697, 399] width 307 height 61
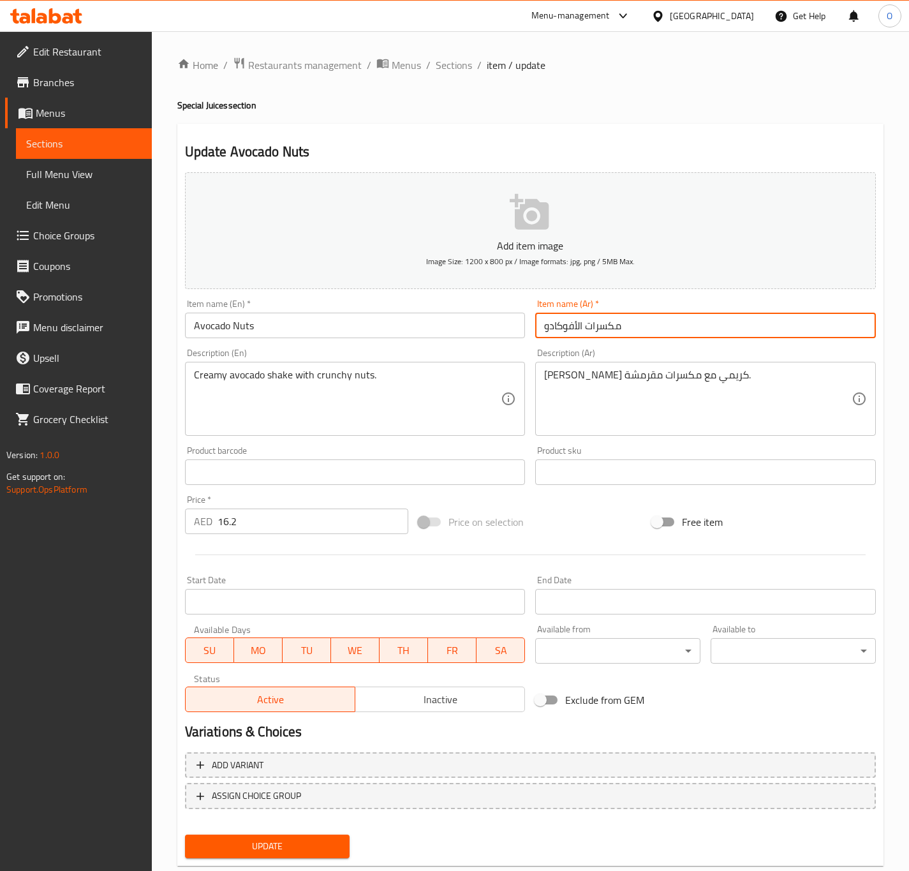
click at [562, 314] on input "مكسرات الأفوكادو" at bounding box center [705, 325] width 341 height 26
type input "أفوكادو و مكسرات"
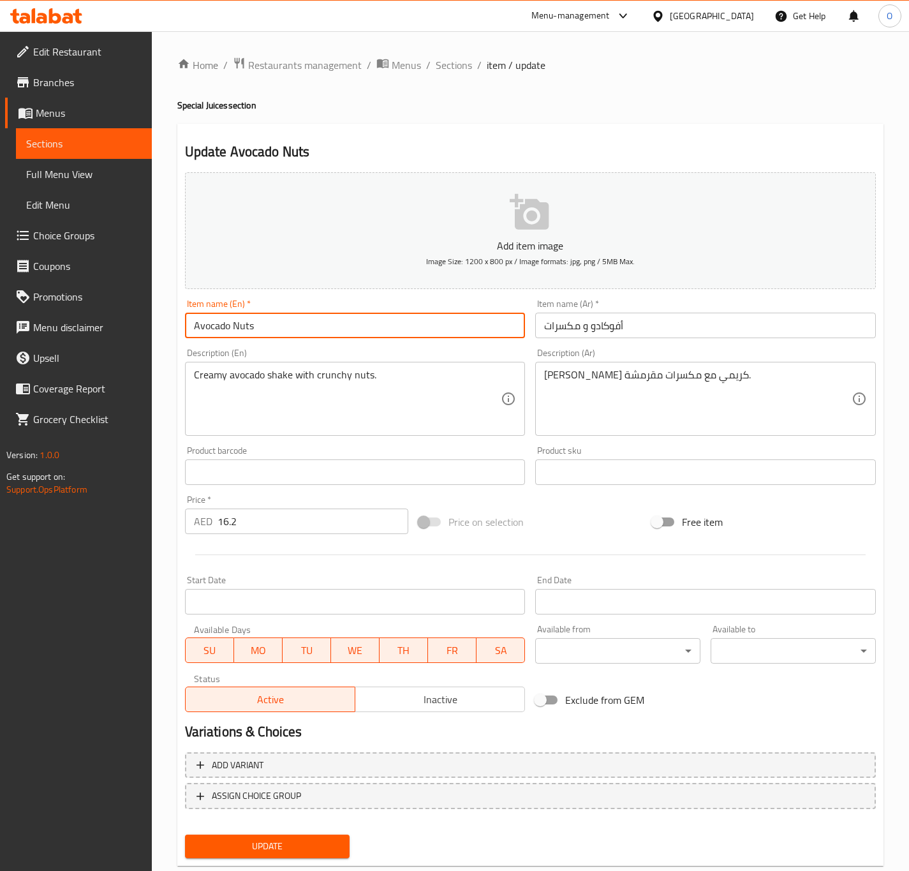
click at [459, 337] on input "Avocado Nuts" at bounding box center [355, 325] width 341 height 26
click at [185, 834] on button "Update" at bounding box center [267, 846] width 165 height 24
click at [372, 320] on input "Super Avocado" at bounding box center [355, 325] width 341 height 26
click at [185, 834] on button "Update" at bounding box center [267, 846] width 165 height 24
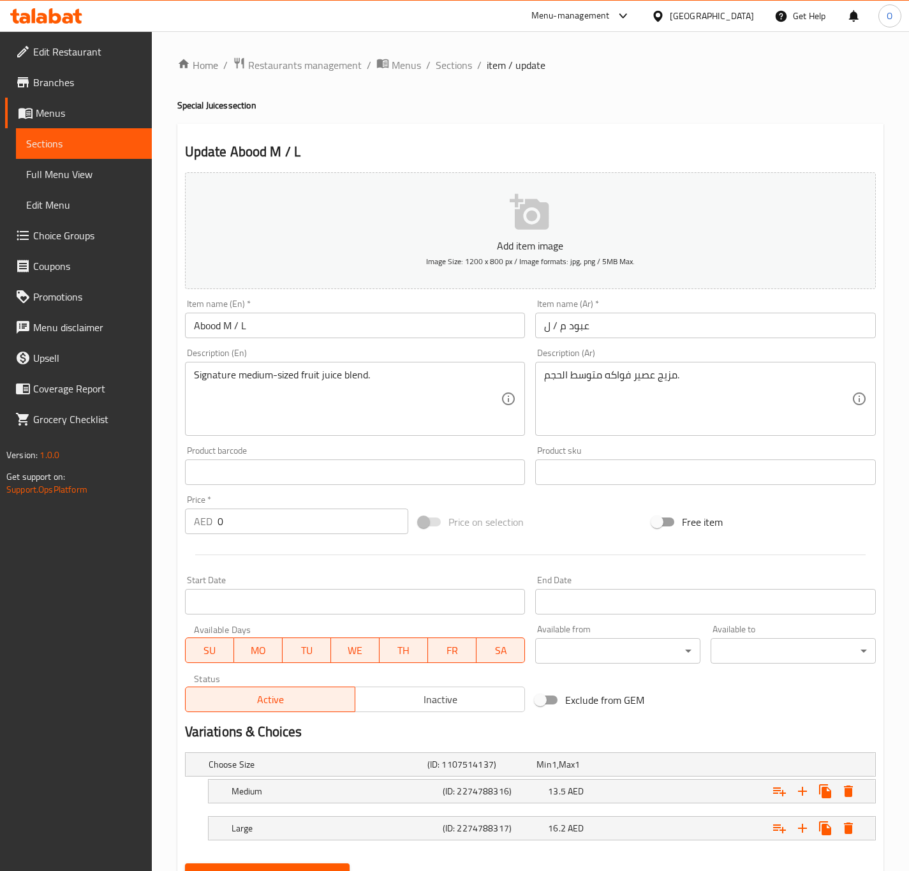
click at [234, 329] on input "Abood M / L" at bounding box center [355, 325] width 341 height 26
click at [768, 104] on h4 "Special Juices section" at bounding box center [530, 105] width 706 height 13
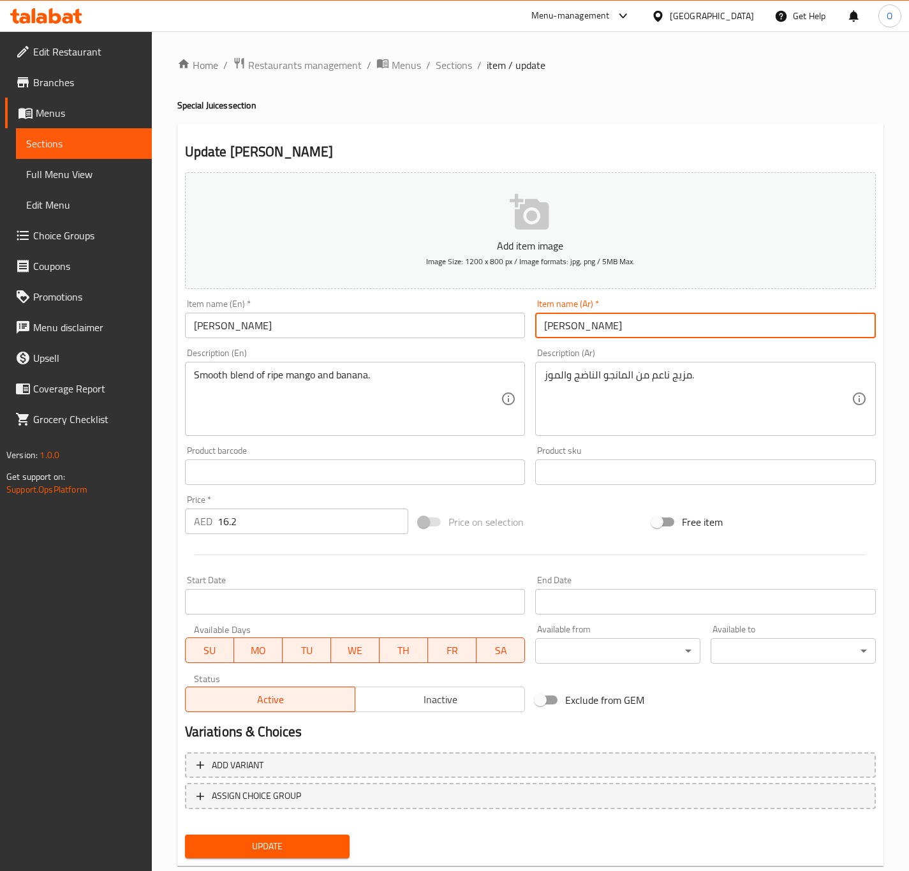
click at [557, 326] on input "مانجو موز" at bounding box center [705, 325] width 341 height 26
type input "مانجو و موز"
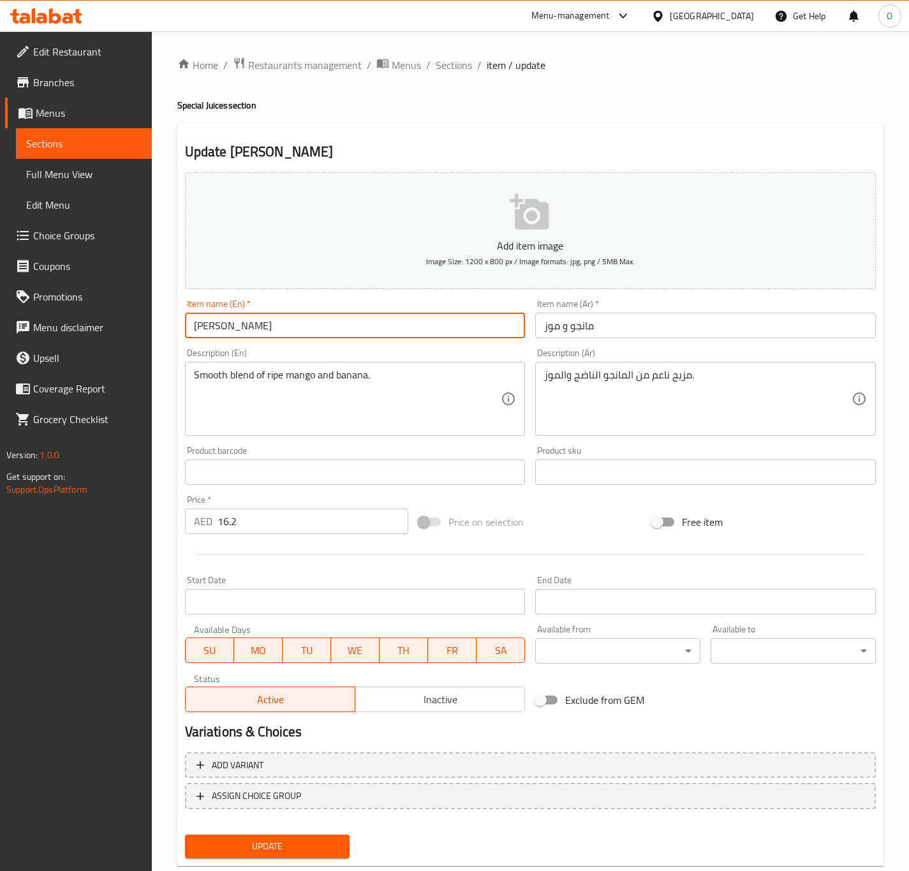
click at [288, 320] on input "Mango Banana" at bounding box center [355, 325] width 341 height 26
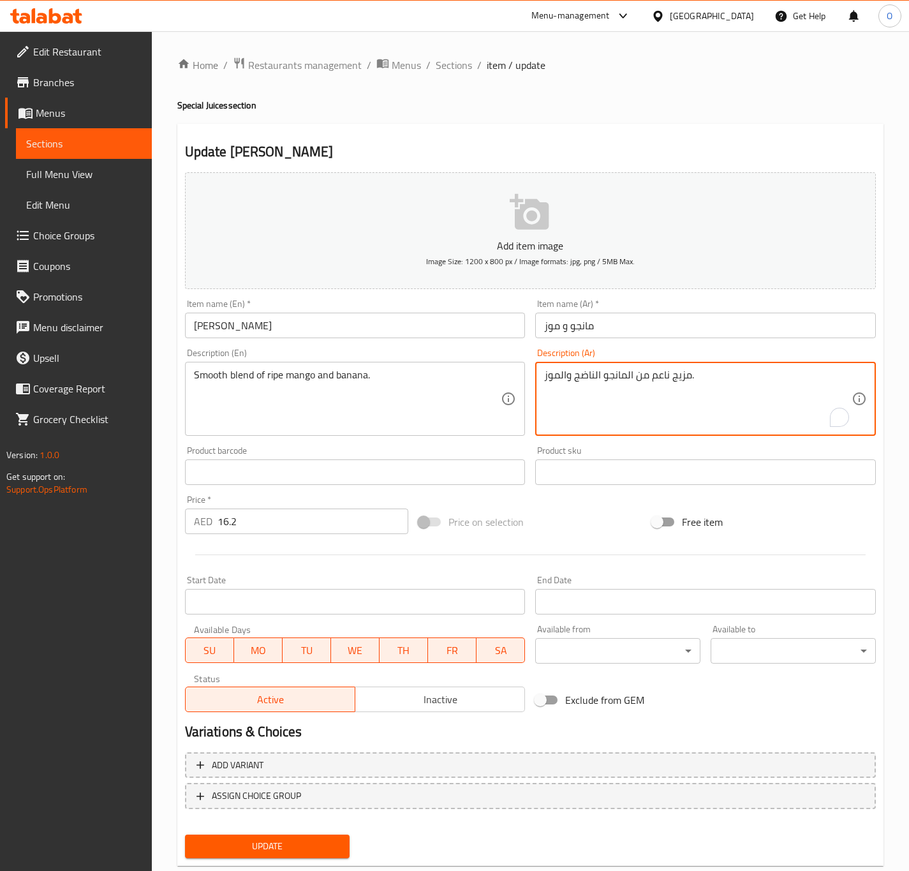
click at [576, 385] on textarea "مزيج ناعم من المانجو الناضج والموز." at bounding box center [697, 399] width 307 height 61
type textarea "مزيج ناعم من المانجو الناضجة والموز."
click at [438, 335] on input "Mango Banana" at bounding box center [355, 325] width 341 height 26
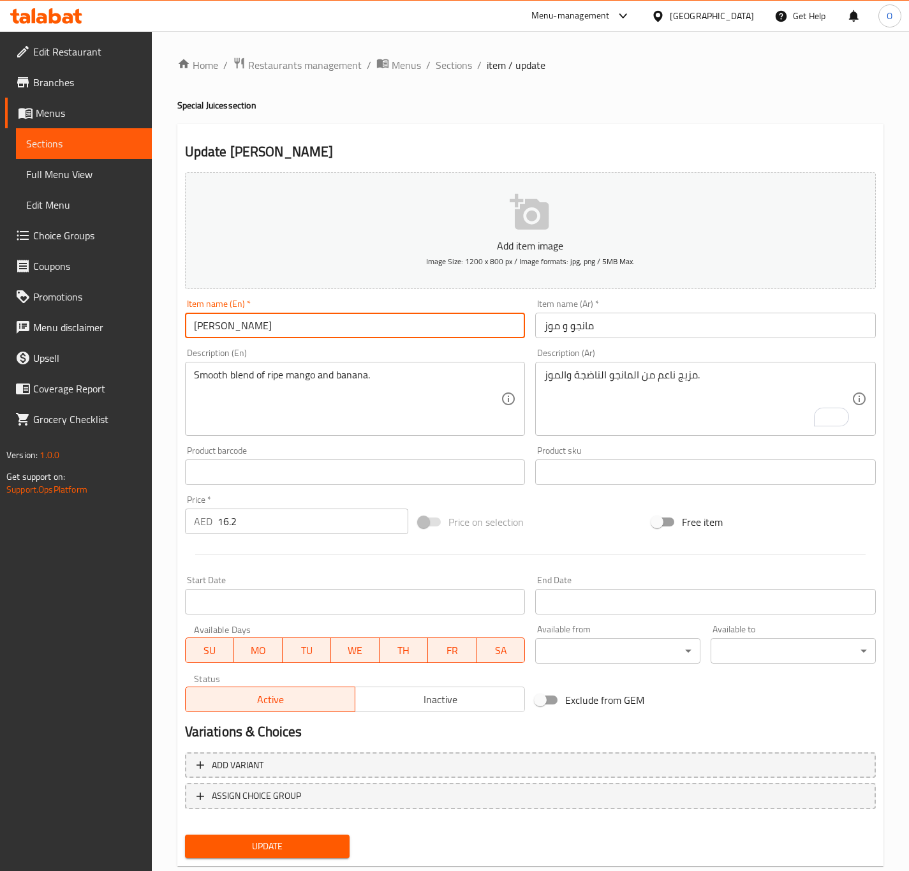
click at [185, 834] on button "Update" at bounding box center [267, 846] width 165 height 24
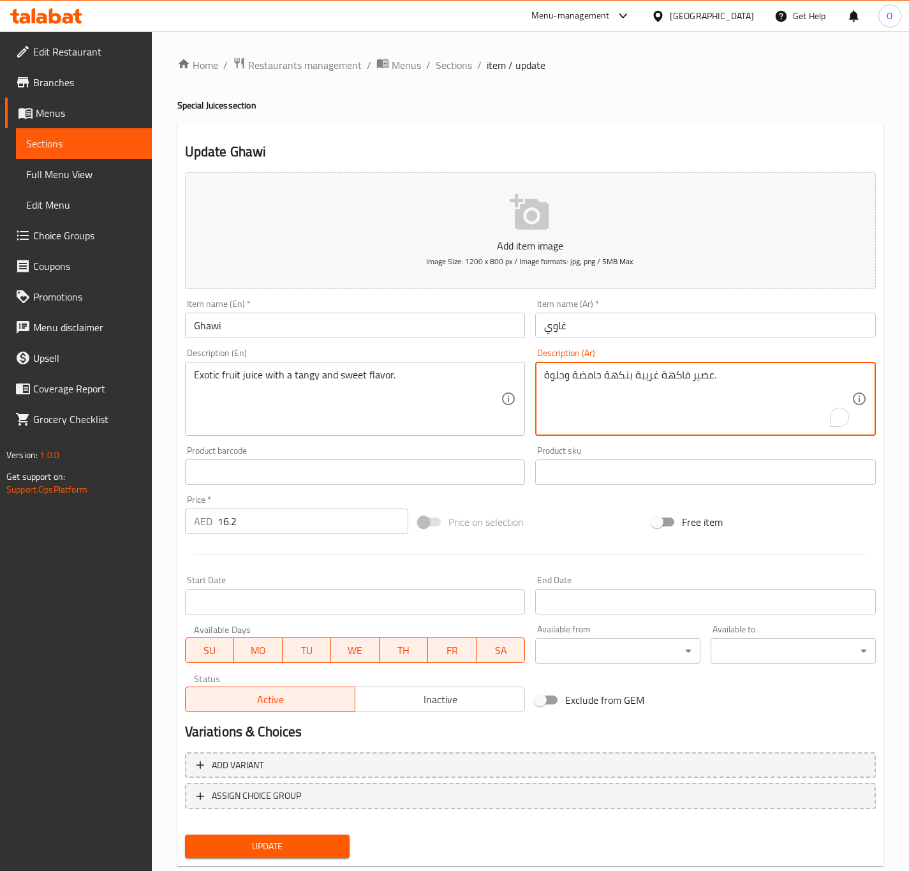
click at [633, 391] on textarea "عصير فاكهة غريبة بنكهة حامضة وحلوة." at bounding box center [697, 399] width 307 height 61
click at [651, 372] on textarea "عصير فاكهة غريبة بنكهة حامضة وحلوة." at bounding box center [697, 399] width 307 height 61
click at [580, 375] on textarea "عصير فاكهة أكزوتيك بنكهة حامضة وحلوة." at bounding box center [697, 399] width 307 height 61
drag, startPoint x: 580, startPoint y: 375, endPoint x: 588, endPoint y: 381, distance: 10.5
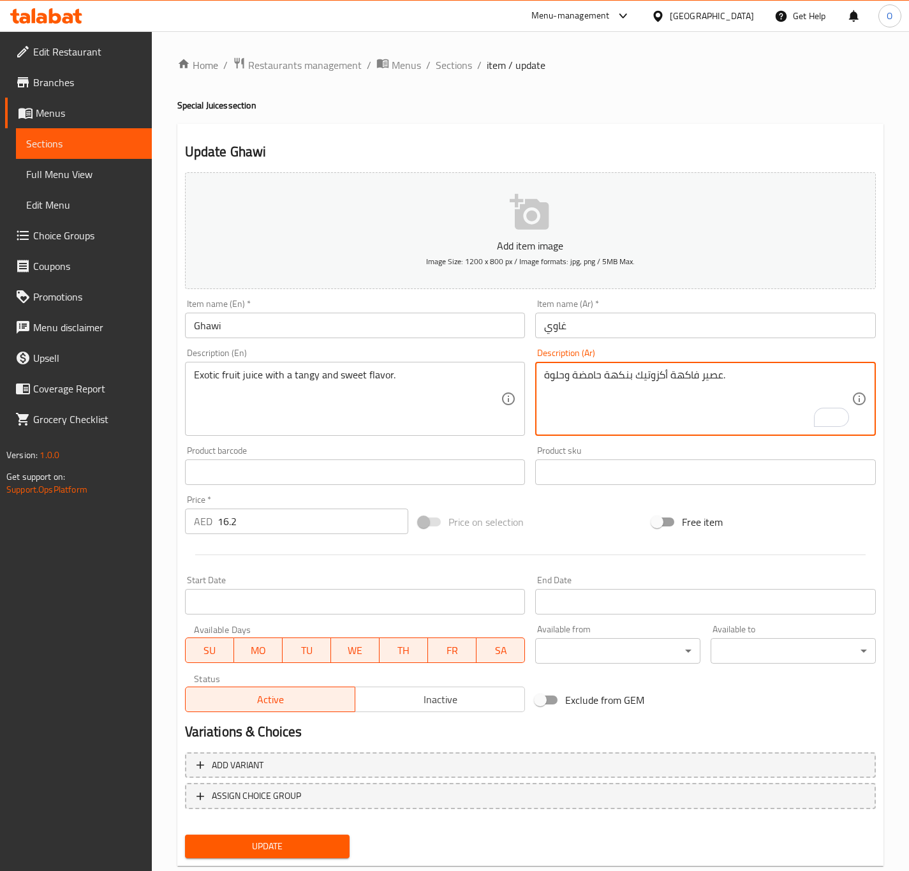
click at [580, 373] on textarea "عصير فاكهة أكزوتيك بنكهة حامضة وحلوة." at bounding box center [697, 399] width 307 height 61
type textarea "عصير فاكهة أكزوتيك بنكهة منعشة وحلوة."
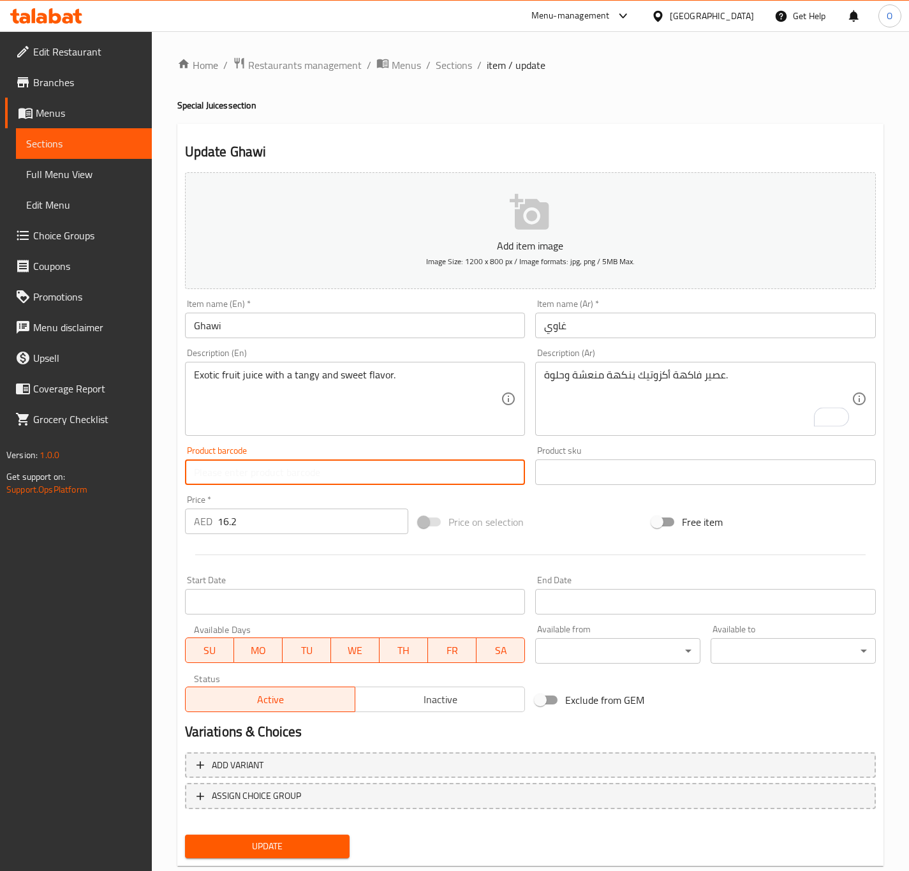
click at [185, 834] on button "Update" at bounding box center [267, 846] width 165 height 24
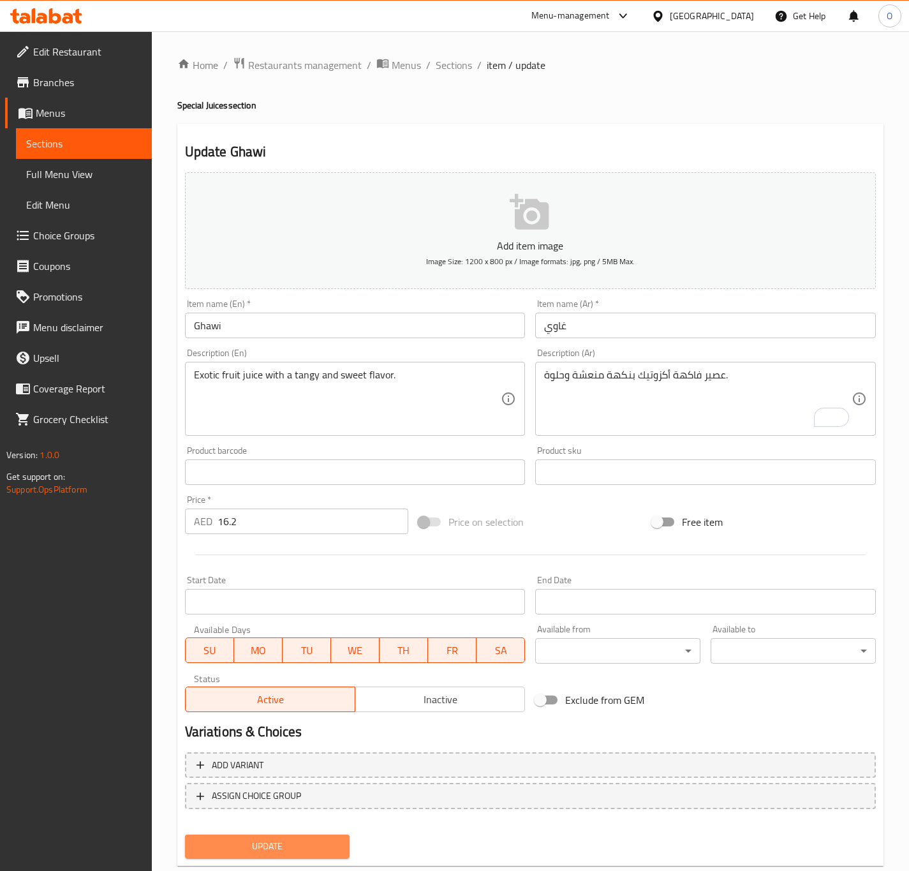
click at [310, 842] on span "Update" at bounding box center [267, 846] width 145 height 16
click at [341, 322] on input "Galaxy" at bounding box center [355, 325] width 341 height 26
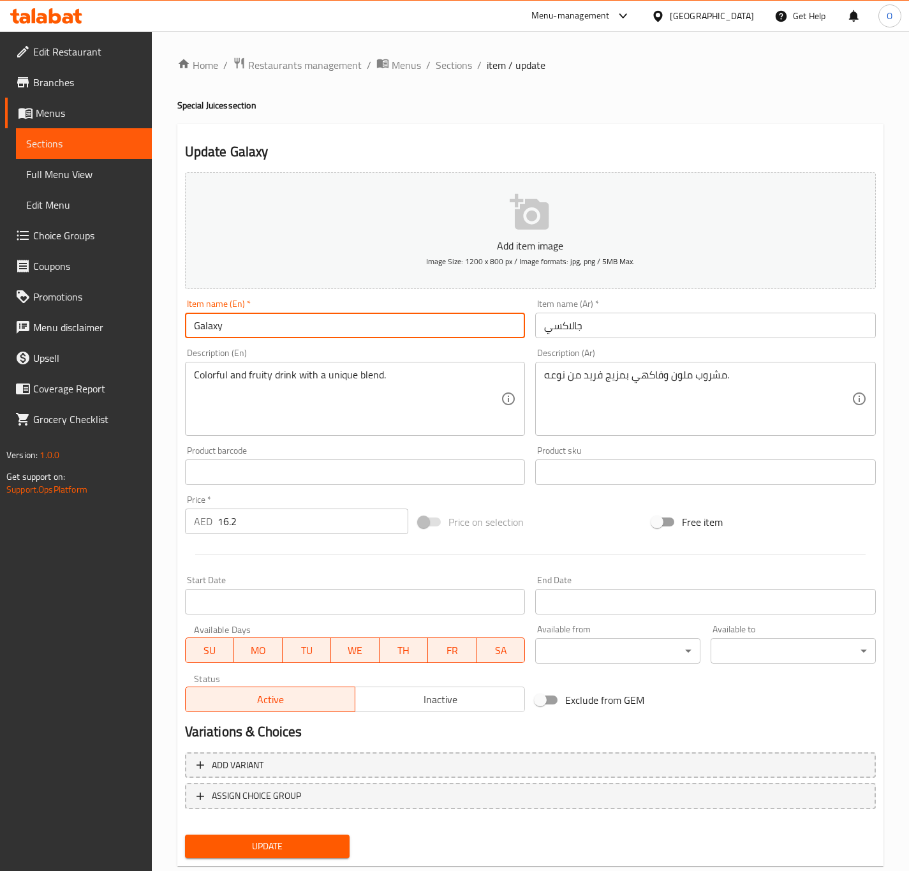
click at [341, 322] on input "Galaxy" at bounding box center [355, 325] width 341 height 26
click at [548, 327] on input "جالاكسي" at bounding box center [705, 325] width 341 height 26
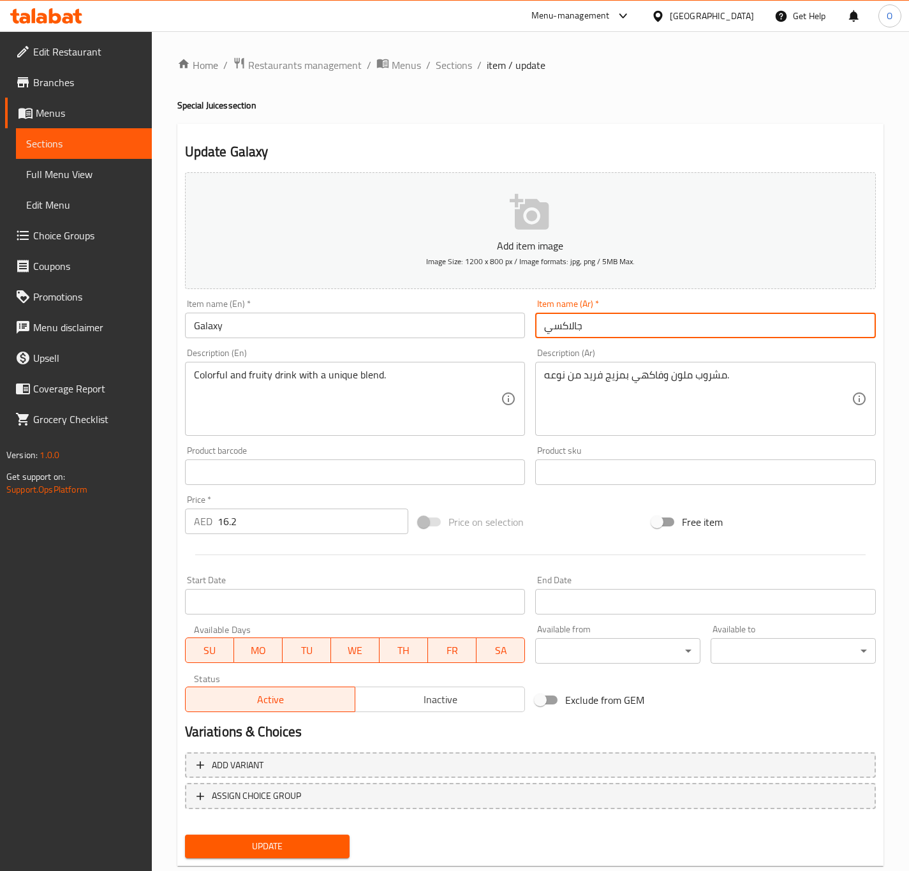
click at [548, 327] on input "جالاكسي" at bounding box center [705, 325] width 341 height 26
paste input "text"
type input "جلاكسي"
drag, startPoint x: 576, startPoint y: 357, endPoint x: 580, endPoint y: 365, distance: 10.0
click at [576, 357] on div "Description (Ar) مشروب ملون وفاكهي بمزيج فريد من نوعه. Description (Ar)" at bounding box center [705, 391] width 341 height 87
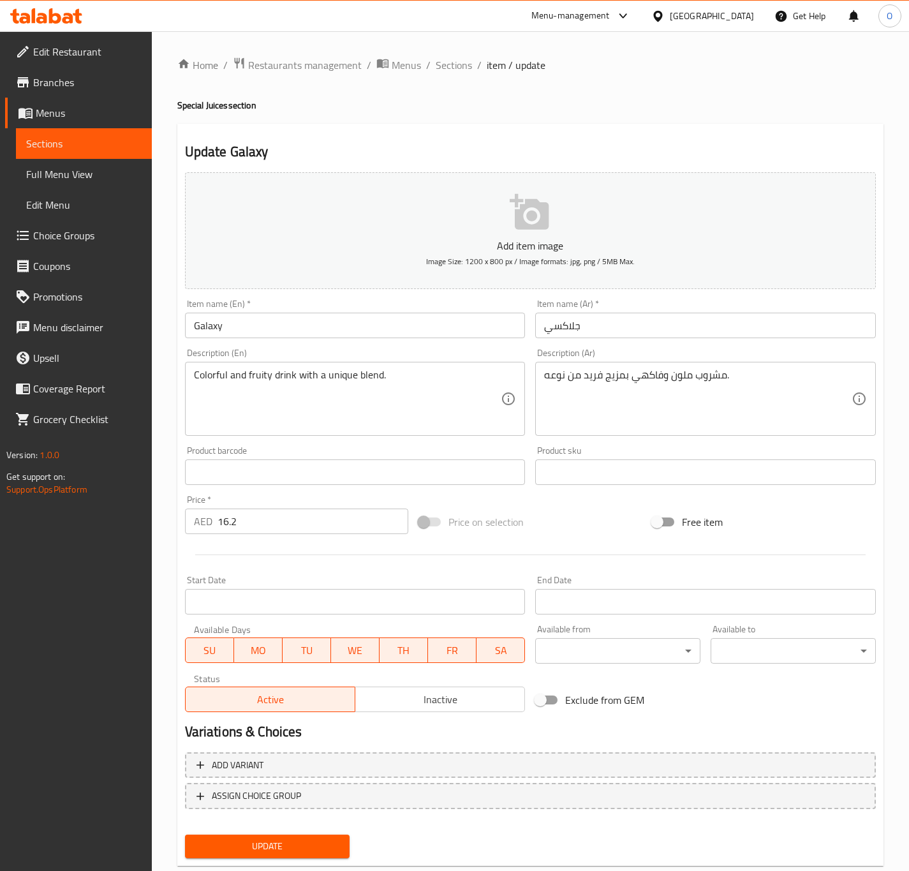
click at [297, 335] on input "Galaxy" at bounding box center [355, 325] width 341 height 26
click at [185, 834] on button "Update" at bounding box center [267, 846] width 165 height 24
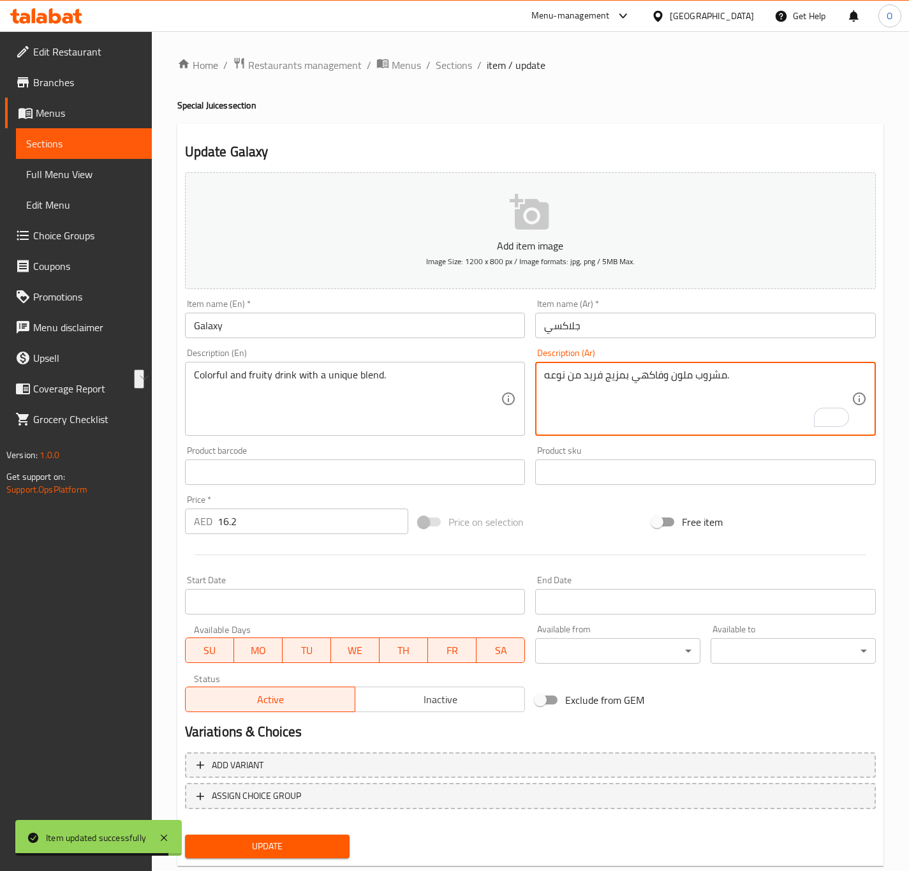
drag, startPoint x: 585, startPoint y: 383, endPoint x: 538, endPoint y: 379, distance: 47.9
click at [538, 379] on html "Item updated successfully ​ Menu-management United Arab Emirates Get Help O Edi…" at bounding box center [454, 435] width 909 height 871
type textarea "مشروب ملون وفاكهي بمزيج فريد."
click at [311, 326] on input "Galaxy" at bounding box center [355, 325] width 341 height 26
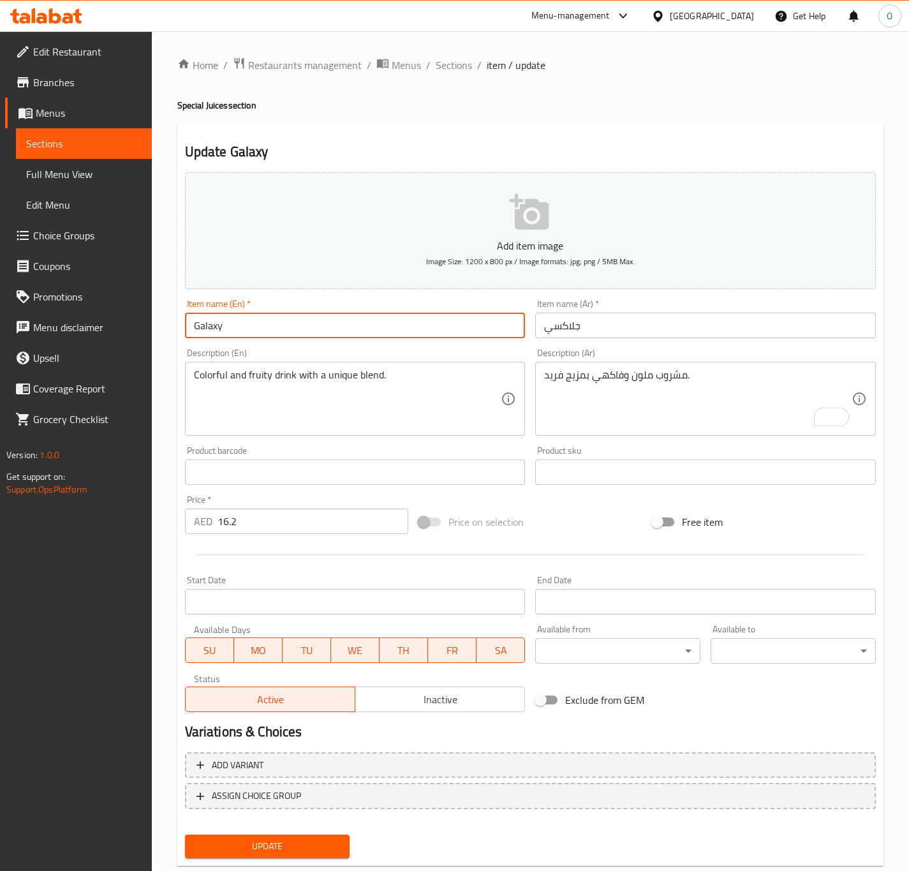
click at [185, 834] on button "Update" at bounding box center [267, 846] width 165 height 24
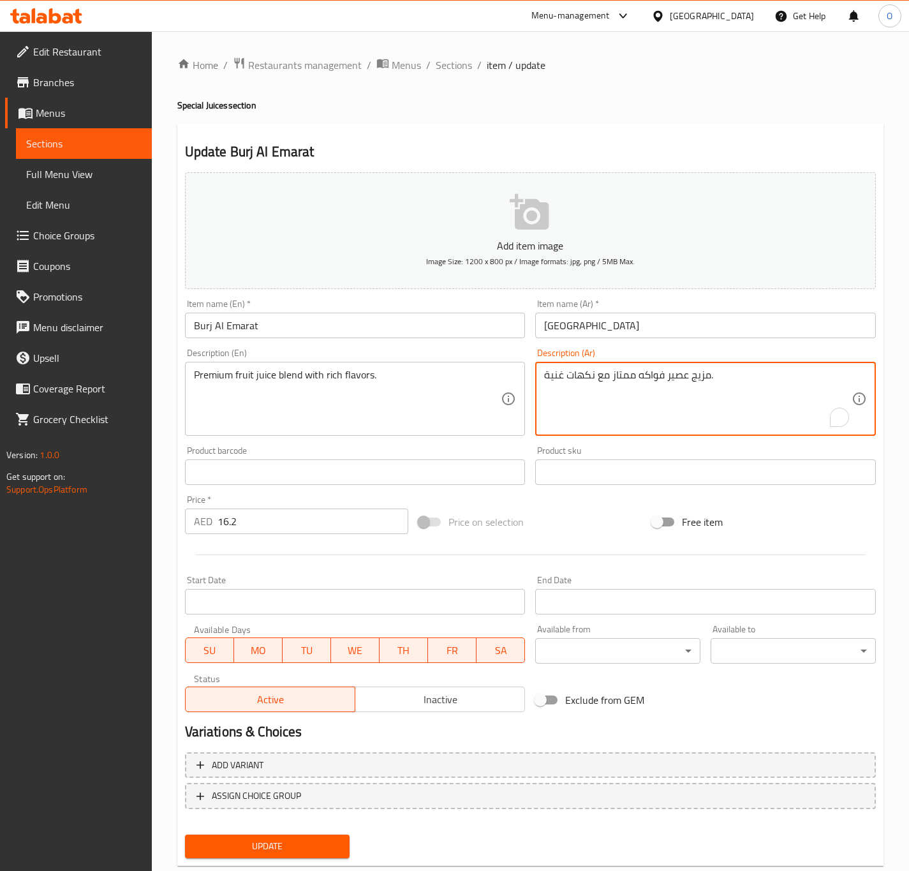
click at [616, 371] on textarea "مزيج عصير فواكه ممتاز مع نكهات غنية." at bounding box center [697, 399] width 307 height 61
type textarea "مزيج عصير فواكه بريميوم مع نكهات غنية."
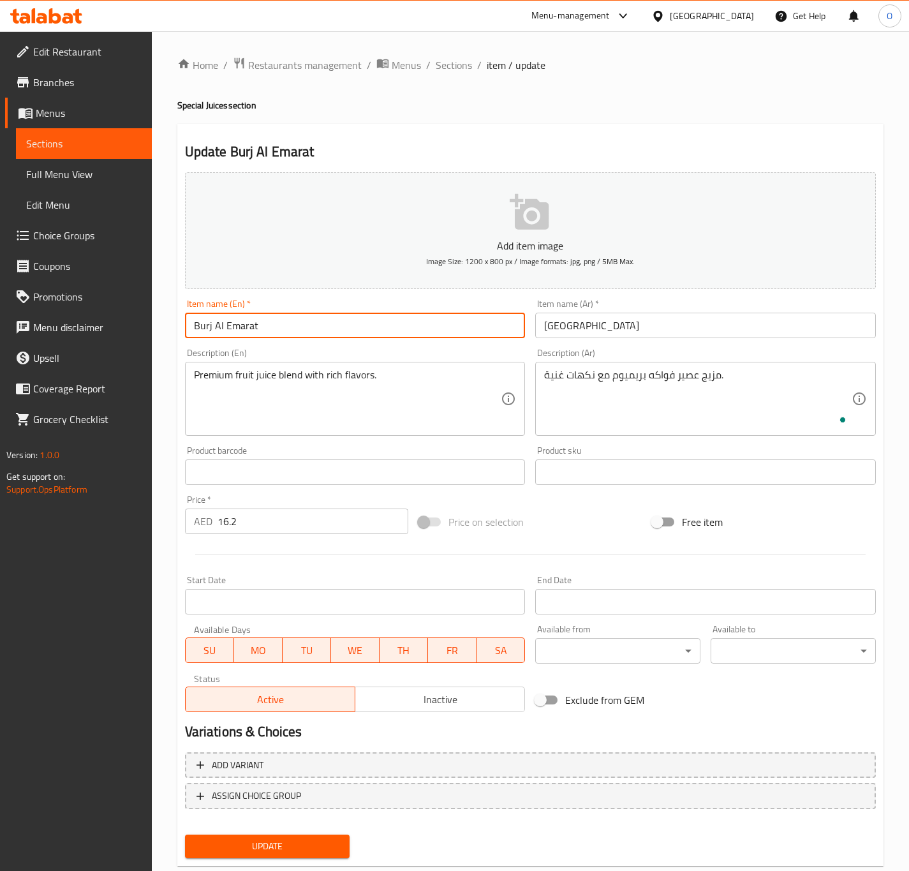
click at [406, 337] on input "Burj Al Emarat" at bounding box center [355, 325] width 341 height 26
click at [185, 834] on button "Update" at bounding box center [267, 846] width 165 height 24
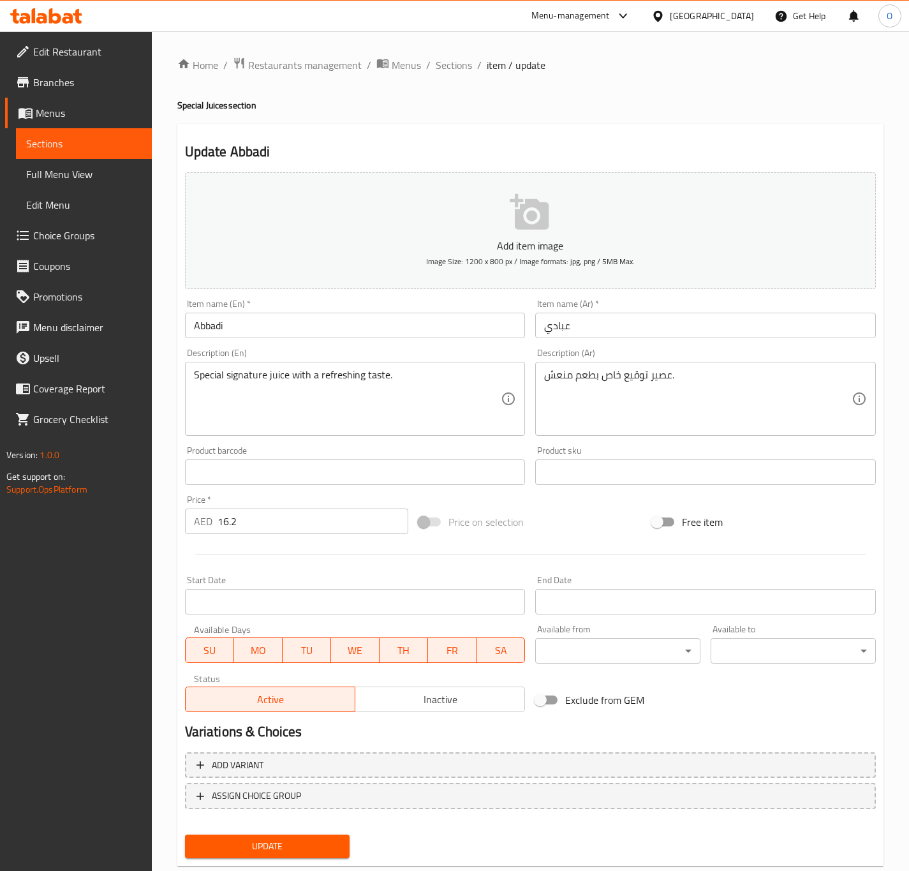
drag, startPoint x: 629, startPoint y: 358, endPoint x: 626, endPoint y: 390, distance: 32.0
click at [628, 381] on div "Description (Ar) عصير توقيع خاص بطعم منعش. Description (Ar)" at bounding box center [705, 391] width 341 height 87
click at [631, 385] on textarea "عصير توقيع خاص بطعم منعش." at bounding box center [697, 399] width 307 height 61
type textarea "عصير سيجنتشر خاص بطعم منعش."
click at [251, 318] on input "Abbadi" at bounding box center [355, 325] width 341 height 26
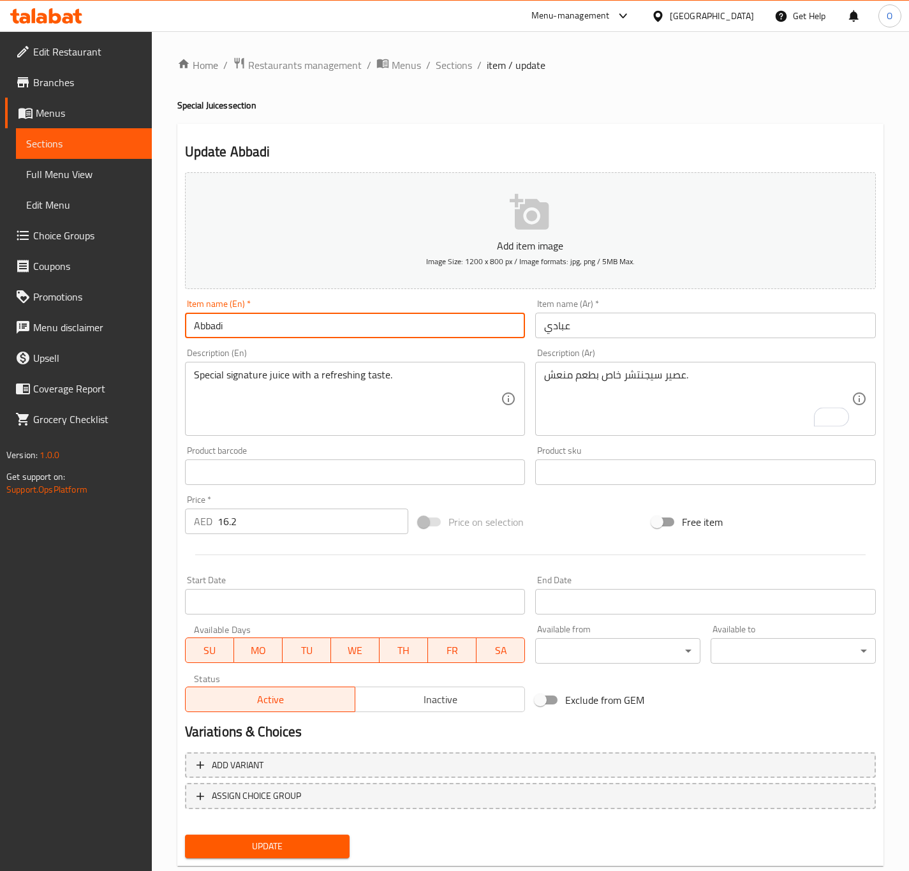
click at [185, 834] on button "Update" at bounding box center [267, 846] width 165 height 24
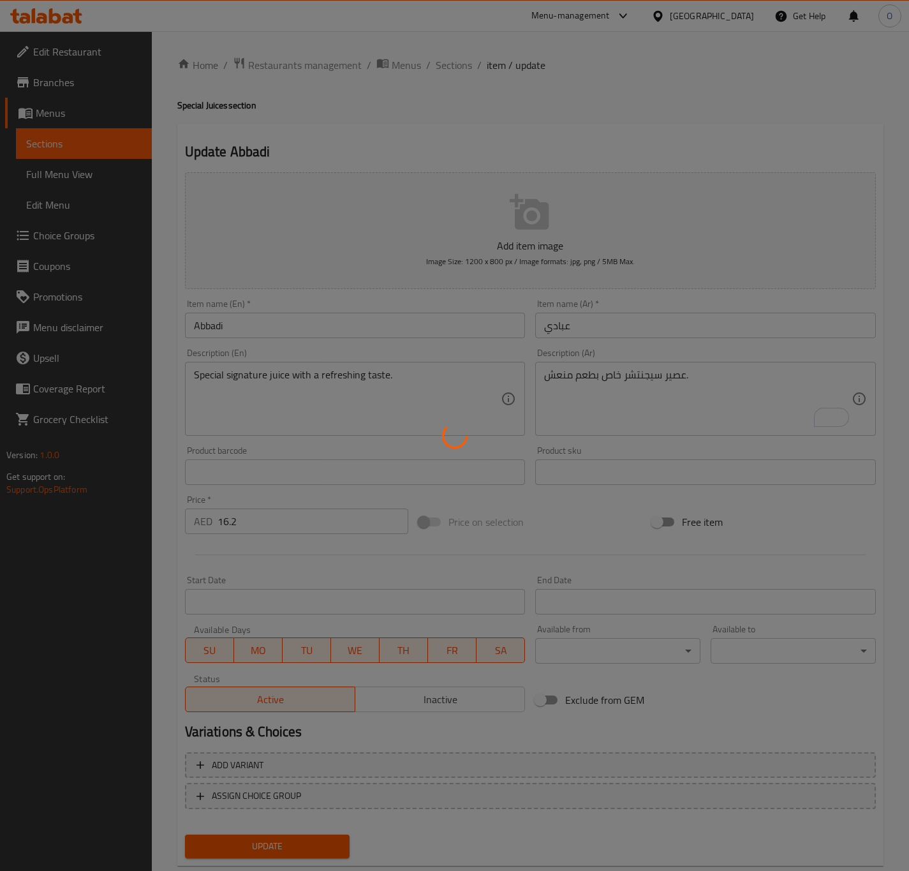
drag, startPoint x: 497, startPoint y: 38, endPoint x: 328, endPoint y: 184, distance: 223.8
click at [328, 184] on div at bounding box center [454, 435] width 909 height 871
click at [527, 161] on div at bounding box center [454, 435] width 909 height 871
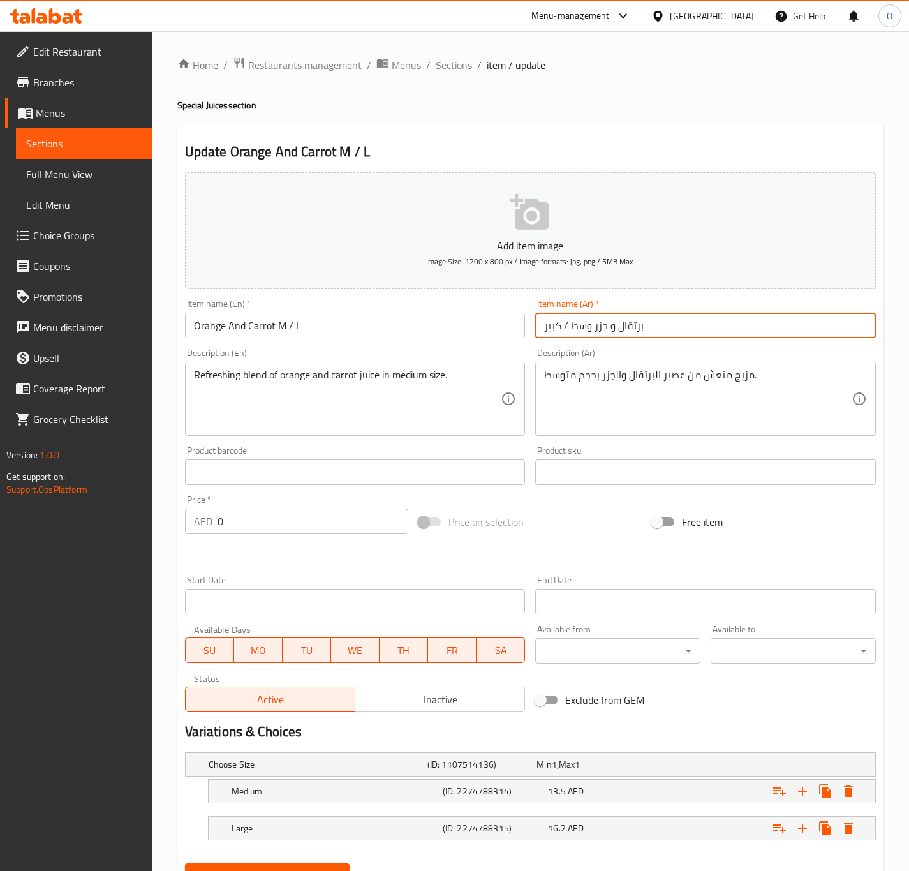
drag, startPoint x: 591, startPoint y: 320, endPoint x: 475, endPoint y: 297, distance: 118.4
click at [475, 297] on div "Add item image Image Size: 1200 x 800 px / Image formats: jpg, png / 5MB Max. I…" at bounding box center [530, 442] width 701 height 550
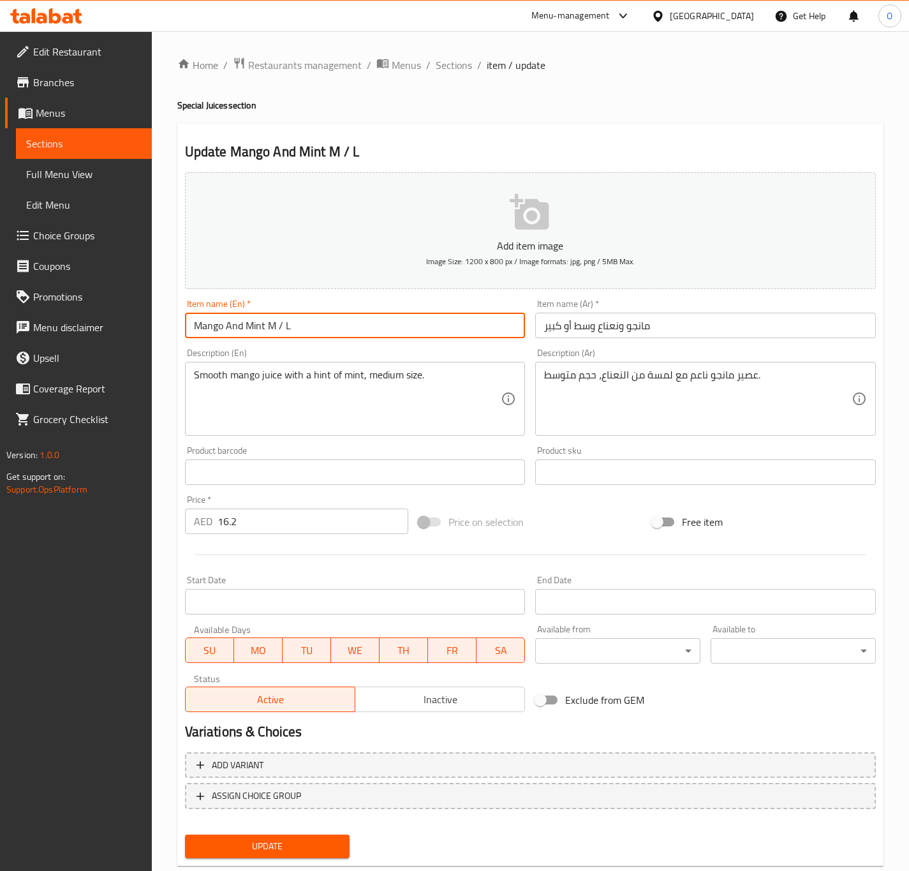
click at [391, 325] on input "Mango And Mint M / L" at bounding box center [355, 325] width 341 height 26
click at [185, 834] on button "Update" at bounding box center [267, 846] width 165 height 24
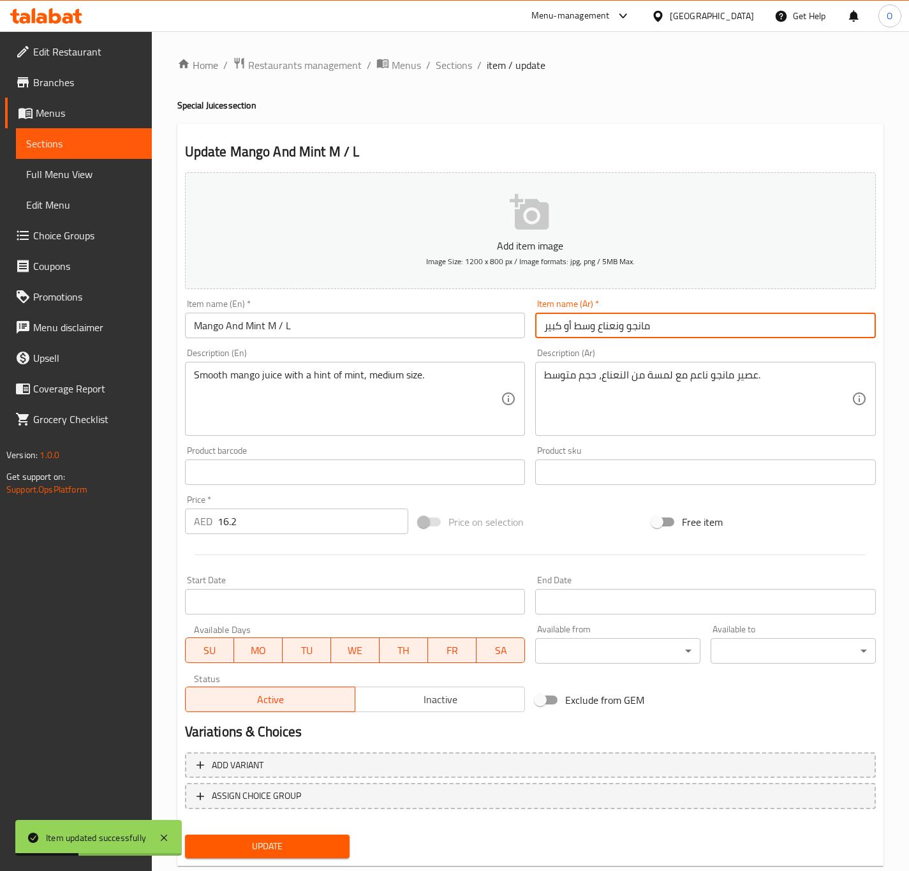
drag, startPoint x: 596, startPoint y: 332, endPoint x: 534, endPoint y: 328, distance: 62.0
click at [534, 328] on div "Item name (Ar)   * مانجو ونعناع وسط أو كبير Item name (Ar) *" at bounding box center [705, 318] width 351 height 49
paste input "وسط /"
type input "مانجو ونعناع وسط / كبير"
click at [185, 834] on button "Update" at bounding box center [267, 846] width 165 height 24
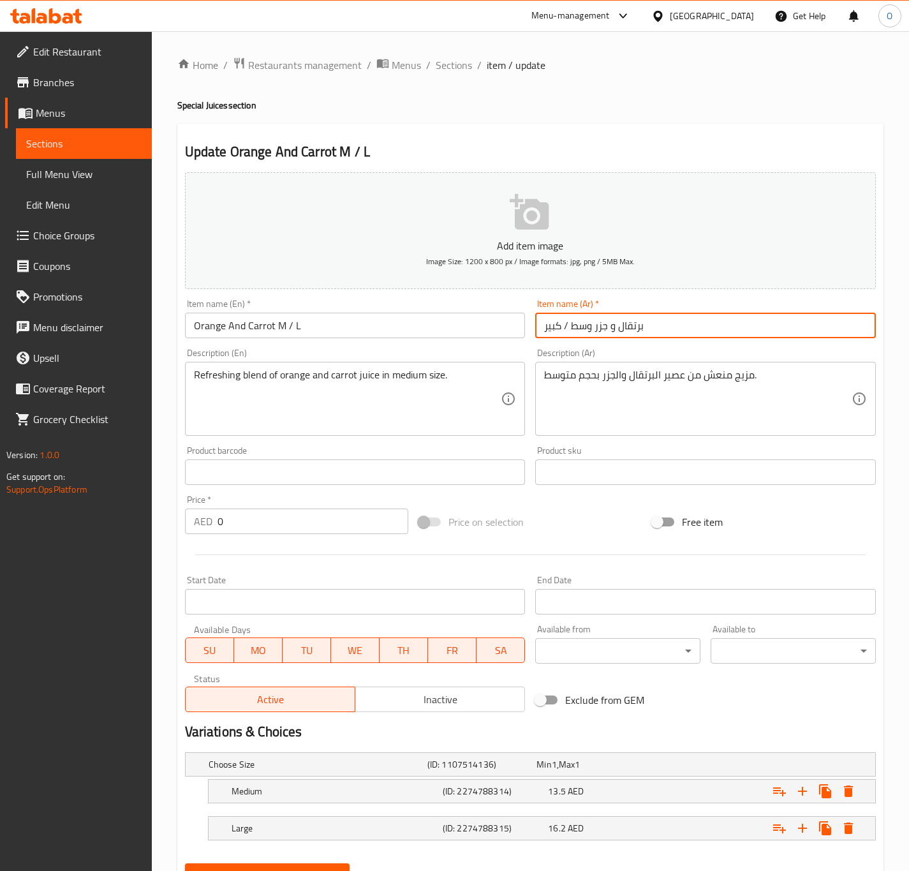
drag, startPoint x: 594, startPoint y: 327, endPoint x: 434, endPoint y: 284, distance: 165.2
click at [434, 284] on div "Add item image Image Size: 1200 x 800 px / Image formats: jpg, png / 5MB Max. I…" at bounding box center [530, 442] width 701 height 550
click at [456, 318] on input "Orange And Carrot M / L" at bounding box center [355, 325] width 341 height 26
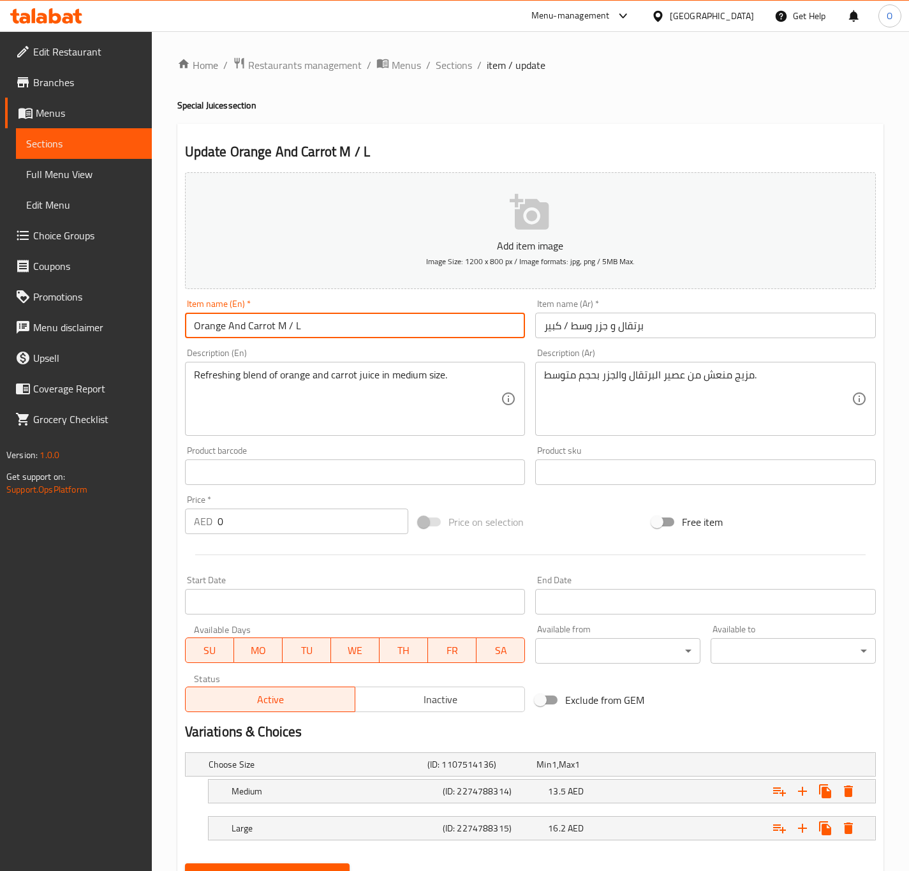
click at [185, 863] on button "Update" at bounding box center [267, 875] width 165 height 24
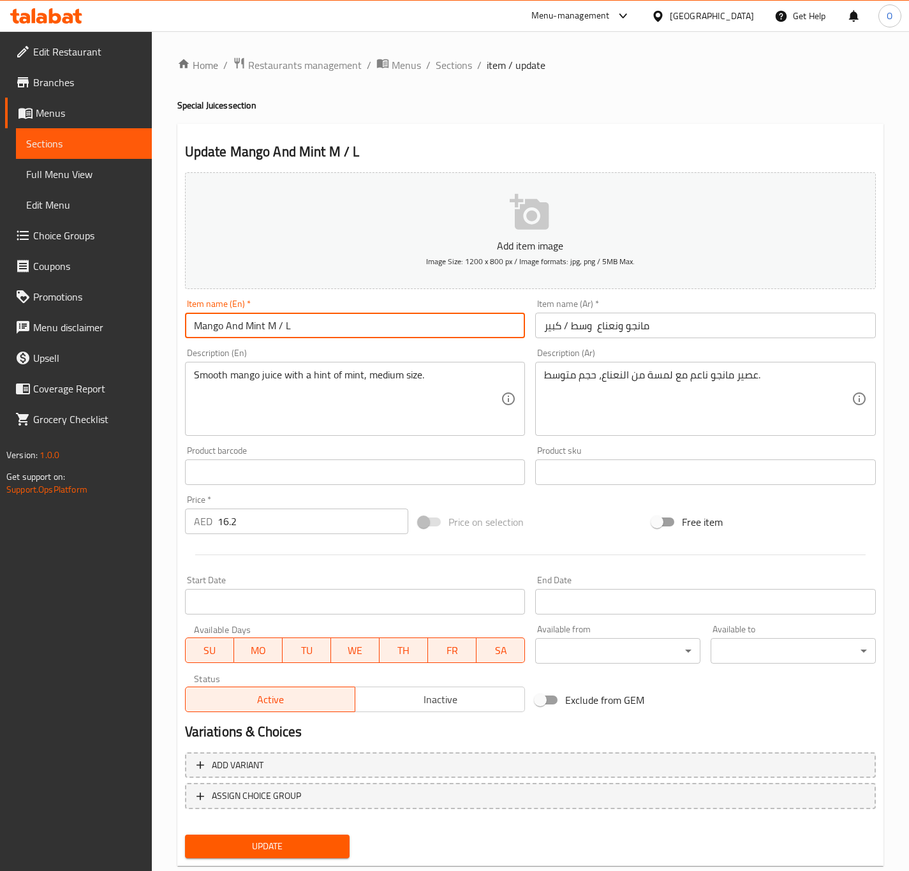
drag, startPoint x: 265, startPoint y: 333, endPoint x: 358, endPoint y: 332, distance: 93.1
click at [358, 332] on input "Mango And Mint M / L" at bounding box center [355, 325] width 341 height 26
type input "Mango And Mint"
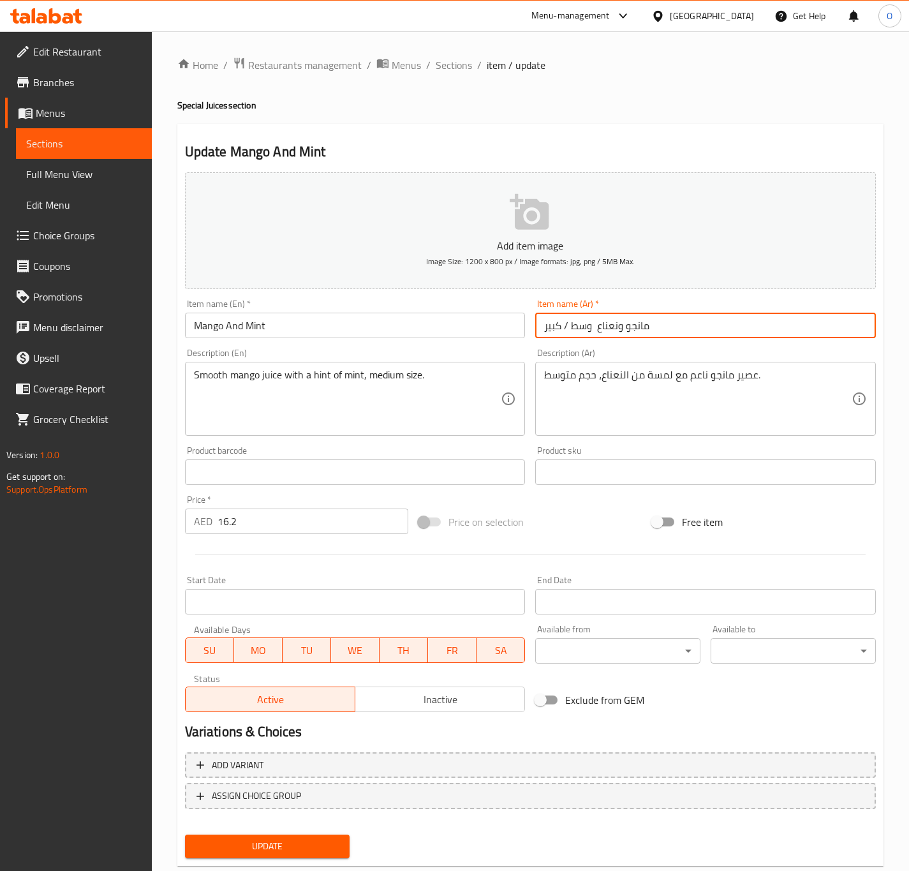
drag, startPoint x: 595, startPoint y: 335, endPoint x: 543, endPoint y: 325, distance: 52.7
click at [543, 325] on input "مانجو ونعناع وسط / كبير" at bounding box center [705, 325] width 341 height 26
type input "مانجو ونعناع"
click at [185, 834] on button "Update" at bounding box center [267, 846] width 165 height 24
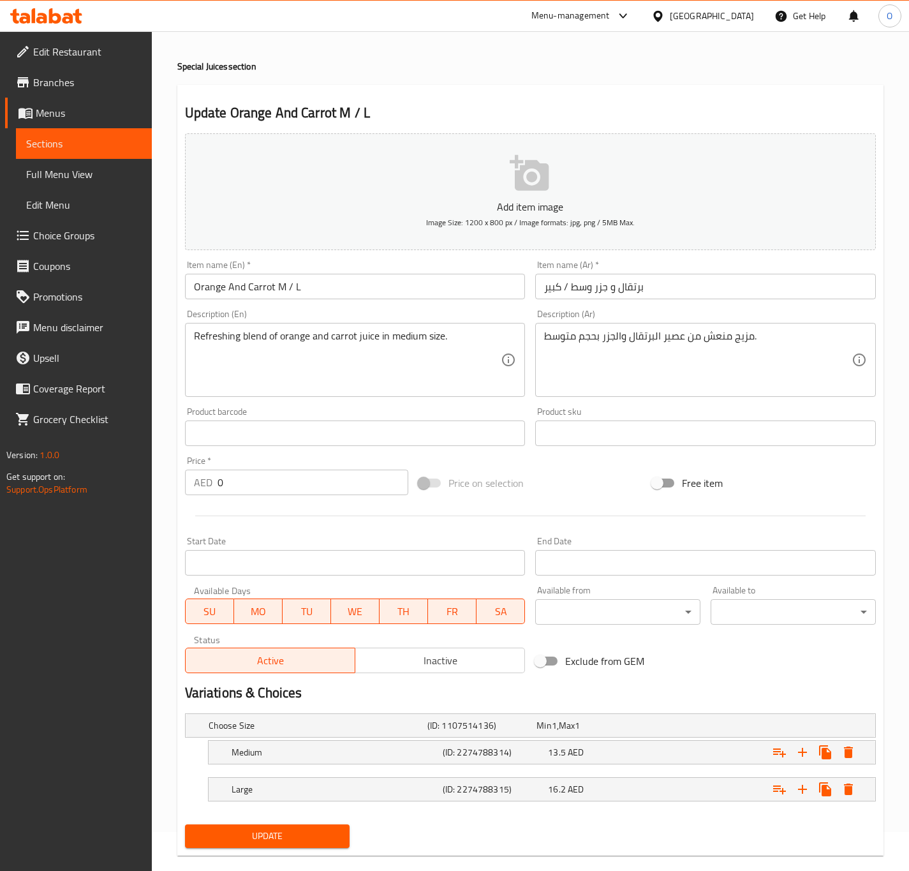
scroll to position [61, 0]
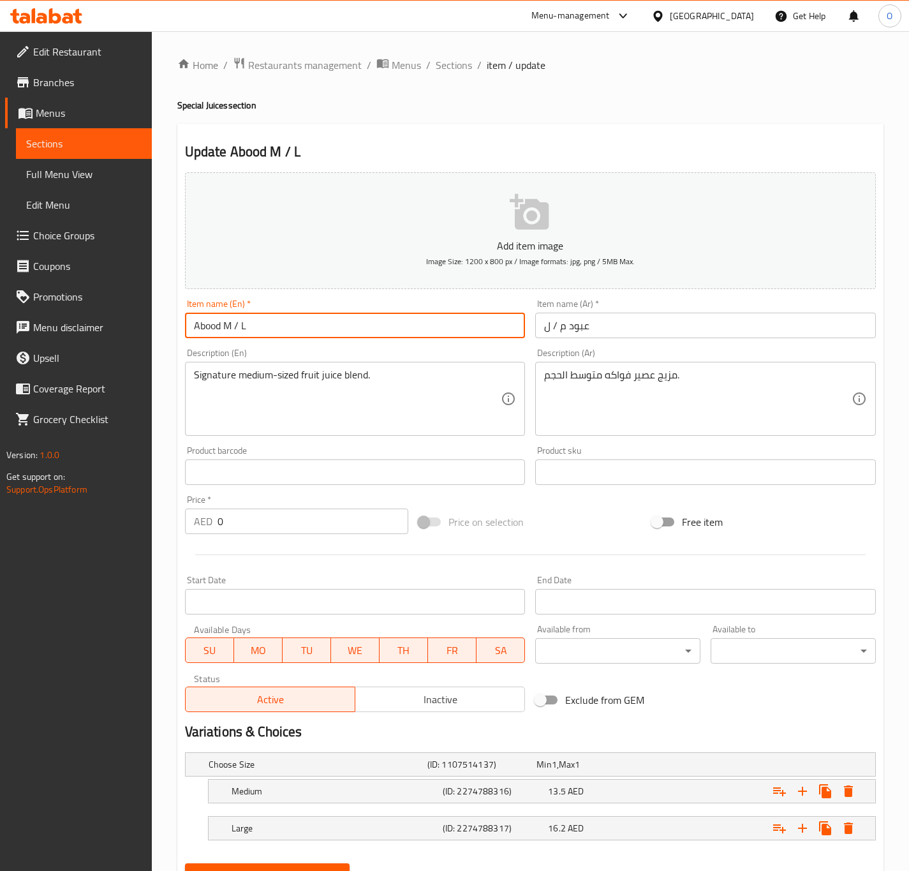
click at [191, 327] on input "Abood M / L" at bounding box center [355, 325] width 341 height 26
drag, startPoint x: 262, startPoint y: 335, endPoint x: 318, endPoint y: 335, distance: 55.5
click at [318, 335] on input "Medium Abood M / L" at bounding box center [355, 325] width 341 height 26
type input "Medium [PERSON_NAME]"
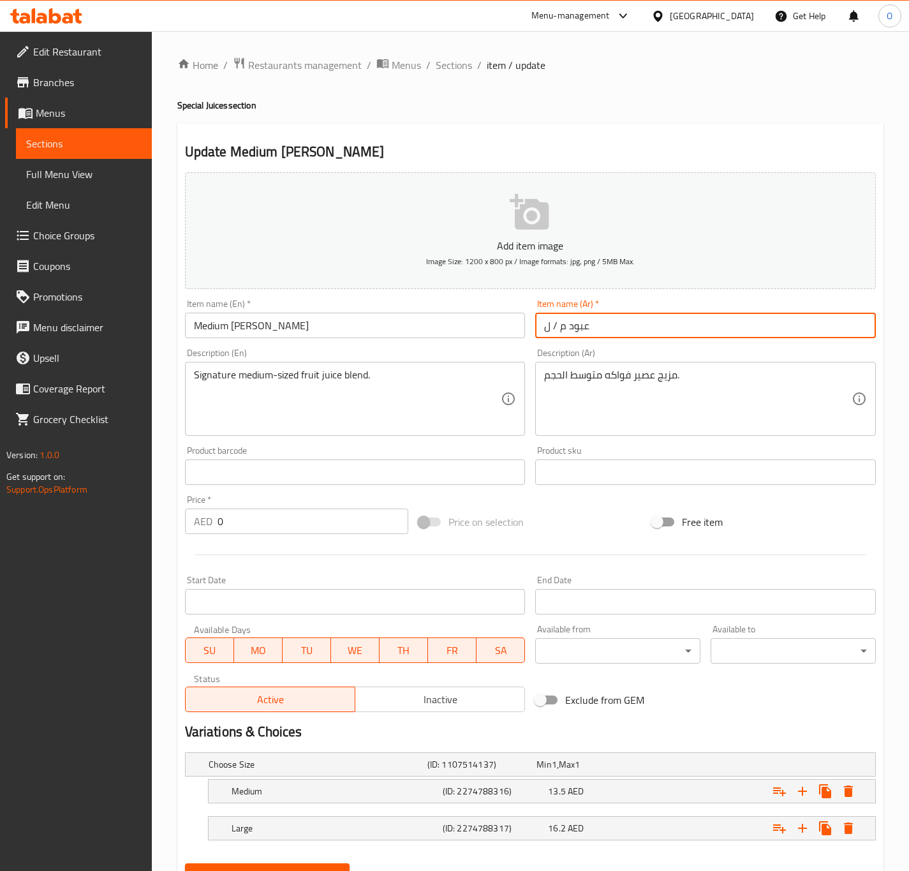
drag, startPoint x: 567, startPoint y: 330, endPoint x: 531, endPoint y: 330, distance: 36.4
click at [531, 330] on div "Item name (Ar)   * عبود م / ل Item name (Ar) *" at bounding box center [705, 318] width 351 height 49
type input "عبود وسط"
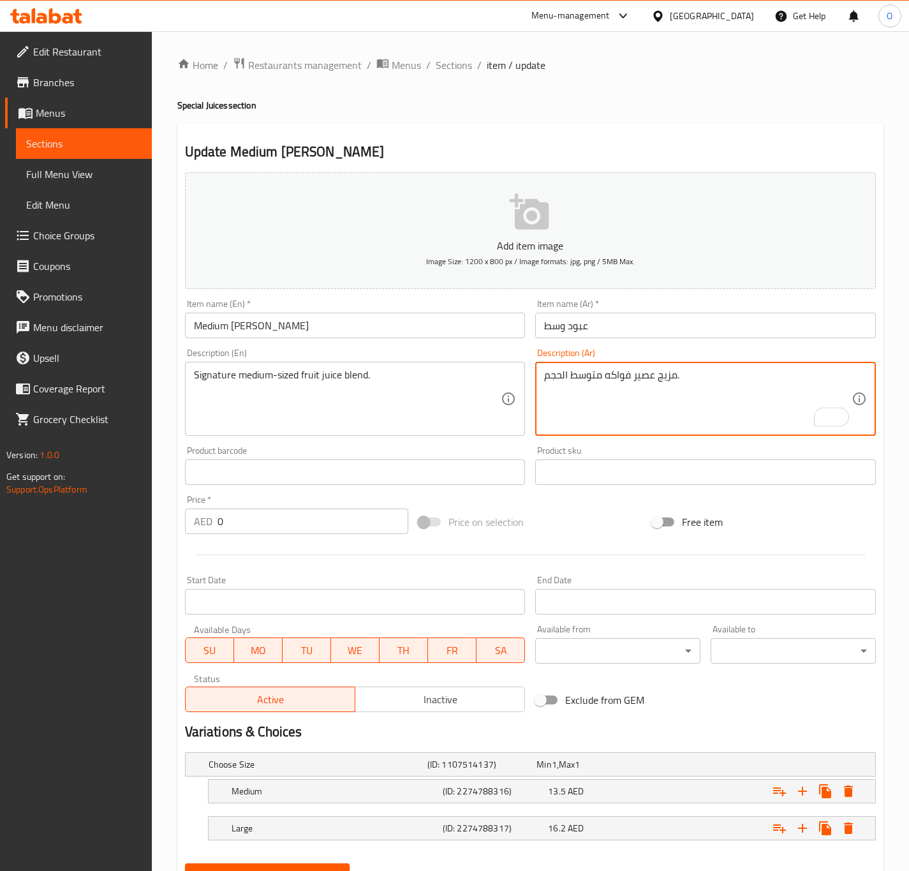
click at [599, 386] on textarea "مزيج عصير فواكه متوسط الحجم." at bounding box center [697, 399] width 307 height 61
click at [603, 385] on textarea "مزيج عصير فواكه متوسط الحجم." at bounding box center [697, 399] width 307 height 61
type textarea "مزيج عصير فواكه سيجنتشر متوسط الحجم."
click at [846, 790] on icon "Expand" at bounding box center [848, 790] width 9 height 11
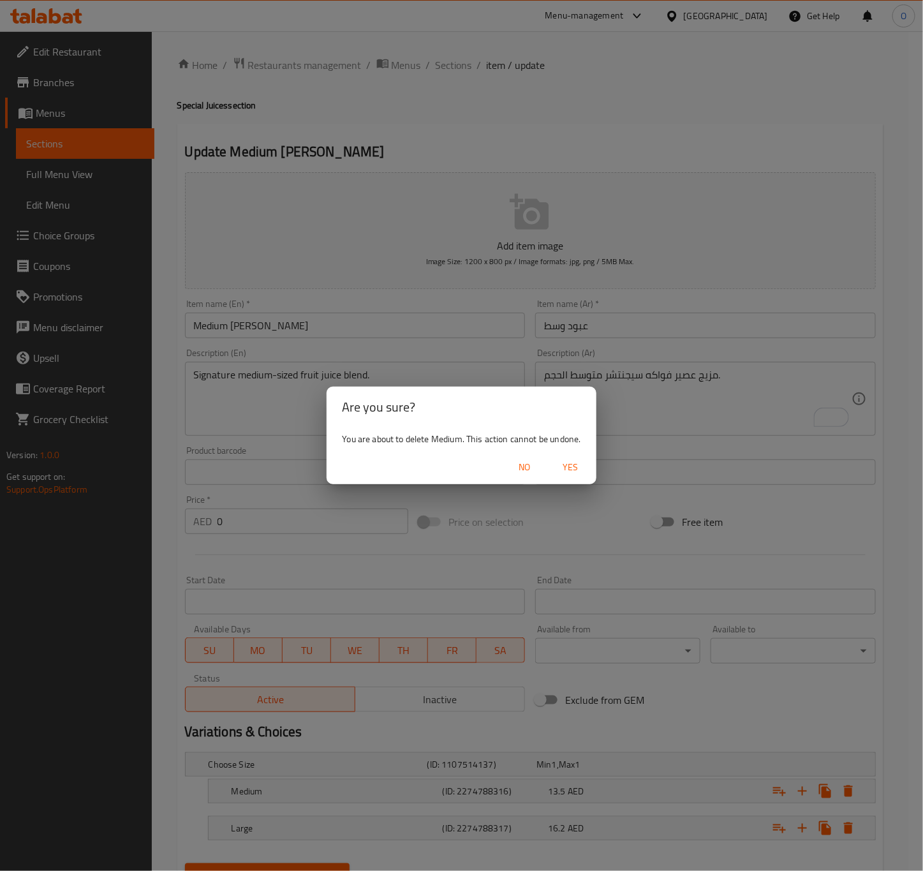
click at [554, 459] on button "Yes" at bounding box center [570, 467] width 41 height 24
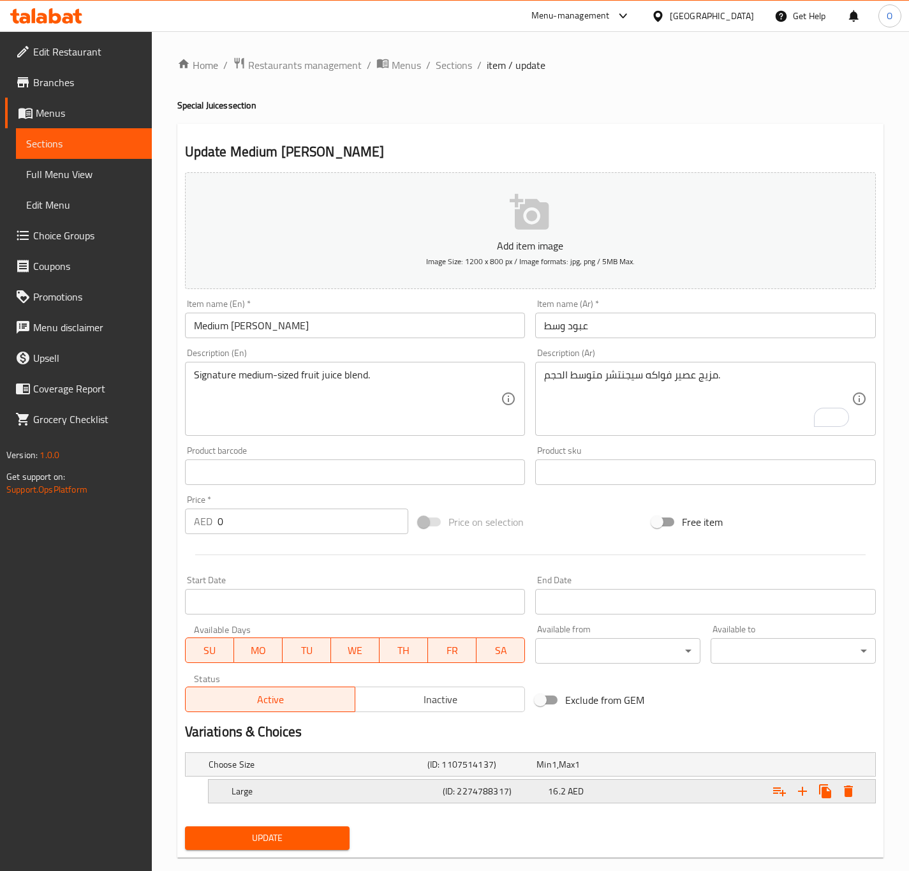
click at [858, 798] on div "Expand" at bounding box center [814, 790] width 92 height 23
click at [854, 797] on icon "Expand" at bounding box center [848, 790] width 15 height 15
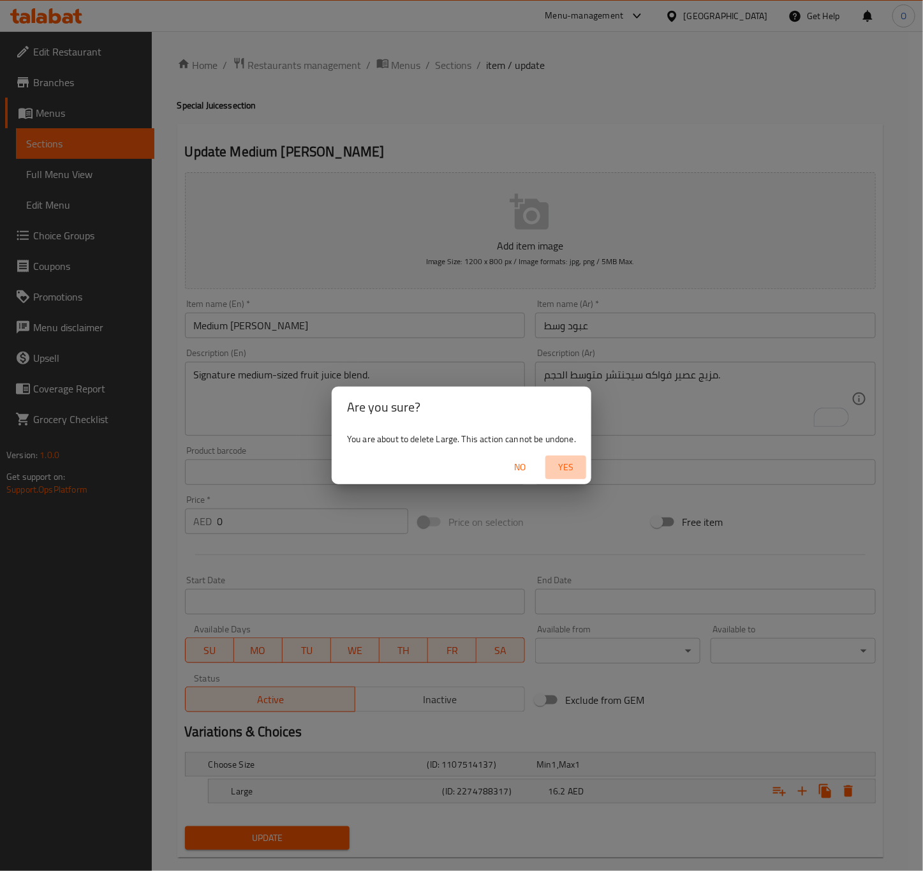
drag, startPoint x: 573, startPoint y: 464, endPoint x: 492, endPoint y: 488, distance: 84.5
click at [573, 463] on span "Yes" at bounding box center [565, 467] width 31 height 16
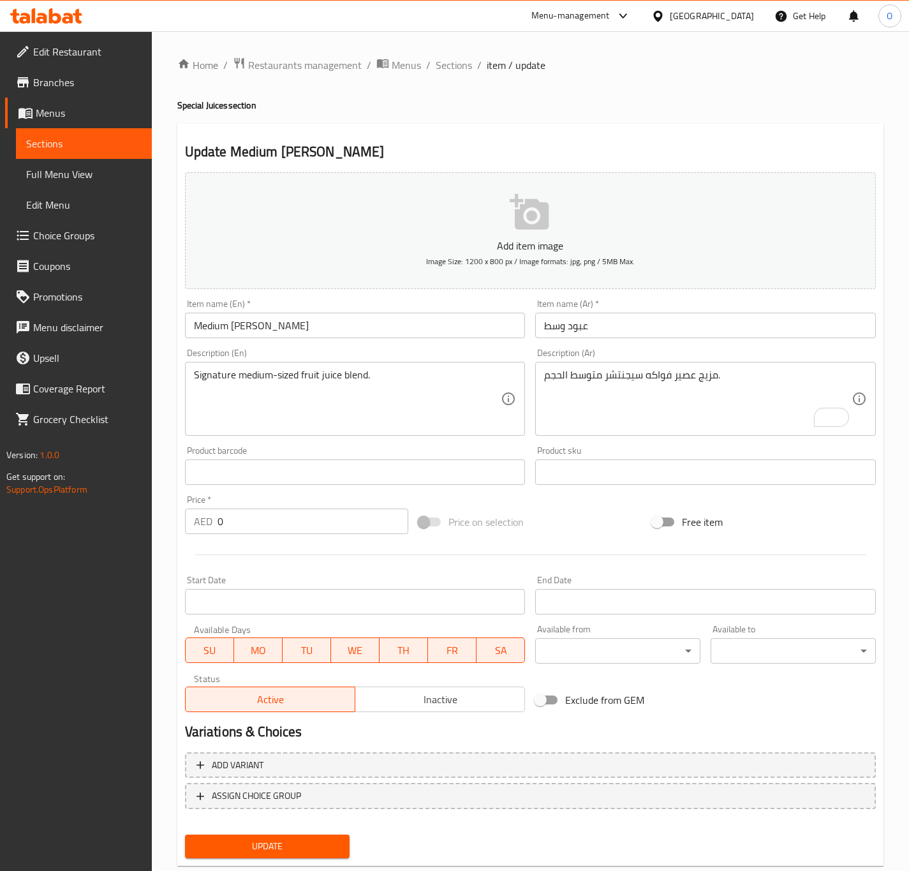
click at [228, 509] on input "0" at bounding box center [312, 521] width 191 height 26
click at [232, 513] on input "0" at bounding box center [312, 521] width 191 height 26
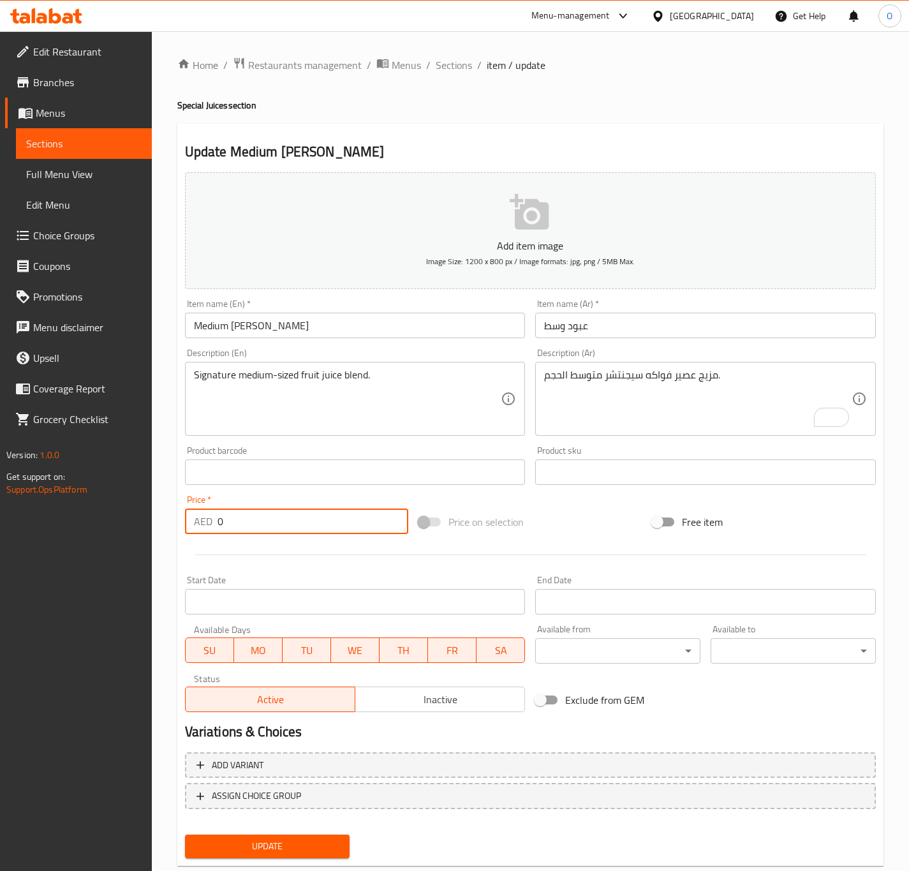
click at [232, 513] on input "0" at bounding box center [312, 521] width 191 height 26
click at [228, 517] on input "0" at bounding box center [312, 521] width 191 height 26
drag, startPoint x: 228, startPoint y: 517, endPoint x: 219, endPoint y: 515, distance: 9.0
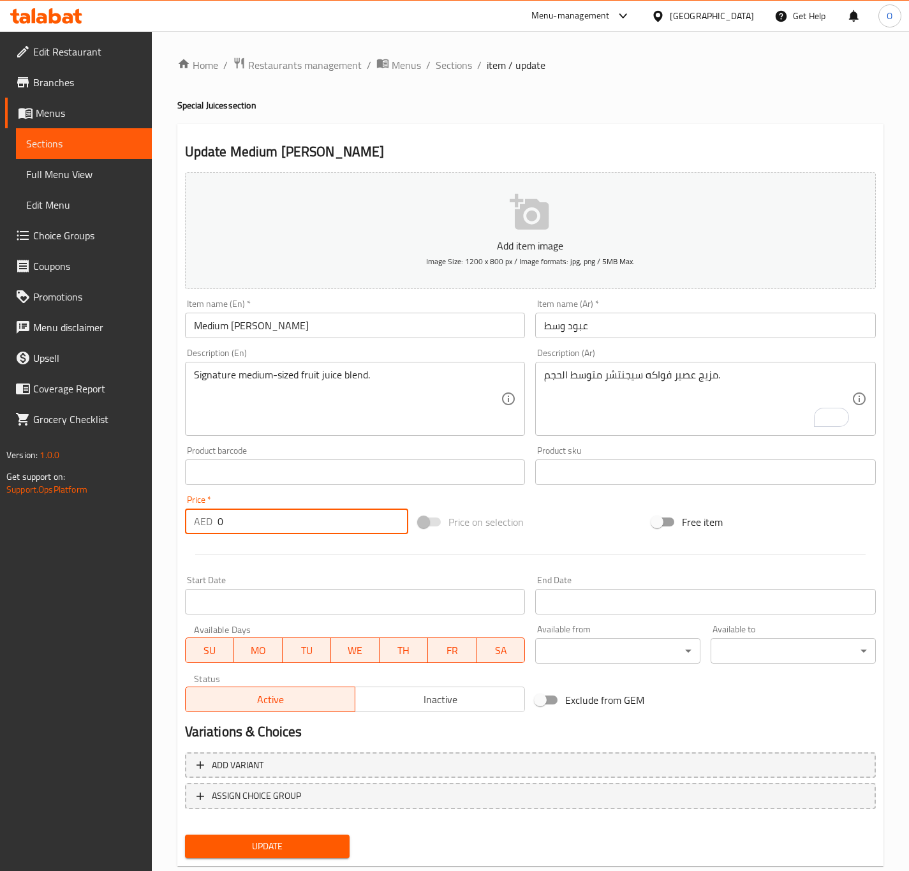
click at [226, 517] on input "0" at bounding box center [312, 521] width 191 height 26
type input "13.5"
click at [185, 834] on button "Update" at bounding box center [267, 846] width 165 height 24
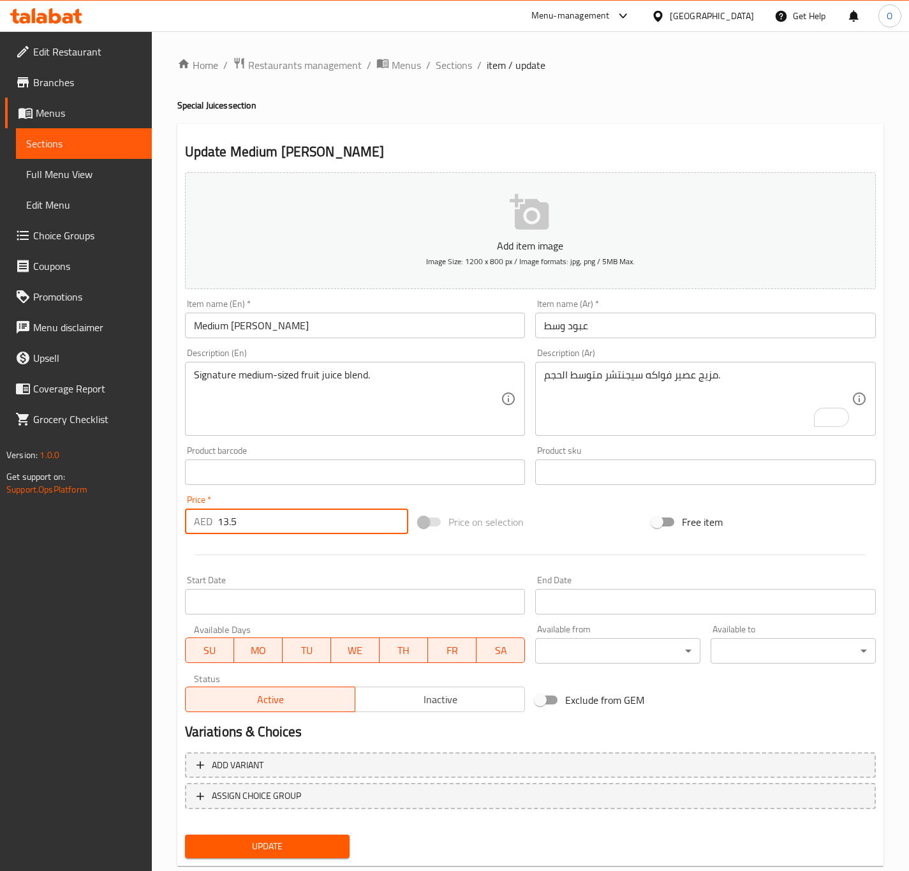
click at [185, 834] on button "Update" at bounding box center [267, 846] width 165 height 24
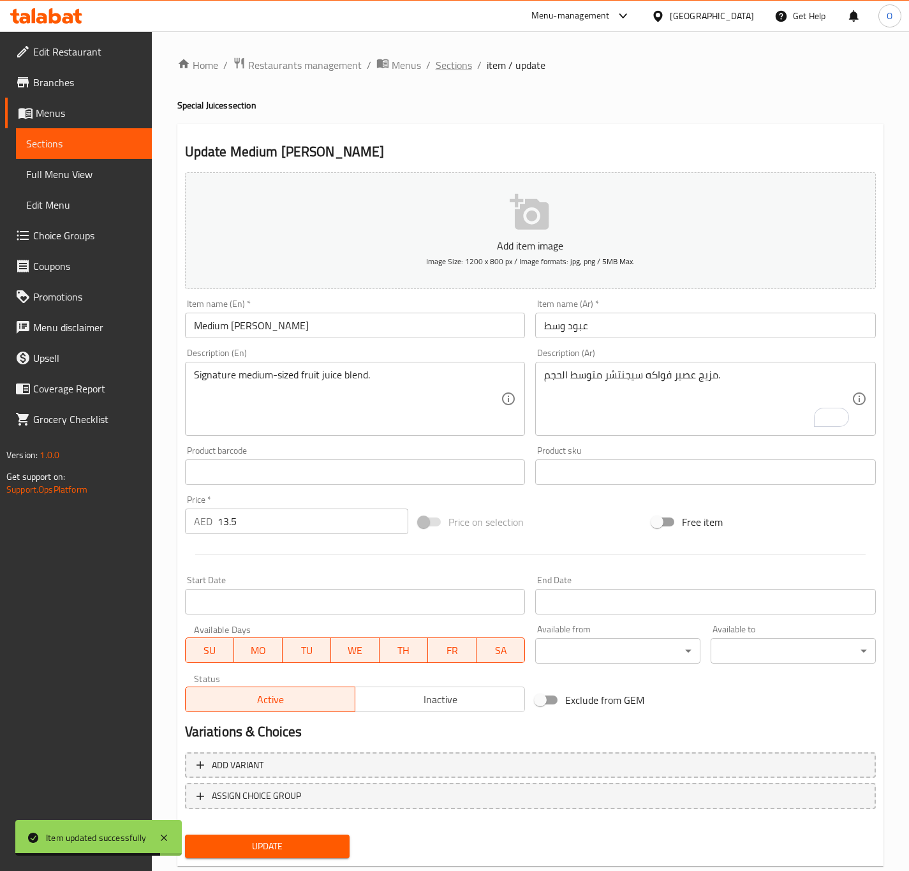
click at [463, 57] on span "Sections" at bounding box center [454, 64] width 36 height 15
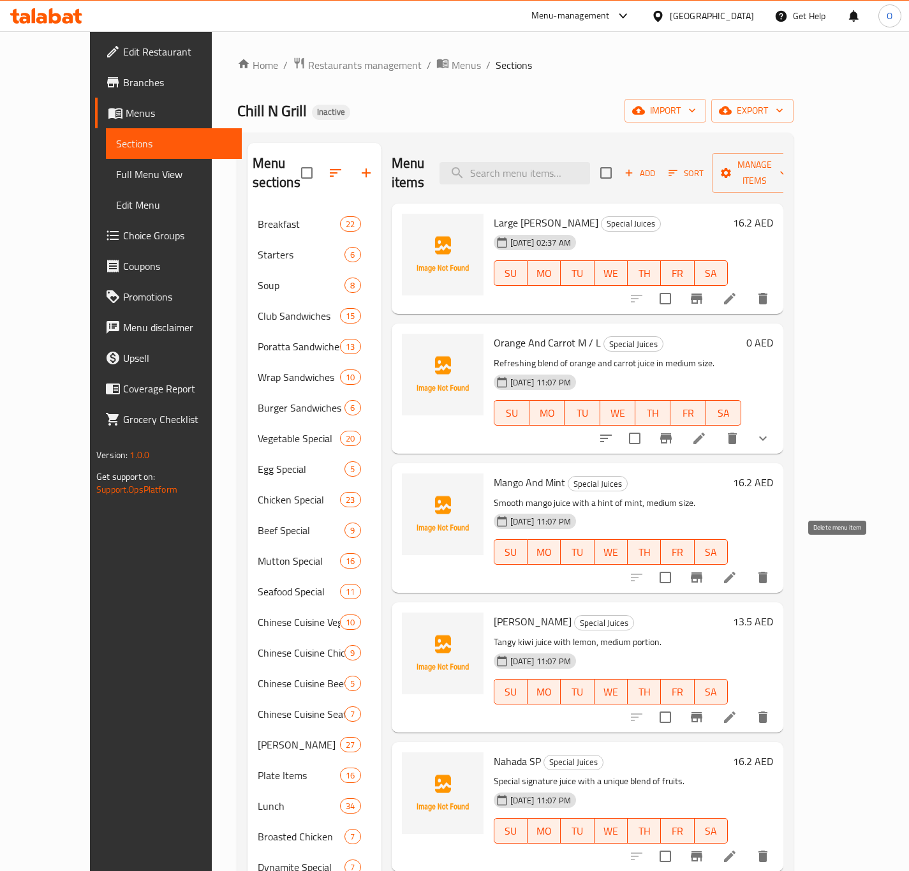
click at [770, 570] on icon "delete" at bounding box center [762, 577] width 15 height 15
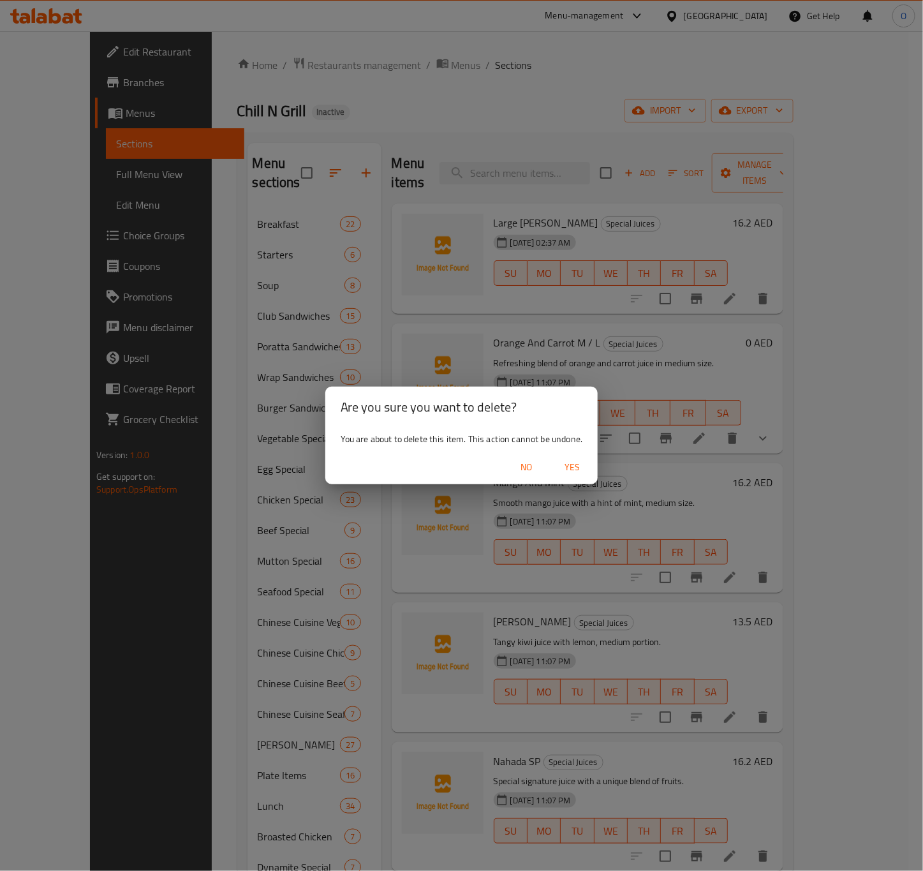
click at [571, 457] on button "Yes" at bounding box center [572, 467] width 41 height 24
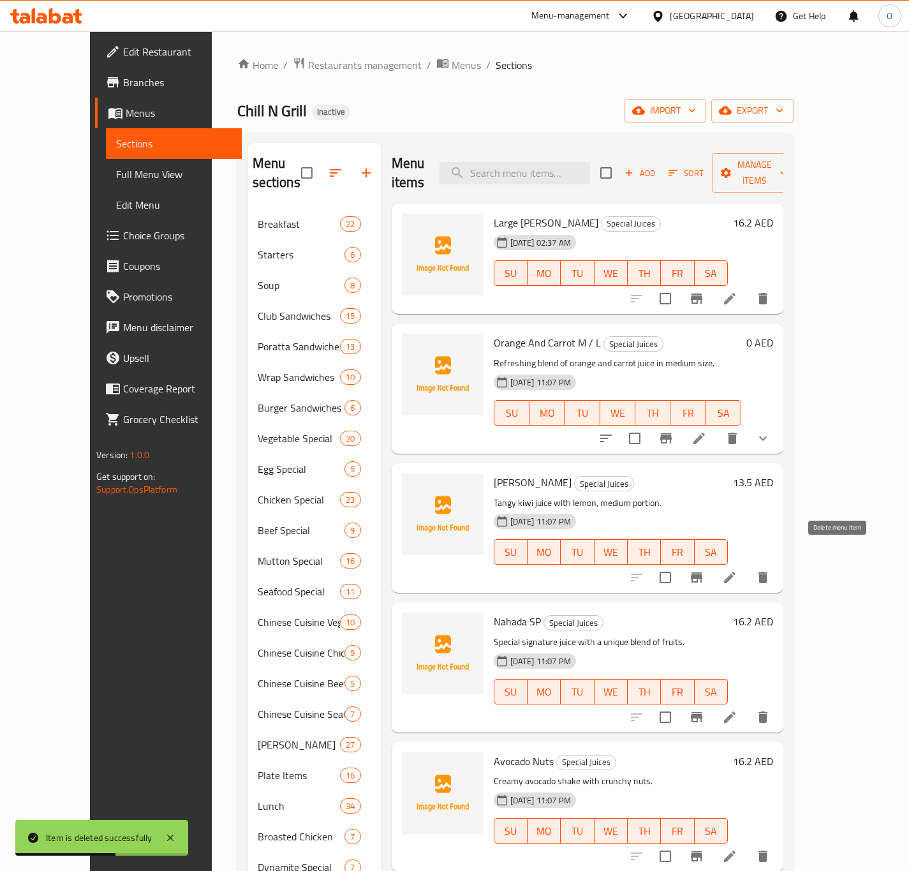
click at [770, 570] on icon "delete" at bounding box center [762, 577] width 15 height 15
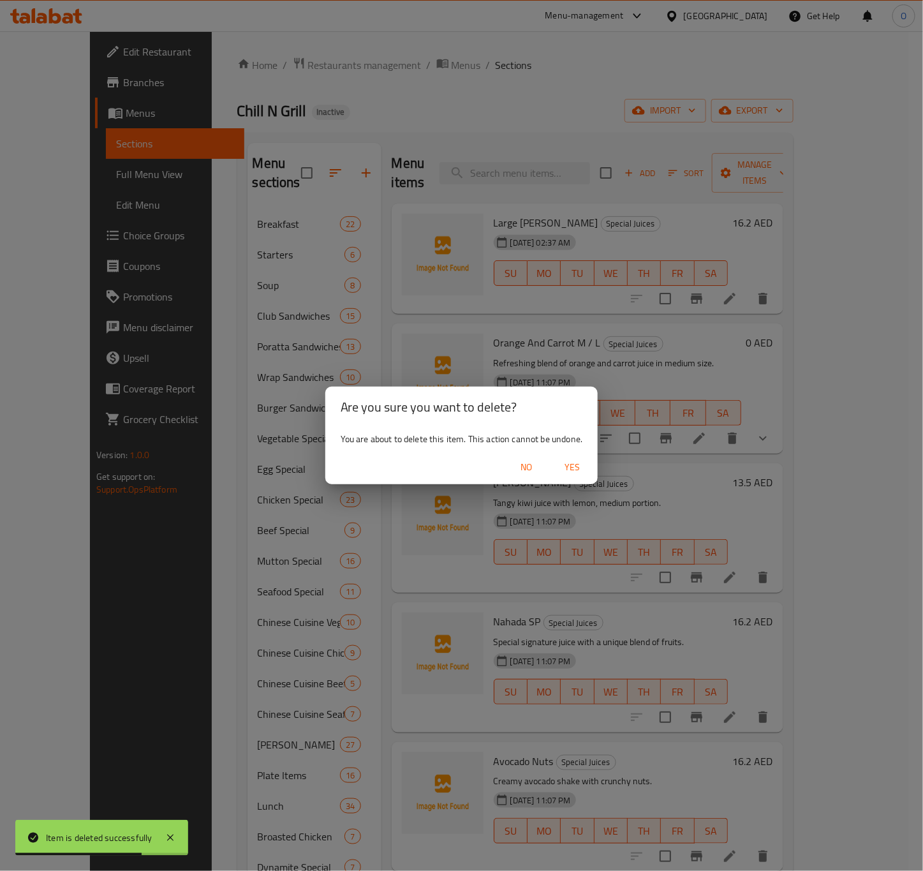
click at [576, 469] on span "Yes" at bounding box center [572, 467] width 31 height 16
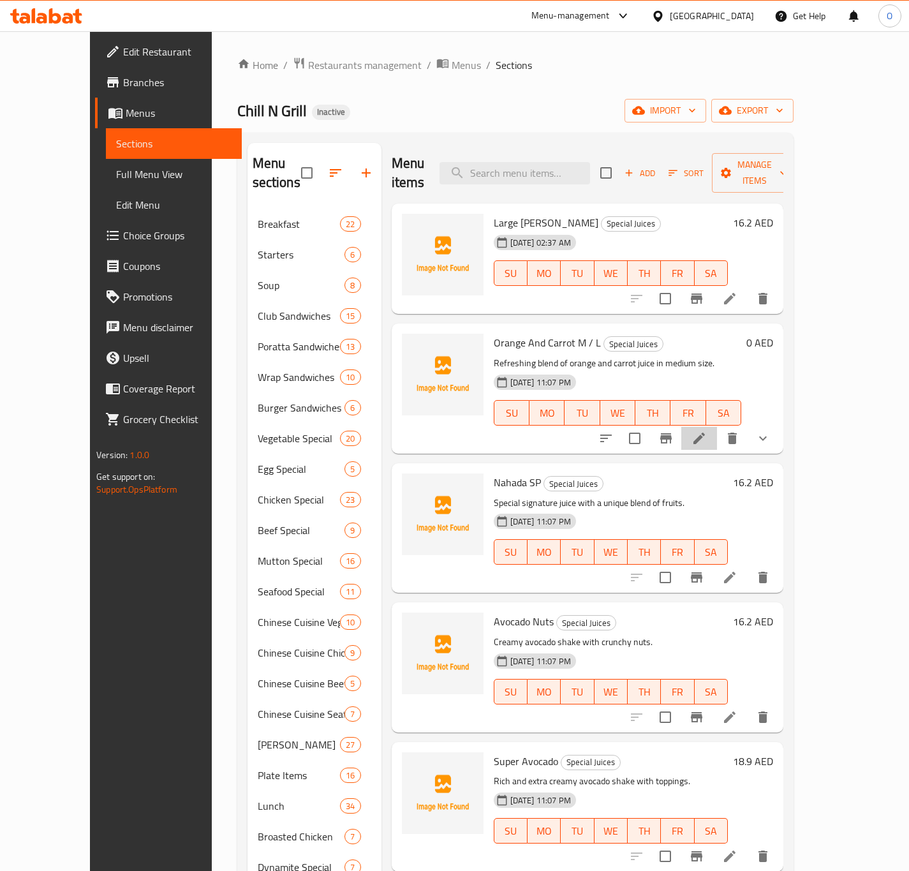
click at [717, 427] on li at bounding box center [699, 438] width 36 height 23
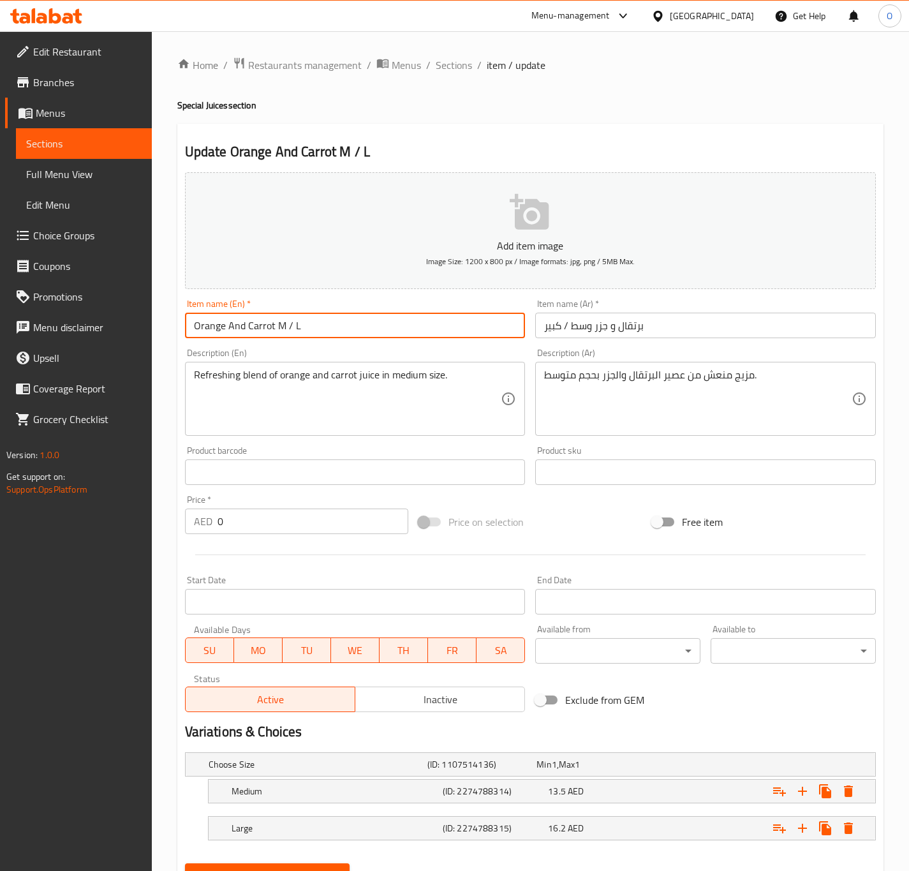
drag, startPoint x: 188, startPoint y: 333, endPoint x: 330, endPoint y: 326, distance: 141.8
click at [304, 327] on input "Orange And Carrot M / L" at bounding box center [355, 325] width 341 height 26
click at [270, 337] on input "Orange And Carrot M / L" at bounding box center [355, 325] width 341 height 26
drag, startPoint x: 270, startPoint y: 337, endPoint x: 381, endPoint y: 341, distance: 111.7
click at [381, 341] on div "Item name (En)   * Orange And Carrot M / L Item name (En) *" at bounding box center [355, 318] width 351 height 49
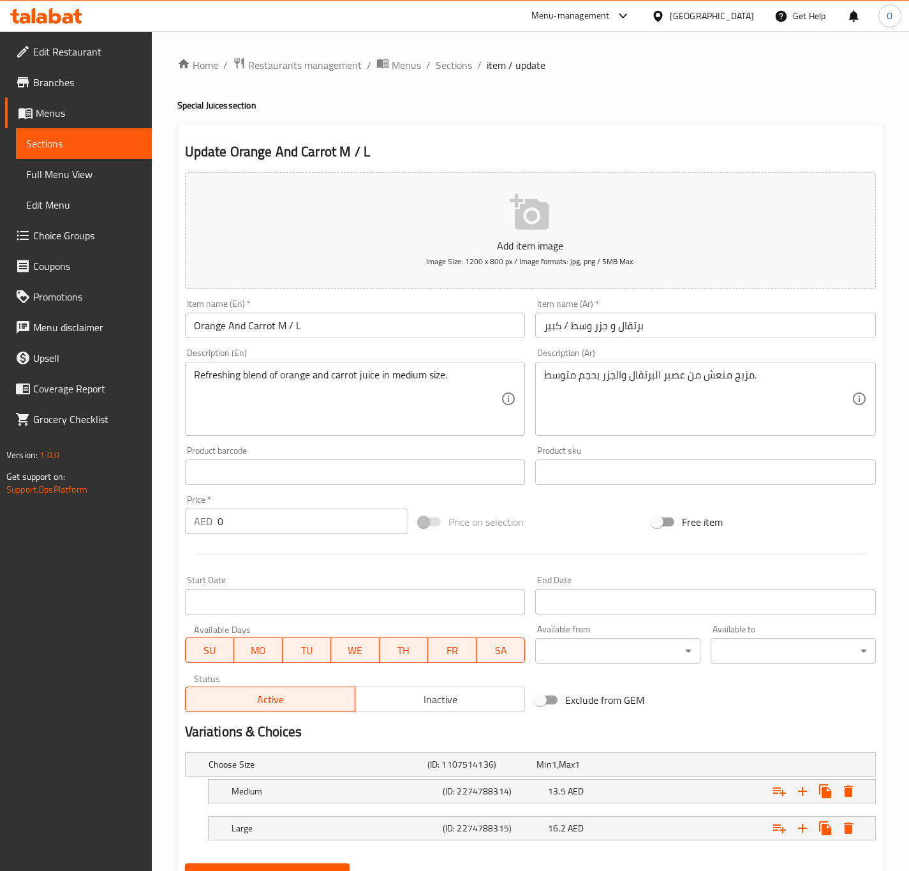
click at [321, 347] on div "Description (En) Refreshing blend of orange and carrot juice in medium size. De…" at bounding box center [355, 392] width 351 height 98
drag, startPoint x: 282, startPoint y: 314, endPoint x: 445, endPoint y: 351, distance: 166.6
click at [445, 351] on div "Add item image Image Size: 1200 x 800 px / Image formats: jpg, png / 5MB Max. I…" at bounding box center [530, 442] width 701 height 550
type input "Large Orange And Carrot"
click at [559, 322] on input "برتقال و جزر وسط / كبير" at bounding box center [705, 325] width 341 height 26
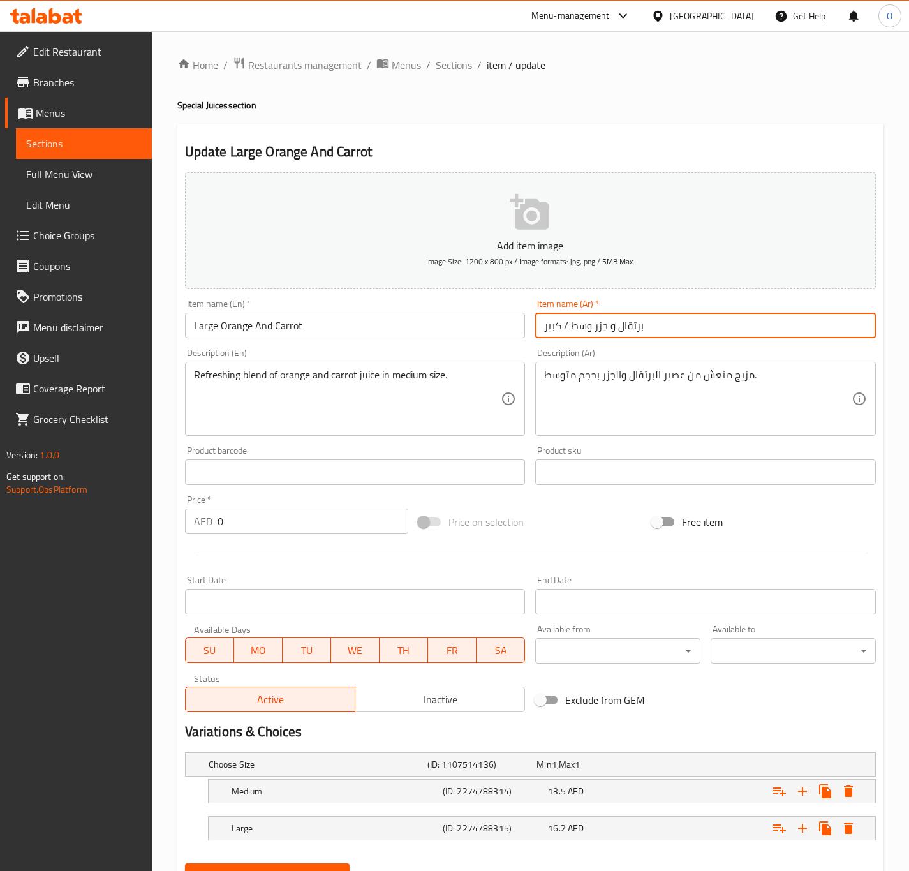
click at [577, 322] on input "برتقال و جزر وسط / كبير" at bounding box center [705, 325] width 341 height 26
click at [563, 329] on input "برتقال و جزر وسط / كبير" at bounding box center [705, 325] width 341 height 26
type input "برتقال و جزر كبير"
drag, startPoint x: 233, startPoint y: 334, endPoint x: 226, endPoint y: 334, distance: 7.7
click at [232, 334] on input "Large Orange And Carrot" at bounding box center [355, 325] width 341 height 26
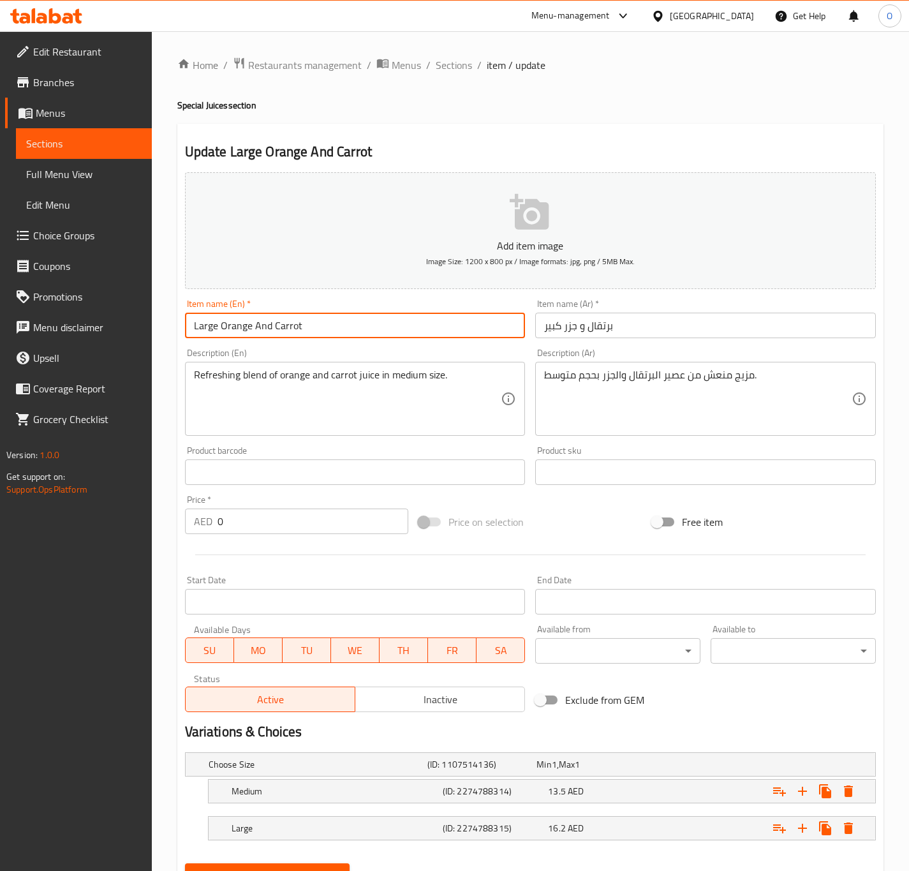
click at [218, 334] on input "Large Orange And Carrot" at bounding box center [355, 325] width 341 height 26
click at [217, 334] on input "Large Orange And Carrot" at bounding box center [355, 325] width 341 height 26
click at [209, 337] on input "Large Orange And Carrot" at bounding box center [355, 325] width 341 height 26
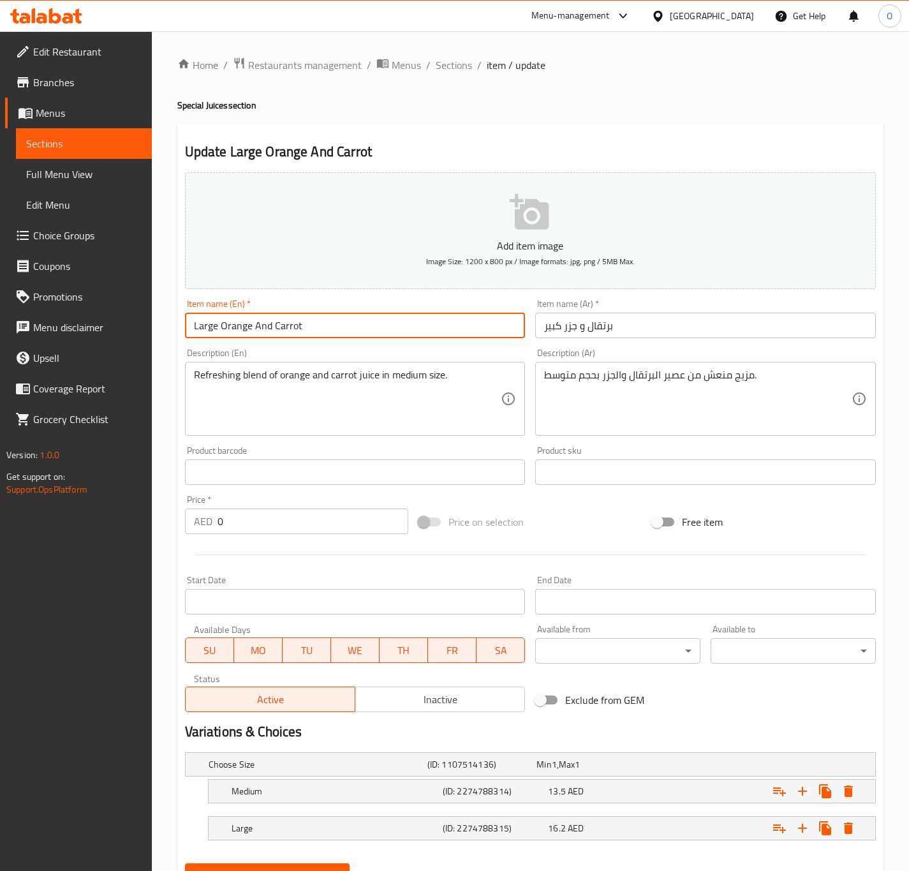
click at [209, 337] on input "Large Orange And Carrot" at bounding box center [355, 325] width 341 height 26
type input "Medium Orange And Carrot"
click at [543, 322] on input "برتقال و جزر كبير" at bounding box center [705, 325] width 341 height 26
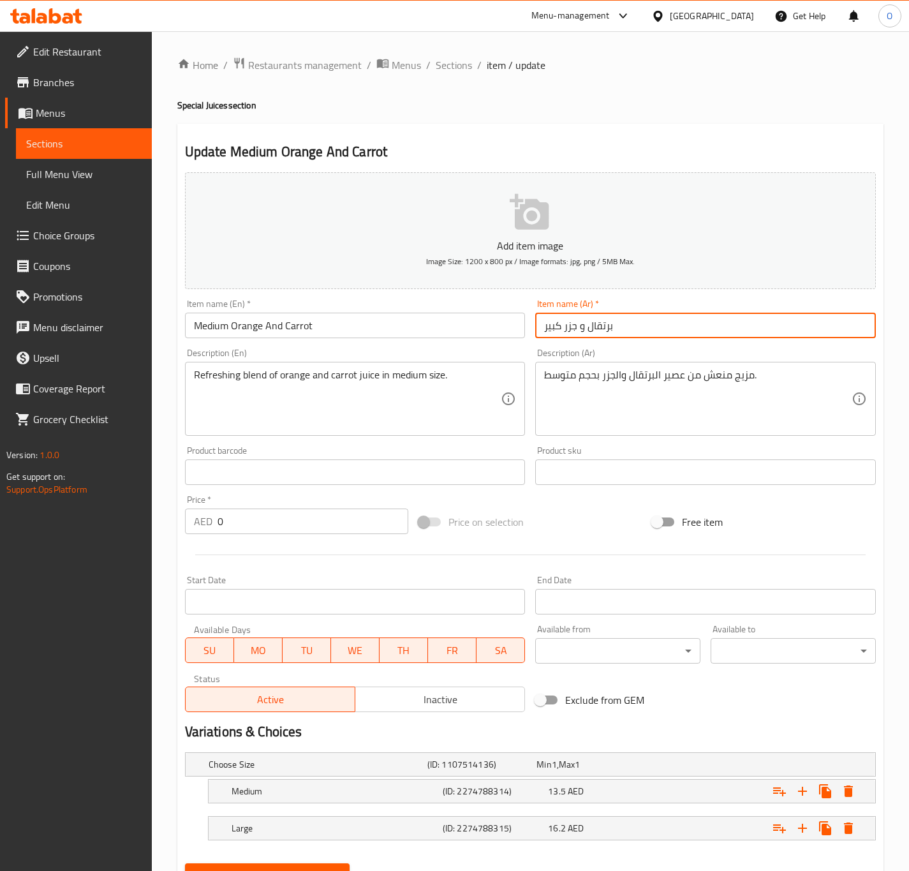
click at [543, 322] on input "برتقال و جزر كبير" at bounding box center [705, 325] width 341 height 26
click at [552, 326] on input "برتقال و جزر كبير" at bounding box center [705, 325] width 341 height 26
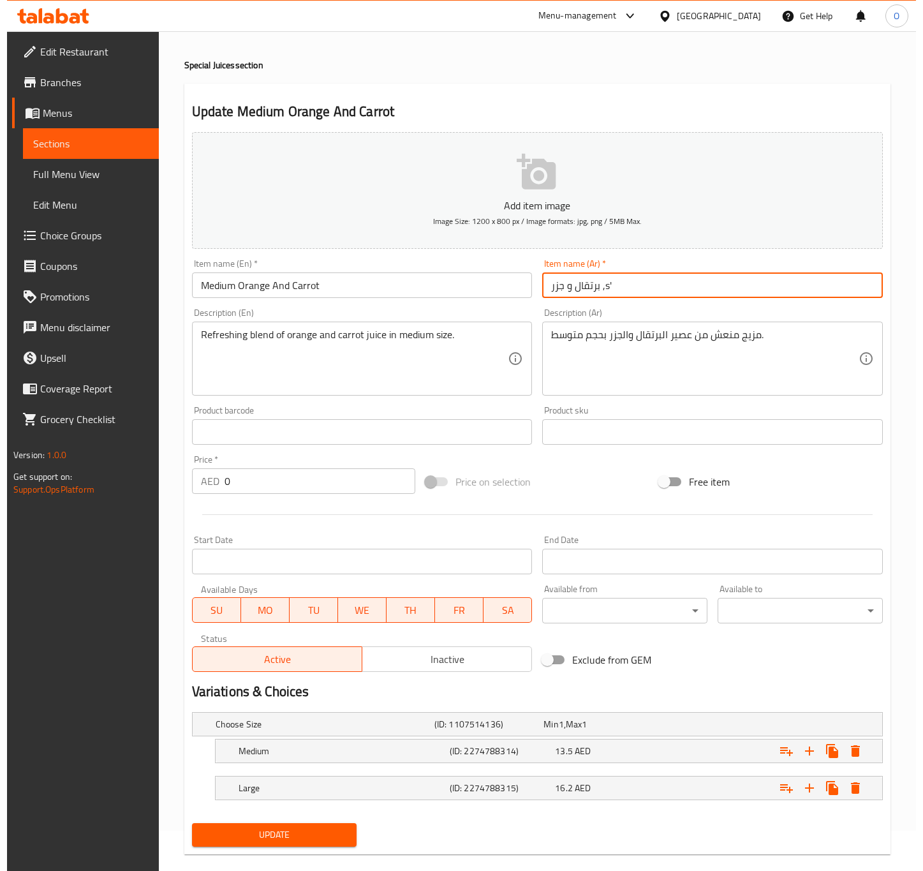
scroll to position [61, 0]
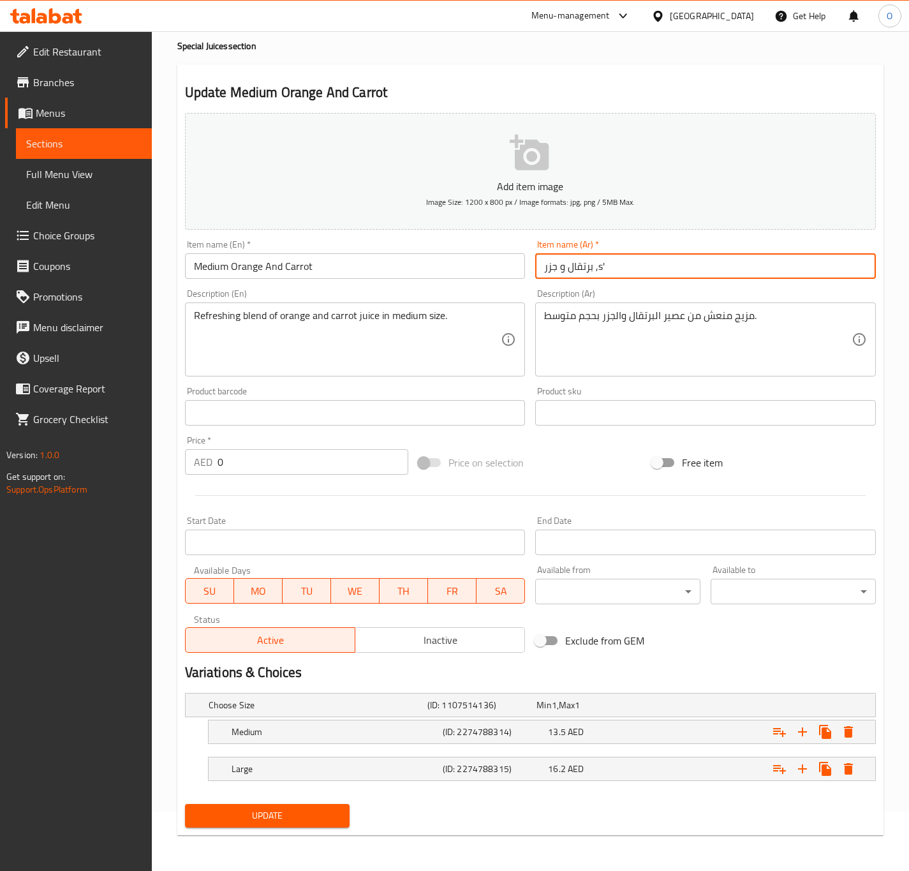
type input "برتقال و جزر ,s'"
click at [256, 469] on input "0" at bounding box center [312, 462] width 191 height 26
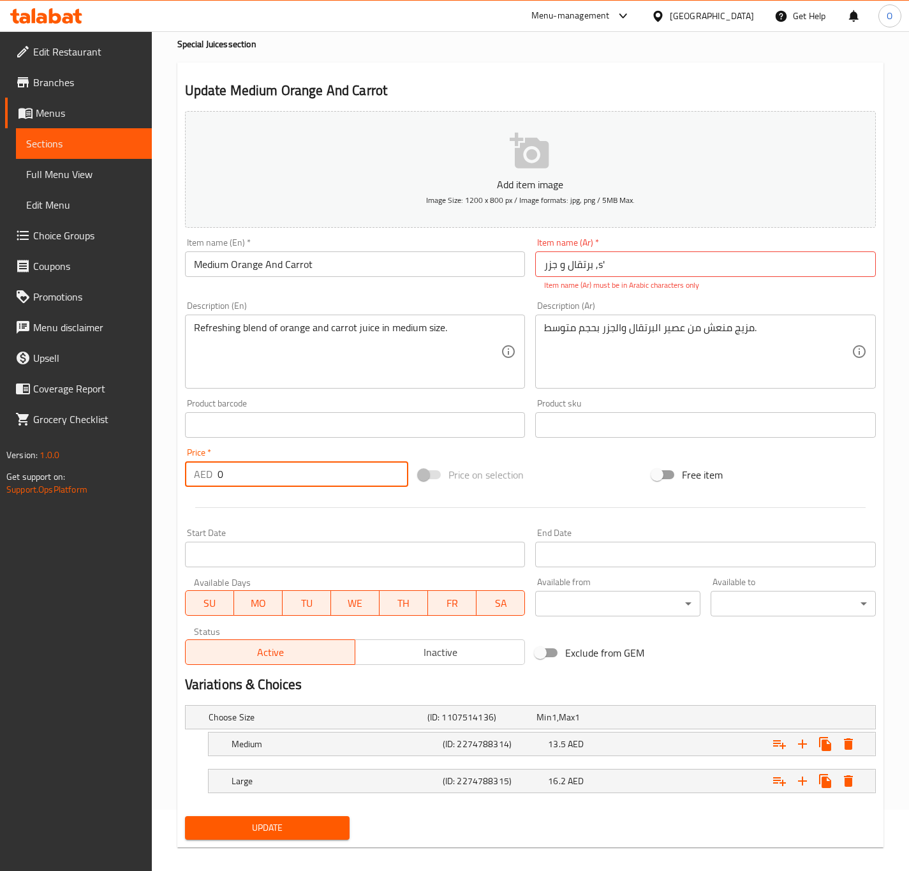
click at [255, 469] on input "0" at bounding box center [312, 474] width 191 height 26
type input "13.5"
click at [850, 748] on icon "Expand" at bounding box center [848, 743] width 9 height 11
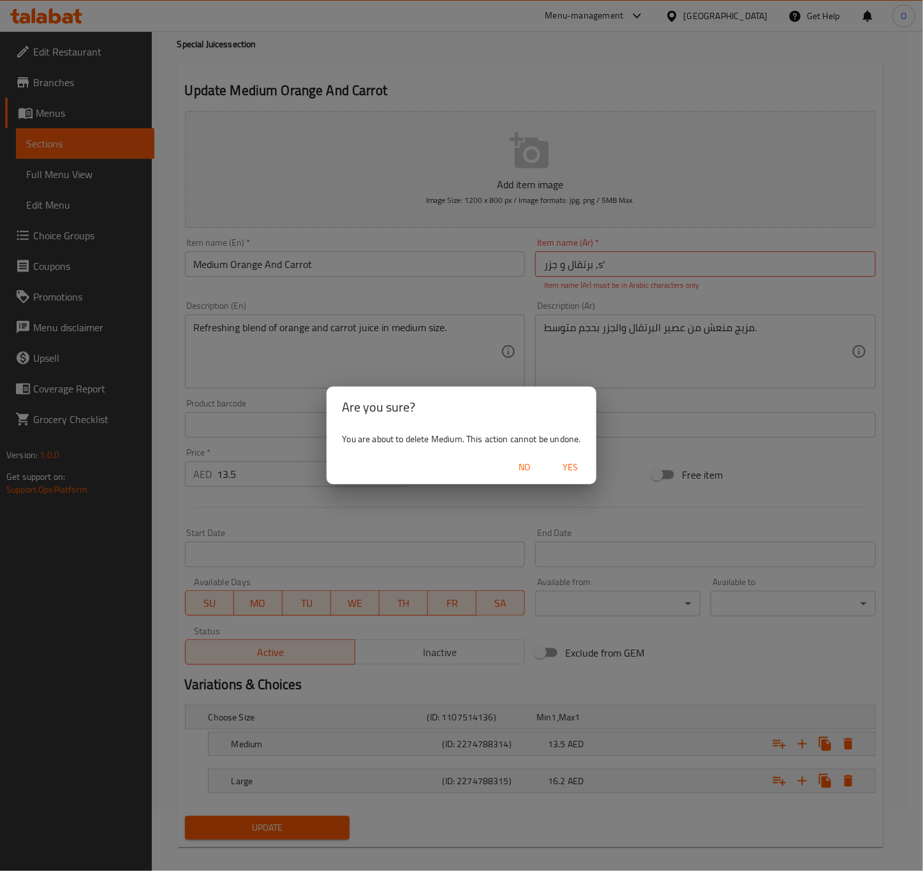
click at [571, 461] on span "Yes" at bounding box center [570, 467] width 31 height 16
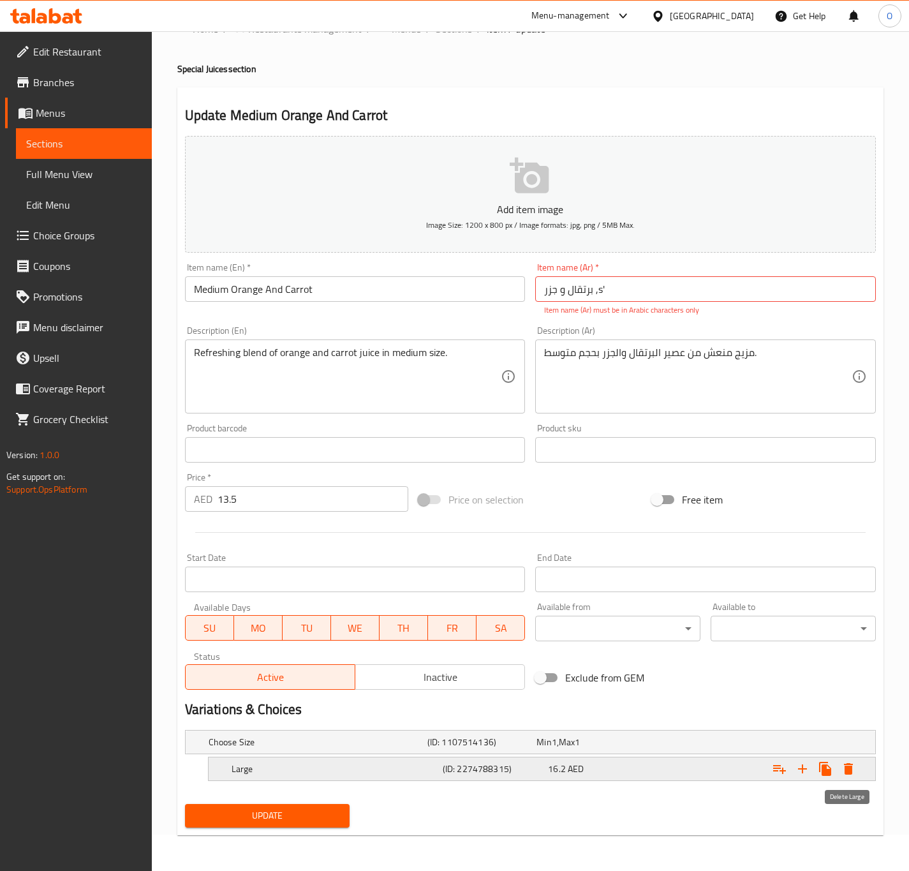
click at [844, 761] on icon "Expand" at bounding box center [848, 768] width 15 height 15
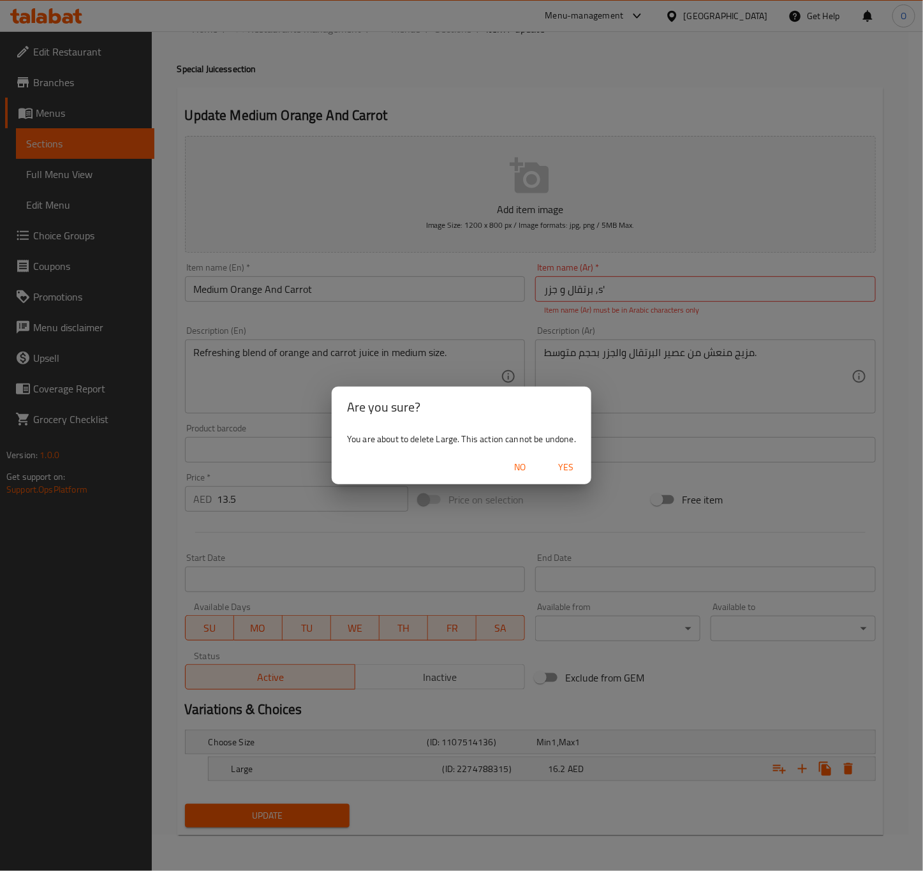
click at [557, 471] on span "Yes" at bounding box center [565, 467] width 31 height 16
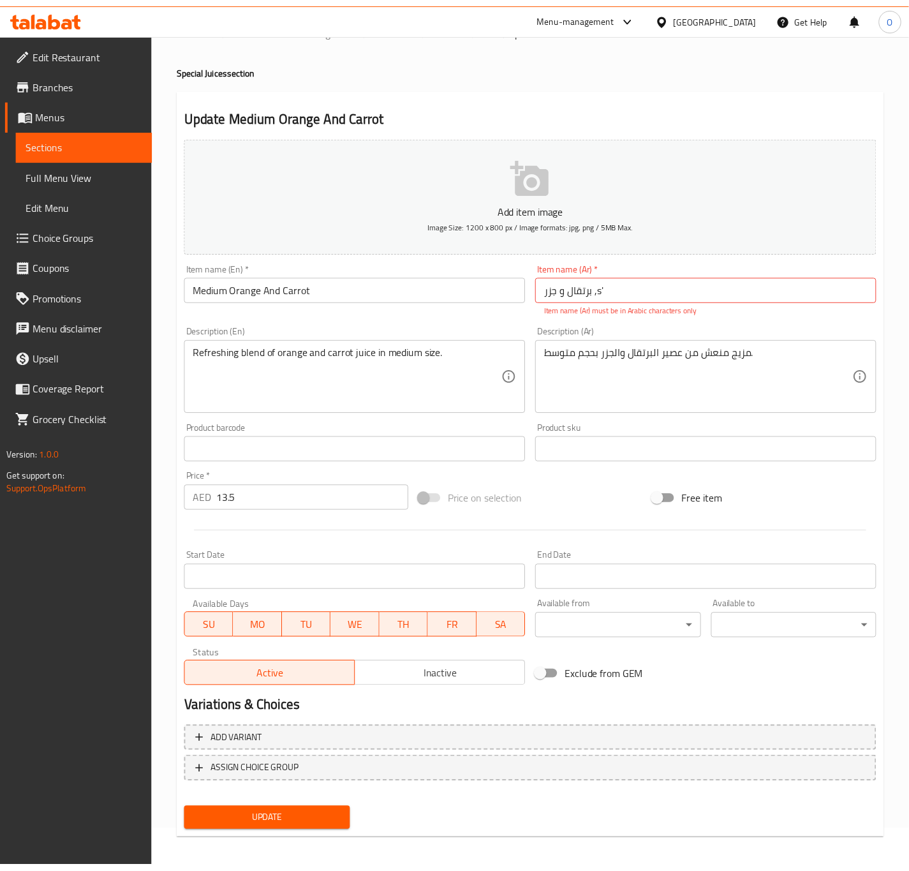
scroll to position [33, 0]
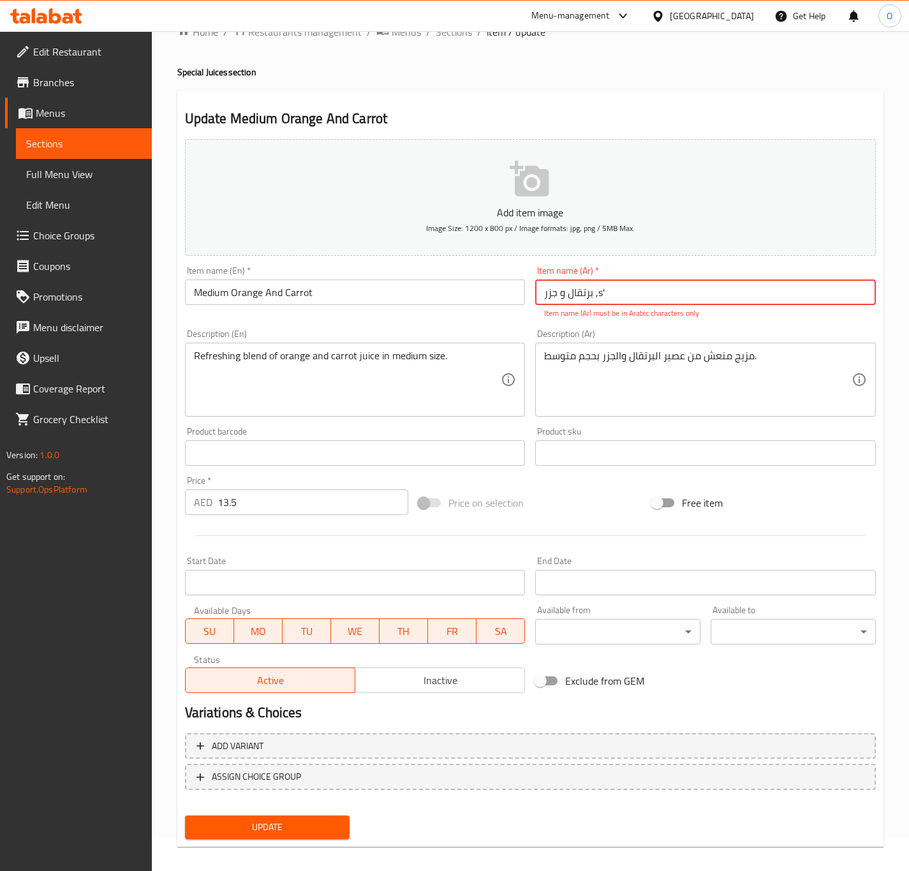
drag, startPoint x: 599, startPoint y: 291, endPoint x: 651, endPoint y: 301, distance: 52.7
click at [651, 301] on input "برتقال و جزر ,s'" at bounding box center [705, 292] width 341 height 26
type input "برتقال و جزر وسط"
click at [185, 815] on button "Update" at bounding box center [267, 827] width 165 height 24
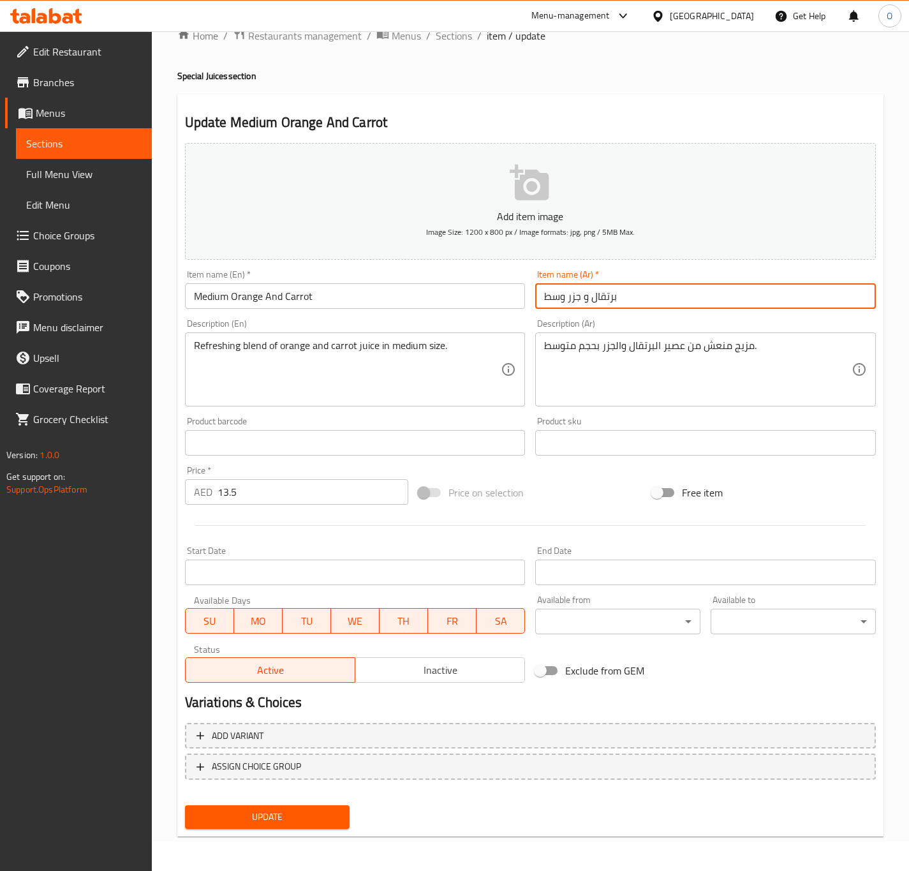
click at [185, 805] on button "Update" at bounding box center [267, 817] width 165 height 24
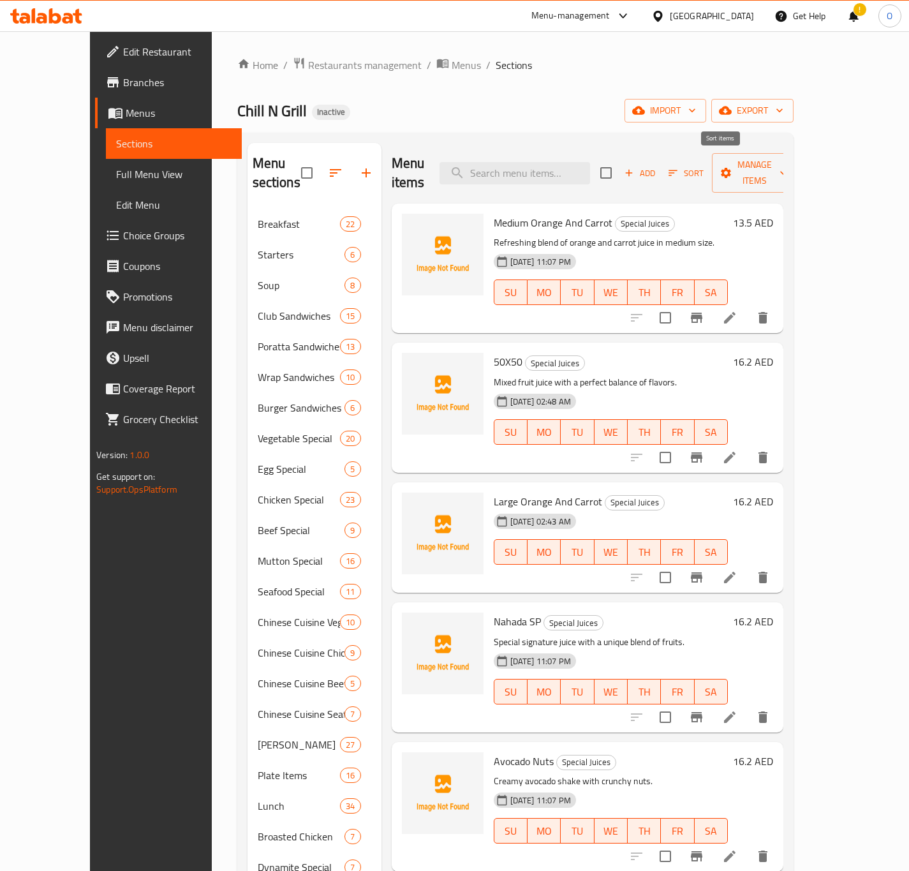
click at [707, 173] on button "Sort" at bounding box center [685, 173] width 41 height 20
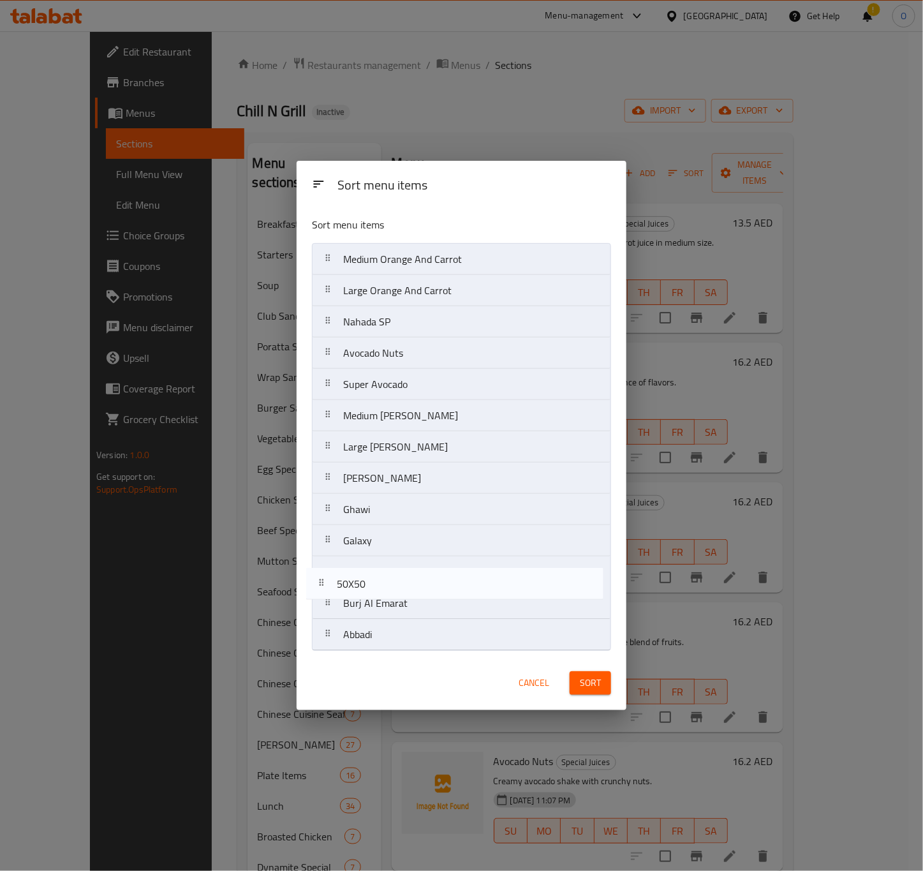
drag, startPoint x: 492, startPoint y: 286, endPoint x: 485, endPoint y: 592, distance: 306.2
click at [485, 592] on nav "Medium Orange And Carrot 50X50 Large Orange And Carrot Nahada SP Avocado Nuts S…" at bounding box center [461, 447] width 299 height 408
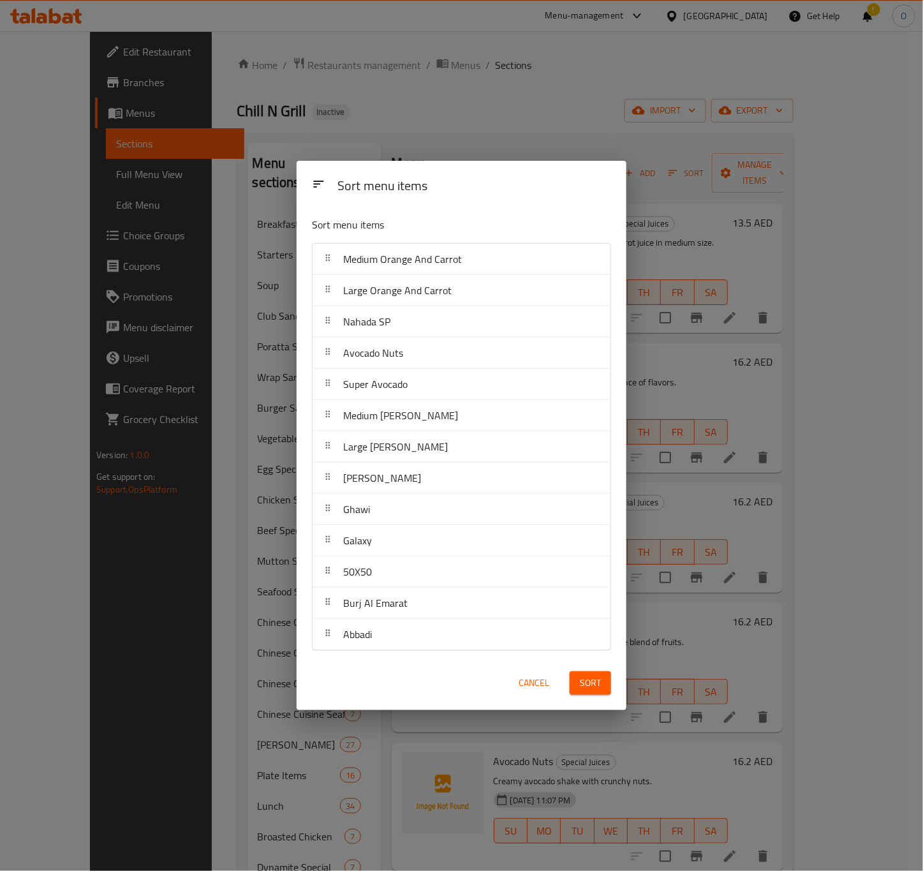
click at [603, 677] on button "Sort" at bounding box center [590, 683] width 41 height 24
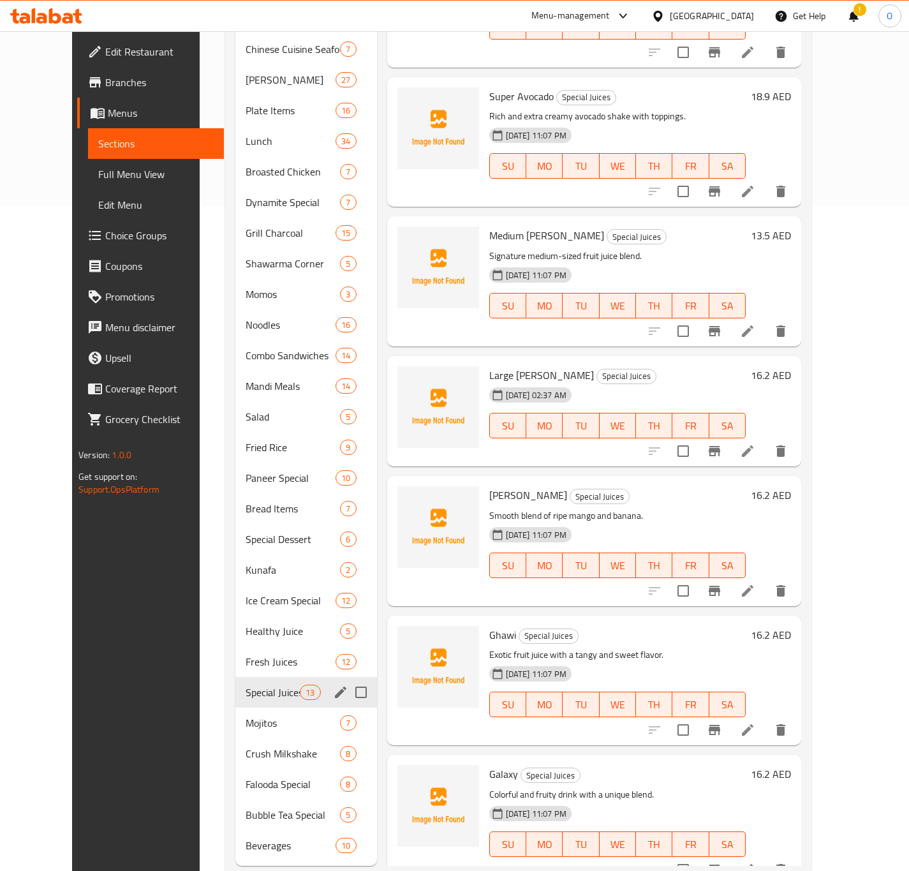
scroll to position [675, 0]
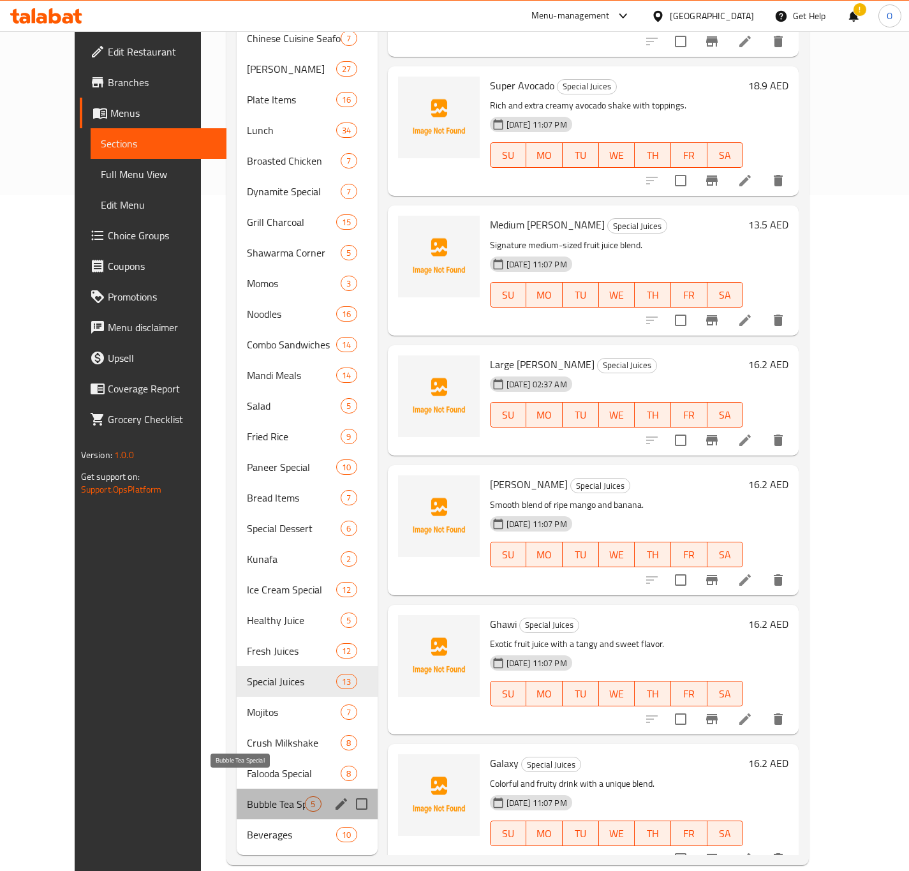
click at [267, 796] on span "Bubble Tea Special" at bounding box center [276, 803] width 58 height 15
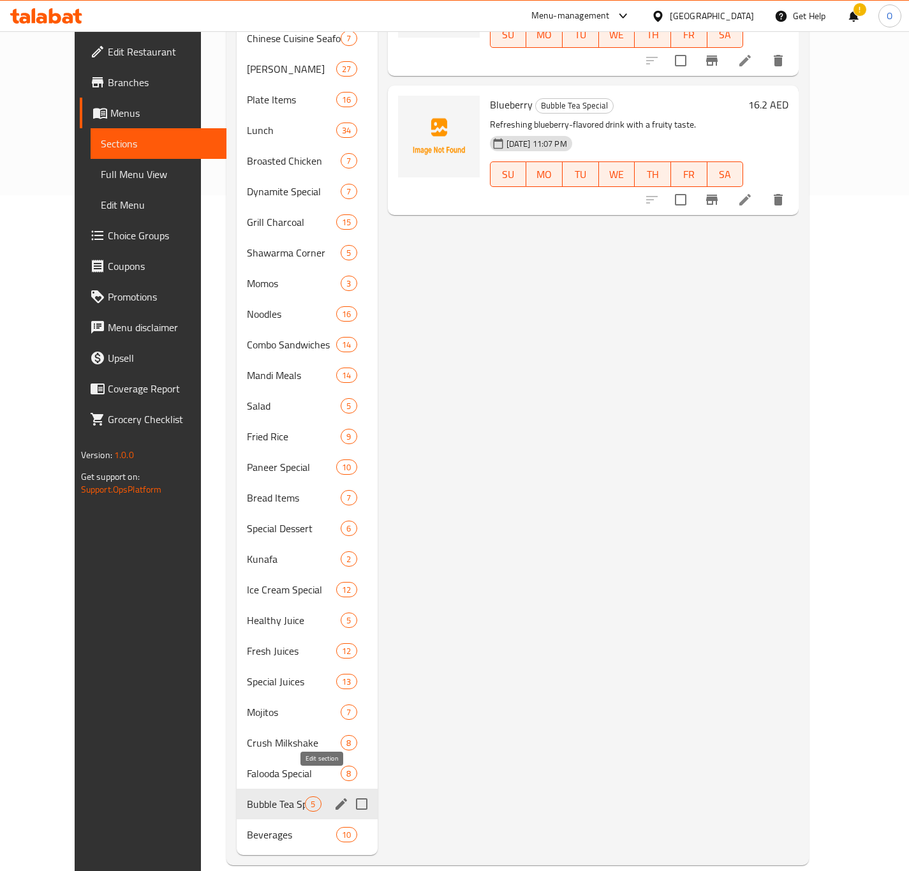
click at [334, 796] on icon "edit" at bounding box center [341, 803] width 15 height 15
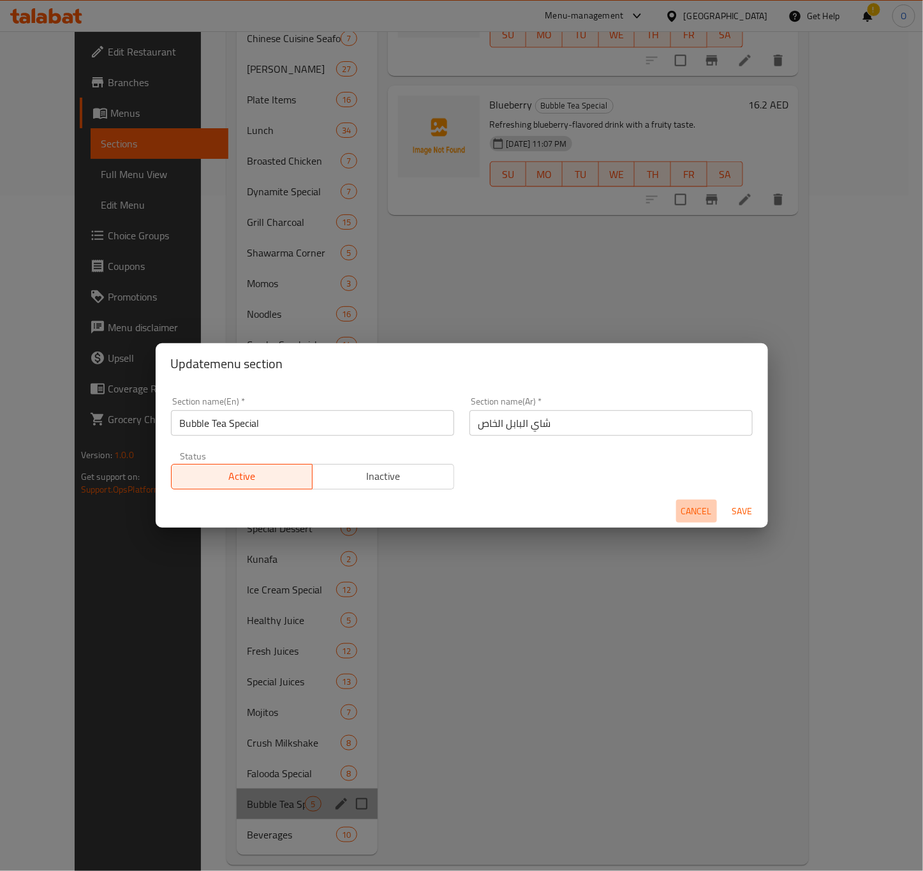
click at [689, 515] on span "Cancel" at bounding box center [696, 511] width 31 height 16
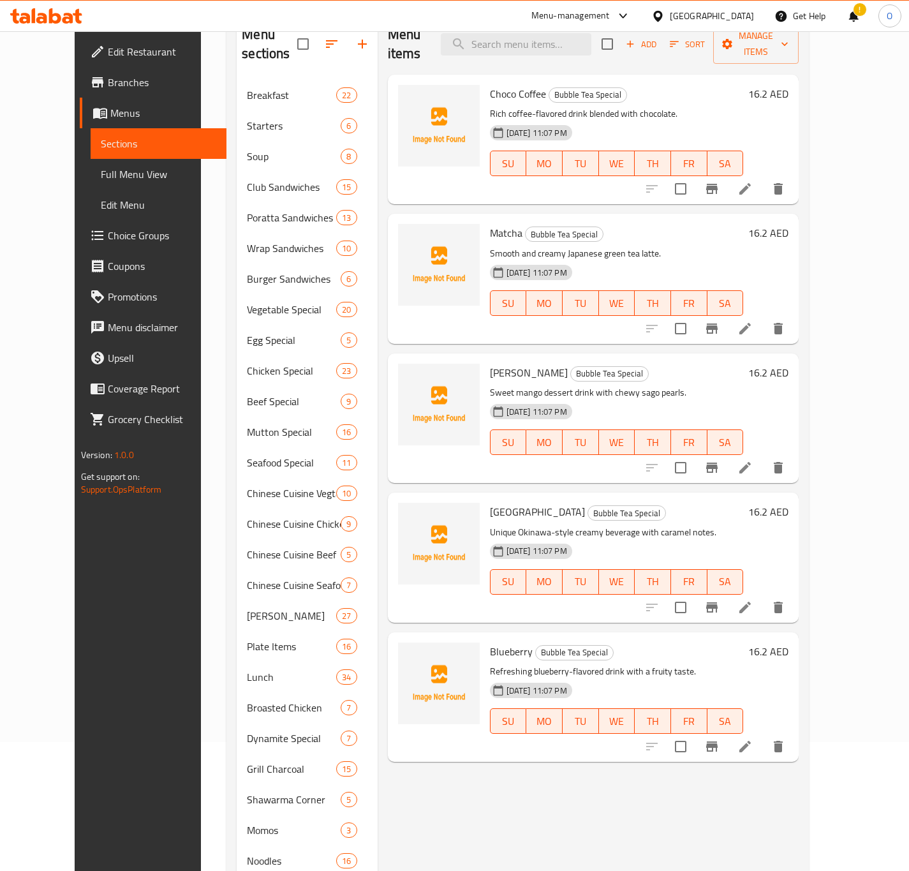
scroll to position [101, 0]
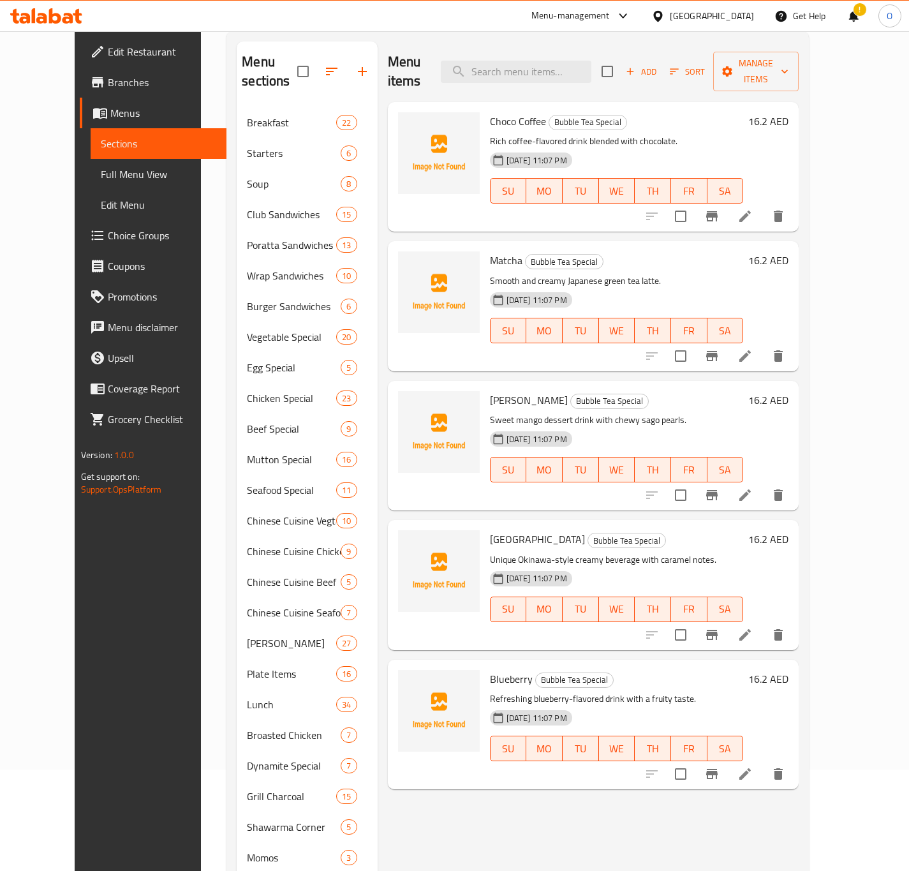
drag, startPoint x: 819, startPoint y: 205, endPoint x: 725, endPoint y: 138, distance: 115.6
click at [725, 147] on div "03-09-2025 11:07 PM SU MO TU WE TH FR SA" at bounding box center [617, 181] width 264 height 69
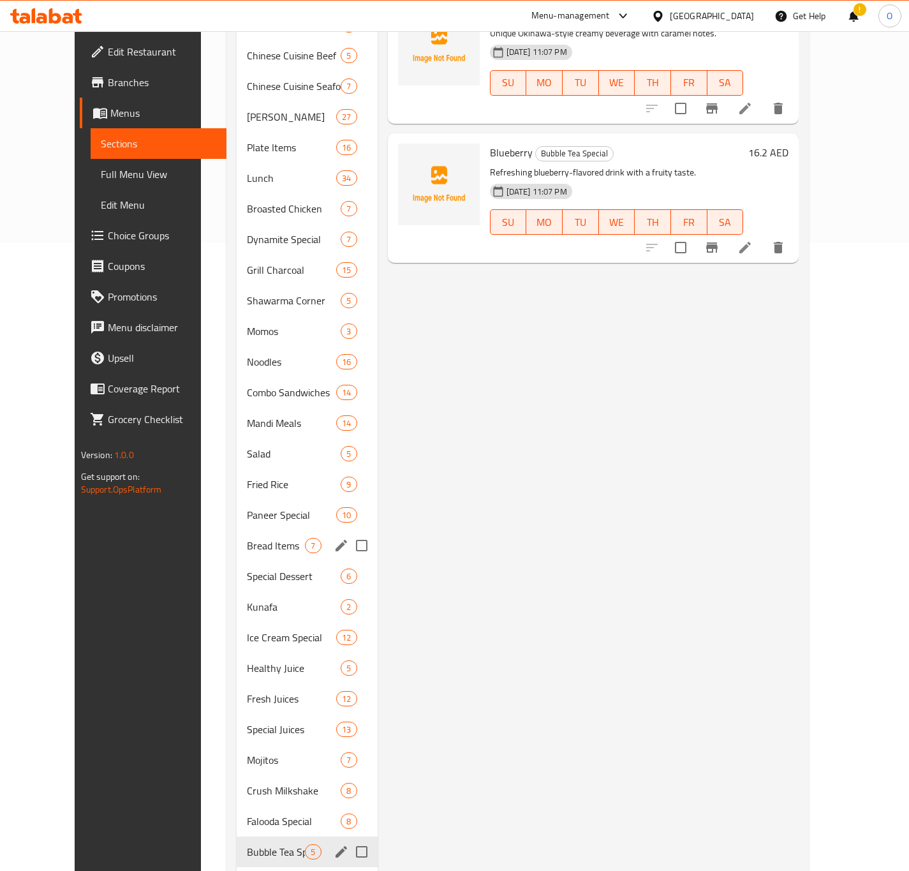
scroll to position [675, 0]
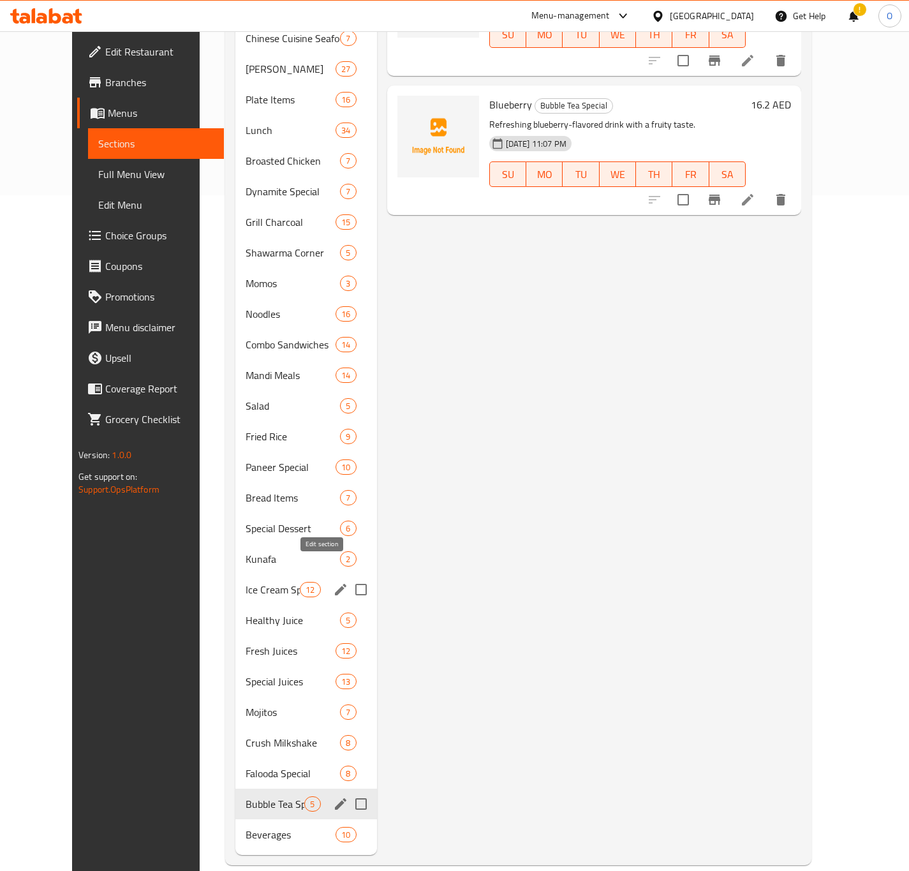
click at [333, 582] on icon "edit" at bounding box center [340, 589] width 15 height 15
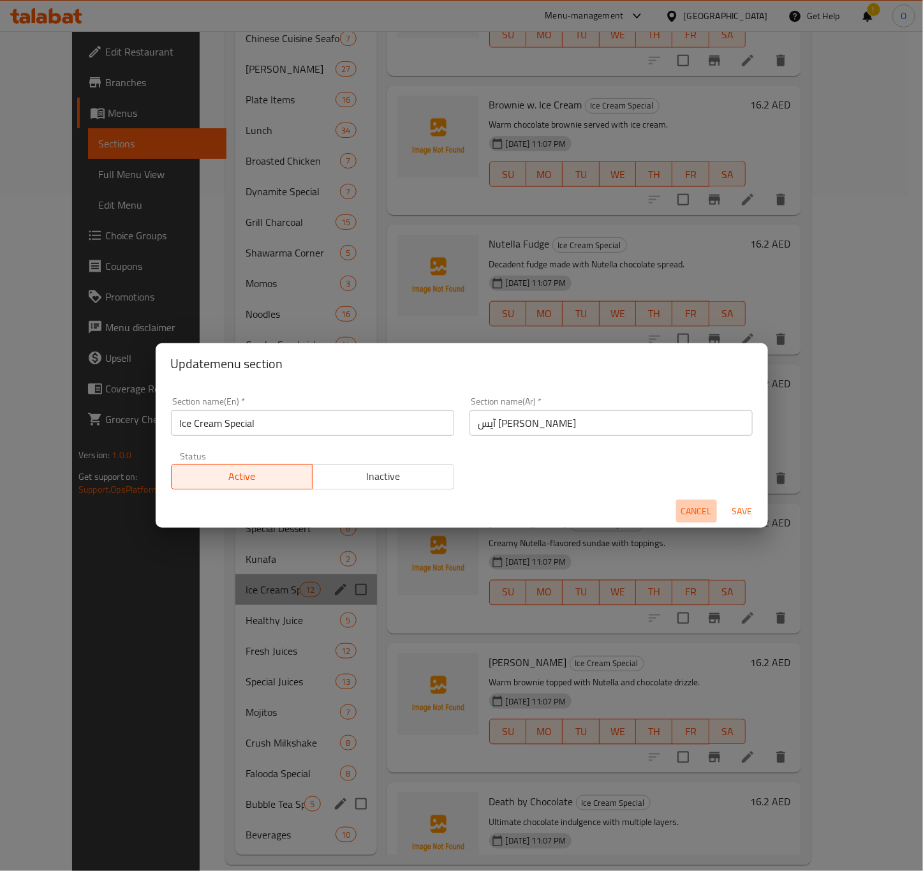
click at [687, 511] on span "Cancel" at bounding box center [696, 511] width 31 height 16
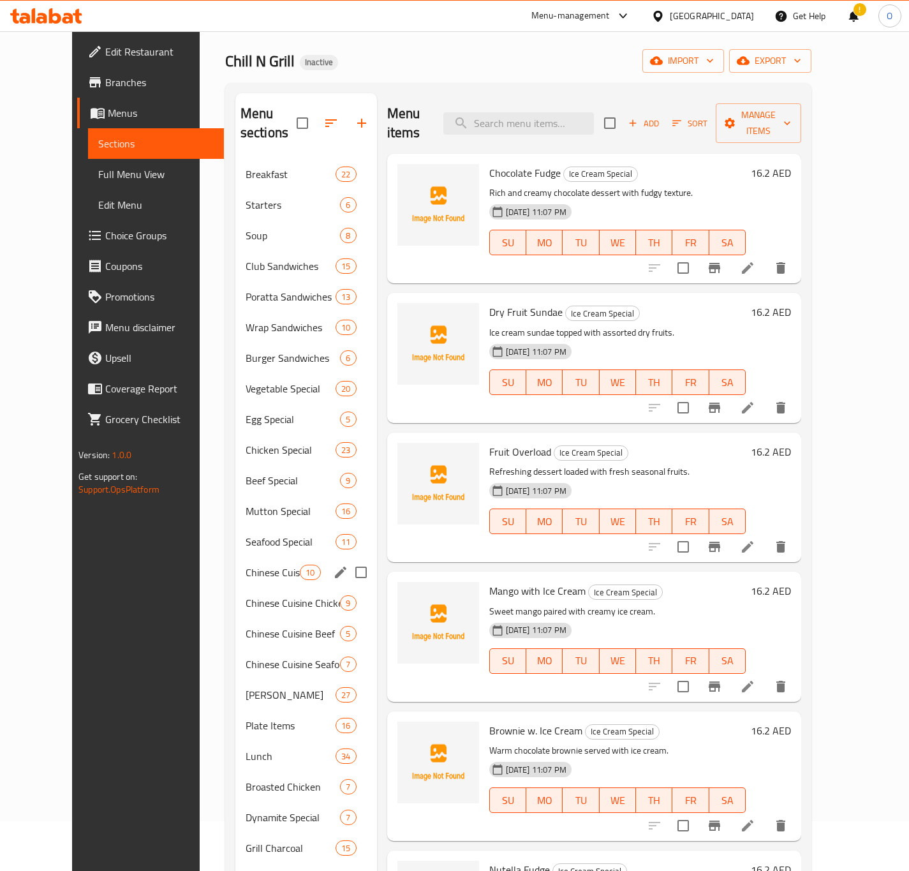
scroll to position [96, 0]
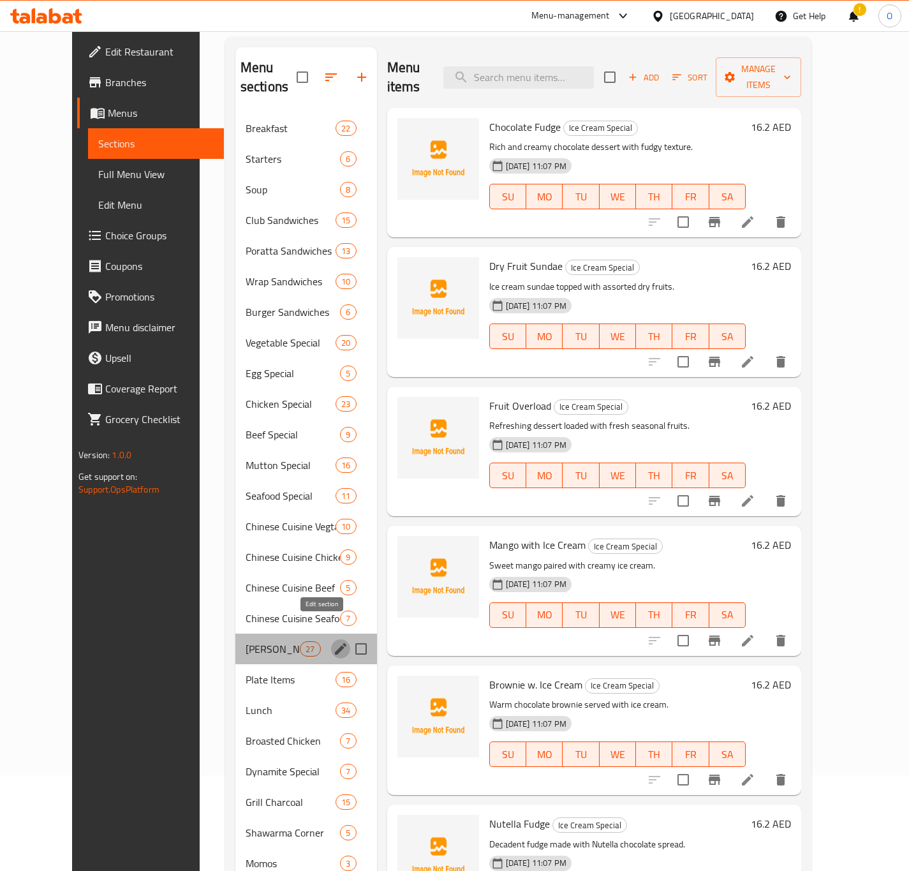
click at [335, 643] on icon "edit" at bounding box center [340, 648] width 11 height 11
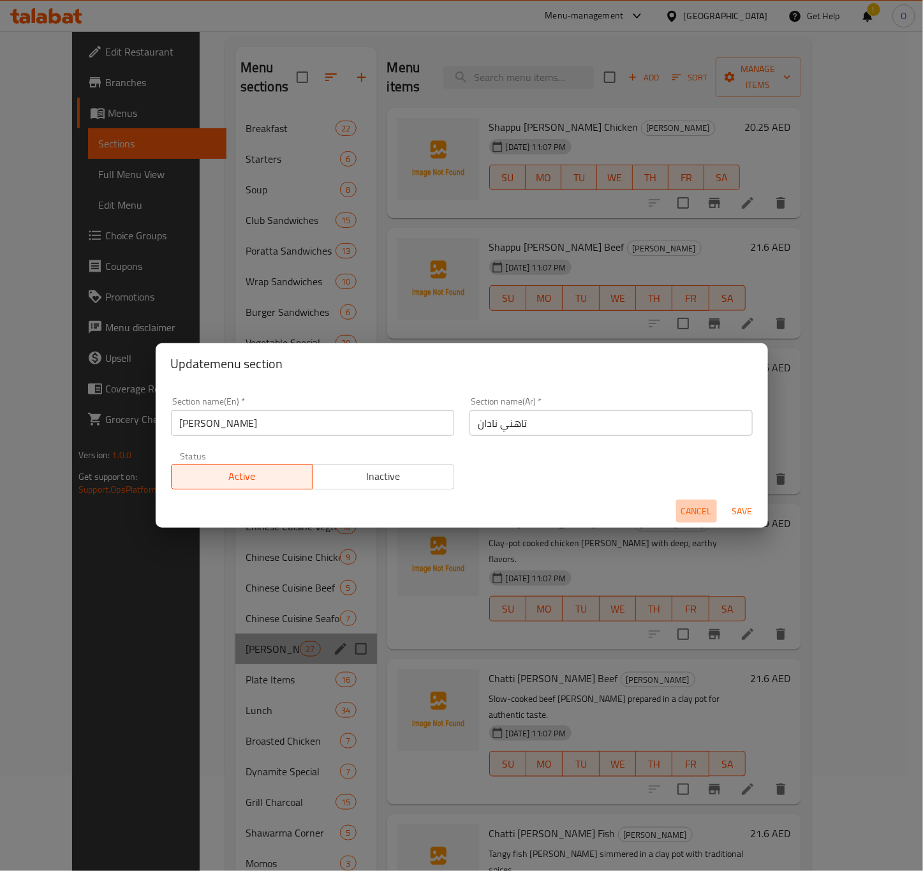
click at [701, 513] on span "Cancel" at bounding box center [696, 511] width 31 height 16
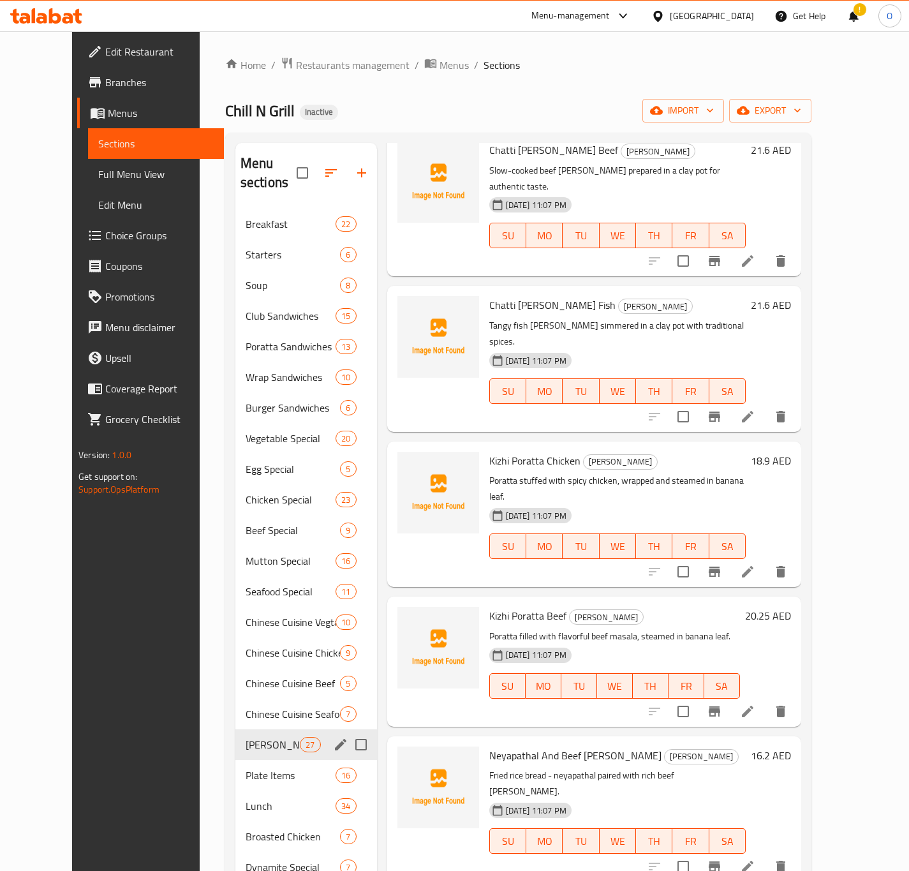
scroll to position [670, 0]
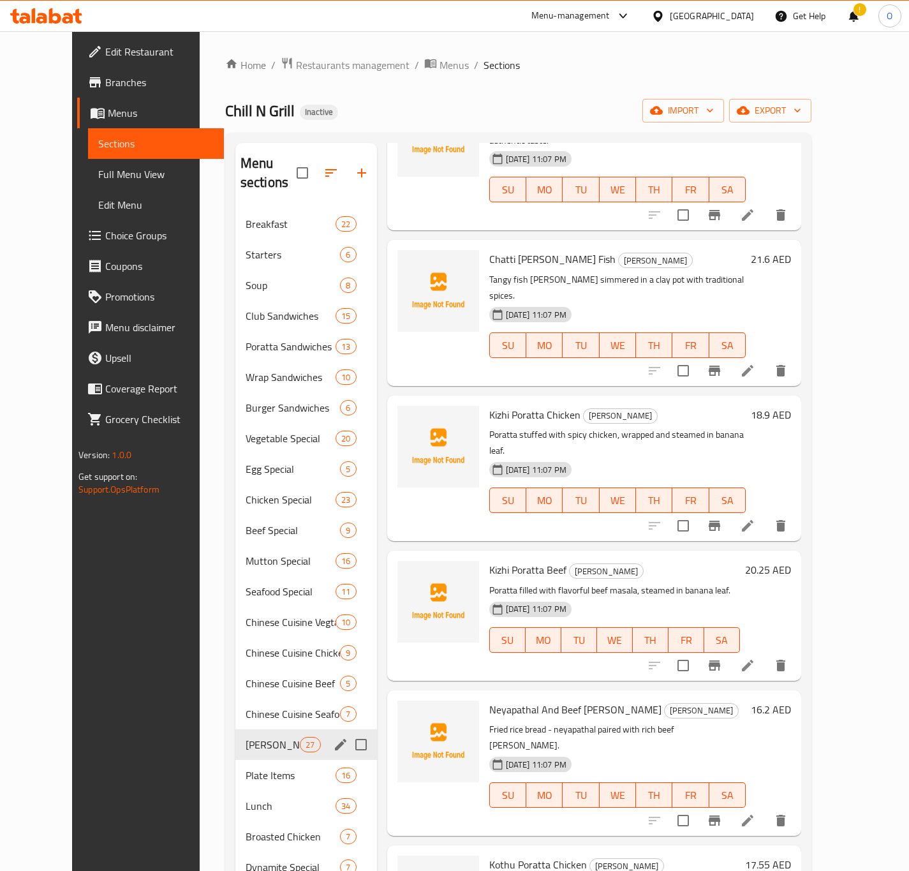
drag, startPoint x: 735, startPoint y: 448, endPoint x: 777, endPoint y: 513, distance: 77.5
click at [745, 596] on div "03-09-2025 11:07 PM SU MO TU WE TH FR SA" at bounding box center [614, 630] width 261 height 69
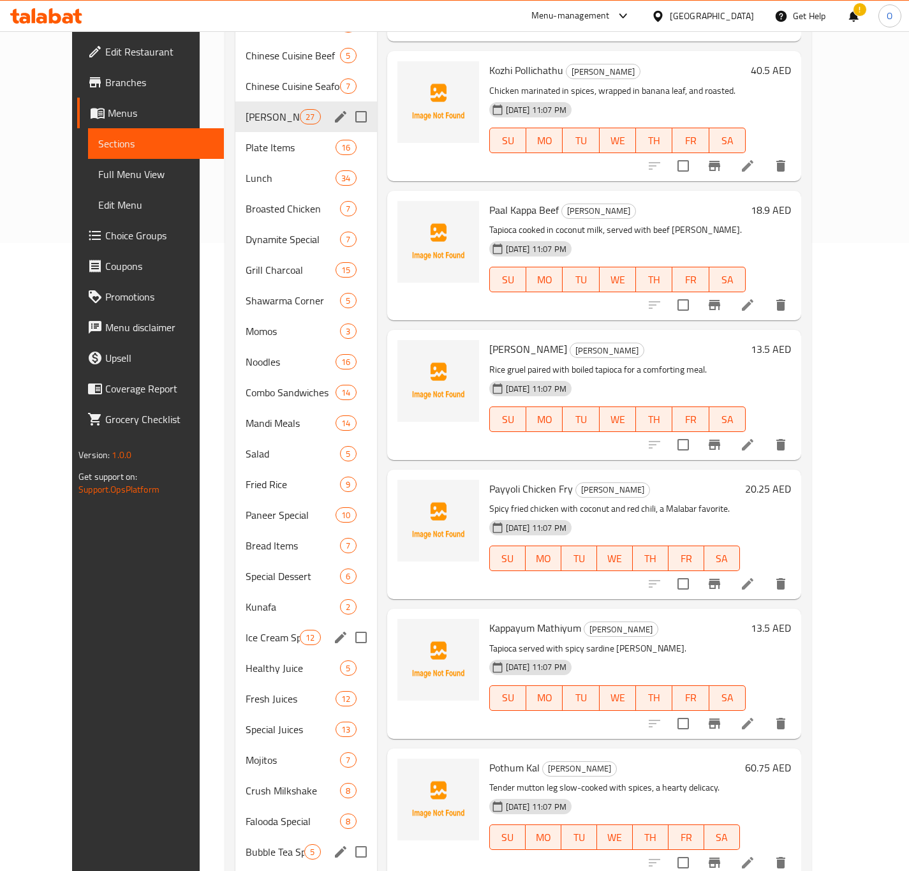
scroll to position [675, 0]
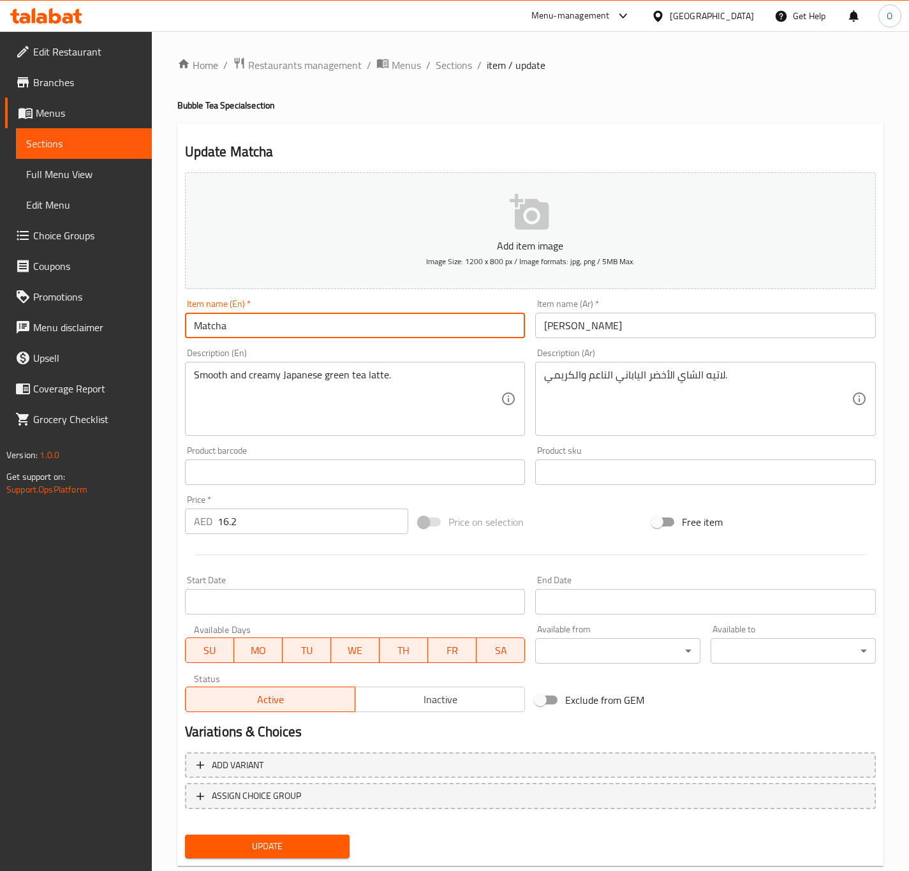
click at [366, 316] on input "Matcha" at bounding box center [355, 325] width 341 height 26
drag, startPoint x: 228, startPoint y: 332, endPoint x: 288, endPoint y: 331, distance: 59.3
click at [288, 331] on input "Matcha Bubble Tea" at bounding box center [355, 325] width 341 height 26
type input "Matcha Bubble Tea"
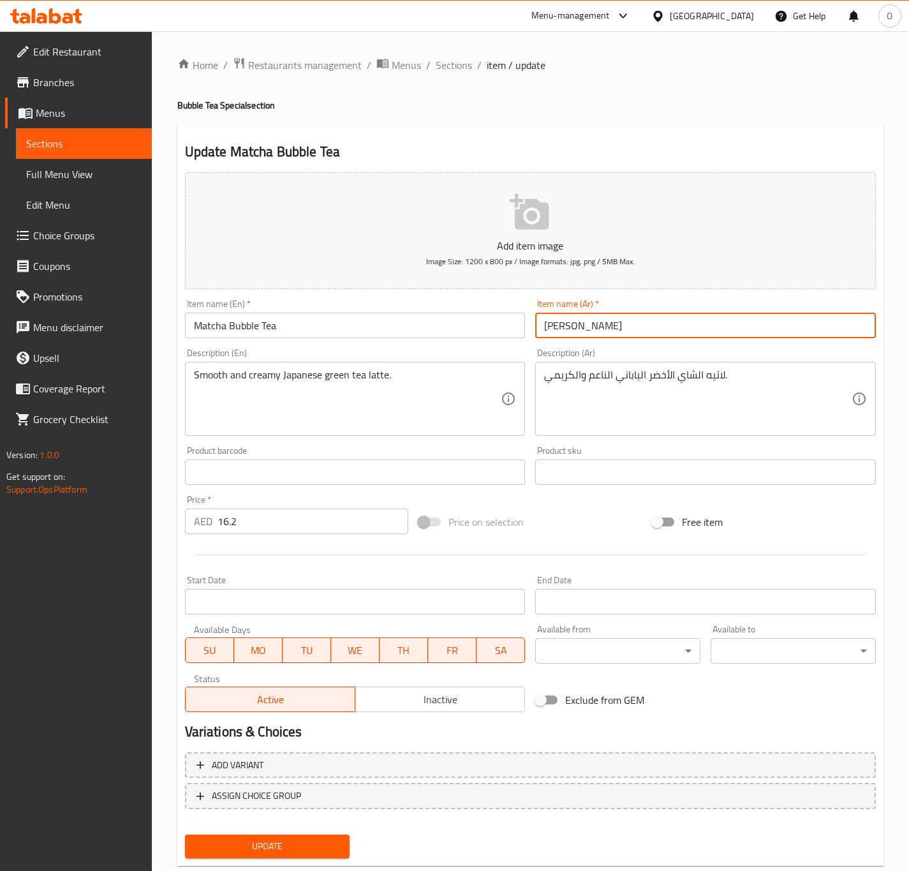
click at [548, 334] on input "ماتشا" at bounding box center [705, 325] width 341 height 26
click at [543, 338] on input "ماتشا" at bounding box center [705, 325] width 341 height 26
drag, startPoint x: 621, startPoint y: 321, endPoint x: 566, endPoint y: 334, distance: 55.5
click at [566, 334] on input "شاي بابل ماتشا" at bounding box center [705, 325] width 341 height 26
type input "شاي بابل ماتشا"
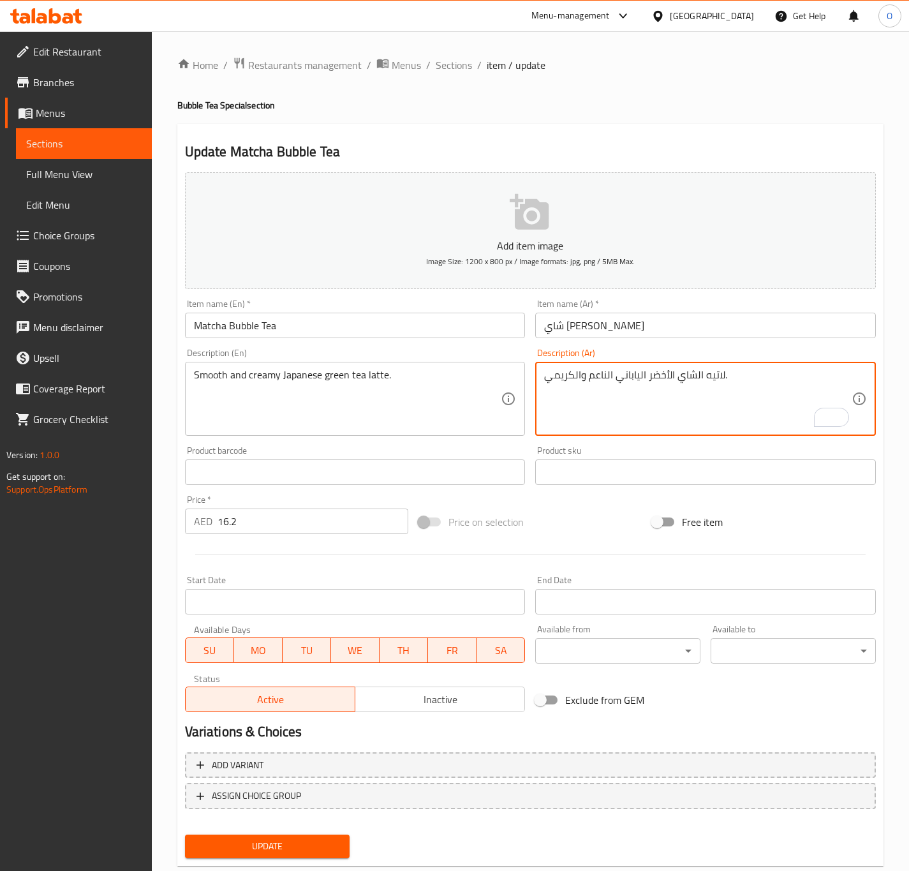
click at [691, 385] on textarea "لاتيه الشاي الأخضر الياباني الناعم والكريمي." at bounding box center [697, 399] width 307 height 61
click at [697, 366] on div "لاتيه الشاي الأخضر الياباني الناعم والكريمي. Description (Ar)" at bounding box center [705, 399] width 341 height 74
click at [695, 371] on textarea "لاتيه الشاي الأخضر الياباني الناعم والكريمي." at bounding box center [697, 399] width 307 height 61
type textarea "لاتيه شاي أخضر ياباني ناعم و كريمي."
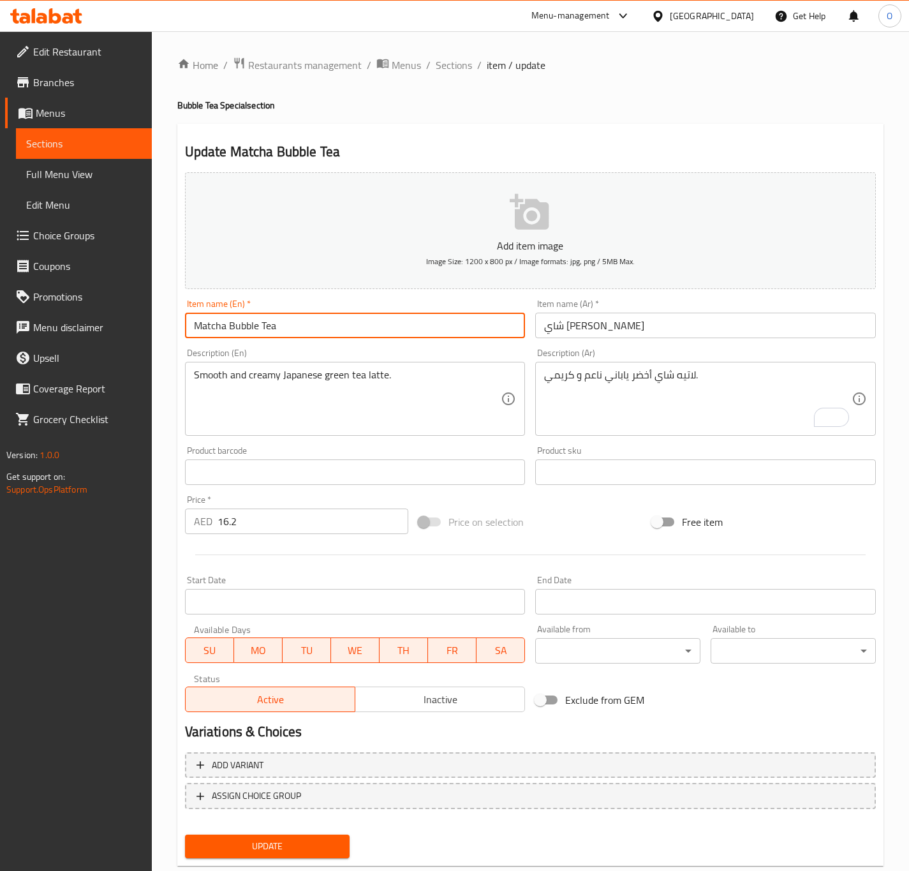
click at [251, 331] on input "Matcha Bubble Tea" at bounding box center [355, 325] width 341 height 26
click at [185, 834] on button "Update" at bounding box center [267, 846] width 165 height 24
click at [352, 333] on input "Choco Coffee" at bounding box center [355, 325] width 341 height 26
type input "Choco Coffee Bubble Tea"
click at [622, 314] on input "قهوة شوكو" at bounding box center [705, 325] width 341 height 26
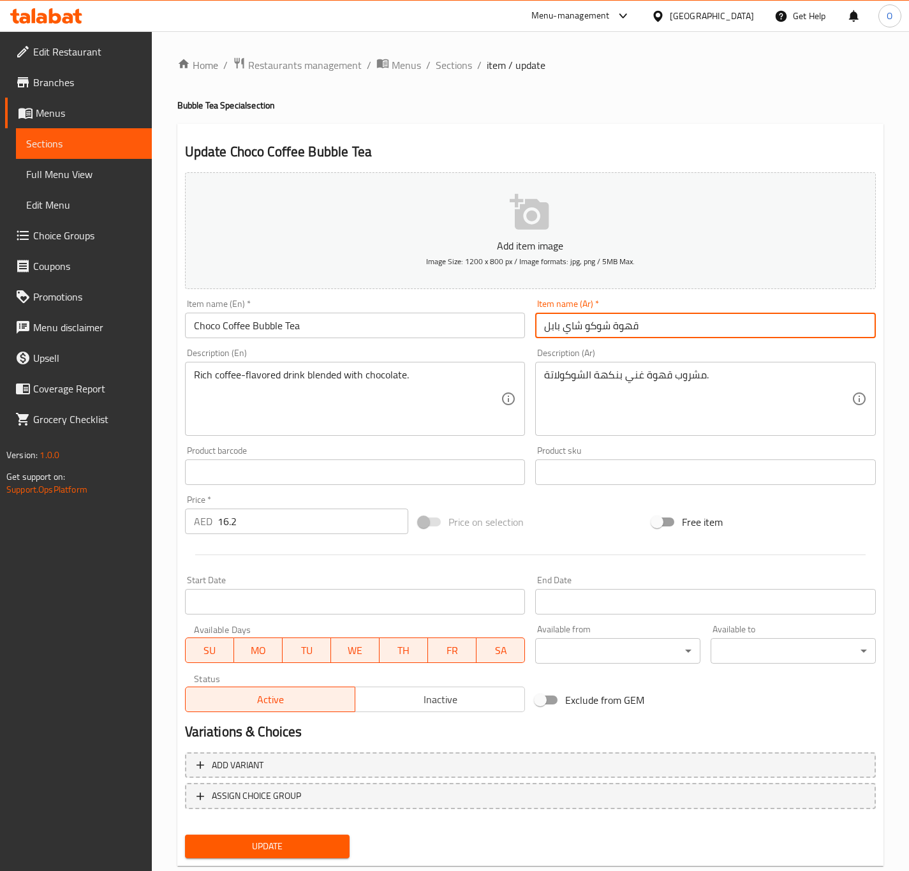
type input "قهوة شوكو شاي بابل"
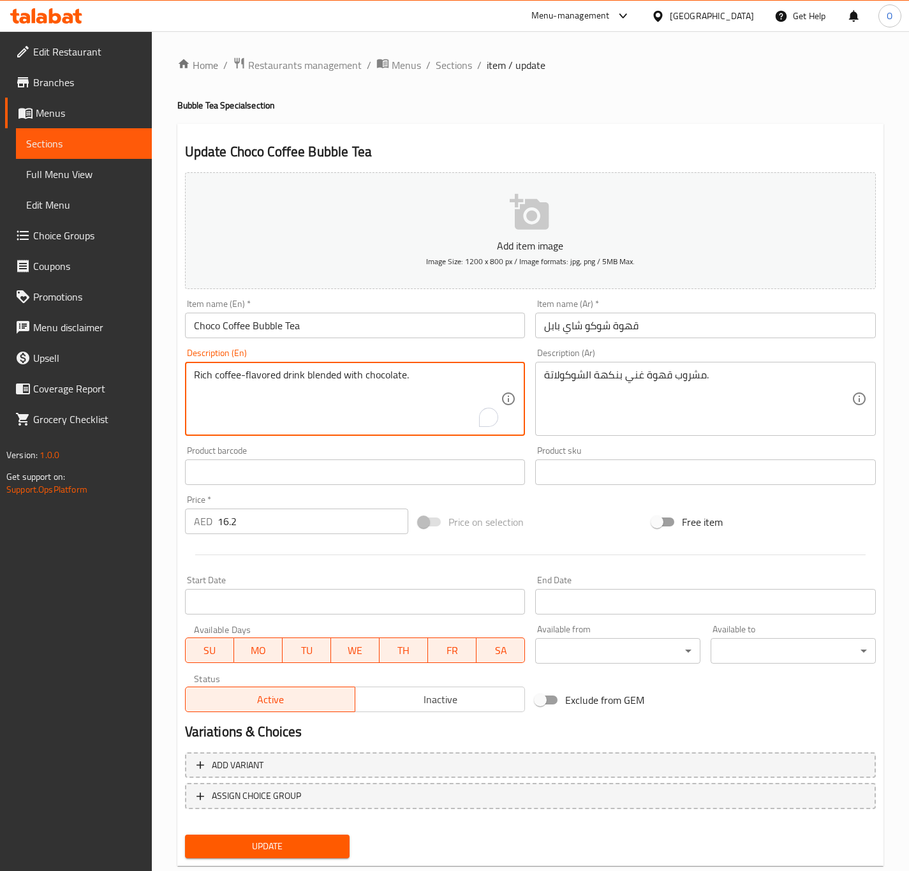
click at [303, 409] on textarea "Rich coffee-flavored drink blended with chocolate." at bounding box center [347, 399] width 307 height 61
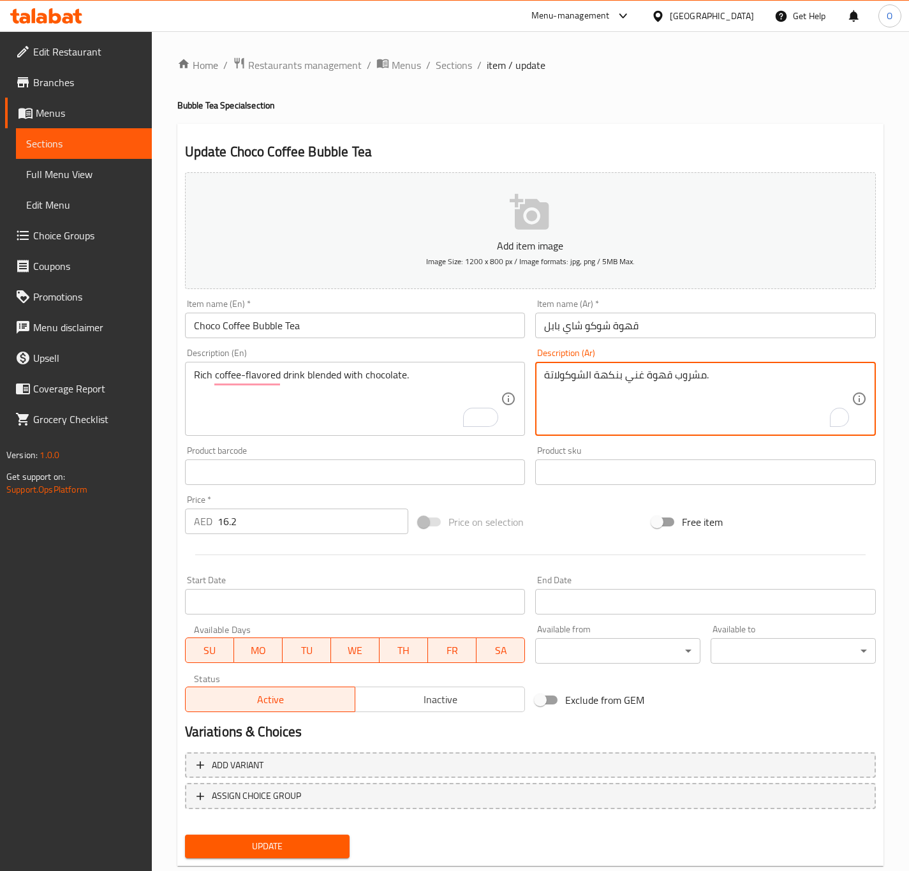
click at [582, 376] on textarea "مشروب قهوة غني بنكهة الشوكولاتة." at bounding box center [697, 399] width 307 height 61
paste textarea "غني بنكهة القهوة ممزوج ب"
type textarea "مشروب غني بنكهة القهوة ممزوج بالشوكولاتة."
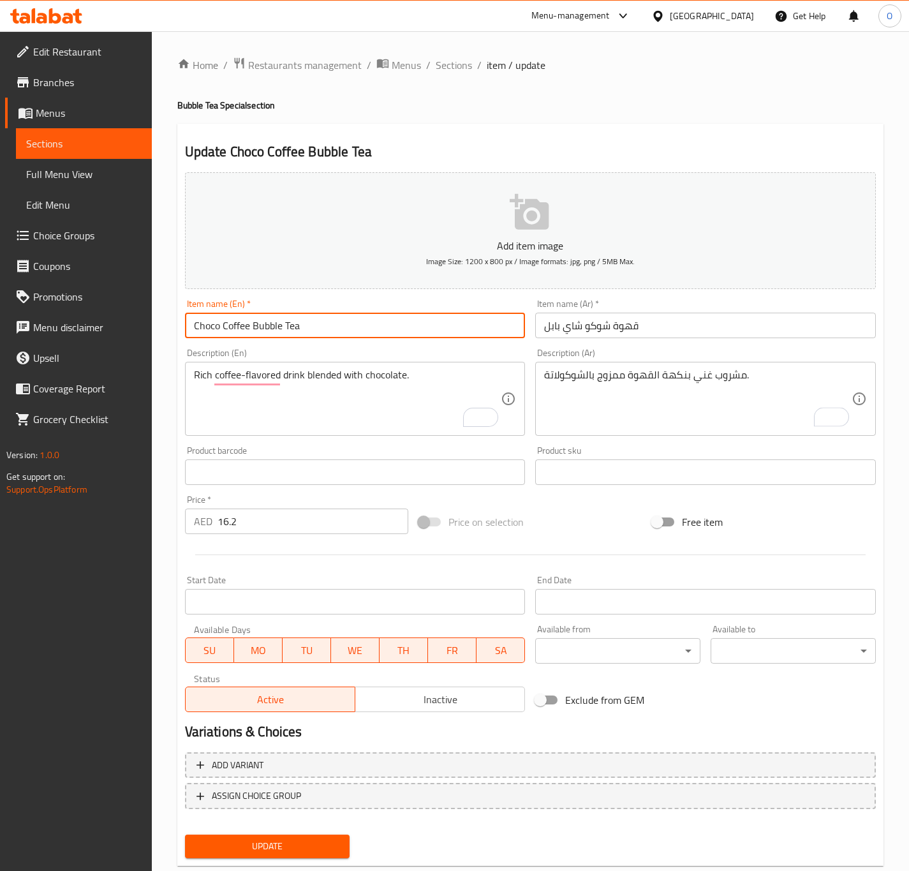
click at [448, 327] on input "Choco Coffee Bubble Tea" at bounding box center [355, 325] width 341 height 26
click at [185, 834] on button "Update" at bounding box center [267, 846] width 165 height 24
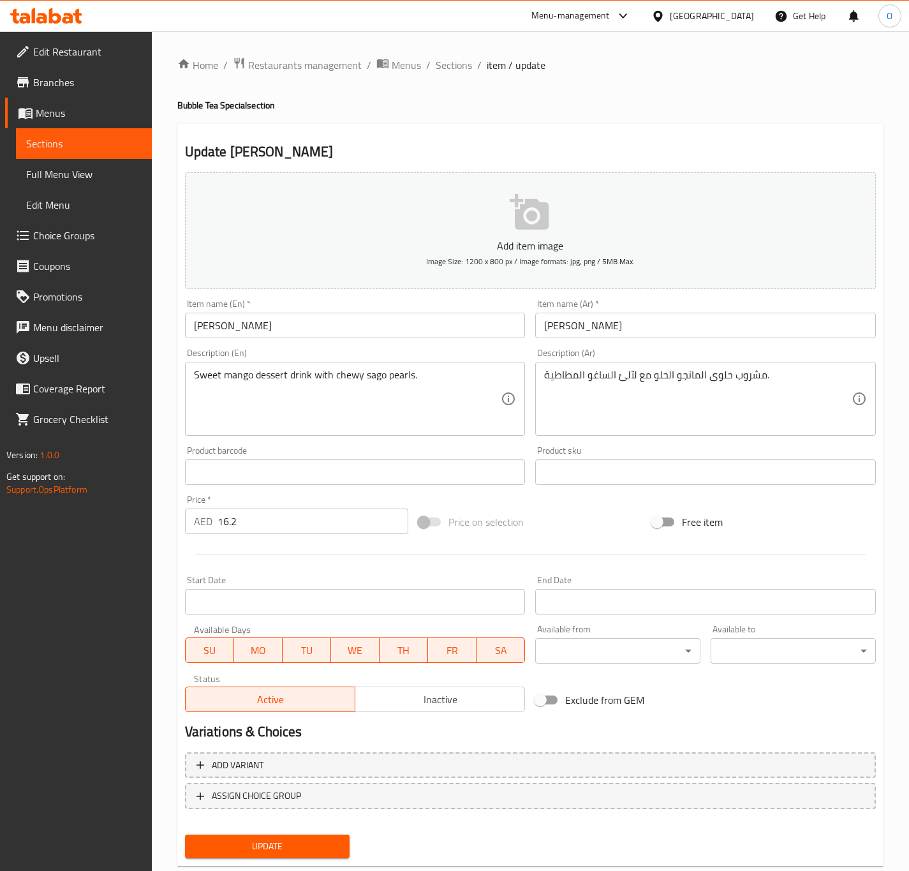
click at [318, 316] on input "[PERSON_NAME]" at bounding box center [355, 325] width 341 height 26
paste input "Bubble Tea"
type input "Mango Sago Bubble Tea"
click at [536, 322] on input "[PERSON_NAME]" at bounding box center [705, 325] width 341 height 26
paste input "شاي بابل"
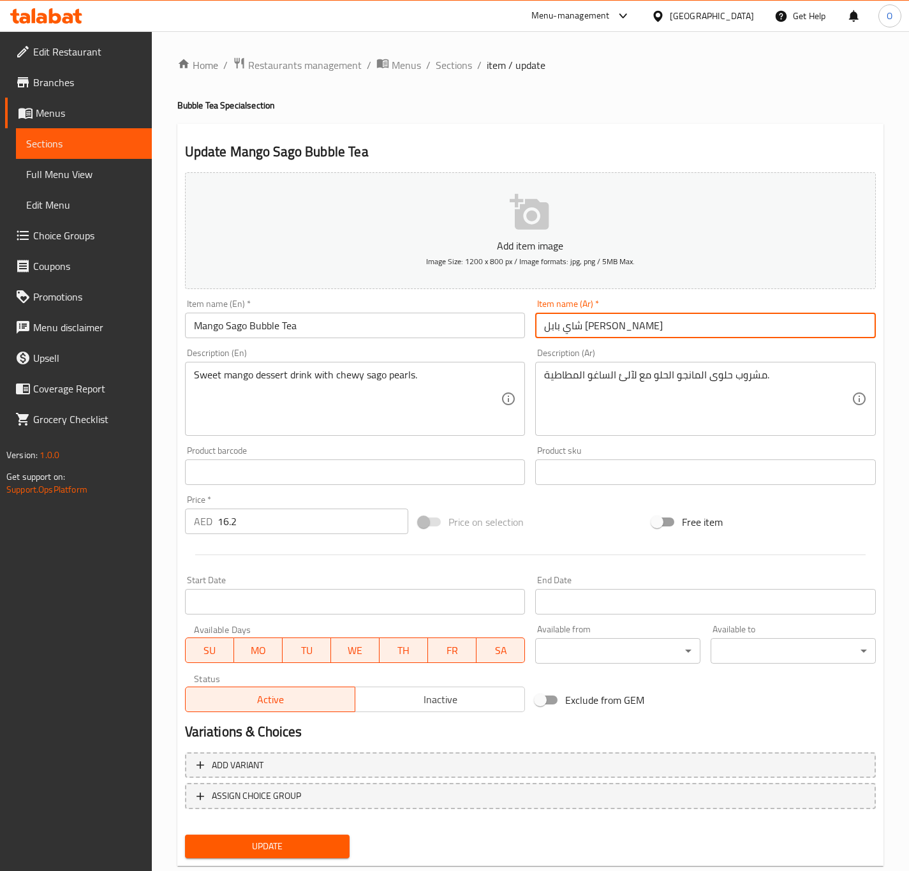
type input "شاي بابل [PERSON_NAME]"
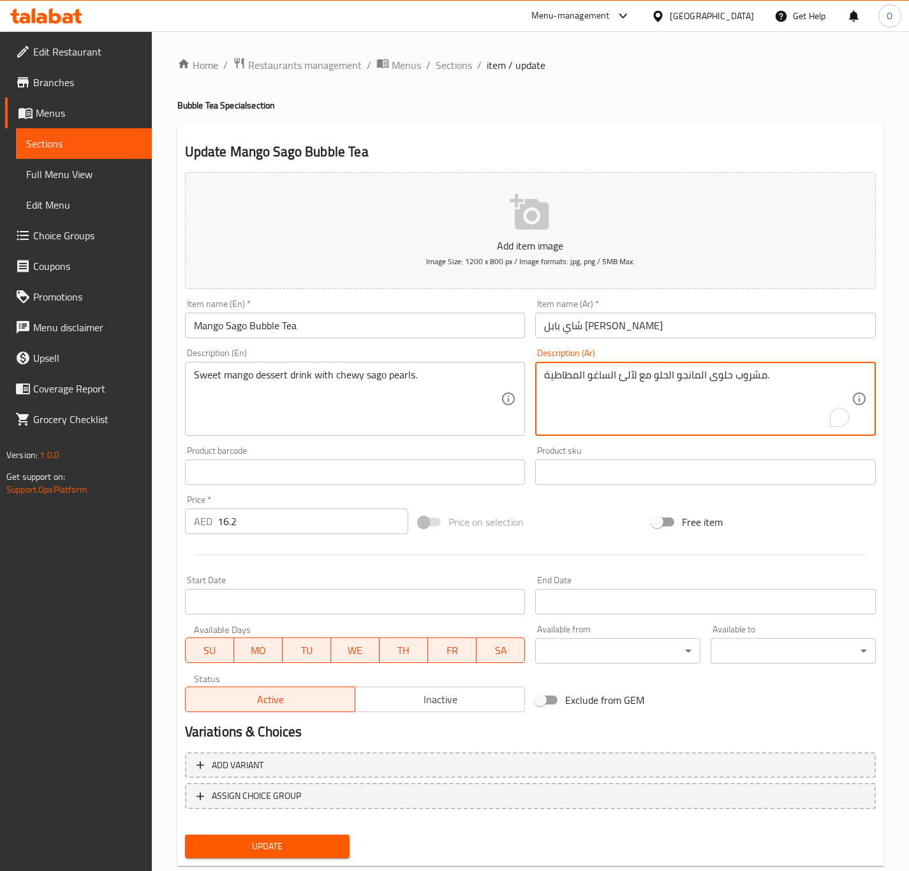
click at [630, 372] on textarea "مشروب حلوى المانجو الحلو مع لآلئ الساغو المطاطية." at bounding box center [697, 399] width 307 height 61
click at [568, 385] on textarea "مشروب حلوى المانجو الحلو مع بيرل ساجو المطاطية." at bounding box center [697, 399] width 307 height 61
type textarea "مشروب حلوى المانجو الحلو مع [PERSON_NAME]."
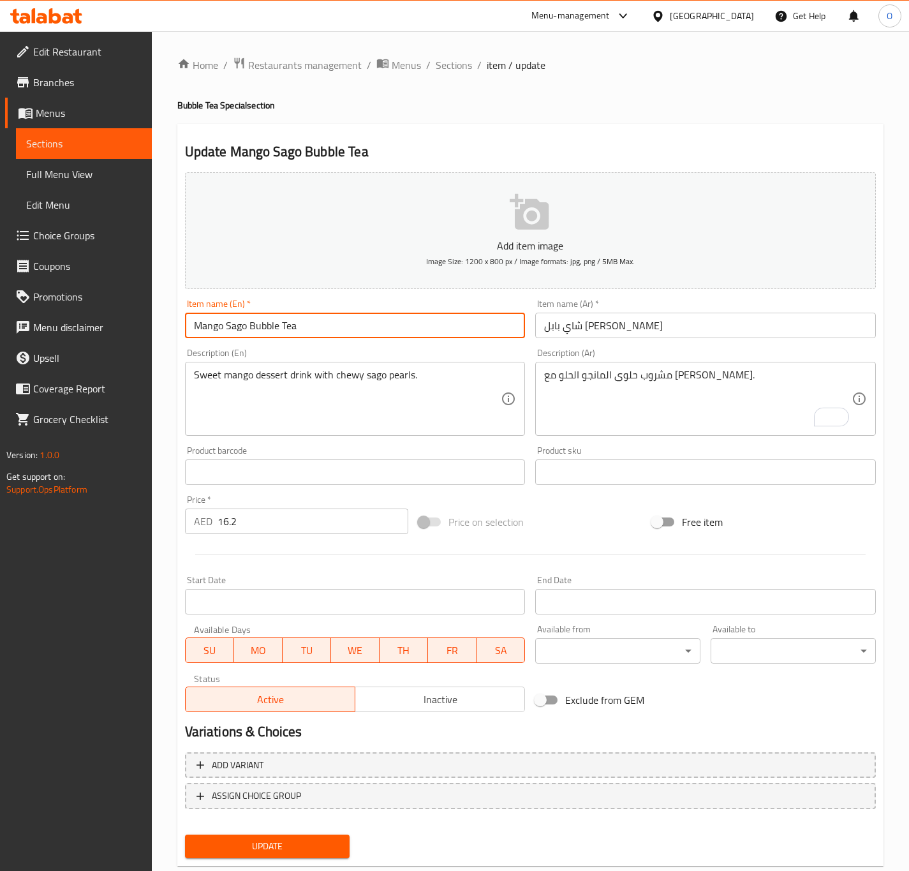
click at [441, 335] on input "Mango Sago Bubble Tea" at bounding box center [355, 325] width 341 height 26
click at [185, 834] on button "Update" at bounding box center [267, 846] width 165 height 24
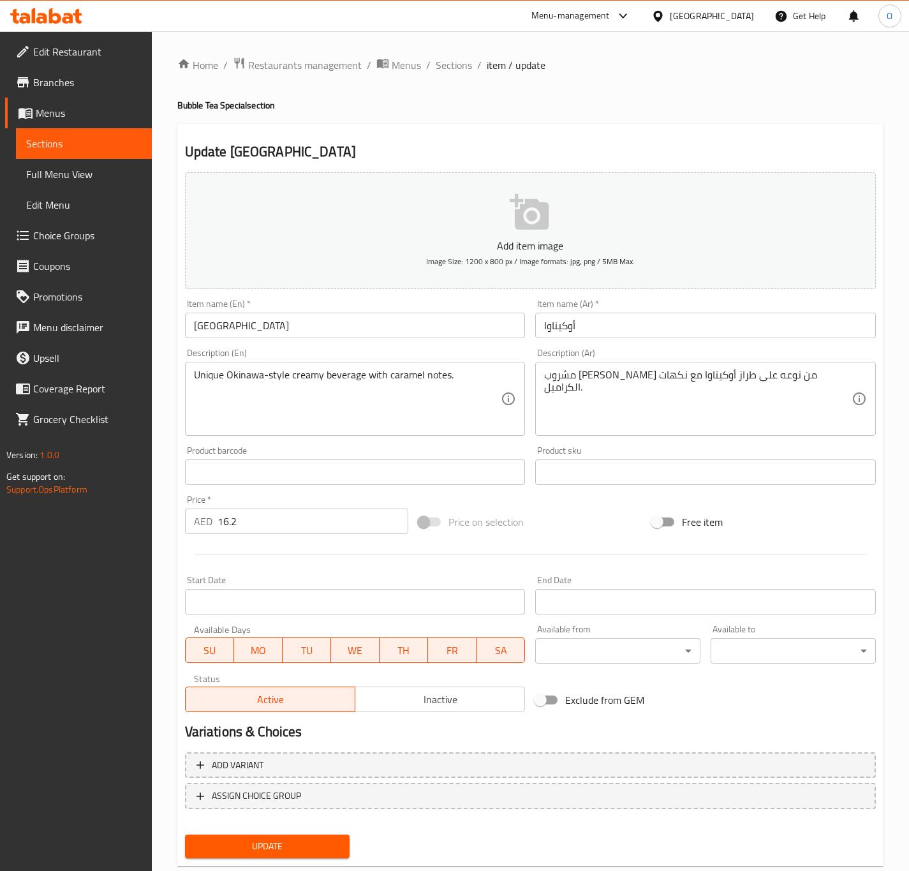
click at [259, 337] on input "[GEOGRAPHIC_DATA]" at bounding box center [355, 325] width 341 height 26
paste input "Bubble Tea"
type input "Okinawa Bubble Tea"
click at [538, 328] on input "أوكيناوا" at bounding box center [705, 325] width 341 height 26
paste input "شاي بابل"
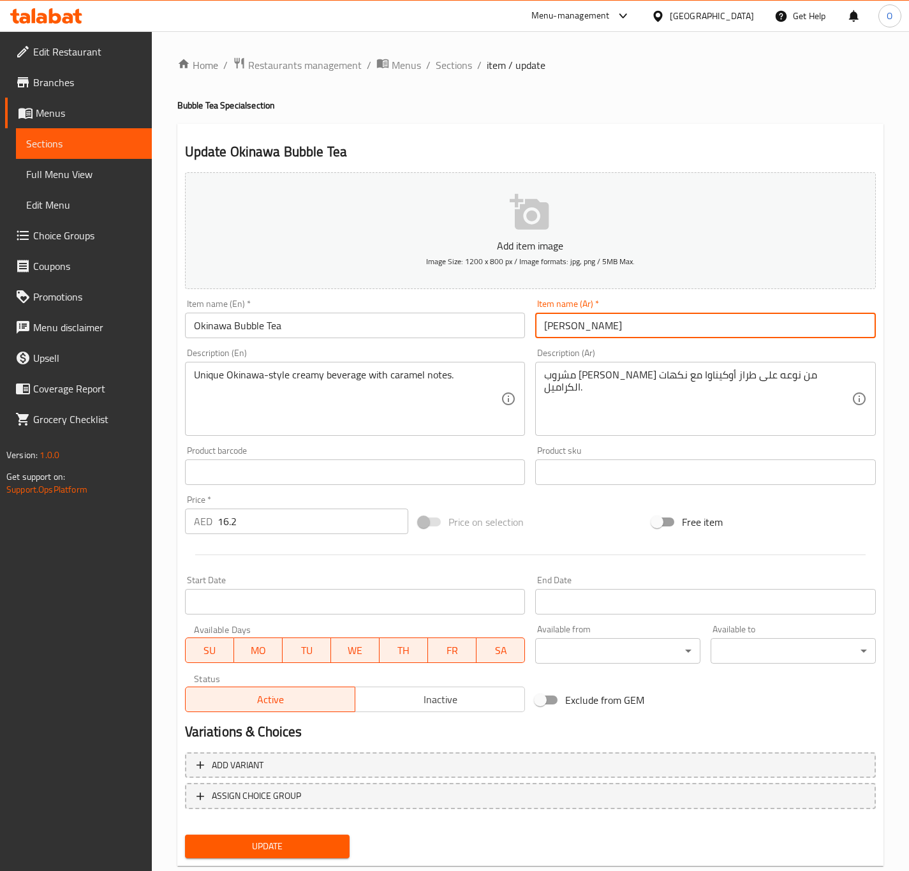
type input "[PERSON_NAME]"
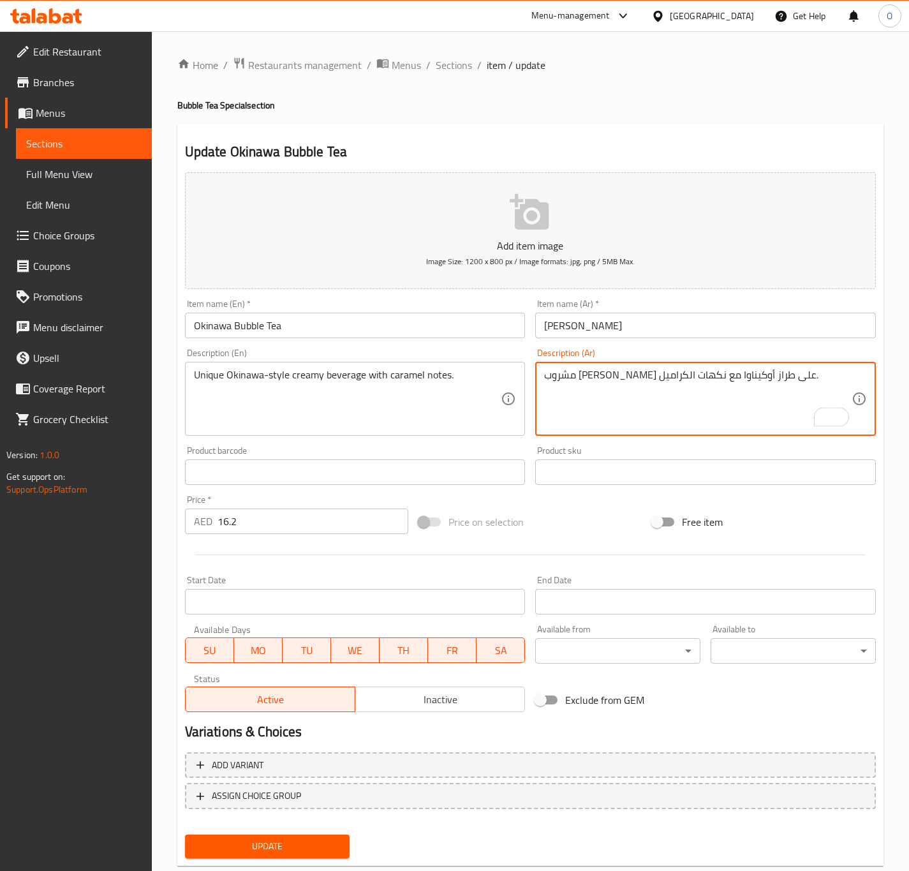
type textarea "مشروب [PERSON_NAME] على طراز أوكيناوا مع نكهات الكراميل."
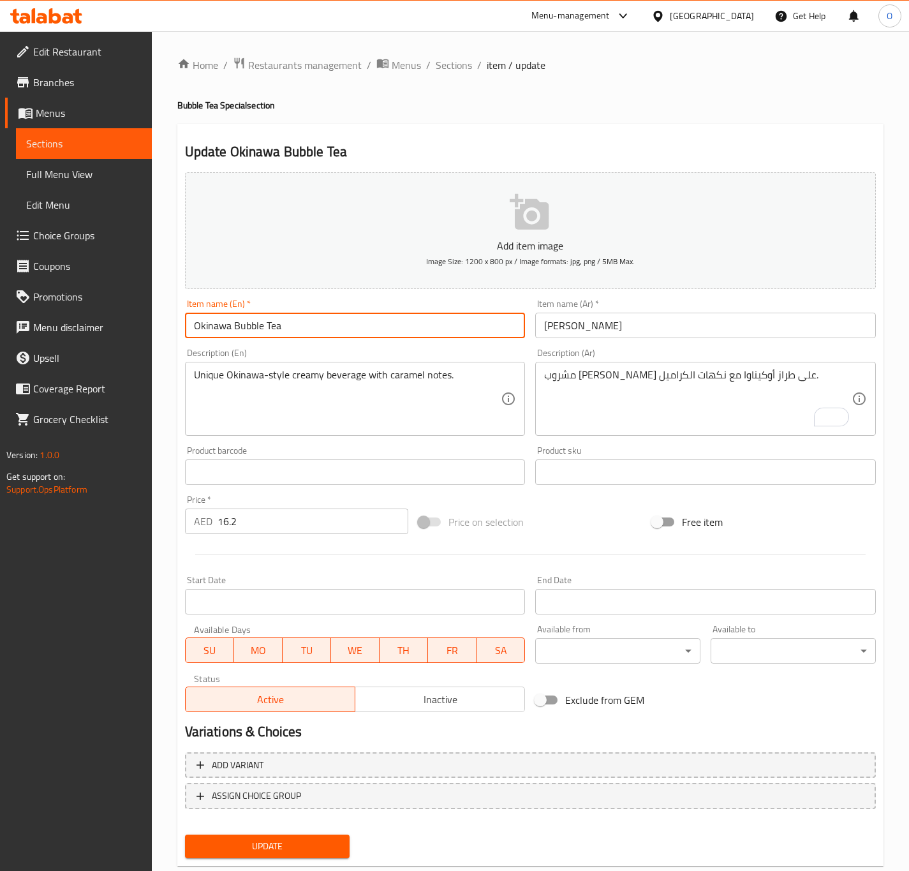
click at [364, 325] on input "Okinawa Bubble Tea" at bounding box center [355, 325] width 341 height 26
click at [185, 834] on button "Update" at bounding box center [267, 846] width 165 height 24
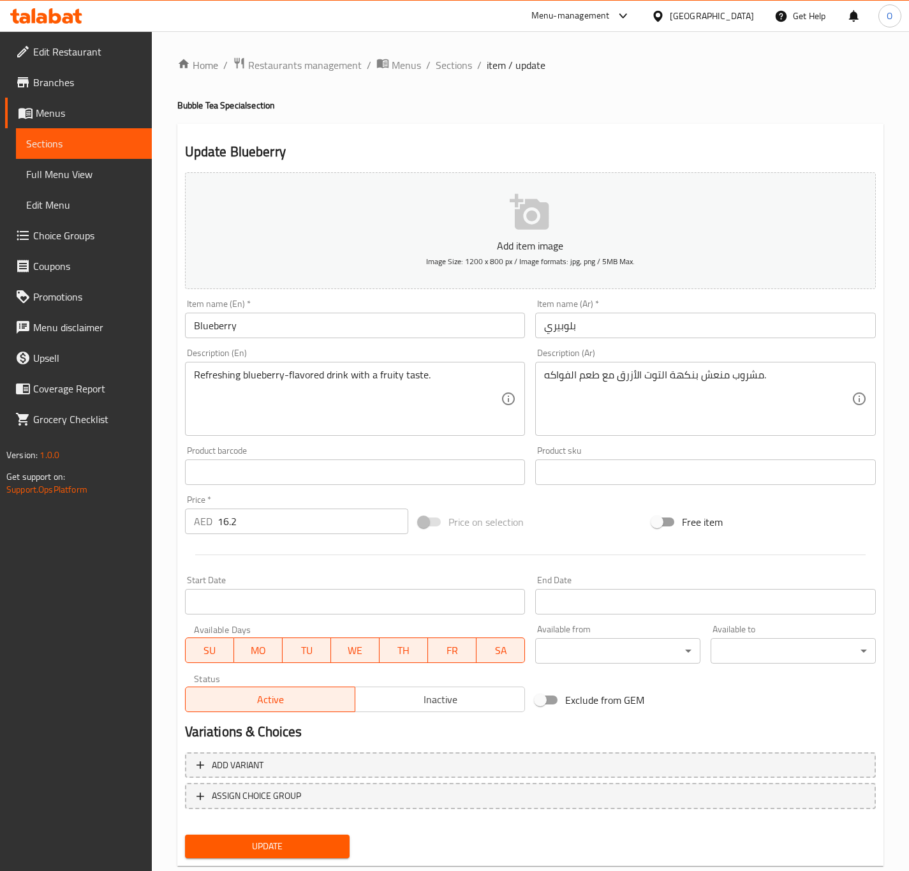
click at [295, 322] on input "Blueberry" at bounding box center [355, 325] width 341 height 26
paste input "Bubble Tea"
type input "Blueberry Bubble Tea"
click at [540, 318] on input "بلوبيري" at bounding box center [705, 325] width 341 height 26
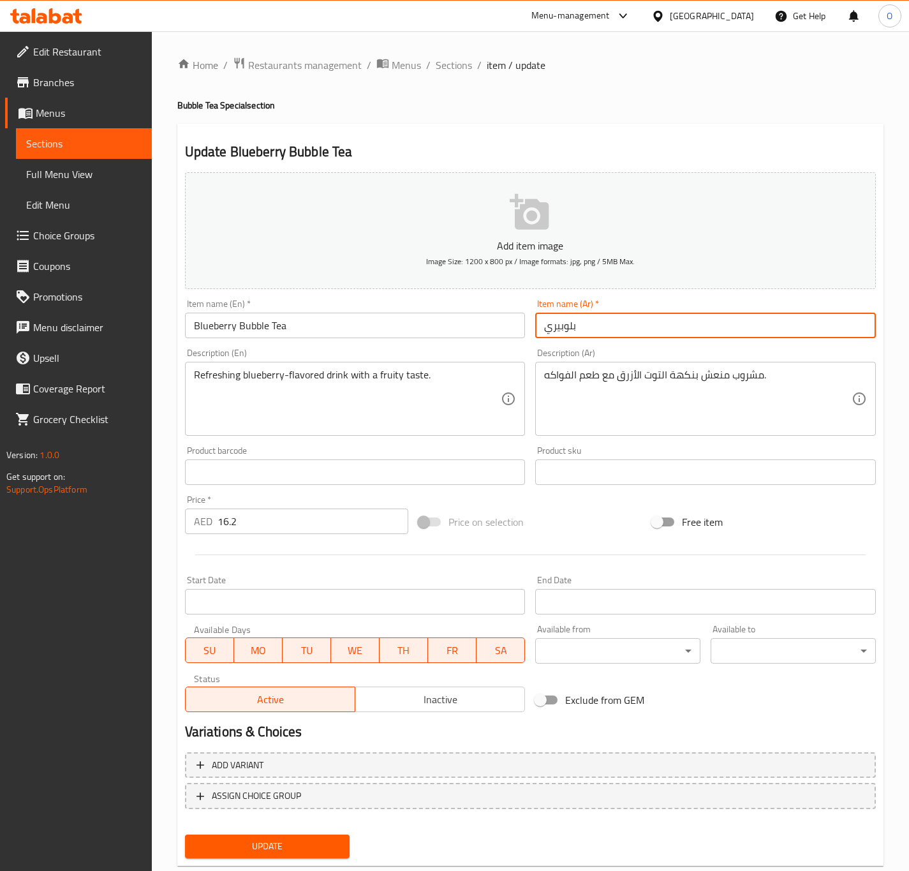
paste input "اي [GEOGRAPHIC_DATA]"
type input "شاي بابل توت أزرق"
click at [281, 339] on div "Item name (En)   * Blueberry Bubble Tea Item name (En) *" at bounding box center [355, 318] width 351 height 49
click at [280, 327] on input "Blueberry Bubble Tea" at bounding box center [355, 325] width 341 height 26
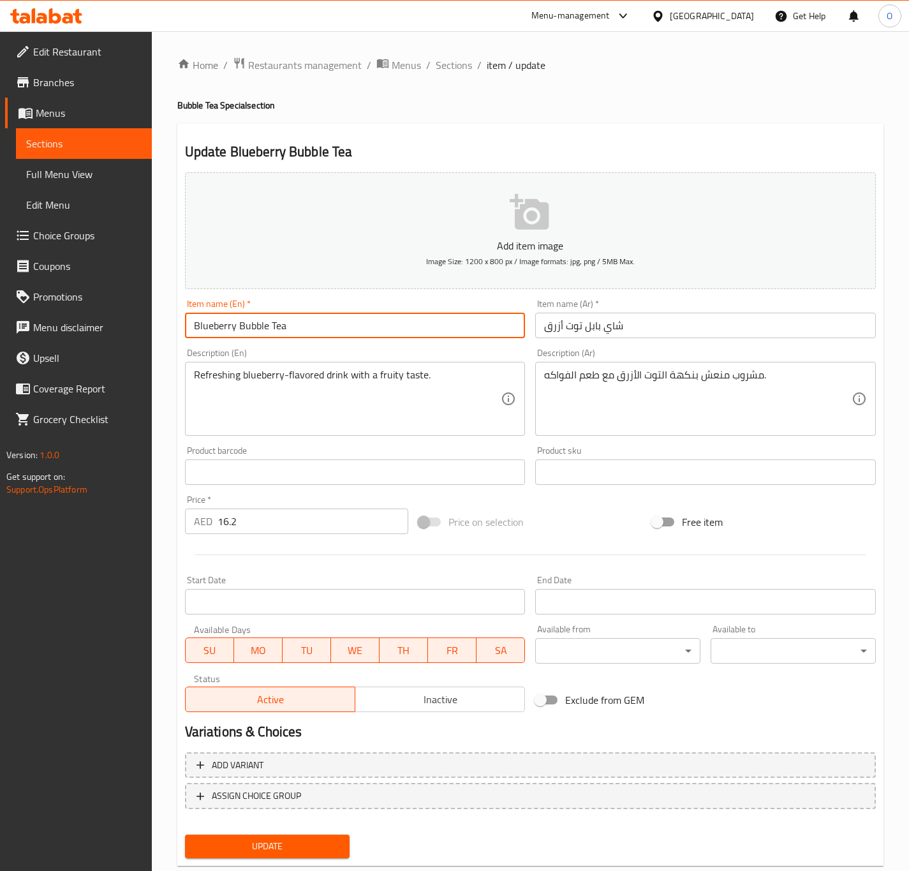
click at [185, 834] on button "Update" at bounding box center [267, 846] width 165 height 24
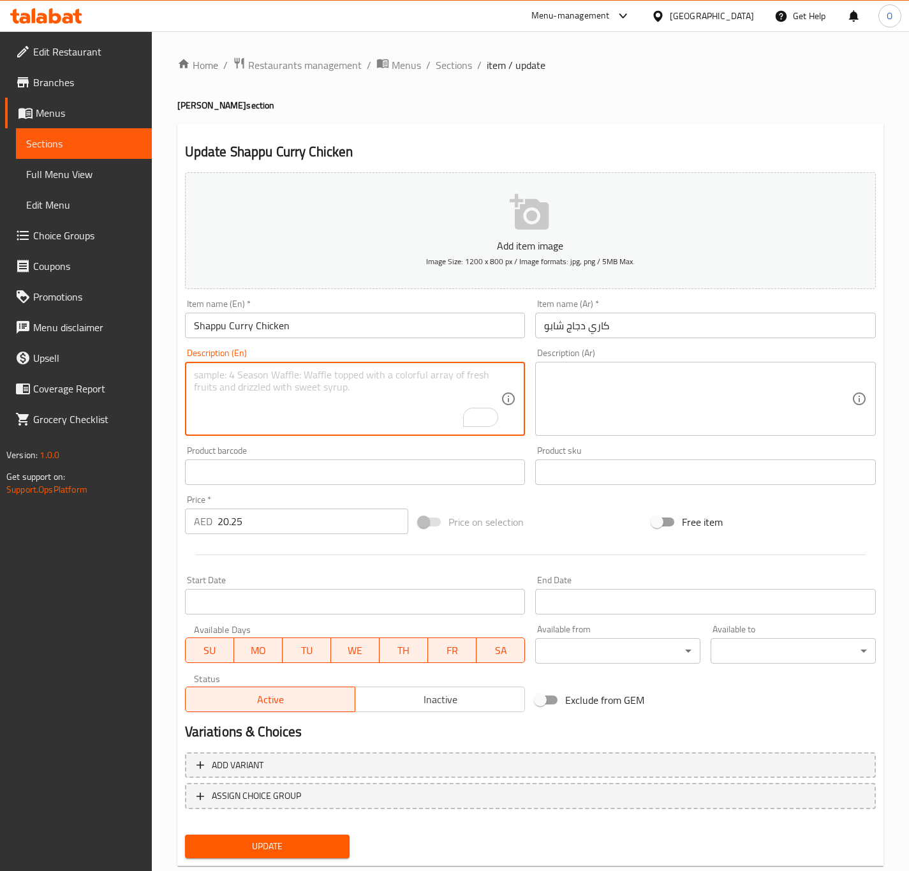
paste textarea "Shappu Curry Chicken – Spicy homestyle chicken curry prepared in traditional “s…"
drag, startPoint x: 298, startPoint y: 378, endPoint x: 60, endPoint y: 329, distance: 243.4
click at [60, 329] on div "Edit Restaurant Branches Menus Sections Full Menu View Edit Menu Choice Groups …" at bounding box center [454, 466] width 909 height 870
click at [423, 378] on textarea "Spicy homestyle chicken curry prepared in traditional “shappu” style." at bounding box center [347, 399] width 307 height 61
click at [466, 377] on textarea "Spicy homestyle chicken curry prepared in traditional - shappu” style." at bounding box center [347, 399] width 307 height 61
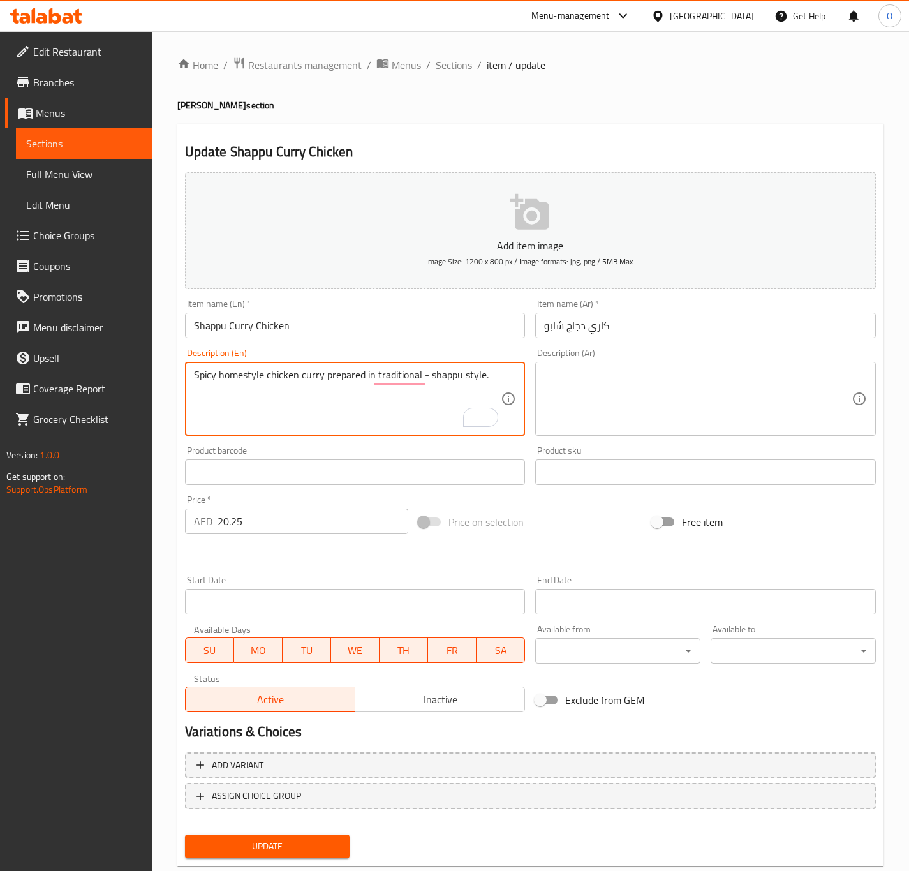
click at [465, 378] on textarea "Spicy homestyle chicken curry prepared in traditional - shappu style." at bounding box center [347, 399] width 307 height 61
type textarea "Spicy homestyle chicken curry prepared in traditional - shappu style."
click at [633, 365] on div "Description (Ar)" at bounding box center [705, 399] width 341 height 74
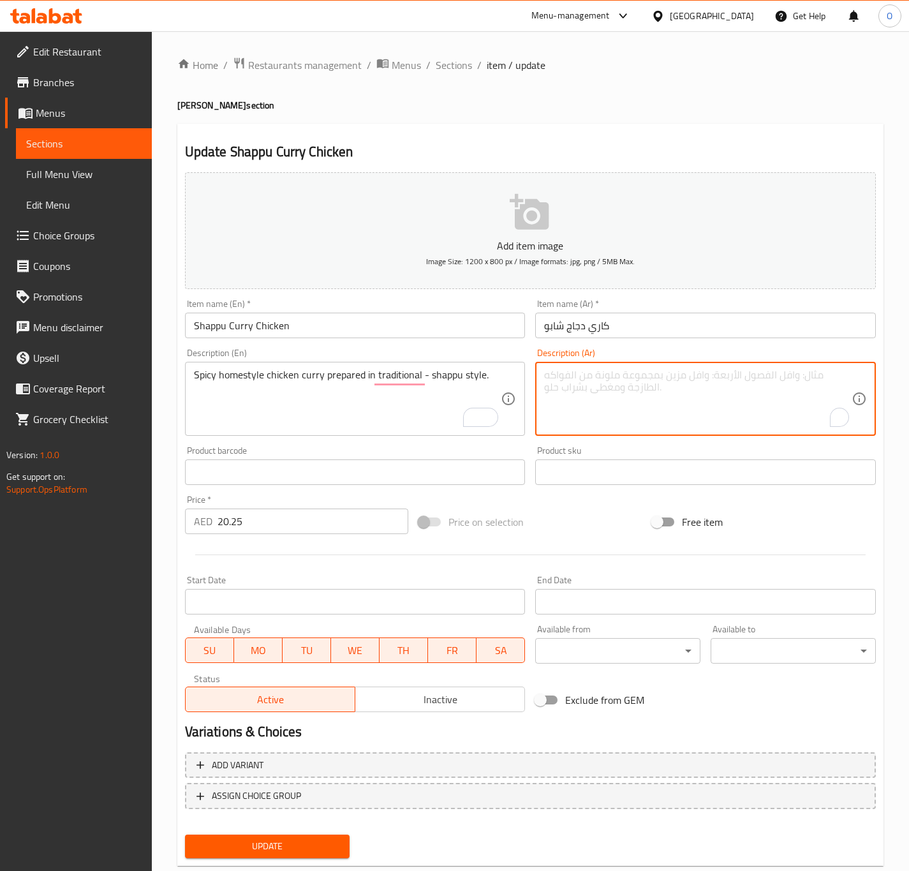
paste textarea "كاري الدجاج الحار المحضر على الطريقة المنزلية التقليدية - على طريقة الشابو."
click at [702, 374] on textarea "كاري الدجاج الحار المحضر على الطريقة المنزلية التقليدية - على طريقة الشابو." at bounding box center [697, 399] width 307 height 61
click at [663, 381] on textarea "كاري الدجاج الحار المحضر على طريقة المنزلية التقليدية - على طريقة الشابو." at bounding box center [697, 399] width 307 height 61
type textarea "كاري الدجاج الحار المحضر على طريقة بيتي تقليدية - على طريقة الشابو."
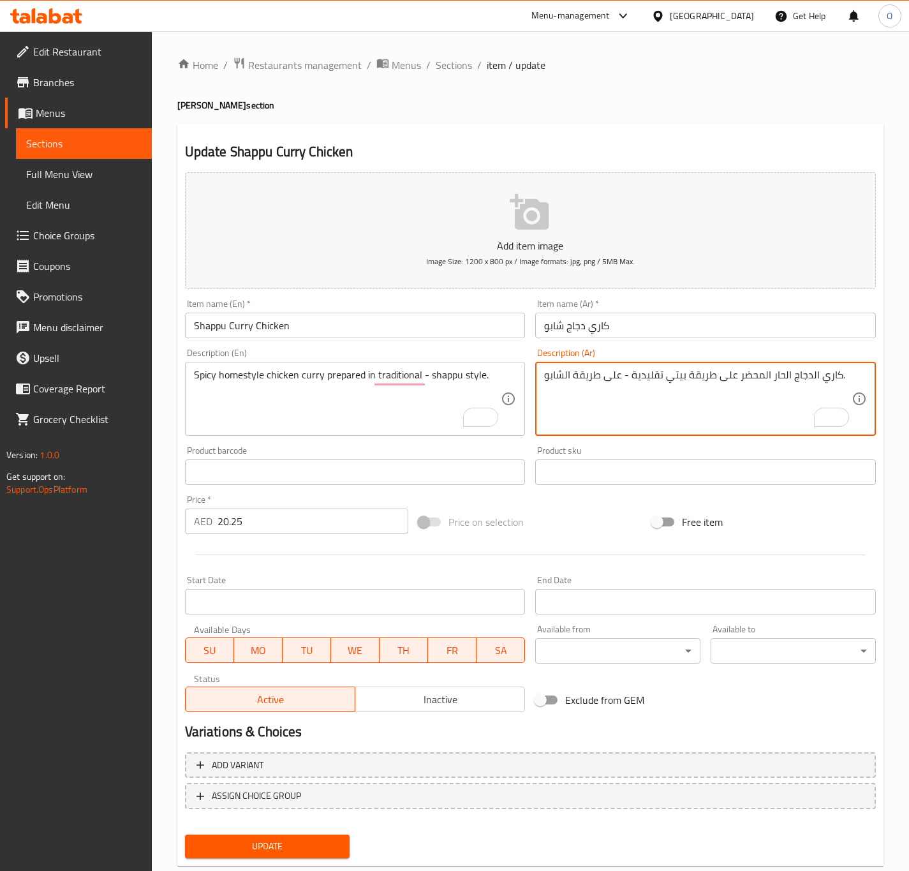
click at [307, 321] on input "Shappu Curry Chicken" at bounding box center [355, 325] width 341 height 26
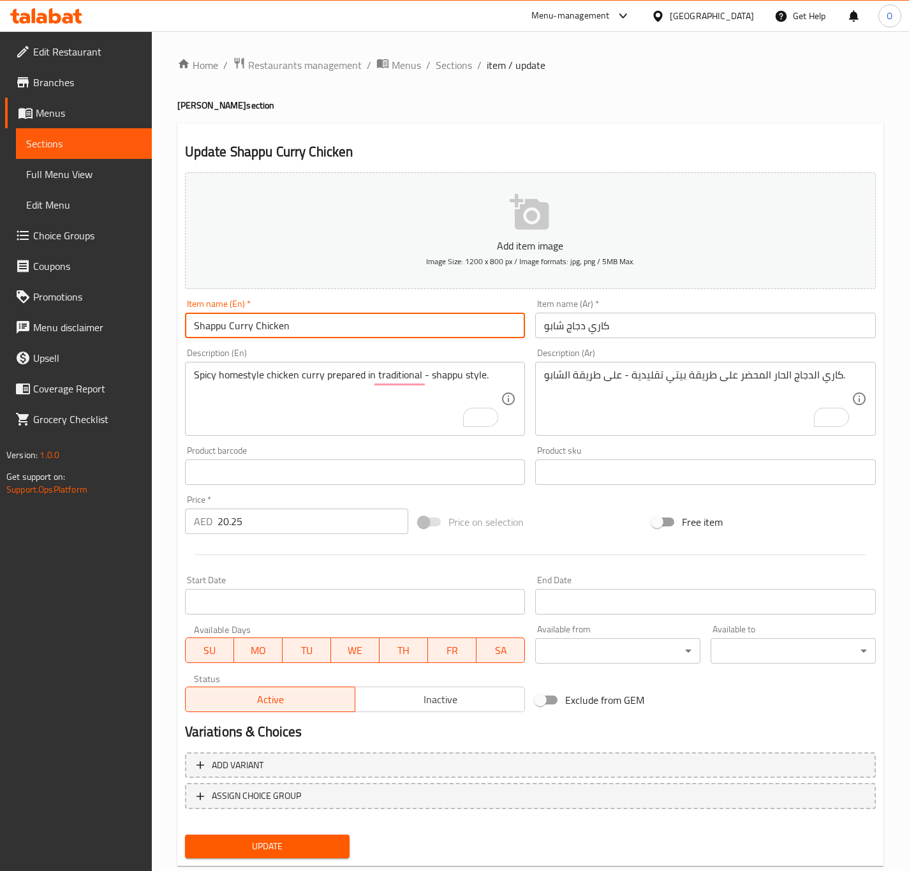
click at [185, 834] on button "Update" at bounding box center [267, 846] width 165 height 24
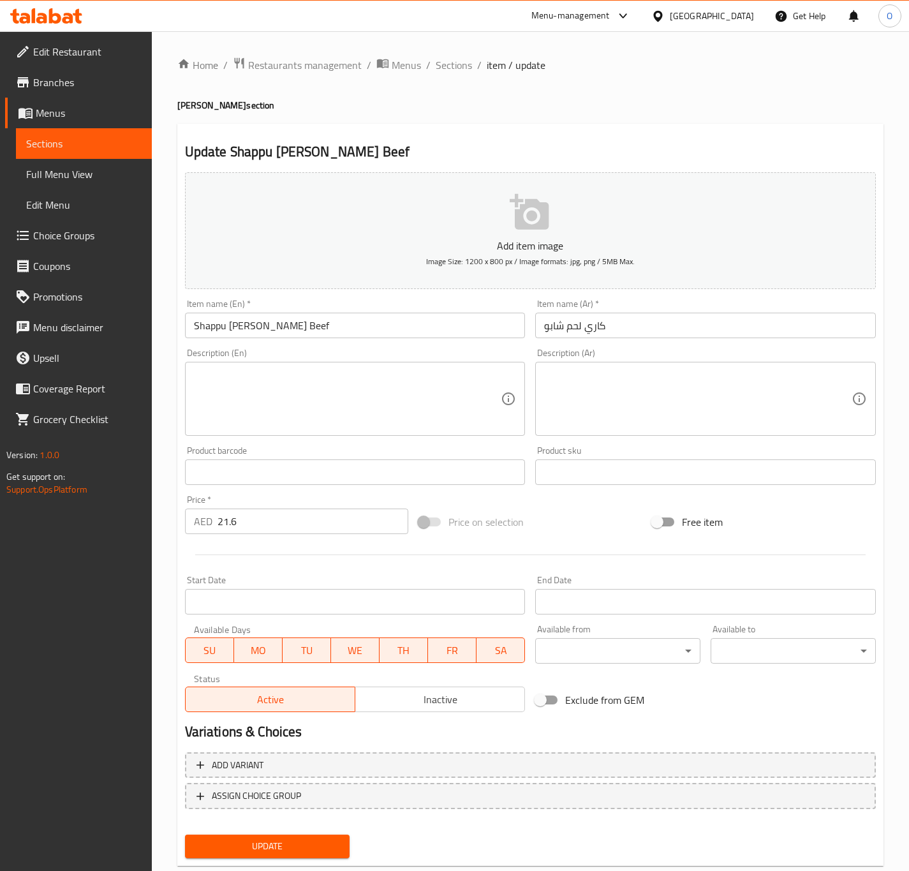
click at [254, 400] on textarea at bounding box center [347, 399] width 307 height 61
paste textarea "Shappu Curry Beef – Rich and flavorful beef curry cooked in a rustic “shappu” s…"
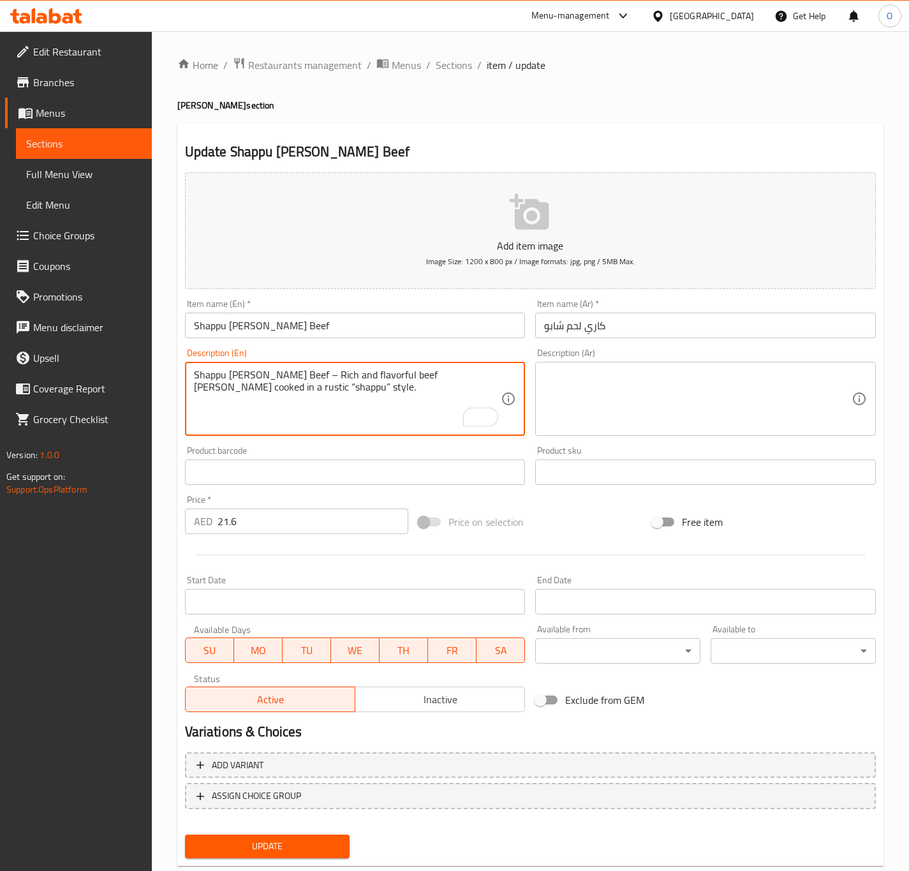
type textarea "Shappu Curry Beef – Rich and flavorful beef curry cooked in a rustic “shappu” s…"
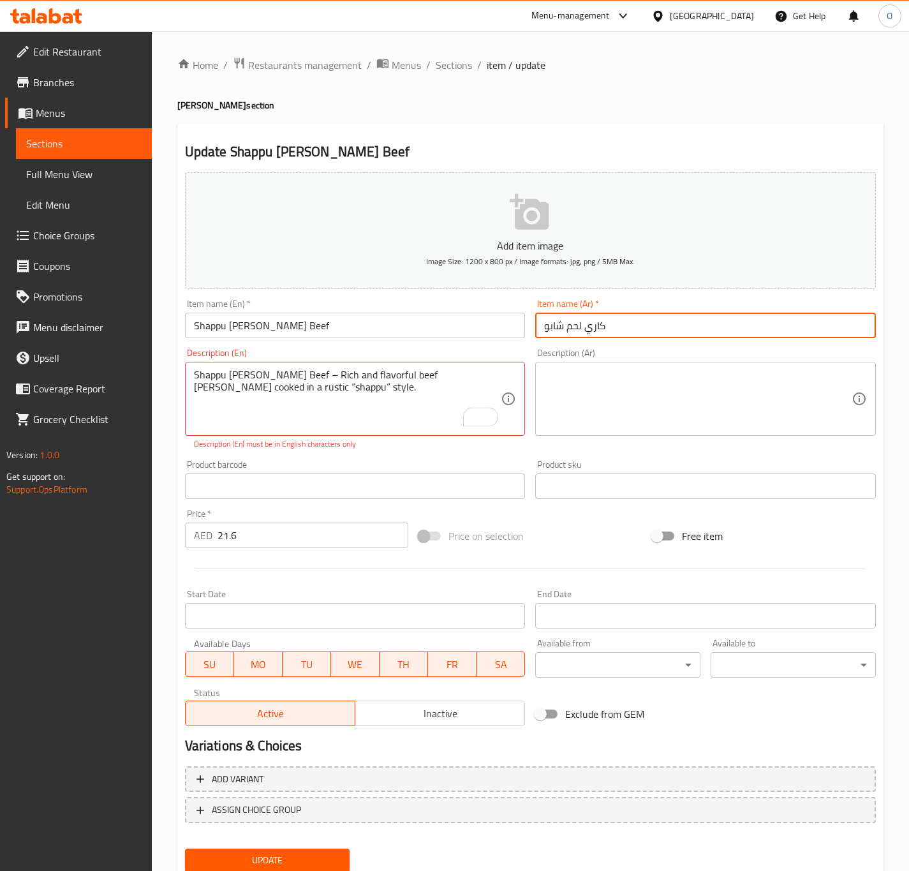
click at [569, 333] on input "كاري لحم شابو" at bounding box center [705, 325] width 341 height 26
type input "كاري لحم بقري شابو"
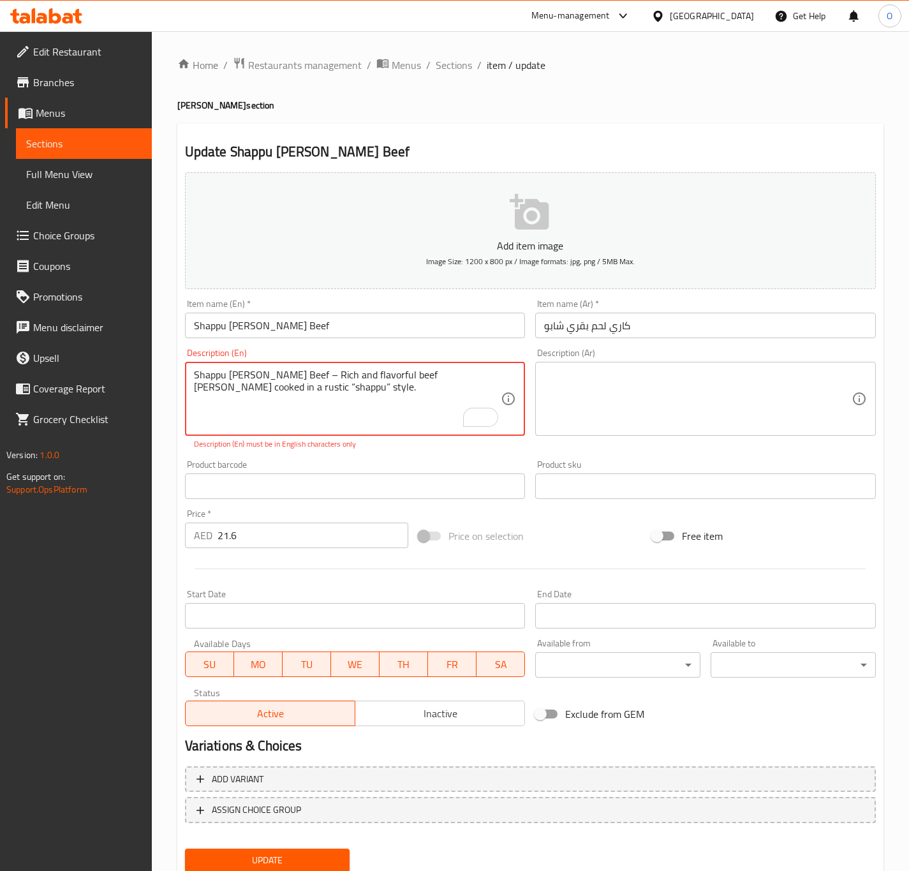
drag, startPoint x: 198, startPoint y: 386, endPoint x: 182, endPoint y: 388, distance: 15.4
drag, startPoint x: 284, startPoint y: 372, endPoint x: 87, endPoint y: 375, distance: 197.1
click at [87, 375] on div "Edit Restaurant Branches Menus Sections Full Menu View Edit Menu Choice Groups …" at bounding box center [454, 473] width 909 height 884
type textarea "Rich and flavorful beef curry cooked in a rustic - shappu style."
click at [138, 413] on span "Grocery Checklist" at bounding box center [87, 418] width 108 height 15
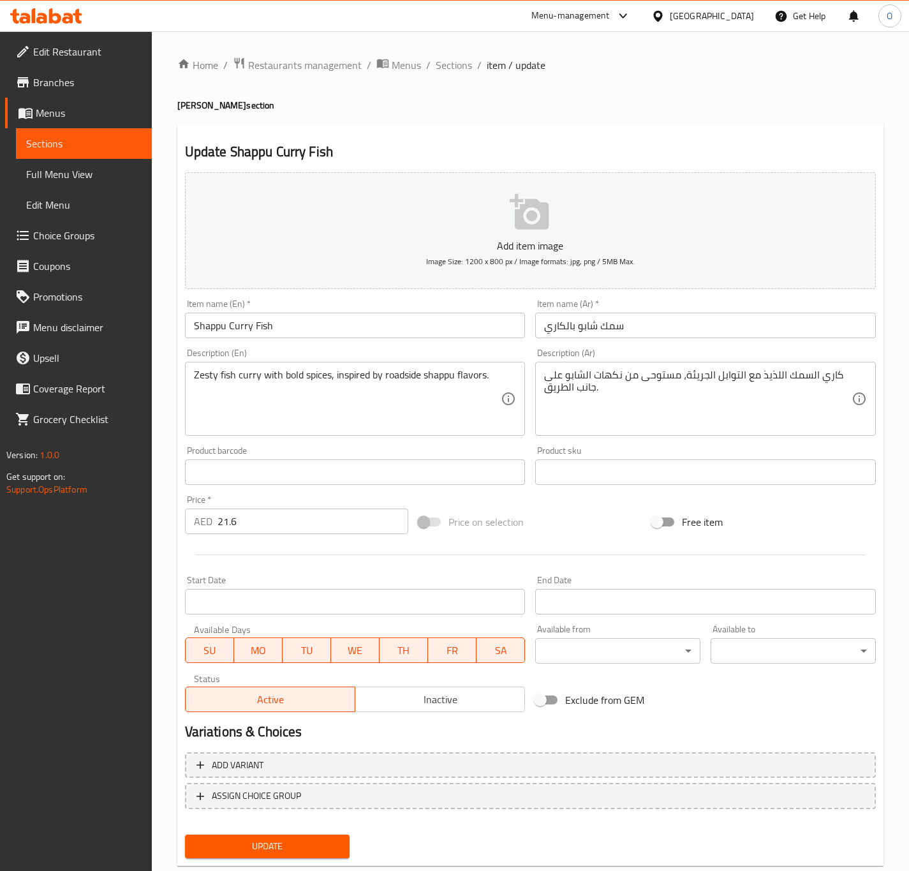
click at [598, 330] on input "سمك شابو بالكاري" at bounding box center [705, 325] width 341 height 26
click at [538, 334] on input "سمك شابو بالكاري" at bounding box center [705, 325] width 341 height 26
type input "كاري سمك شابو"
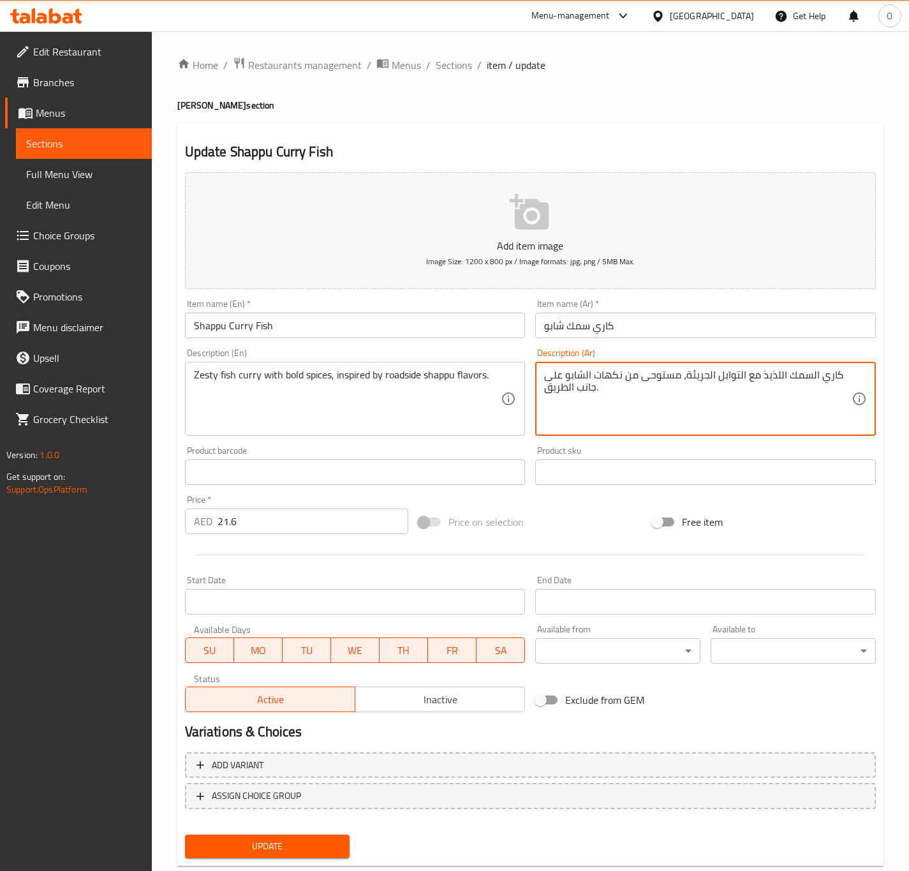
drag, startPoint x: 774, startPoint y: 381, endPoint x: 758, endPoint y: 371, distance: 18.9
click at [769, 375] on textarea "كاري السمك اللزيستي مع التوابل الجريئة، مستوحى من نكهات الشابو على جانب الطريق." at bounding box center [697, 399] width 307 height 61
click at [702, 381] on textarea "كاري السمك الزيستي مع التوابل الجريئة، مستوحى من نكهات الشابو على جانب الطريق." at bounding box center [697, 399] width 307 height 61
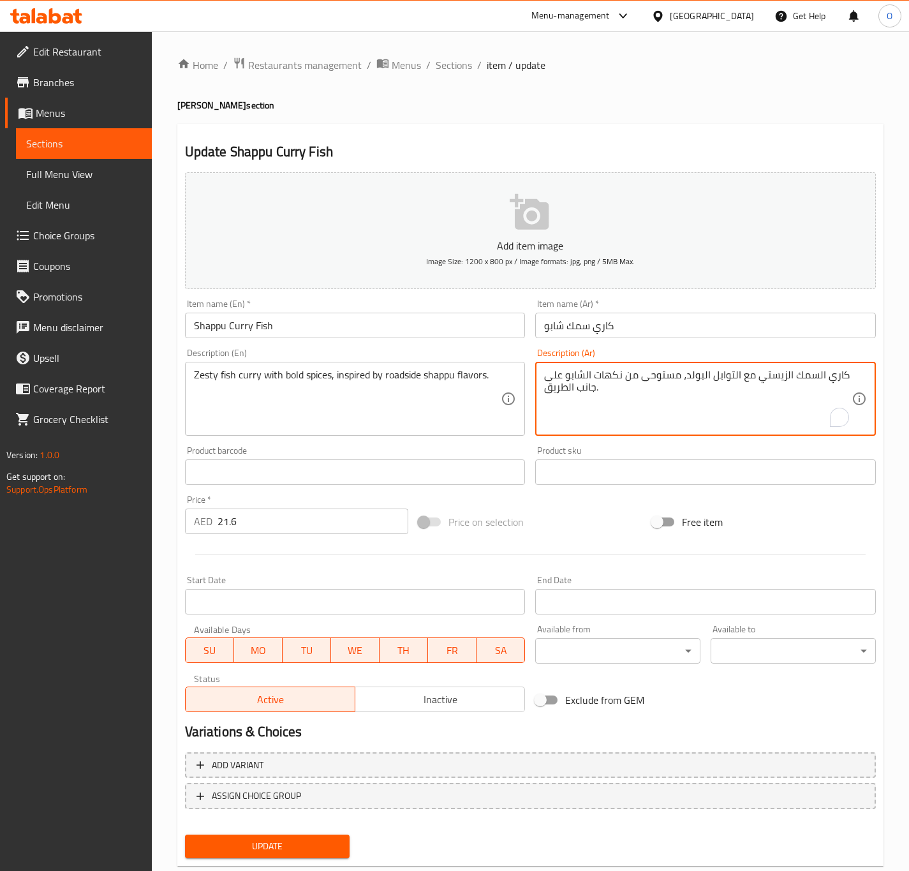
drag, startPoint x: 547, startPoint y: 393, endPoint x: 562, endPoint y: 378, distance: 21.6
click at [566, 373] on textarea "كاري السمك الزيستي مع التوابل البولد، مستوحى من نكهات الشابو على جانب الطريق." at bounding box center [697, 399] width 307 height 61
click at [557, 379] on textarea "كاري السمك الزيستي مع التوابل البولد، مستوحى من نكهات الشابو على جانب الطريق." at bounding box center [697, 399] width 307 height 61
click at [557, 387] on textarea "كاري السمك الزيستي مع التوابل البولد، مستوحى من نكهات الشابو جانب الطريق." at bounding box center [697, 399] width 307 height 61
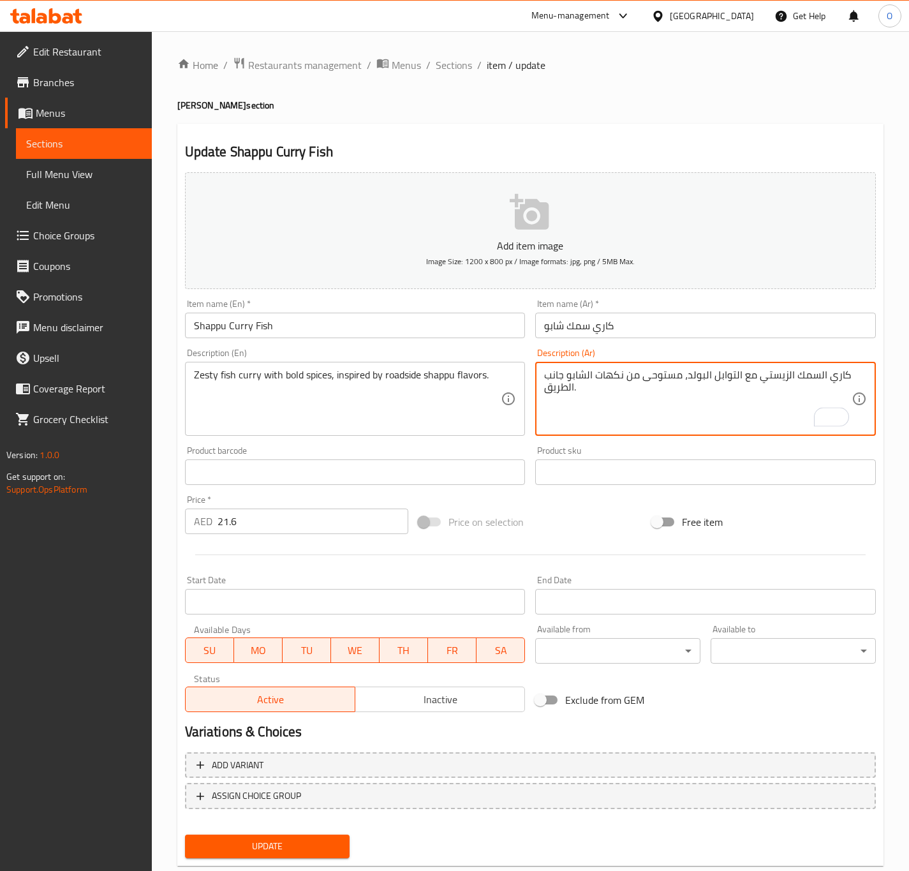
click at [557, 387] on textarea "كاري السمك الزيستي مع التوابل البولد، مستوحى من نكهات الشابو جانب الطريق." at bounding box center [697, 399] width 307 height 61
type textarea "كاري السمك الزيستي مع التوابل البولد، مستوحى من نكهات الشابو رود سايد."
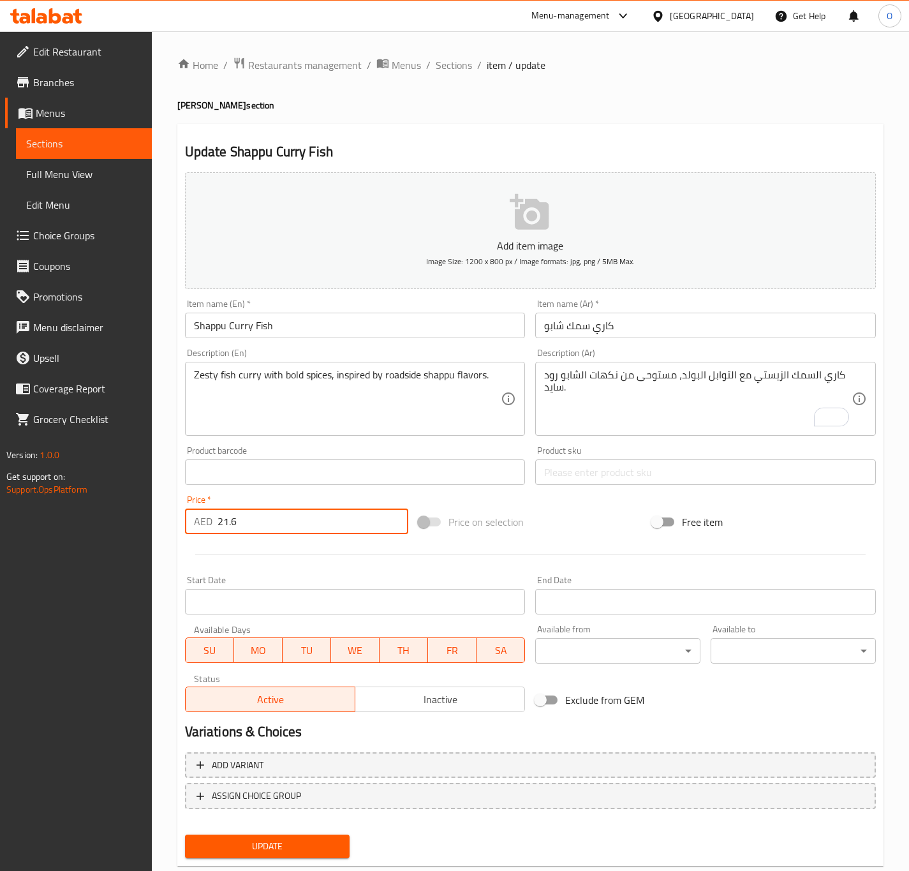
click at [185, 834] on button "Update" at bounding box center [267, 846] width 165 height 24
click at [267, 832] on div "Update" at bounding box center [267, 846] width 175 height 34
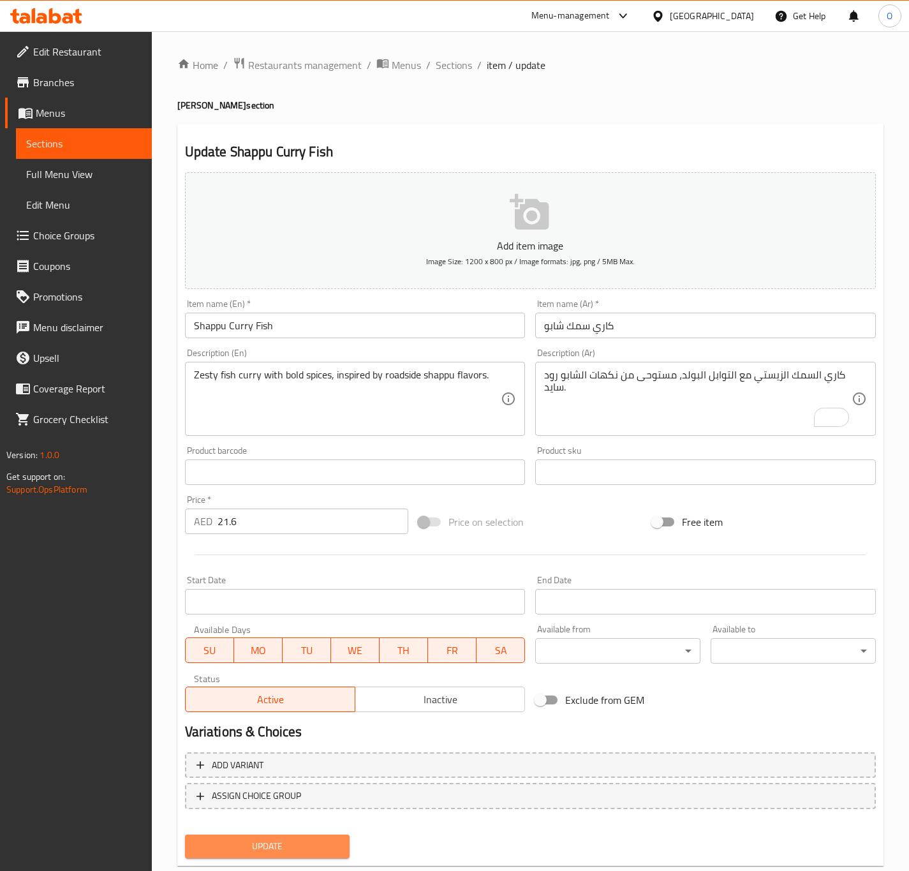
click at [256, 855] on button "Update" at bounding box center [267, 846] width 165 height 24
click at [280, 838] on span "Update" at bounding box center [267, 846] width 145 height 16
click at [551, 333] on input "دجاج تشاتي بالكاري" at bounding box center [705, 325] width 341 height 26
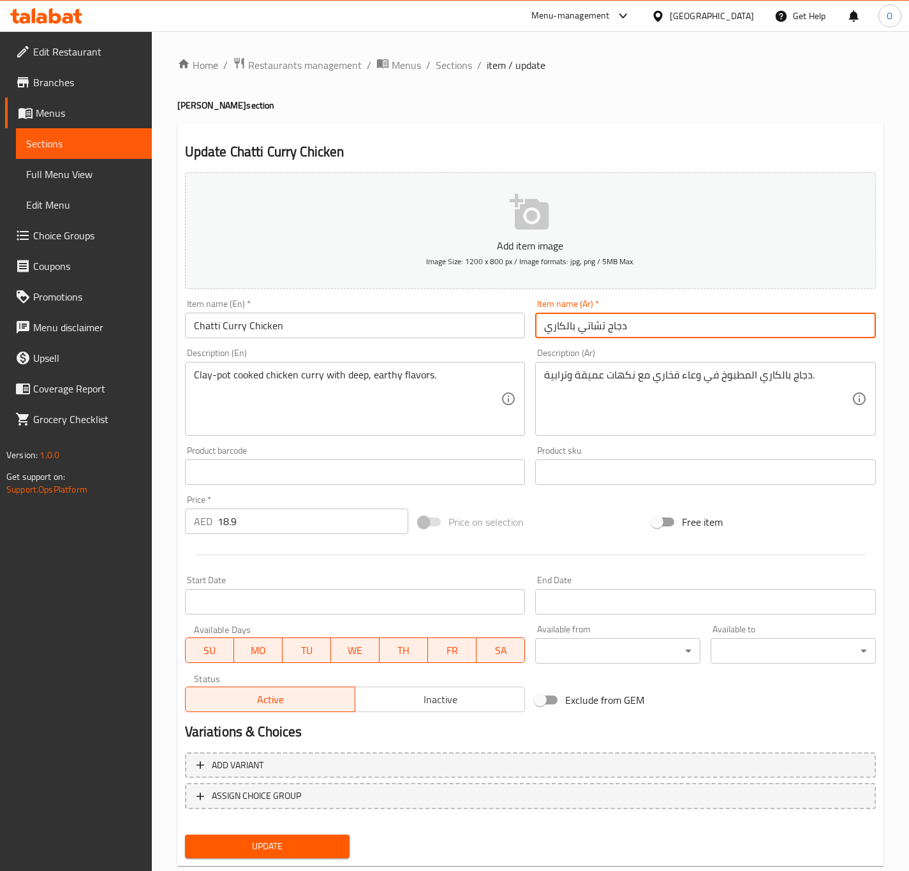
drag, startPoint x: 565, startPoint y: 320, endPoint x: 536, endPoint y: 326, distance: 29.9
click at [536, 326] on input "دجاج تشاتي بالكاري" at bounding box center [705, 325] width 341 height 26
click at [536, 326] on input "دجاج تشاتي بال" at bounding box center [705, 325] width 341 height 26
paste input "كاري"
click at [540, 330] on input "كاري دجاج تشاتي بال" at bounding box center [705, 325] width 341 height 26
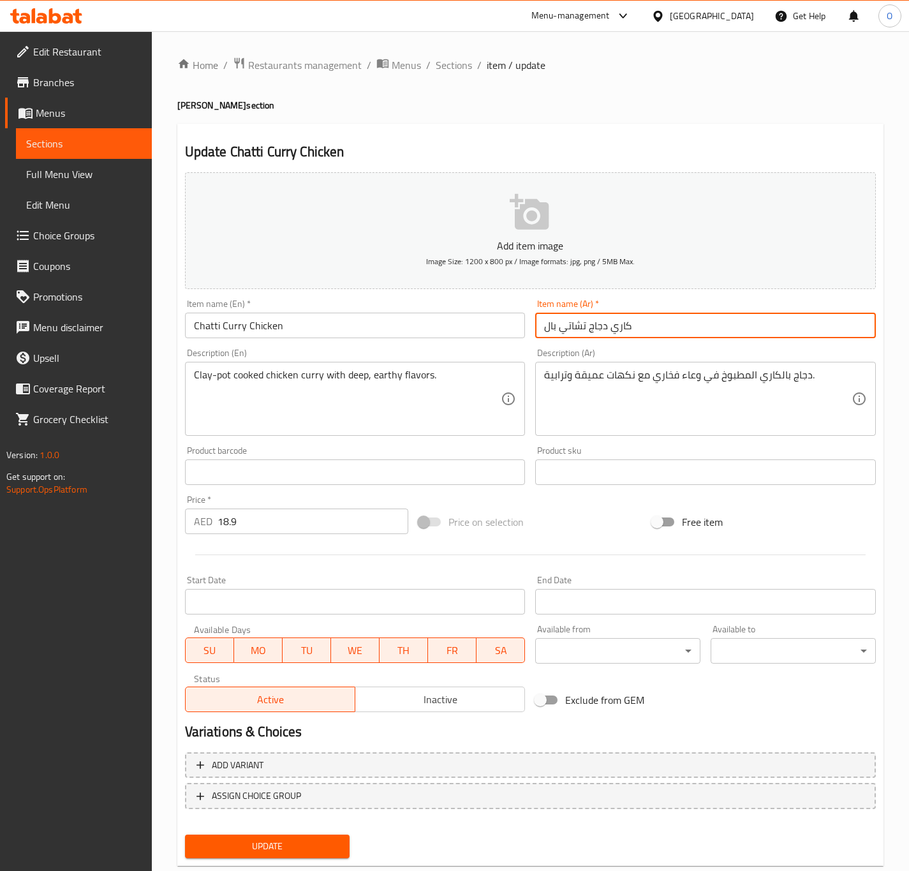
click at [549, 330] on input "كاري دجاج تشاتي بال" at bounding box center [705, 325] width 341 height 26
type input "كاري دجاج تشاتي"
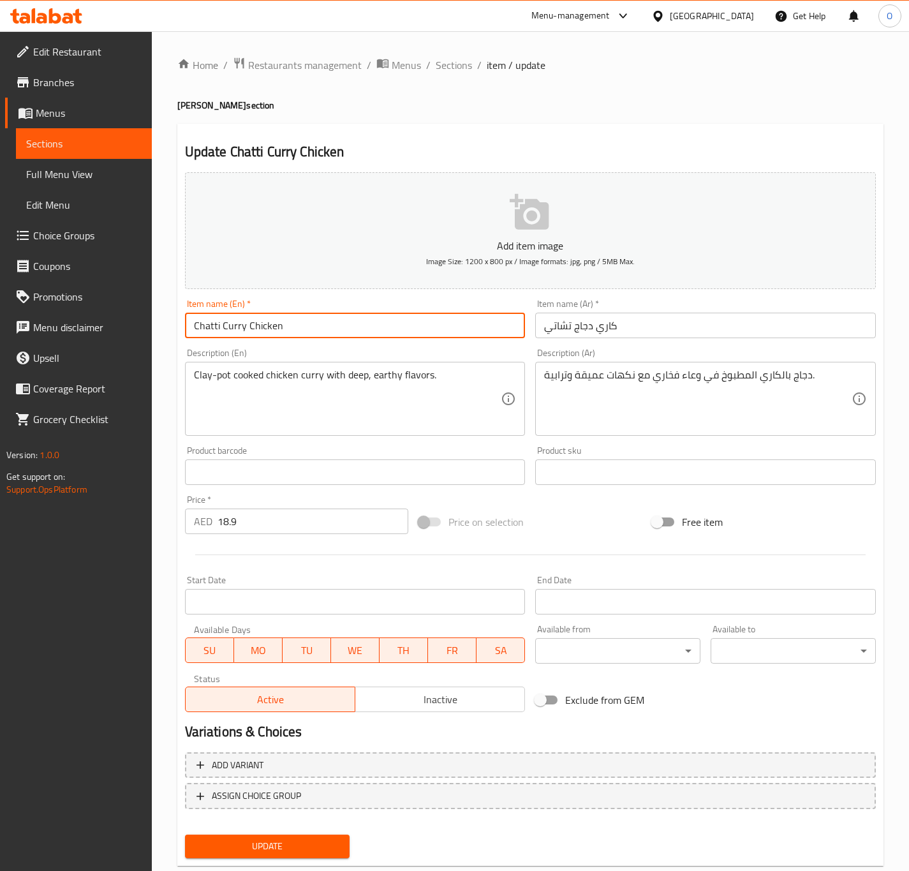
click at [406, 333] on input "Chatti Curry Chicken" at bounding box center [355, 325] width 341 height 26
click at [185, 834] on button "Update" at bounding box center [267, 846] width 165 height 24
click at [391, 318] on input "Pothum Kal" at bounding box center [355, 325] width 341 height 26
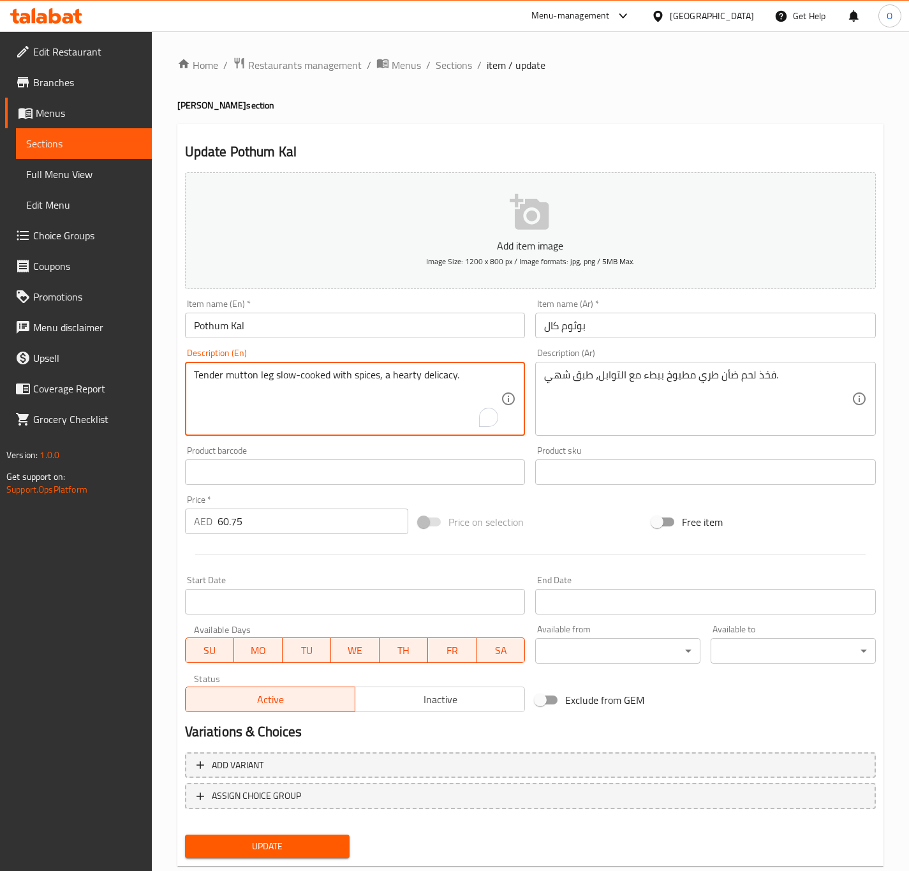
drag, startPoint x: 386, startPoint y: 377, endPoint x: 479, endPoint y: 364, distance: 93.3
type textarea "Tender mutton leg slow-cooked with spices,"
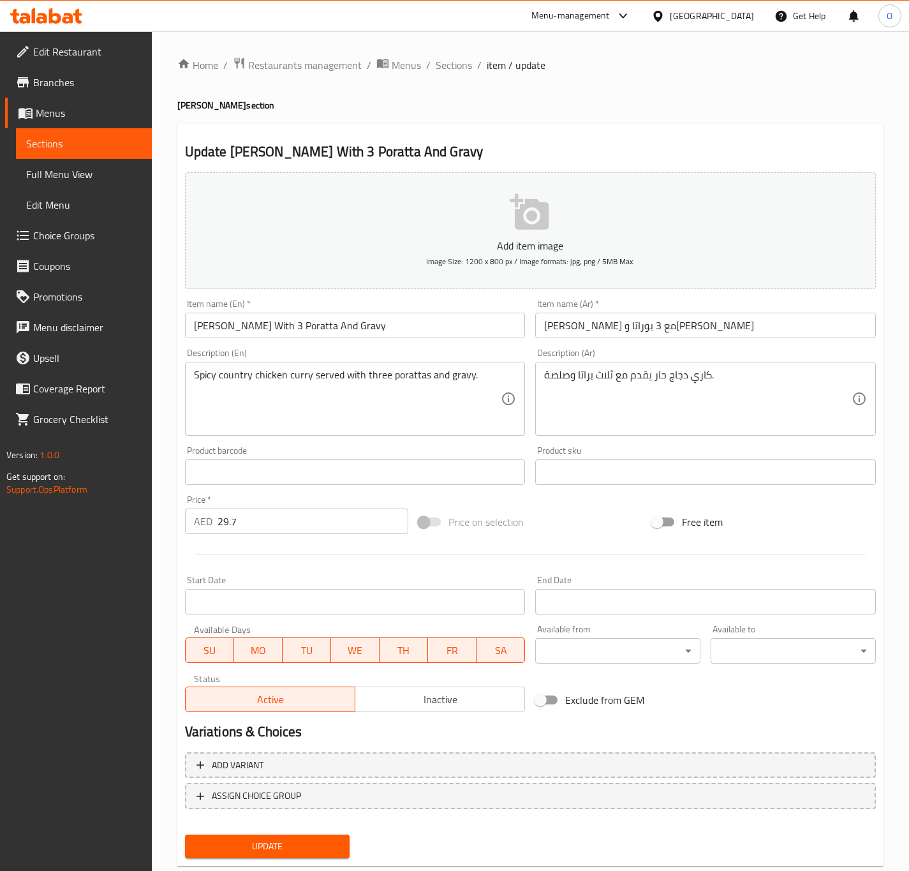
click at [285, 335] on input "[PERSON_NAME] With 3 Poratta And Gravy" at bounding box center [355, 325] width 341 height 26
click at [585, 320] on input "[PERSON_NAME] مع 3 بوراتا و[PERSON_NAME]" at bounding box center [705, 325] width 341 height 26
click at [585, 320] on input "كونجي كوزي مع 3 بوراتا وجريفي" at bounding box center [705, 325] width 341 height 26
type input "كونجي كوزي مع 3 براتا وجريفي"
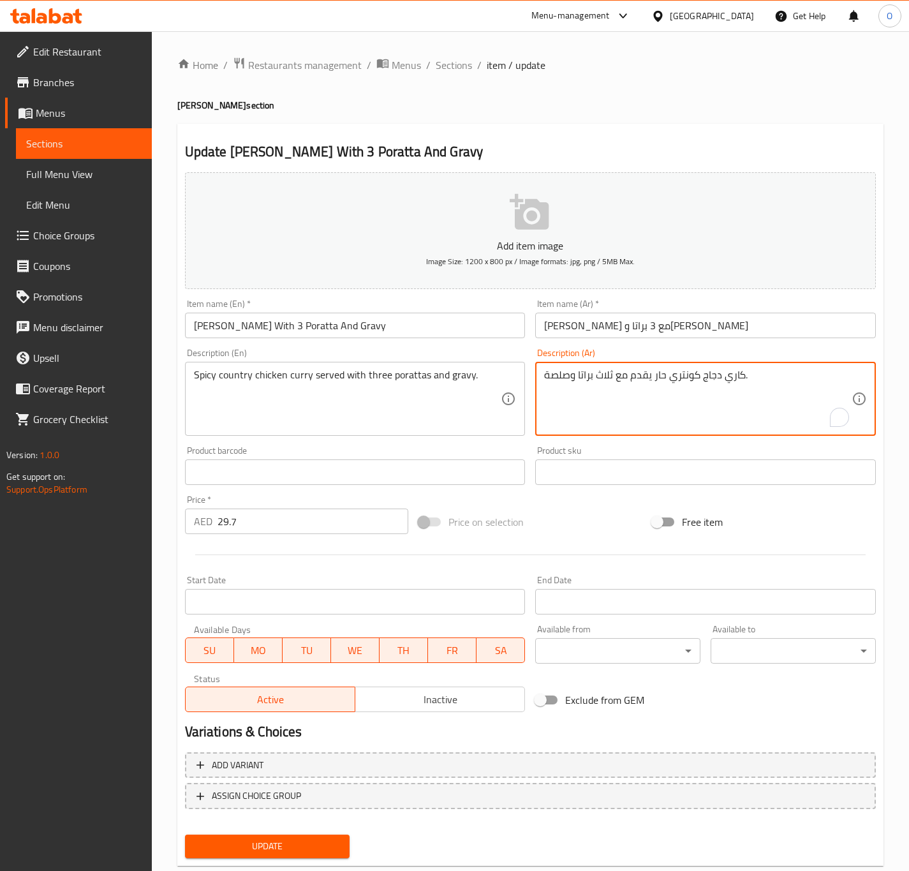
click at [599, 374] on textarea "كاري دجاج كونتري حار يقدم مع ثلاث براتا وصلصة." at bounding box center [697, 399] width 307 height 61
click at [609, 378] on textarea "كاري دجاج كونتري حار يقدم مع ثلاث براتا وصلصة." at bounding box center [697, 399] width 307 height 61
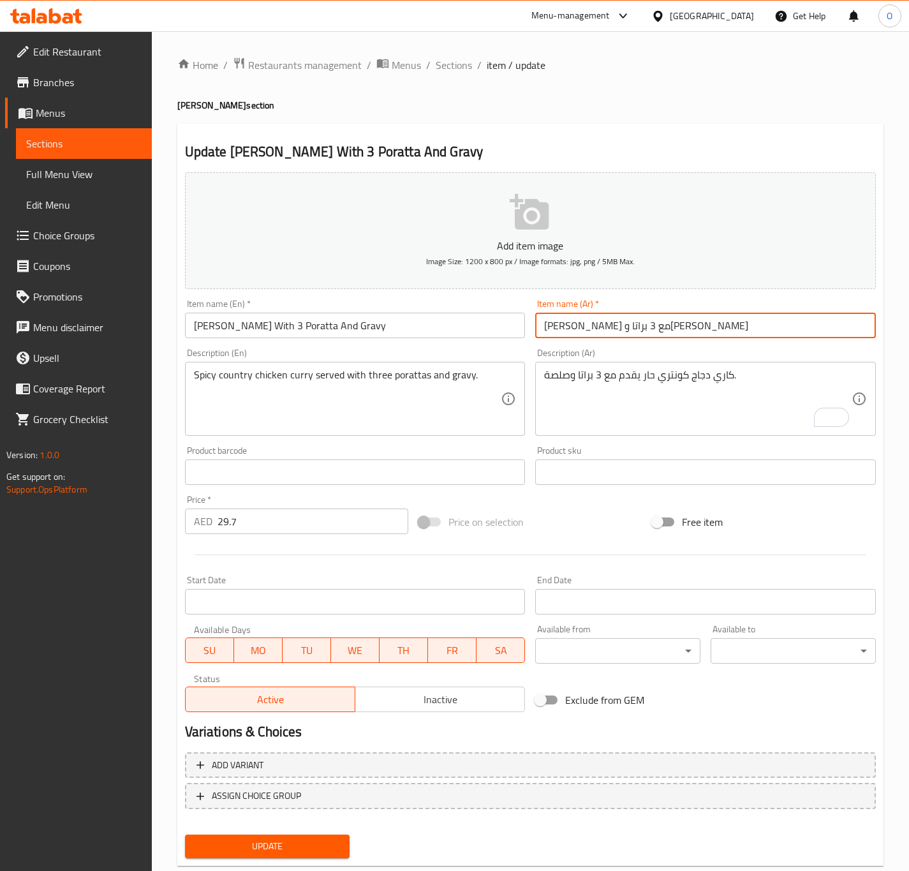
click at [568, 334] on input "كونجي كوزي مع 3 براتا وجريفي" at bounding box center [705, 325] width 341 height 26
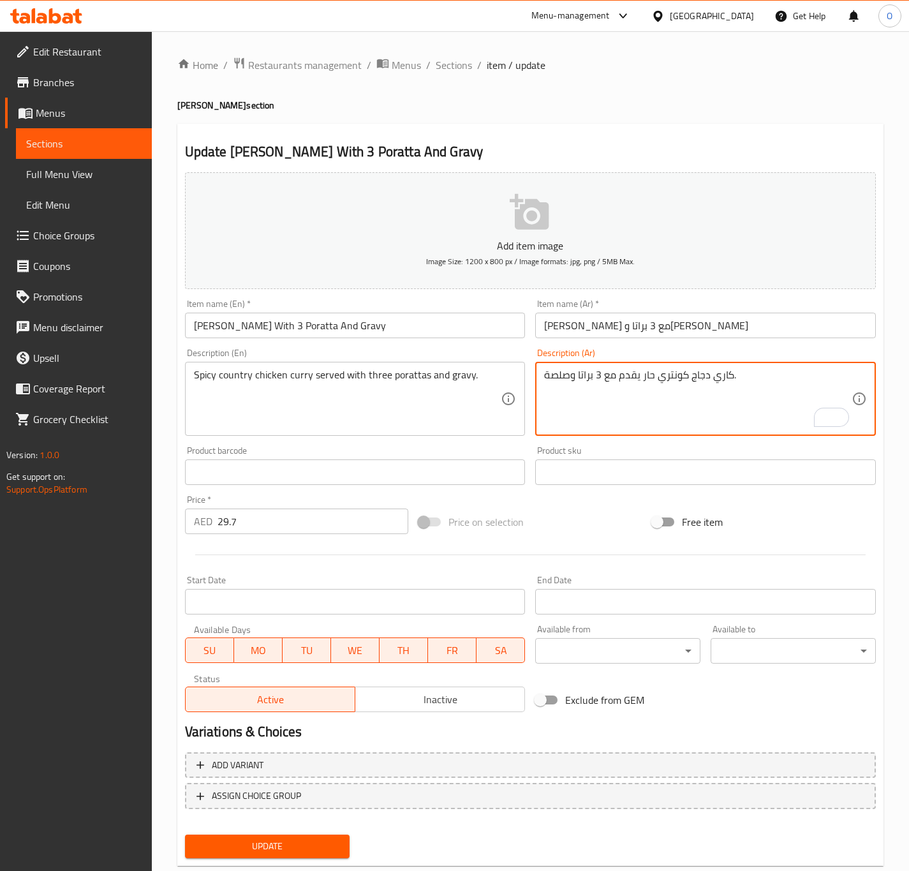
click at [559, 371] on textarea "كاري دجاج كونتري حار يقدم مع 3 براتا وصلصة." at bounding box center [697, 399] width 307 height 61
paste textarea "ريفي"
type textarea "كاري دجاج كونتري حار يقدم مع 3 براتا وجريفي."
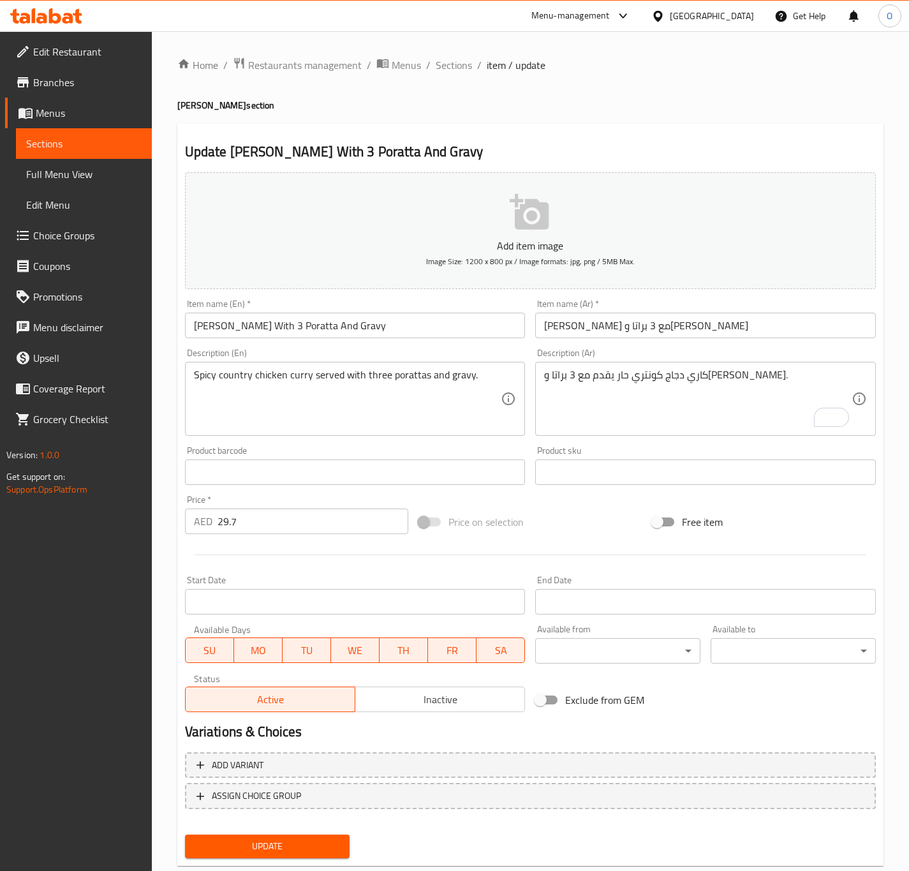
click at [439, 342] on div "Item name (En)   * Kunji Kozhi With 3 Poratta And Gravy Item name (En) *" at bounding box center [355, 318] width 351 height 49
click at [432, 320] on input "Kunji Kozhi With 3 Poratta And Gravy" at bounding box center [355, 325] width 341 height 26
click at [185, 834] on button "Update" at bounding box center [267, 846] width 165 height 24
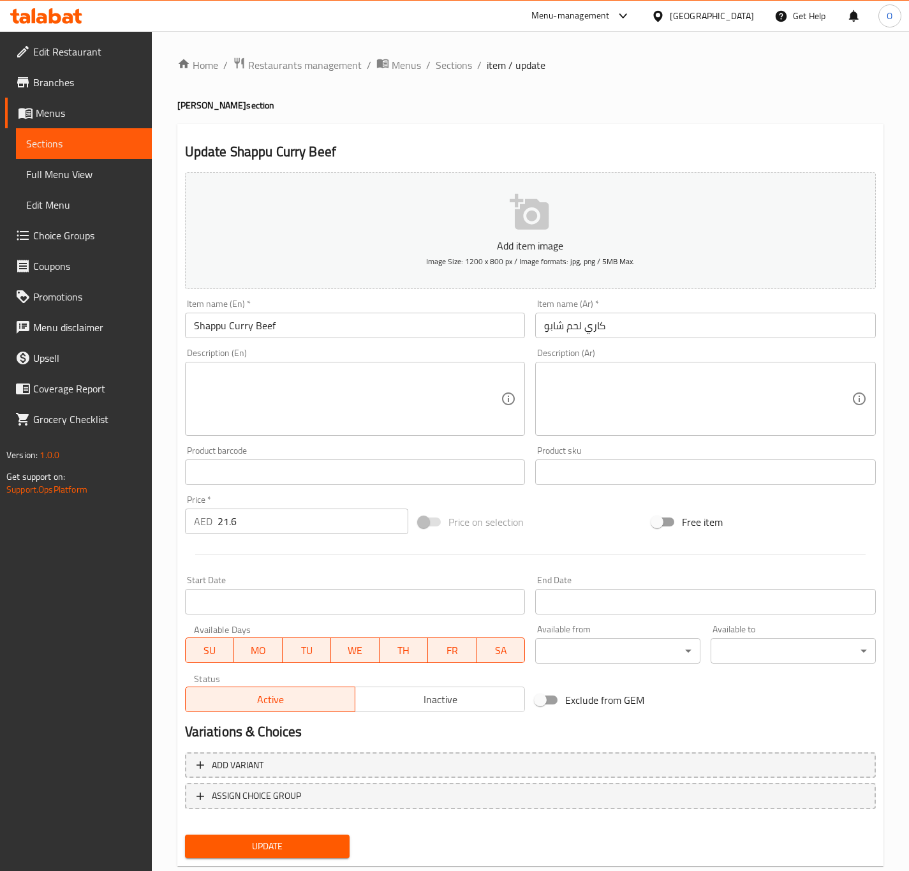
click at [173, 388] on div "Home / Restaurants management / Menus / Sections / item / update Tahni Naddan s…" at bounding box center [530, 466] width 757 height 870
click at [262, 383] on textarea at bounding box center [347, 399] width 307 height 61
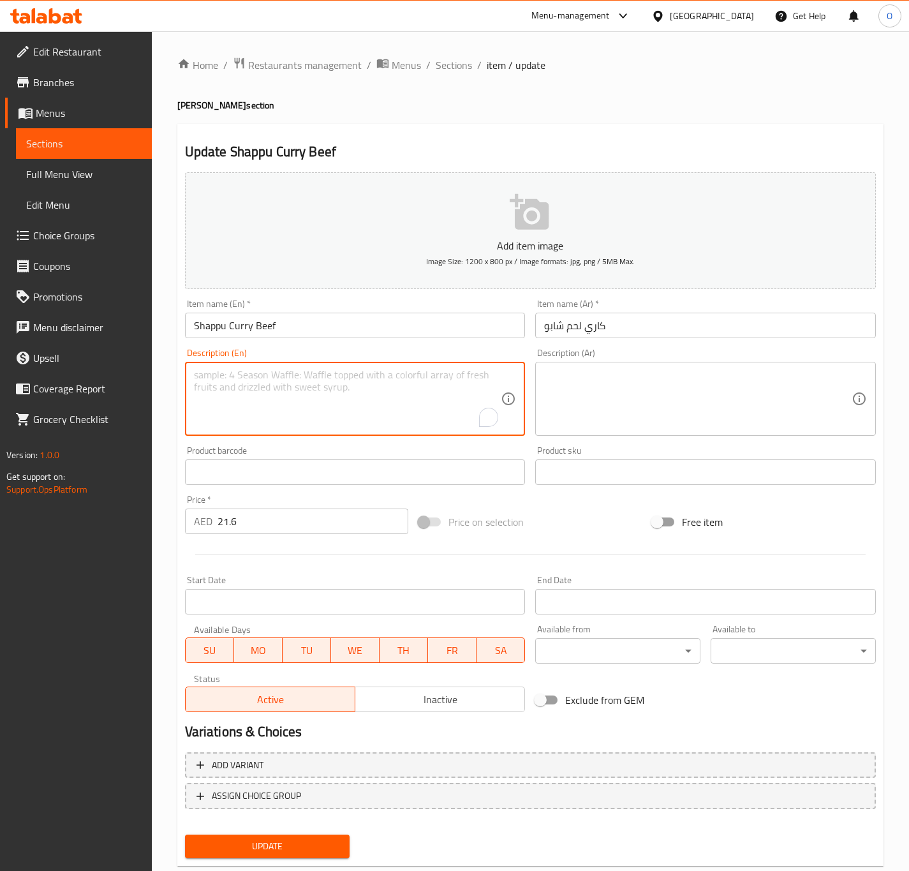
paste textarea "Shappu Curry Beef – Rich and flavorful beef curry cooked in a rustic “shappu” s…"
drag, startPoint x: 283, startPoint y: 378, endPoint x: 165, endPoint y: 367, distance: 118.4
click at [165, 367] on div "Home / Restaurants management / Menus / Sections / item / update Tahni Naddan s…" at bounding box center [530, 466] width 757 height 870
click at [202, 385] on textarea "Rich and flavorful beef curry cooked in a rustic - shappu style." at bounding box center [347, 399] width 307 height 61
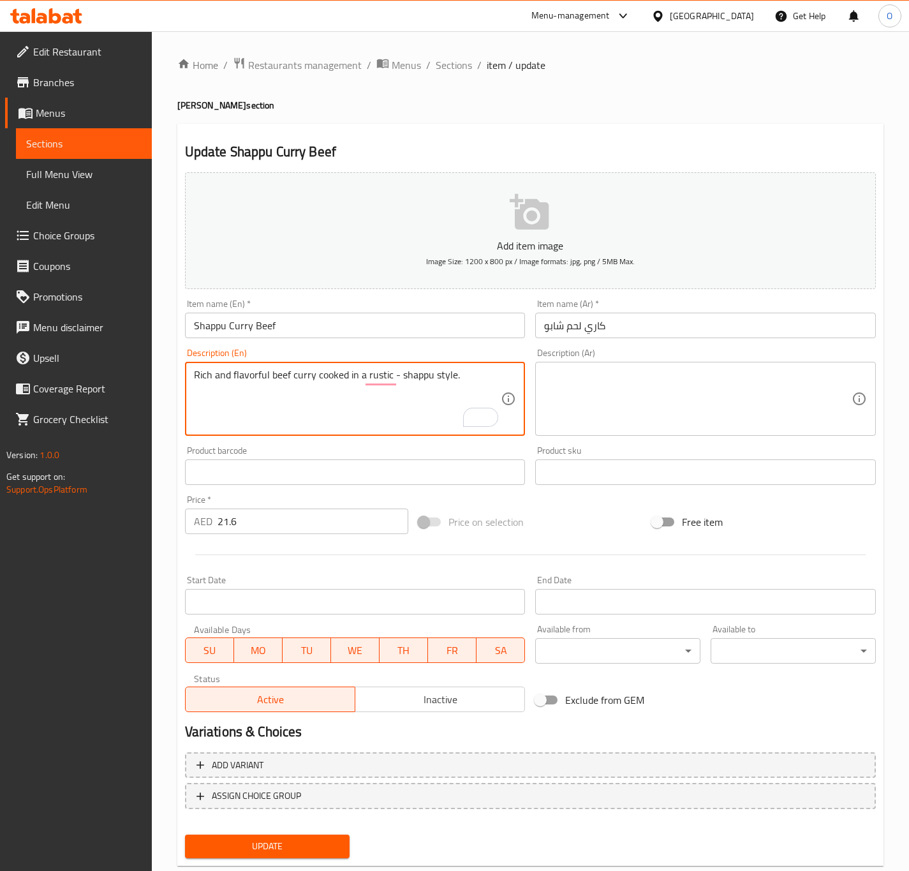
click at [202, 385] on textarea "Rich and flavorful beef curry cooked in a rustic - shappu style." at bounding box center [347, 399] width 307 height 61
type textarea "Rich and flavorful beef curry cooked in a rustic - shappu style."
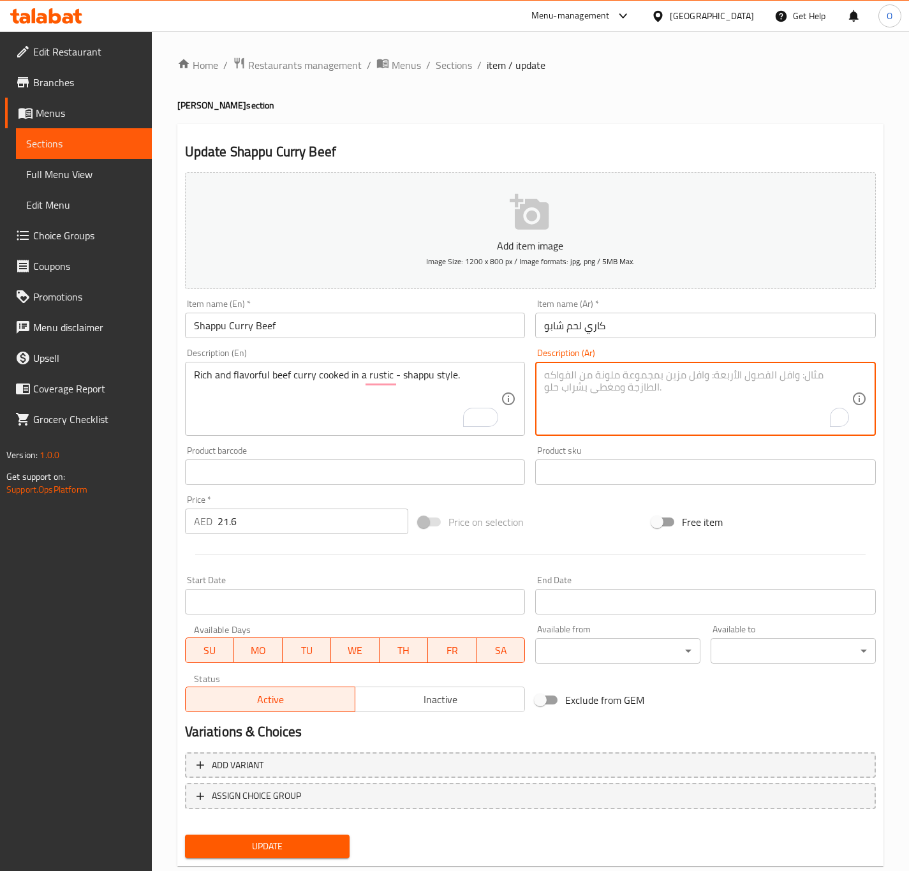
click at [569, 372] on textarea "To enrich screen reader interactions, please activate Accessibility in Grammarl…" at bounding box center [697, 399] width 307 height 61
paste textarea "كاري لحم البقر الغني واللذيذ المطبوخ على الطريقة الريفية - الشابو."
type textarea "كاري لحم البقر الغني واللذيذ المطبوخ على الطريقة الريفية - الشابو."
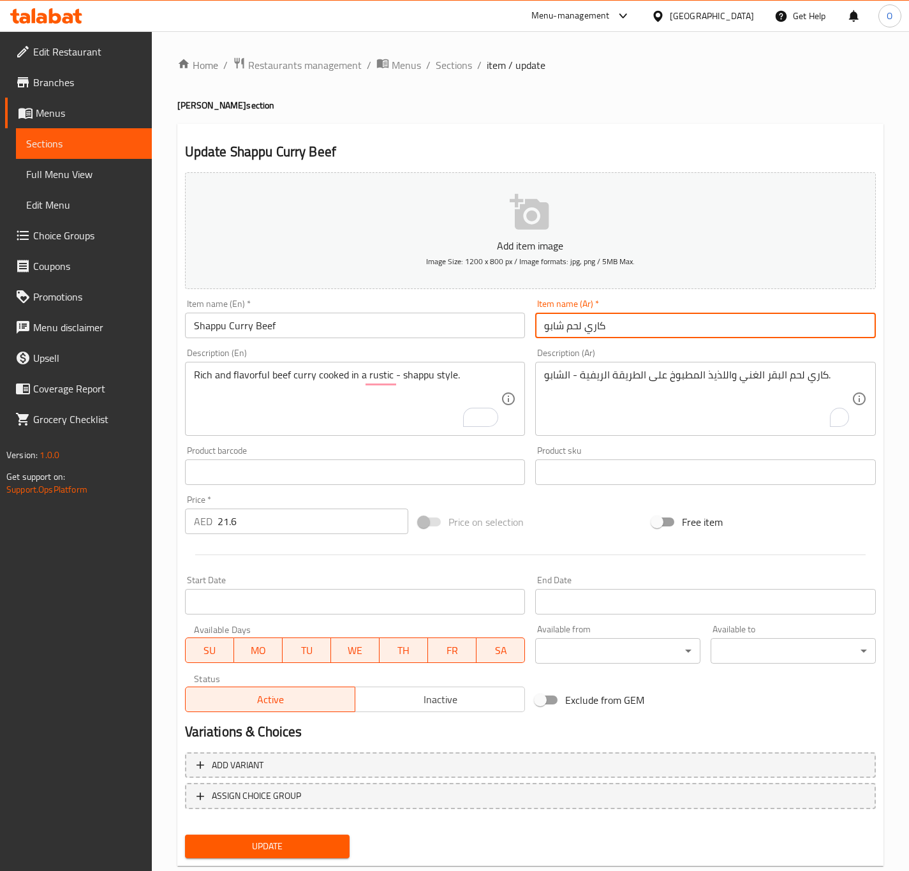
click at [563, 335] on input "كاري لحم شابو" at bounding box center [705, 325] width 341 height 26
click at [578, 329] on input "كاري لحم بقري شابو" at bounding box center [705, 325] width 341 height 26
type input "كاري لحم بقري شابو"
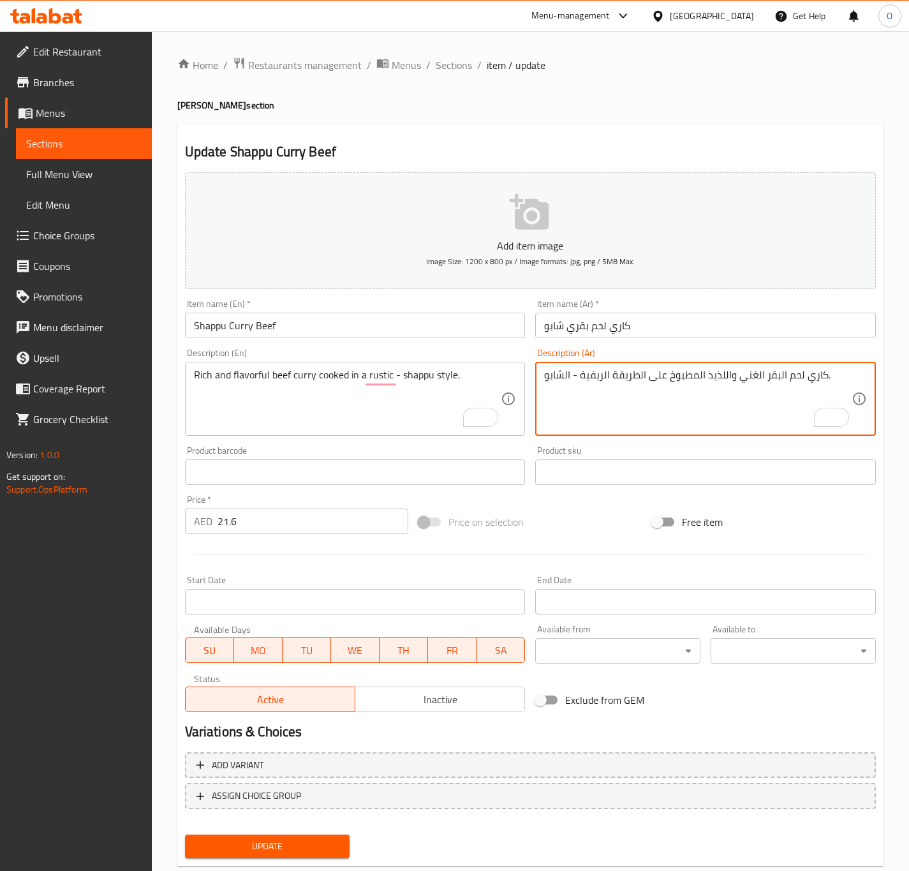
click at [776, 385] on textarea "كاري لحم البقر الغني واللذيذ المطبوخ على الطريقة الريفية - الشابو." at bounding box center [697, 399] width 307 height 61
paste textarea "قري"
click at [593, 383] on textarea "كاري لحم بقري غني و لذيذ مطبوخ على الطريقة الريفية - الشابو." at bounding box center [697, 399] width 307 height 61
click at [677, 381] on textarea "كاري لحم بقري غني و لذيذ مطبوخ على الطريقة الروستيك - الشابو." at bounding box center [697, 399] width 307 height 61
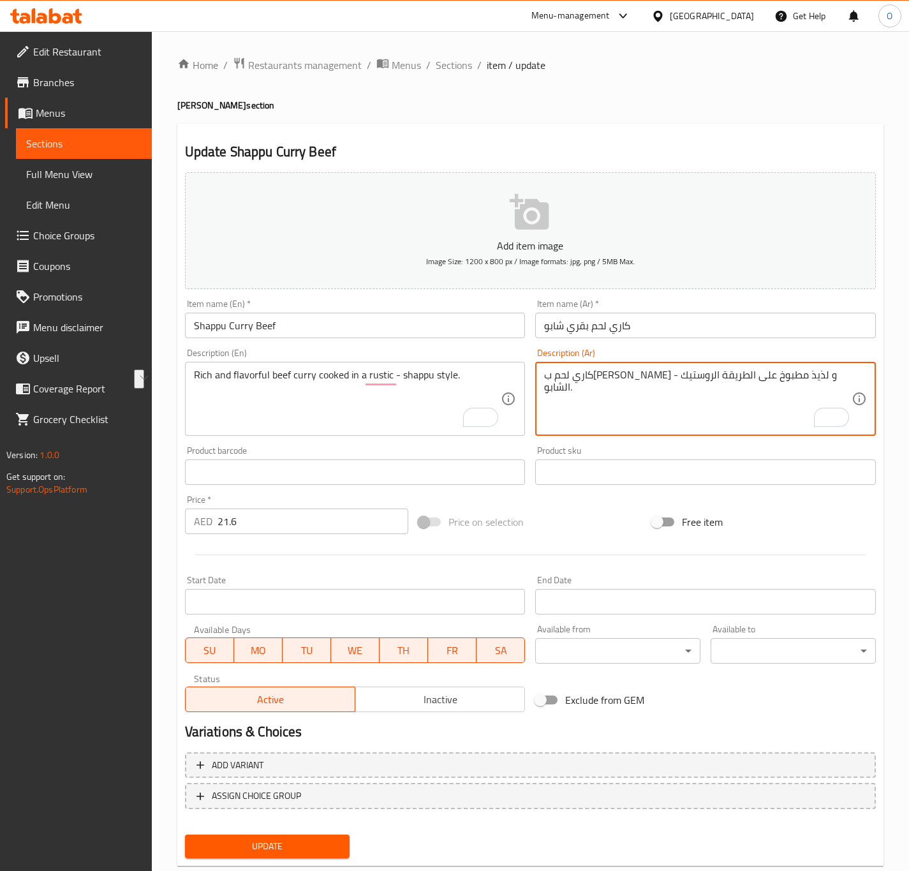
drag, startPoint x: 672, startPoint y: 381, endPoint x: 582, endPoint y: 385, distance: 90.0
click at [582, 385] on textarea "كاري لحم بقري غني و لذيذ مطبوخ على الطريقة الروستيك - الشابو." at bounding box center [697, 399] width 307 height 61
drag, startPoint x: 563, startPoint y: 378, endPoint x: 570, endPoint y: 379, distance: 7.1
click at [570, 379] on textarea "كاري لحم بقري غني و لذيذ مطبوخ في روستيك - الشابو." at bounding box center [697, 399] width 307 height 61
type textarea "كاري لحم بقري غني و لذيذ مطبوخ في روستيك - على طريقة شابو."
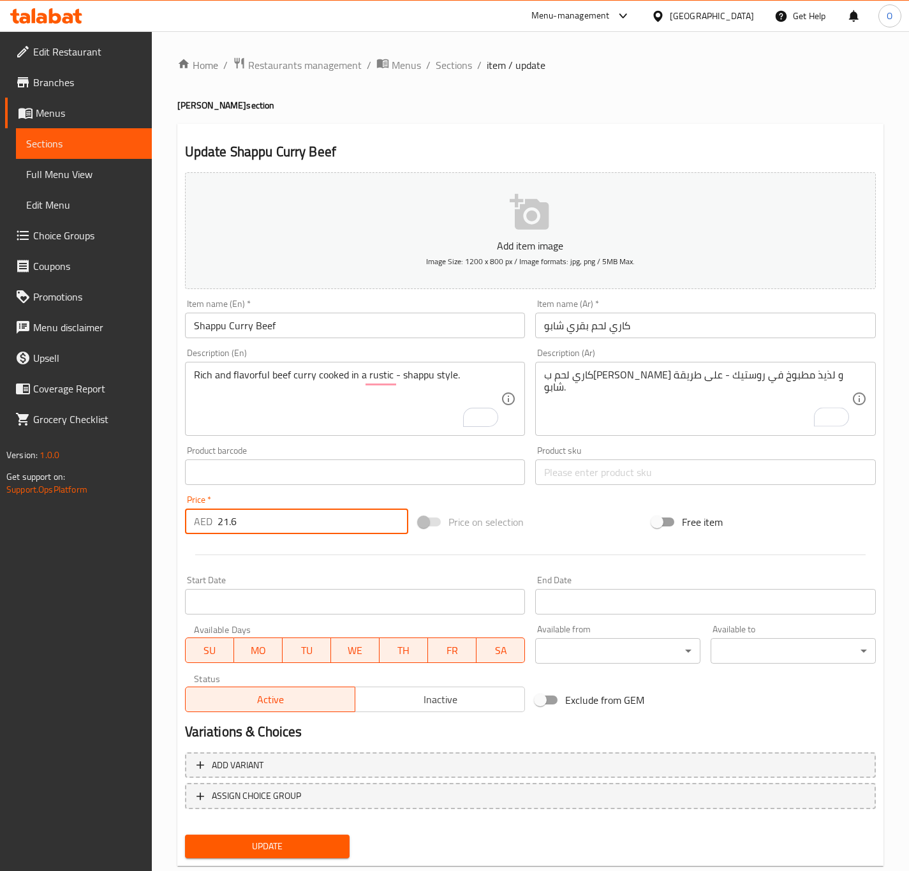
click at [185, 834] on button "Update" at bounding box center [267, 846] width 165 height 24
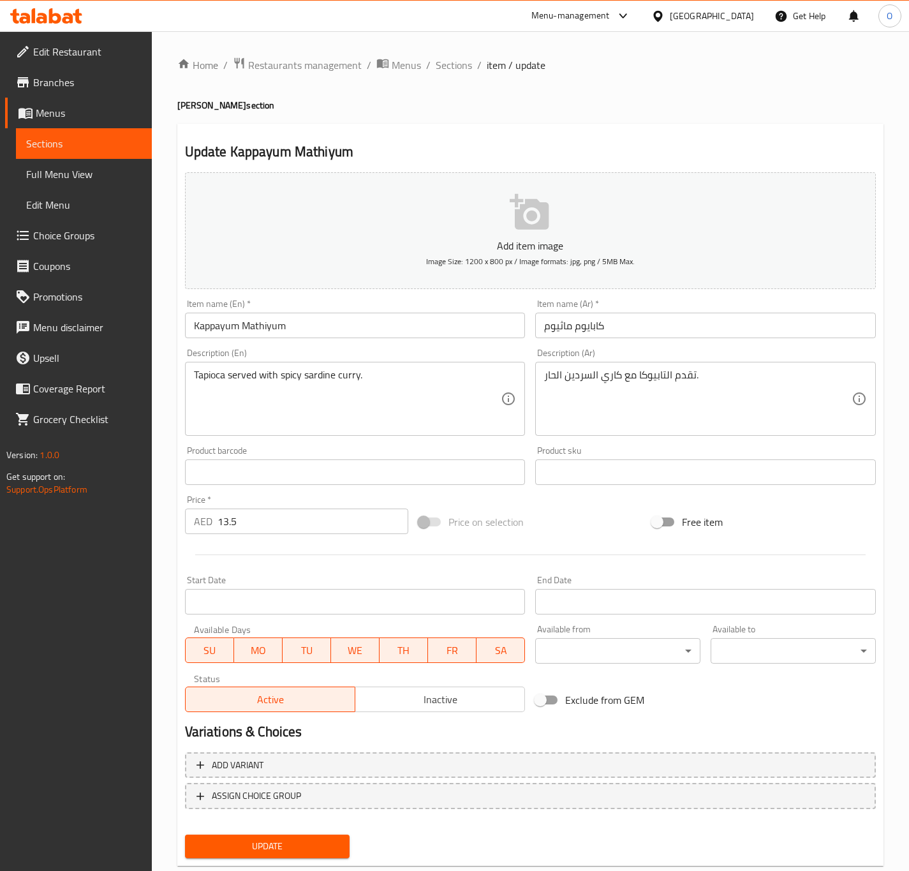
drag, startPoint x: 475, startPoint y: 329, endPoint x: 429, endPoint y: 298, distance: 55.2
click at [467, 327] on input "Kappayum Mathiyum" at bounding box center [355, 325] width 341 height 26
click at [185, 834] on button "Update" at bounding box center [267, 846] width 165 height 24
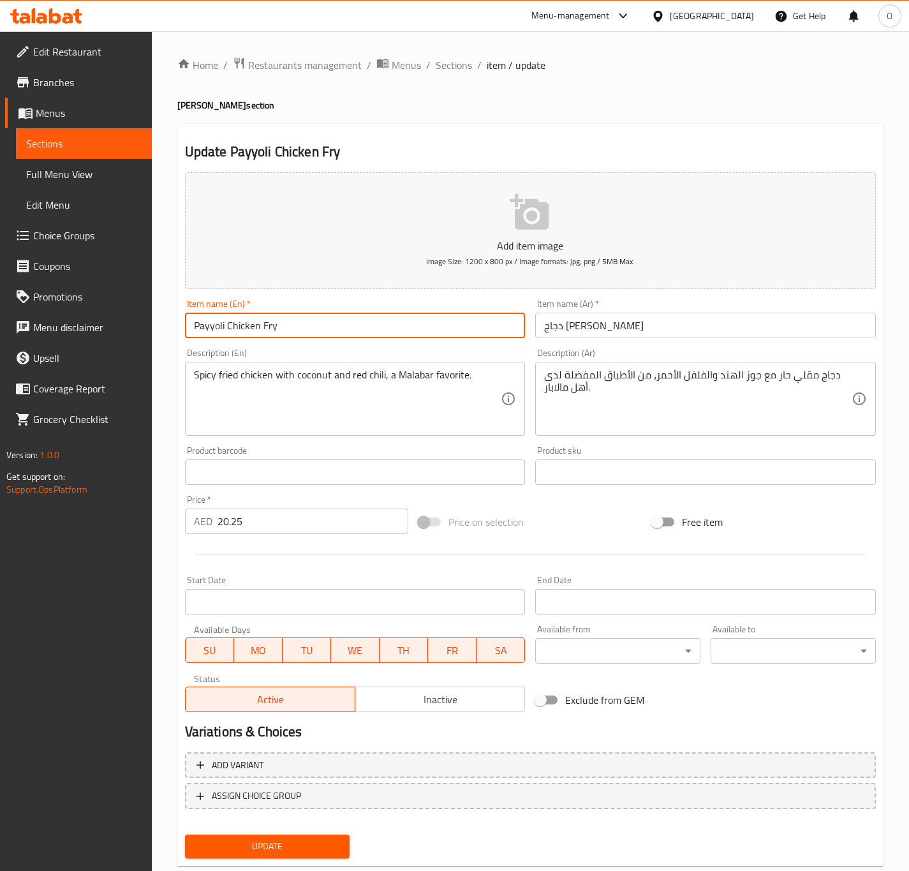
click at [268, 324] on input "Payyoli Chicken Fry" at bounding box center [355, 325] width 341 height 26
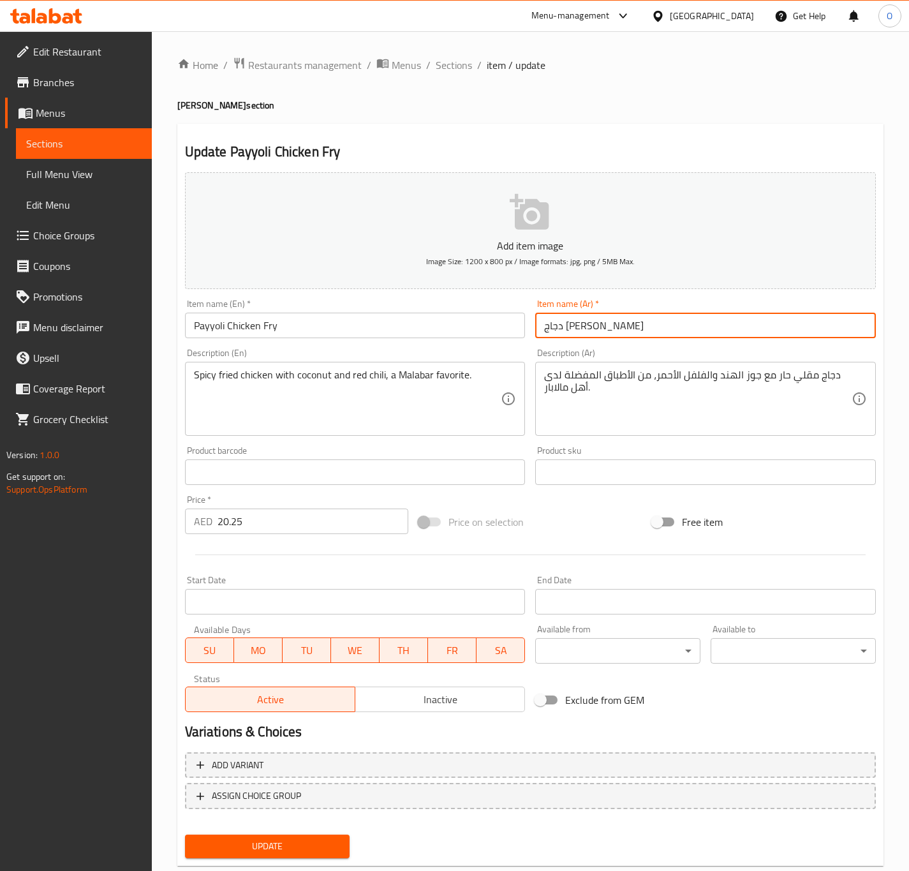
click at [561, 335] on input "دجاج [PERSON_NAME]" at bounding box center [705, 325] width 341 height 26
type input "دجاج بايولي مقلي"
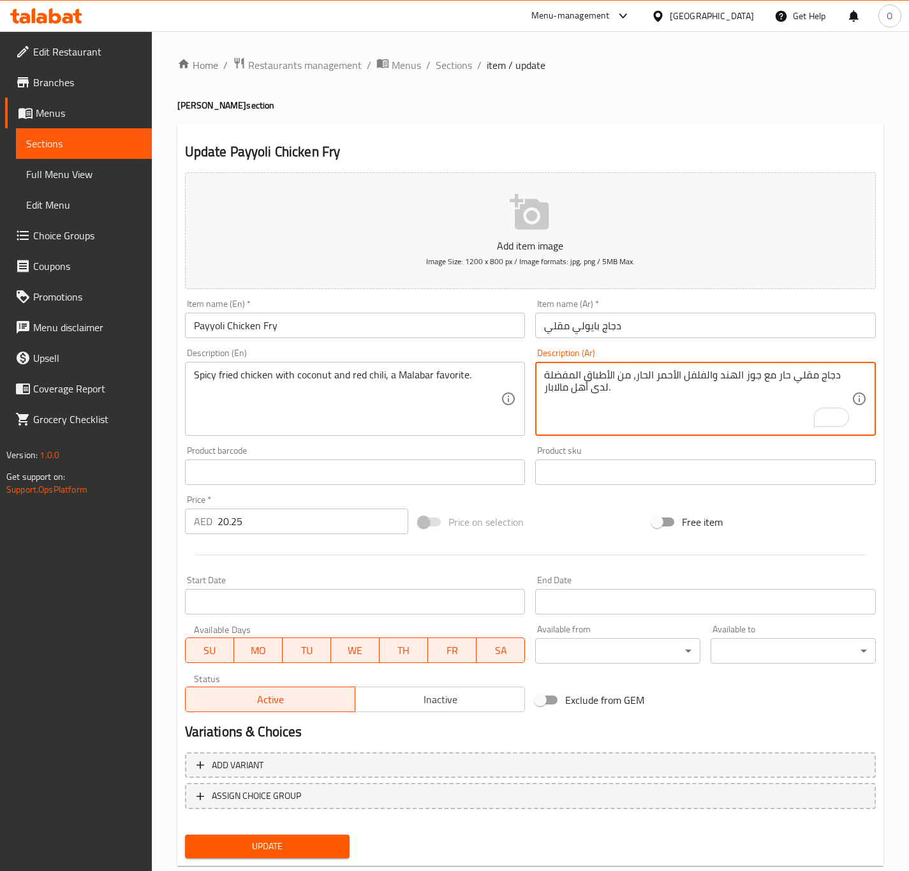
type textarea "دجاج مقلي حار مع جوز الهند والفلفل الأحمر الحار، من الأطباق المفضلة لدى أهل مال…"
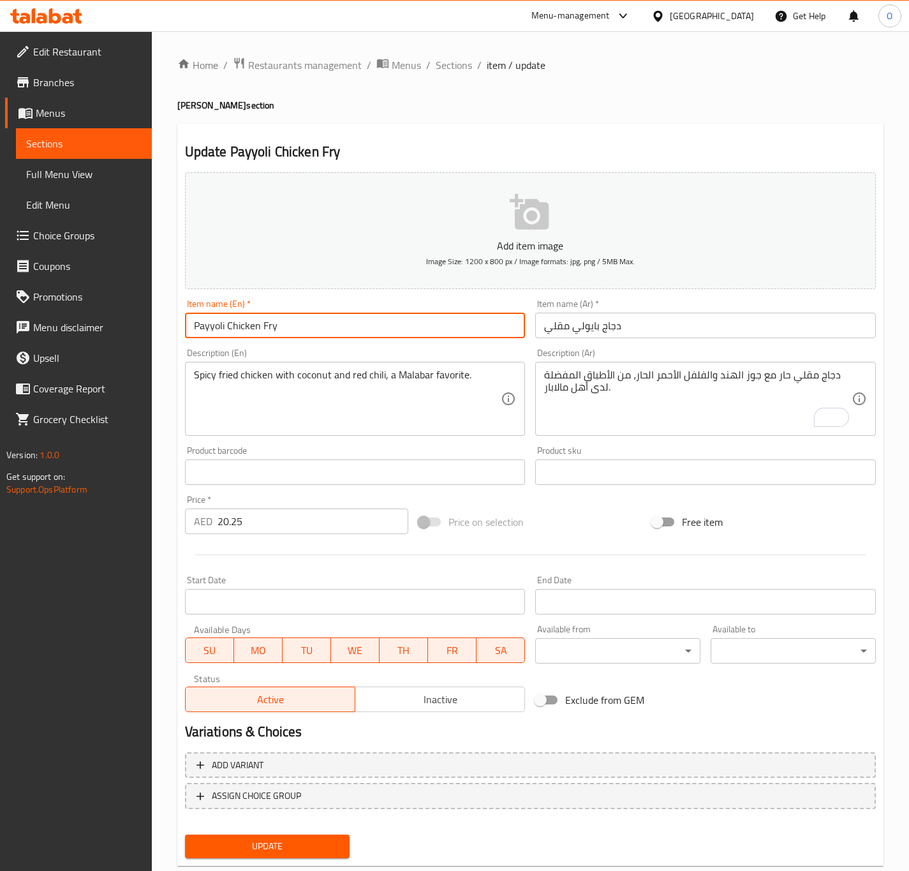
click at [446, 314] on input "Payyoli Chicken Fry" at bounding box center [355, 325] width 341 height 26
click at [185, 834] on button "Update" at bounding box center [267, 846] width 165 height 24
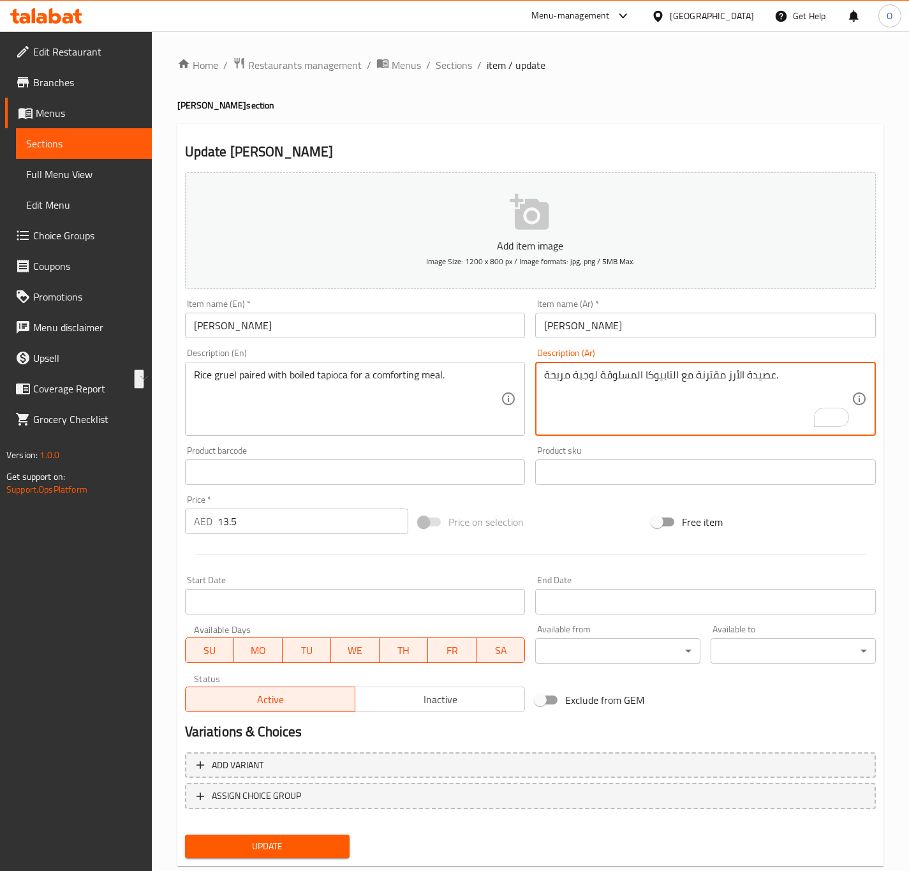
drag, startPoint x: 603, startPoint y: 390, endPoint x: 253, endPoint y: 323, distance: 355.8
click at [253, 323] on div "Add item image Image Size: 1200 x 800 px / Image formats: jpg, png / 5MB Max. I…" at bounding box center [530, 442] width 701 height 550
type textarea "عصيدة الأرز مقترنة مع التابيوكا المسلوقة."
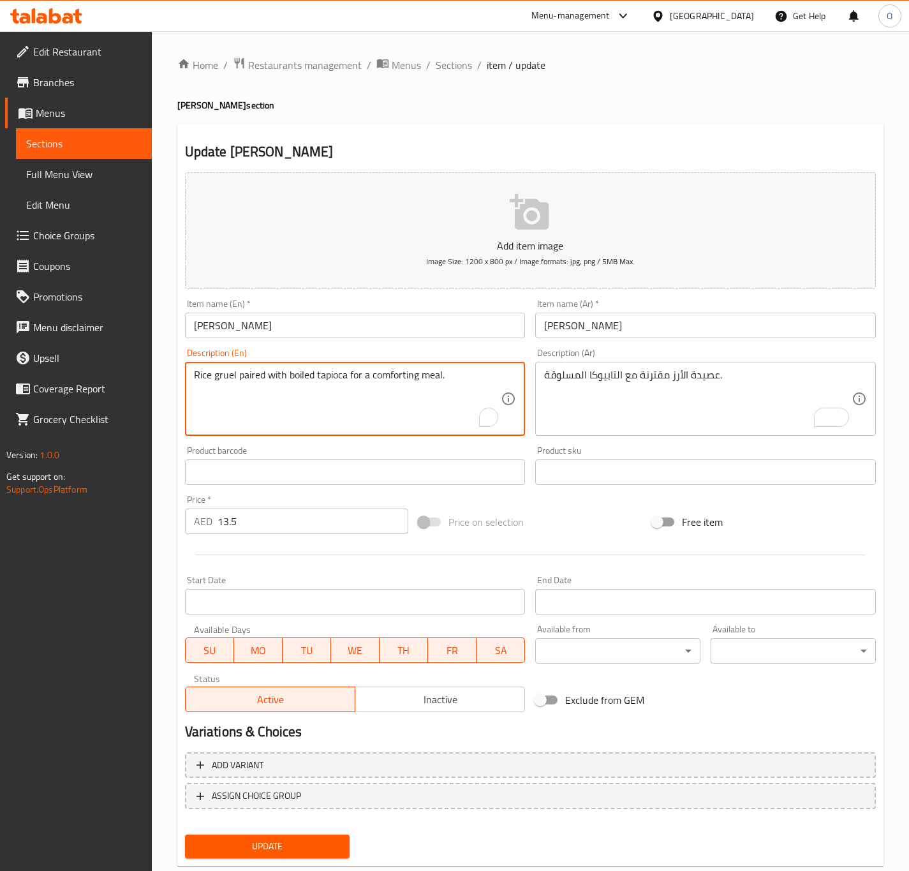
drag, startPoint x: 348, startPoint y: 377, endPoint x: 485, endPoint y: 368, distance: 136.8
type textarea "Rice gruel paired with boiled tapioca"
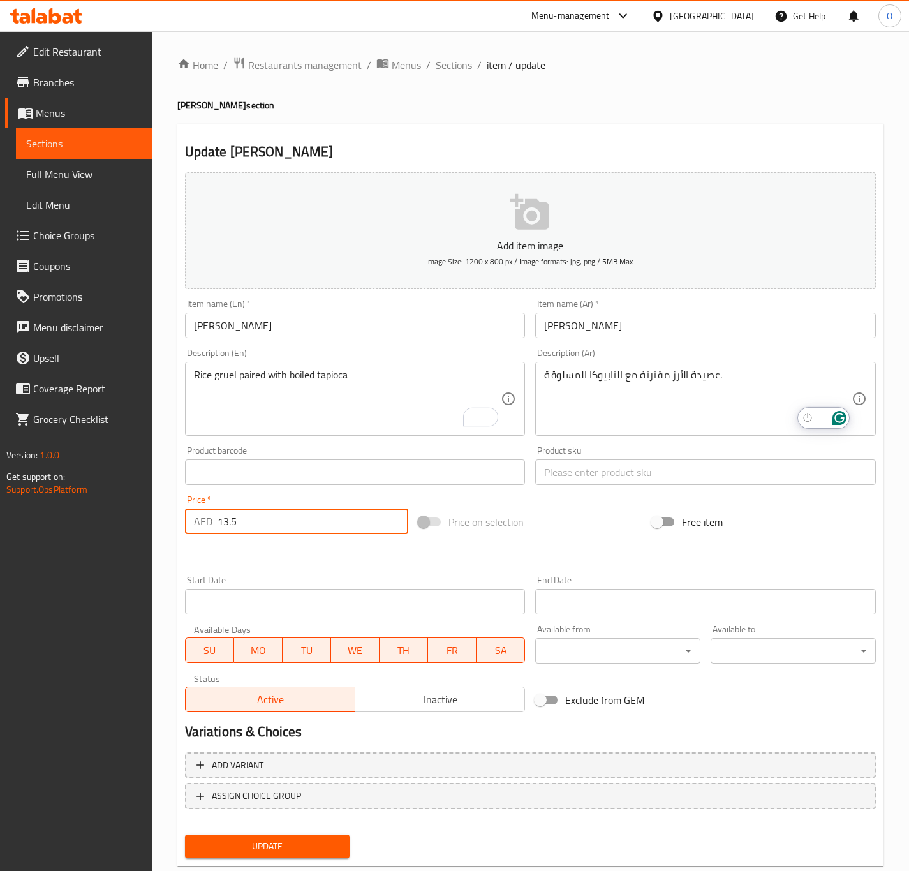
click at [185, 834] on button "Update" at bounding box center [267, 846] width 165 height 24
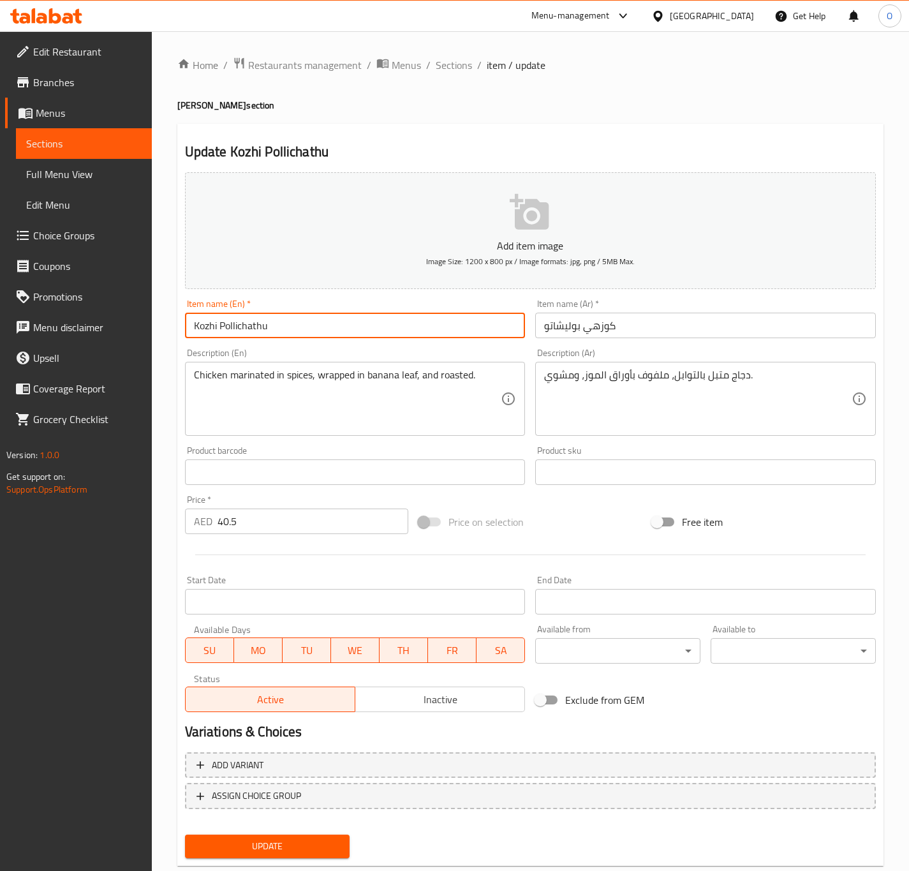
click at [235, 327] on input "Kozhi Pollichathu" at bounding box center [355, 325] width 341 height 26
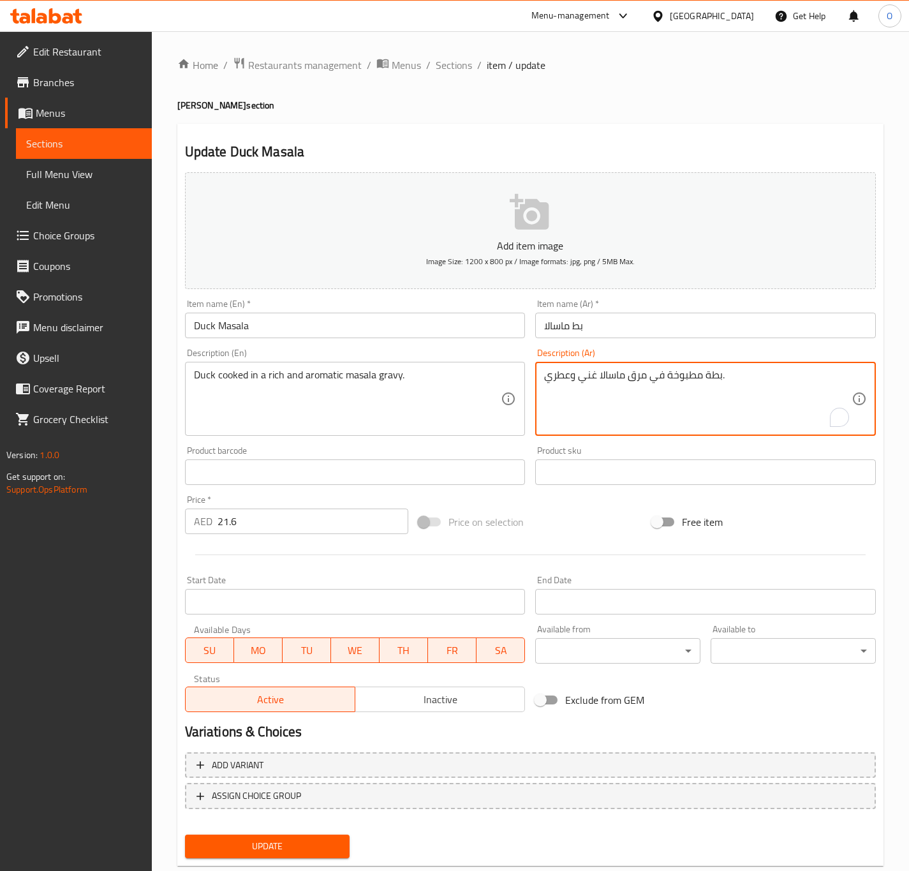
click at [641, 385] on textarea "بطة مطبوخة في مرق ماسالا غني وعطري." at bounding box center [697, 399] width 307 height 61
type textarea "بطة مطبوخة في جريفي ماسالا غني وعطري."
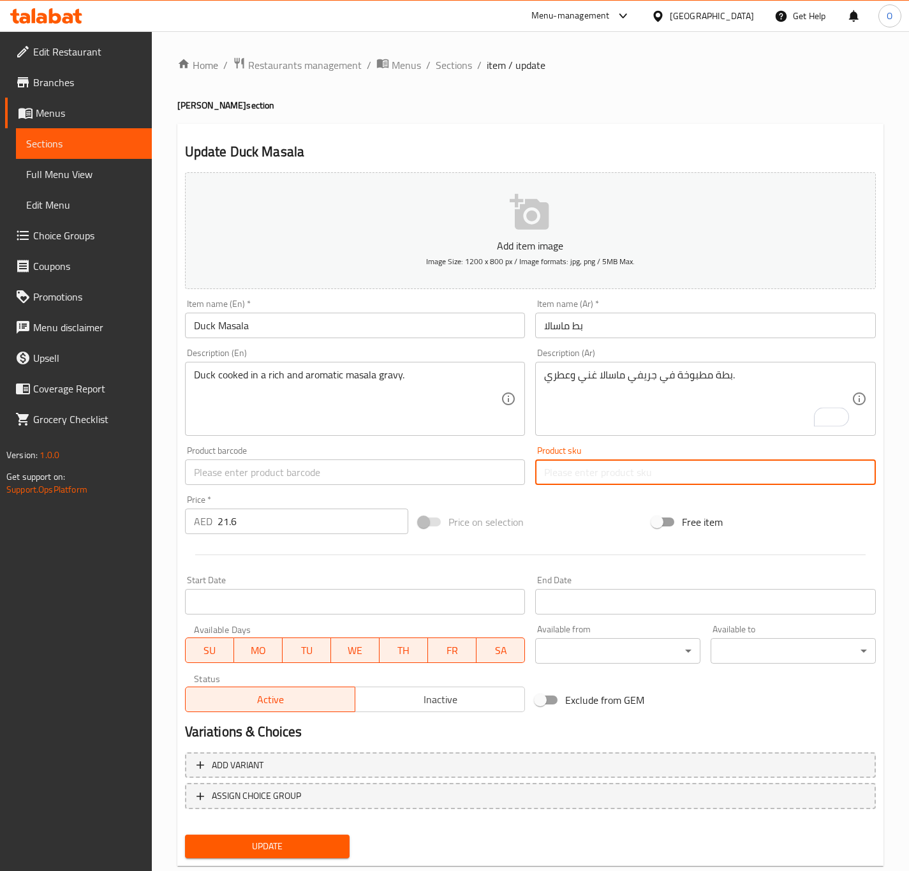
click at [185, 834] on button "Update" at bounding box center [267, 846] width 165 height 24
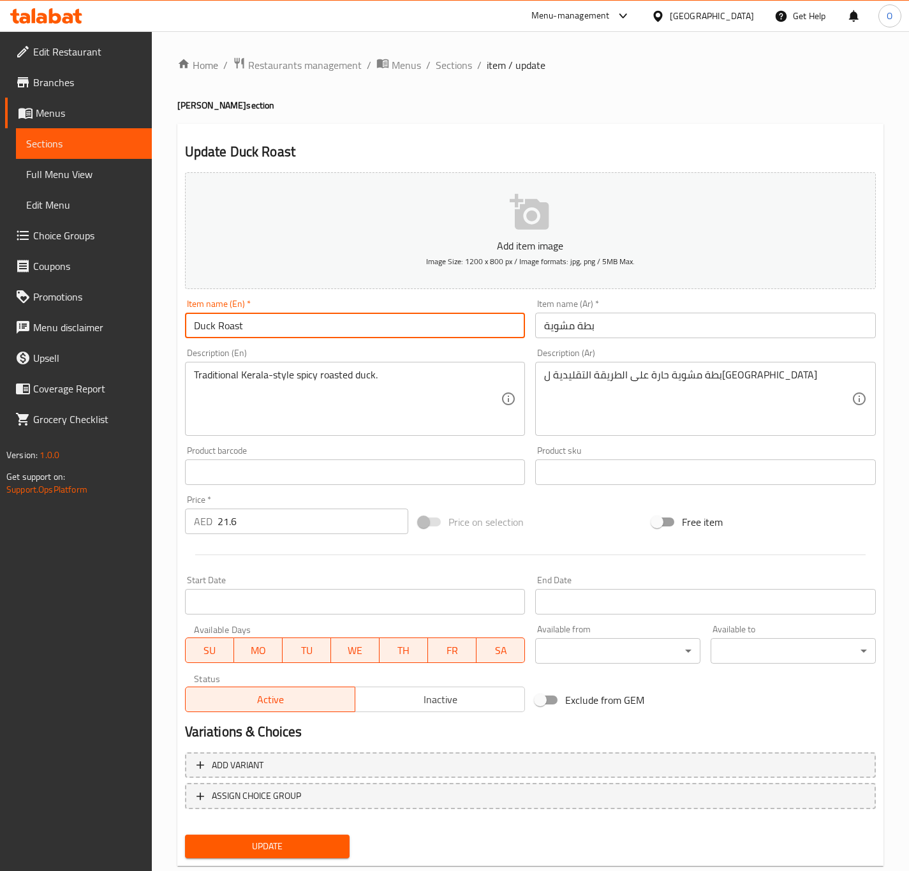
click at [511, 333] on input "Duck Roast" at bounding box center [355, 325] width 341 height 26
click at [185, 834] on button "Update" at bounding box center [267, 846] width 165 height 24
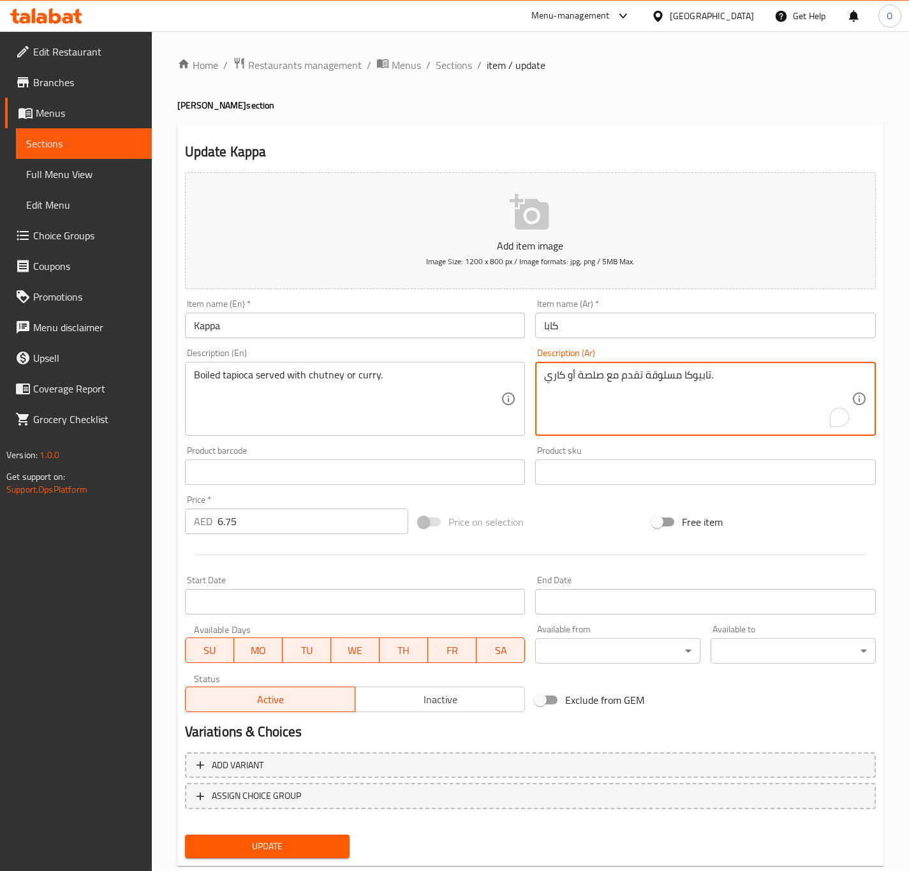
click at [592, 370] on textarea "تابيوكا مسلوقة تقدم مع صلصة أو كاري." at bounding box center [697, 399] width 307 height 61
type textarea "تابيوكا مسلوقة تقدم مع شوتني أو كاري."
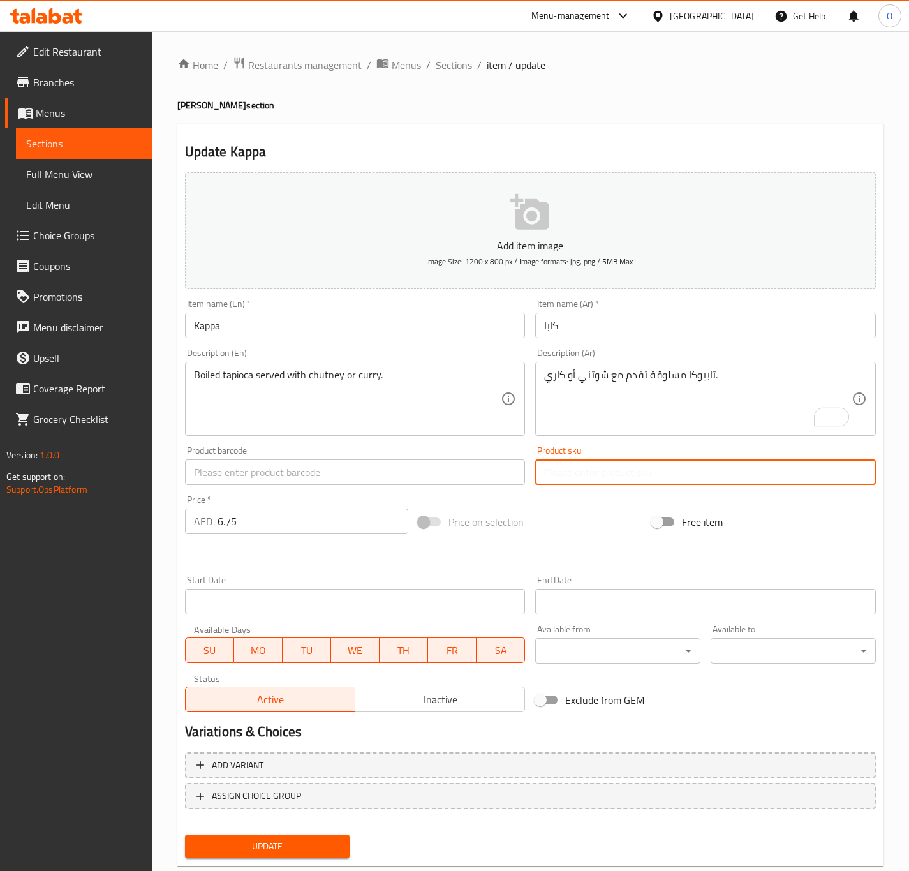
click at [185, 834] on button "Update" at bounding box center [267, 846] width 165 height 24
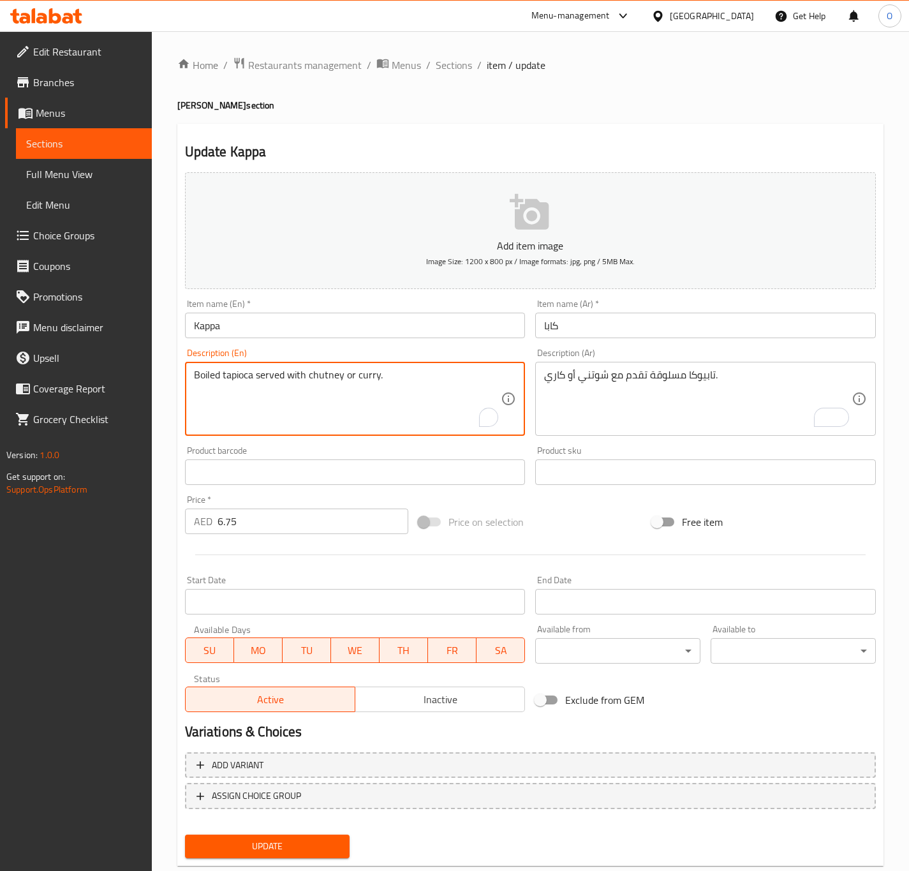
click at [308, 376] on textarea "Boiled tapioca served with chutney or curry." at bounding box center [347, 399] width 307 height 61
click at [365, 378] on textarea "Boiled tapioca served with chutney or curry." at bounding box center [347, 399] width 307 height 61
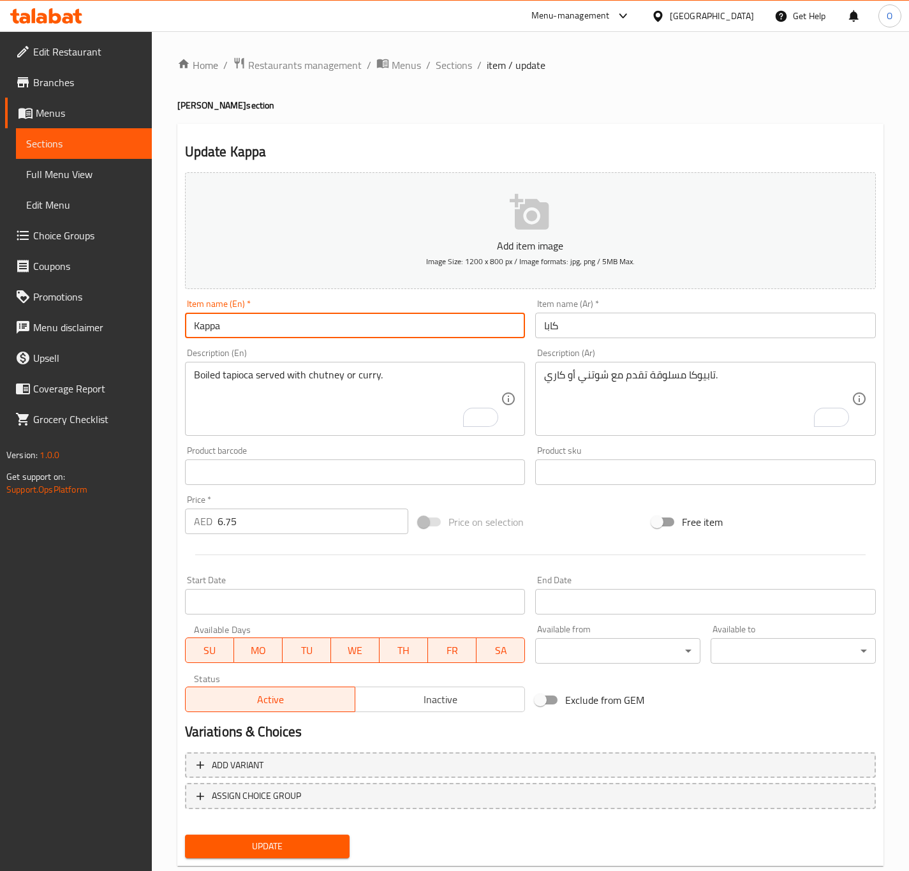
click at [383, 320] on input "Kappa" at bounding box center [355, 325] width 341 height 26
click at [185, 834] on button "Update" at bounding box center [267, 846] width 165 height 24
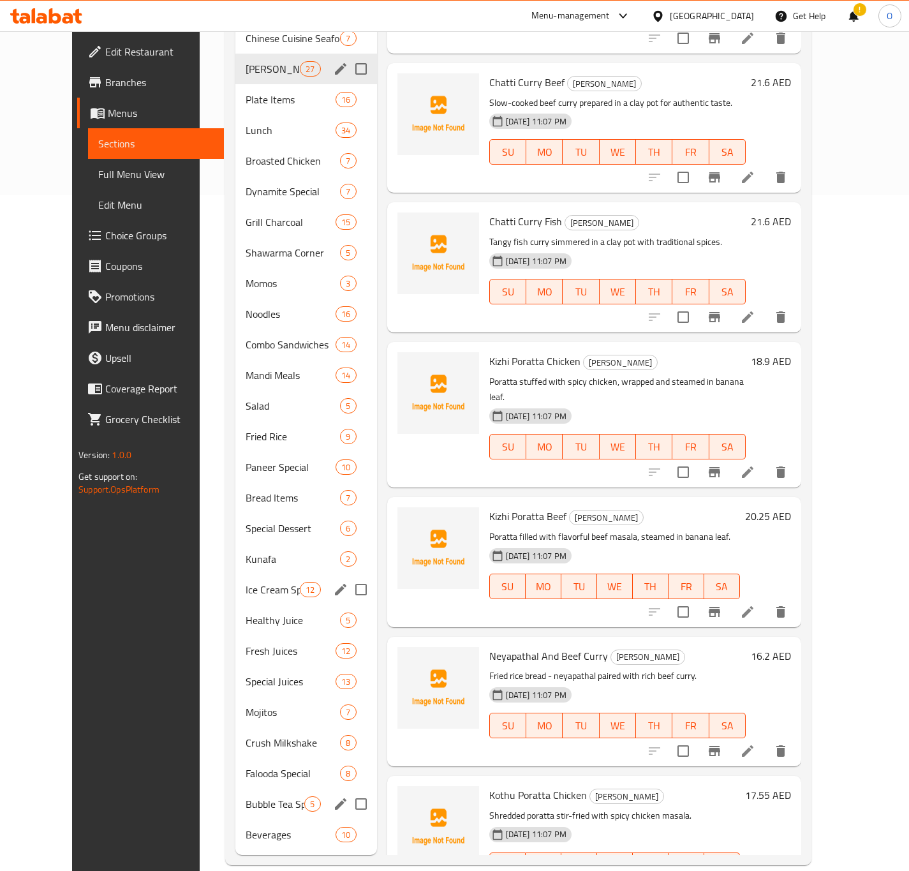
scroll to position [2386, 0]
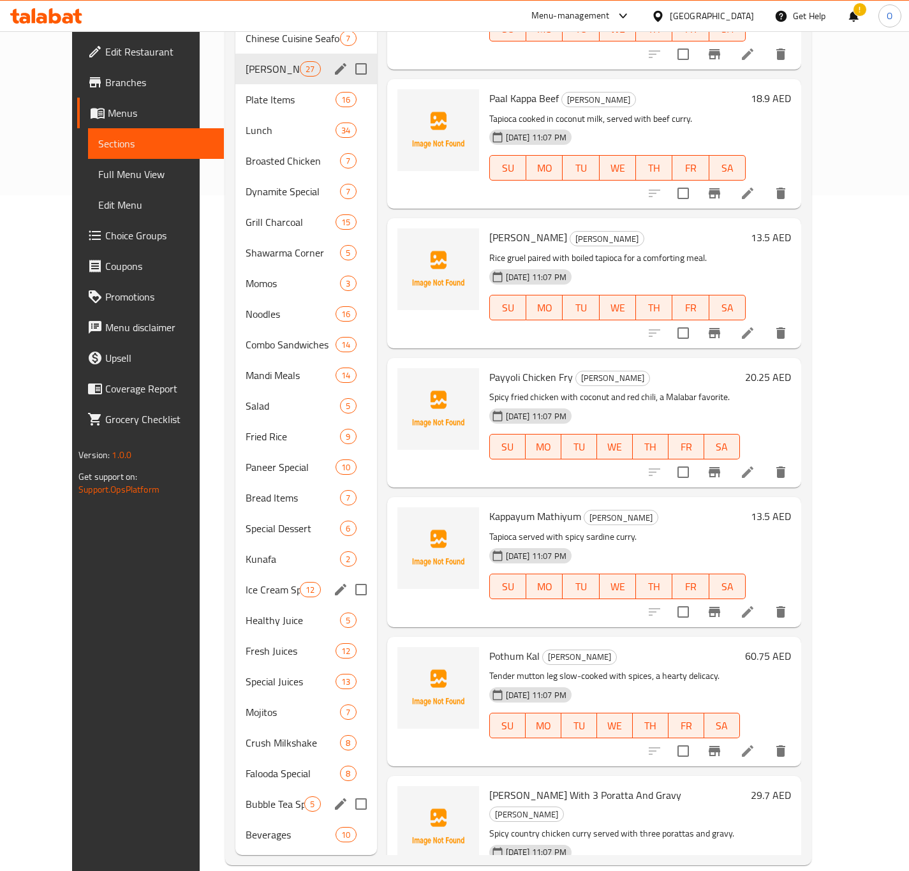
click at [105, 230] on span "Choice Groups" at bounding box center [159, 235] width 108 height 15
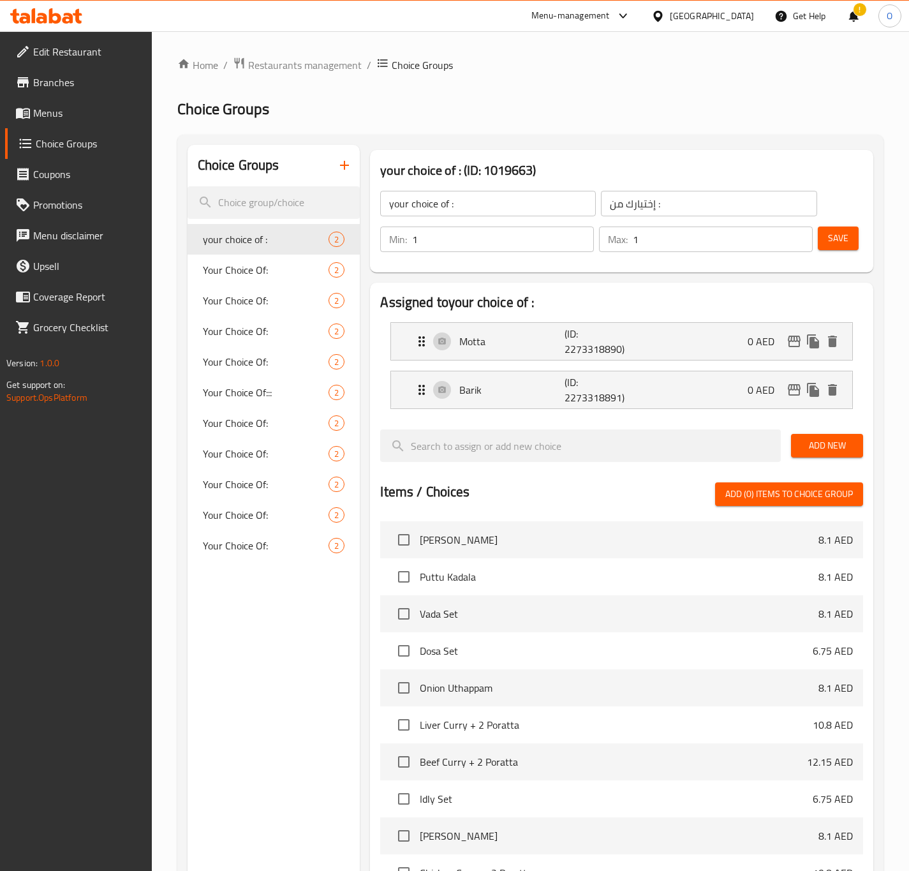
click at [337, 177] on button "button" at bounding box center [344, 165] width 31 height 31
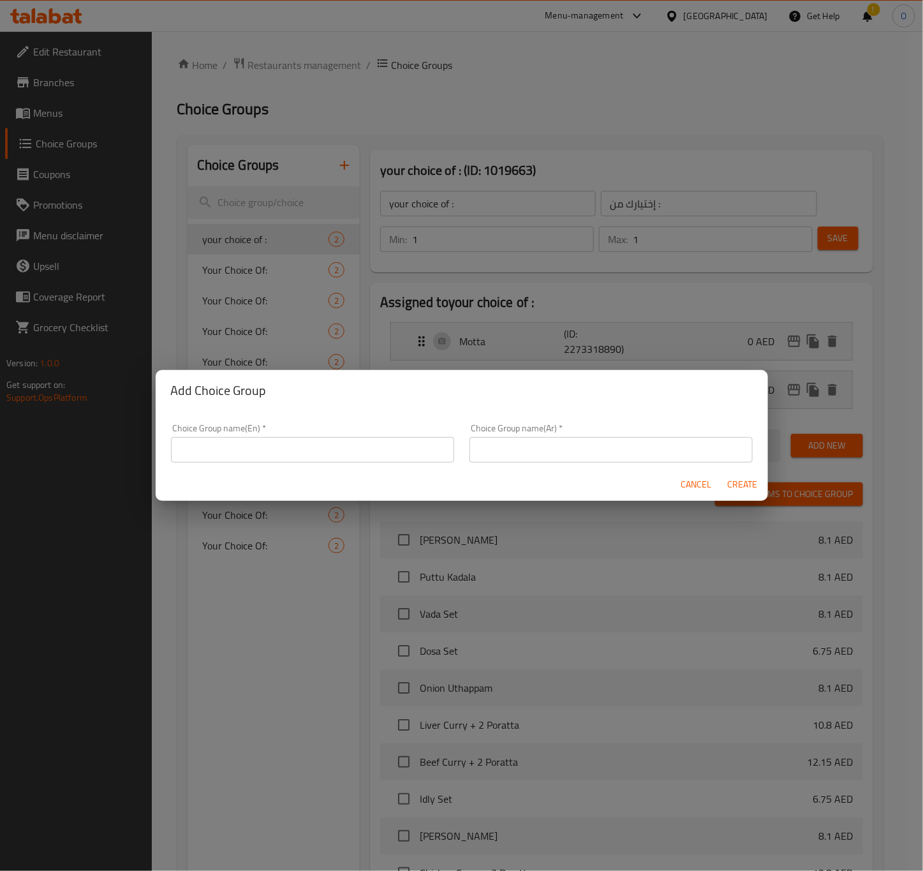
click at [337, 177] on div "Add Choice Group Choice Group name(En)   * Choice Group name(En) * Choice Group…" at bounding box center [461, 435] width 923 height 871
click at [280, 452] on input "text" at bounding box center [312, 450] width 283 height 26
type input "Your Choice Of:"
click at [471, 442] on input "text" at bounding box center [610, 450] width 283 height 26
type input "إختيارك من:"
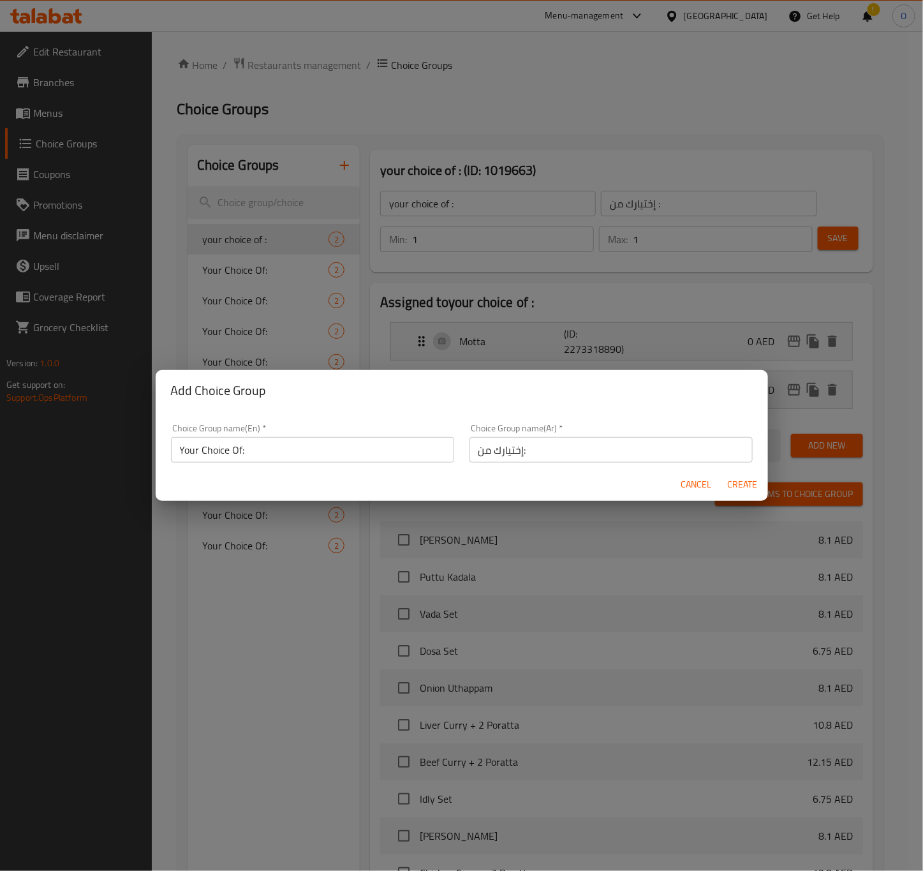
click at [607, 408] on div "Add Choice Group" at bounding box center [462, 390] width 612 height 41
click at [745, 484] on span "Create" at bounding box center [742, 484] width 31 height 16
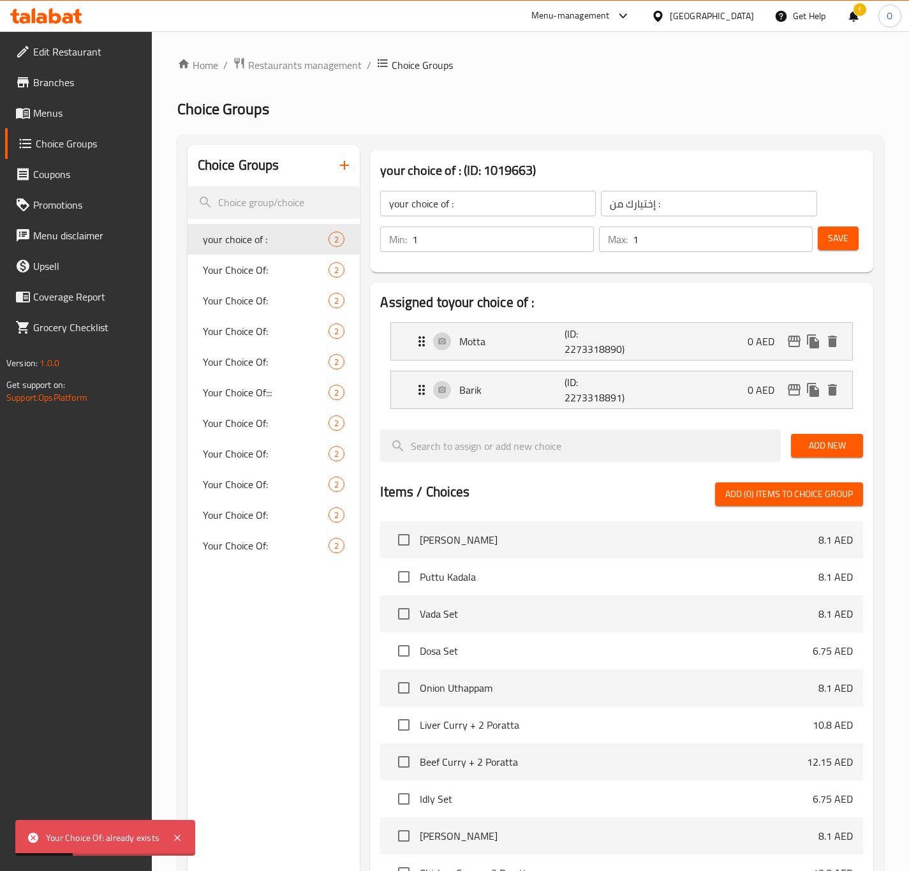
click at [347, 178] on button "button" at bounding box center [344, 165] width 31 height 31
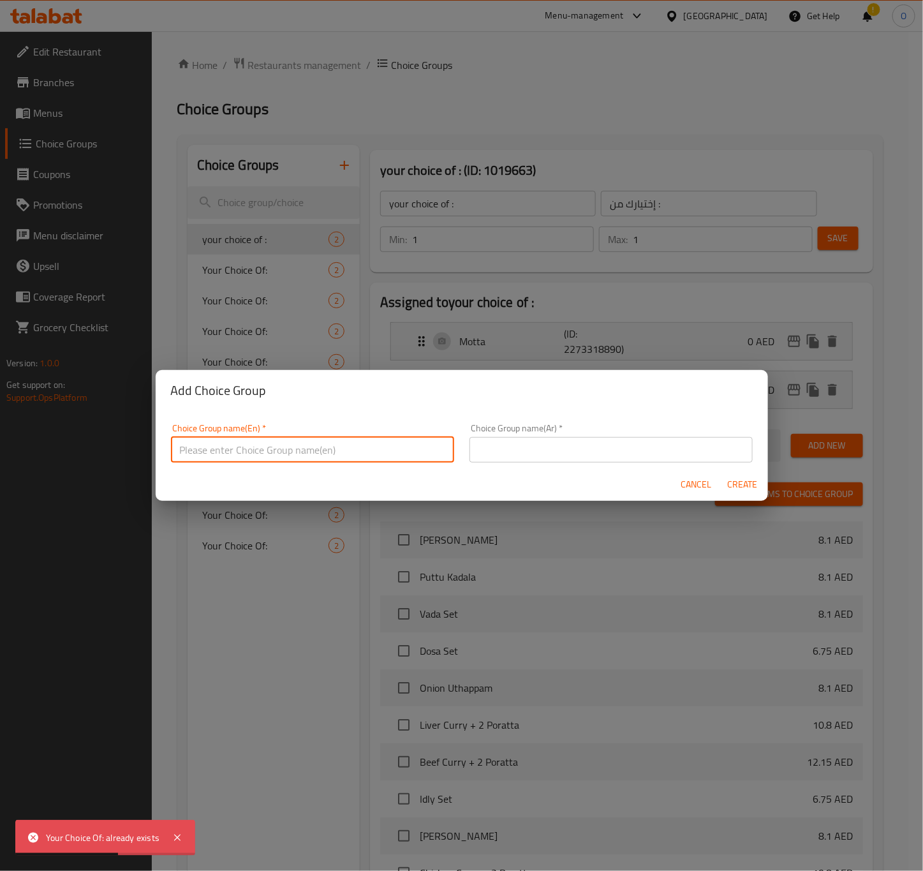
click at [253, 458] on input "text" at bounding box center [312, 450] width 283 height 26
type input "Your Choice Of:"
click at [492, 440] on input "text" at bounding box center [610, 450] width 283 height 26
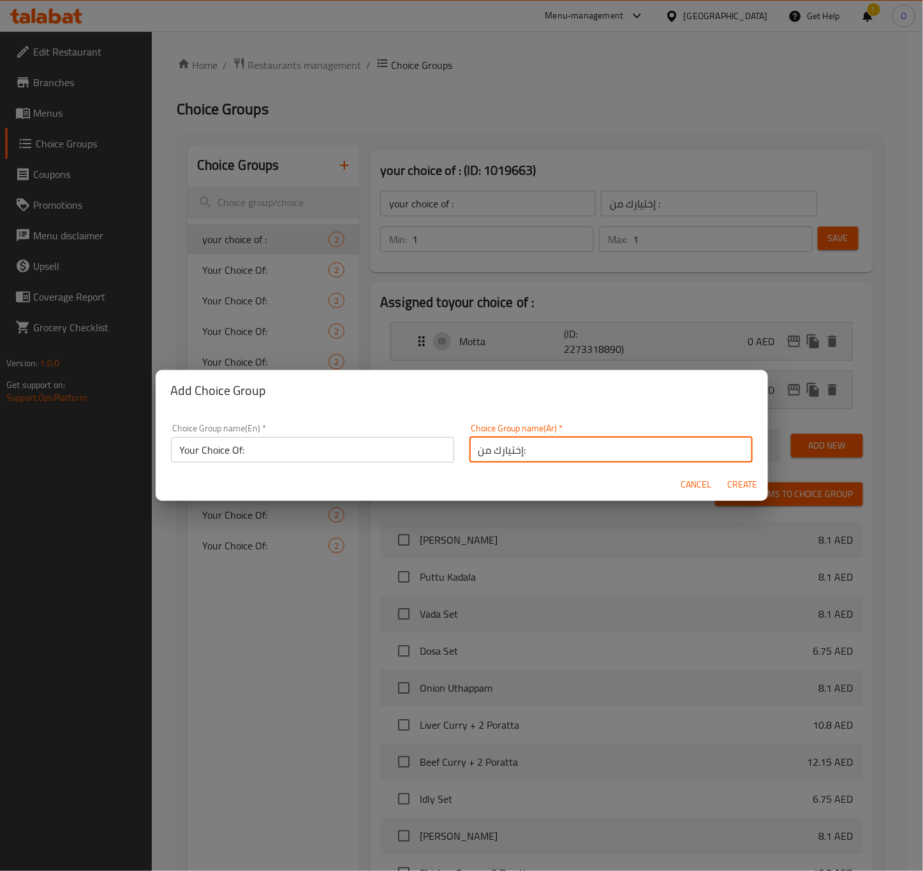
type input "إختيارك من:"
click at [636, 398] on h2 "Add Choice Group" at bounding box center [462, 390] width 582 height 20
click at [751, 487] on span "Create" at bounding box center [742, 484] width 31 height 16
type input "Your Choice Of:"
type input "إختيارك من:"
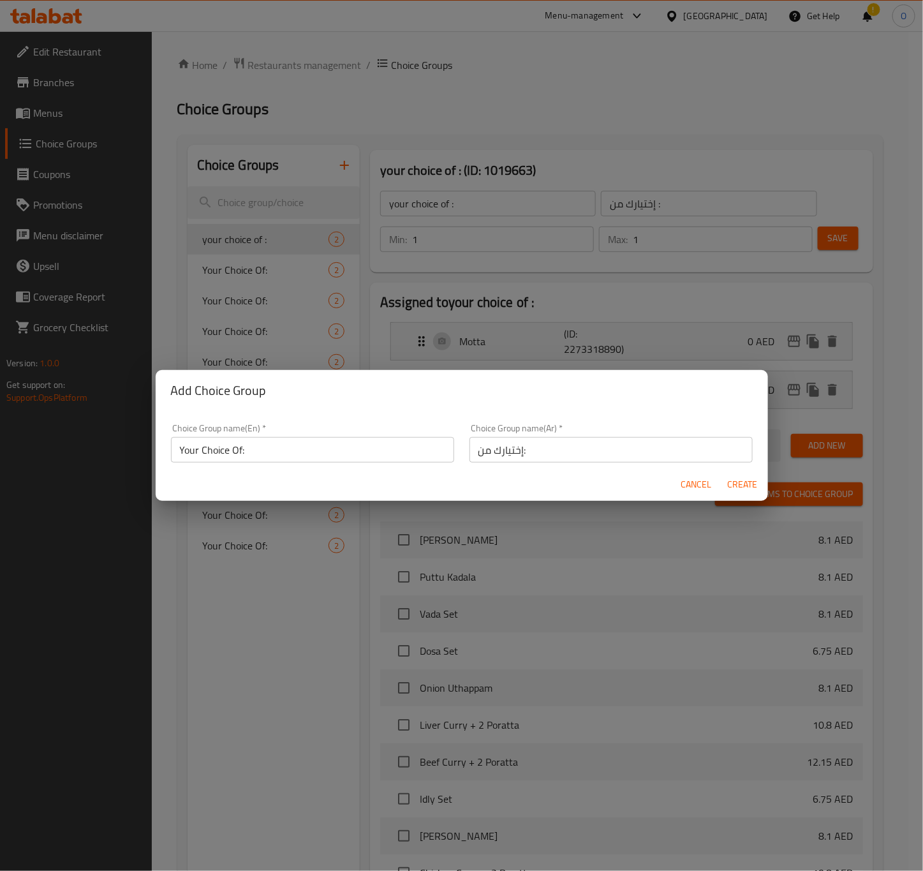
type input "0"
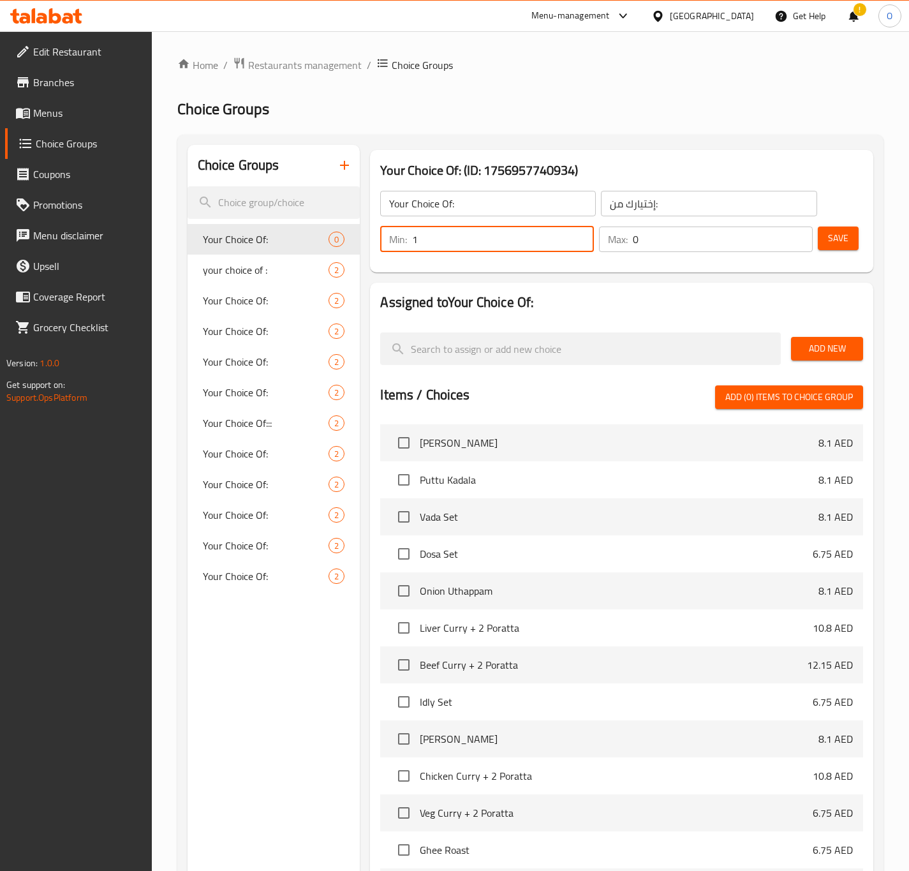
type input "1"
click at [577, 235] on input "1" at bounding box center [503, 239] width 182 height 26
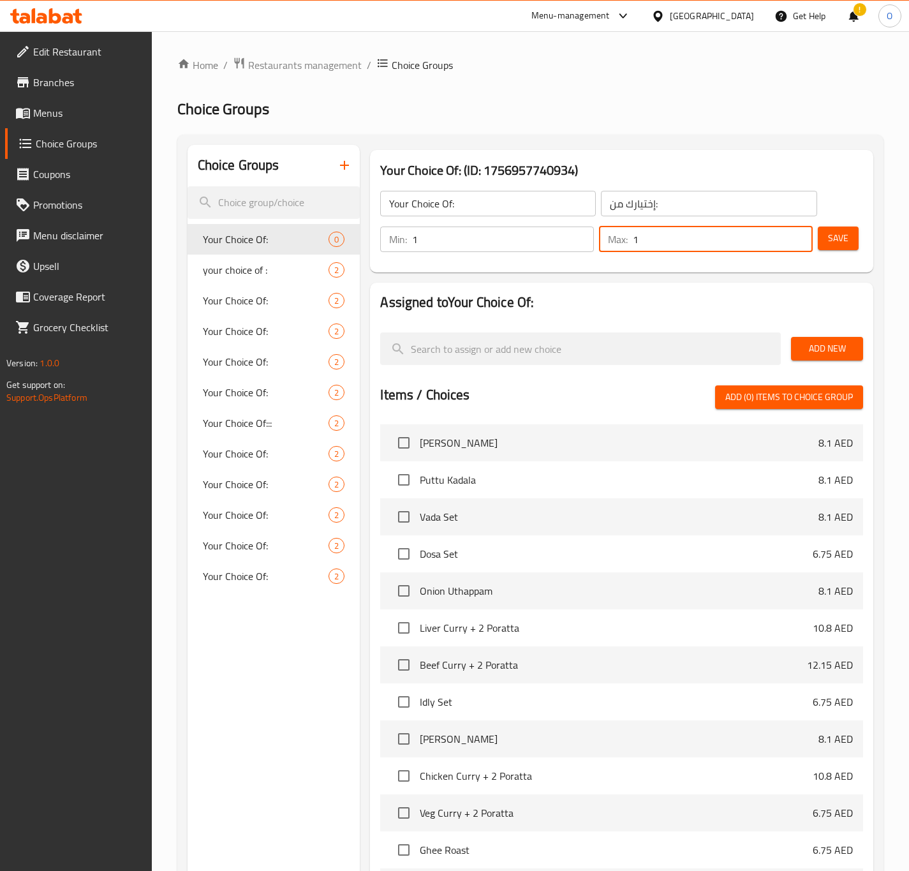
type input "1"
click at [797, 234] on input "1" at bounding box center [723, 239] width 180 height 26
click at [829, 360] on button "Add New" at bounding box center [827, 349] width 72 height 24
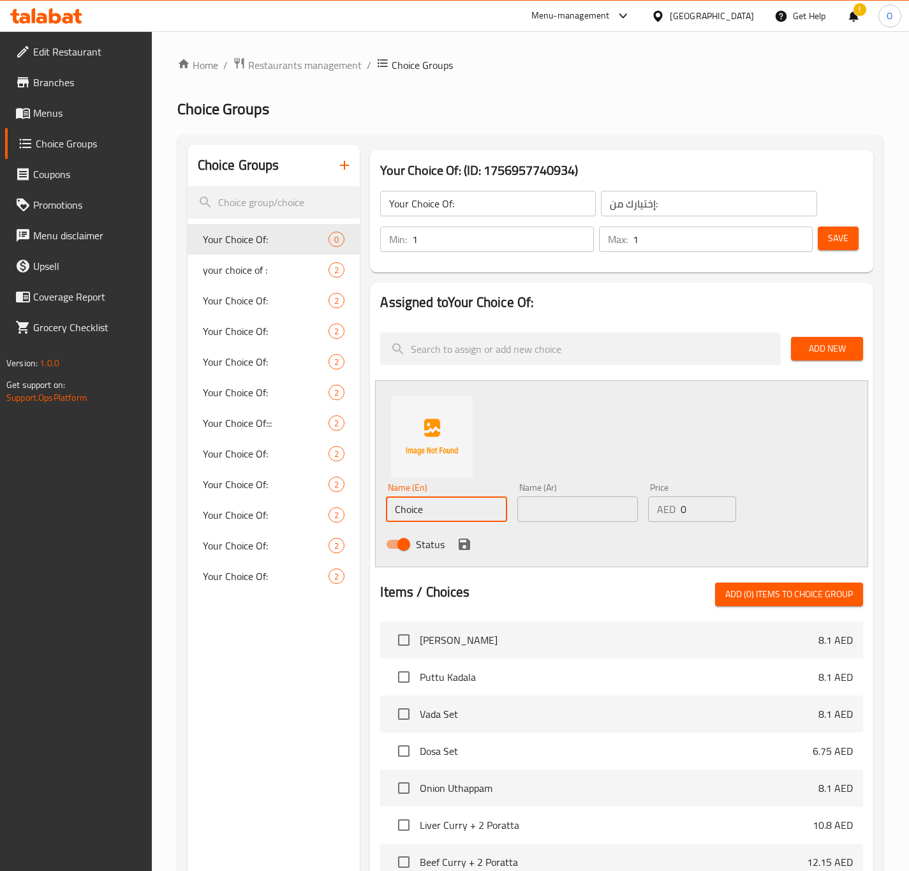
drag, startPoint x: 404, startPoint y: 509, endPoint x: 442, endPoint y: 520, distance: 40.0
click at [442, 520] on input "Choice" at bounding box center [446, 509] width 121 height 26
paste input "chutney"
type input "Chutney"
type input "شوتني"
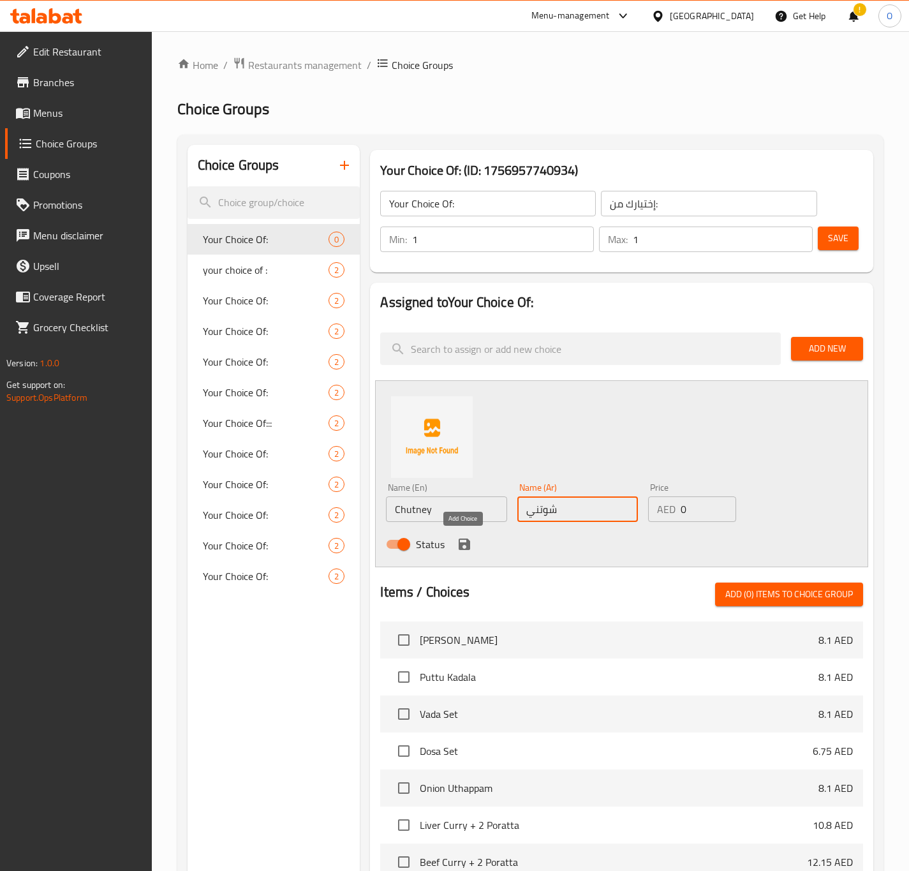
drag, startPoint x: 455, startPoint y: 543, endPoint x: 497, endPoint y: 532, distance: 43.6
click at [457, 543] on icon "save" at bounding box center [464, 543] width 15 height 15
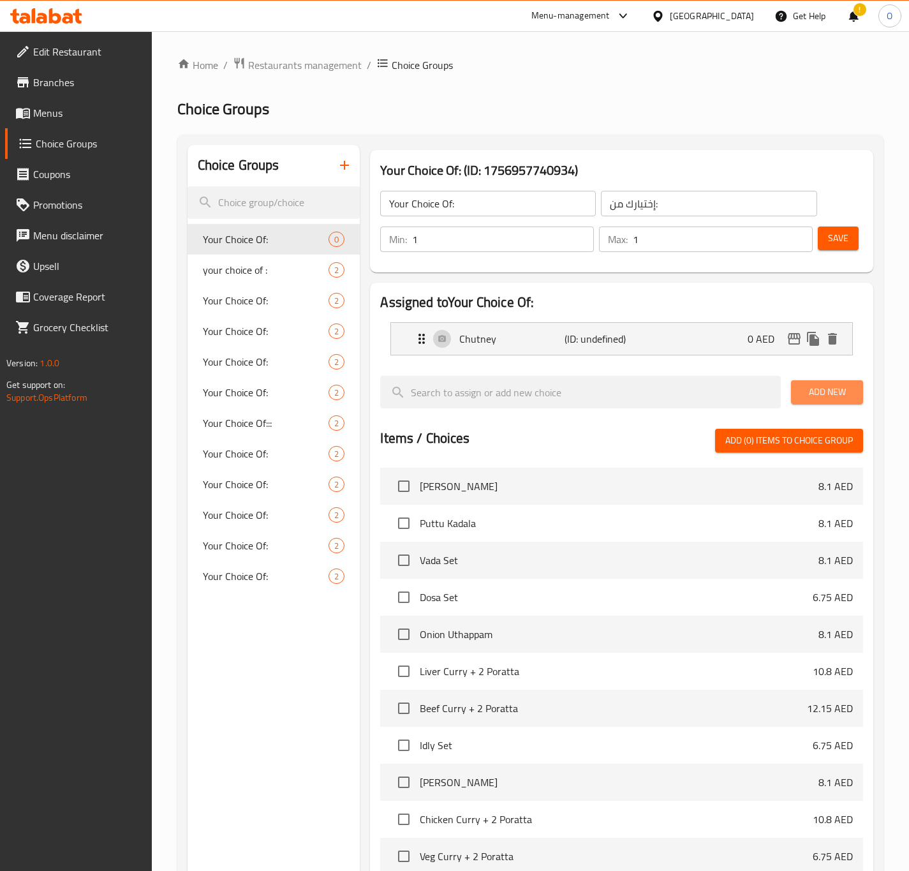
click at [858, 381] on button "Add New" at bounding box center [827, 392] width 72 height 24
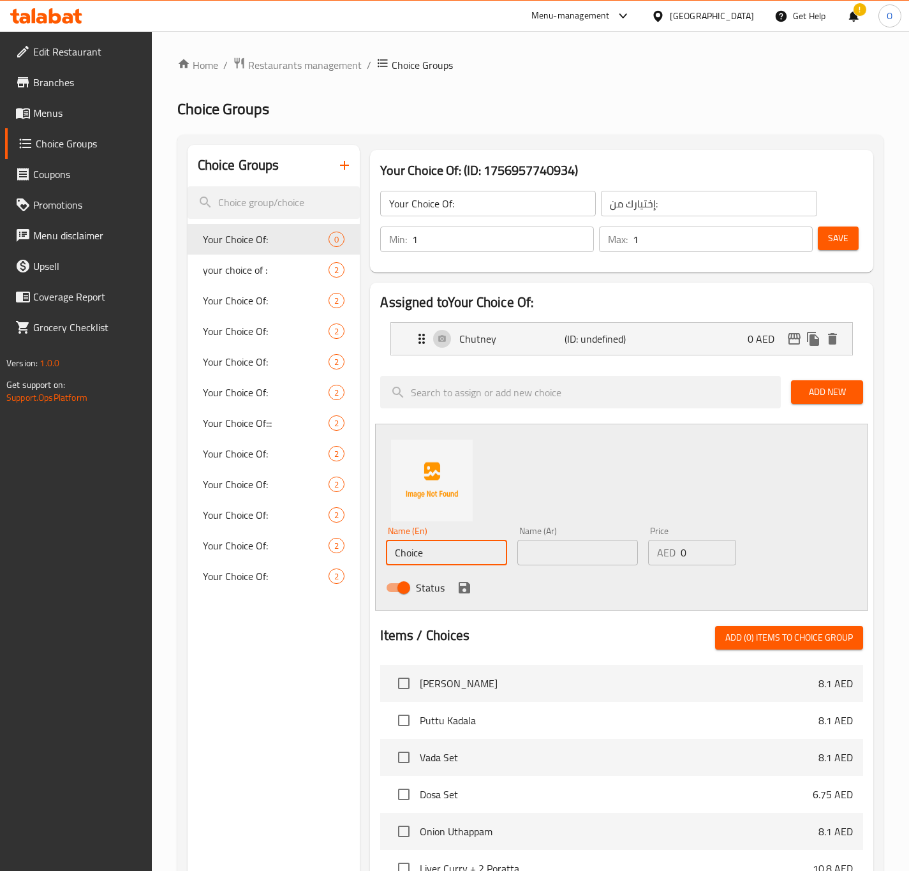
click at [440, 559] on input "Choice" at bounding box center [446, 553] width 121 height 26
paste input "curry"
type input "Curry"
click at [536, 564] on input "text" at bounding box center [577, 553] width 121 height 26
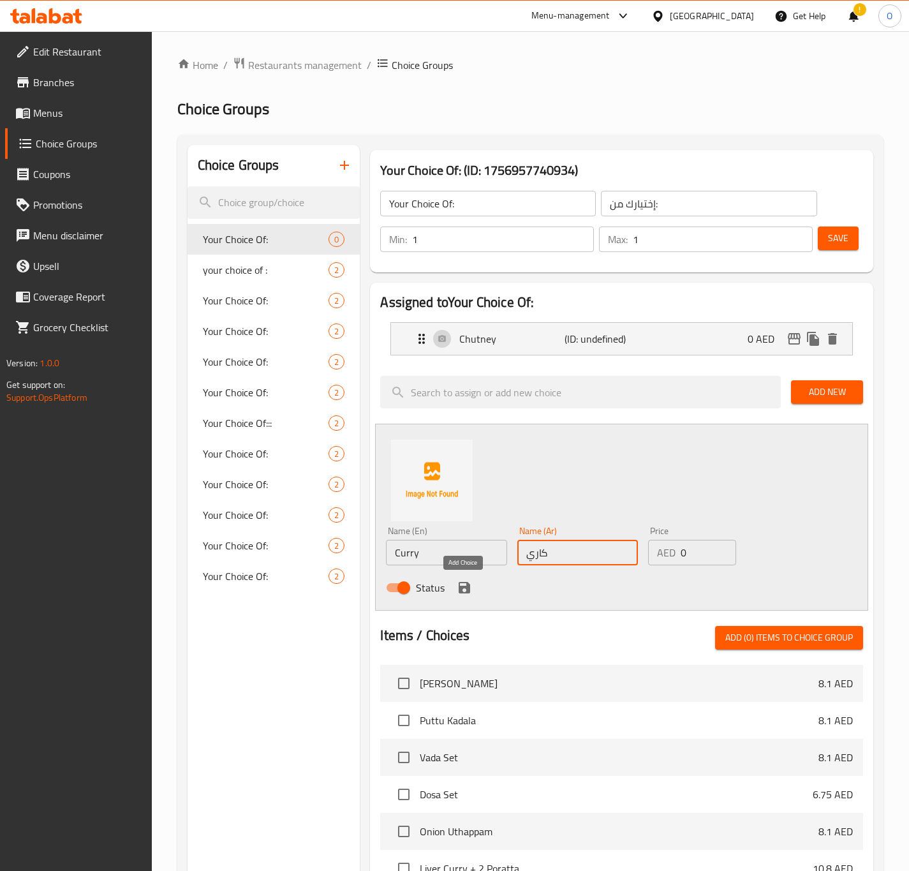
type input "كاري"
drag, startPoint x: 467, startPoint y: 589, endPoint x: 540, endPoint y: 525, distance: 96.7
click at [467, 589] on icon "save" at bounding box center [464, 587] width 11 height 11
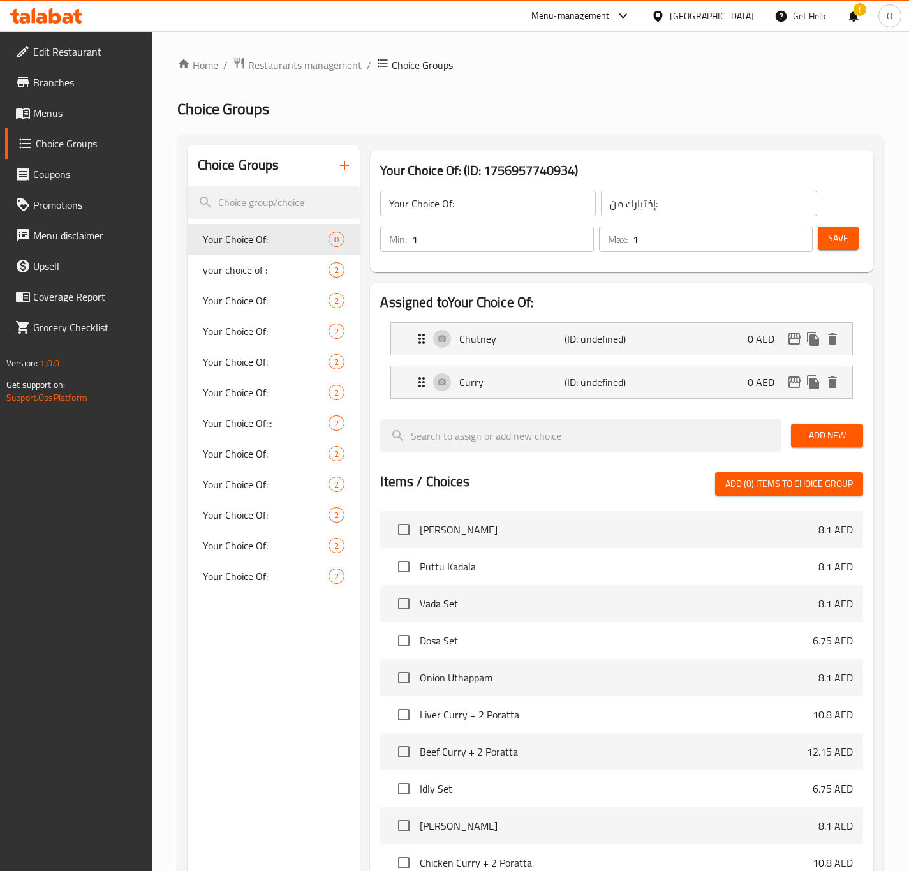
click at [842, 224] on div "Save" at bounding box center [835, 239] width 40 height 31
click at [842, 234] on span "Save" at bounding box center [838, 238] width 20 height 16
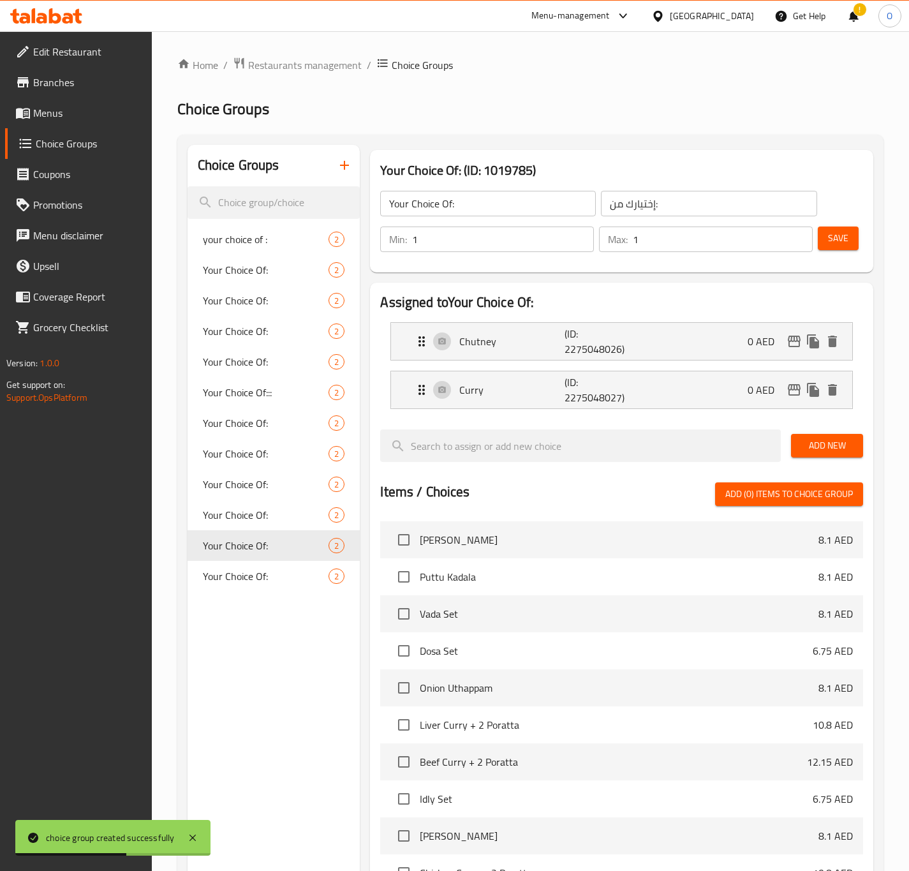
click at [198, 727] on div "Choice Groups your choice of : 2 Your Choice Of: 2 Your Choice Of: 2 Your Choic…" at bounding box center [273, 644] width 173 height 998
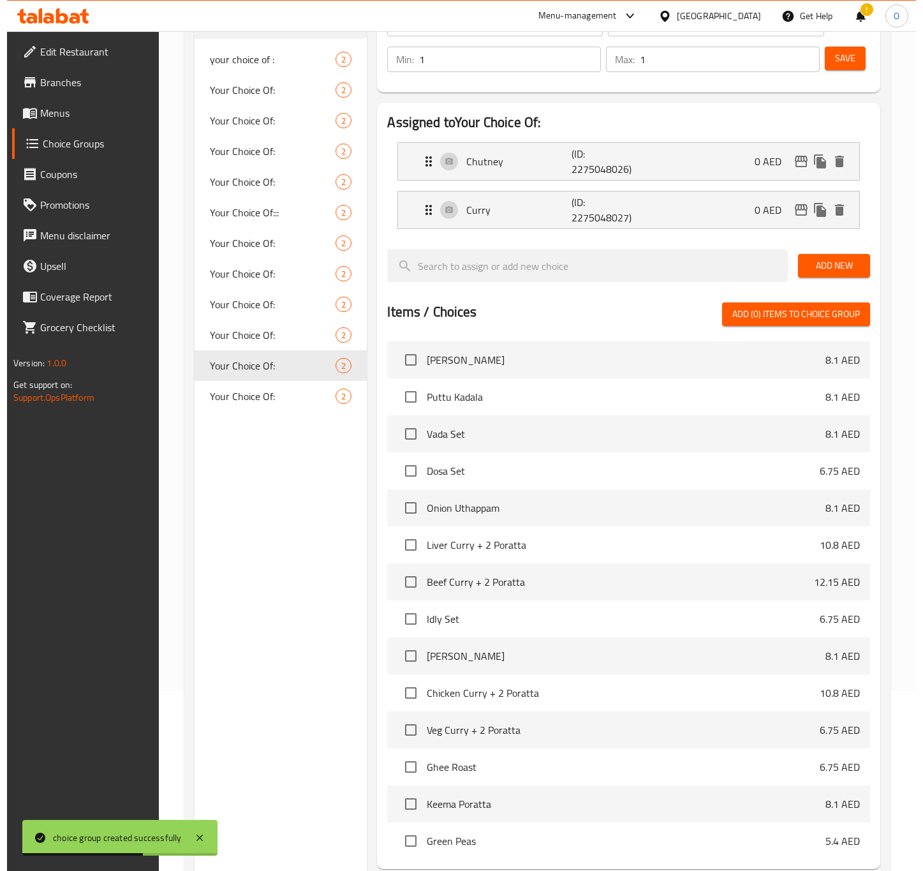
scroll to position [309, 0]
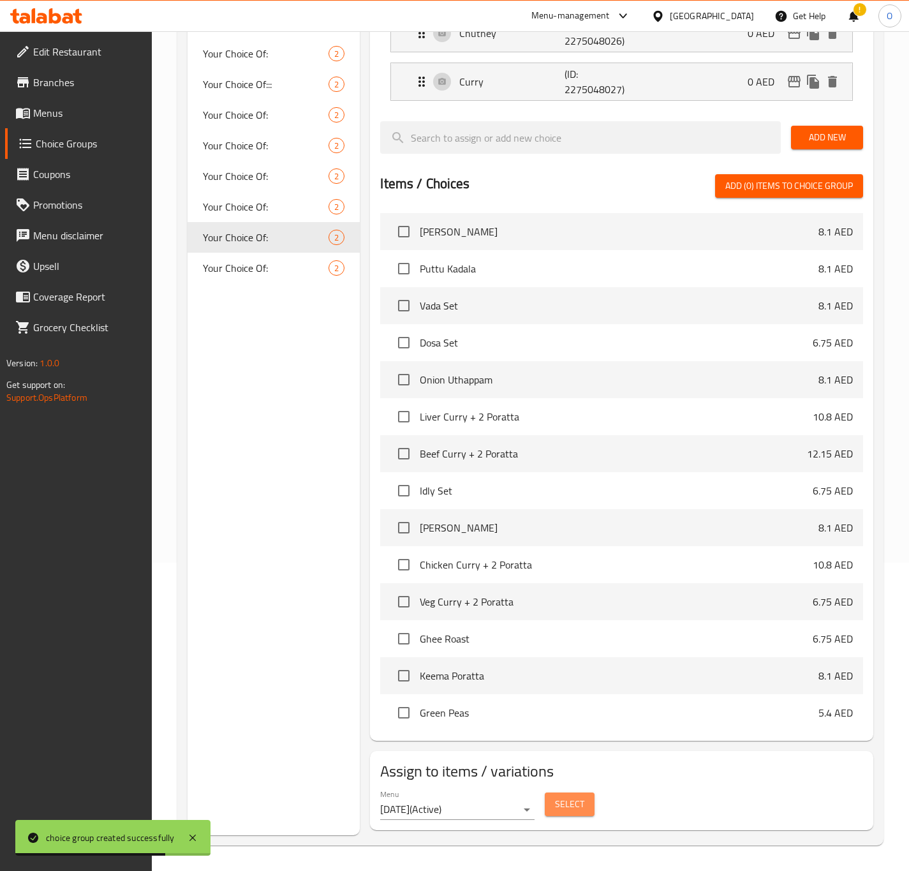
click at [576, 800] on span "Select" at bounding box center [569, 804] width 29 height 16
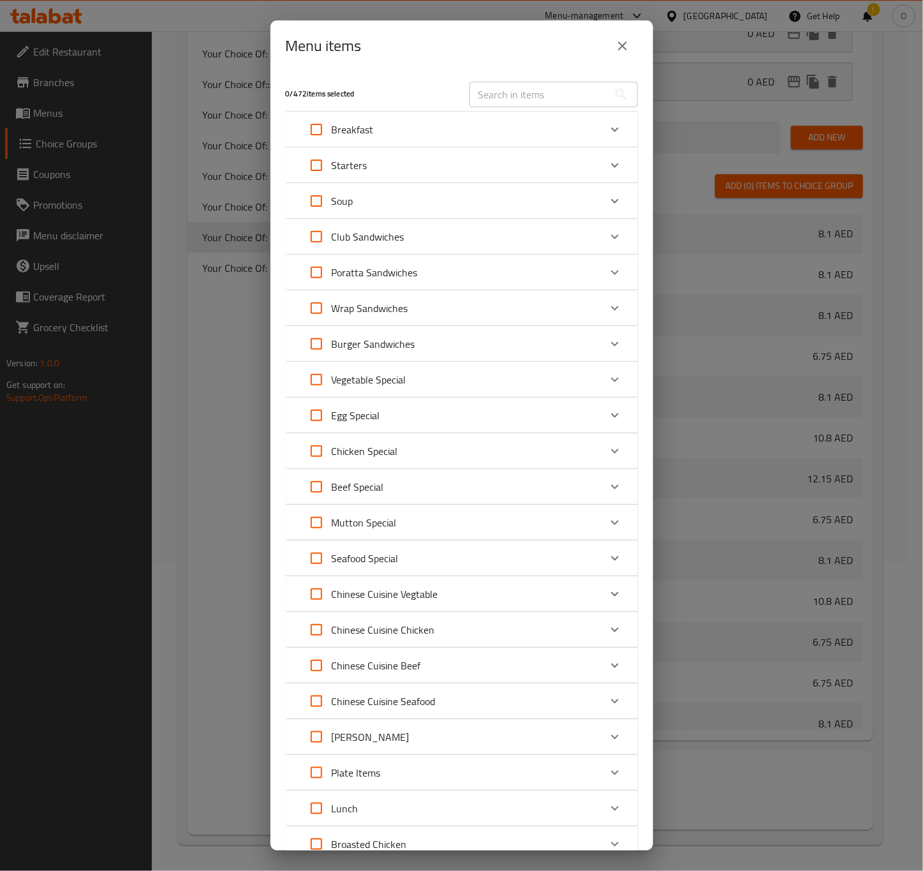
click at [352, 723] on div "Tahni Naddan" at bounding box center [355, 736] width 108 height 31
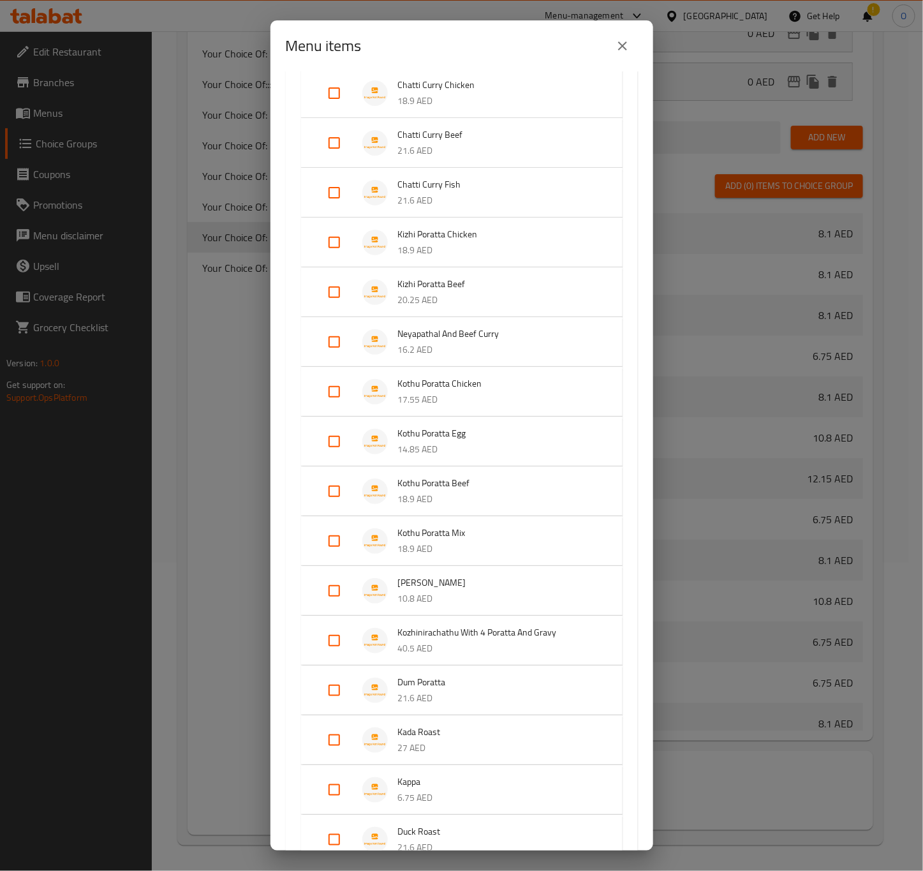
scroll to position [1052, 0]
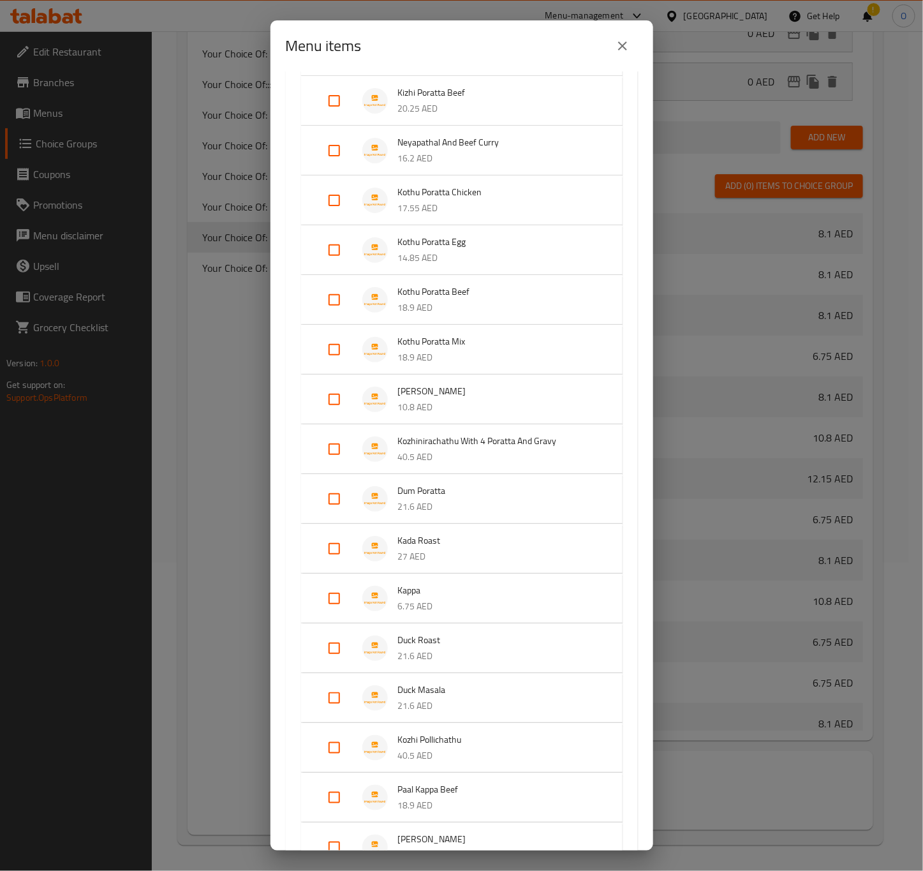
click at [330, 598] on input "Expand" at bounding box center [334, 598] width 31 height 31
checkbox input "true"
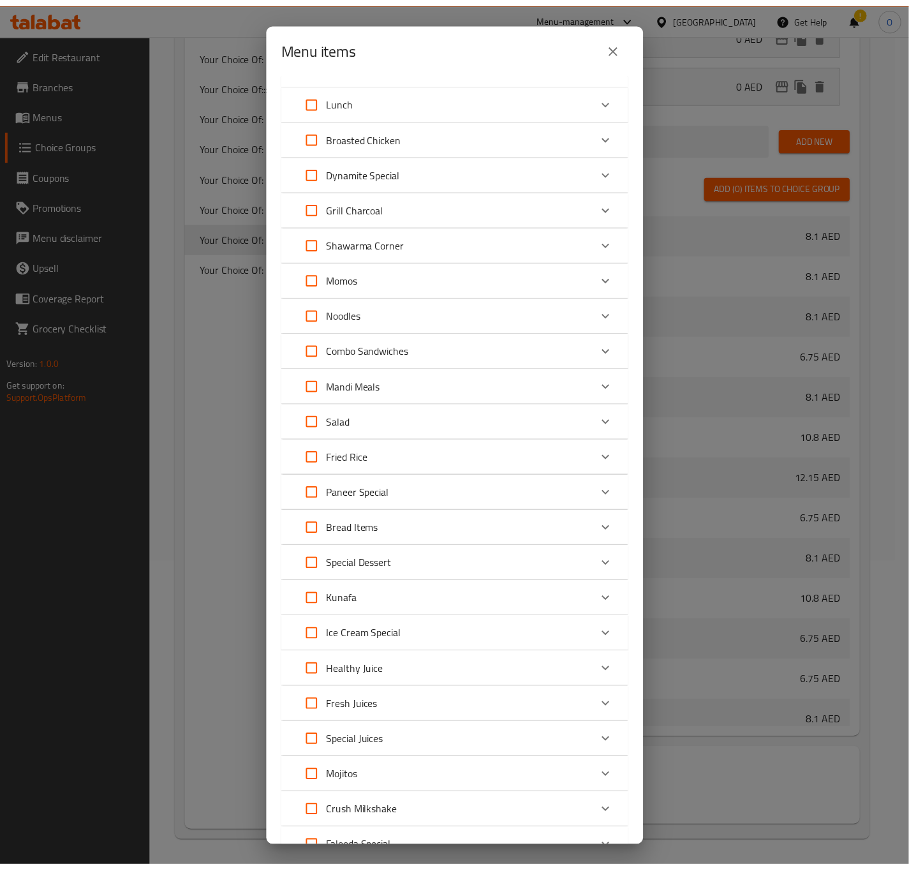
scroll to position [2296, 0]
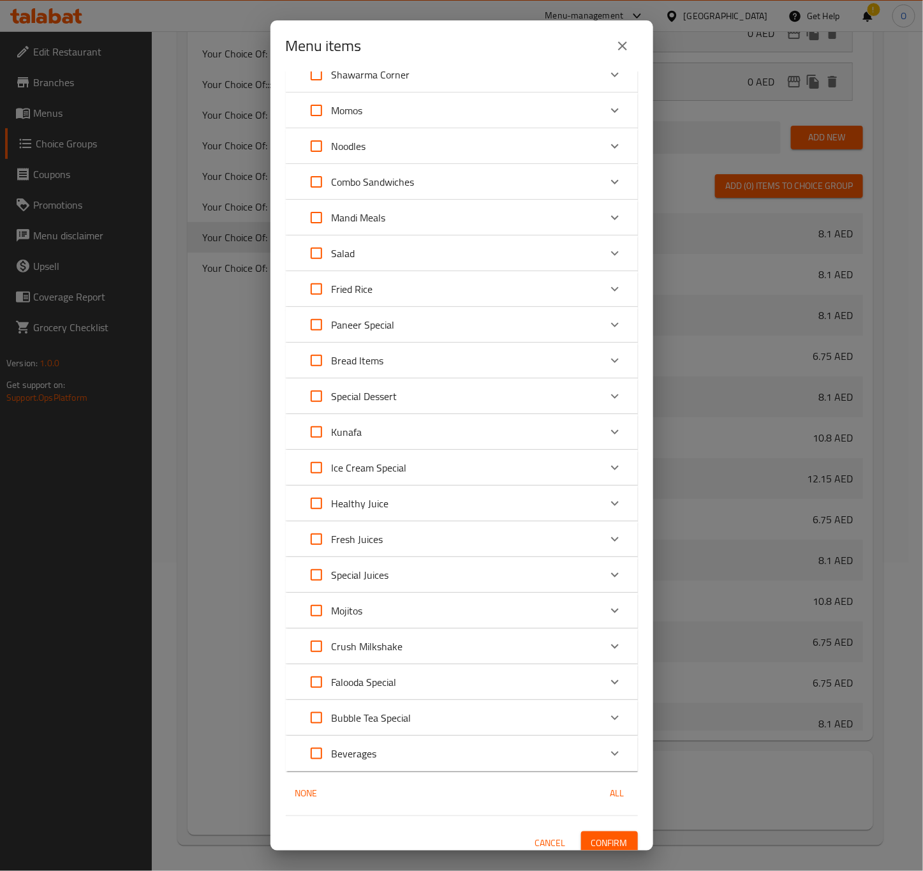
click at [598, 848] on button "Confirm" at bounding box center [609, 843] width 57 height 24
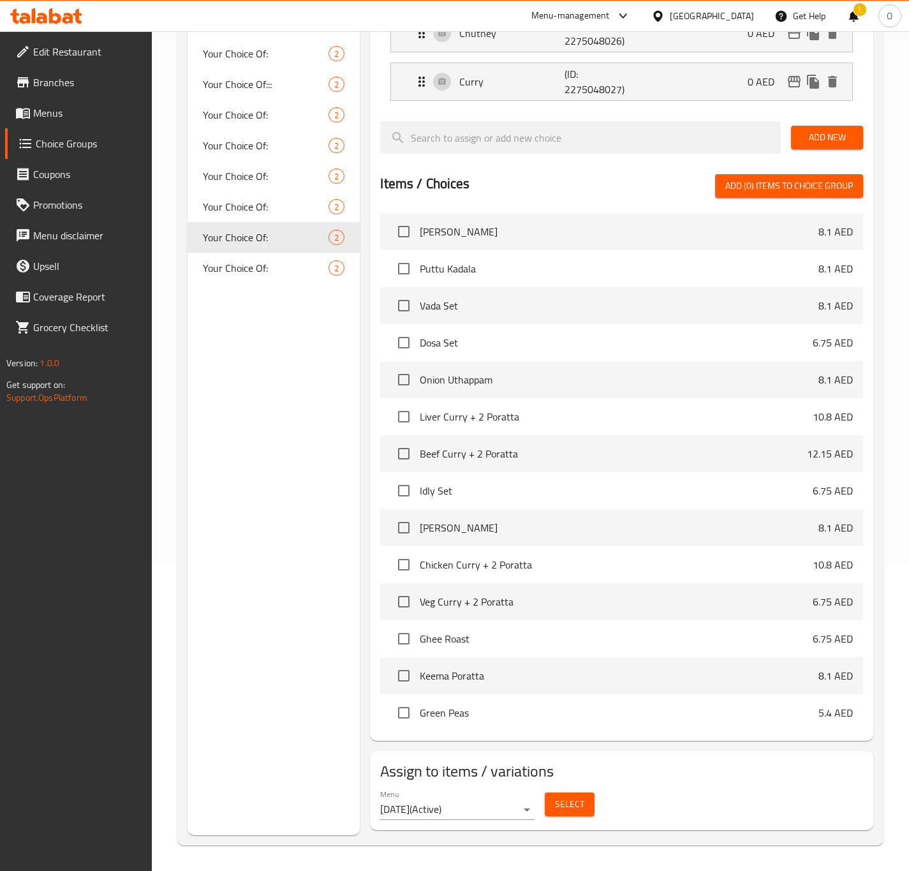
click at [96, 111] on span "Menus" at bounding box center [87, 112] width 108 height 15
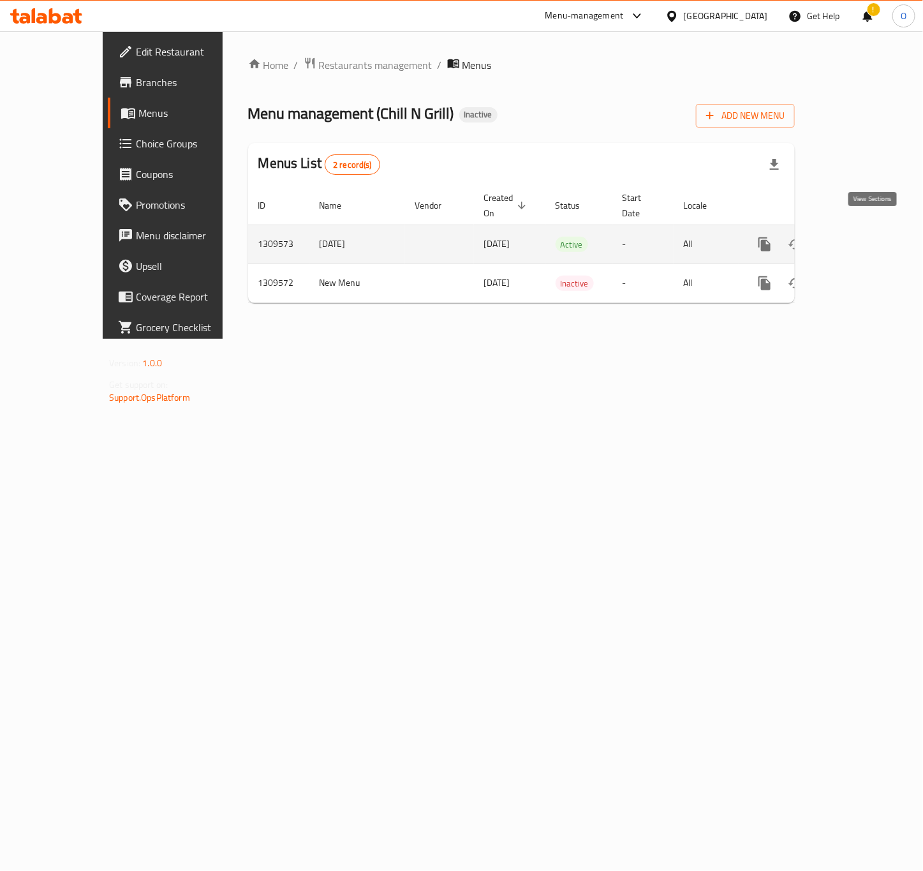
click at [864, 237] on icon "enhanced table" at bounding box center [856, 244] width 15 height 15
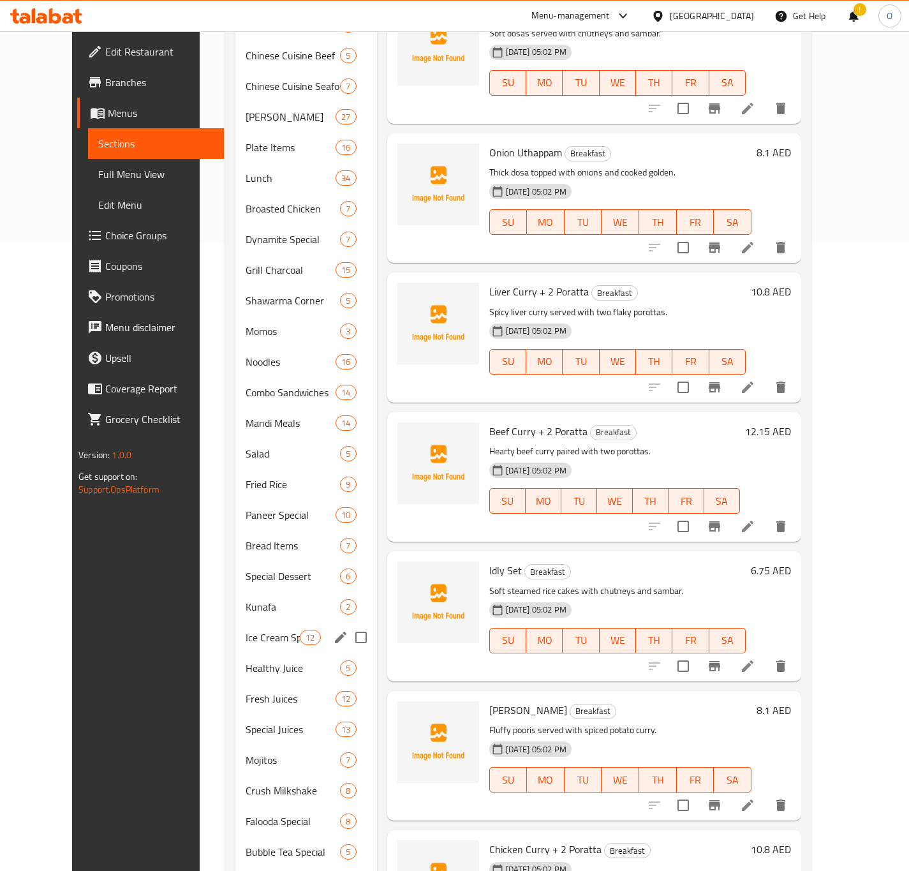
scroll to position [675, 0]
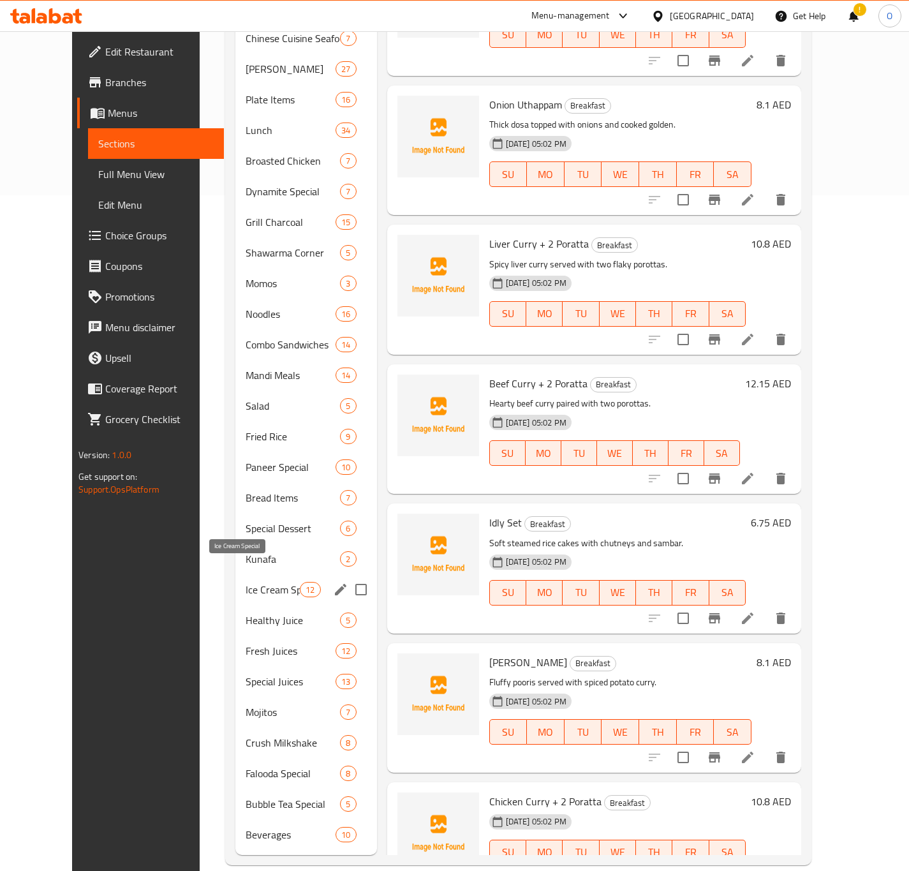
click at [246, 582] on span "Ice Cream Special" at bounding box center [273, 589] width 54 height 15
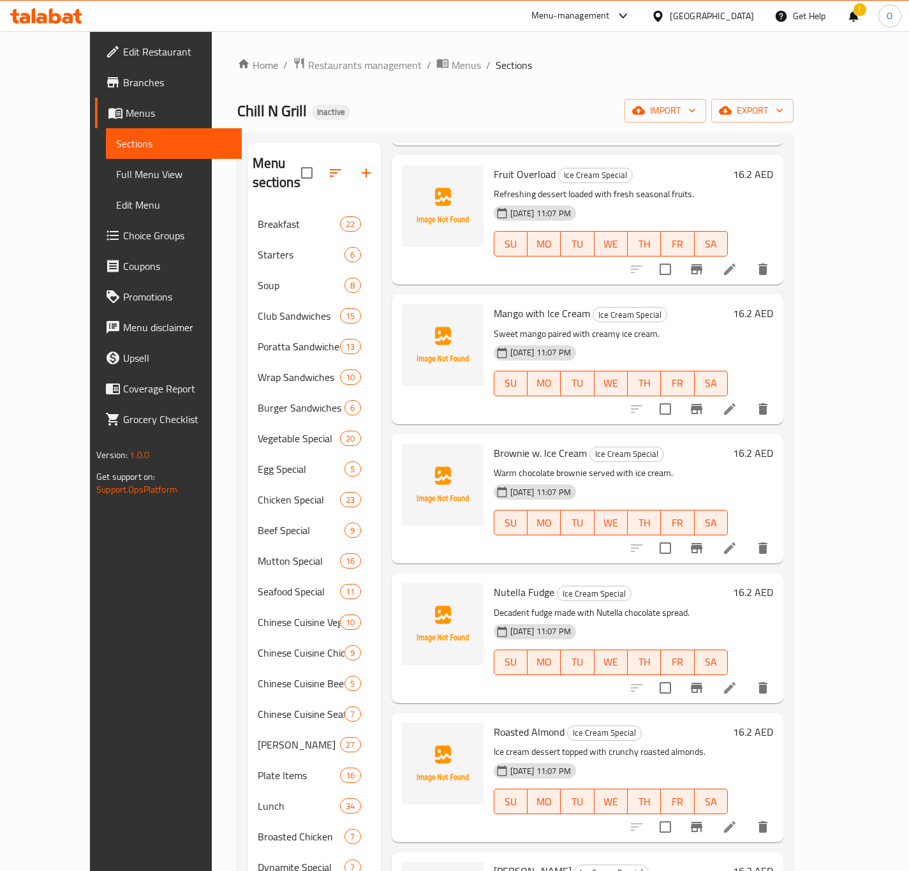
scroll to position [335, 0]
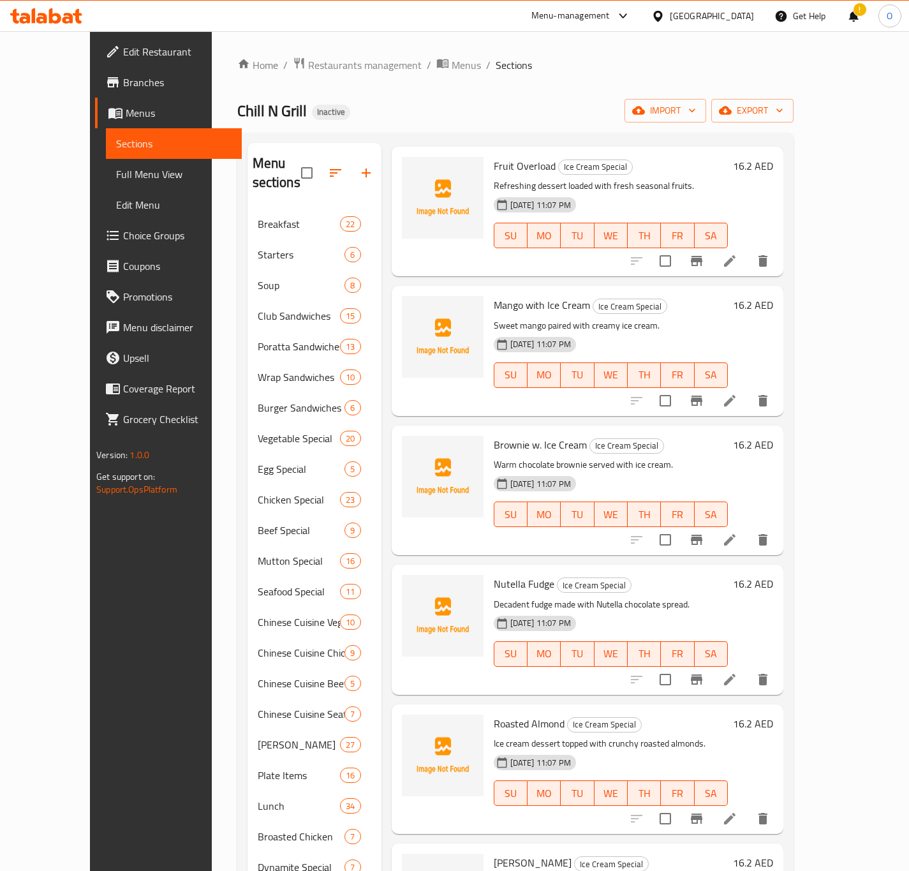
drag, startPoint x: 809, startPoint y: 530, endPoint x: 781, endPoint y: 609, distance: 83.9
click at [733, 610] on div "03-09-2025 11:07 PM SU MO TU WE TH FR SA" at bounding box center [611, 644] width 244 height 69
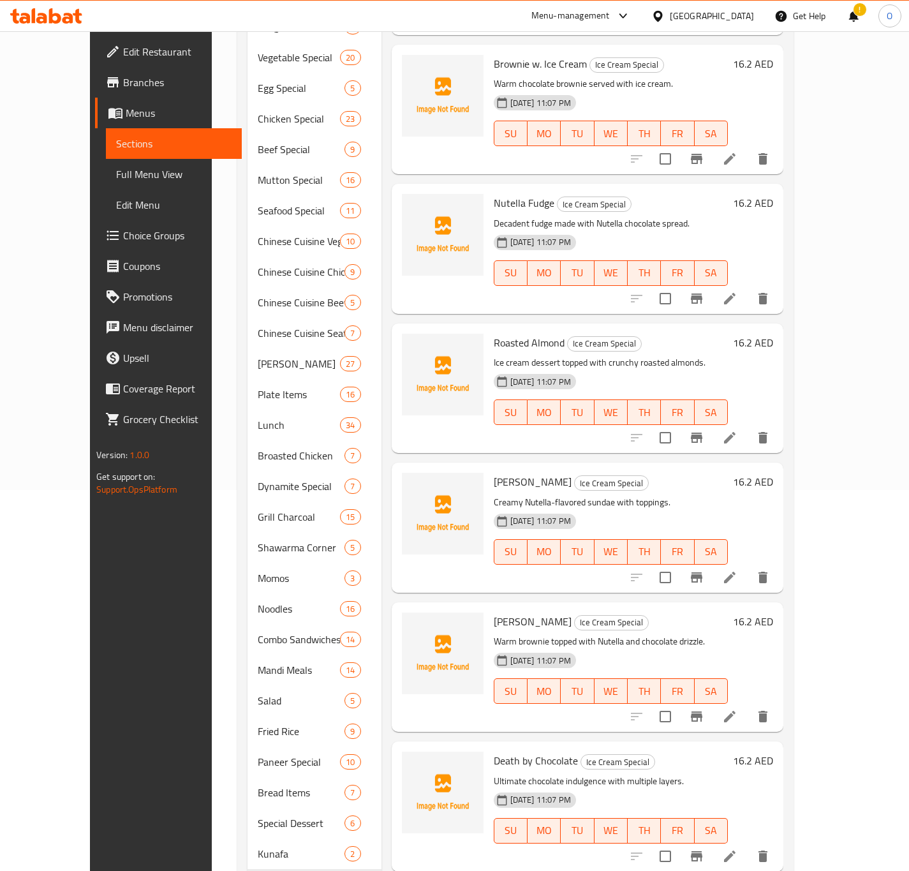
scroll to position [383, 0]
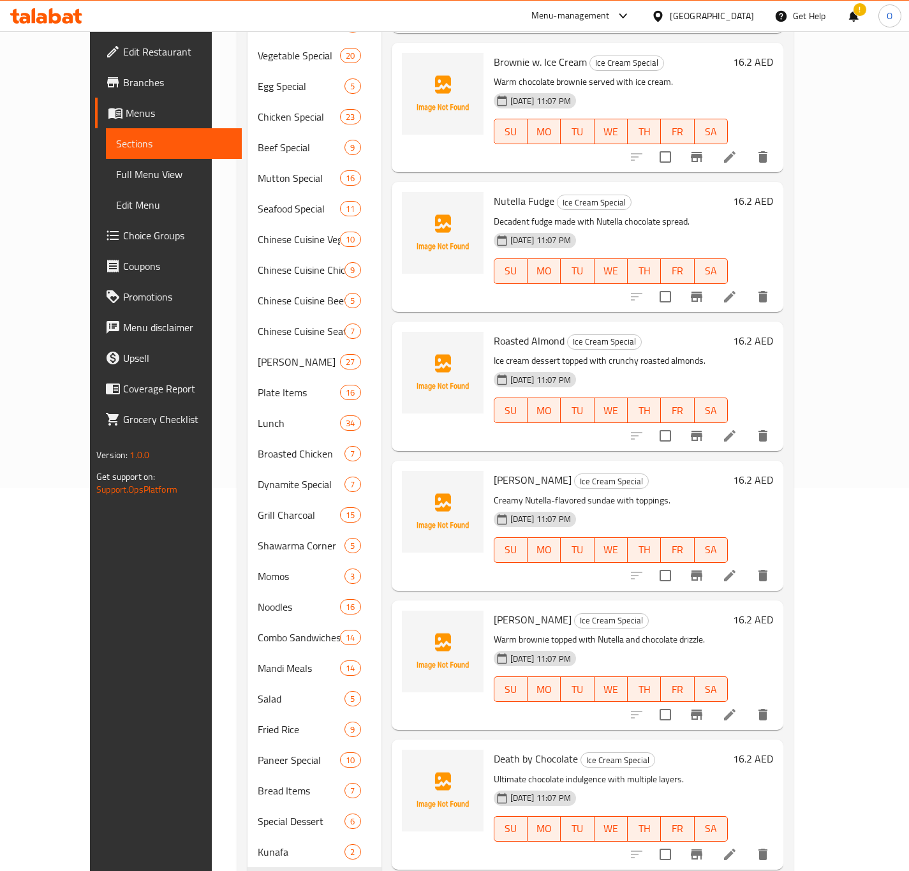
drag, startPoint x: 806, startPoint y: 704, endPoint x: 737, endPoint y: 716, distance: 70.6
click at [721, 744] on div "Death by Chocolate Ice Cream Special Ultimate chocolate indulgence with multipl…" at bounding box center [611, 803] width 244 height 119
drag, startPoint x: 819, startPoint y: 686, endPoint x: 823, endPoint y: 706, distance: 20.8
drag, startPoint x: 823, startPoint y: 706, endPoint x: 802, endPoint y: 696, distance: 23.1
click at [735, 709] on icon at bounding box center [729, 714] width 11 height 11
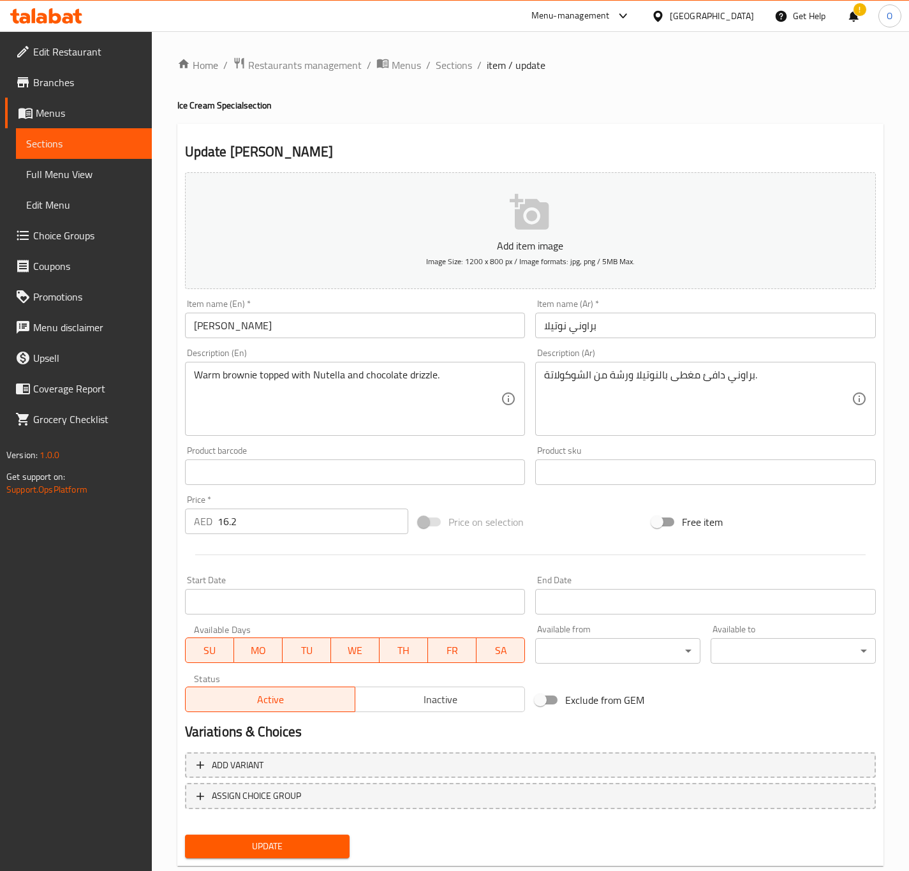
drag, startPoint x: 446, startPoint y: 75, endPoint x: 434, endPoint y: 48, distance: 29.1
click at [446, 73] on div "Home / Restaurants management / Menus / Sections / item / update Ice Cream Spec…" at bounding box center [530, 466] width 706 height 819
click at [438, 66] on span "Sections" at bounding box center [454, 64] width 36 height 15
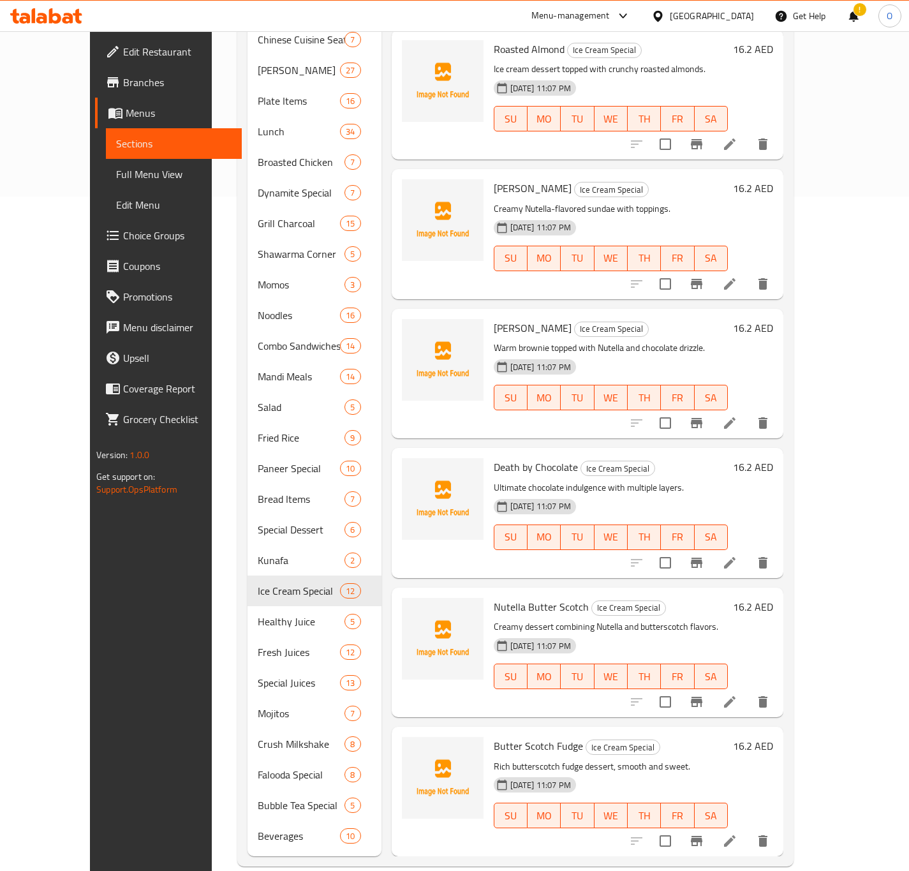
scroll to position [675, 0]
drag, startPoint x: 811, startPoint y: 673, endPoint x: 789, endPoint y: 684, distance: 24.5
drag, startPoint x: 789, startPoint y: 684, endPoint x: 793, endPoint y: 699, distance: 15.8
click at [783, 699] on div "Menu items Add Sort Manage items Chocolate Fudge Ice Cream Special Rich and cre…" at bounding box center [582, 160] width 402 height 1387
click at [116, 180] on span "Full Menu View" at bounding box center [173, 173] width 115 height 15
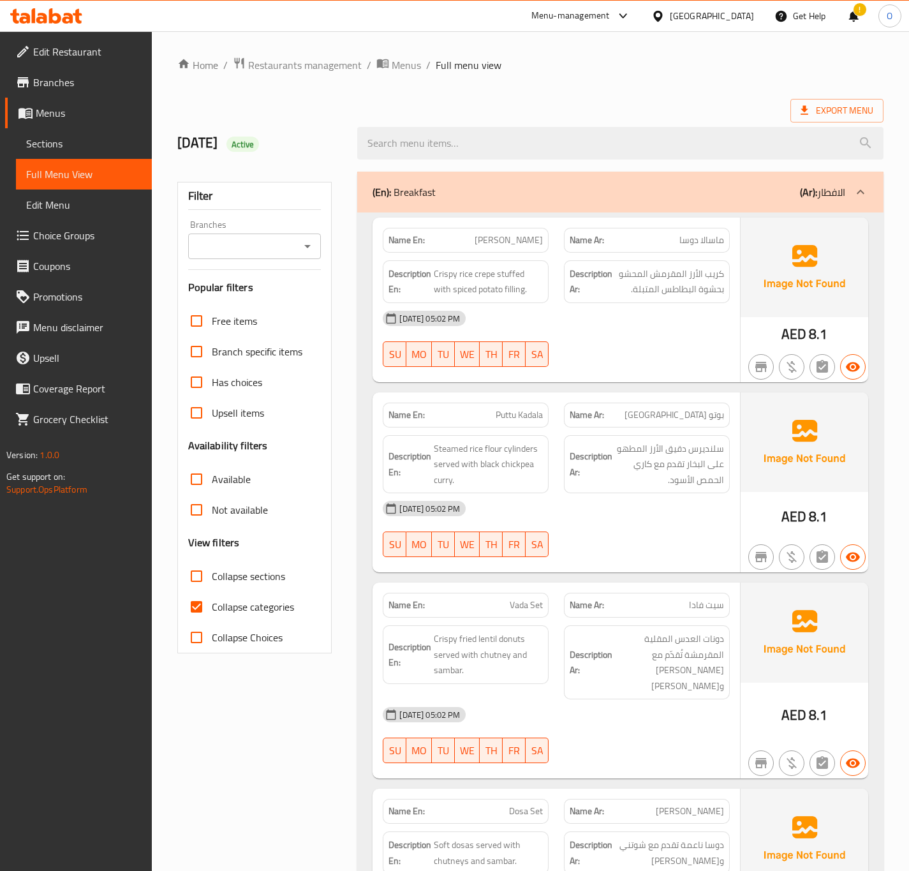
click at [267, 242] on input "Branches" at bounding box center [244, 246] width 105 height 18
click at [266, 297] on span "Chill N Grill, Al Nahda" at bounding box center [244, 301] width 92 height 15
type input "Chill N Grill, Al Nahda"
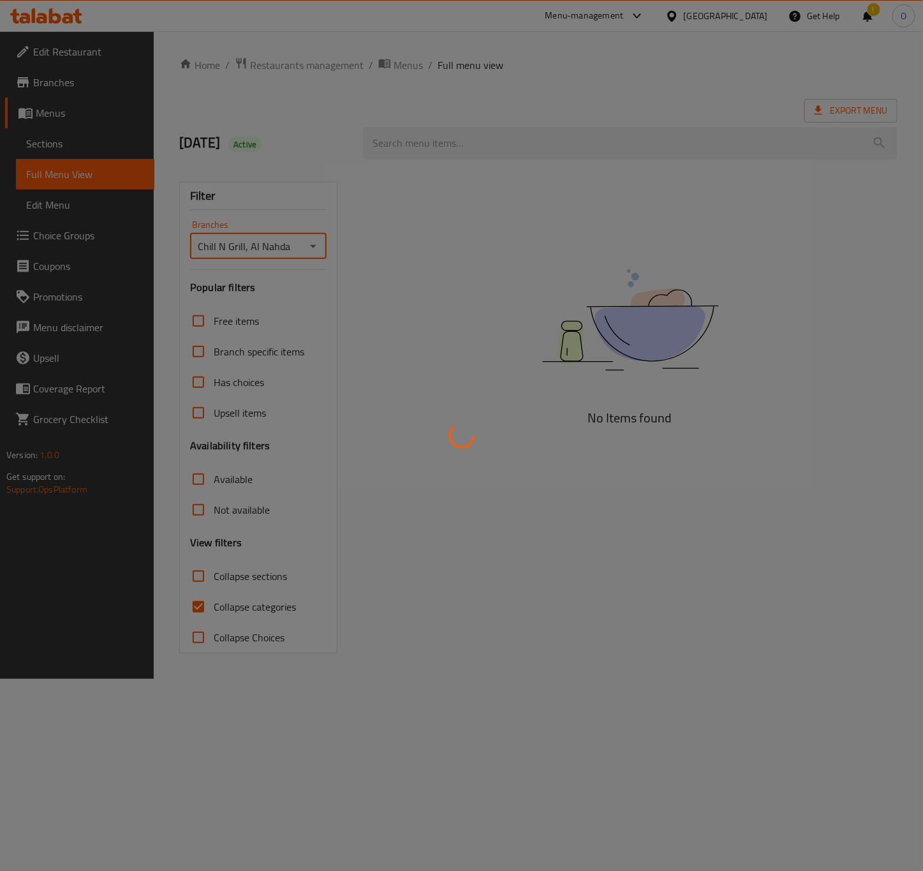
click at [222, 601] on div at bounding box center [461, 435] width 923 height 871
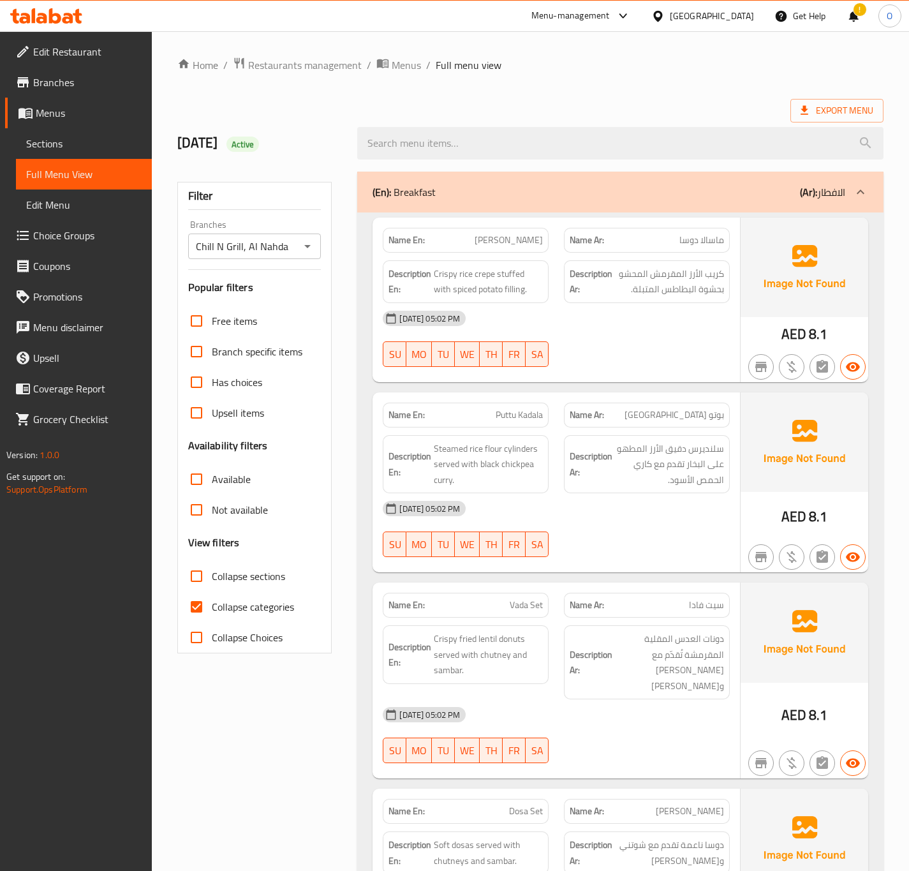
drag, startPoint x: 221, startPoint y: 607, endPoint x: 504, endPoint y: 246, distance: 458.8
click at [221, 608] on span "Collapse categories" at bounding box center [253, 606] width 82 height 15
click at [212, 608] on input "Collapse categories" at bounding box center [196, 606] width 31 height 31
checkbox input "false"
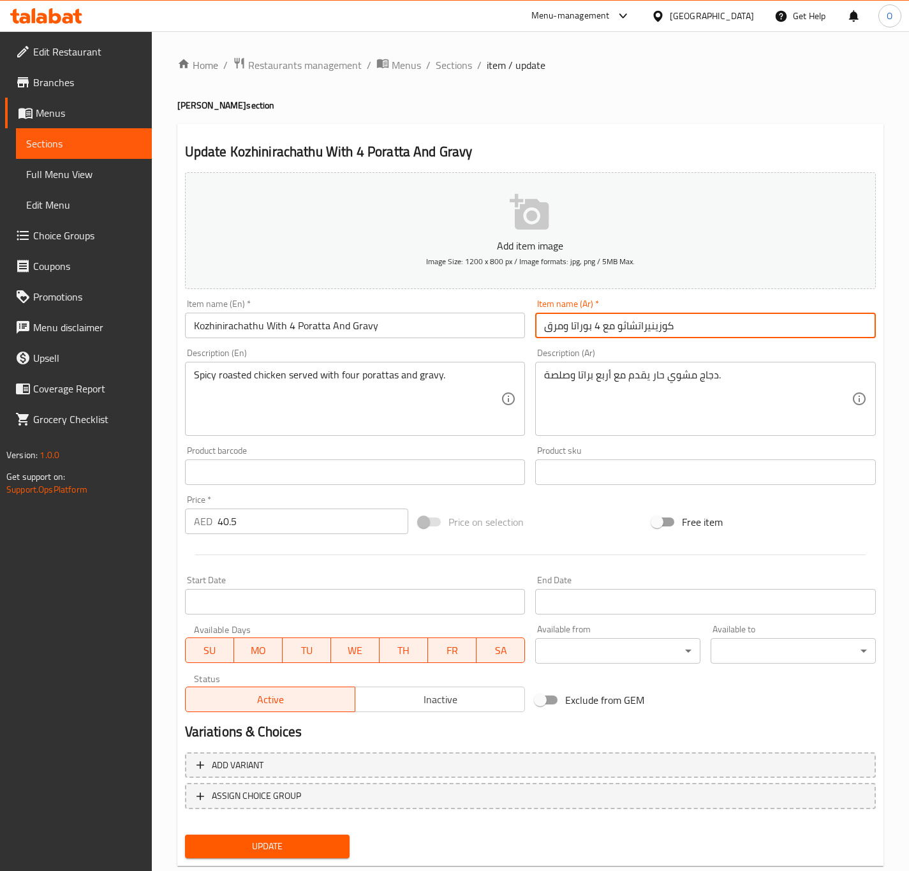
click at [586, 328] on input "كوزينيراتشاثو مع 4 بوراتا ومرق" at bounding box center [705, 325] width 341 height 26
click at [561, 320] on input "كوزينيراتشاثو مع 4 براتا ومرق" at bounding box center [705, 325] width 341 height 26
type input "كوزينيراتشاثو مع 4 براتا و [PERSON_NAME]"
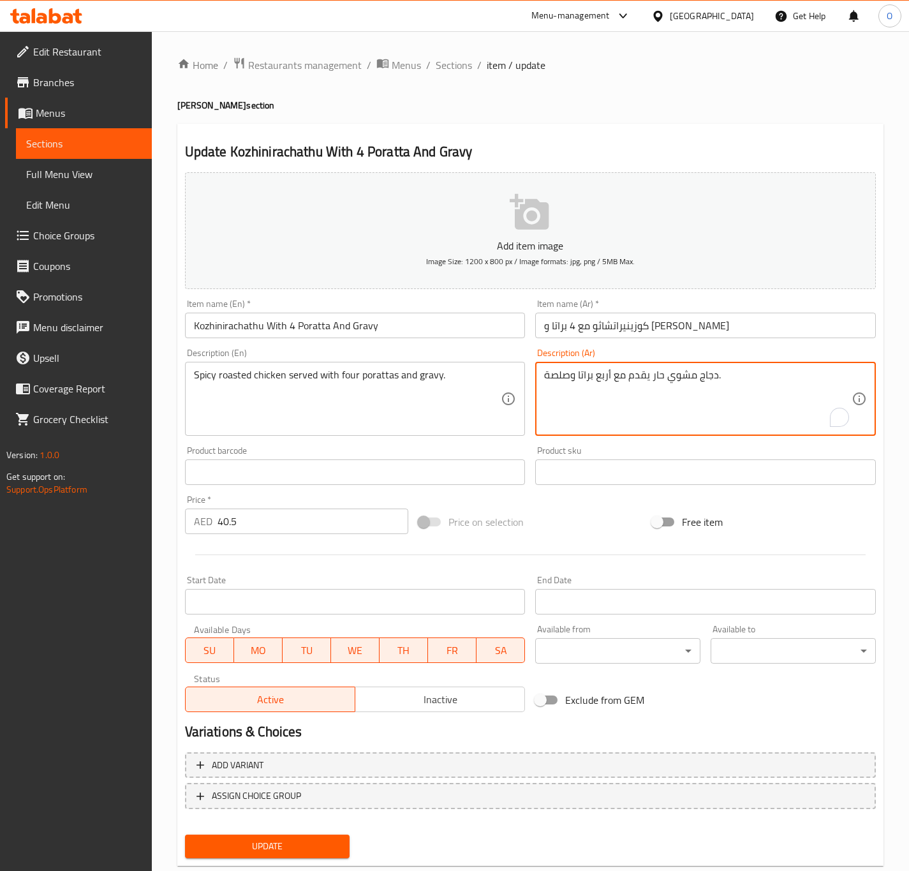
click at [608, 377] on textarea "دجاج مشوي حار يقدم مع أربع براتا وصلصة." at bounding box center [697, 399] width 307 height 61
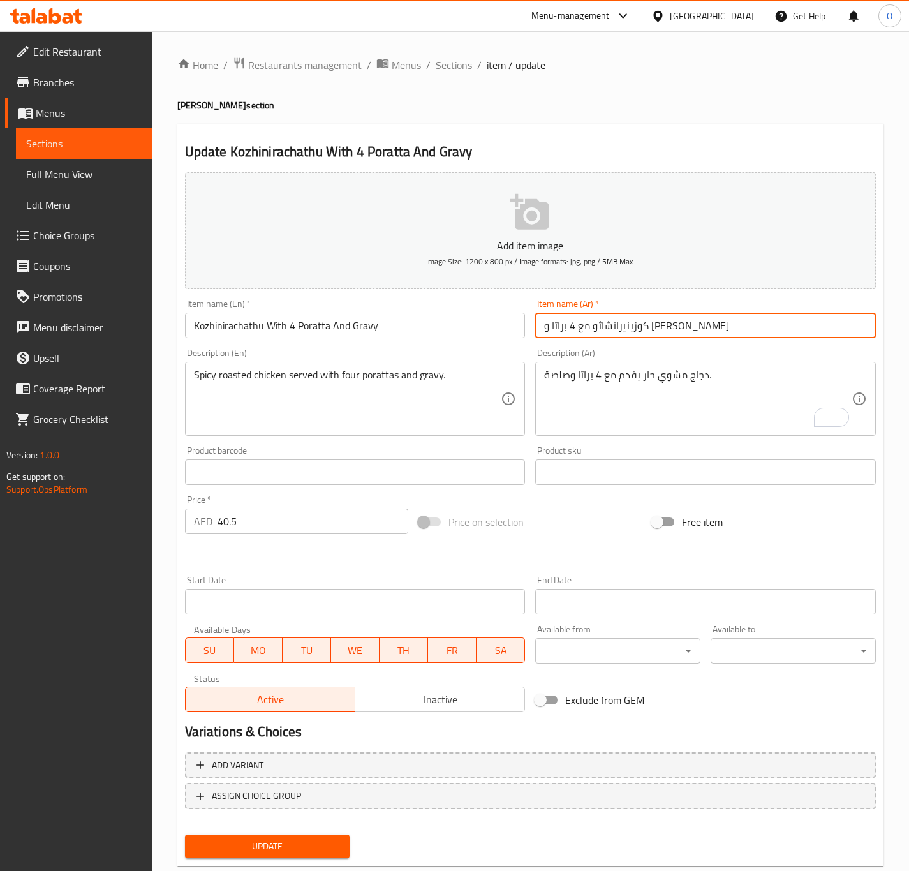
click at [559, 325] on input "كوزينيراتشاثو مع 4 براتا و [PERSON_NAME]" at bounding box center [705, 325] width 341 height 26
click at [559, 325] on input "كوزينيراتشاثو مع 4 براتا و جريفي" at bounding box center [705, 325] width 341 height 26
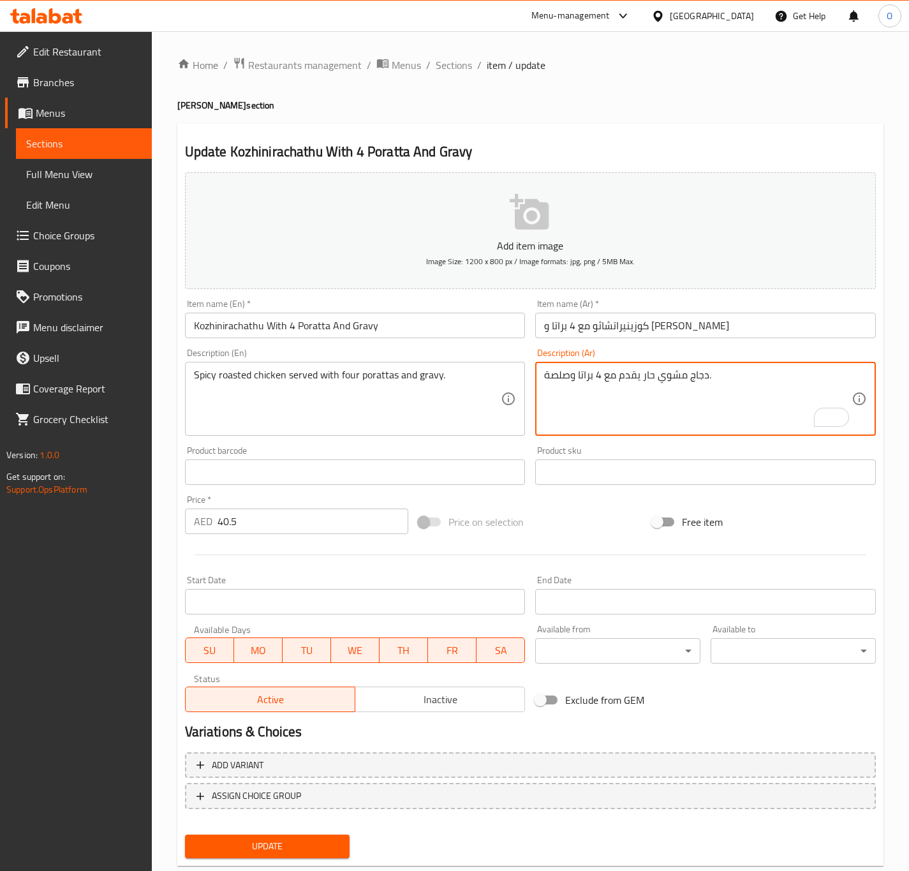
click at [559, 372] on textarea "دجاج مشوي حار يقدم مع 4 براتا وصلصة." at bounding box center [697, 399] width 307 height 61
type textarea "دجاج مشوي حار يقدم مع 4 براتا و جريفي."
click at [341, 364] on div "Spicy roasted chicken served with four porattas and gravy. Description (En)" at bounding box center [355, 399] width 341 height 74
click at [341, 366] on div "Spicy roasted chicken served with four porattas and gravy. Description (En)" at bounding box center [355, 399] width 341 height 74
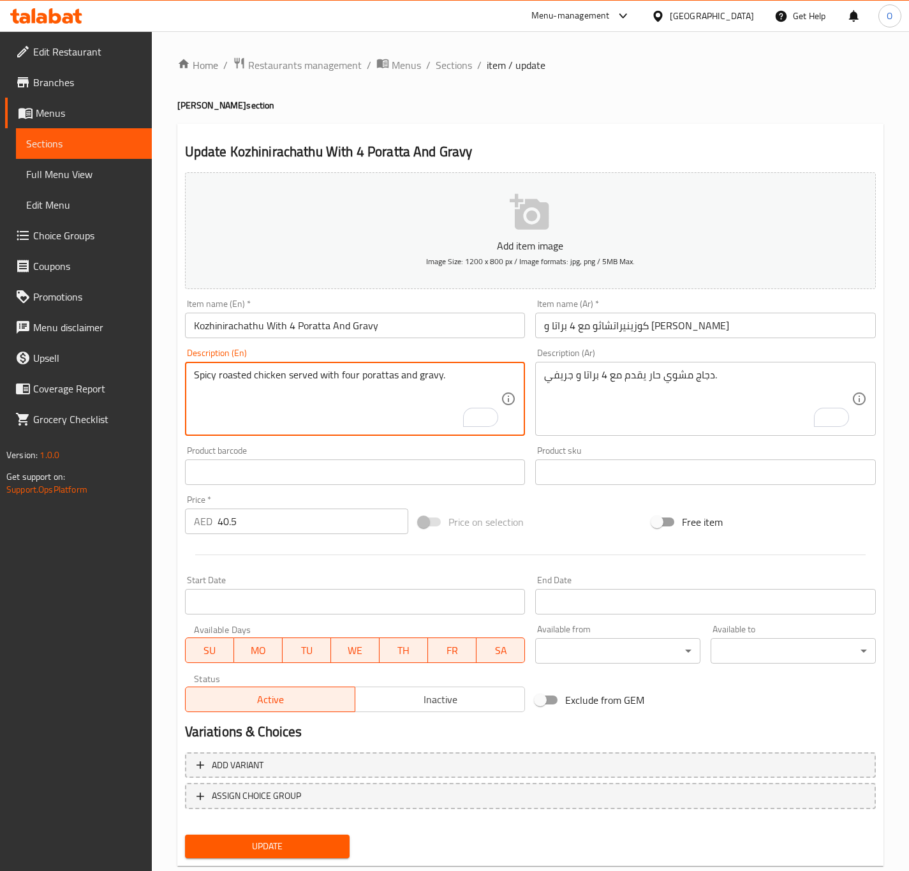
click at [356, 373] on textarea "Spicy roasted chicken served with four porattas and gravy." at bounding box center [347, 399] width 307 height 61
click at [334, 377] on textarea "Spicy roasted chicken served with four porattas and gravy." at bounding box center [347, 399] width 307 height 61
click at [347, 377] on textarea "Spicy roasted chicken served with four porattas and gravy." at bounding box center [347, 399] width 307 height 61
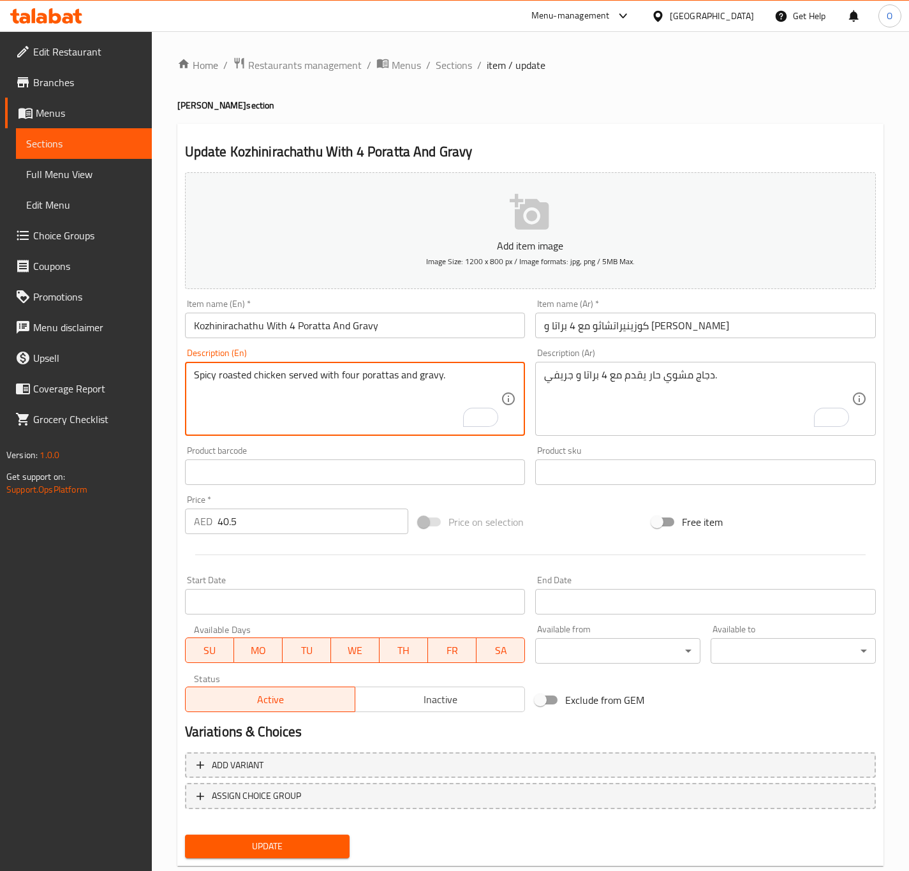
click at [347, 377] on textarea "Spicy roasted chicken served with four porattas and gravy." at bounding box center [347, 399] width 307 height 61
type textarea "Spicy roasted chicken served with 4 porattas and gravy."
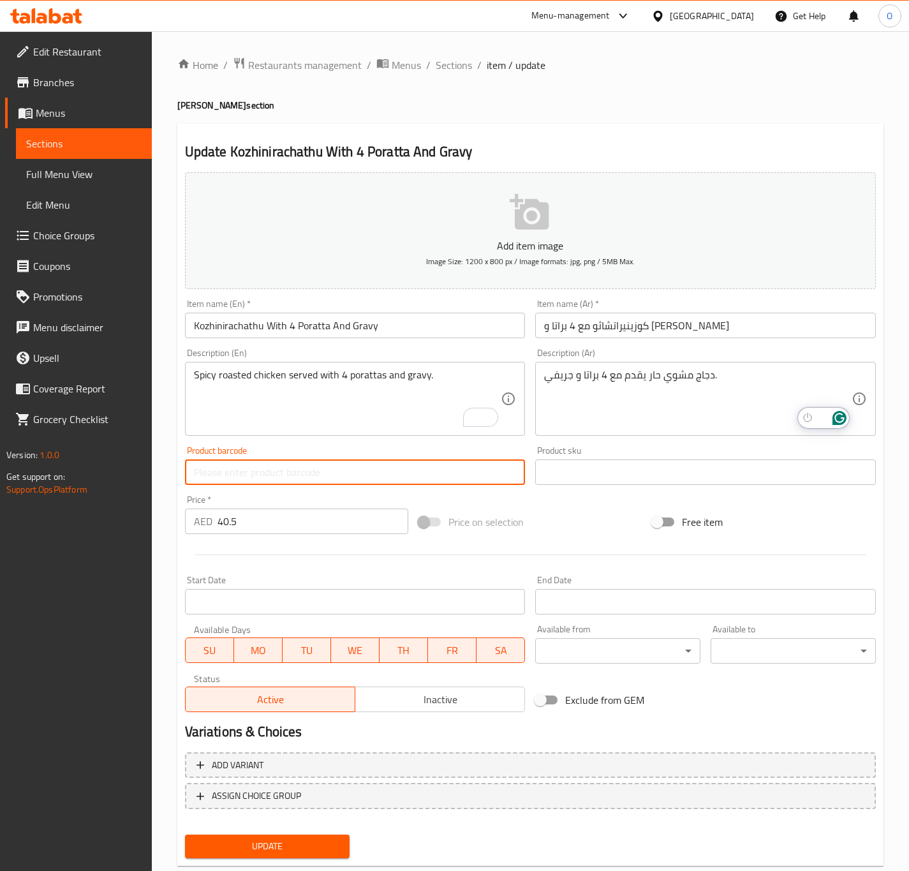
click at [185, 834] on button "Update" at bounding box center [267, 846] width 165 height 24
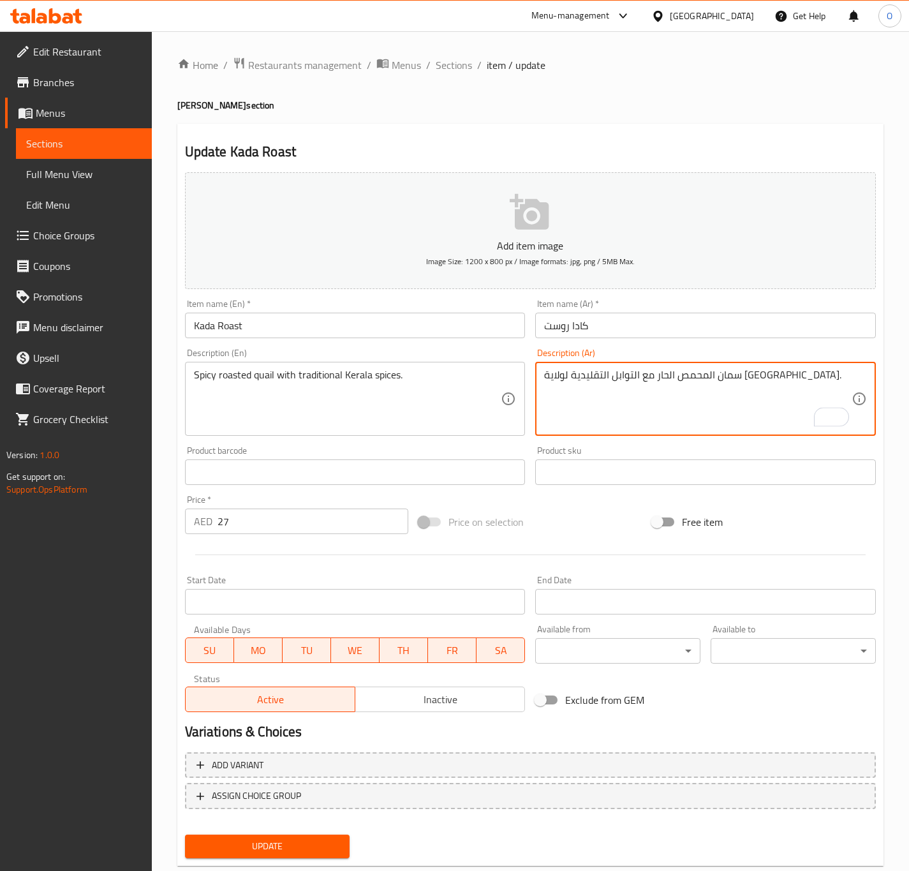
type textarea "سمان المحمص الحار مع التوابل التقليدية لولاية [GEOGRAPHIC_DATA]."
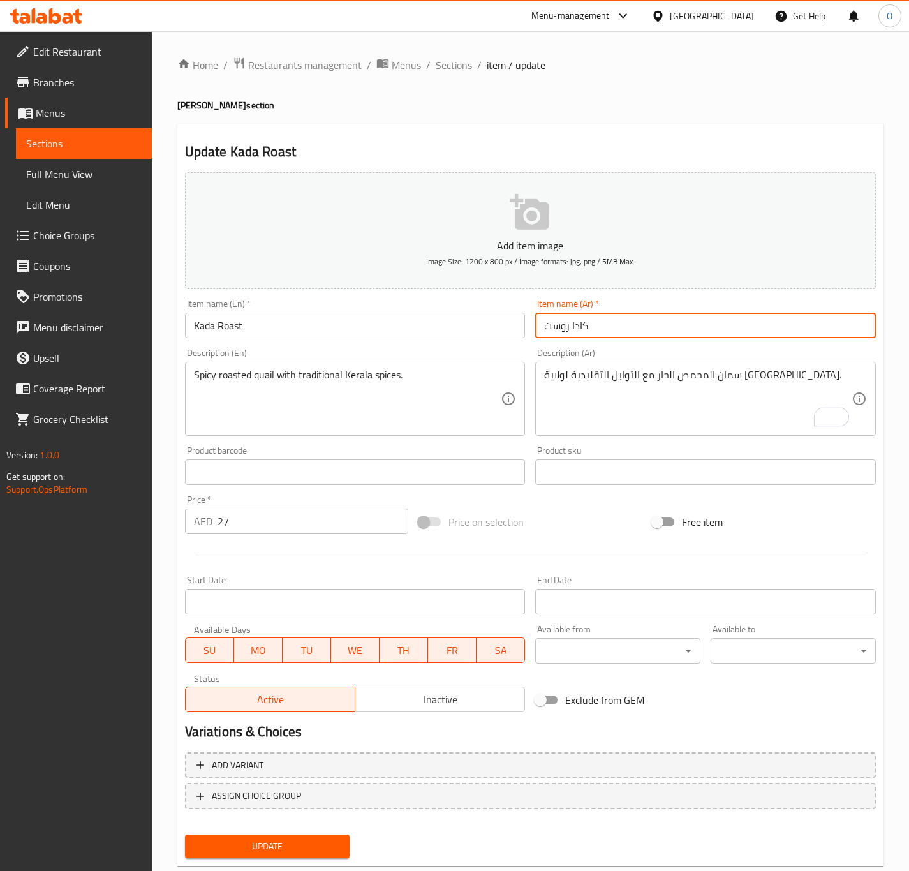
click at [552, 327] on input "كادا روست" at bounding box center [705, 325] width 341 height 26
type input "[PERSON_NAME]"
click at [278, 329] on input "Kada Roast" at bounding box center [355, 325] width 341 height 26
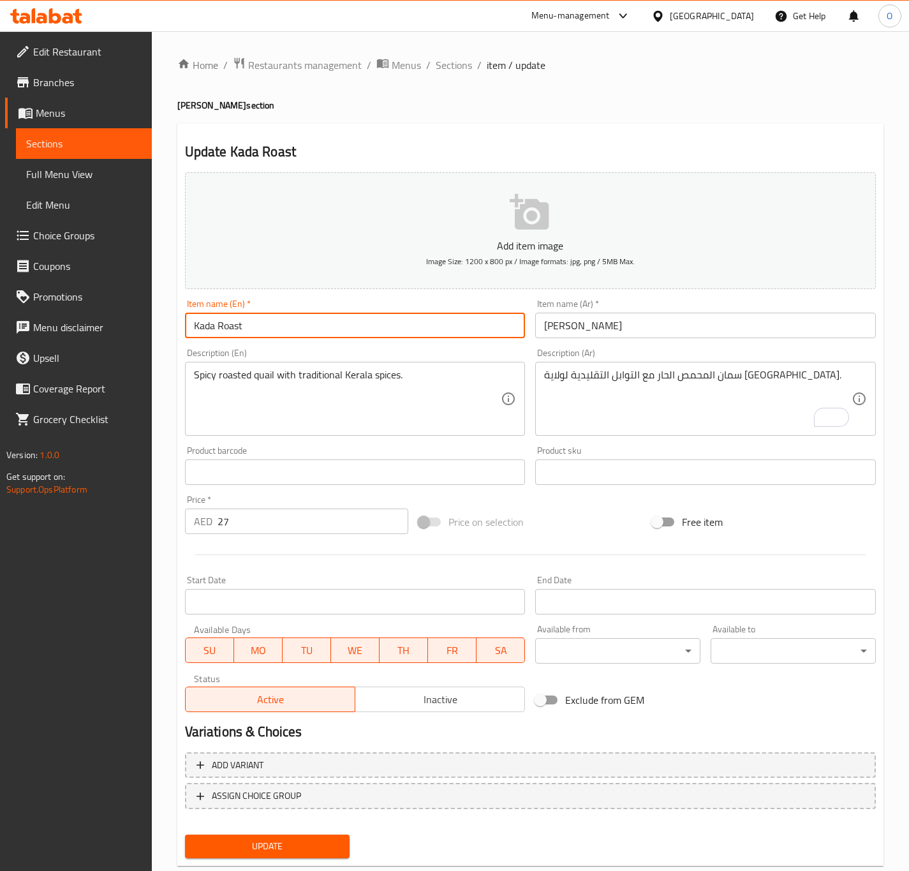
click at [278, 329] on input "Kada Roast" at bounding box center [355, 325] width 341 height 26
click at [632, 309] on div "Item name (Ar)   * [PERSON_NAME] Item name (Ar) *" at bounding box center [705, 318] width 341 height 39
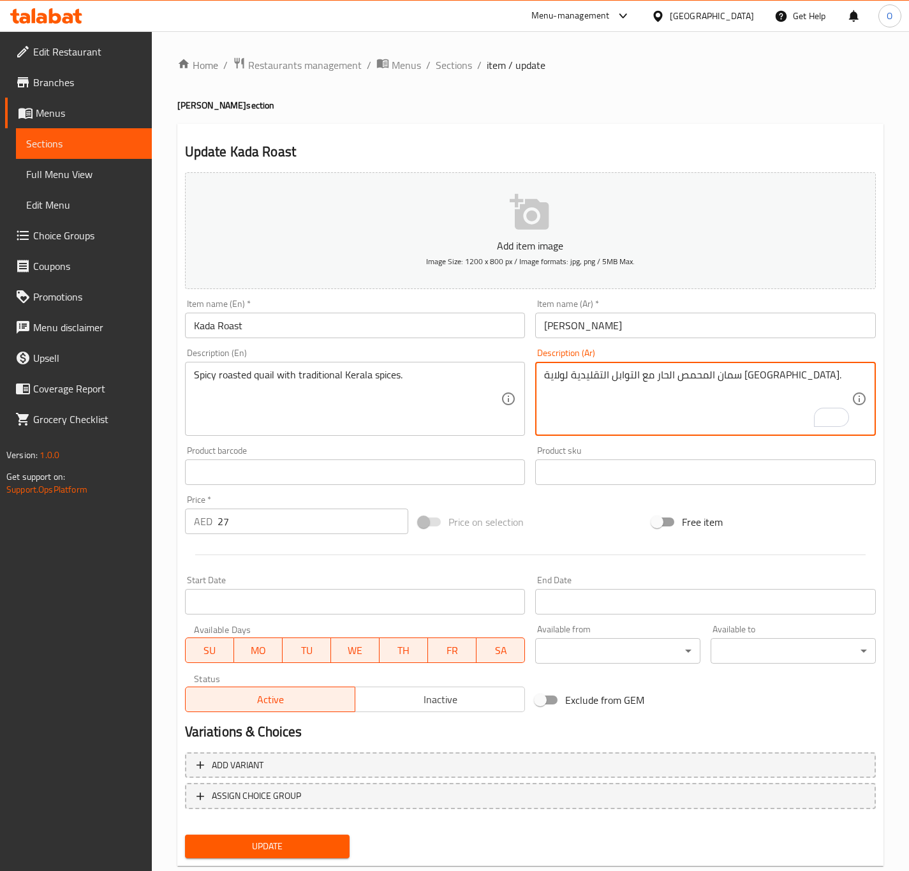
click at [729, 386] on textarea "سمان المحمص الحار مع التوابل التقليدية لولاية [GEOGRAPHIC_DATA]." at bounding box center [697, 399] width 307 height 61
click at [563, 370] on textarea "سمان مشوي حار مع توابل تقليدية لولاية [GEOGRAPHIC_DATA]." at bounding box center [697, 399] width 307 height 61
click at [568, 374] on textarea "سمان مشوي حار مع توابل تقليدية لولاية كيرالا." at bounding box center [697, 399] width 307 height 61
click at [541, 378] on div "سمان مشوي حار مع توابل تقليدية لولاية كيرالا. Description (Ar)" at bounding box center [705, 399] width 341 height 74
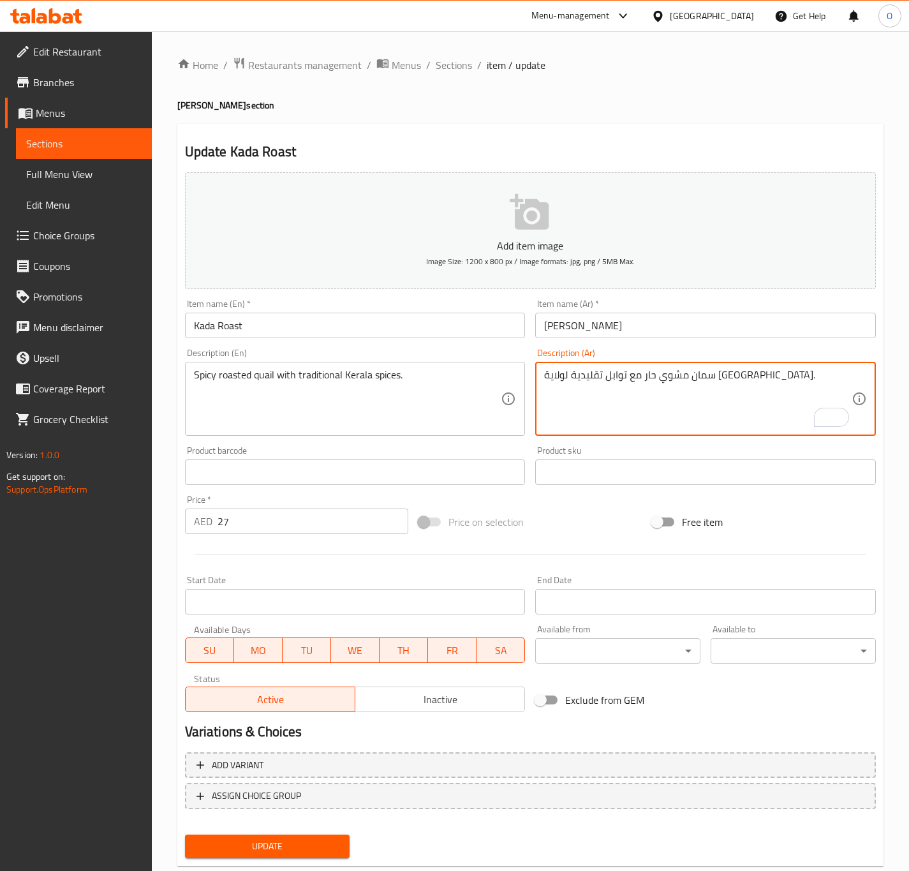
click at [554, 385] on textarea "سمان مشوي حار مع توابل تقليدية لولاية كيرالا." at bounding box center [697, 399] width 307 height 61
click at [598, 378] on textarea "سمان مشوي حار مع توابل تقليدية لولاية ." at bounding box center [697, 399] width 307 height 61
paste textarea "كيرالا"
click at [554, 377] on textarea "سمان مشوي حار مع توابل كيرالا تقليدية لولاية ." at bounding box center [697, 399] width 307 height 61
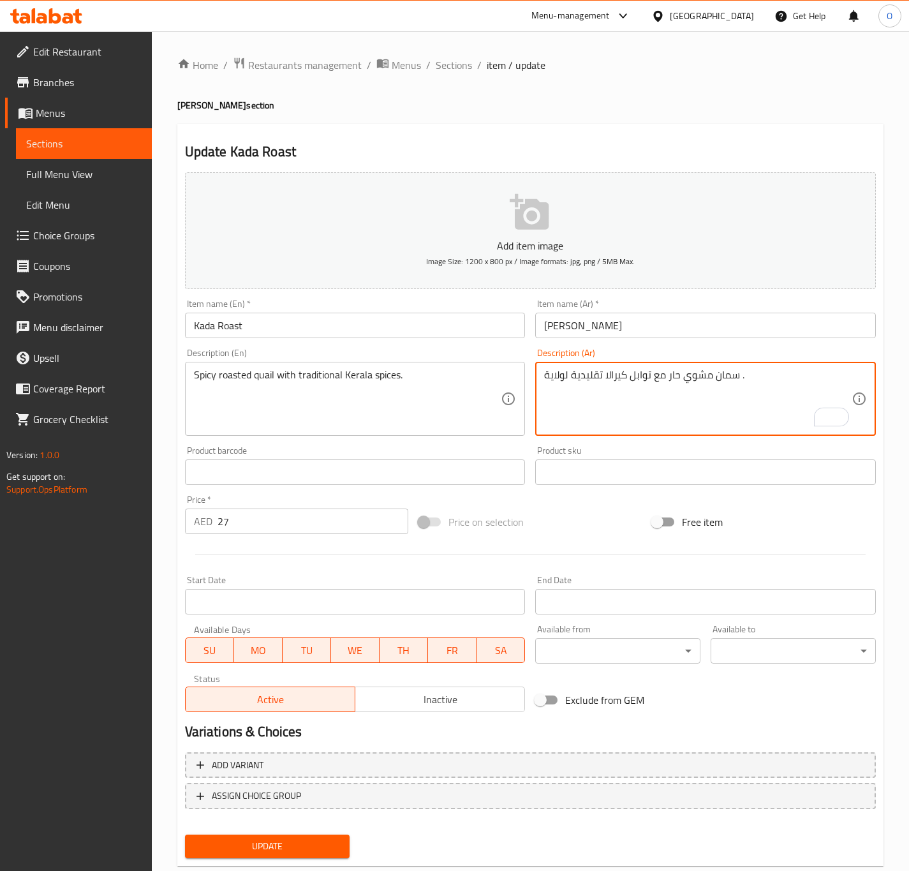
click at [554, 377] on textarea "سمان مشوي حار مع توابل كيرالا تقليدية لولاية ." at bounding box center [697, 399] width 307 height 61
type textarea "سمان مشوي حار مع توابل كيرالا تقليدية."
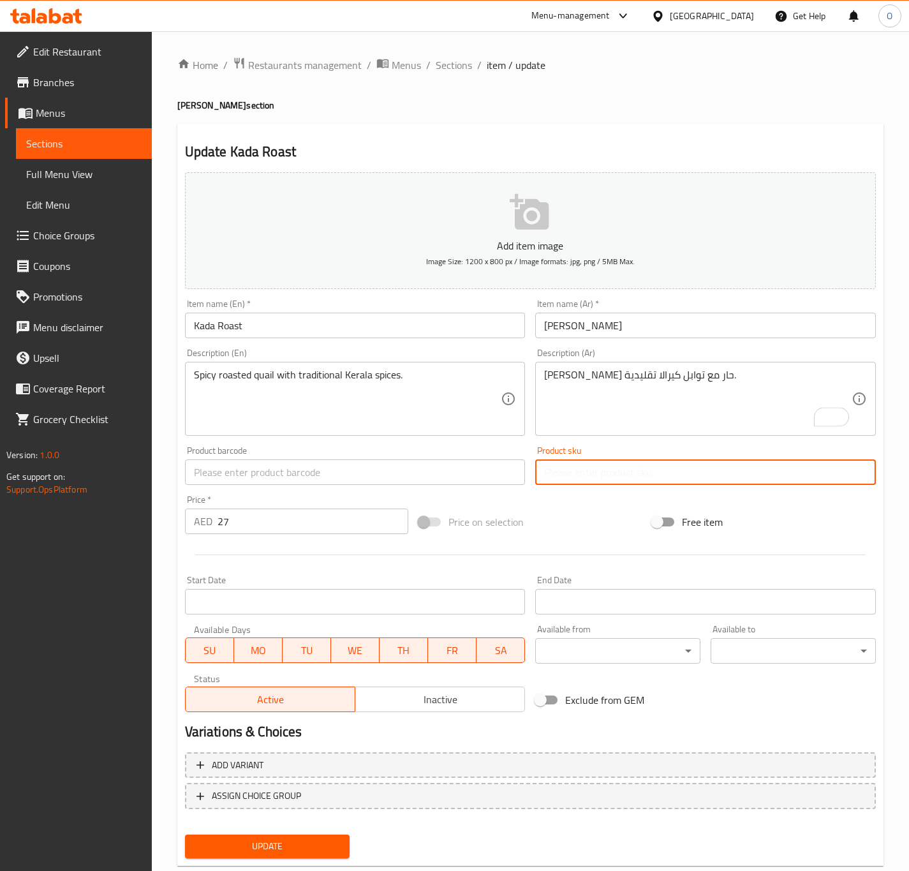
click at [185, 834] on button "Update" at bounding box center [267, 846] width 165 height 24
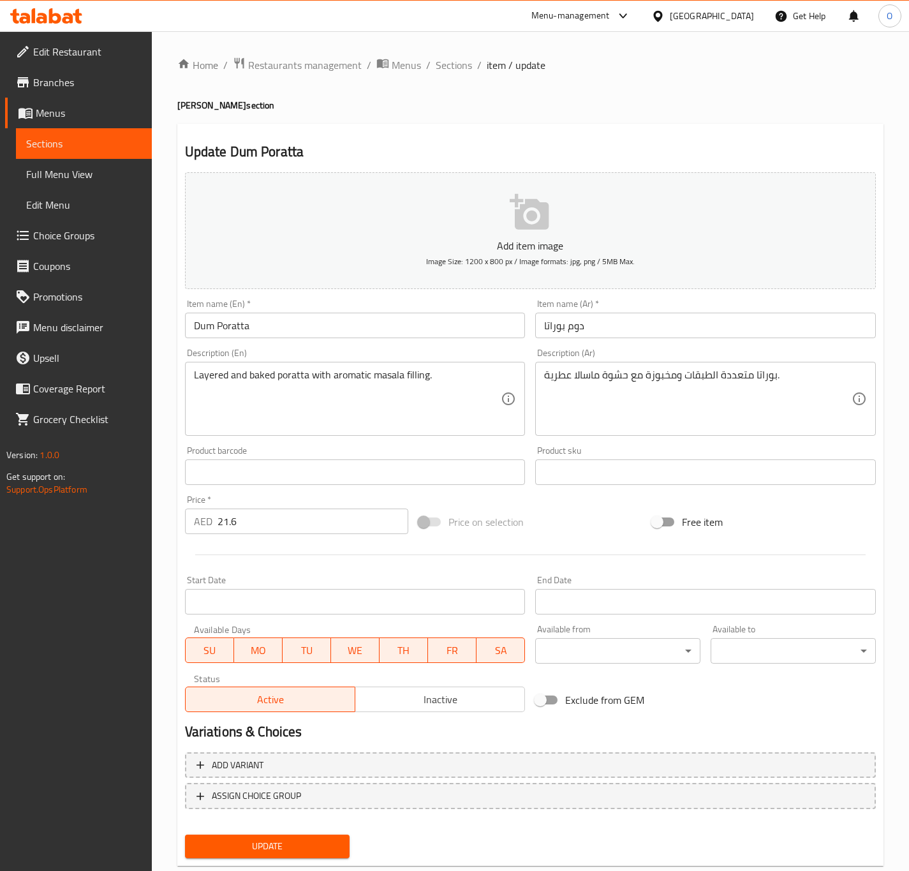
click at [554, 330] on input "دوم بوراتا" at bounding box center [705, 325] width 341 height 26
type input "دوم براتا"
click at [241, 330] on input "Dum Poratta" at bounding box center [355, 325] width 341 height 26
drag, startPoint x: 241, startPoint y: 330, endPoint x: 687, endPoint y: 391, distance: 450.0
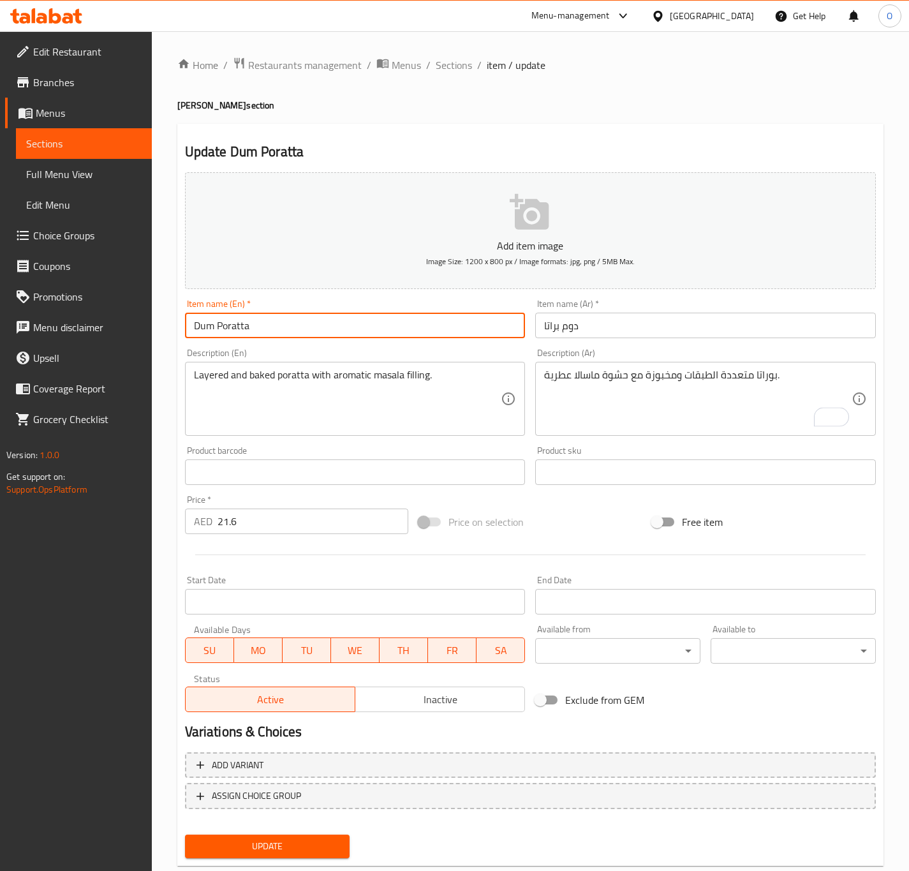
click at [223, 321] on input "Dum Poratta" at bounding box center [355, 325] width 341 height 26
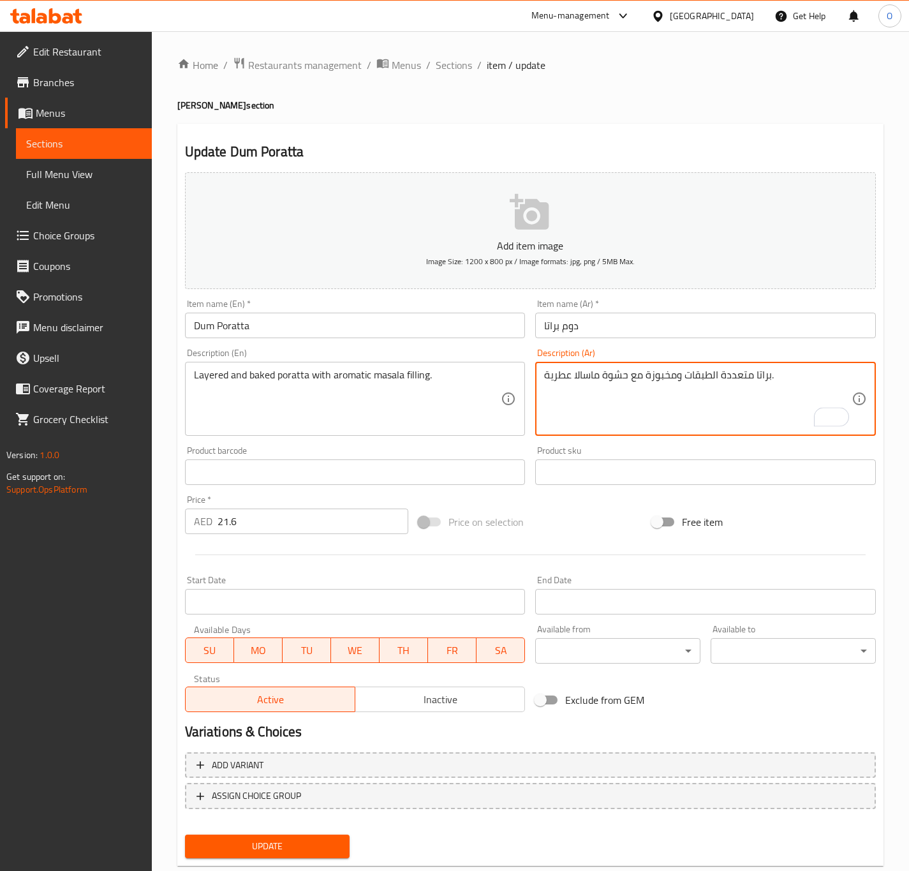
type textarea "براتا متعددة الطبقات ومخبوزة مع حشوة ماسالا عطرية."
click at [420, 328] on input "Dum Poratta" at bounding box center [355, 325] width 341 height 26
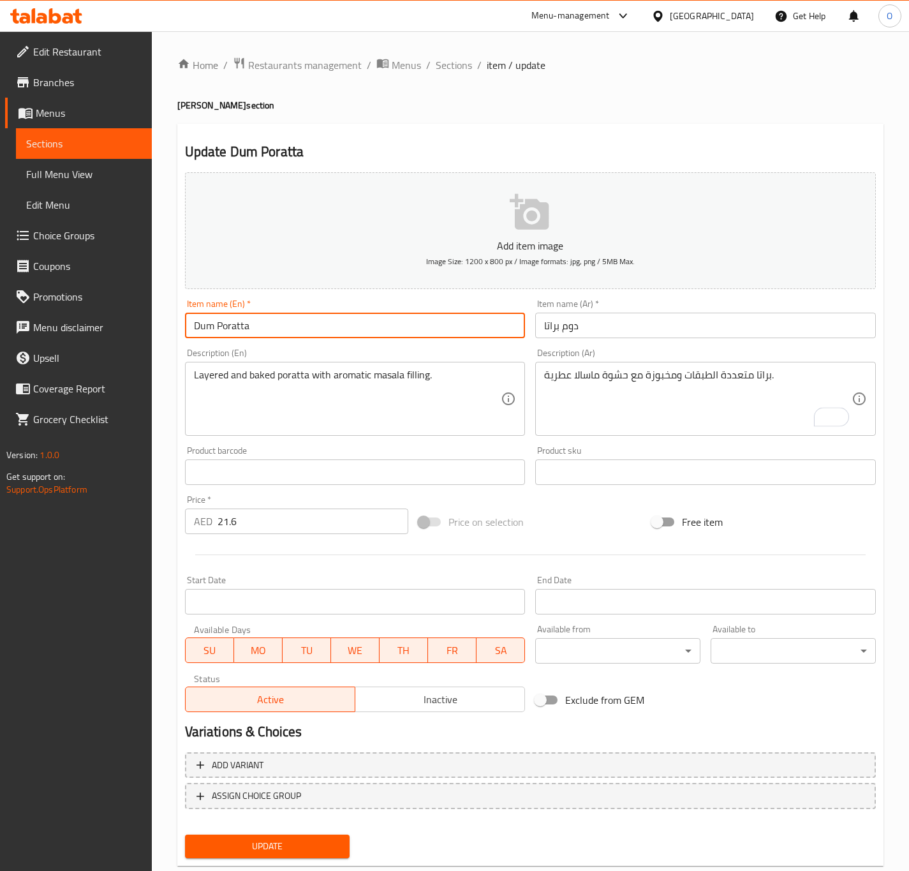
click at [185, 834] on button "Update" at bounding box center [267, 846] width 165 height 24
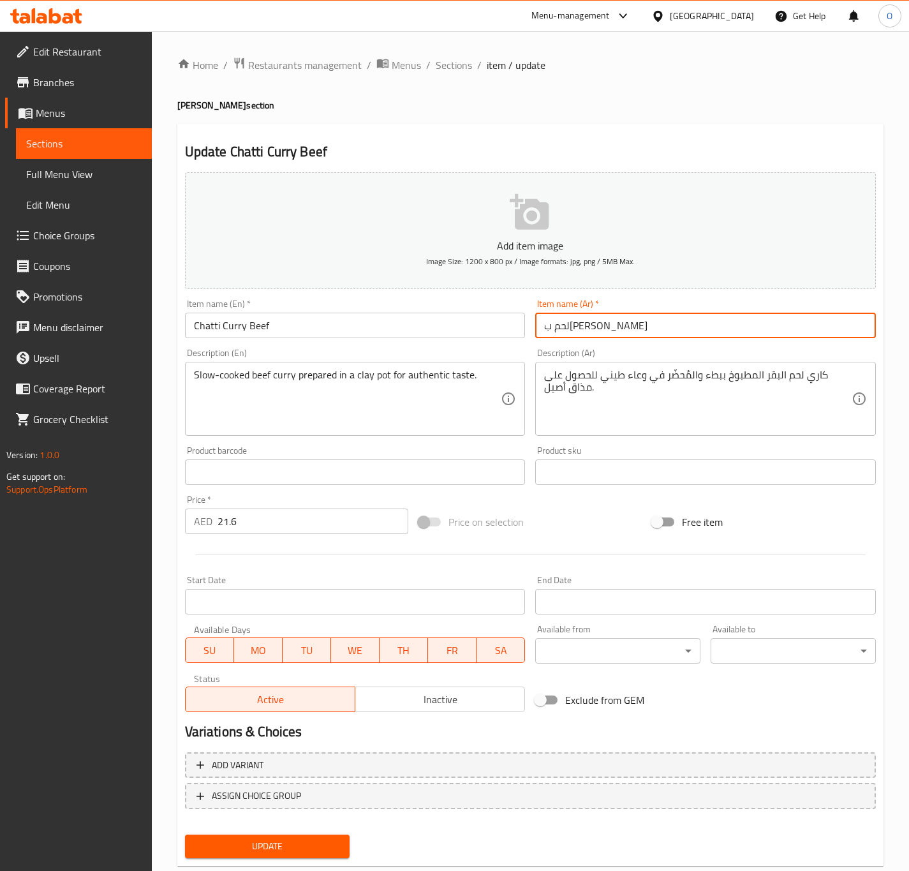
click at [543, 329] on input "لحم ب[PERSON_NAME]" at bounding box center [705, 325] width 341 height 26
click at [548, 329] on input "لحم ب[PERSON_NAME]" at bounding box center [705, 325] width 341 height 26
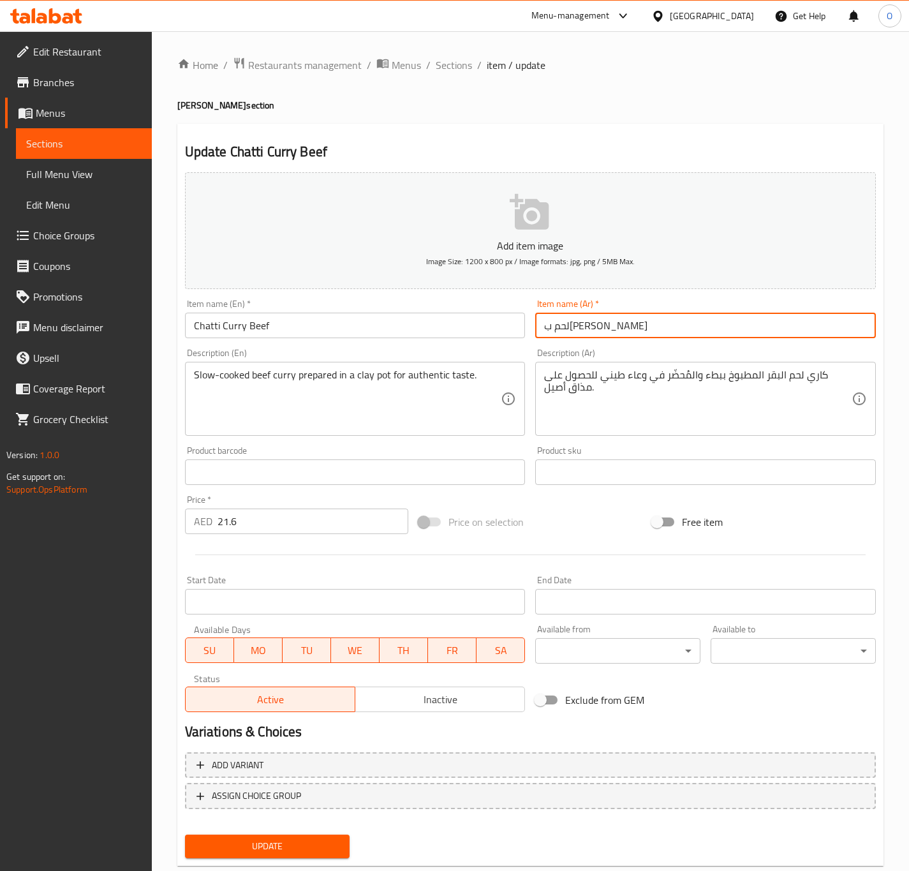
click at [555, 329] on input "لحم ب[PERSON_NAME]" at bounding box center [705, 325] width 341 height 26
click at [555, 329] on input "لحم بقري شاتي كاري" at bounding box center [705, 325] width 341 height 26
click at [551, 333] on input "لحم بقري شاتي ء" at bounding box center [705, 325] width 341 height 26
click at [551, 333] on input "لحم بقري شاتي" at bounding box center [705, 325] width 341 height 26
click at [548, 329] on input "لحم بقري شاتي" at bounding box center [705, 325] width 341 height 26
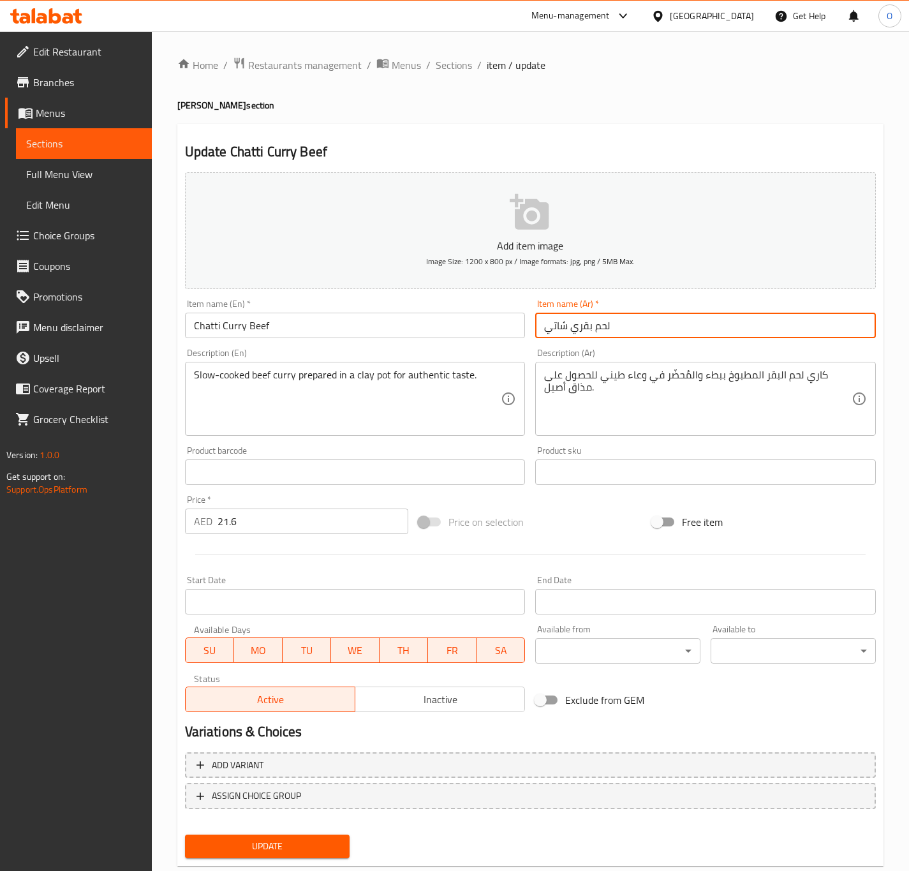
paste input "كاري"
type input "كاري لحم بقري شاتي"
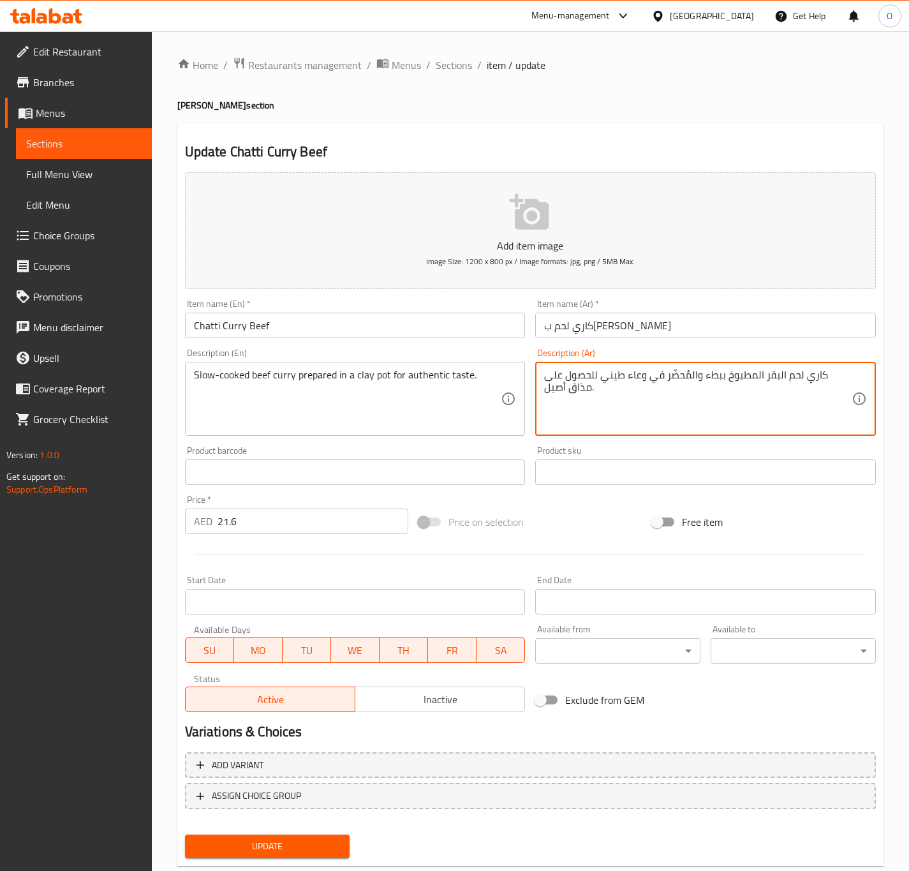
click at [796, 379] on textarea "كاري لحم البقر المطبوخ ببطء والمُحضّر في وعاء طيني للحصول على مذاق أصيل." at bounding box center [697, 399] width 307 height 61
type textarea "كاري لحم بقري مطبوخ ببطء و مُحضّر في وعاء طيني للحصول على مذاق أصيل."
drag, startPoint x: 444, startPoint y: 309, endPoint x: 438, endPoint y: 312, distance: 6.6
click at [438, 312] on div "Item name (En)   * Chatti Curry Beef Item name (En) *" at bounding box center [355, 318] width 341 height 39
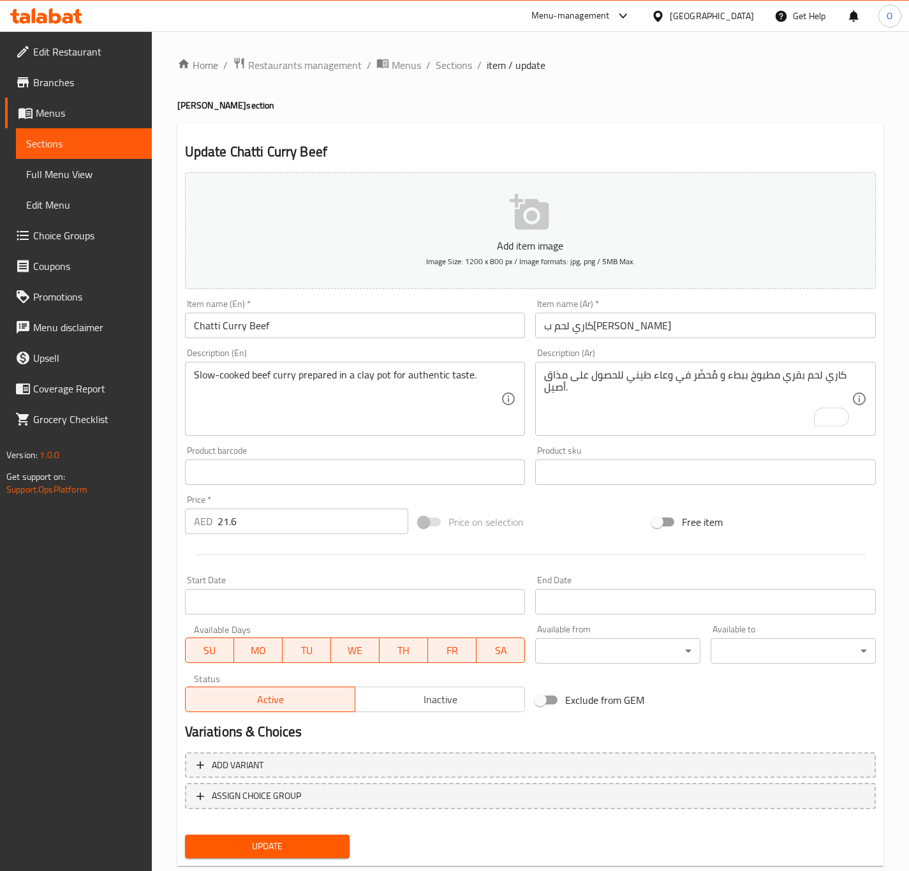
click at [438, 312] on div "Item name (En)   * Chatti Curry Beef Item name (En) *" at bounding box center [355, 318] width 341 height 39
click at [416, 316] on input "Chatti Curry Beef" at bounding box center [355, 325] width 341 height 26
click at [185, 834] on button "Update" at bounding box center [267, 846] width 165 height 24
click at [554, 322] on input "سمك تشاتي كاري" at bounding box center [705, 325] width 341 height 26
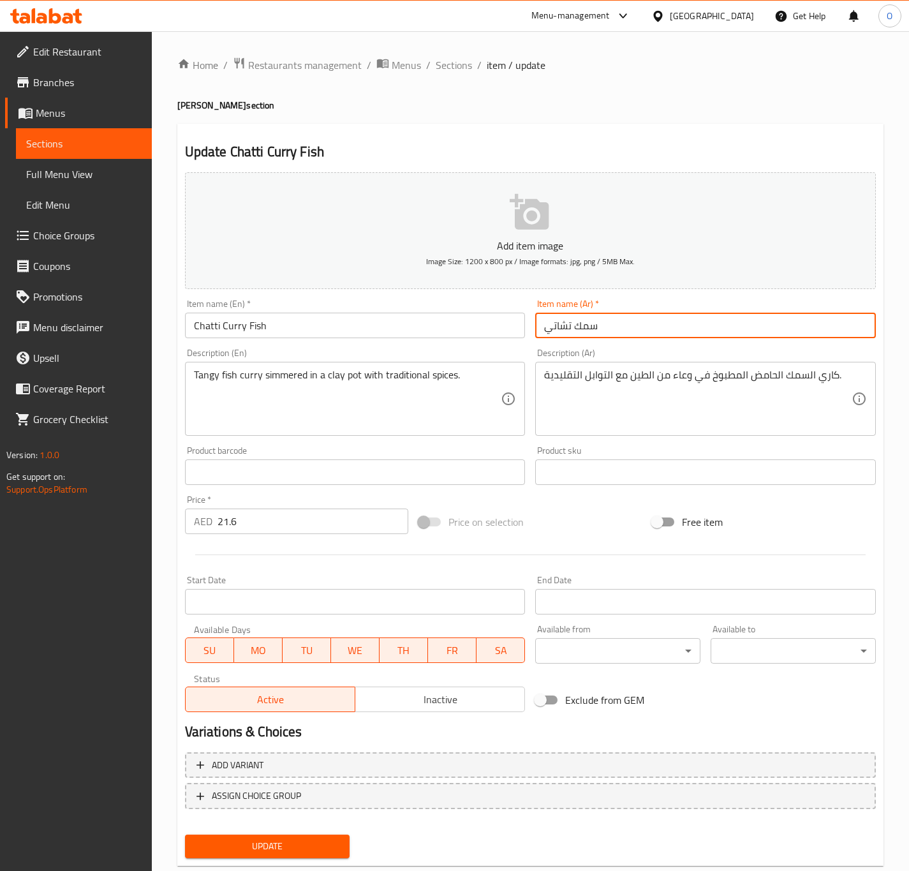
click at [538, 321] on input "سمك تشاتي" at bounding box center [705, 325] width 341 height 26
paste input "كاري"
type input "كاري سمك تشاتي"
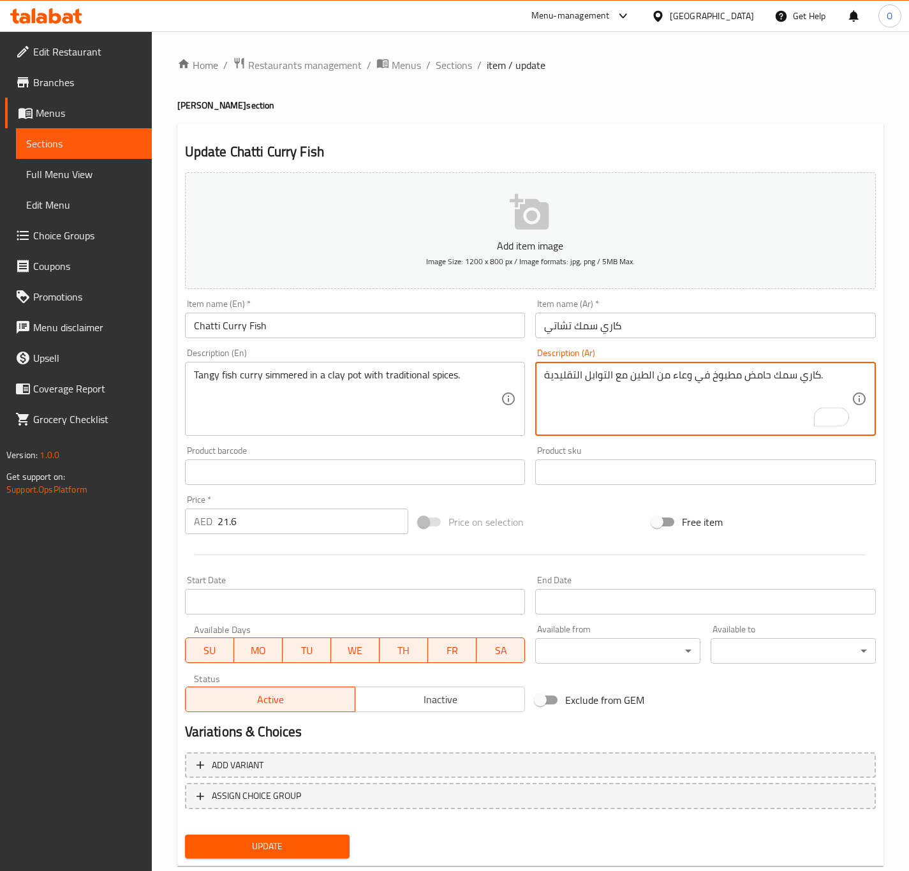
type textarea "كاري سمك حامض مطبوخ في وعاء من الطين مع التوابل التقليدية."
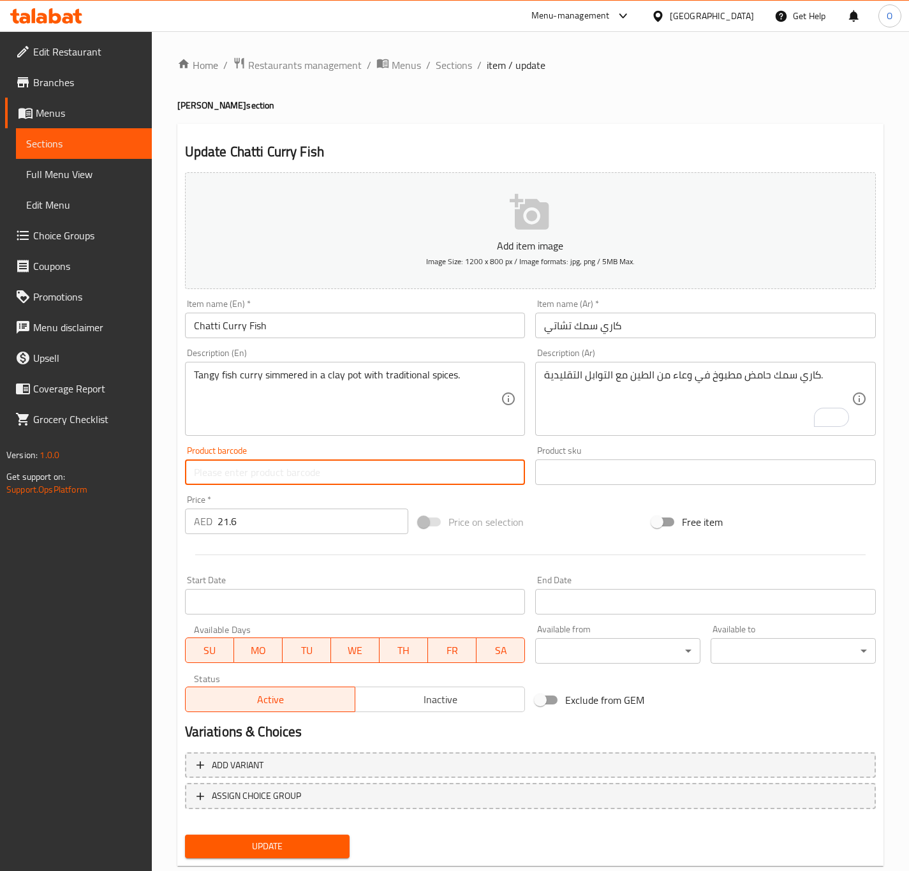
click at [185, 834] on button "Update" at bounding box center [267, 846] width 165 height 24
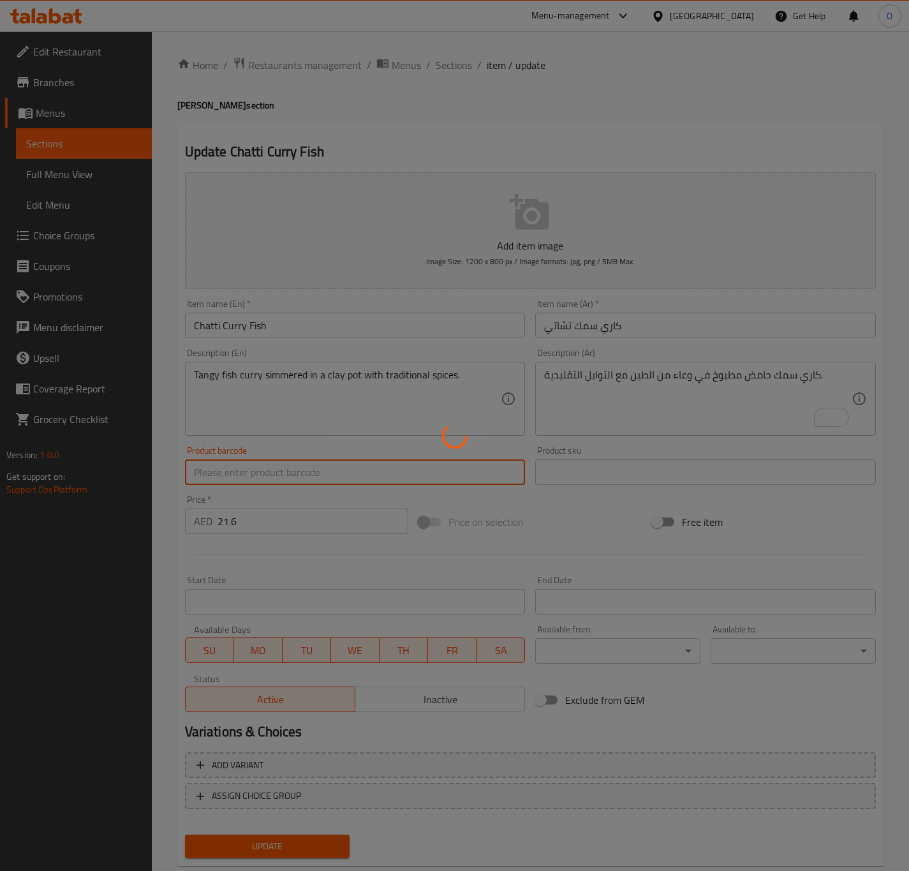
click at [185, 834] on button "Update" at bounding box center [267, 846] width 165 height 24
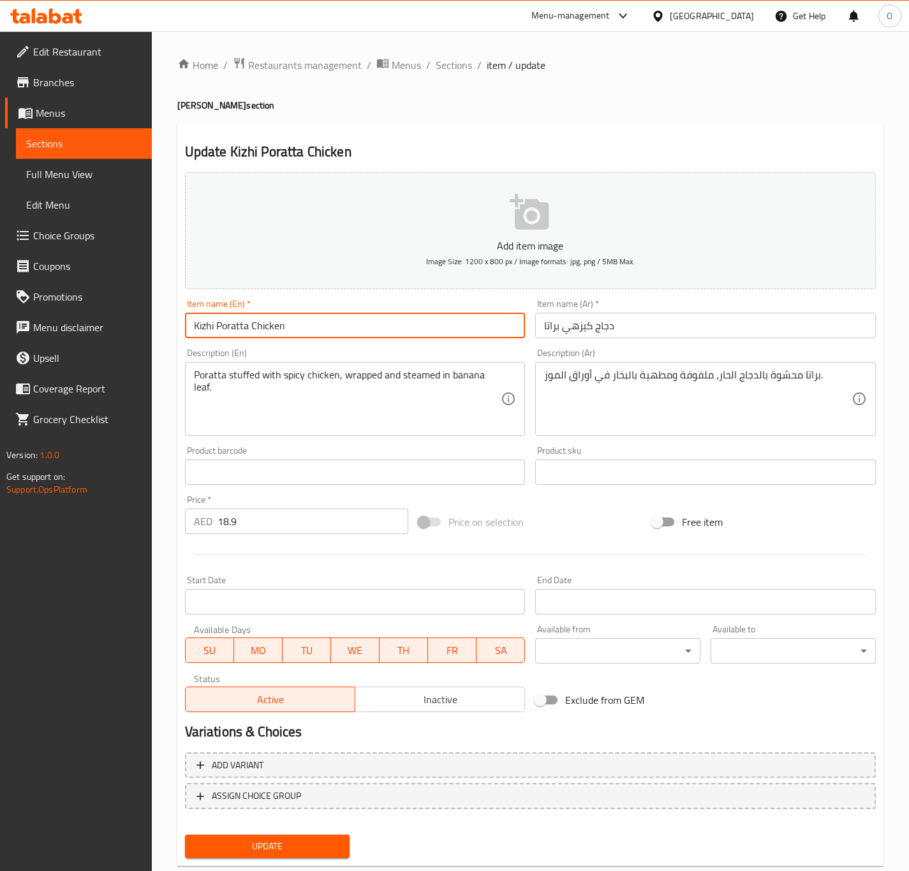
click at [349, 316] on input "Kizhi Poratta Chicken" at bounding box center [355, 325] width 341 height 26
click at [576, 326] on input "كيزهي بوراتا لحم" at bounding box center [705, 325] width 341 height 26
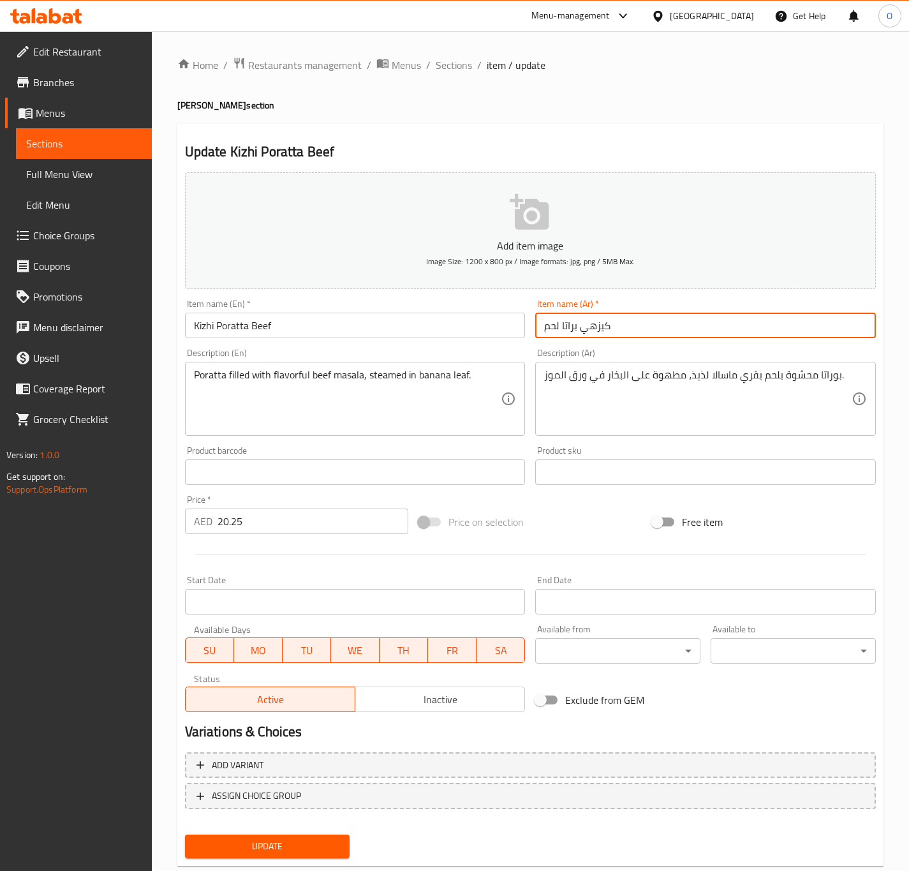
click at [645, 332] on input "كيزهي براتا لحم" at bounding box center [705, 325] width 341 height 26
type input "كيزهي براتا لحم بقري"
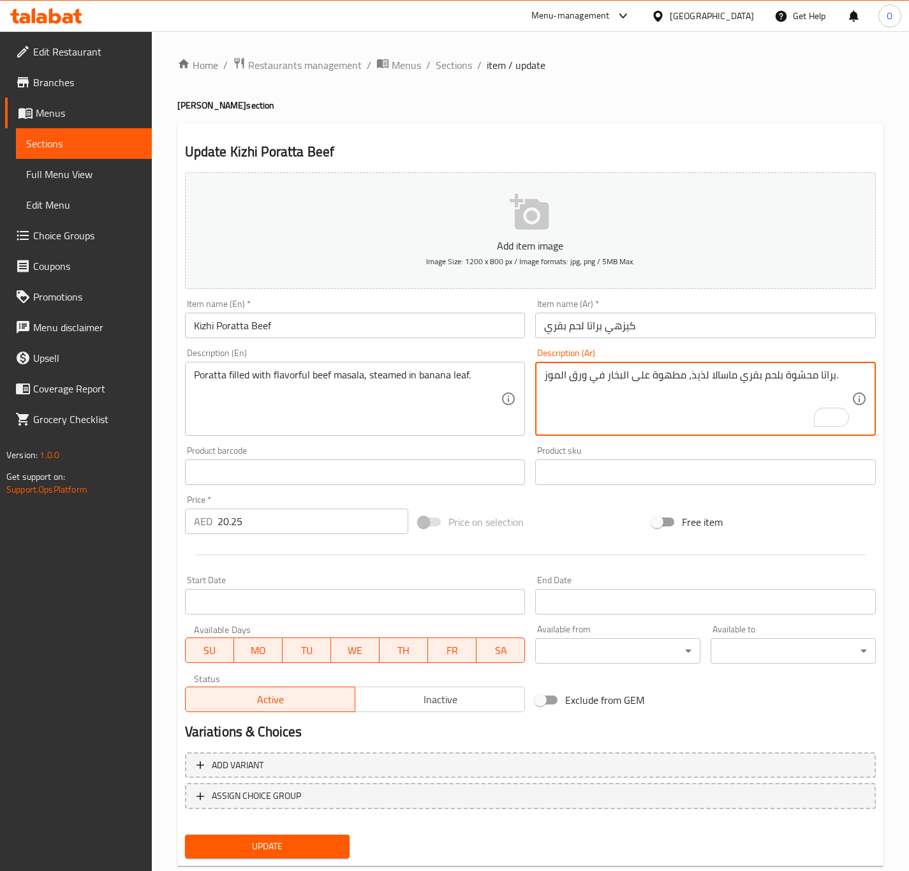
type textarea "براتا محشوة بلحم بقري ماسالا لذيذ، مطهوة على البخار في ورق الموز."
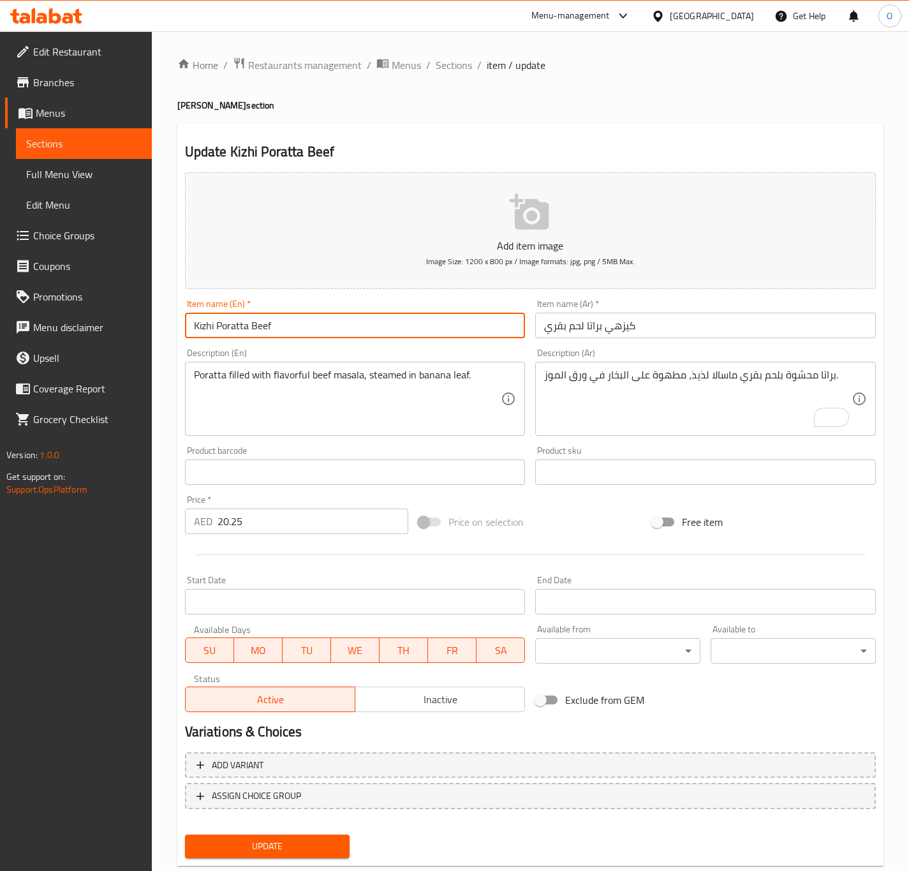
click at [504, 331] on input "Kizhi Poratta Beef" at bounding box center [355, 325] width 341 height 26
click at [185, 834] on button "Update" at bounding box center [267, 846] width 165 height 24
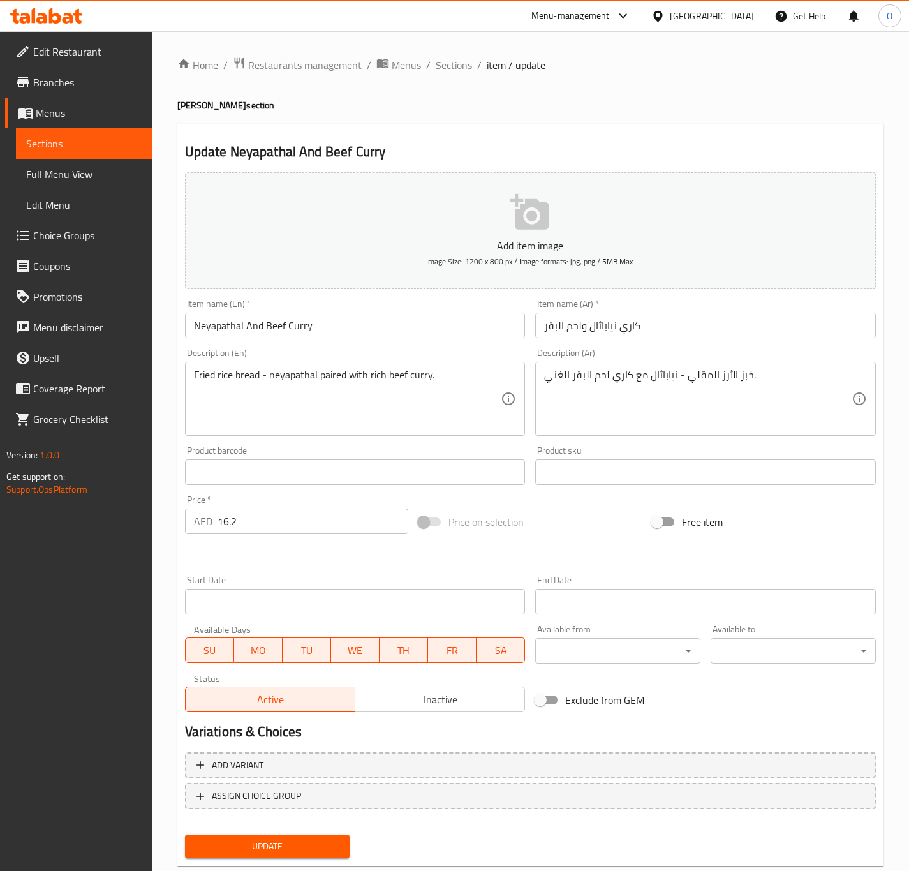
click at [553, 329] on input "كاري نياباثال ولحم البقر" at bounding box center [705, 325] width 341 height 26
type input "كاري نياباثال ولحم بقري"
click at [594, 383] on textarea "خبز الأرز المقلي - نياباثال مع كاري لحم البقر الغني." at bounding box center [697, 399] width 307 height 61
click at [578, 385] on textarea "خبز الأرز المقلي - نياباثال مع كاري لحم البقر الغني." at bounding box center [697, 399] width 307 height 61
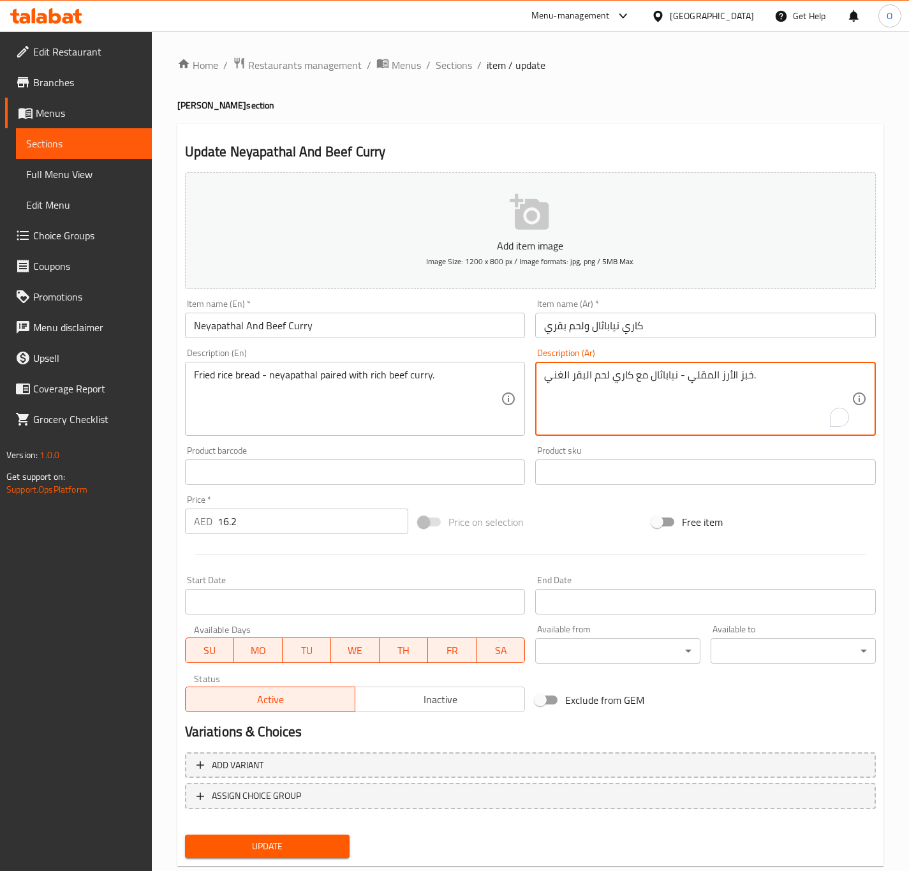
click at [578, 385] on textarea "خبز الأرز المقلي - نياباثال مع كاري لحم البقر الغني." at bounding box center [697, 399] width 307 height 61
type textarea "خبز الأرز المقلي - نياباثال مع كاري لحم بقري الغني."
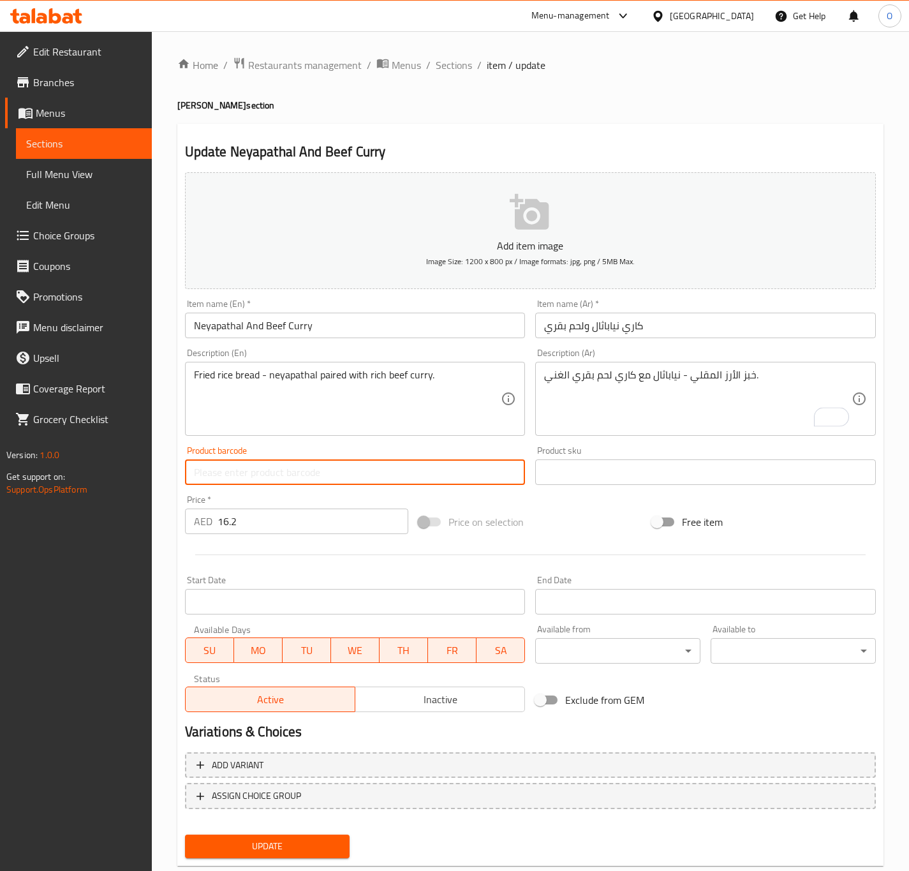
click at [185, 834] on button "Update" at bounding box center [267, 846] width 165 height 24
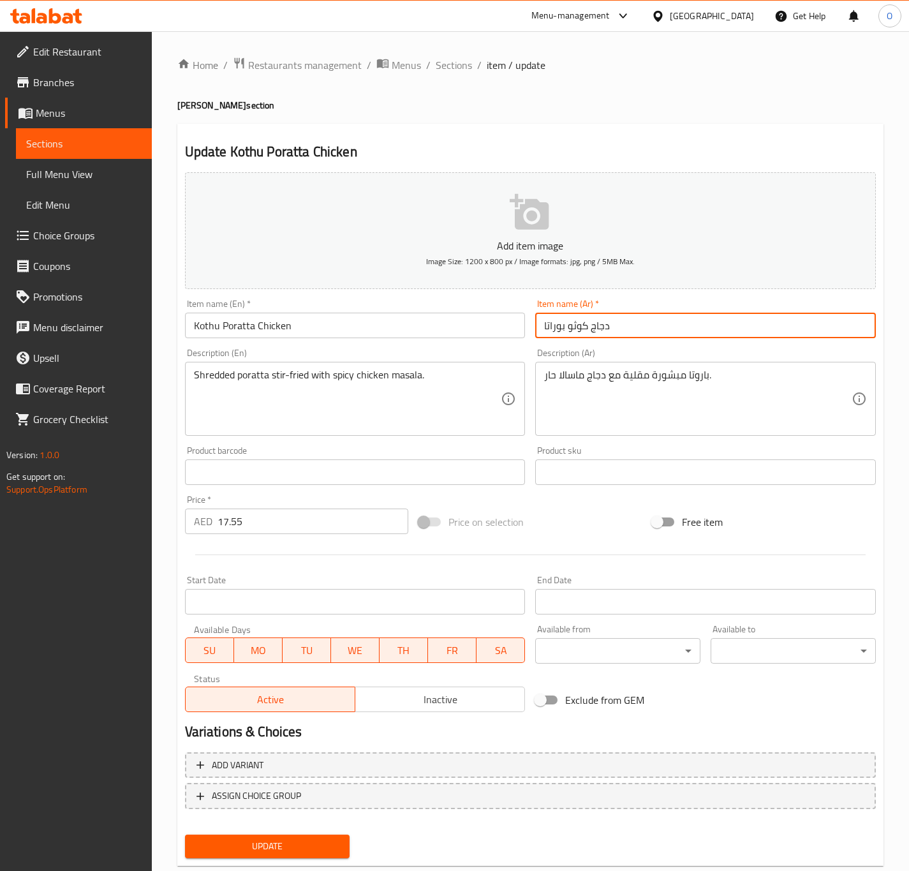
click at [554, 324] on input "دجاج كوثو بوراتا" at bounding box center [705, 325] width 341 height 26
click at [559, 321] on input "دجاج كوثو بوراتا" at bounding box center [705, 325] width 341 height 26
type input "دجاج كوثو براتا"
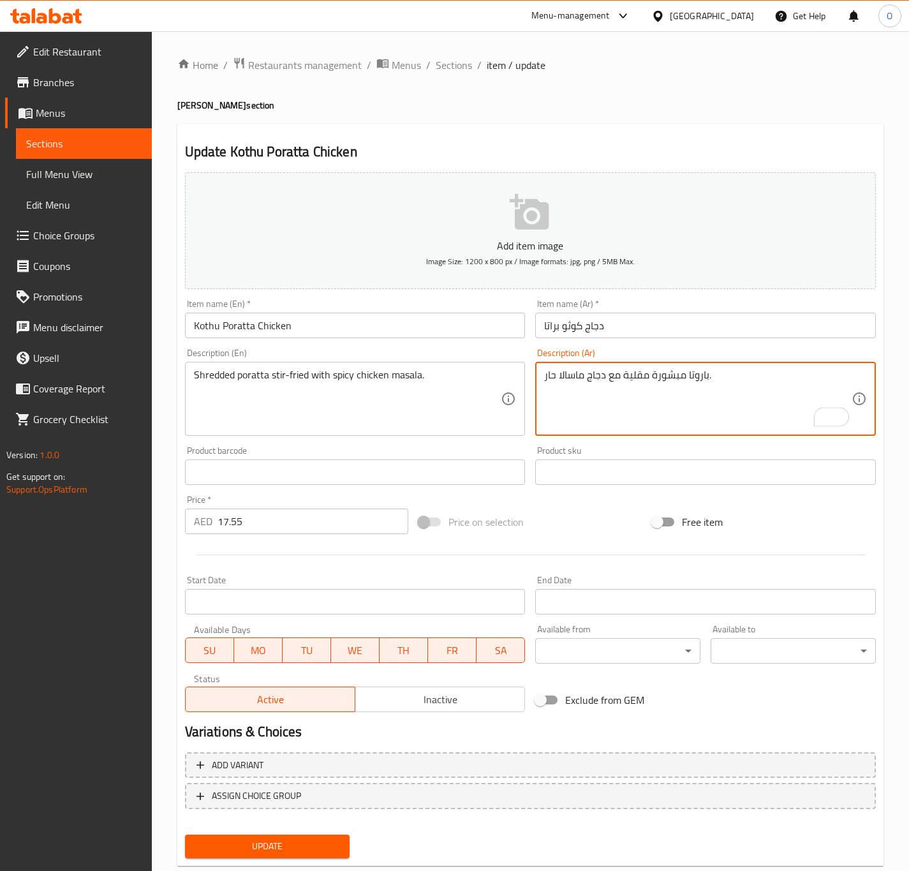
click at [691, 383] on textarea "باروتا مبشورة مقلية مع دجاج ماسالا حار." at bounding box center [697, 399] width 307 height 61
type textarea "براتا مبشورة مقلية مع دجاج ماسالا حار."
click at [450, 304] on div "Item name (En)   * Kothu Poratta Chicken Item name (En) *" at bounding box center [355, 318] width 341 height 39
drag, startPoint x: 457, startPoint y: 339, endPoint x: 467, endPoint y: 332, distance: 11.9
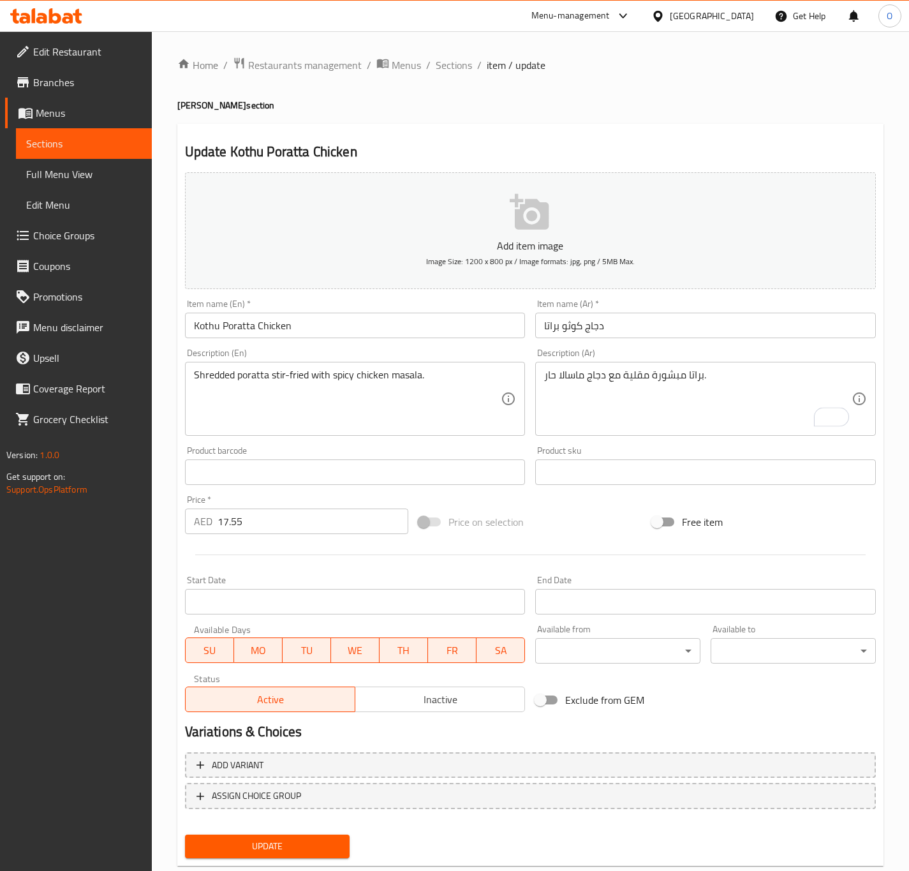
click at [461, 337] on input "Kothu Poratta Chicken" at bounding box center [355, 325] width 341 height 26
click at [185, 834] on button "Update" at bounding box center [267, 846] width 165 height 24
click at [547, 330] on input "بيض كوثو باروتا" at bounding box center [705, 325] width 341 height 26
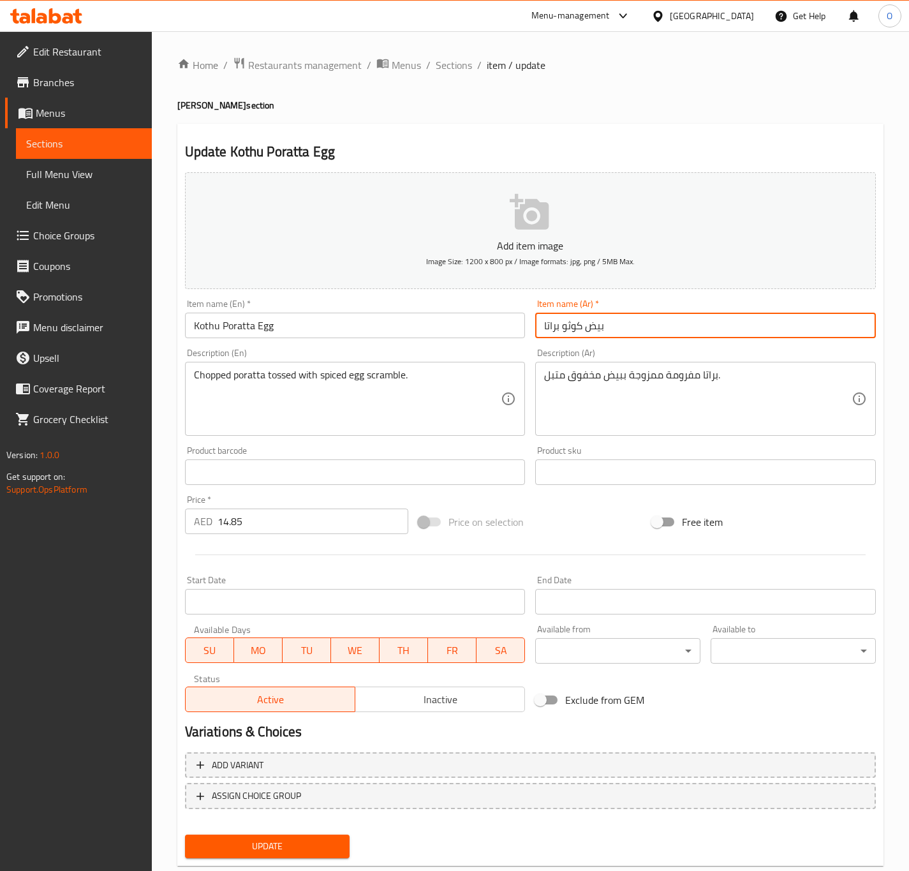
type input "بيض كوثو براتا"
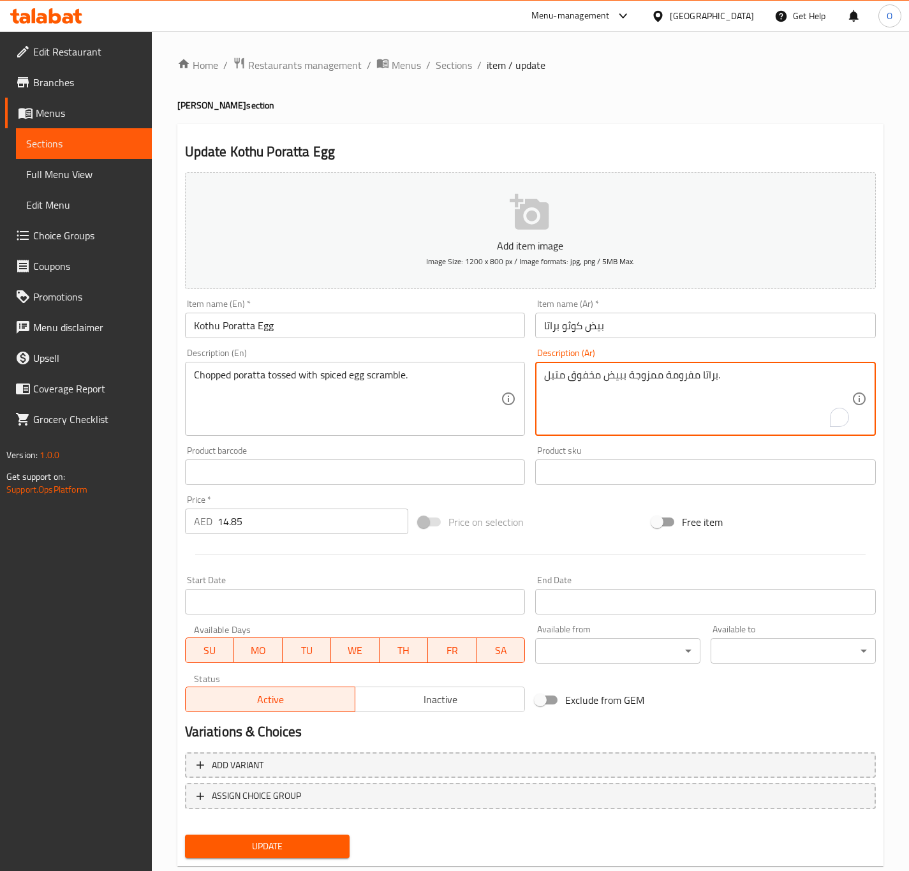
click at [680, 369] on textarea "براتا مفرومة ممزوجة ببيض مخفوق متبل." at bounding box center [697, 399] width 307 height 61
type textarea "براتا مقطعة ممزوجة مع بيض مخفوق متبل."
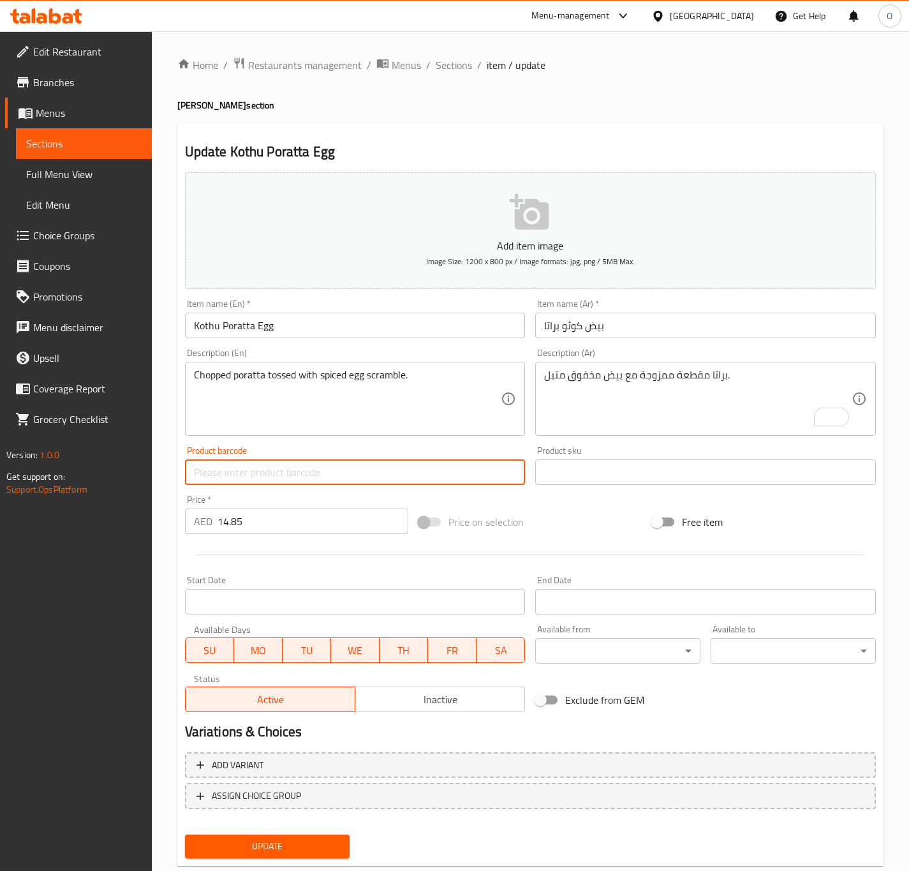
click at [185, 834] on button "Update" at bounding box center [267, 846] width 165 height 24
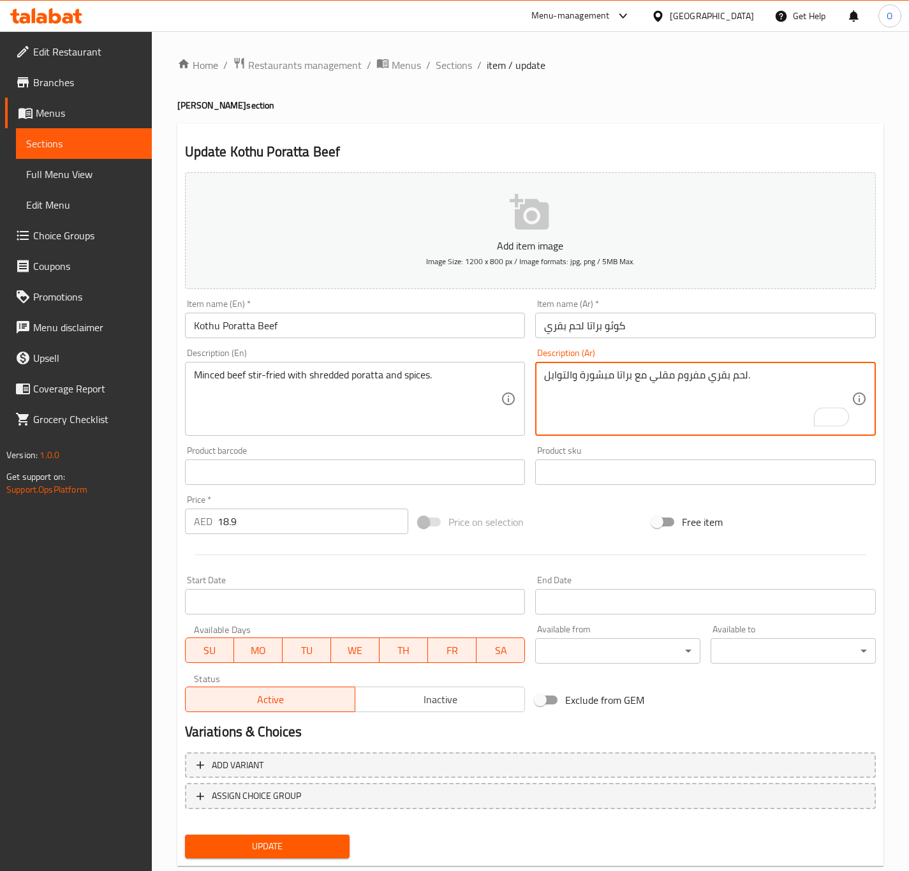
type textarea "لحم بقري مفروم مقلي مع براتا مبشورة والتوابل."
click at [358, 311] on div "Item name (En)   * Kothu Poratta Beef Item name (En) *" at bounding box center [355, 318] width 341 height 39
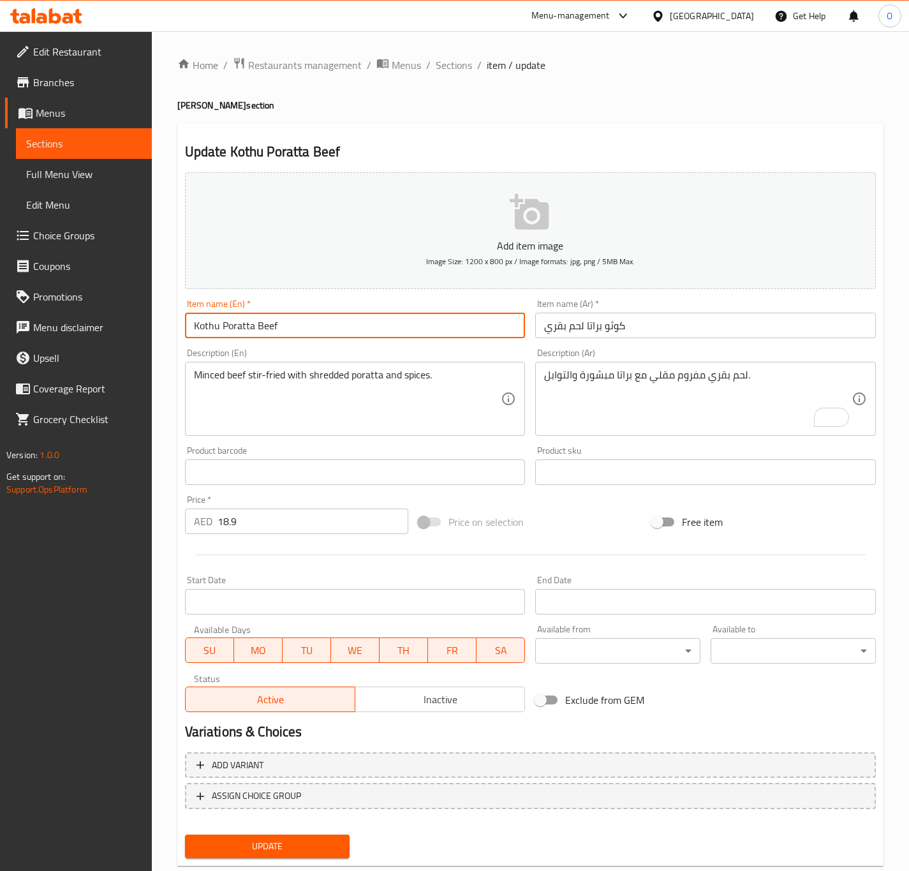
click at [352, 320] on input "Kothu Poratta Beef" at bounding box center [355, 325] width 341 height 26
click at [185, 834] on button "Update" at bounding box center [267, 846] width 165 height 24
click at [590, 322] on input "كوثو بوروتا مشكل" at bounding box center [705, 325] width 341 height 26
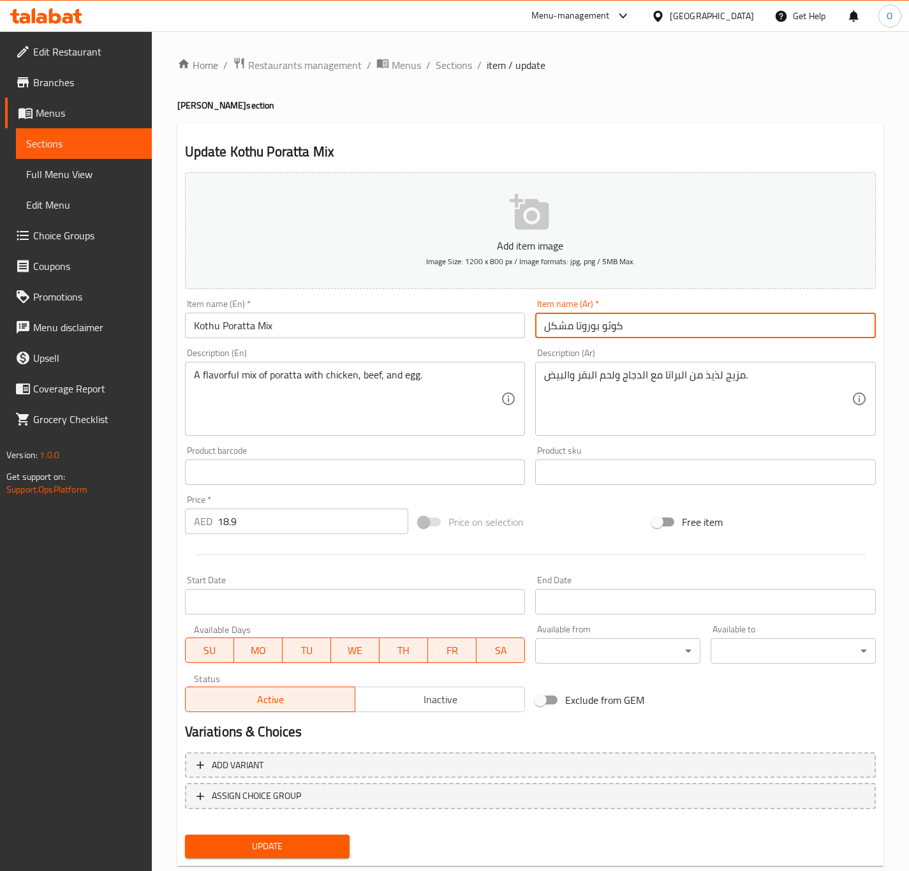
click at [590, 322] on input "كوثو بوروتا مشكل" at bounding box center [705, 325] width 341 height 26
type input "كوثو براتا مشكل"
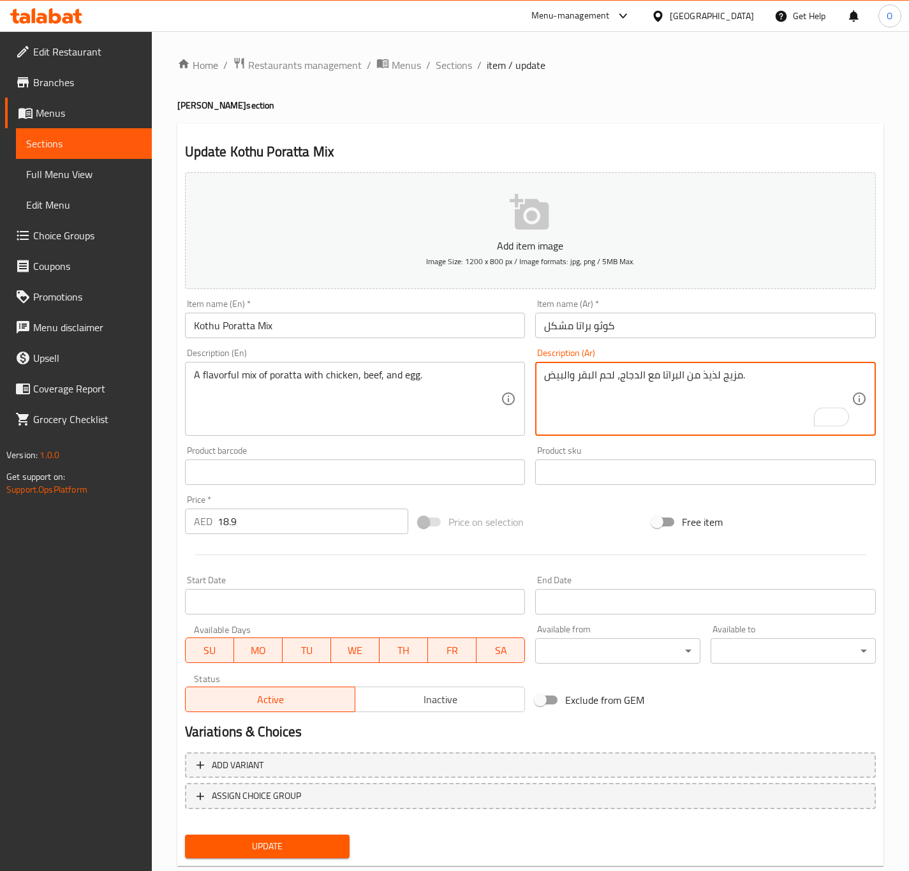
click at [578, 383] on textarea "مزيج لذيذ من البراتا مع الدجاج، لحم البقر والبيض." at bounding box center [697, 399] width 307 height 61
drag, startPoint x: 578, startPoint y: 383, endPoint x: 585, endPoint y: 381, distance: 7.3
click at [580, 383] on textarea "مزيج لذيذ من البراتا مع الدجاج، لحم البقر والبيض." at bounding box center [697, 399] width 307 height 61
click at [585, 381] on textarea "مزيج لذيذ من البراتا مع الدجاج، لحم البقر والبيض." at bounding box center [697, 399] width 307 height 61
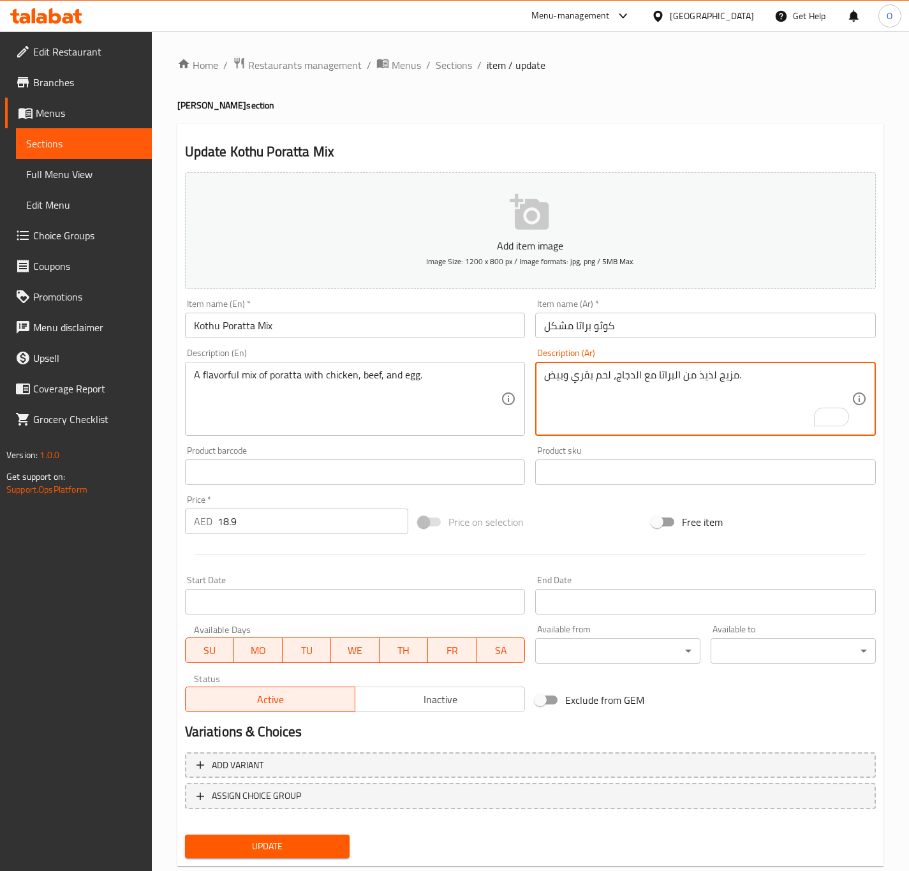
type textarea "مزيج لذيذ من البراتا مع الدجاج، لحم بقري وبيض."
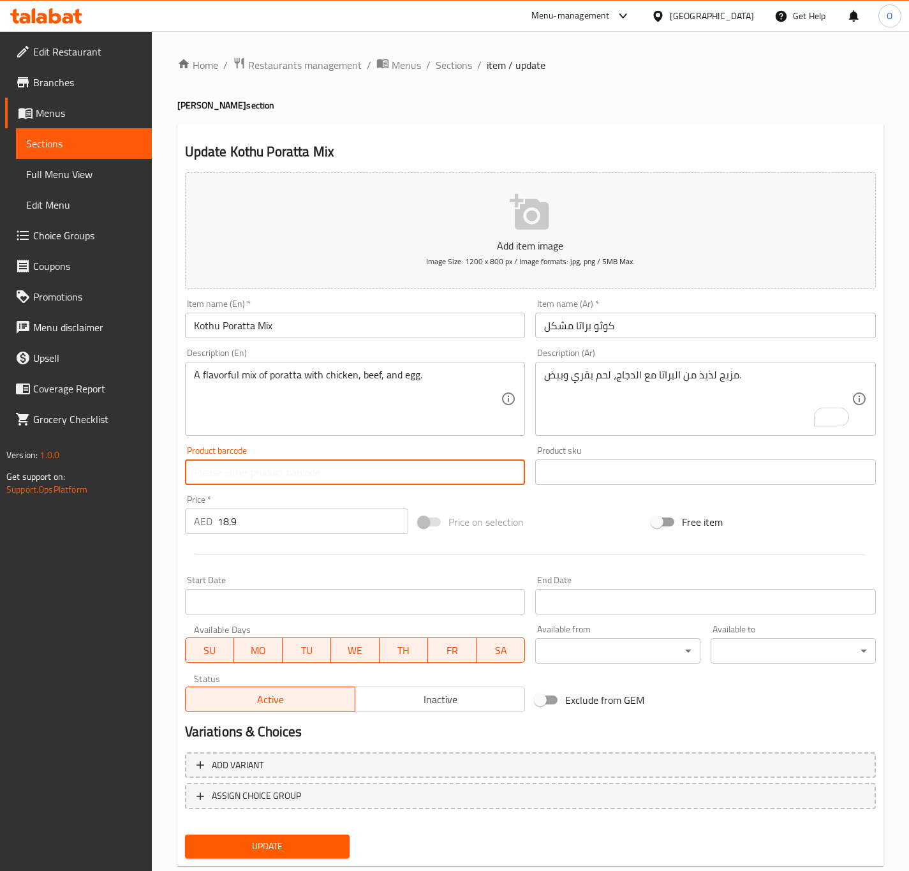
click at [185, 834] on button "Update" at bounding box center [267, 846] width 165 height 24
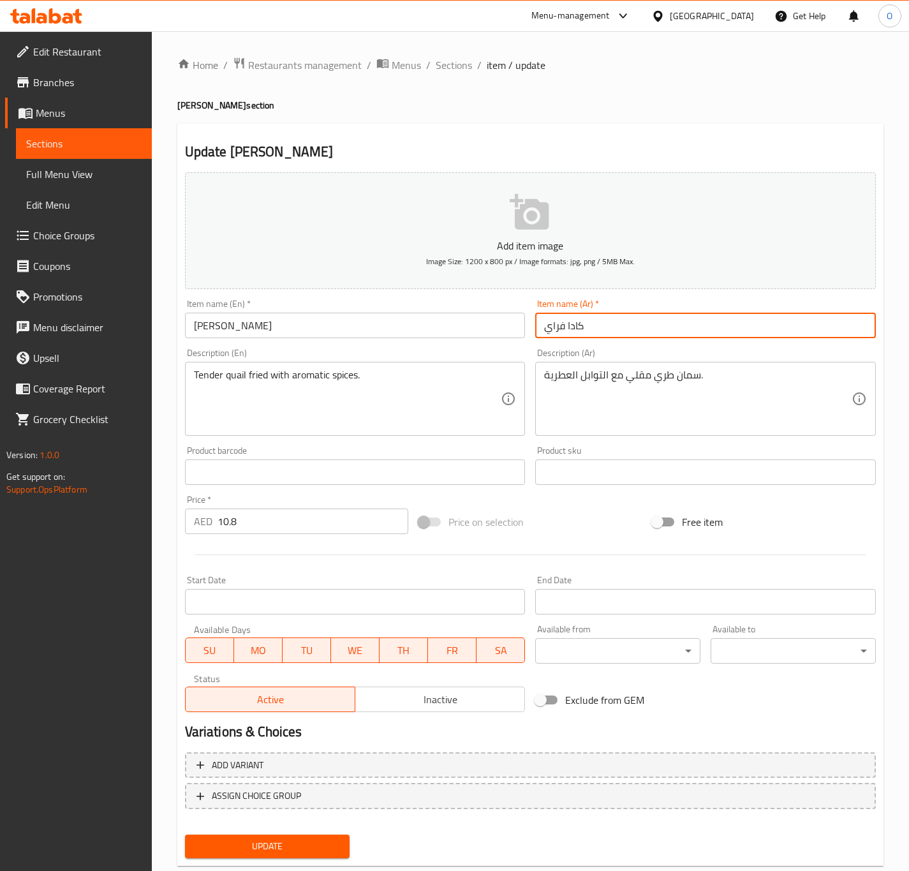
click at [551, 325] on input "كادا فراي" at bounding box center [705, 325] width 341 height 26
type input "كادا مقلي"
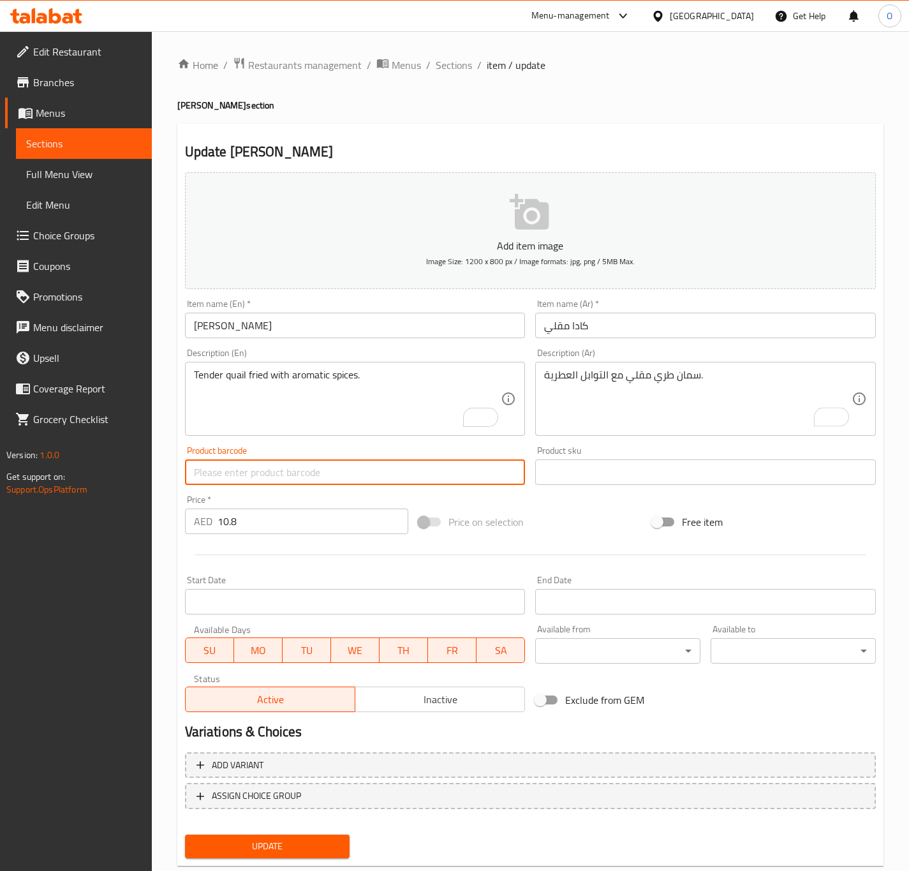
click at [185, 834] on button "Update" at bounding box center [267, 846] width 165 height 24
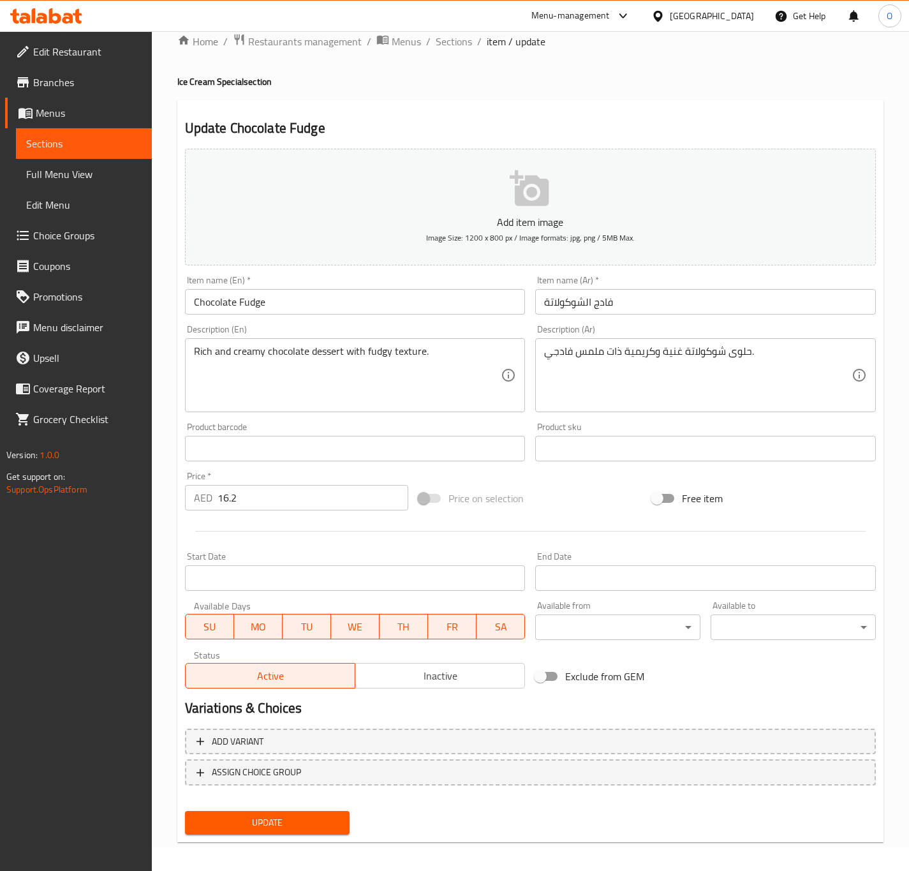
scroll to position [29, 0]
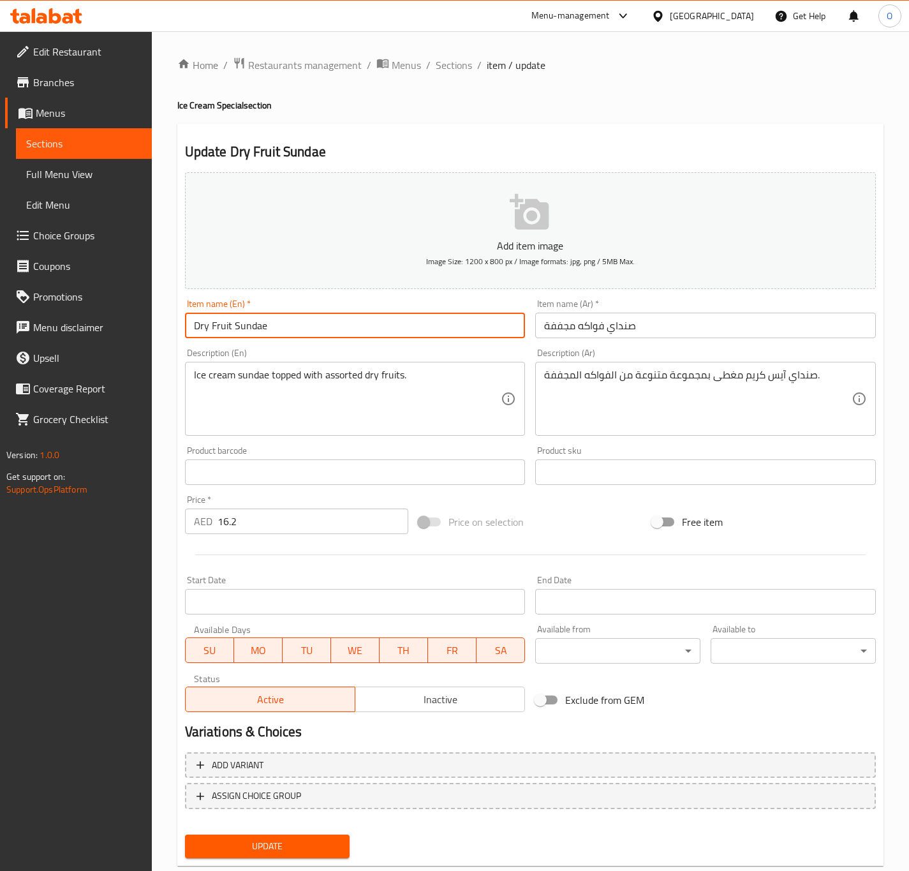
click at [247, 318] on input "Dry Fruit Sundae" at bounding box center [355, 325] width 341 height 26
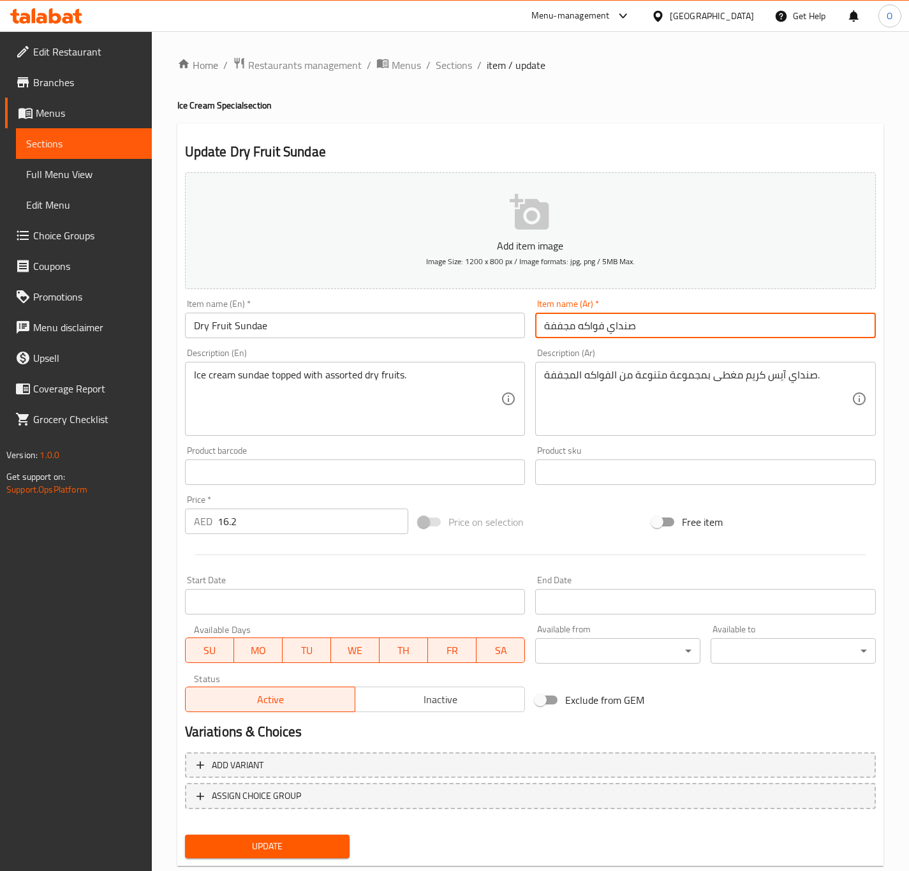
click at [621, 337] on input "صنداي فواكه مجففة" at bounding box center [705, 325] width 341 height 26
paste input "اندي"
type input "صاندي فواكه مجففة"
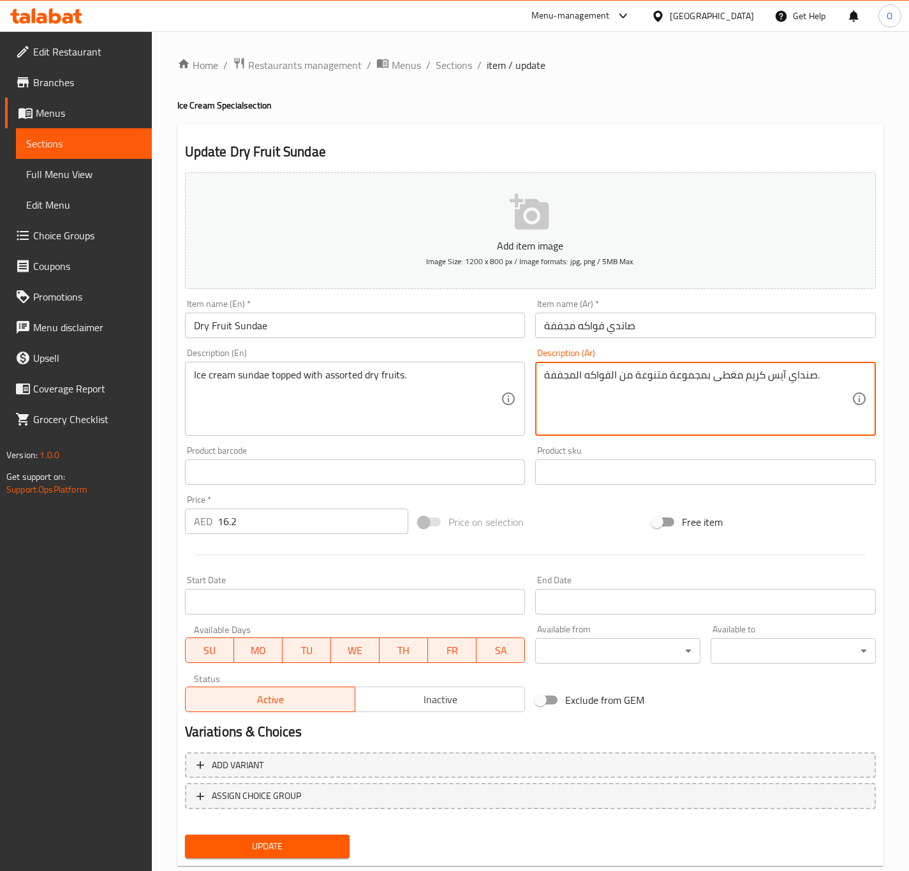
click at [800, 387] on textarea "صنداي آيس كريم مغطى بمجموعة متنوعة من الفواكه المجففة." at bounding box center [697, 399] width 307 height 61
paste textarea "اندي"
type textarea "صاندي آيس كريم مغطى بمجموعة متنوعة من الفواكه المجففة."
click at [282, 311] on div "Item name (En)   * Dry Fruit Sundae Item name (En) *" at bounding box center [355, 318] width 341 height 39
click at [280, 321] on input "Dry Fruit Sundae" at bounding box center [355, 325] width 341 height 26
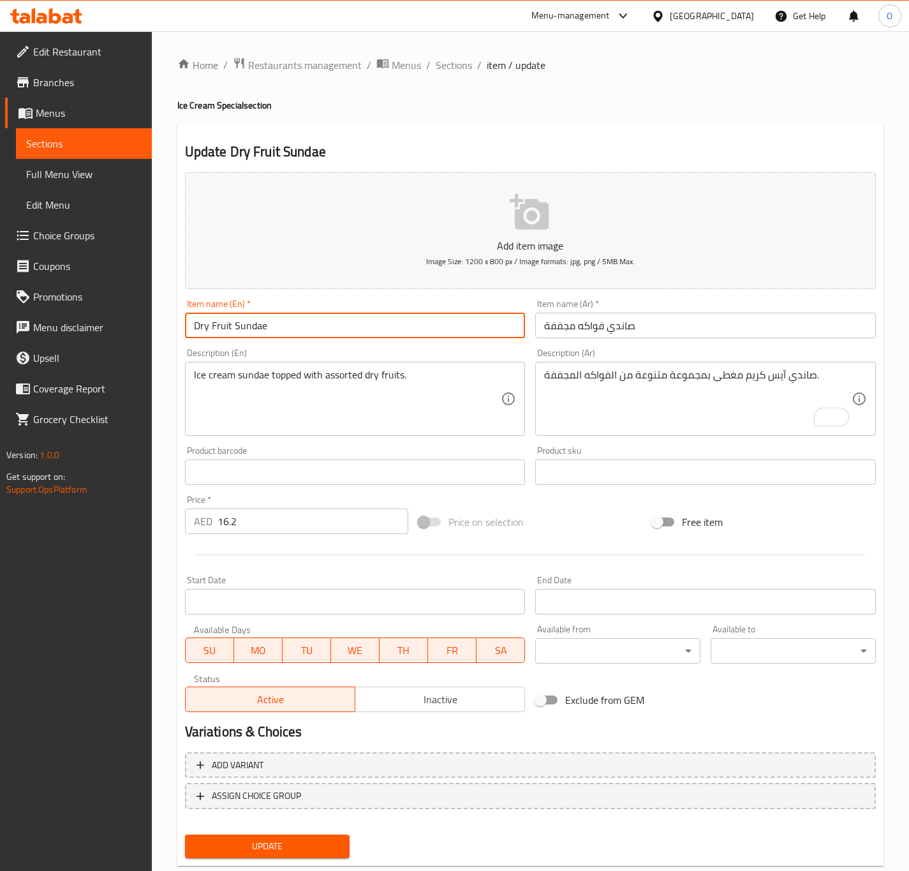
click at [185, 834] on button "Update" at bounding box center [267, 846] width 165 height 24
click at [232, 326] on input "Mango with Ice Cream" at bounding box center [355, 325] width 341 height 26
type input "Mango With Ice Cream"
click at [314, 322] on input "Mango With Ice Cream" at bounding box center [355, 325] width 341 height 26
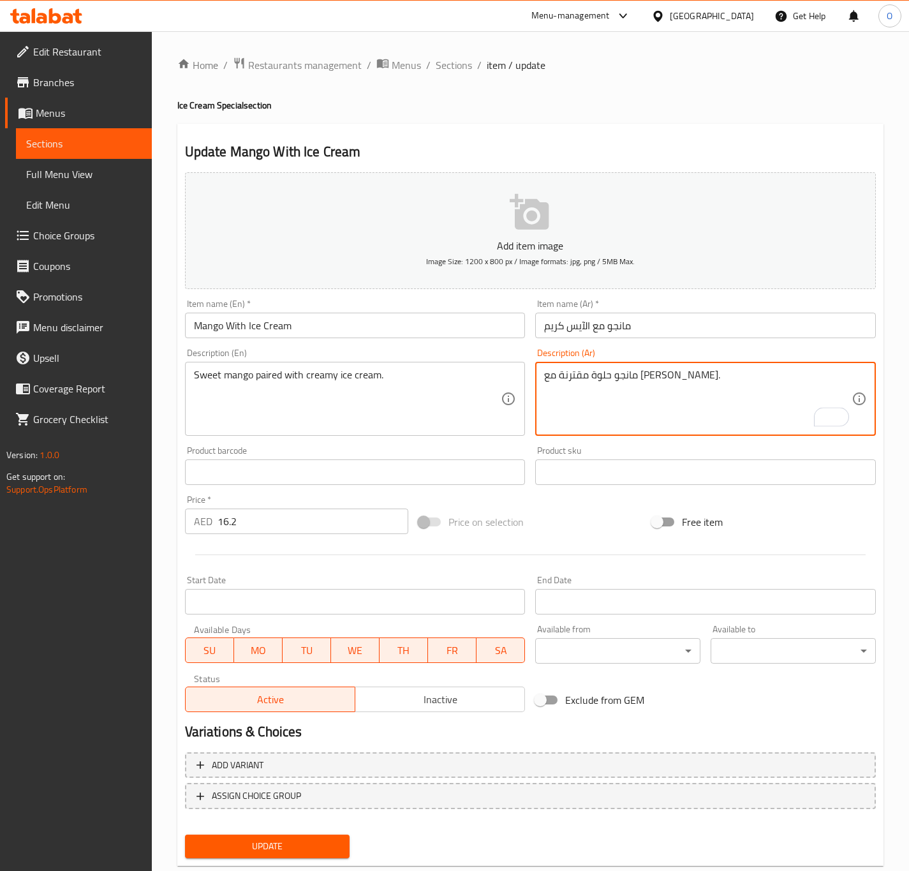
type textarea "مانجو حلوة مقترنة مع [PERSON_NAME]."
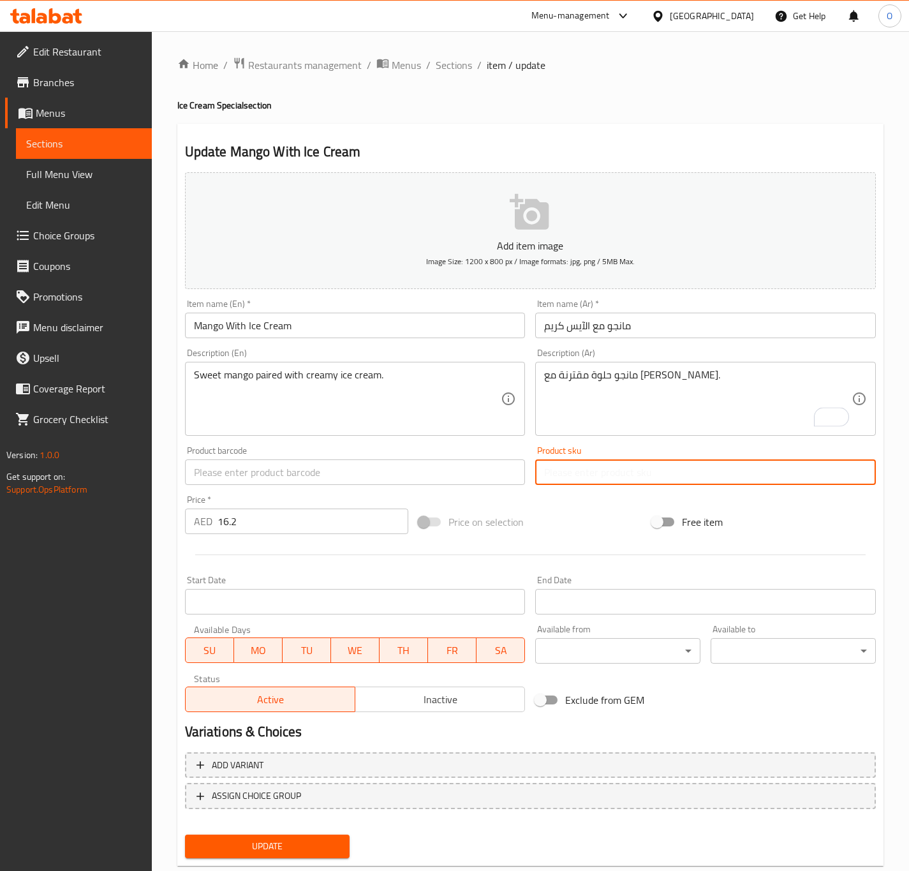
click at [185, 834] on button "Update" at bounding box center [267, 846] width 165 height 24
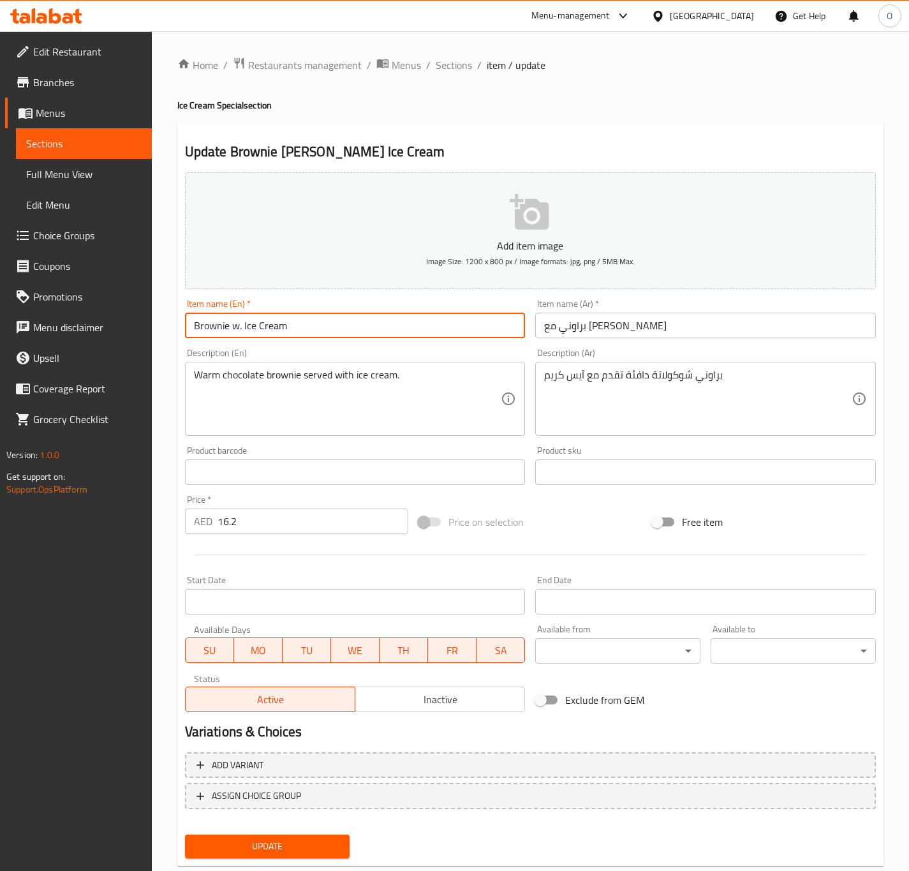
click at [300, 314] on input "Brownie w. Ice Cream" at bounding box center [355, 325] width 341 height 26
click at [236, 329] on input "Brownie w. Ice Cream" at bounding box center [355, 325] width 341 height 26
type input "Brownie W. Ice Cream"
click at [185, 834] on button "Update" at bounding box center [267, 846] width 165 height 24
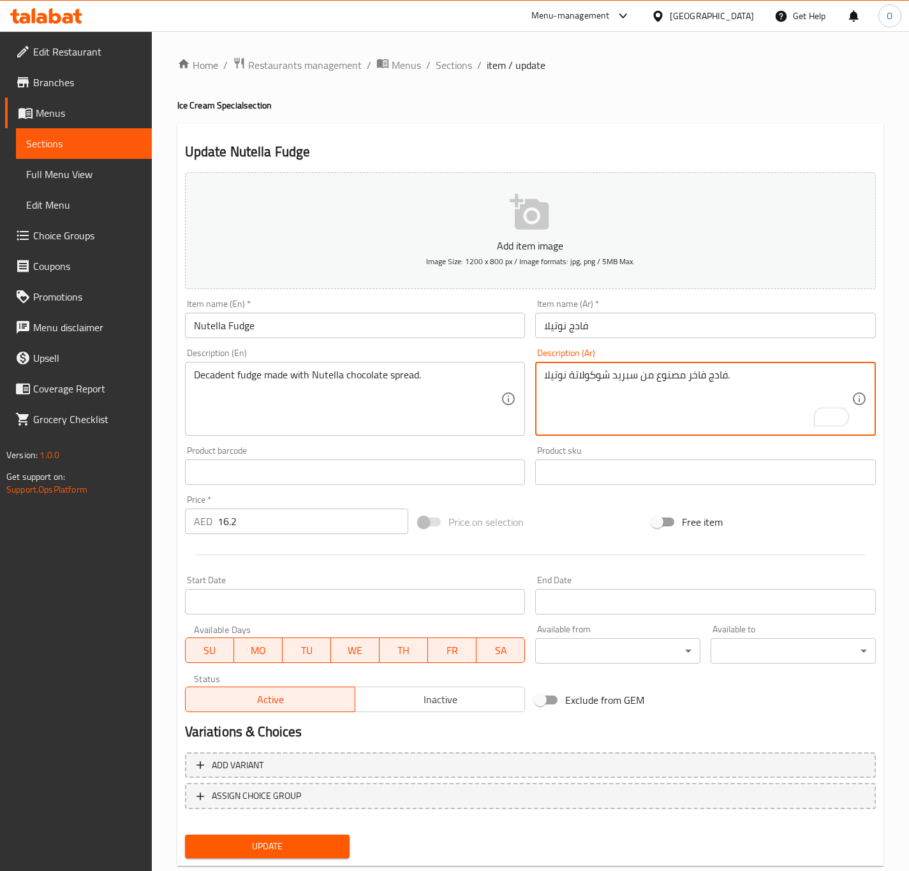
type textarea "فادج فاخر مصنوع من سبريد شوكولاتة نوتيلا."
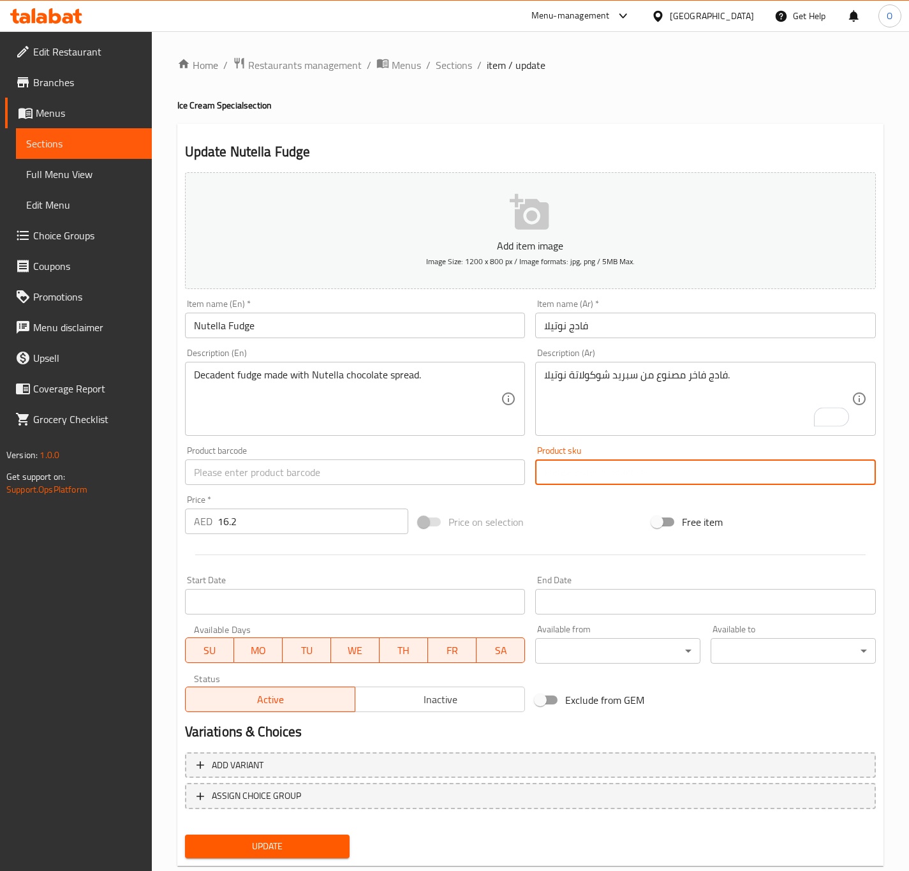
click at [185, 834] on button "Update" at bounding box center [267, 846] width 165 height 24
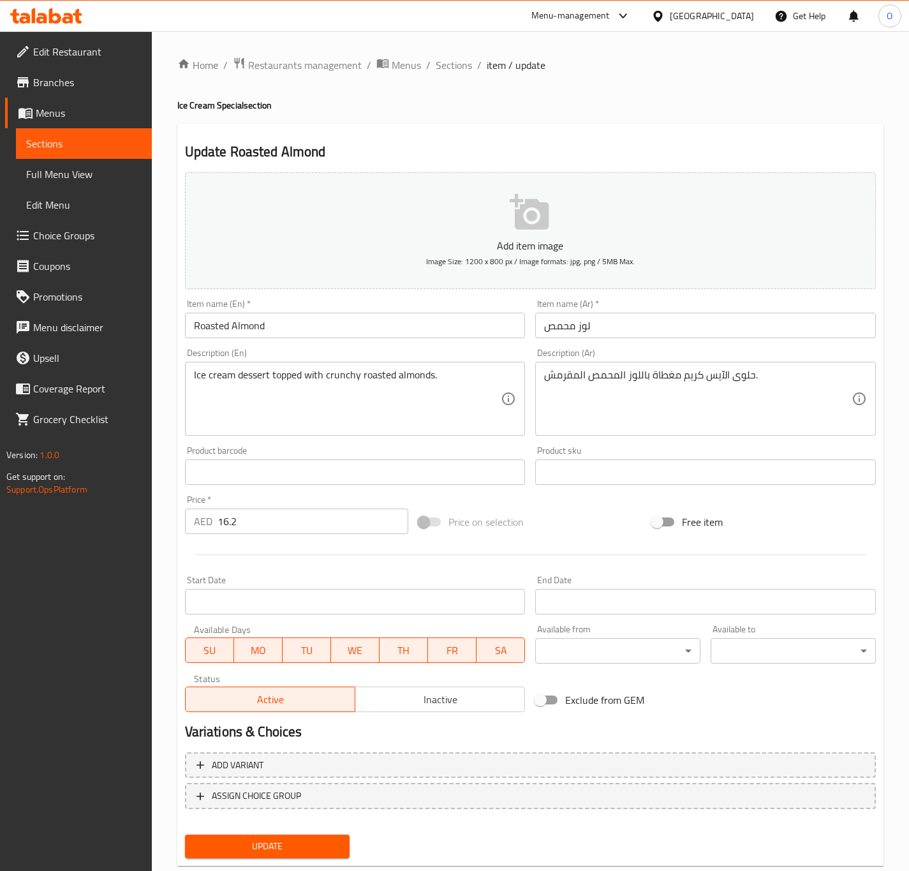
click at [406, 331] on input "Roasted Almond" at bounding box center [355, 325] width 341 height 26
drag, startPoint x: 599, startPoint y: 327, endPoint x: 566, endPoint y: 325, distance: 32.6
click at [566, 325] on input "صنداي نوتيلا" at bounding box center [705, 325] width 341 height 26
click at [576, 325] on input "صنداي نوتيلا" at bounding box center [705, 325] width 341 height 26
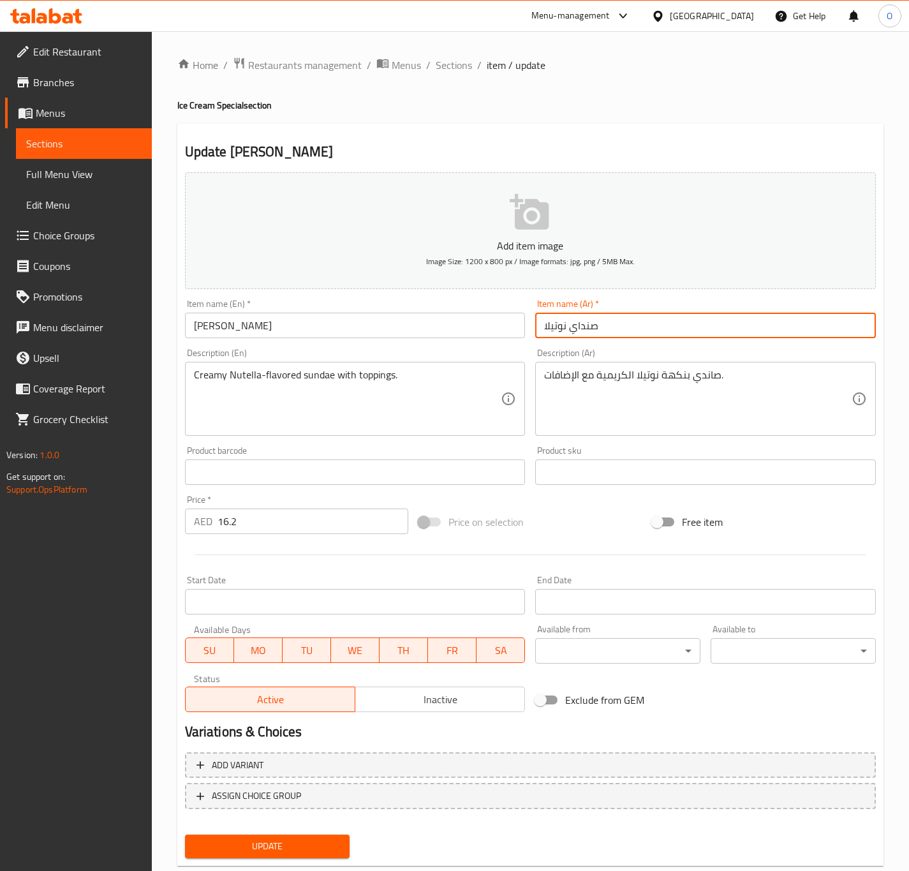
click at [576, 325] on input "صنداي نوتيلا" at bounding box center [705, 325] width 341 height 26
paste input "اندي"
type input "صاندي نوتيلا"
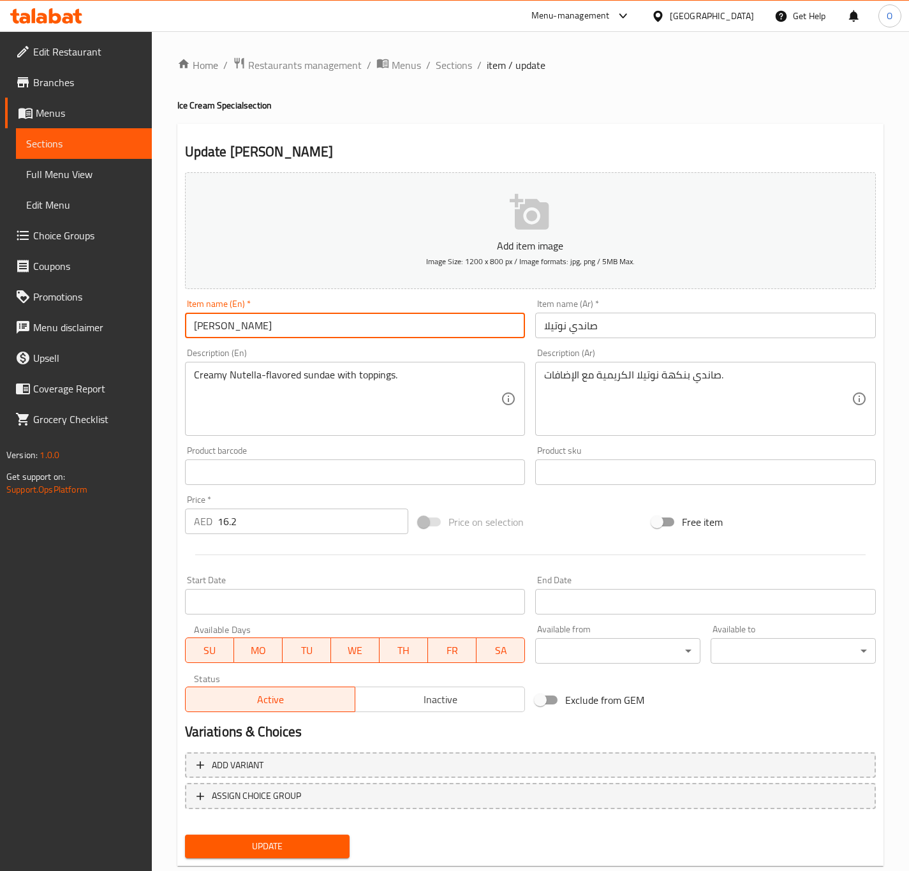
click at [446, 331] on input "Nutella Sundae" at bounding box center [355, 325] width 341 height 26
click at [185, 834] on button "Update" at bounding box center [267, 846] width 165 height 24
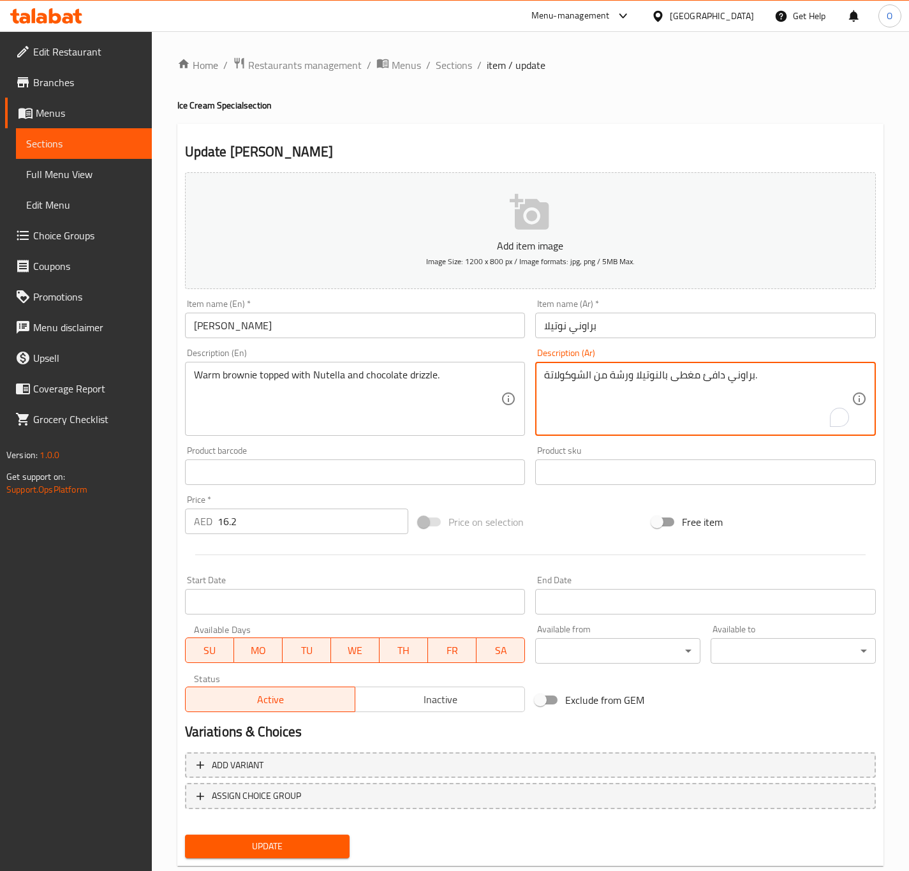
click at [617, 379] on textarea "براوني دافئ مغطى بالنوتيلا ورشة من الشوكولاتة." at bounding box center [697, 399] width 307 height 61
drag, startPoint x: 593, startPoint y: 381, endPoint x: 635, endPoint y: 376, distance: 42.4
click at [628, 376] on textarea "براوني دافئ مغطى بالنوتيلا ورشة من الشوكولاتة." at bounding box center [697, 399] width 307 height 61
type textarea "براوني دافئ مغطى بالنوتيلا و دريزل الشوكولاتة."
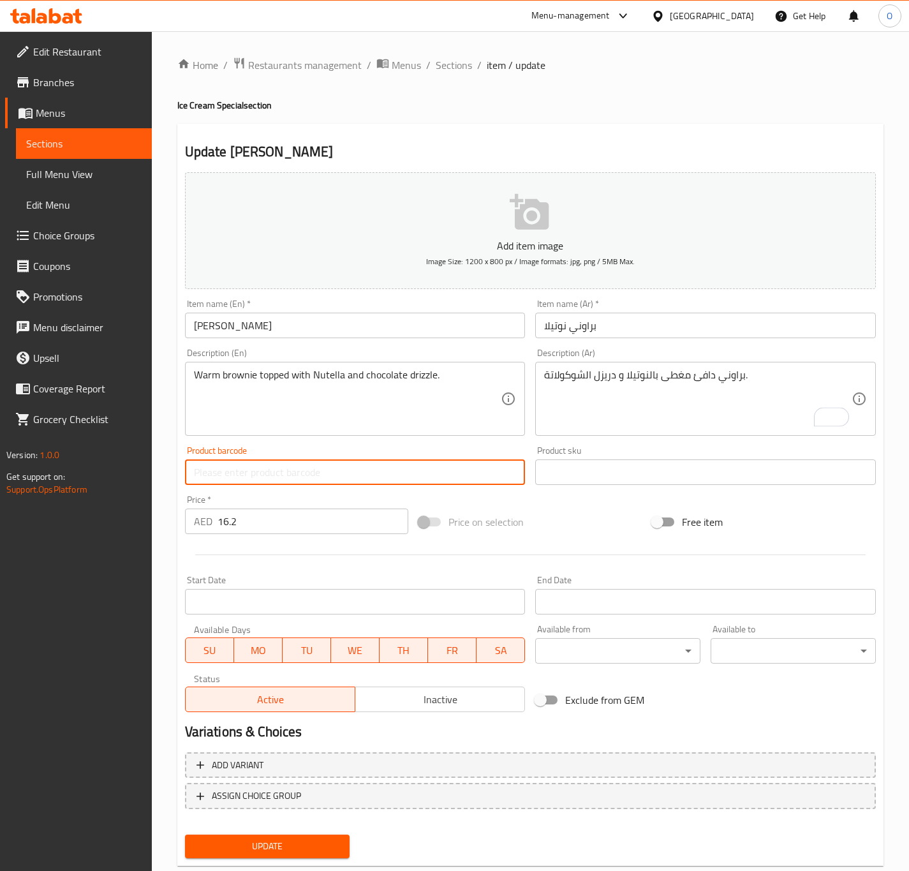
click at [185, 834] on button "Update" at bounding box center [267, 846] width 165 height 24
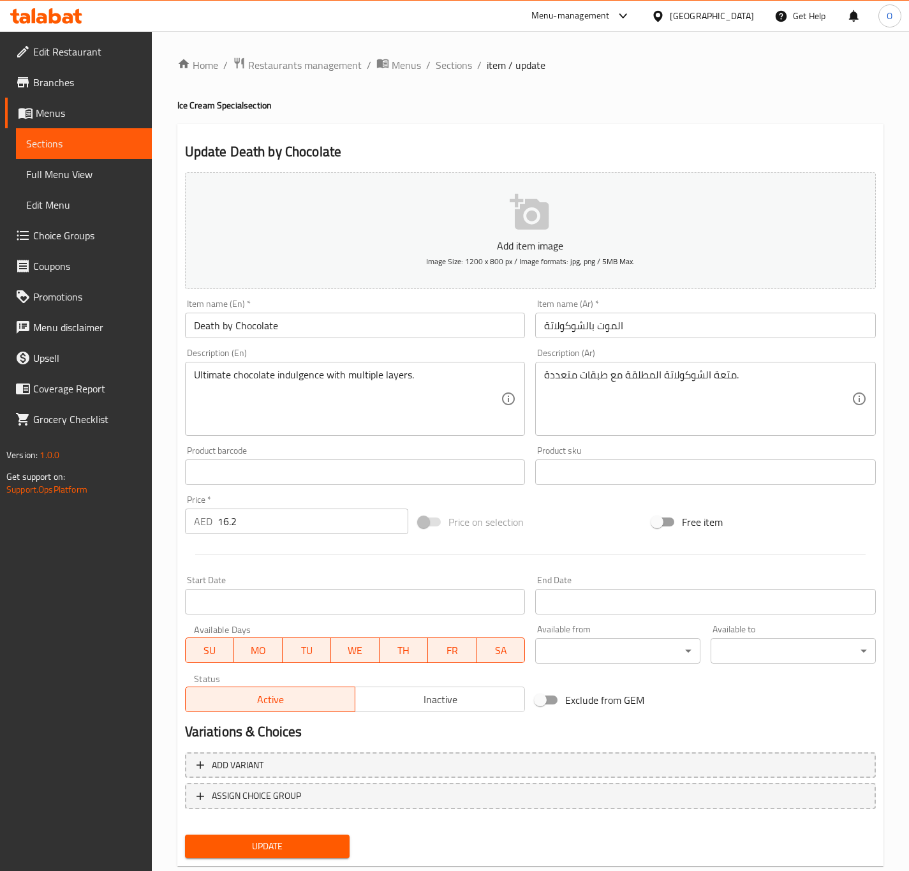
click at [221, 327] on input "Death by Chocolate" at bounding box center [355, 325] width 341 height 26
drag, startPoint x: 221, startPoint y: 327, endPoint x: 209, endPoint y: 350, distance: 26.0
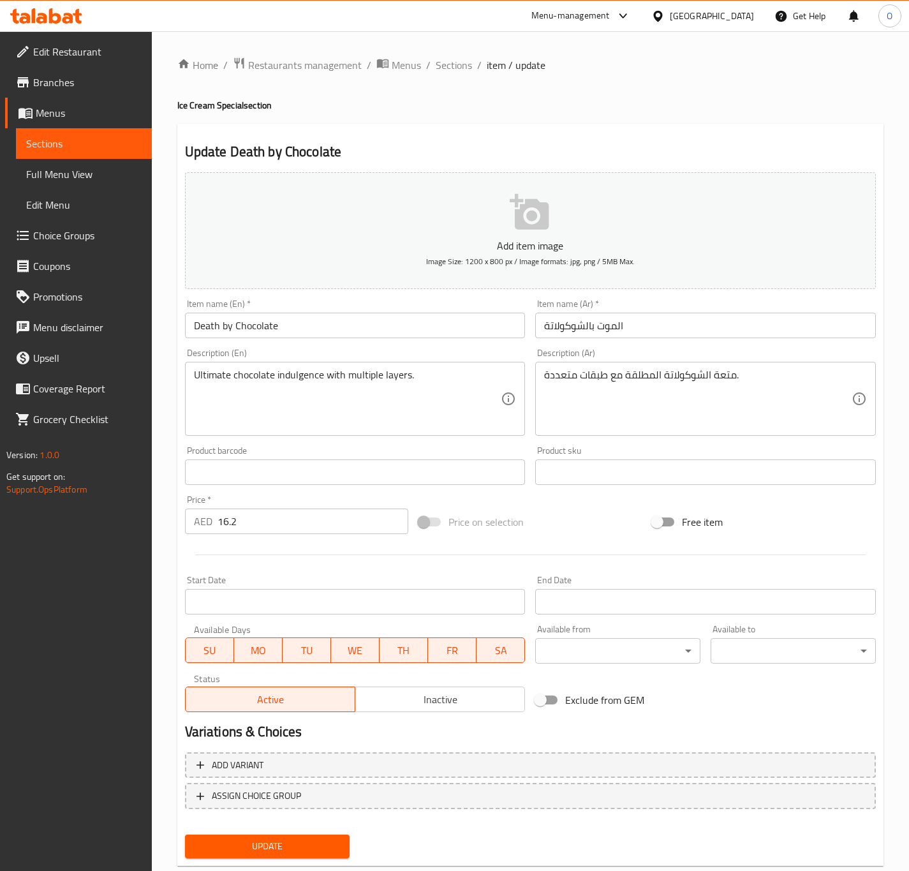
click at [211, 346] on div "Description (En) Ultimate chocolate indulgence with multiple layers. Descriptio…" at bounding box center [355, 392] width 351 height 98
click at [224, 326] on input "Death by Chocolate" at bounding box center [355, 325] width 341 height 26
type input "Death By Chocolate"
click at [616, 333] on input "الموت بالشوكولاتة" at bounding box center [705, 325] width 341 height 26
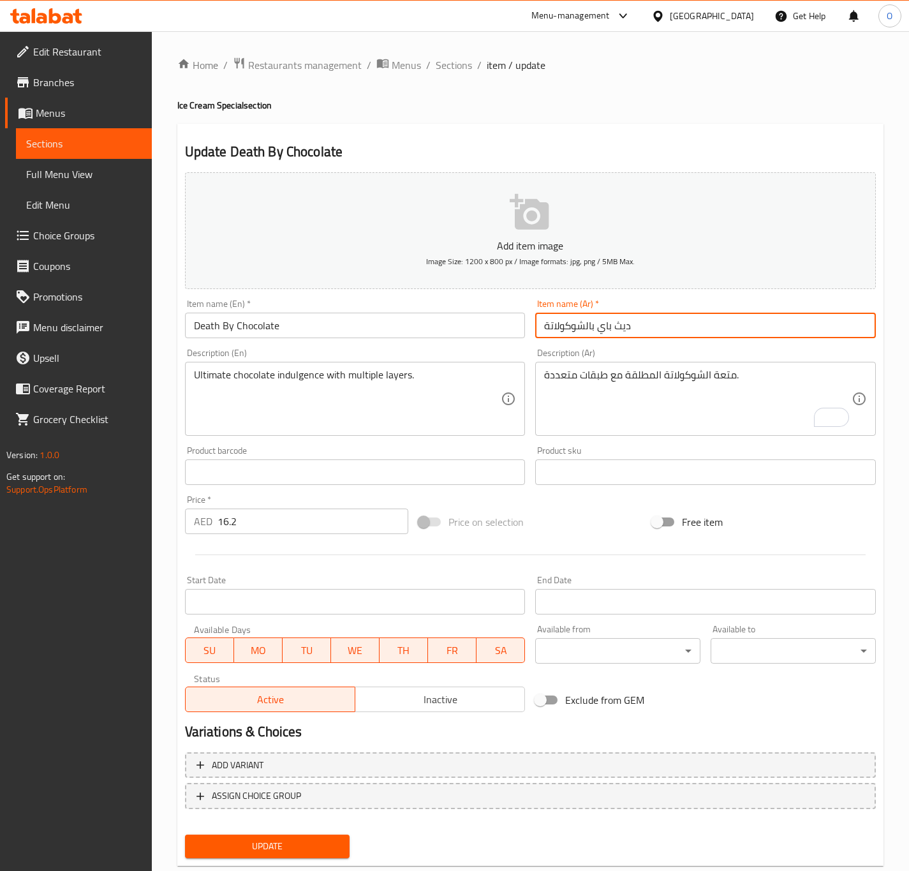
type input "ديث باي بالشوكولاتة"
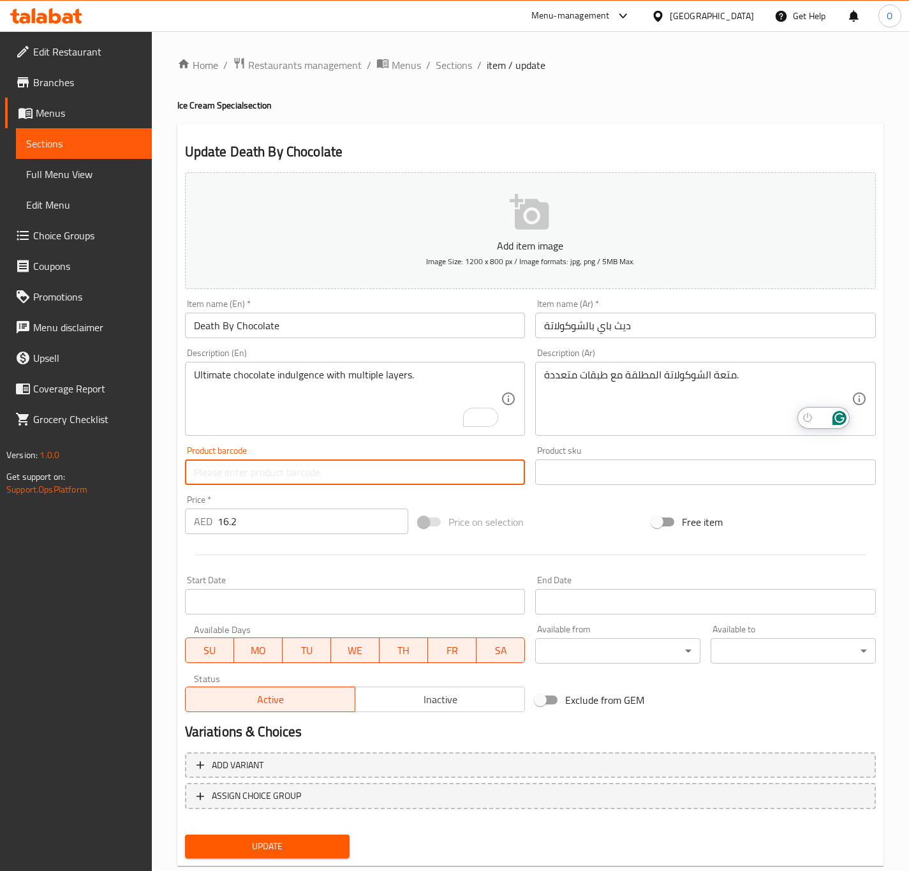
click at [185, 834] on button "Update" at bounding box center [267, 846] width 165 height 24
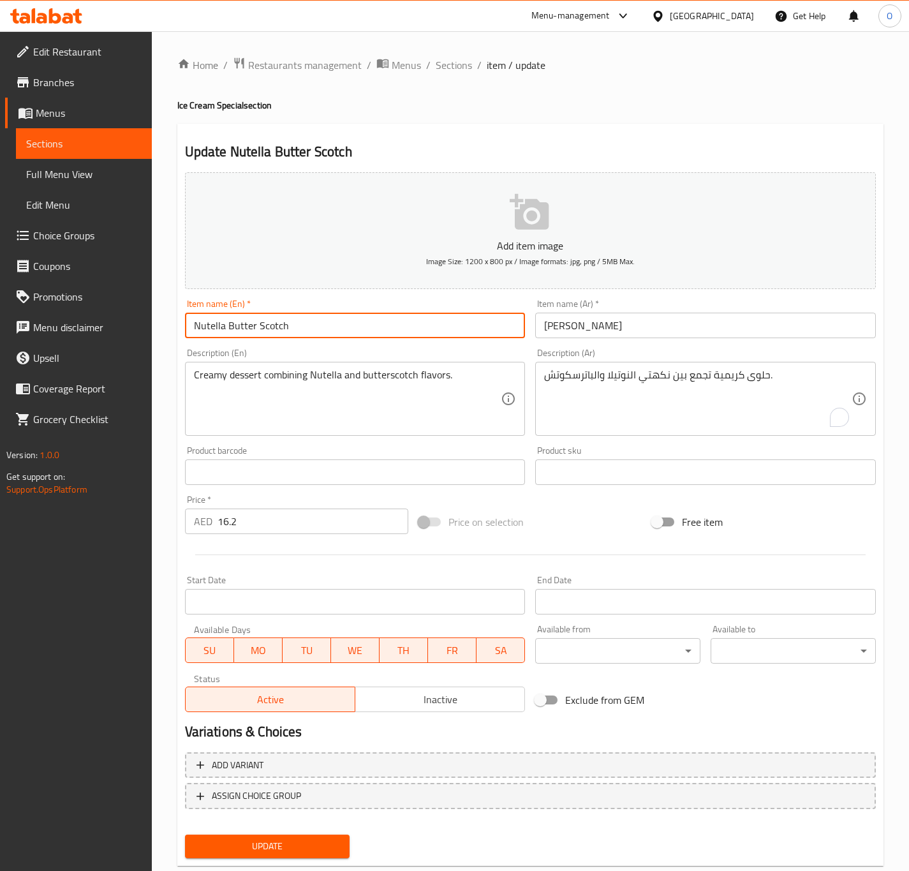
click at [477, 335] on input "Nutella Butter Scotch" at bounding box center [355, 325] width 341 height 26
click at [601, 335] on input "فادج زبدة سكوتش" at bounding box center [705, 325] width 341 height 26
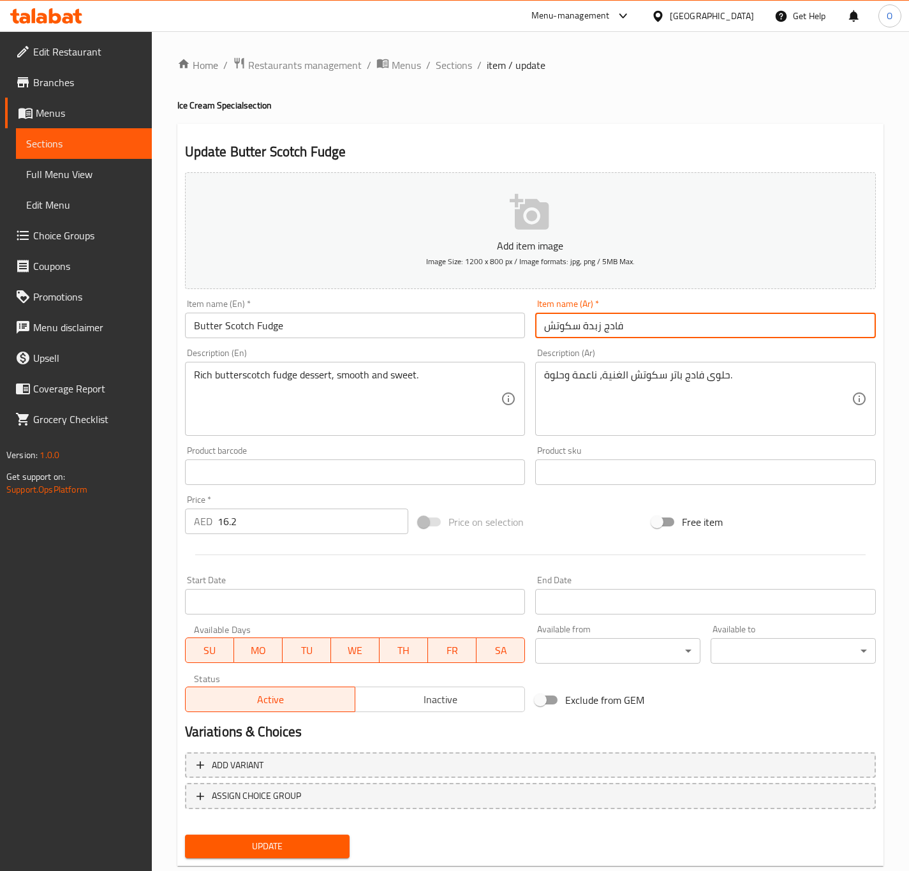
click at [599, 320] on input "فادج زبدة سكوتش" at bounding box center [705, 325] width 341 height 26
type input "فادج [PERSON_NAME]"
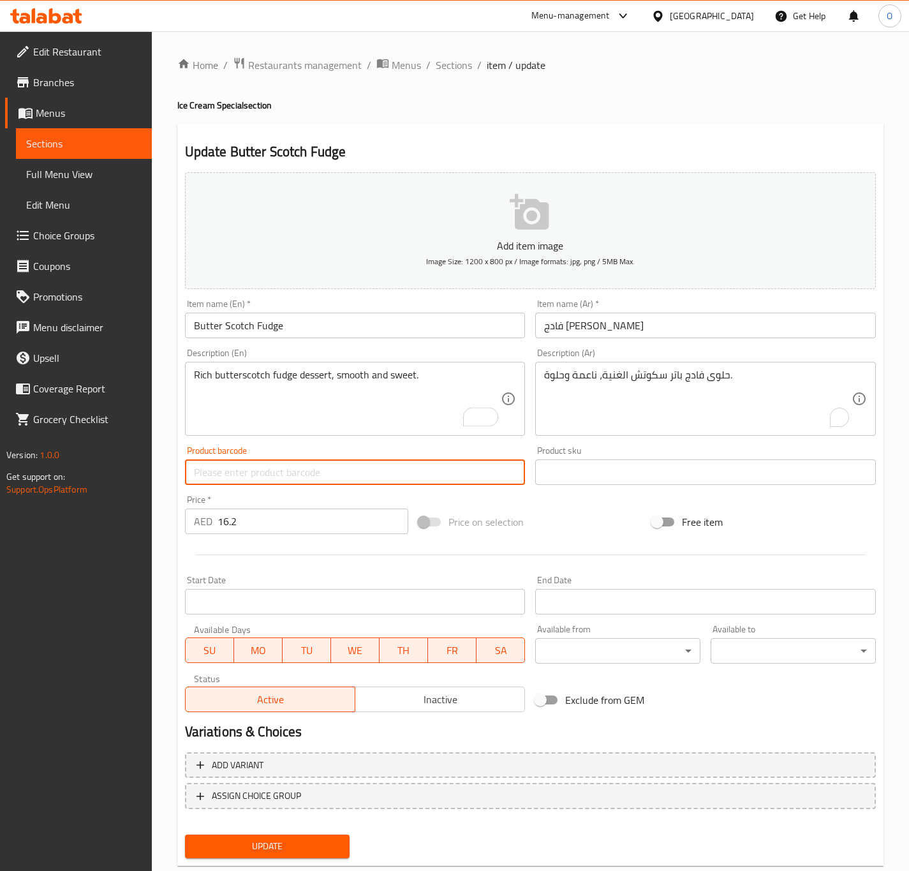
click at [185, 834] on button "Update" at bounding box center [267, 846] width 165 height 24
